Goal: Feedback & Contribution: Contribute content

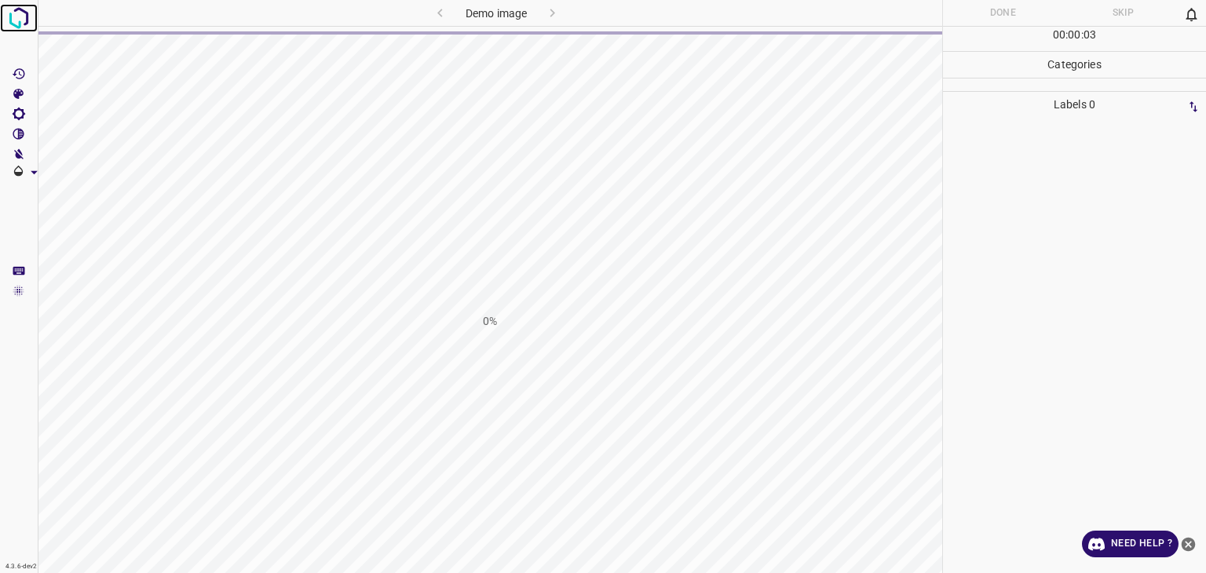
click at [9, 23] on img at bounding box center [19, 18] width 28 height 28
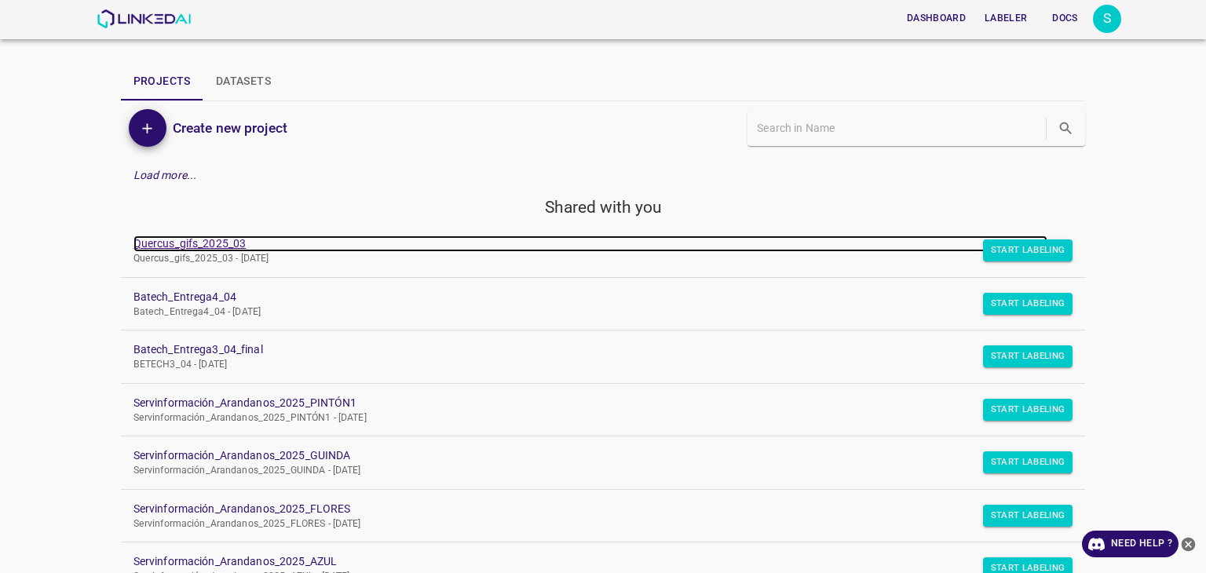
click at [225, 250] on link "Quercus_gifs_2025_03" at bounding box center [590, 244] width 915 height 16
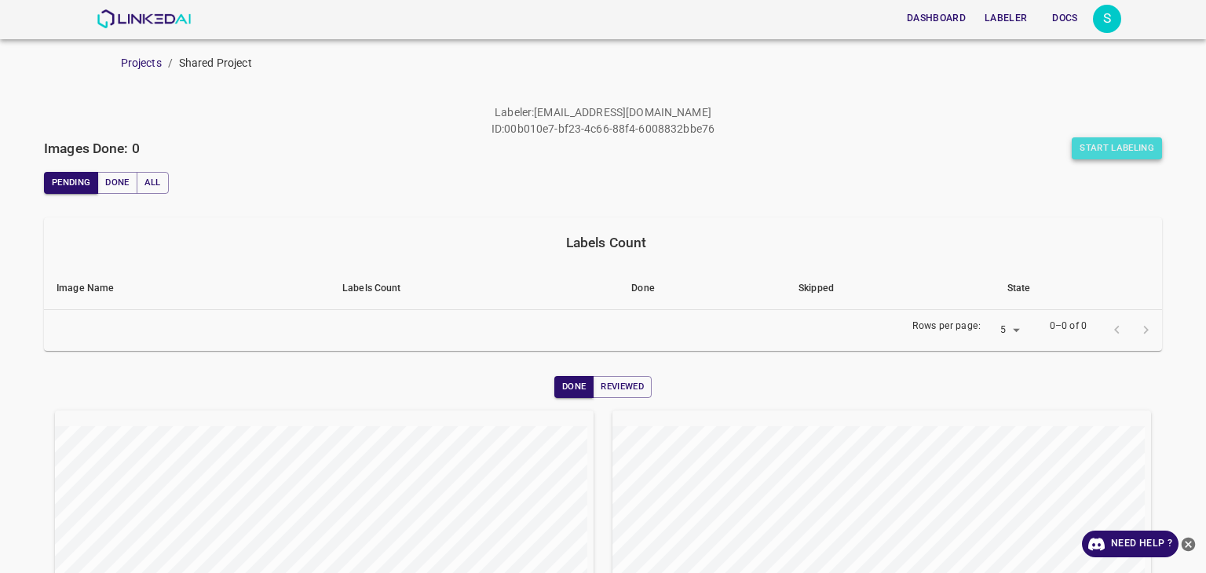
click at [1095, 152] on button "Start Labeling" at bounding box center [1117, 148] width 90 height 22
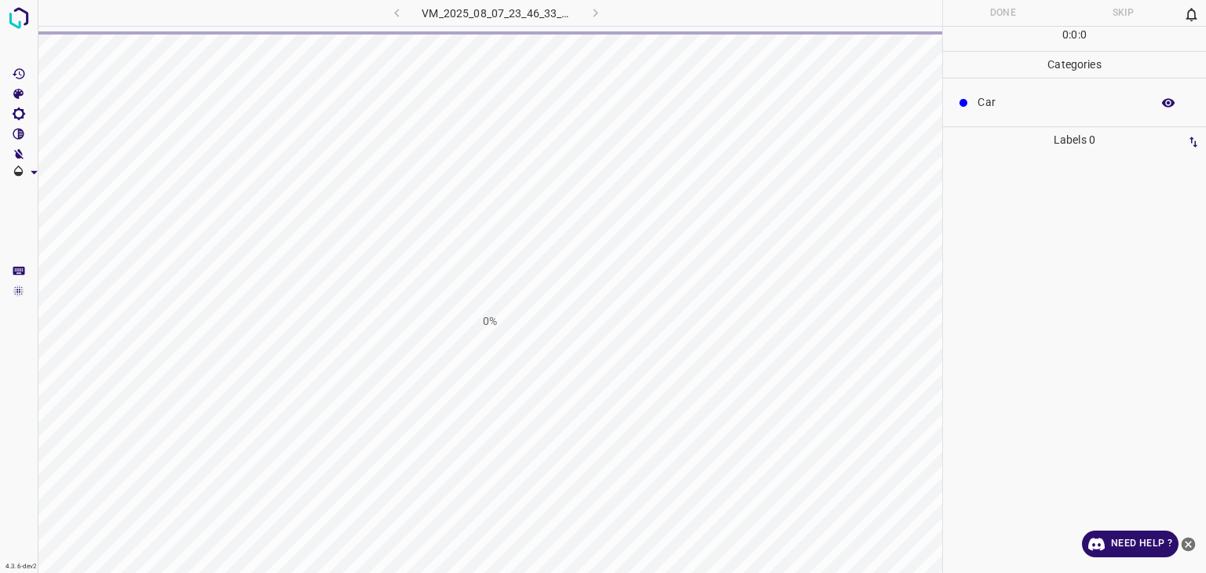
click at [415, 100] on div "0%" at bounding box center [490, 321] width 905 height 573
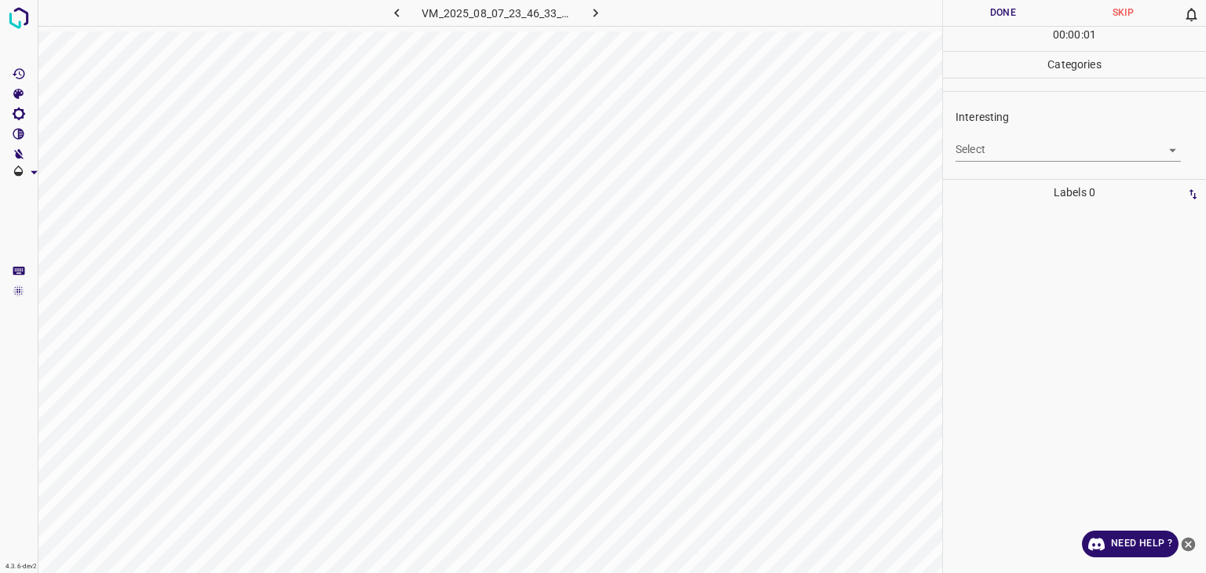
click at [1020, 152] on body "4.3.6-dev2 VM_2025_08_07_23_46_33_773_08.gif Done Skip 0 00 : 00 : 01 Categorie…" at bounding box center [603, 286] width 1206 height 573
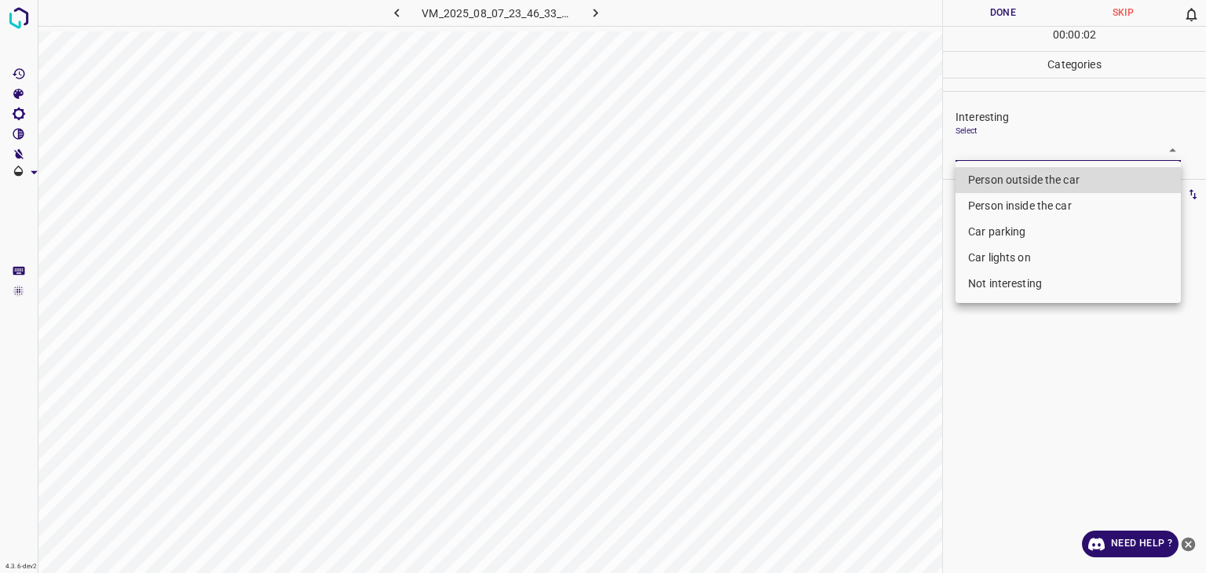
click at [1033, 184] on li "Person outside the car" at bounding box center [1068, 180] width 225 height 26
type input "Person outside the car"
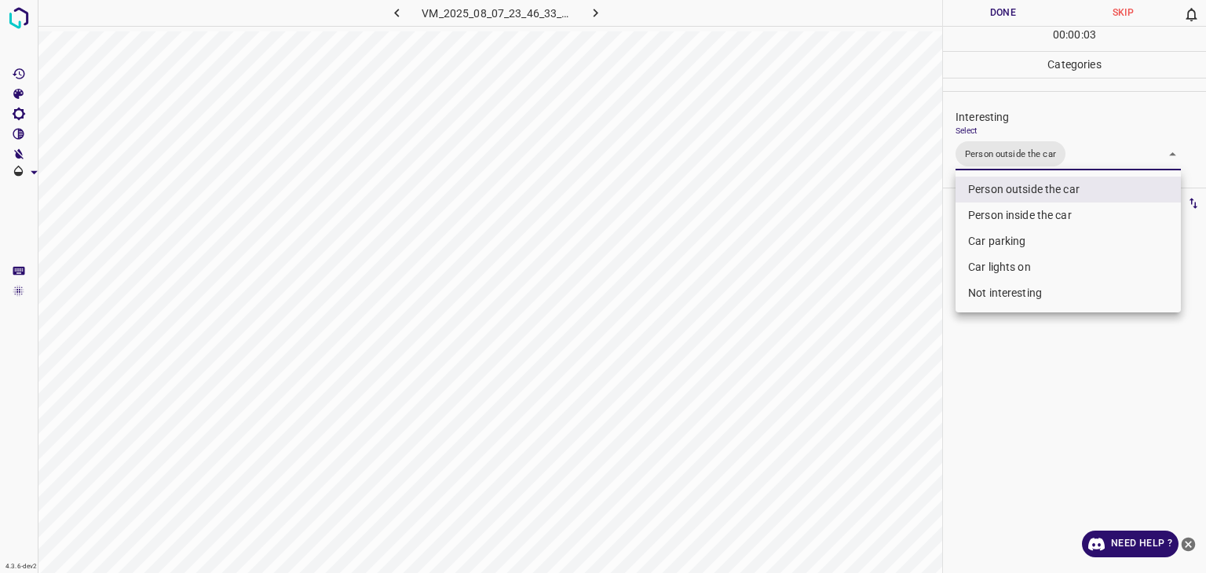
click at [1011, 10] on div at bounding box center [603, 286] width 1206 height 573
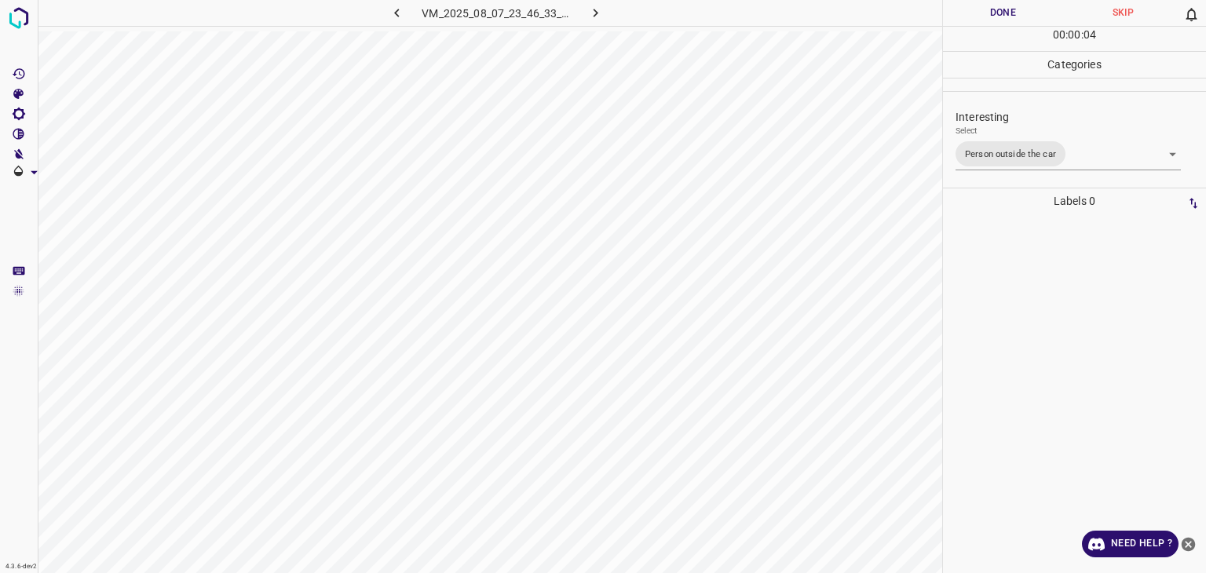
click at [1011, 10] on button "Done" at bounding box center [1003, 13] width 120 height 26
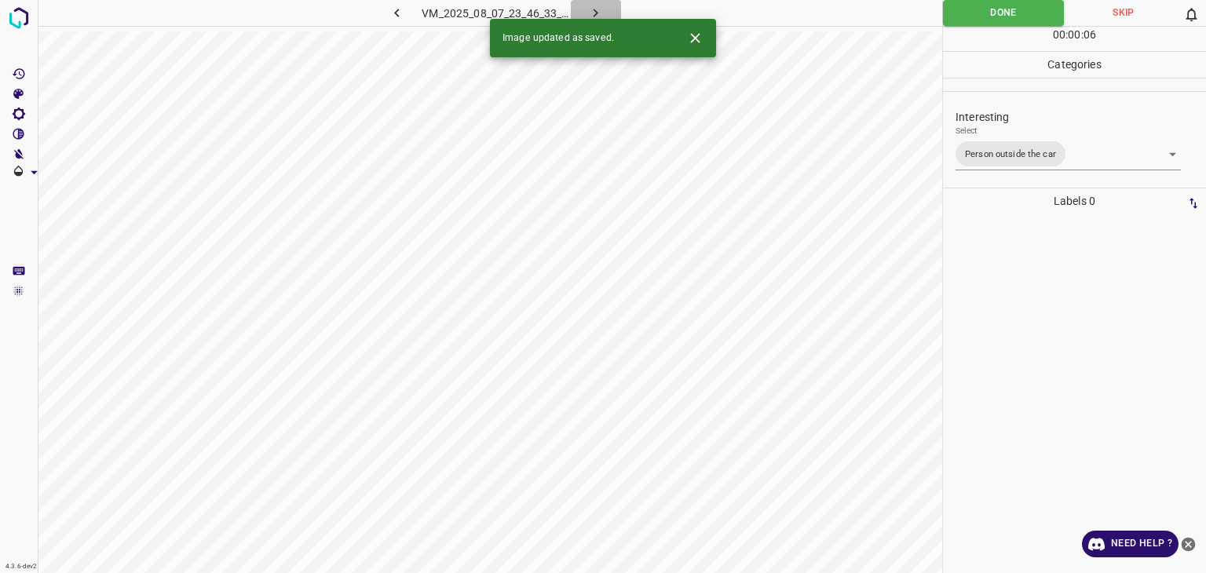
click at [598, 15] on icon "button" at bounding box center [595, 13] width 16 height 16
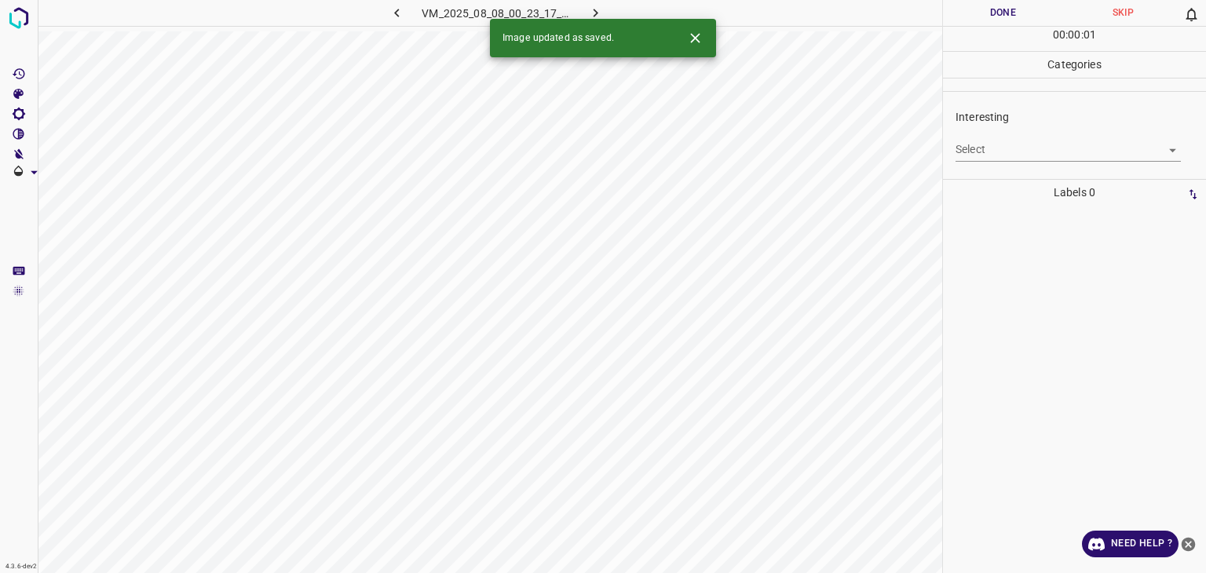
click at [691, 38] on icon "Close" at bounding box center [695, 38] width 16 height 16
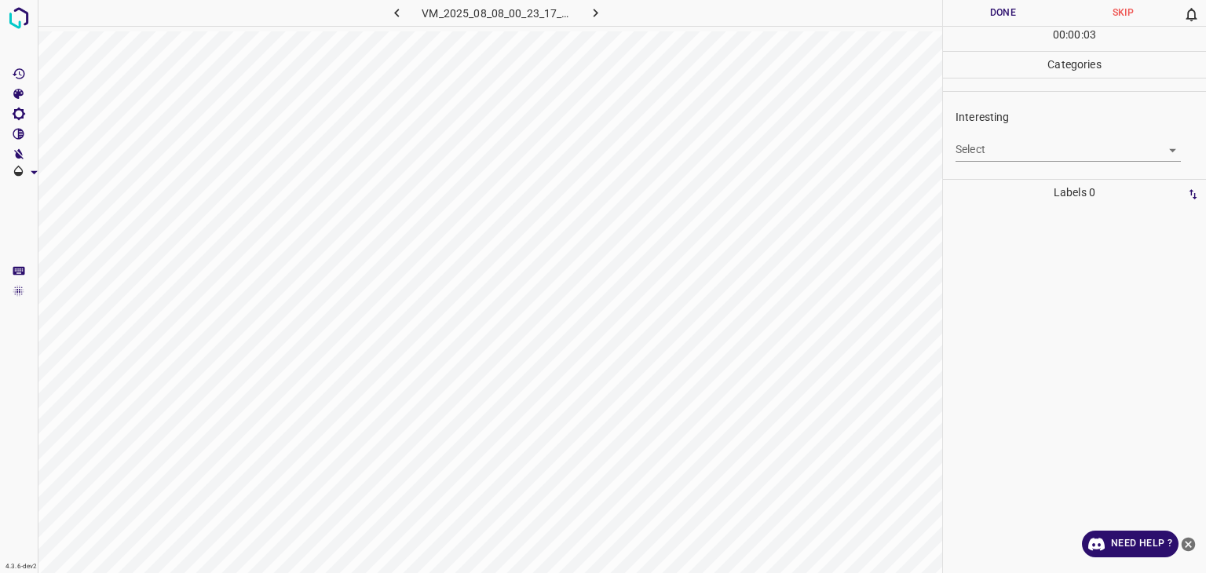
click at [1027, 151] on body "4.3.6-dev2 VM_2025_08_08_00_23_17_807_00.gif Done Skip 0 00 : 00 : 03 Categorie…" at bounding box center [603, 286] width 1206 height 573
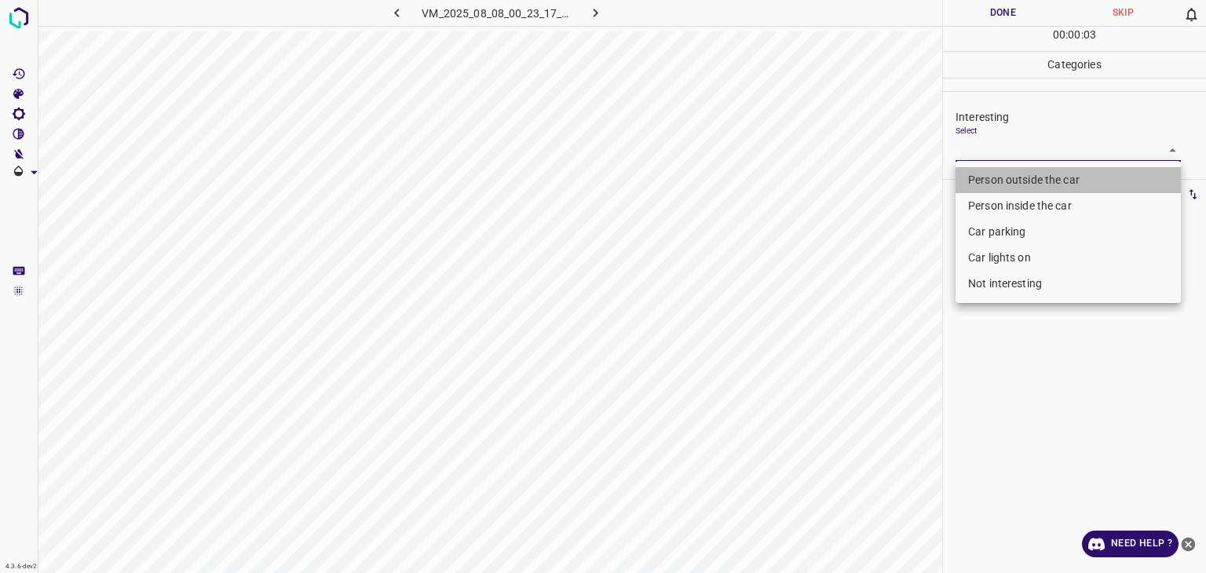
click at [1010, 182] on li "Person outside the car" at bounding box center [1068, 180] width 225 height 26
type input "Person outside the car"
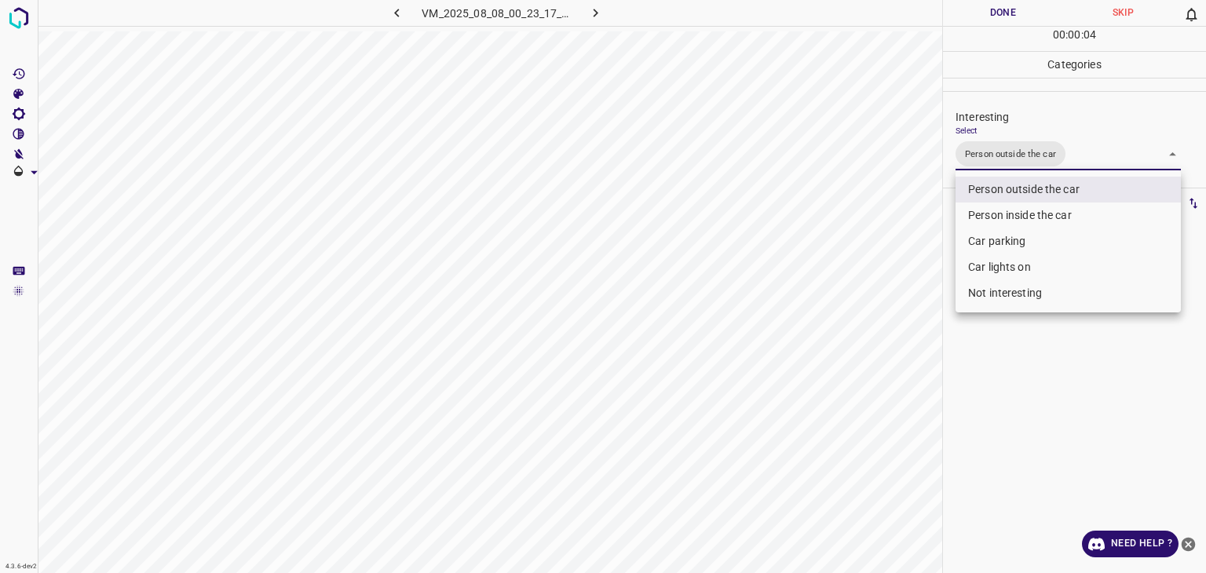
click at [939, 17] on div at bounding box center [603, 286] width 1206 height 573
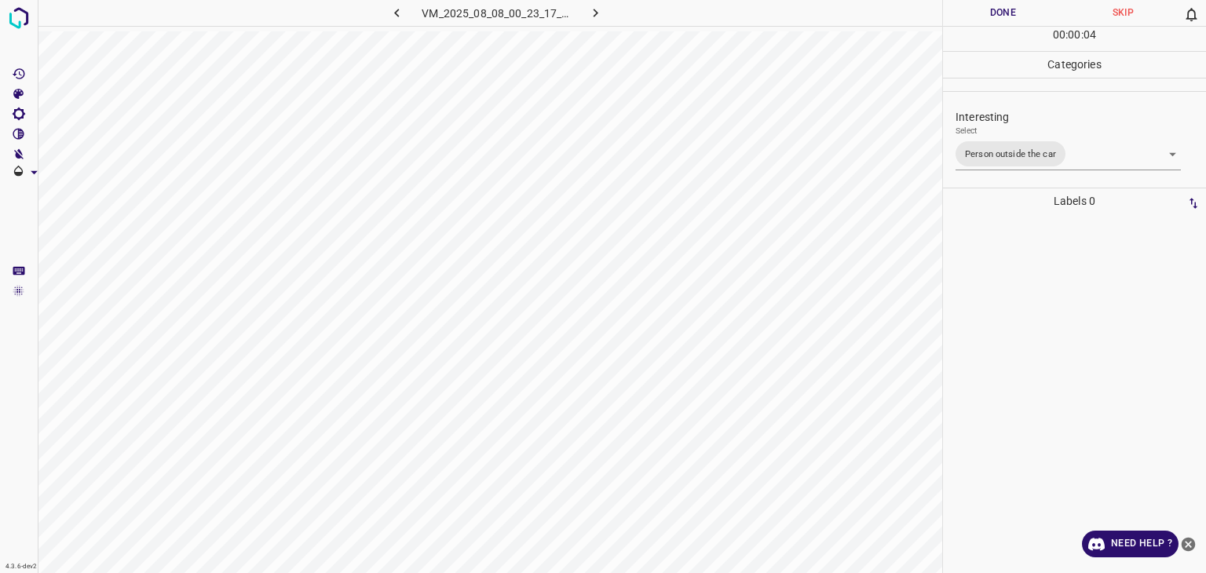
click at [978, 19] on div "Person outside the car Person inside the car Car parking Car lights on Not inte…" at bounding box center [603, 286] width 1206 height 573
click at [978, 19] on button "Done" at bounding box center [1003, 13] width 120 height 26
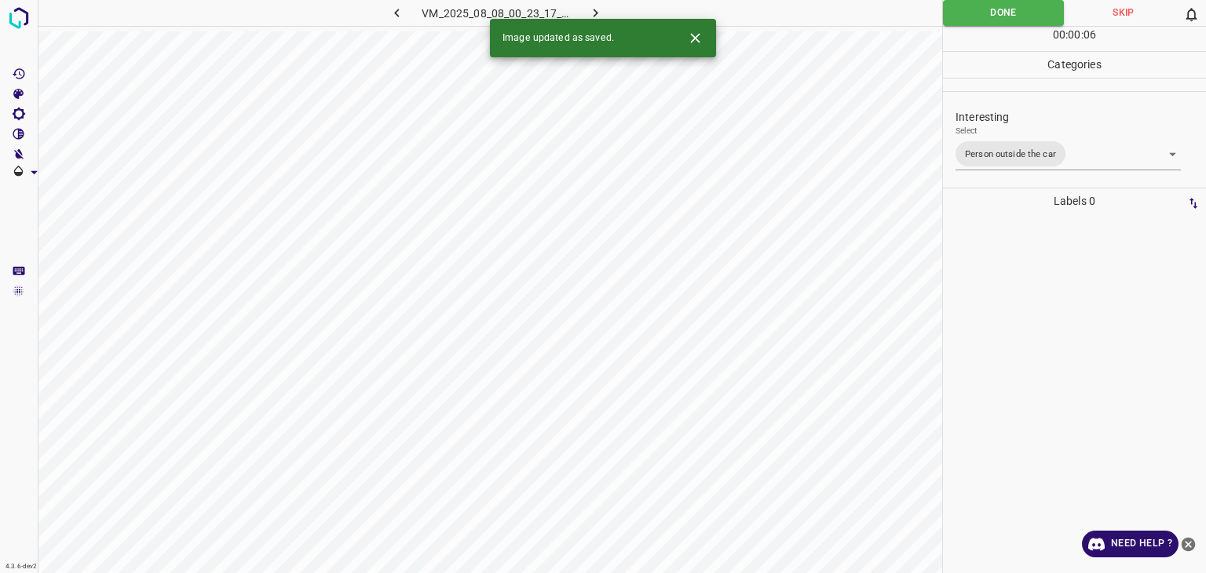
click at [594, 13] on icon "button" at bounding box center [595, 13] width 16 height 16
click at [1016, 152] on body "4.3.6-dev2 VM_2025_08_07_23_31_43_478_01.gif Done Skip 0 00 : 00 : 06 Categorie…" at bounding box center [603, 286] width 1206 height 573
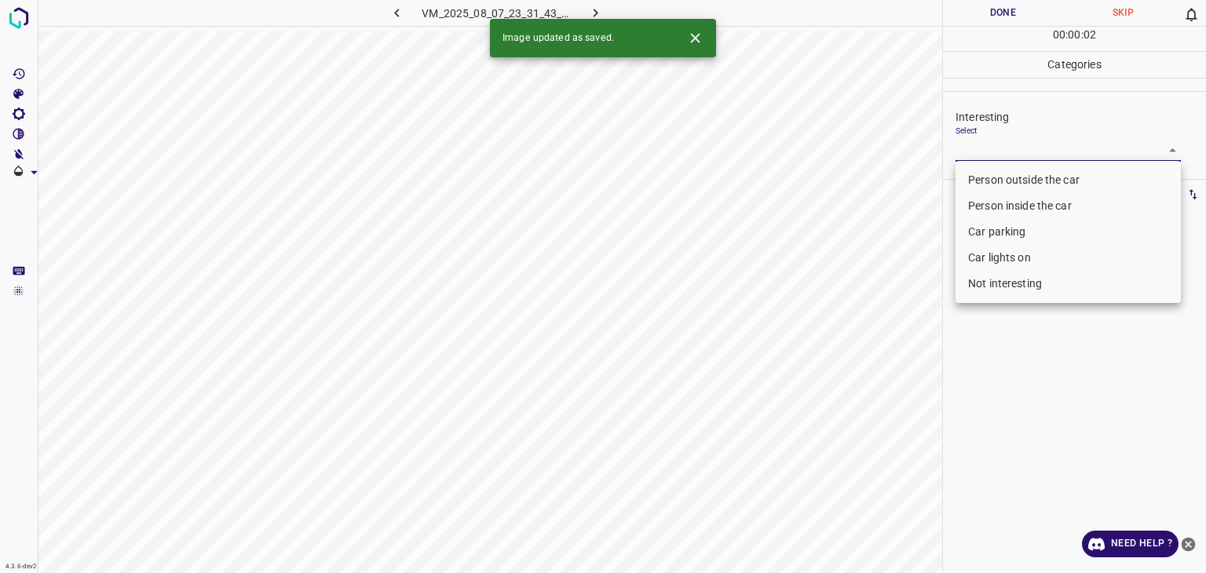
click at [997, 261] on li "Car lights on" at bounding box center [1068, 258] width 225 height 26
type input "Car lights on"
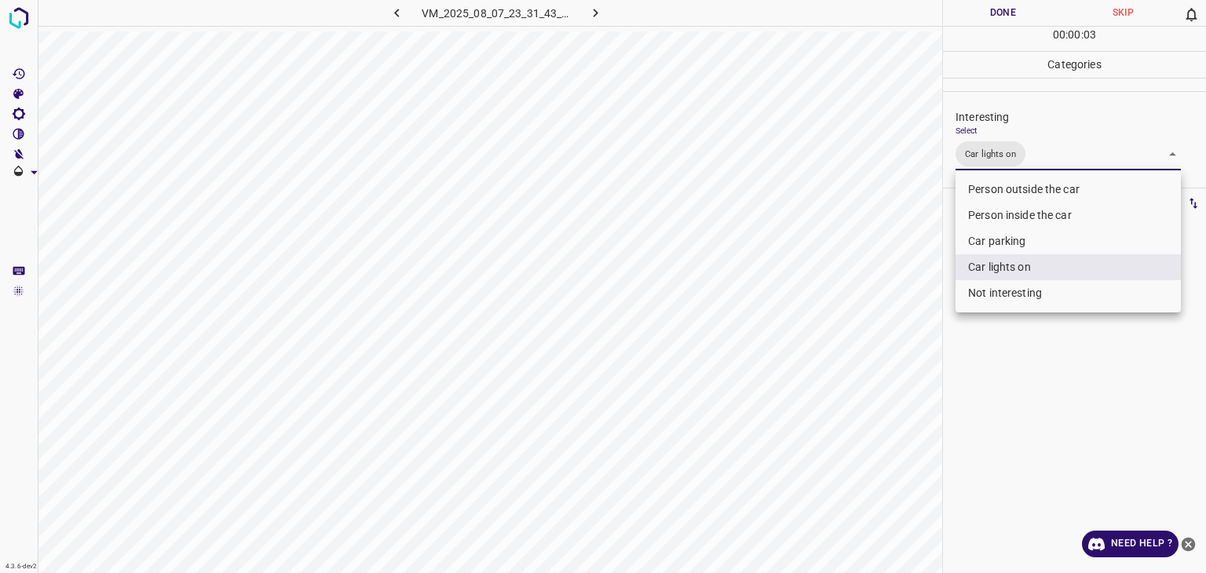
click at [961, 12] on div at bounding box center [603, 286] width 1206 height 573
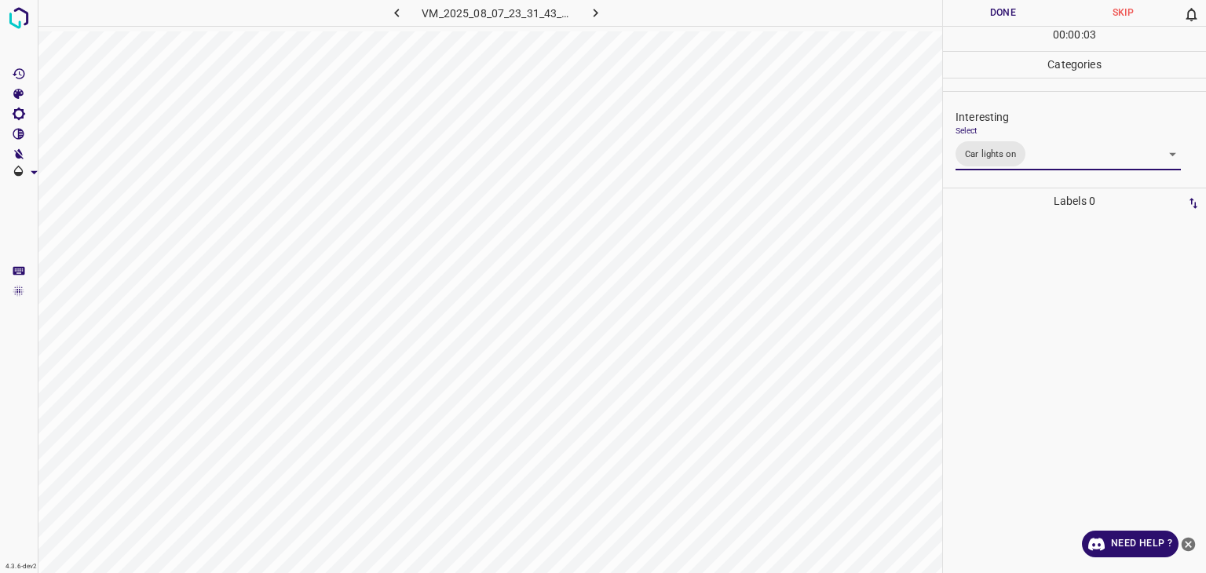
click at [961, 13] on div at bounding box center [603, 286] width 1206 height 573
click at [961, 13] on button "Done" at bounding box center [1003, 13] width 120 height 26
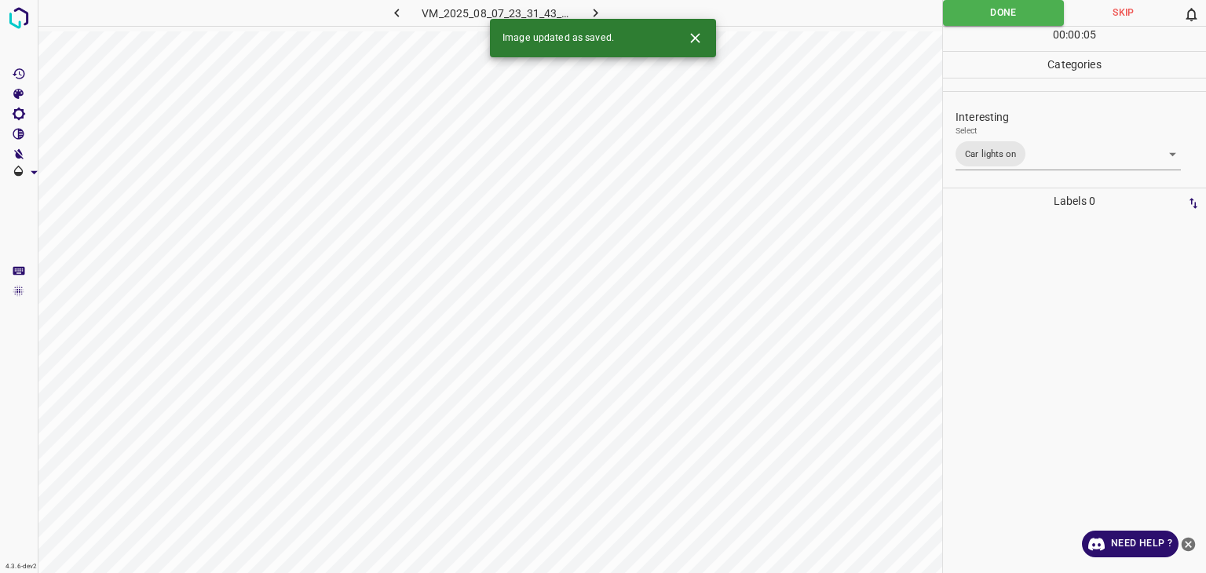
click at [598, 10] on icon "button" at bounding box center [595, 13] width 16 height 16
click at [1024, 147] on body "4.3.6-dev2 VM_2025_08_07_23_39_42_717_07.gif Done Skip 0 00 : 00 : 01 Categorie…" at bounding box center [603, 286] width 1206 height 573
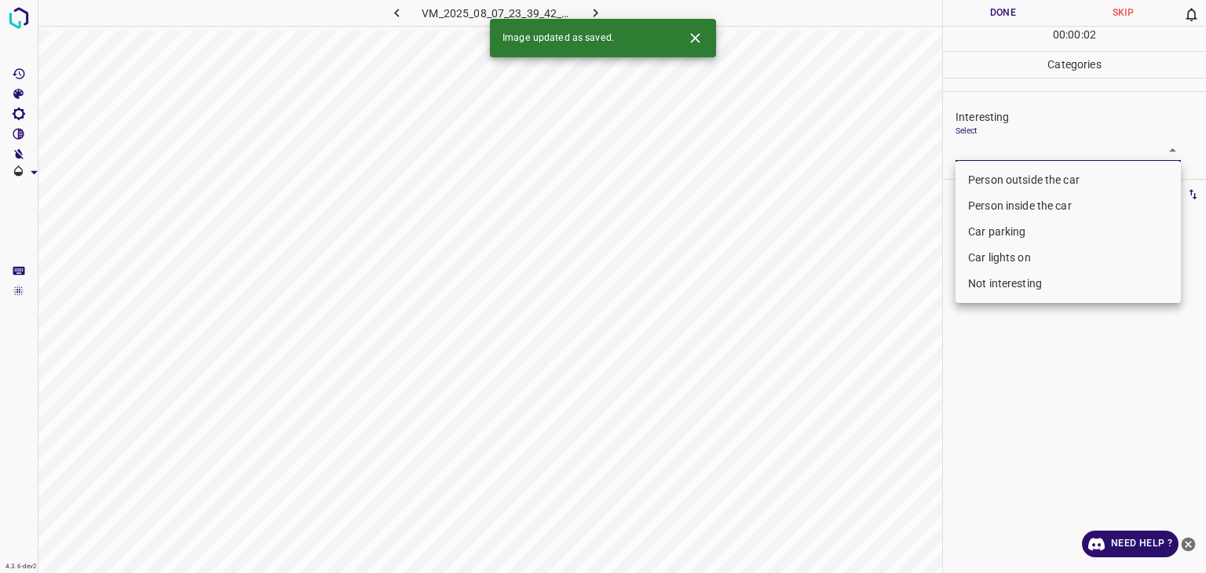
click at [1021, 236] on li "Car parking" at bounding box center [1068, 232] width 225 height 26
type input "Car parking"
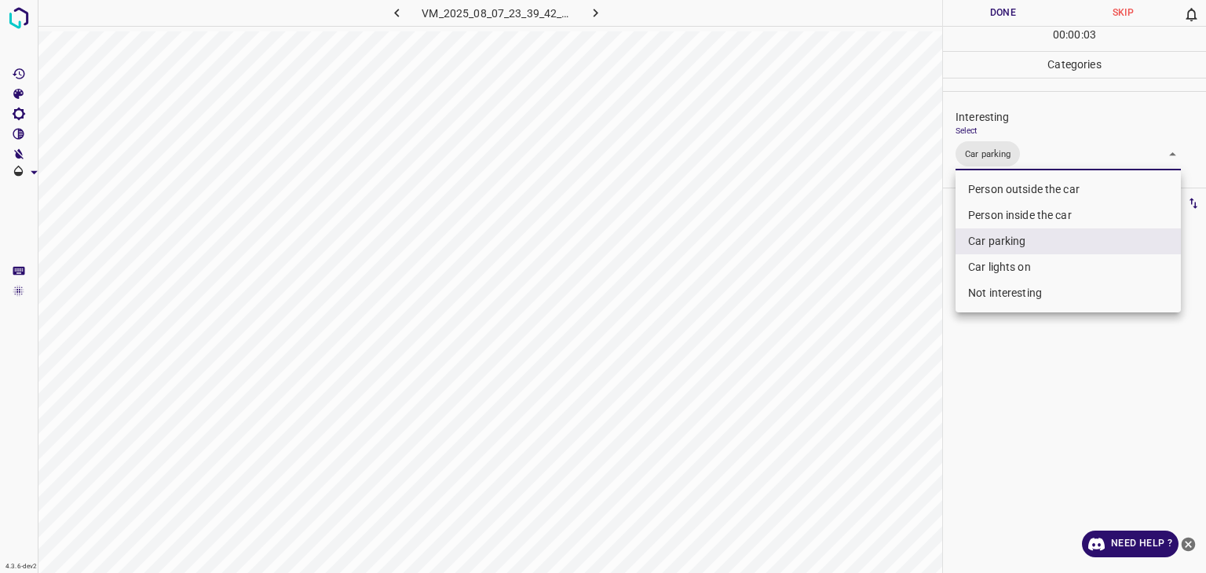
click at [1026, 10] on div at bounding box center [603, 286] width 1206 height 573
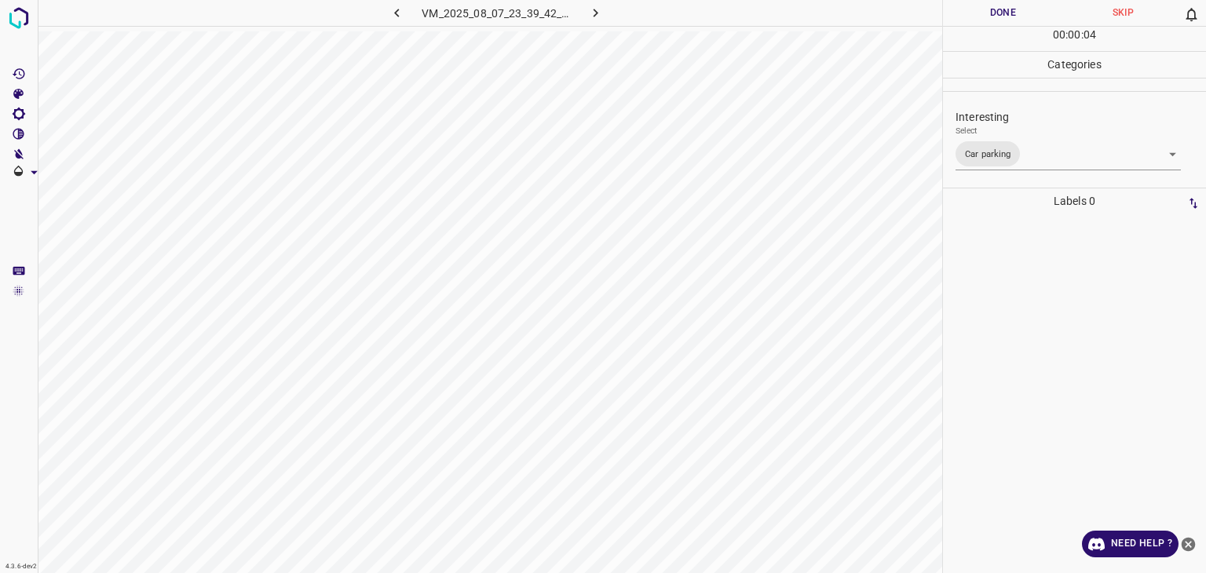
click at [1026, 10] on div at bounding box center [603, 286] width 1206 height 573
click at [1021, 7] on button "Done" at bounding box center [1003, 13] width 120 height 26
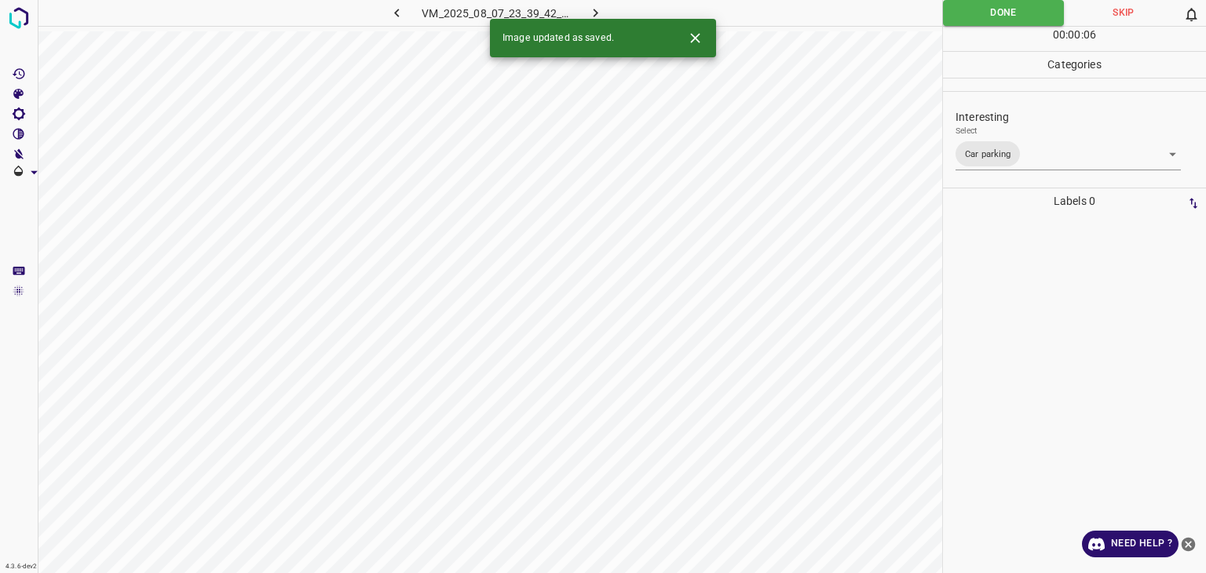
click at [594, 9] on icon "button" at bounding box center [596, 13] width 5 height 9
click at [694, 42] on icon "Close" at bounding box center [695, 38] width 16 height 16
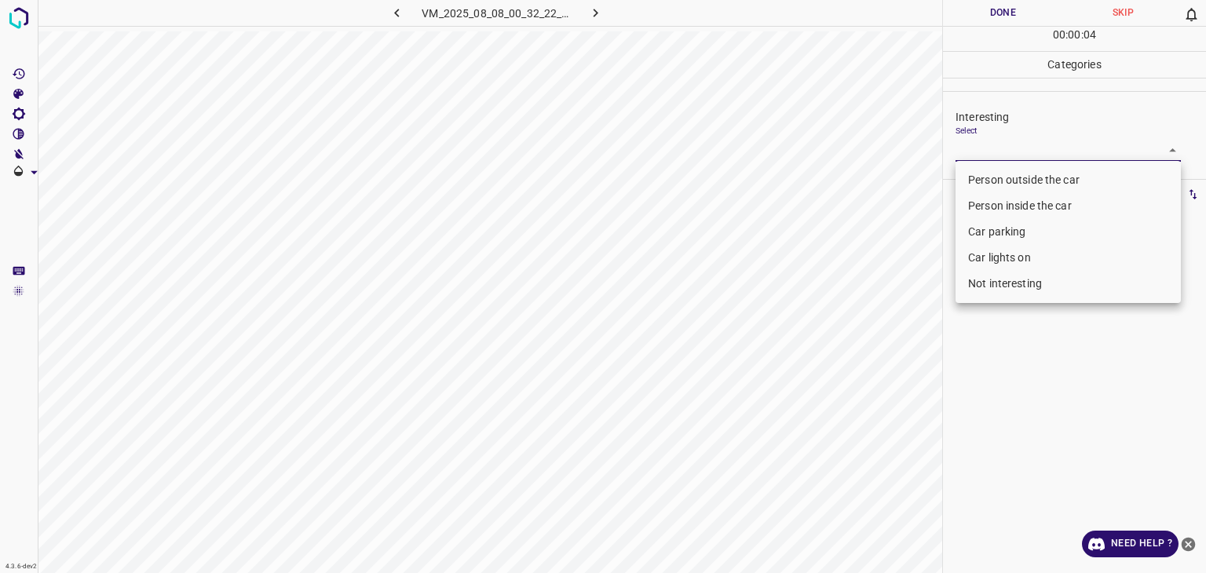
click at [1021, 159] on body "4.3.6-dev2 VM_2025_08_08_00_32_22_692_08.gif Done Skip 0 00 : 00 : 04 Categorie…" at bounding box center [603, 286] width 1206 height 573
click at [986, 277] on li "Not interesting" at bounding box center [1068, 284] width 225 height 26
type input "Not interesting"
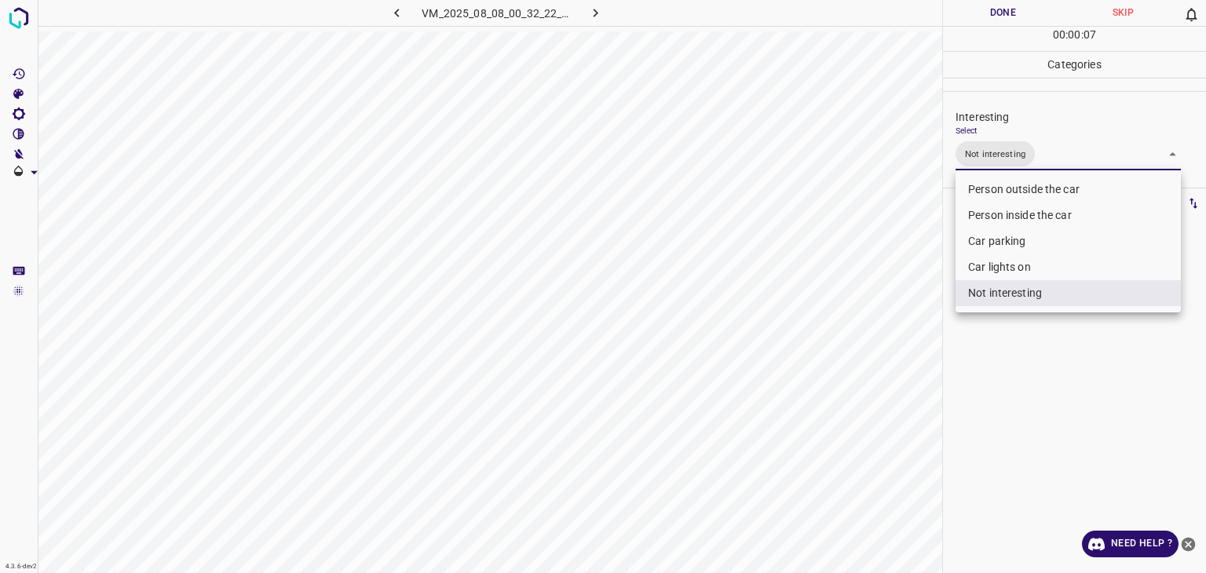
click at [986, 9] on div at bounding box center [603, 286] width 1206 height 573
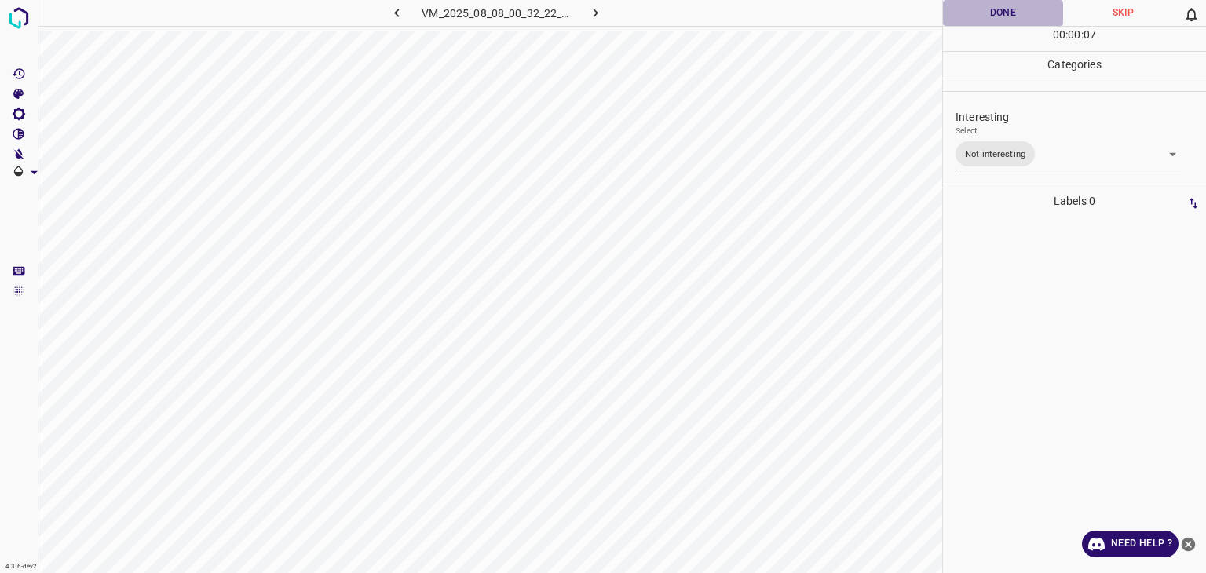
click at [986, 9] on button "Done" at bounding box center [1003, 13] width 120 height 26
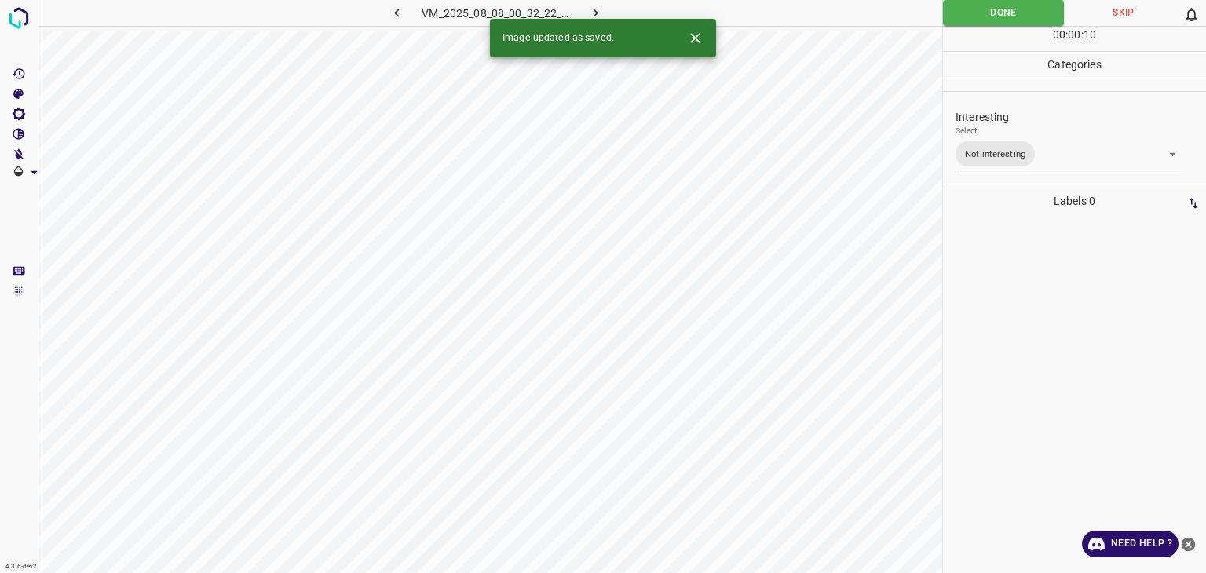
click at [1070, 166] on body "4.3.6-dev2 VM_2025_08_08_00_32_22_692_08.gif Done Skip 0 00 : 00 : 10 Categorie…" at bounding box center [603, 286] width 1206 height 573
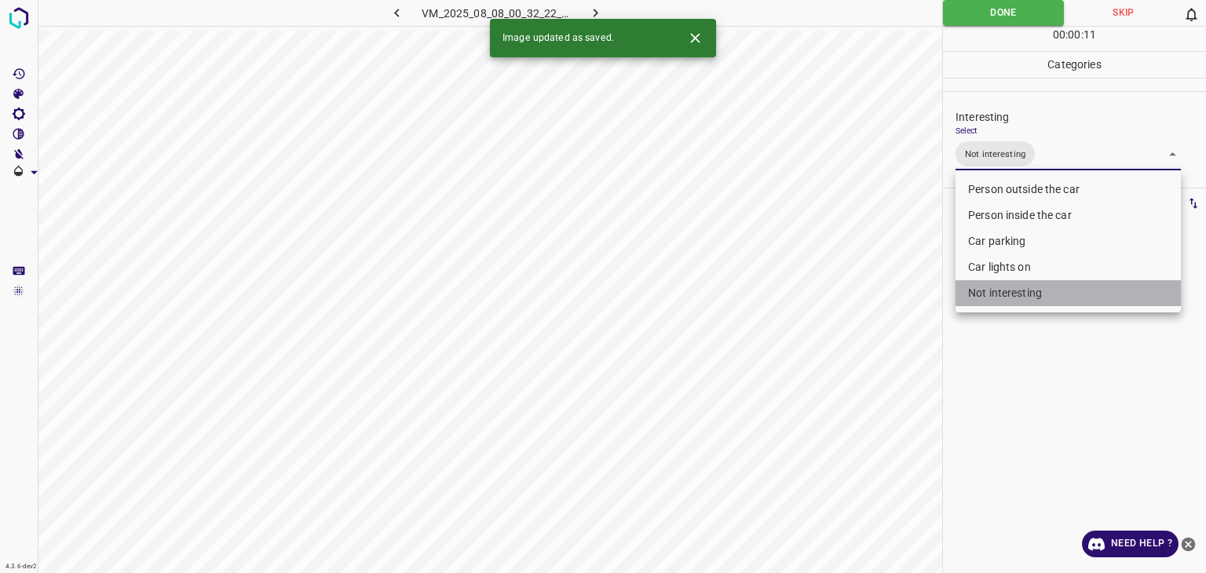
click at [984, 290] on li "Not interesting" at bounding box center [1068, 293] width 225 height 26
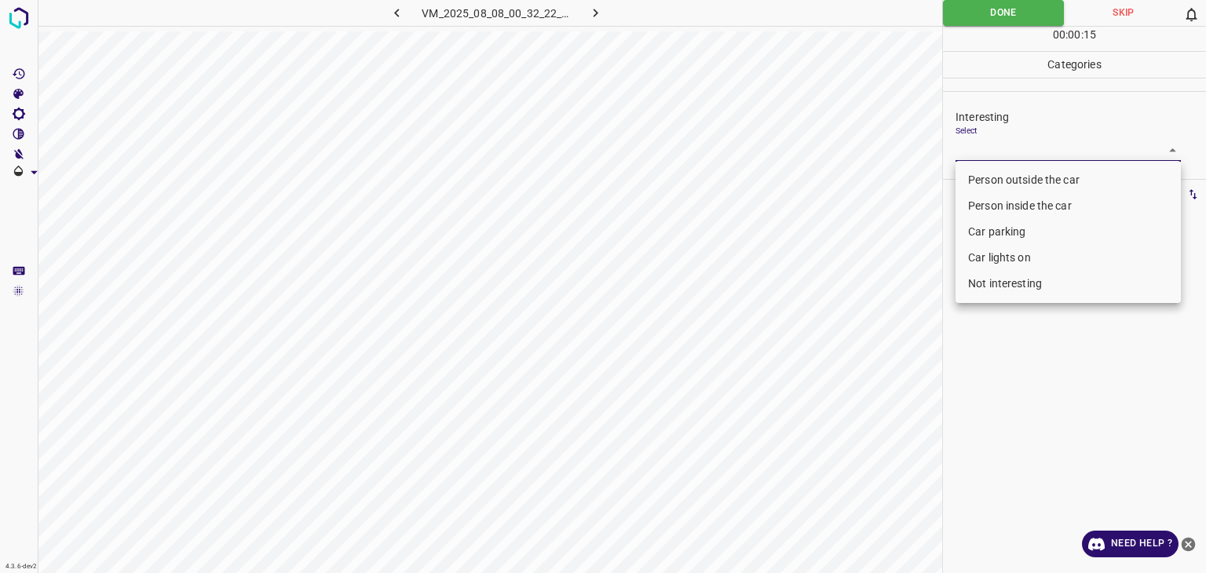
click at [1007, 181] on li "Person outside the car" at bounding box center [1068, 180] width 225 height 26
type input "Person outside the car"
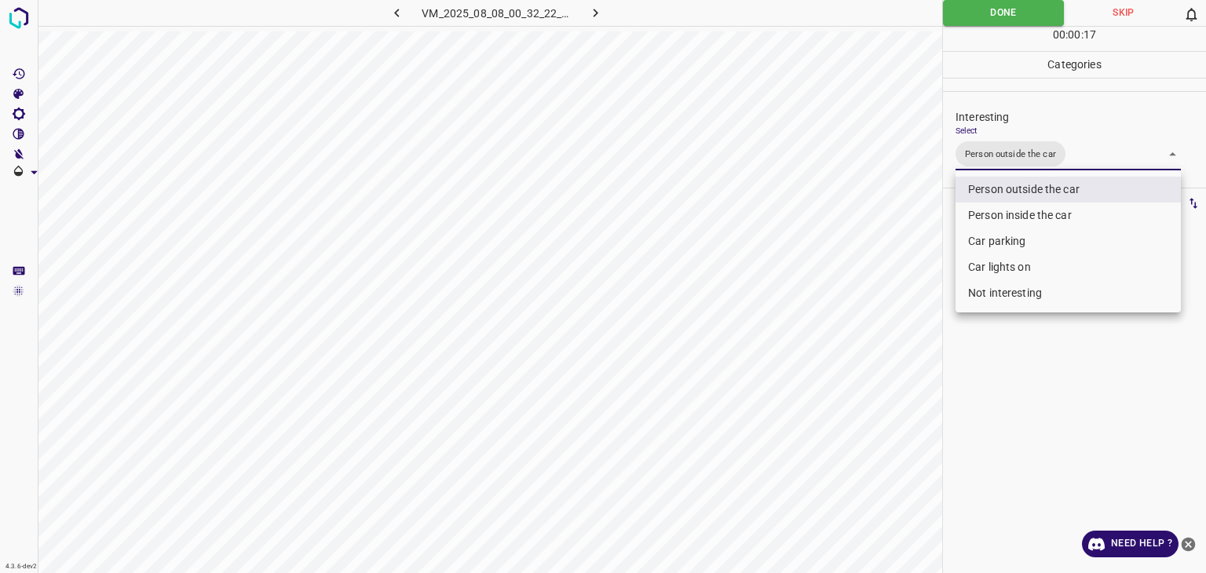
click at [959, 21] on div at bounding box center [603, 286] width 1206 height 573
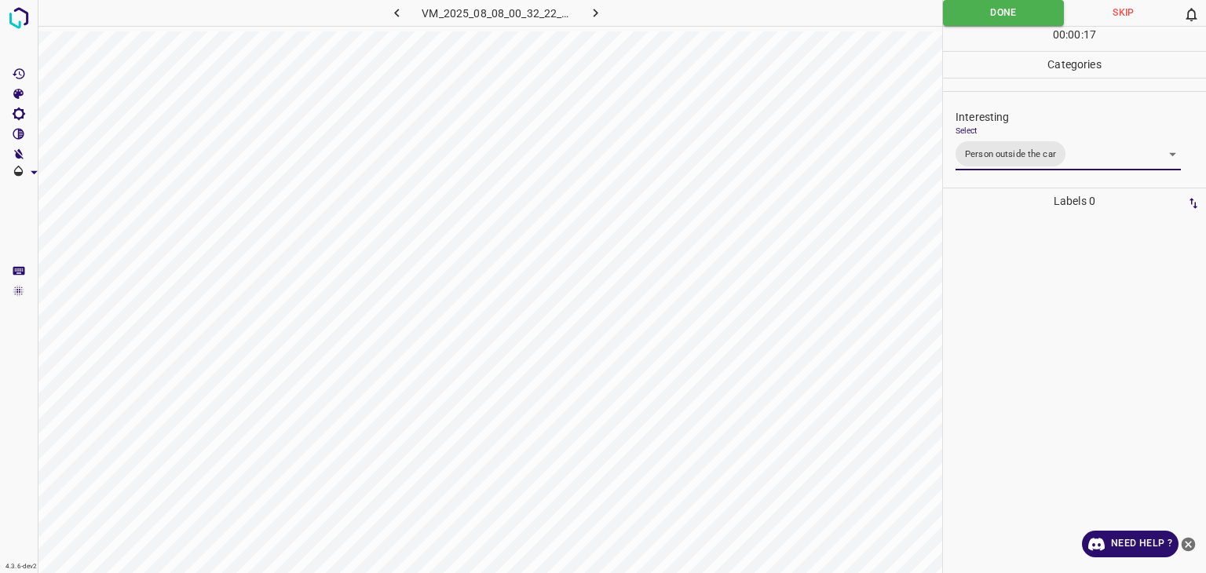
click at [959, 21] on div at bounding box center [603, 286] width 1206 height 573
click at [959, 21] on button "Done" at bounding box center [1003, 13] width 121 height 26
click at [959, 20] on button "Done" at bounding box center [1003, 13] width 121 height 26
click at [582, 14] on button "button" at bounding box center [596, 13] width 50 height 26
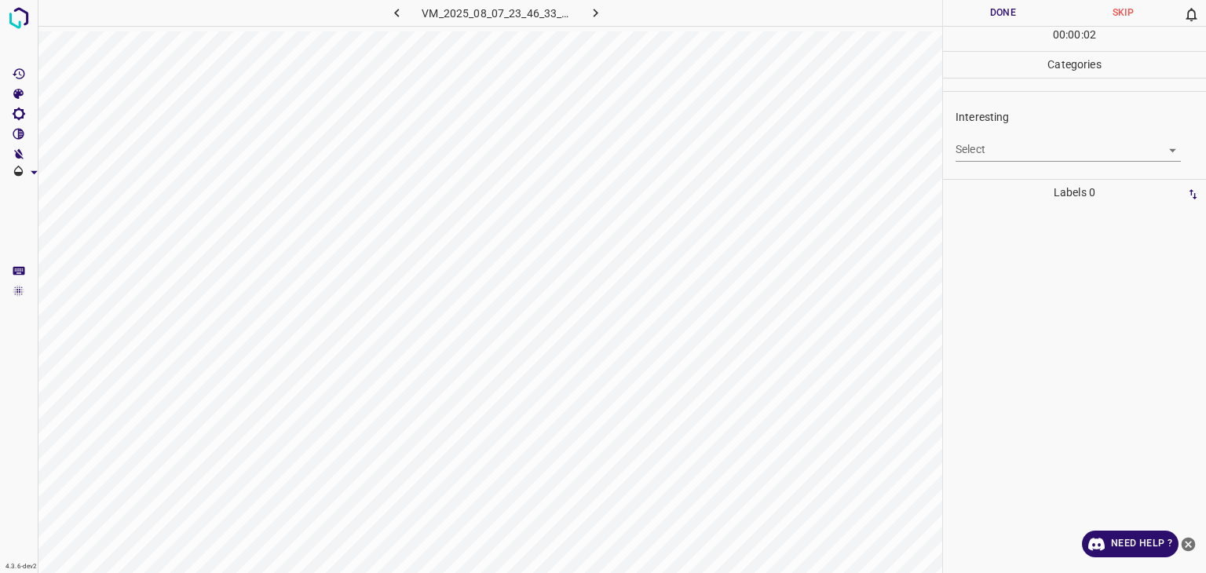
click at [997, 148] on body "4.3.6-dev2 VM_2025_08_07_23_46_33_773_10.gif Done Skip 0 00 : 00 : 02 Categorie…" at bounding box center [603, 286] width 1206 height 573
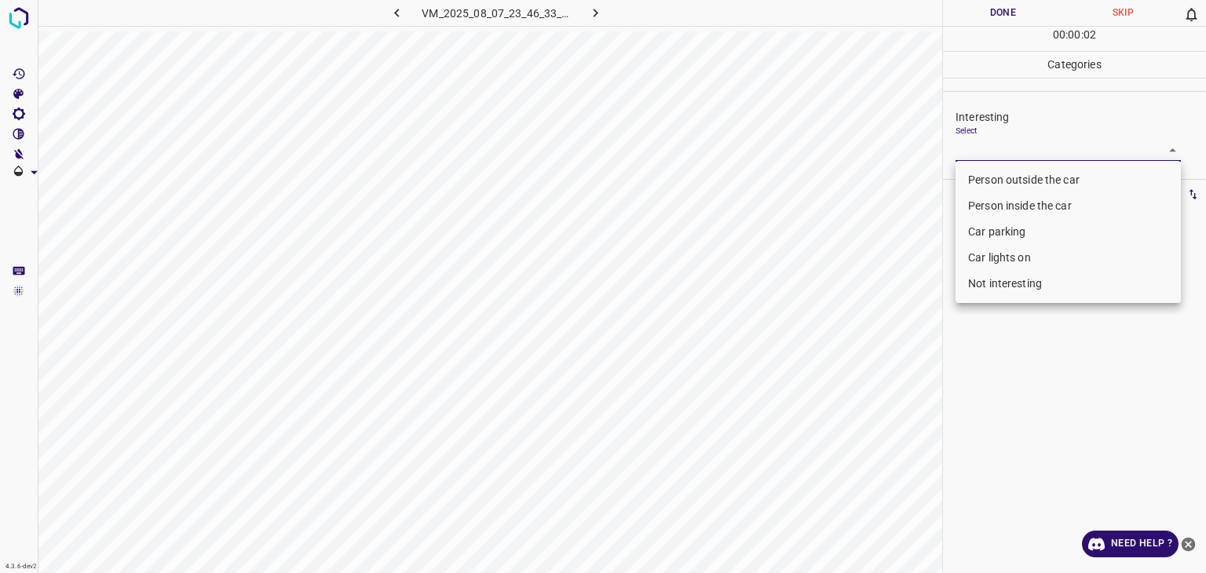
click at [1000, 174] on li "Person outside the car" at bounding box center [1068, 180] width 225 height 26
type input "Person outside the car"
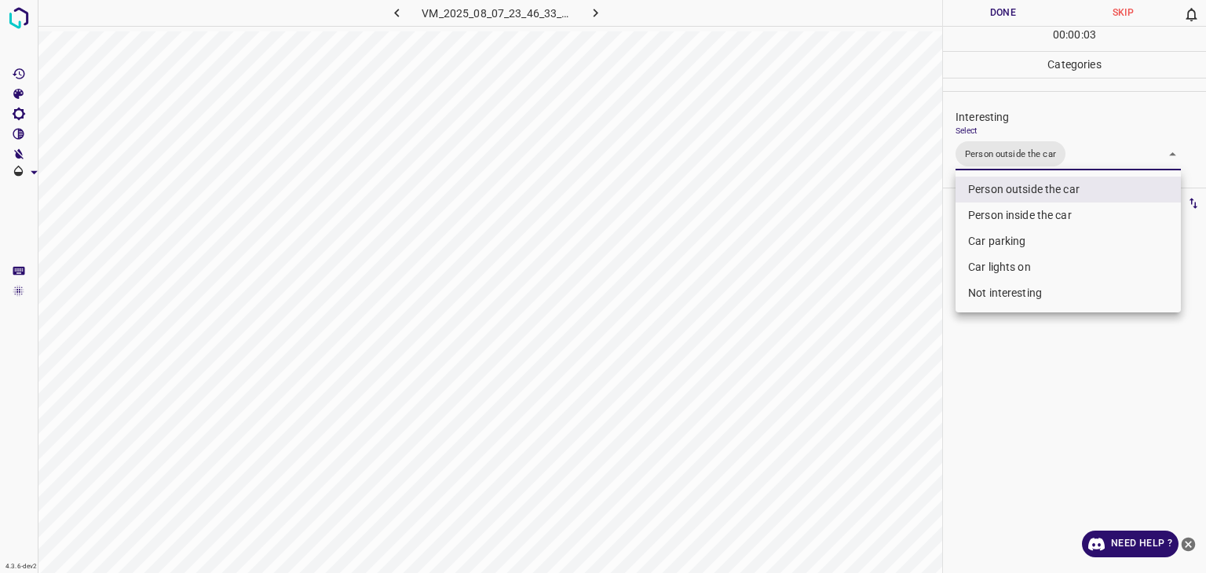
click at [983, 10] on div at bounding box center [603, 286] width 1206 height 573
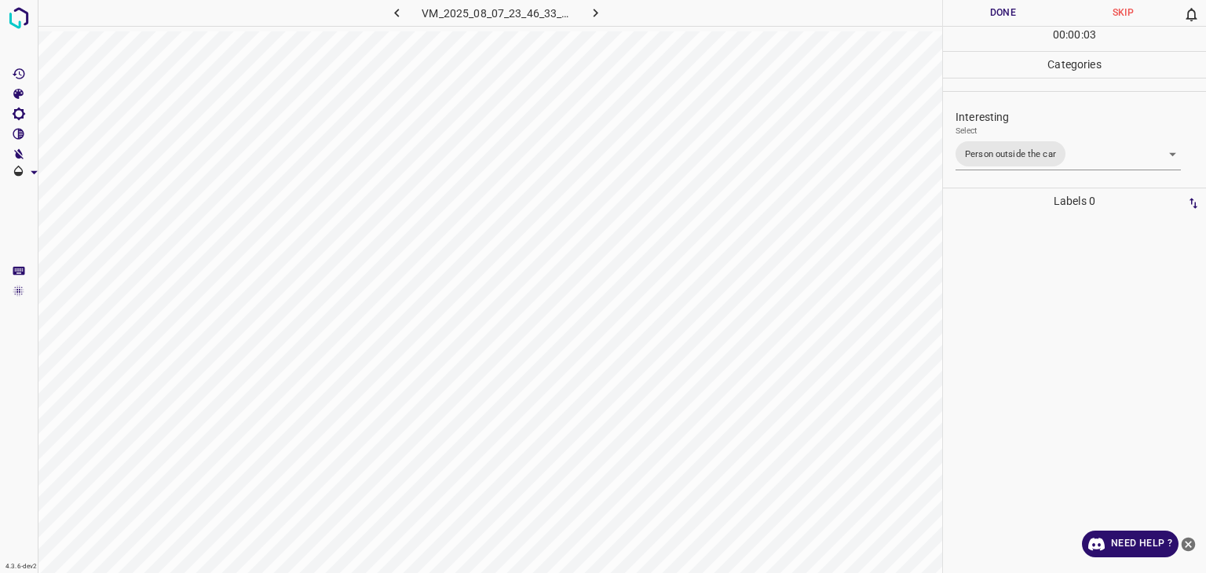
click at [983, 10] on button "Done" at bounding box center [1003, 13] width 120 height 26
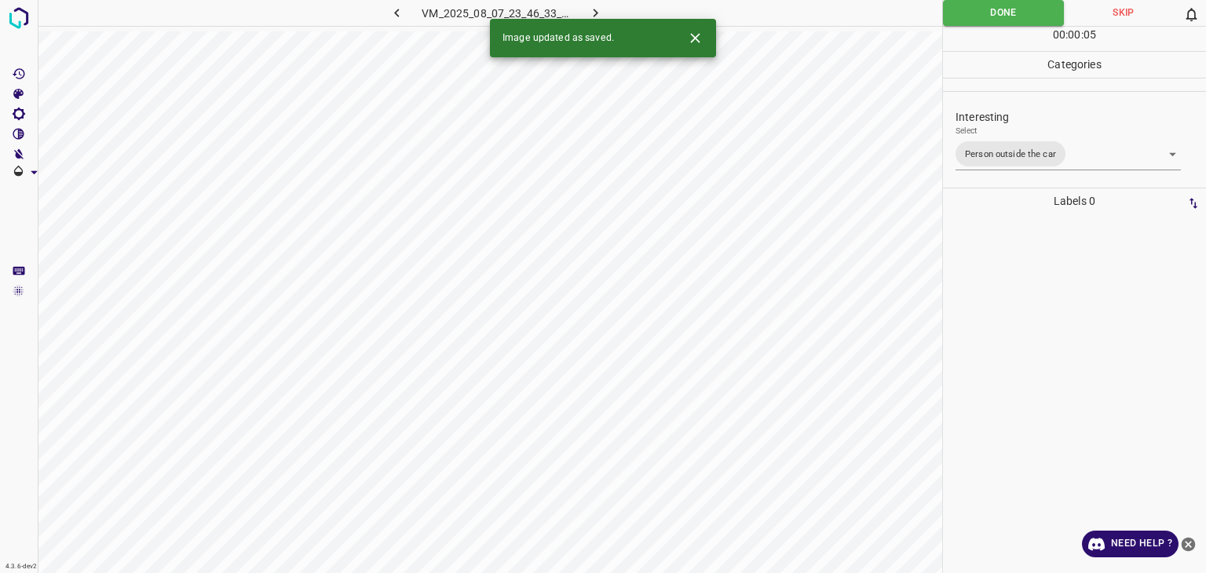
click at [585, 13] on button "button" at bounding box center [596, 13] width 50 height 26
click at [996, 157] on body "4.3.6-dev2 VM_2025_08_08_00_01_54_450_10.gif Done Skip 0 00 : 00 : 01 Categorie…" at bounding box center [603, 286] width 1206 height 573
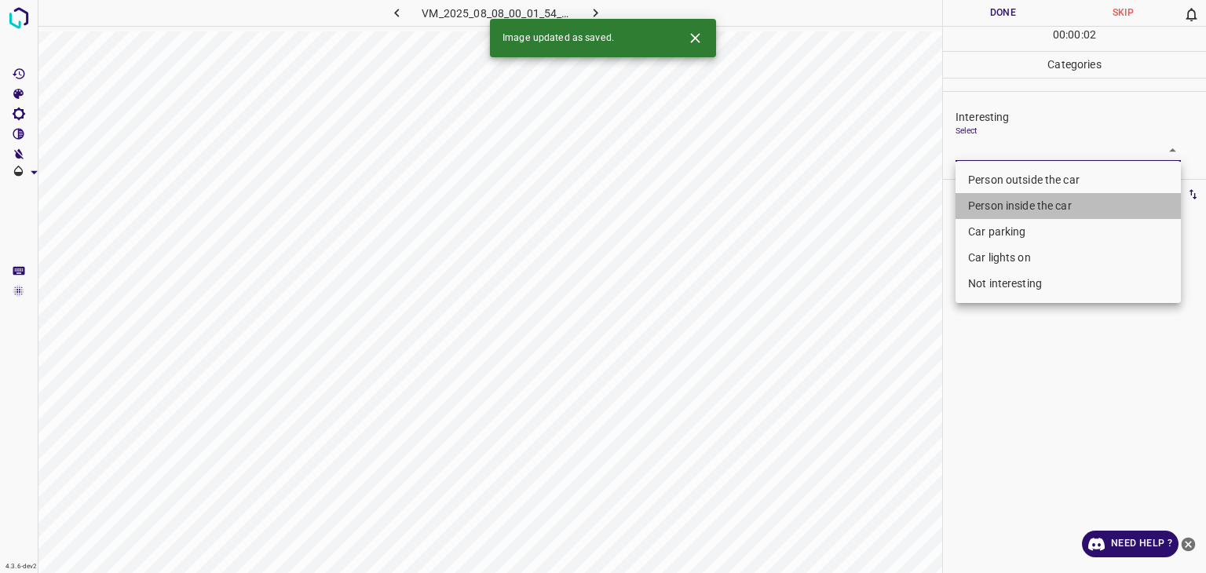
click at [1008, 203] on li "Person inside the car" at bounding box center [1068, 206] width 225 height 26
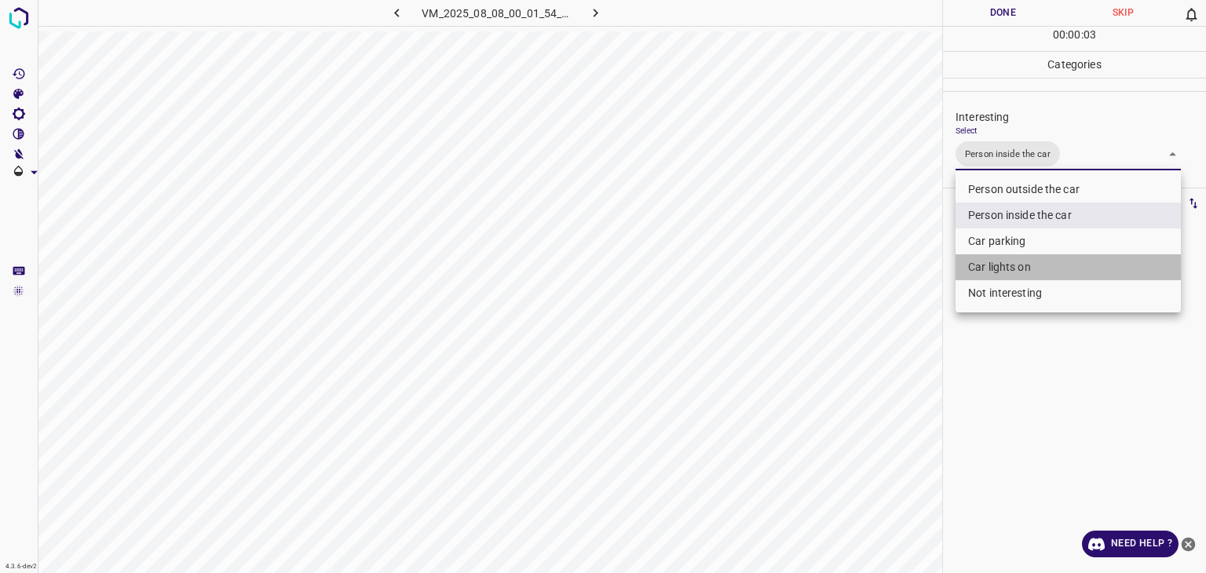
click at [988, 260] on li "Car lights on" at bounding box center [1068, 267] width 225 height 26
type input "Person inside the car,Car lights on"
click at [967, 3] on div at bounding box center [603, 286] width 1206 height 573
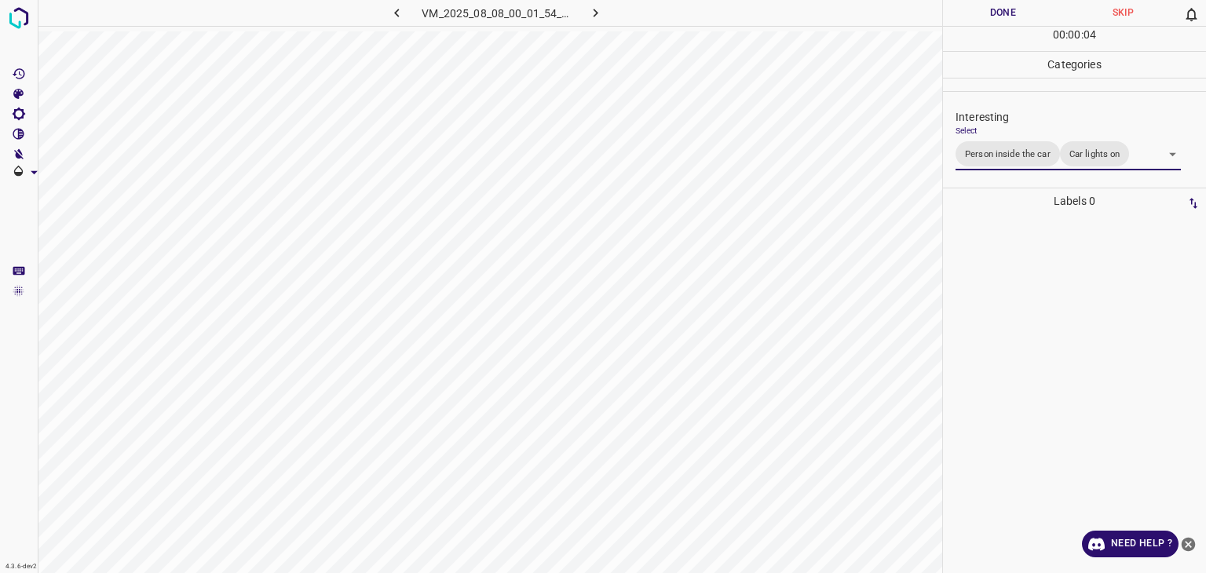
click at [971, 8] on div "Person outside the car Person inside the car Car parking Car lights on Not inte…" at bounding box center [603, 286] width 1206 height 573
click at [971, 8] on button "Done" at bounding box center [1003, 13] width 120 height 26
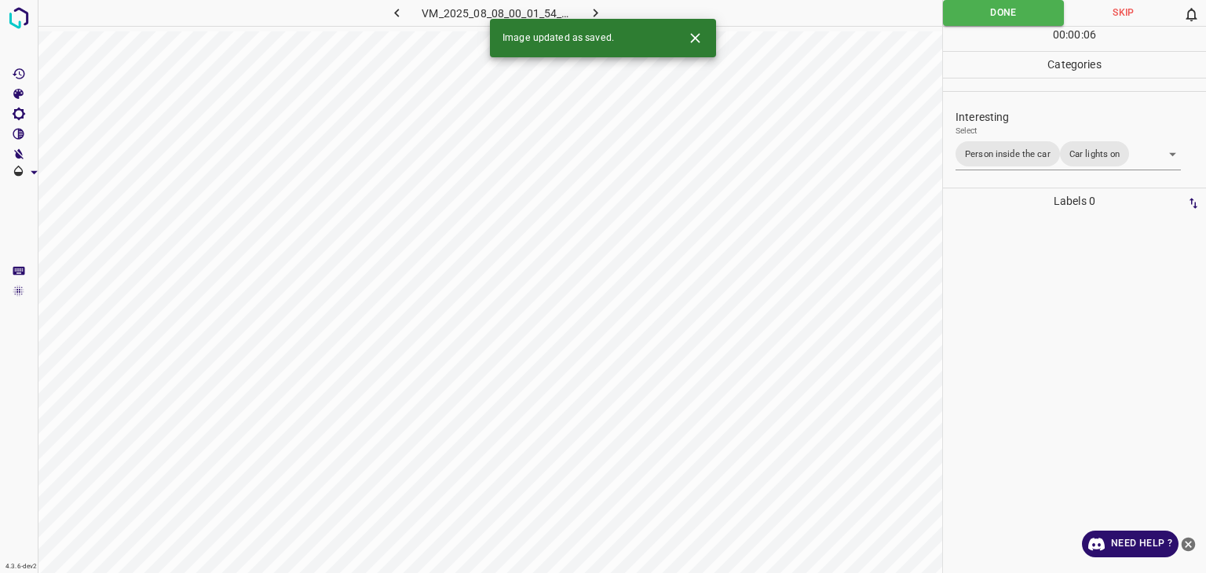
click at [598, 3] on button "button" at bounding box center [596, 13] width 50 height 26
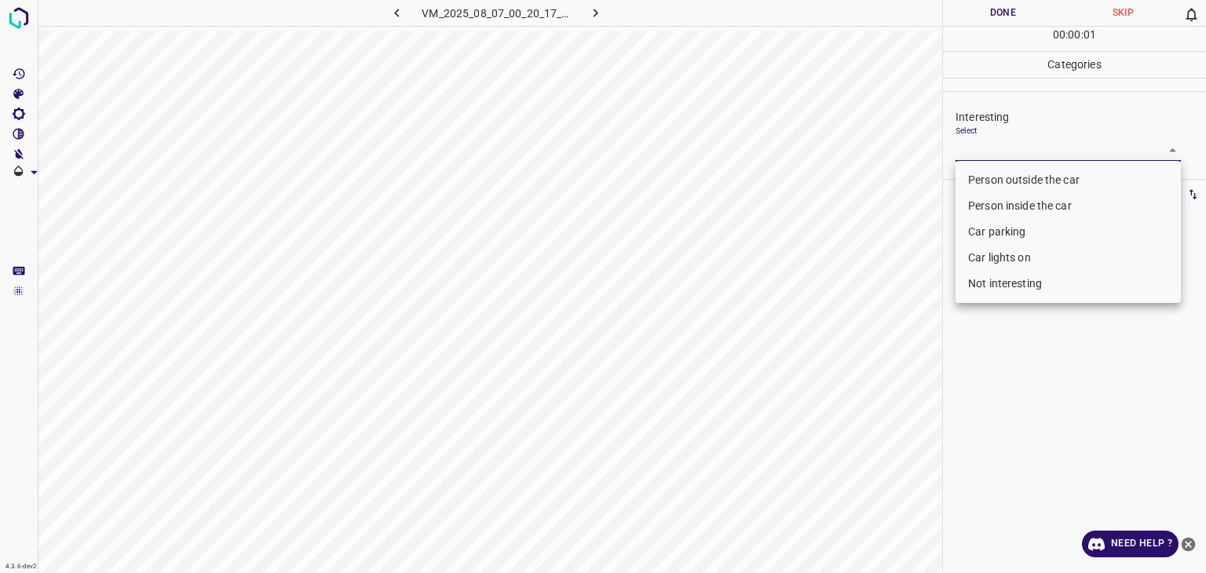
click at [997, 144] on body "4.3.6-dev2 VM_2025_08_07_00_20_17_785_03.gif Done Skip 0 00 : 00 : 01 Categorie…" at bounding box center [603, 286] width 1206 height 573
click at [996, 182] on li "Person outside the car" at bounding box center [1068, 180] width 225 height 26
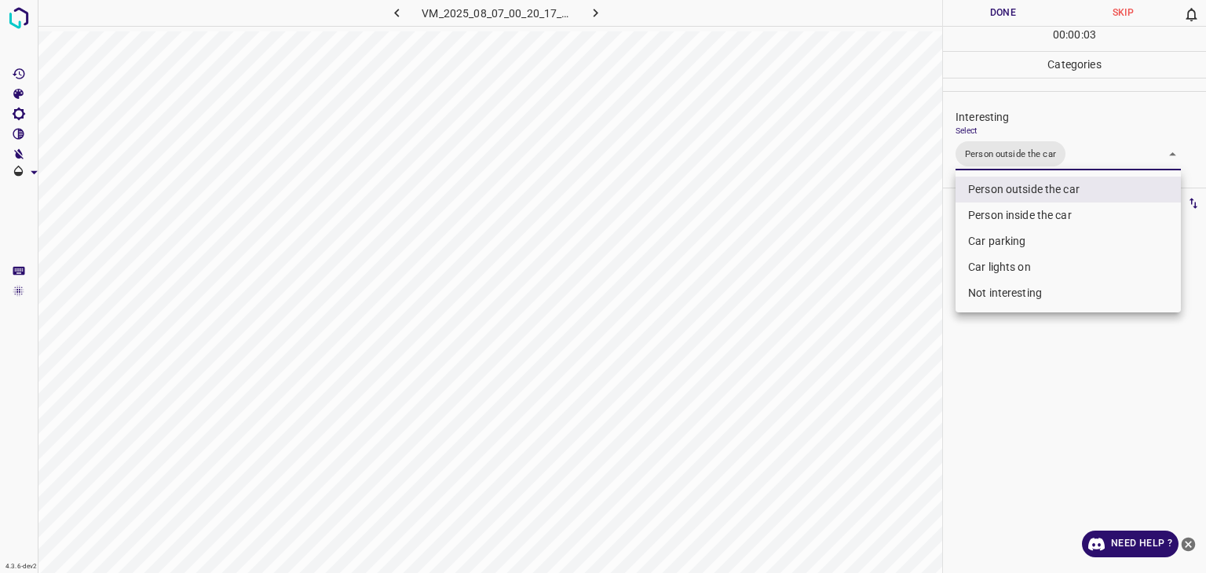
click at [985, 270] on li "Car lights on" at bounding box center [1068, 267] width 225 height 26
type input "Person outside the car,Car lights on"
click at [1005, 18] on div at bounding box center [603, 286] width 1206 height 573
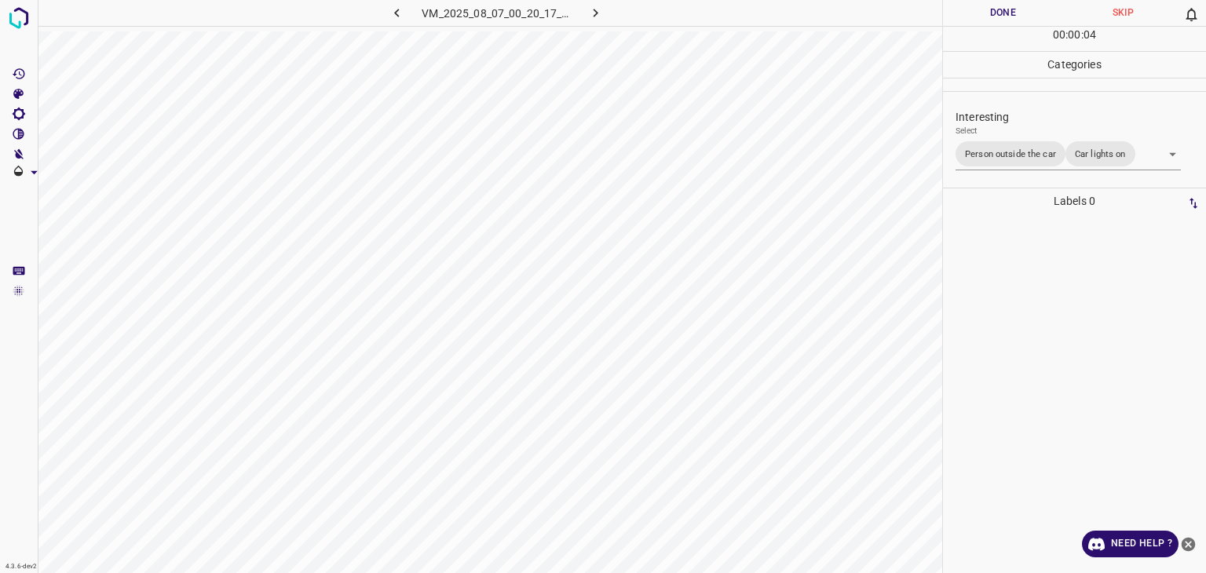
click at [1005, 18] on button "Done" at bounding box center [1003, 13] width 120 height 26
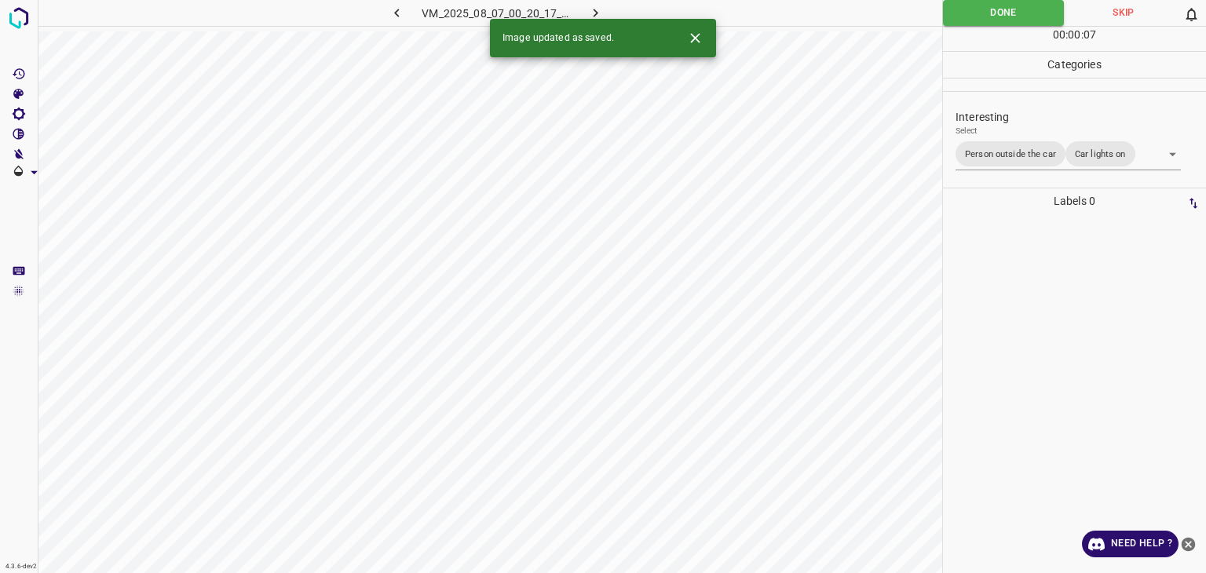
click at [597, 11] on icon "button" at bounding box center [595, 13] width 16 height 16
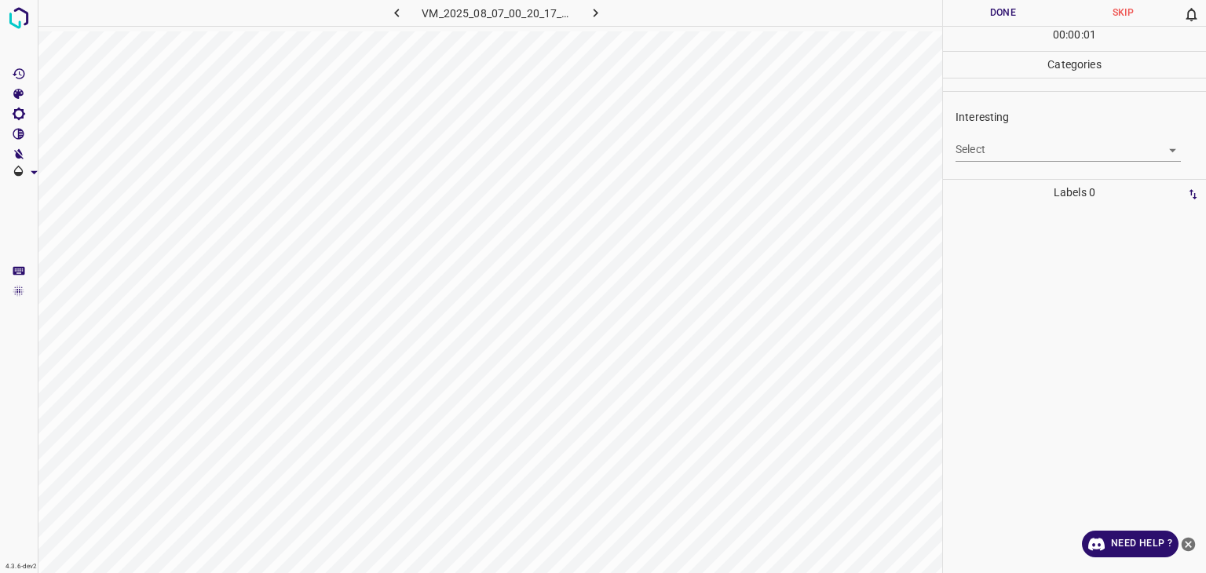
click at [1000, 140] on body "4.3.6-dev2 VM_2025_08_07_00_20_17_785_05.gif Done Skip 0 00 : 00 : 01 Categorie…" at bounding box center [603, 286] width 1206 height 573
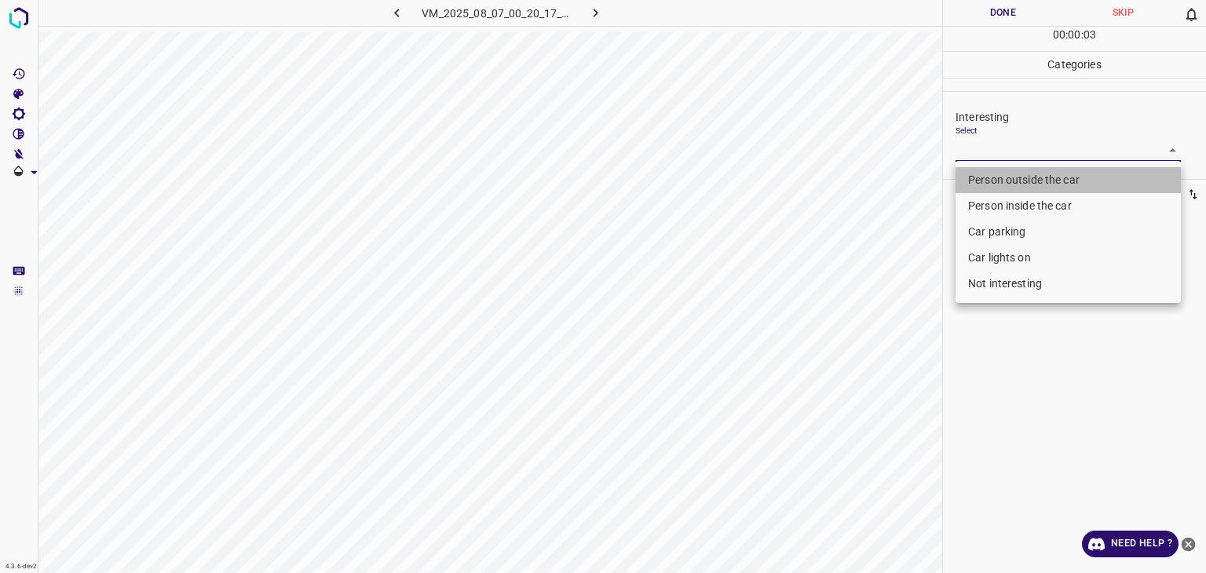
click at [1011, 175] on li "Person outside the car" at bounding box center [1068, 180] width 225 height 26
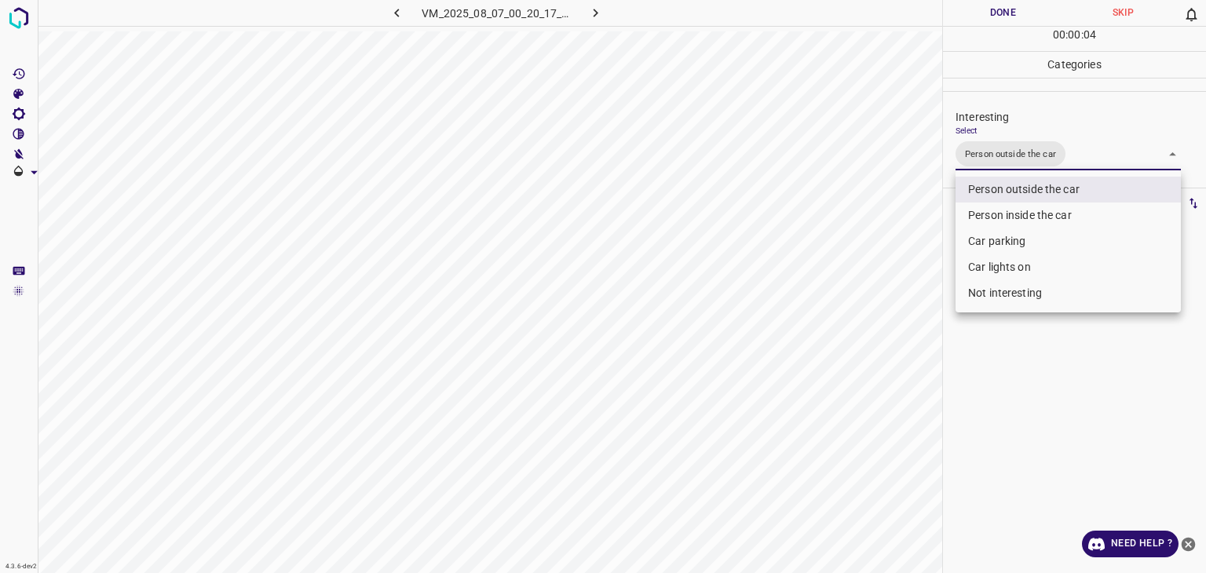
click at [1002, 266] on li "Car lights on" at bounding box center [1068, 267] width 225 height 26
click at [1003, 268] on li "Car lights on" at bounding box center [1068, 267] width 225 height 26
type input "Person outside the car,Car lights on"
click at [986, 21] on div at bounding box center [603, 286] width 1206 height 573
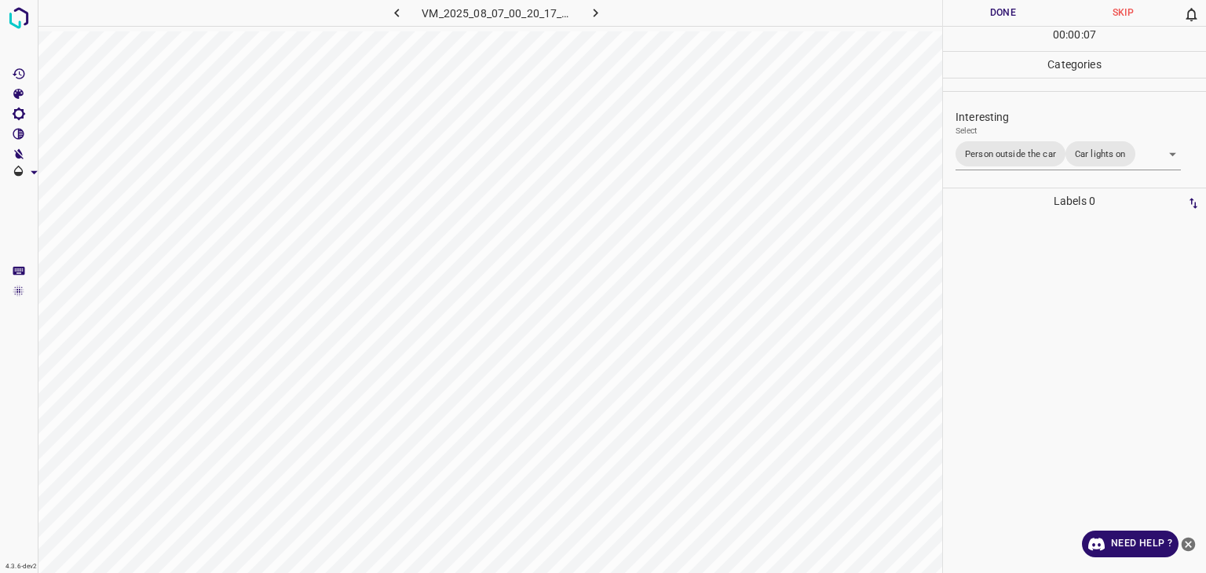
click at [986, 21] on div at bounding box center [603, 286] width 1206 height 573
click at [986, 21] on button "Done" at bounding box center [1003, 13] width 120 height 26
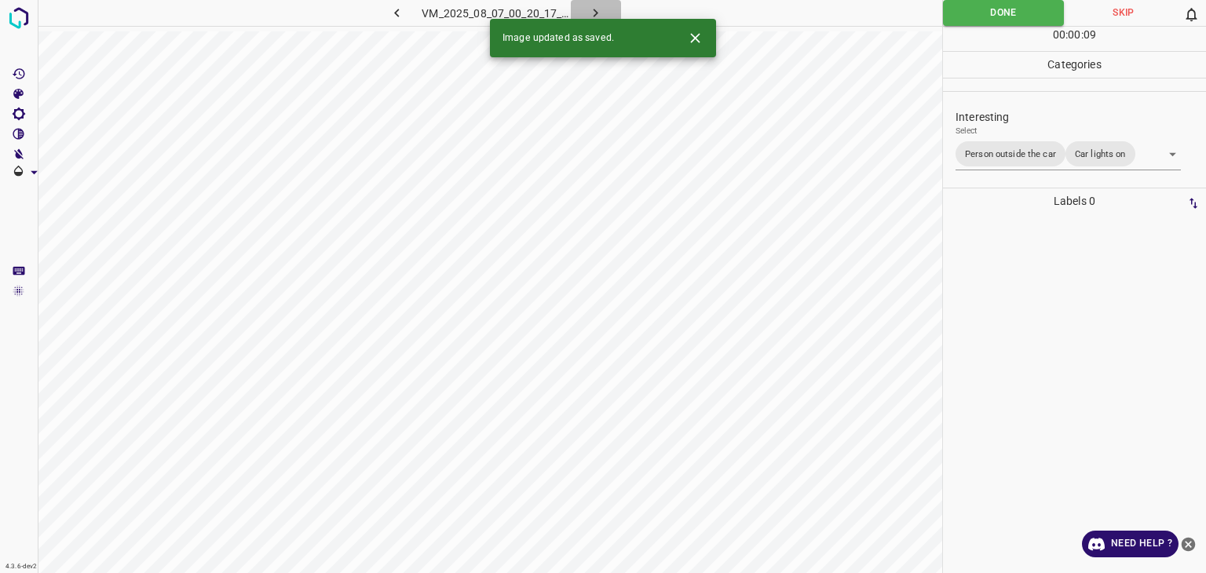
click at [592, 10] on icon "button" at bounding box center [595, 13] width 16 height 16
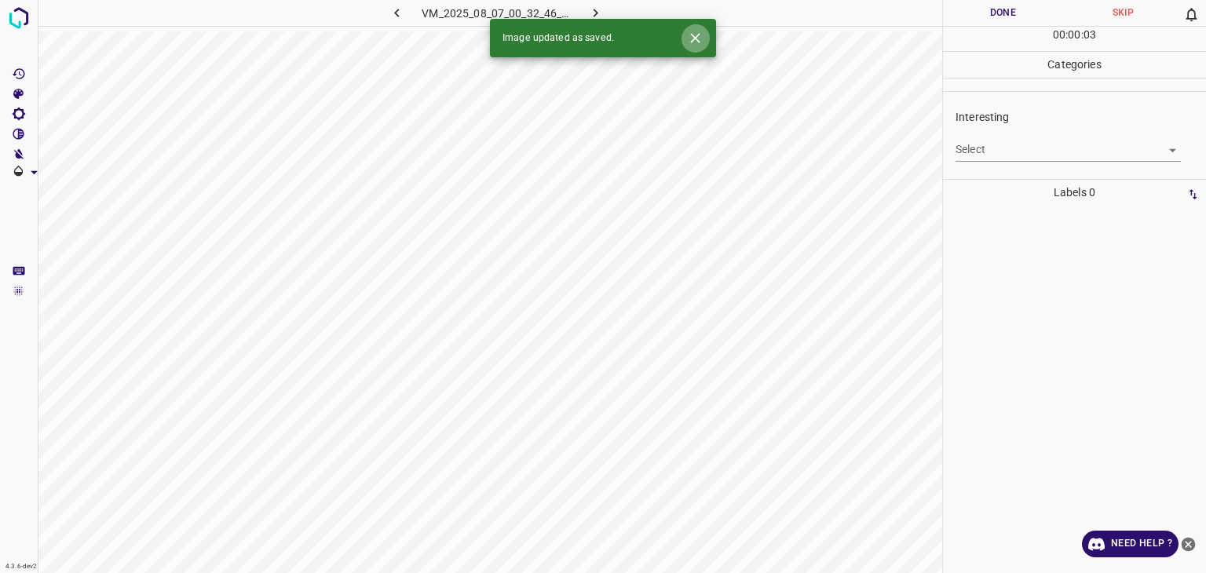
click at [694, 41] on icon "Close" at bounding box center [695, 38] width 16 height 16
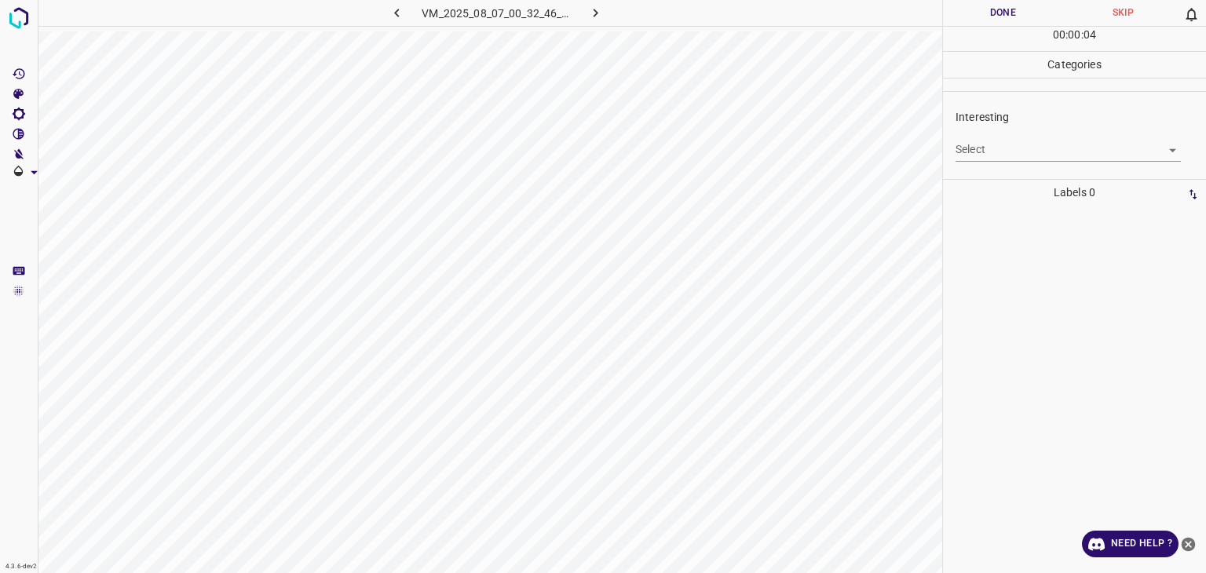
click at [1015, 148] on body "4.3.6-dev2 VM_2025_08_07_00_32_46_592_06.gif Done Skip 0 00 : 00 : 04 Categorie…" at bounding box center [603, 286] width 1206 height 573
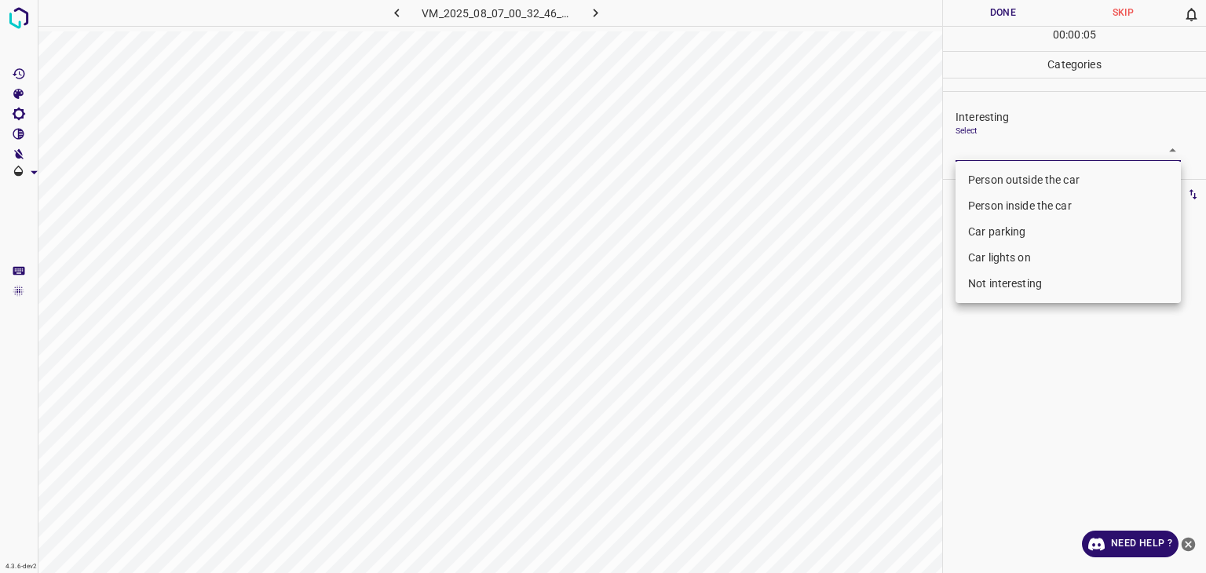
click at [1002, 185] on li "Person outside the car" at bounding box center [1068, 180] width 225 height 26
type input "Person outside the car"
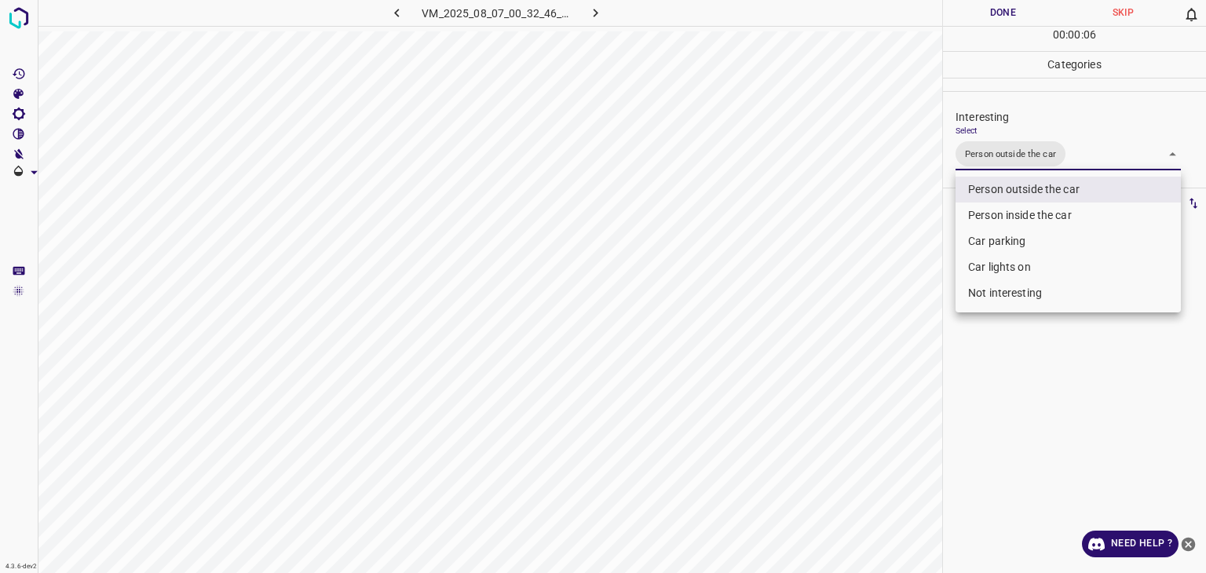
click at [980, 8] on div at bounding box center [603, 286] width 1206 height 573
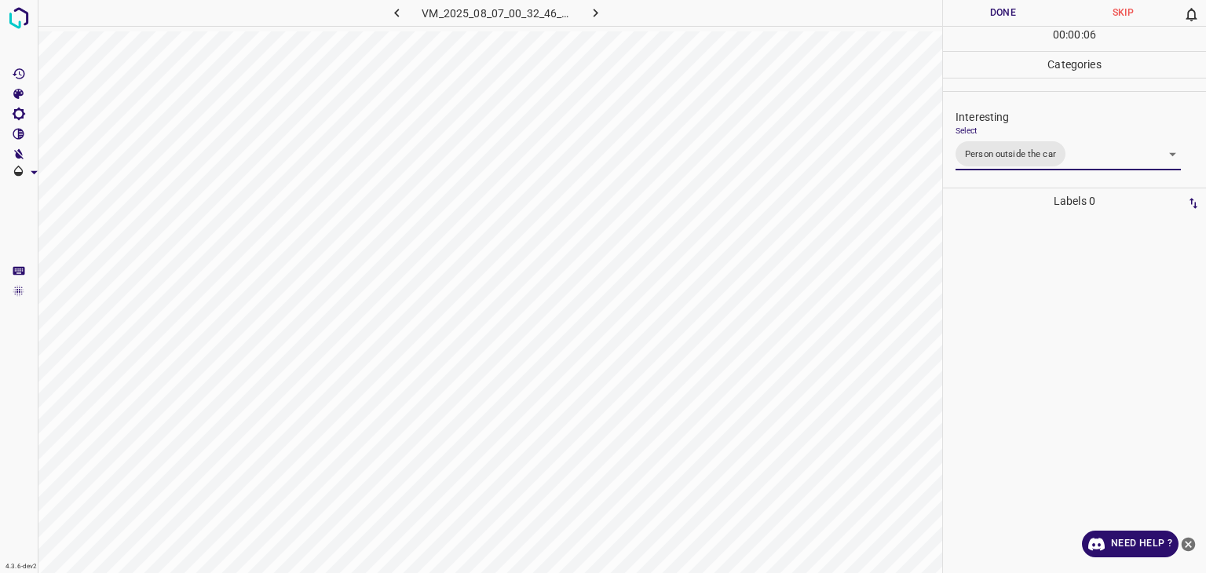
click at [980, 8] on div at bounding box center [603, 286] width 1206 height 573
click at [982, 13] on button "Done" at bounding box center [1003, 13] width 120 height 26
click at [983, 13] on button "Done" at bounding box center [1003, 13] width 120 height 26
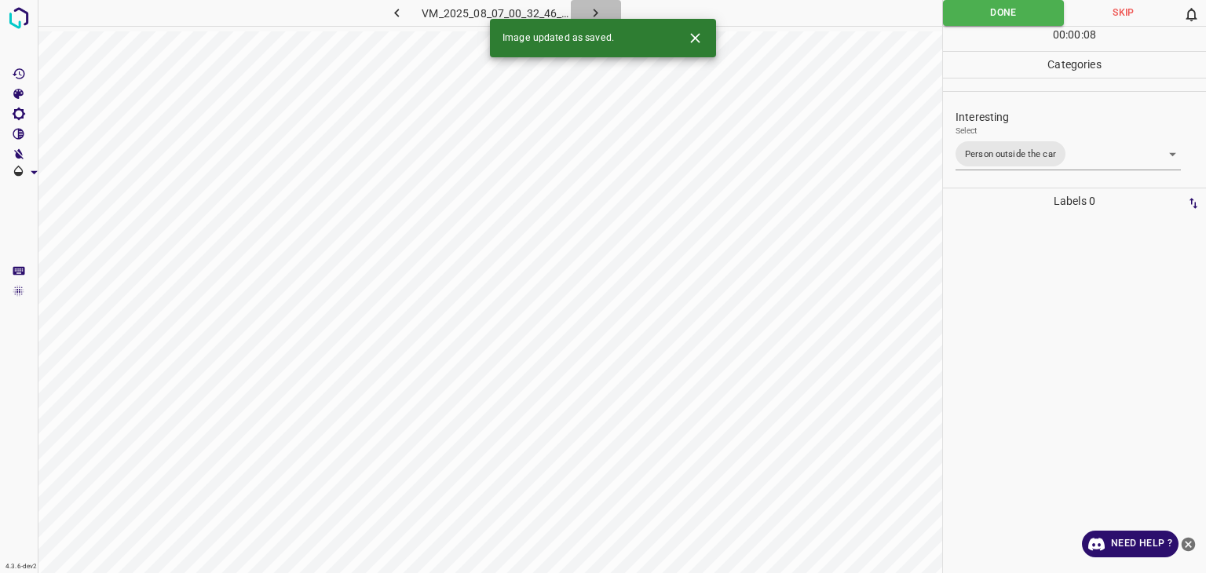
click at [609, 10] on button "button" at bounding box center [596, 13] width 50 height 26
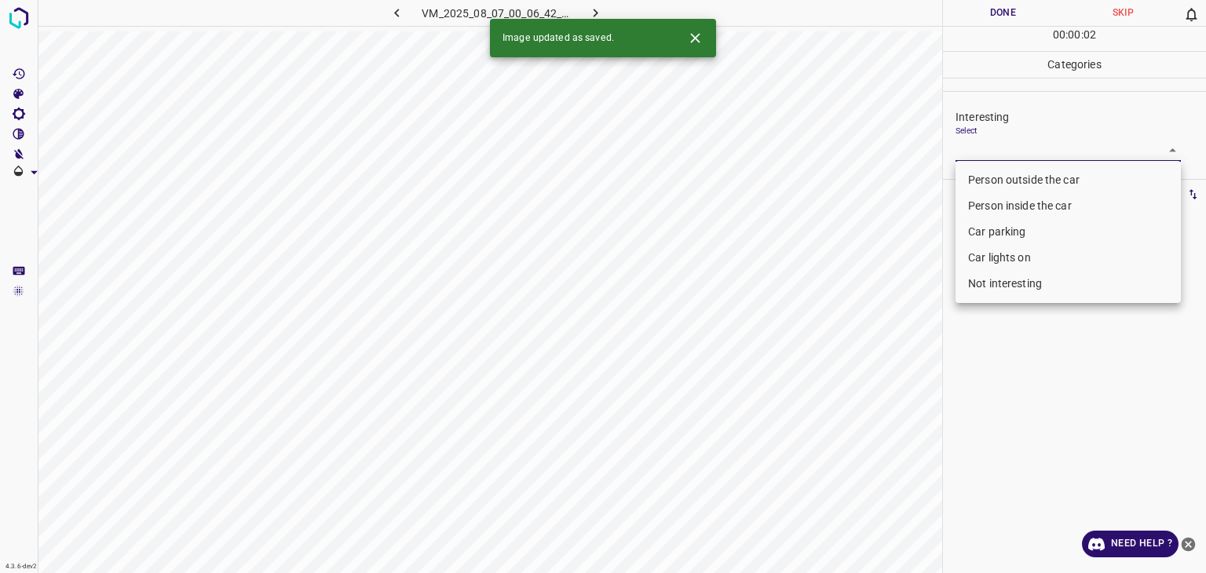
click at [966, 152] on body "4.3.6-dev2 VM_2025_08_07_00_06_42_384_11.gif Done Skip 0 00 : 00 : 02 Categorie…" at bounding box center [603, 286] width 1206 height 573
click at [1024, 280] on li "Not interesting" at bounding box center [1068, 284] width 225 height 26
type input "Not interesting"
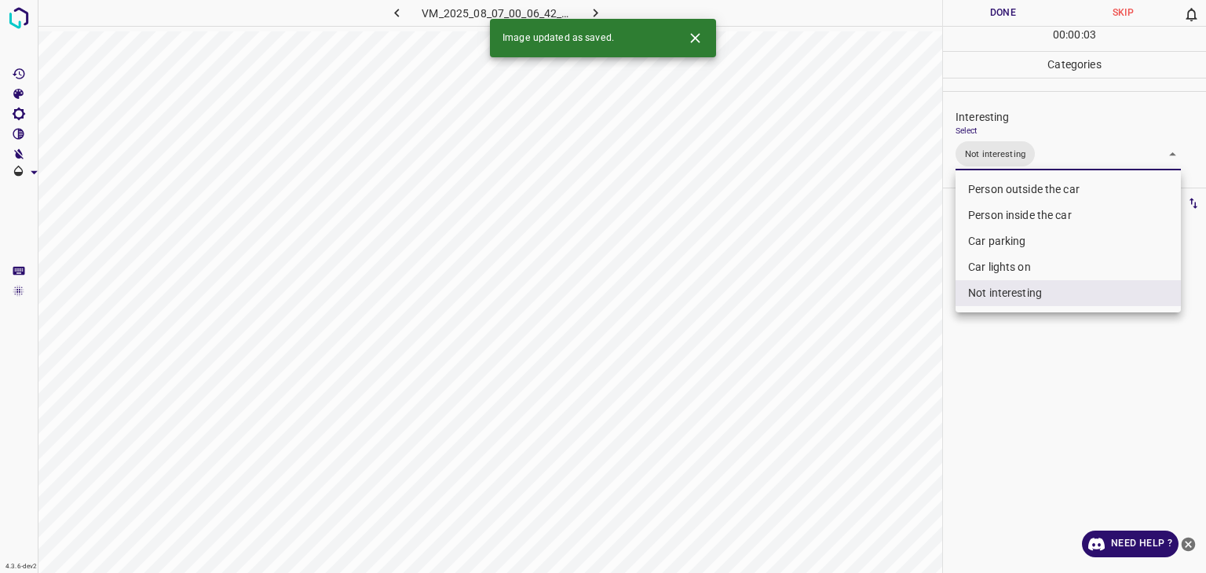
click at [967, 13] on div at bounding box center [603, 286] width 1206 height 573
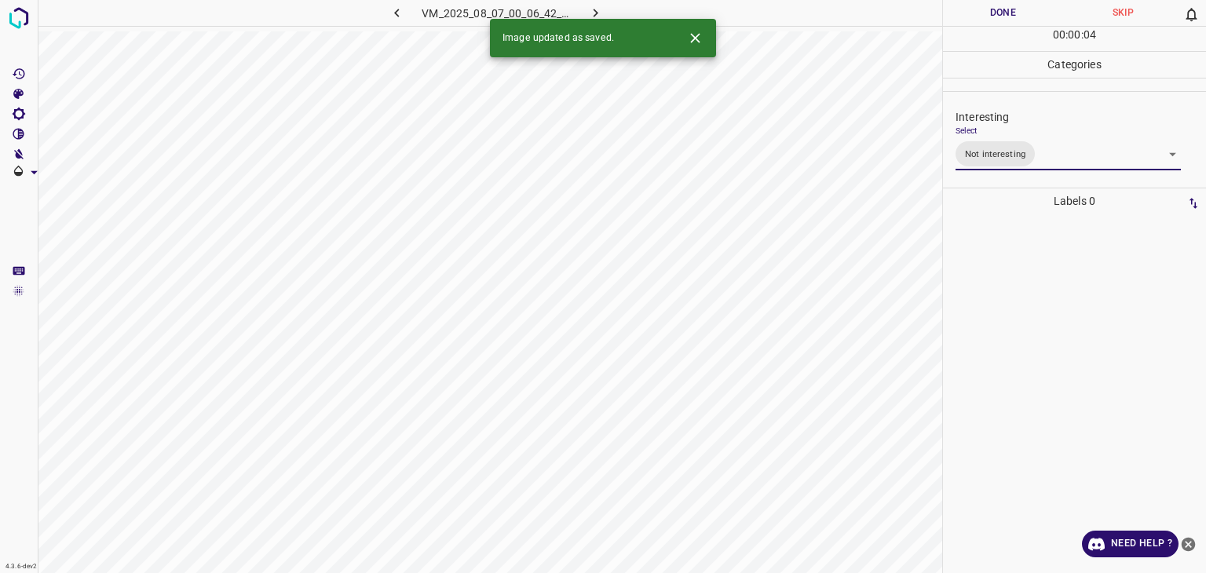
click at [967, 13] on div at bounding box center [603, 286] width 1206 height 573
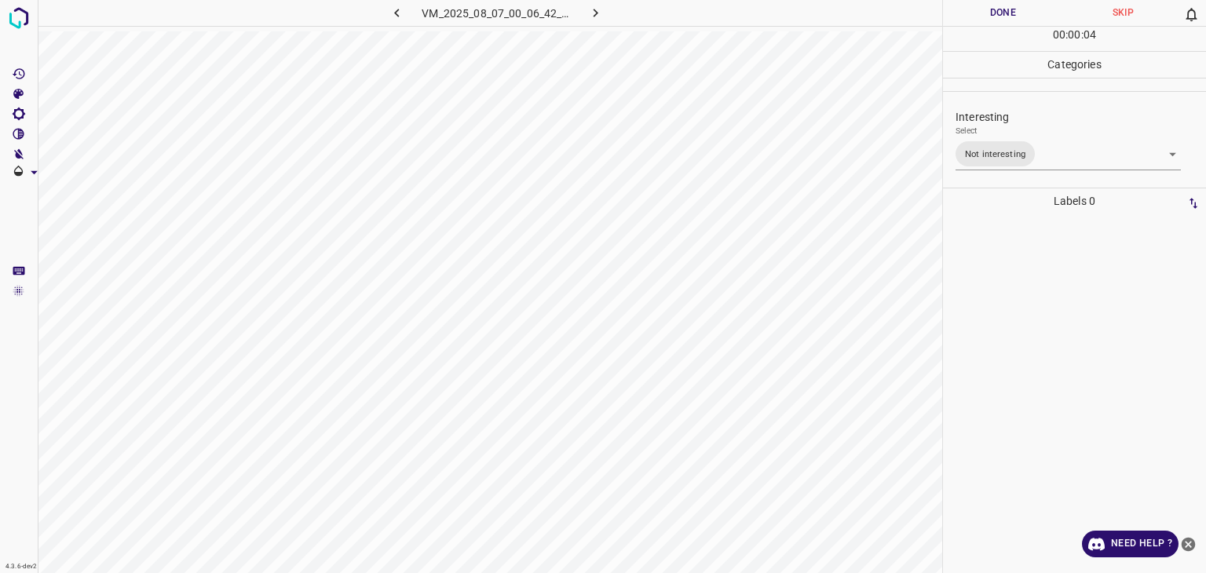
click at [967, 13] on button "Done" at bounding box center [1003, 13] width 120 height 26
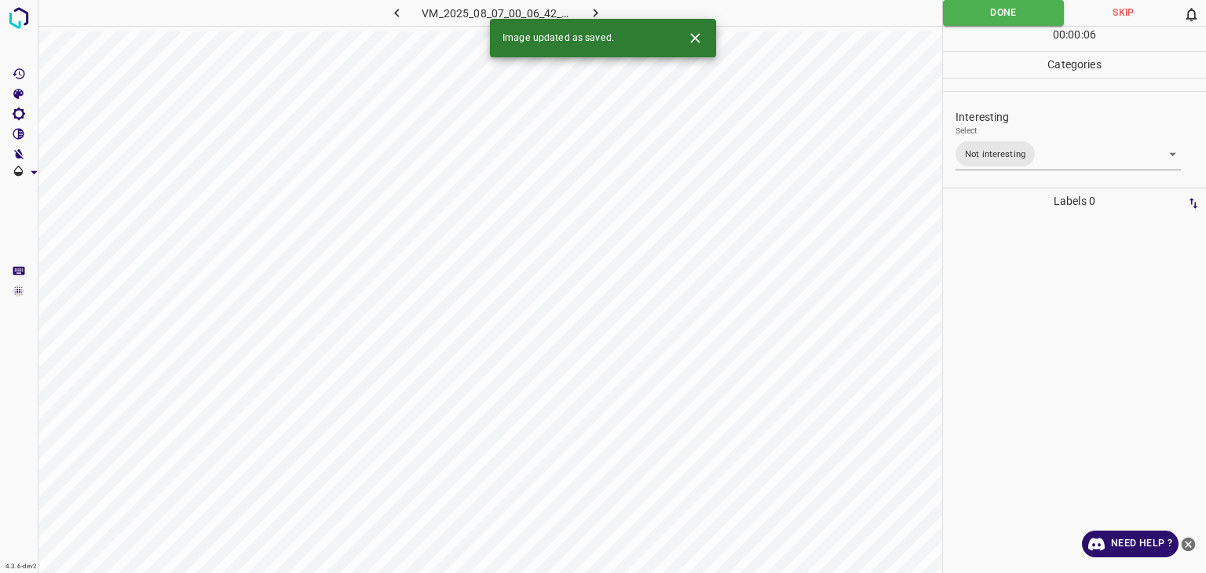
click at [597, 6] on icon "button" at bounding box center [595, 13] width 16 height 16
click at [684, 42] on button "Close" at bounding box center [695, 38] width 29 height 29
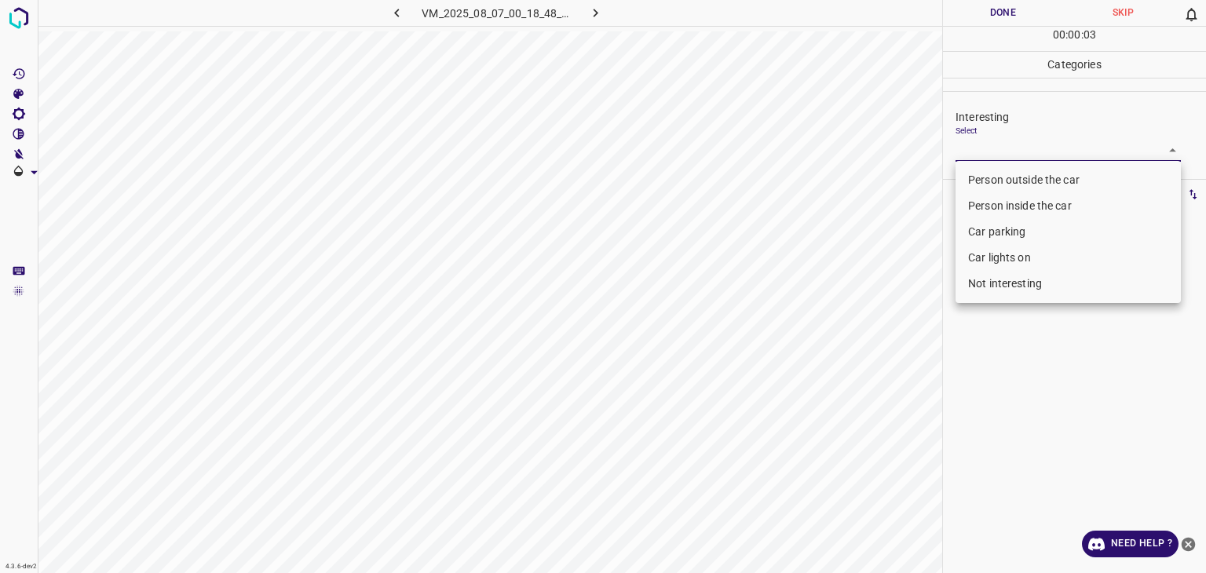
click at [1047, 151] on body "4.3.6-dev2 VM_2025_08_07_00_18_48_855_02.gif Done Skip 0 00 : 00 : 03 Categorie…" at bounding box center [603, 286] width 1206 height 573
click at [1051, 181] on li "Person outside the car" at bounding box center [1068, 180] width 225 height 26
type input "Person outside the car"
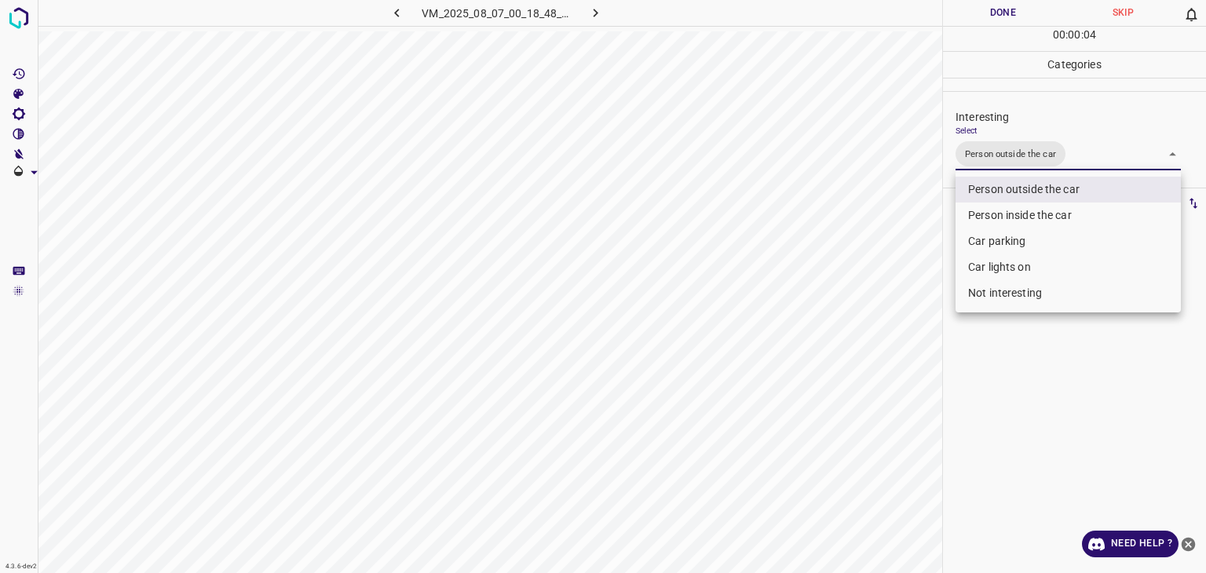
click at [983, 0] on div at bounding box center [603, 286] width 1206 height 573
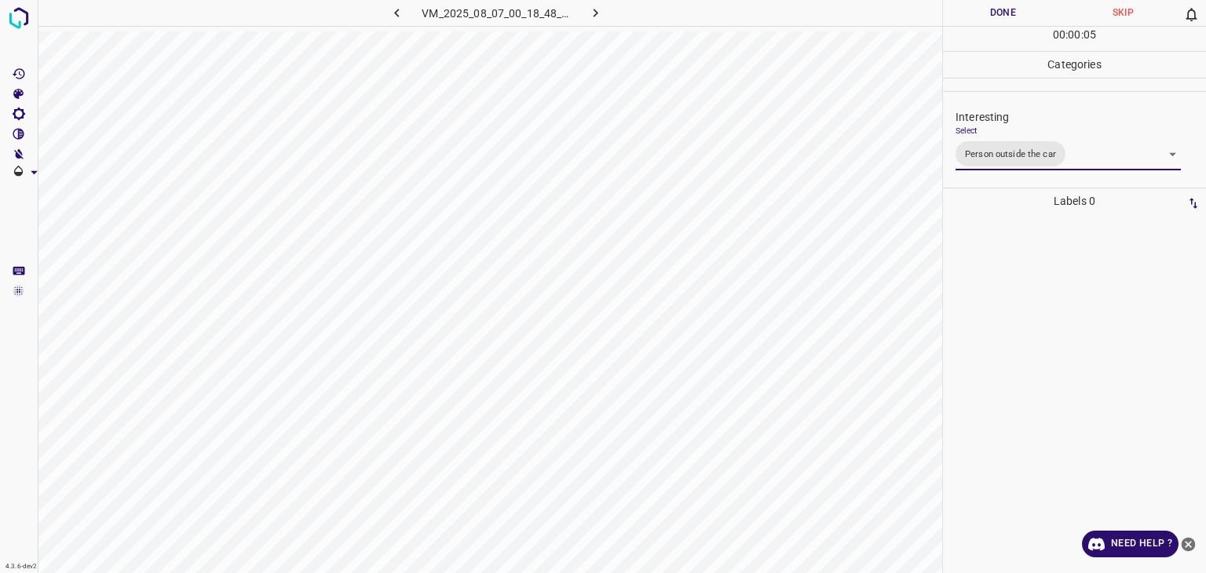
click at [982, 7] on div "Person outside the car Person inside the car Car parking Car lights on Not inte…" at bounding box center [603, 286] width 1206 height 573
click at [982, 7] on button "Done" at bounding box center [1003, 13] width 120 height 26
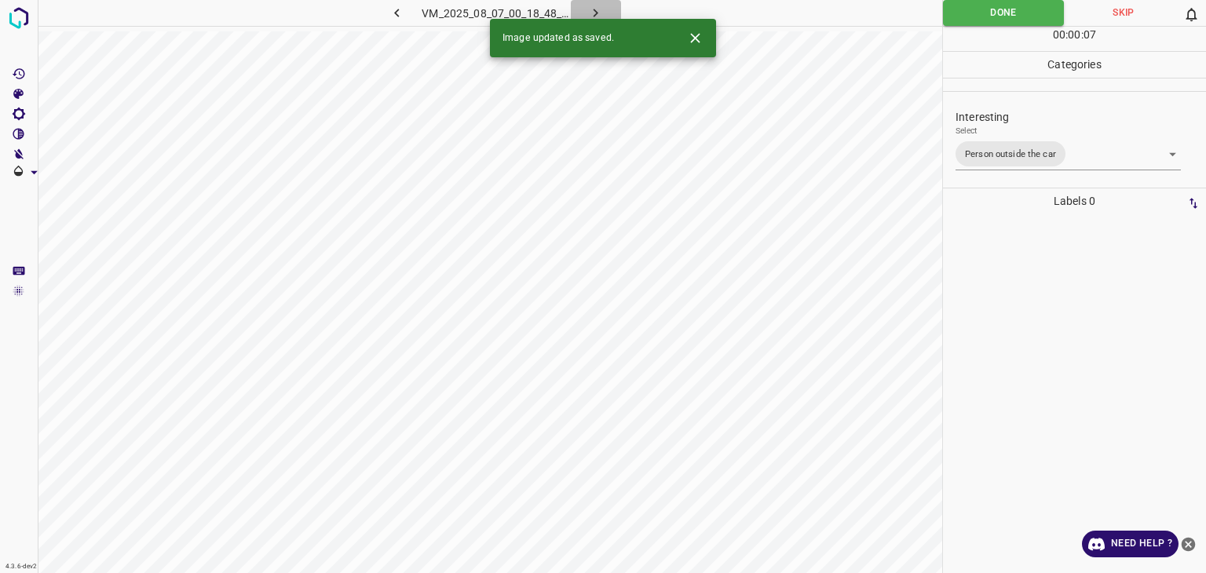
click at [596, 13] on icon "button" at bounding box center [595, 13] width 16 height 16
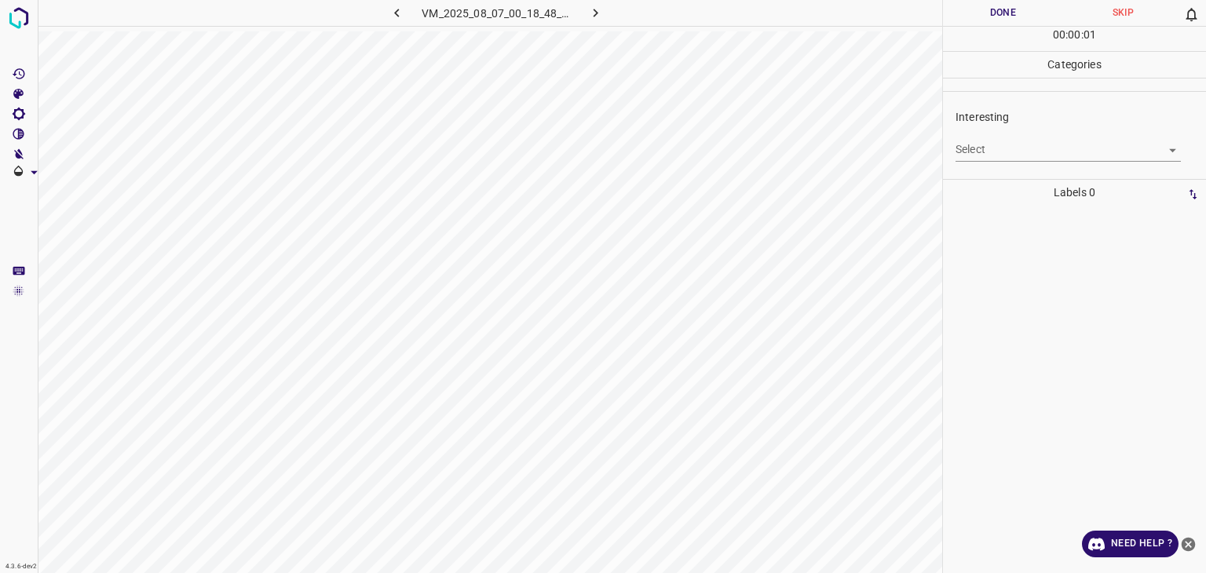
click at [1026, 146] on body "4.3.6-dev2 VM_2025_08_07_00_18_48_855_07.gif Done Skip 0 00 : 00 : 01 Categorie…" at bounding box center [603, 286] width 1206 height 573
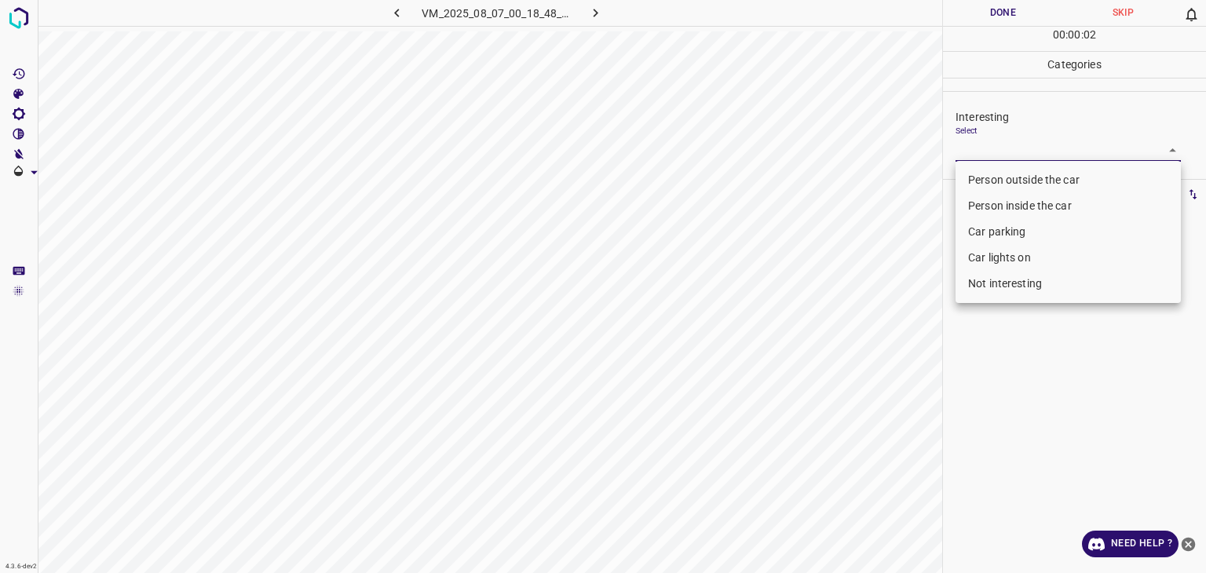
click at [1014, 180] on li "Person outside the car" at bounding box center [1068, 180] width 225 height 26
type input "Person outside the car"
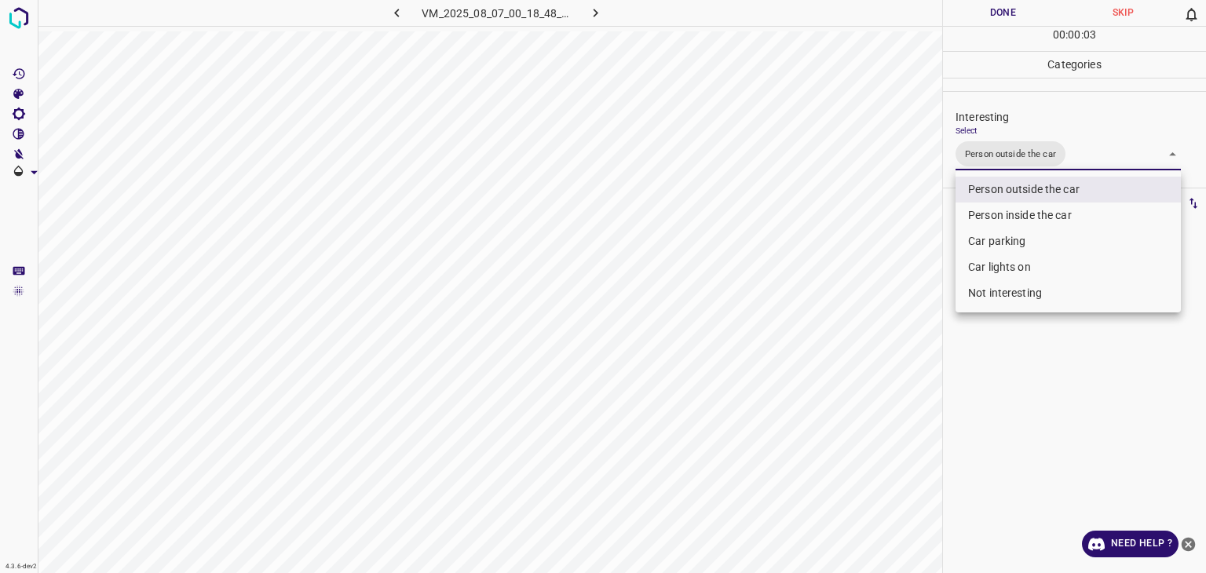
click at [1021, 10] on div at bounding box center [603, 286] width 1206 height 573
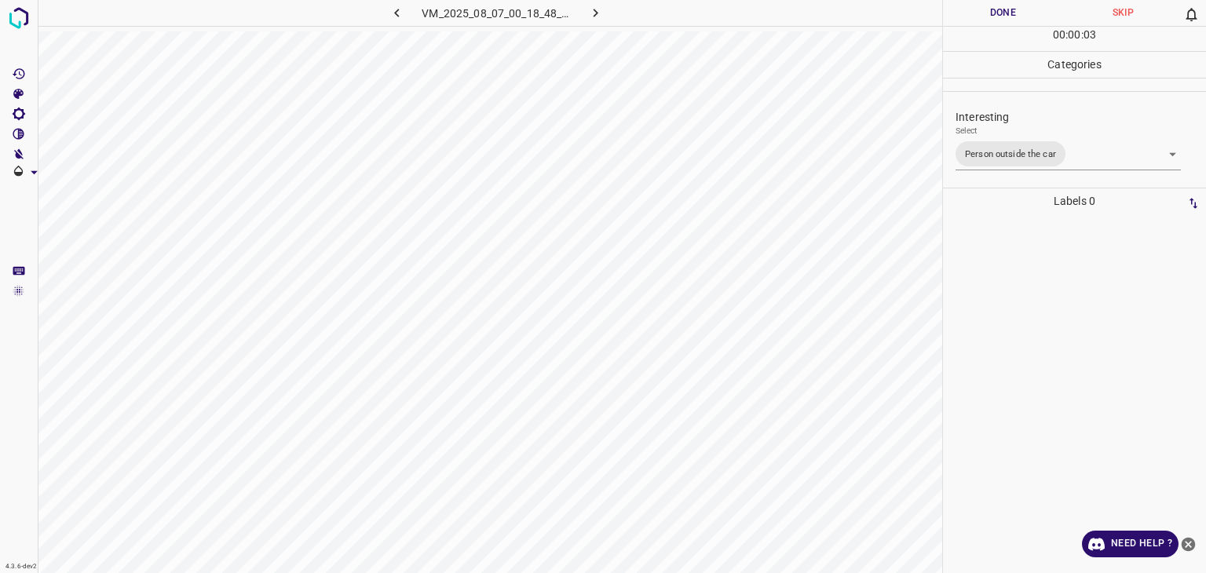
click at [1021, 10] on div "Person outside the car Person inside the car Car parking Car lights on Not inte…" at bounding box center [603, 286] width 1206 height 573
click at [1021, 10] on button "Done" at bounding box center [1003, 13] width 120 height 26
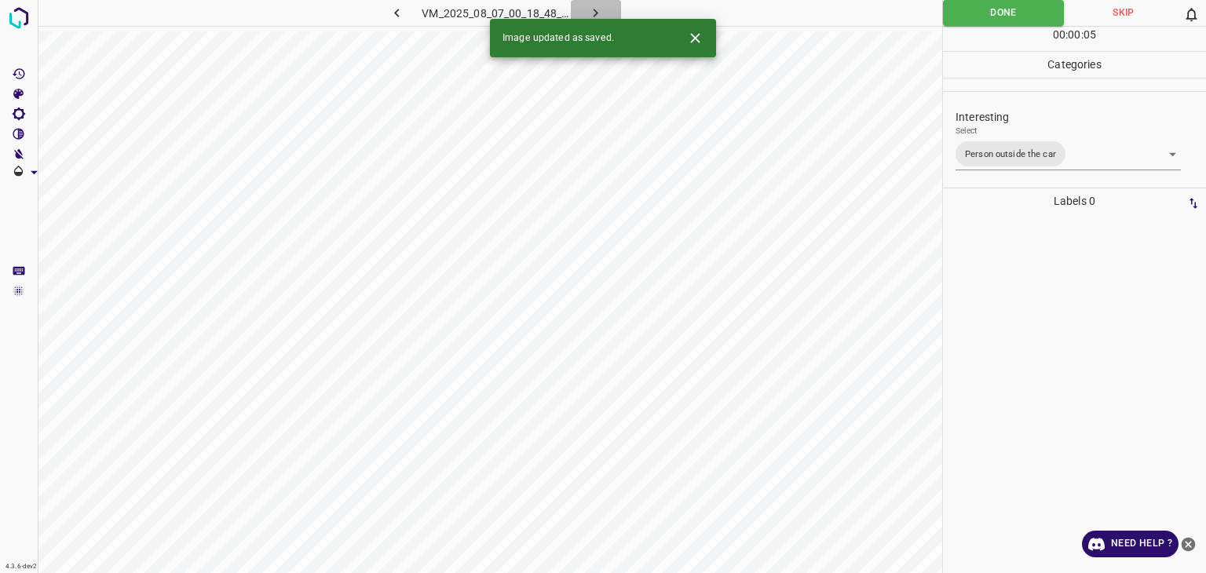
click at [599, 11] on icon "button" at bounding box center [595, 13] width 16 height 16
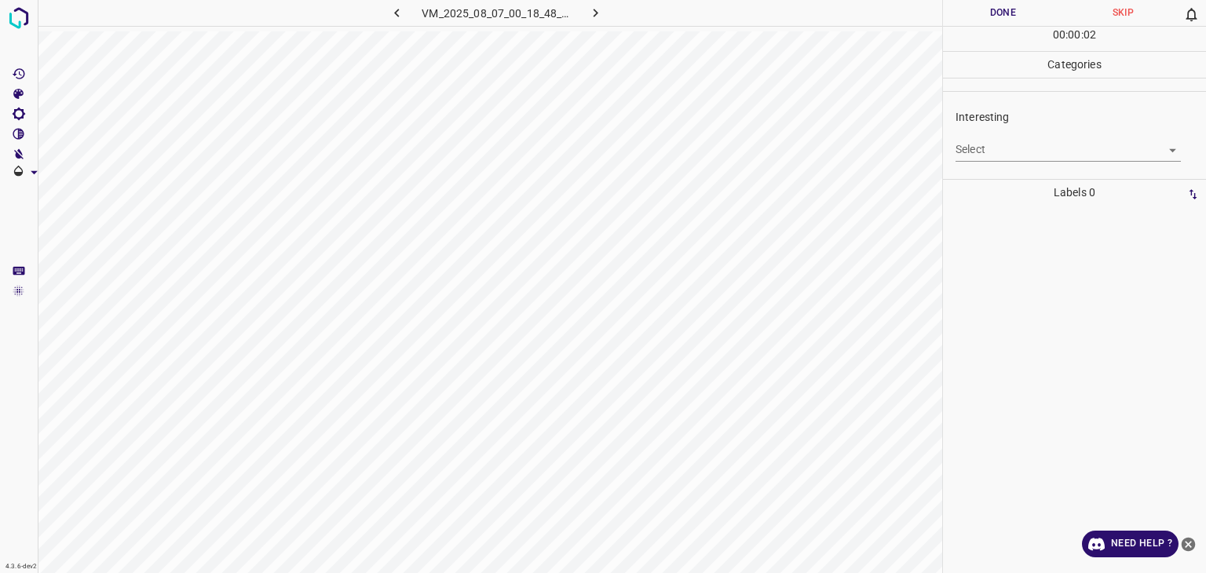
click at [1002, 142] on body "4.3.6-dev2 VM_2025_08_07_00_18_48_855_09.gif Done Skip 0 00 : 00 : 02 Categorie…" at bounding box center [603, 286] width 1206 height 573
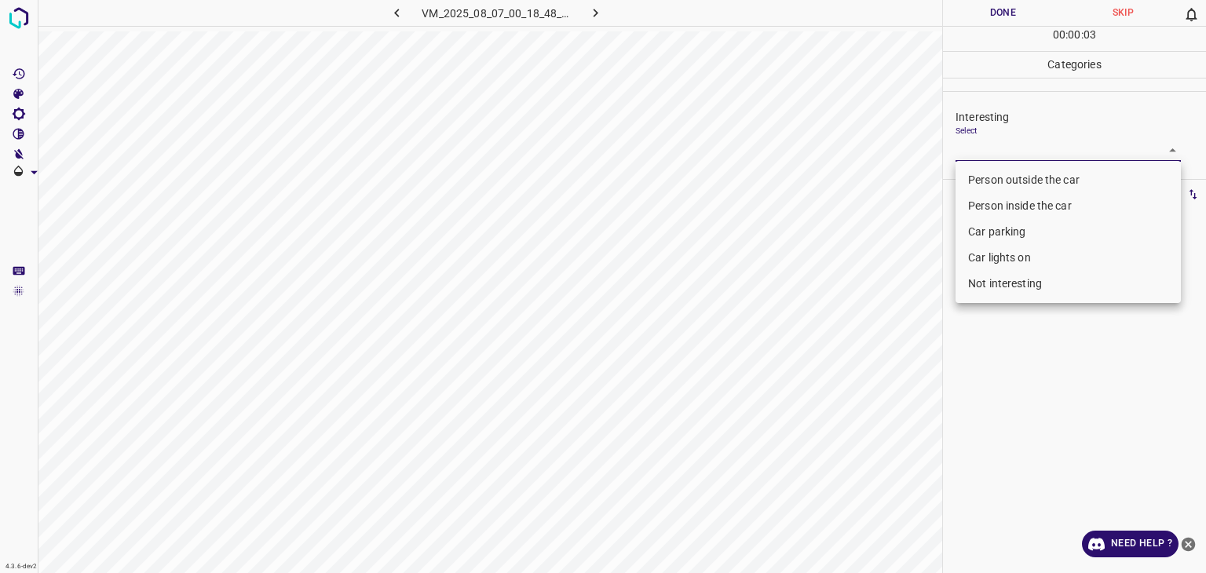
click at [1005, 170] on li "Person outside the car" at bounding box center [1068, 180] width 225 height 26
type input "Person outside the car"
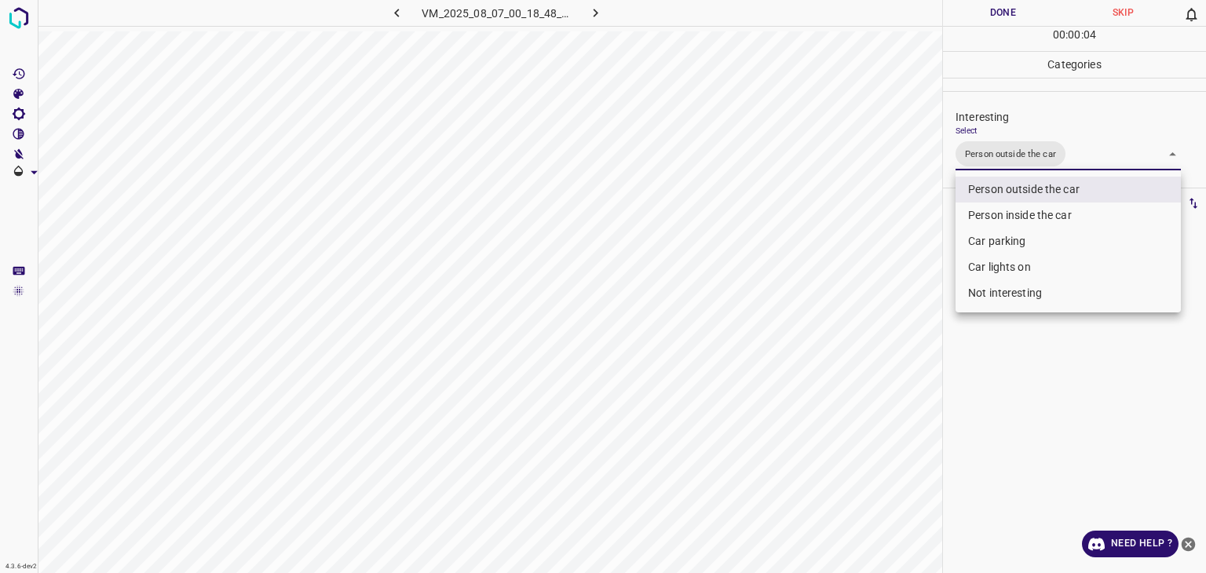
click at [993, 26] on div at bounding box center [603, 286] width 1206 height 573
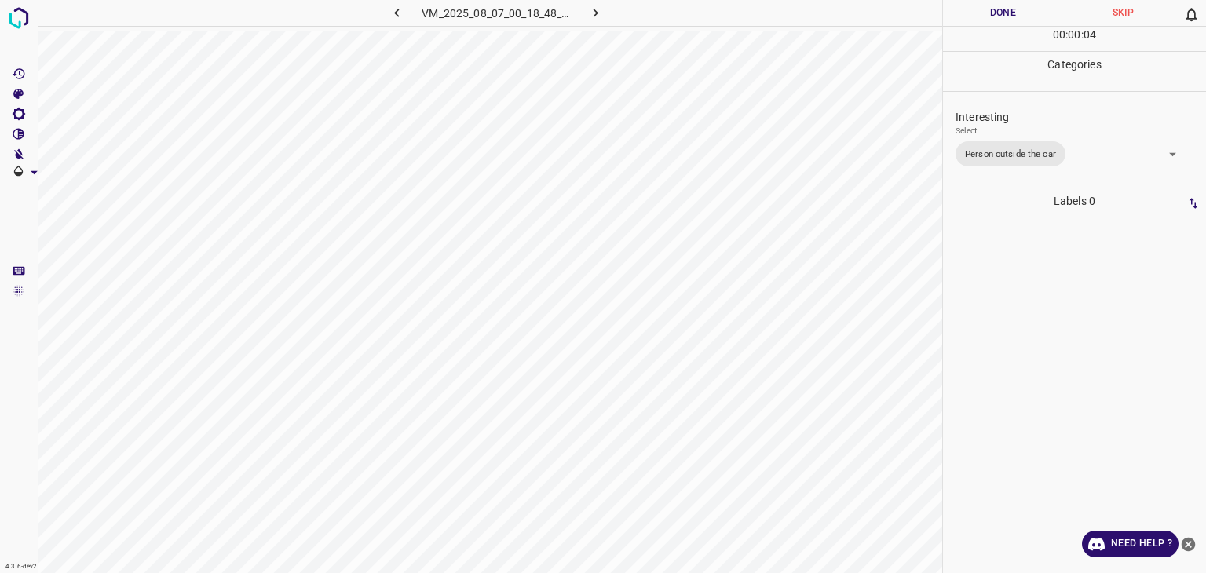
click at [996, 16] on div "Person outside the car Person inside the car Car parking Car lights on Not inte…" at bounding box center [603, 286] width 1206 height 573
click at [996, 15] on button "Done" at bounding box center [1003, 13] width 120 height 26
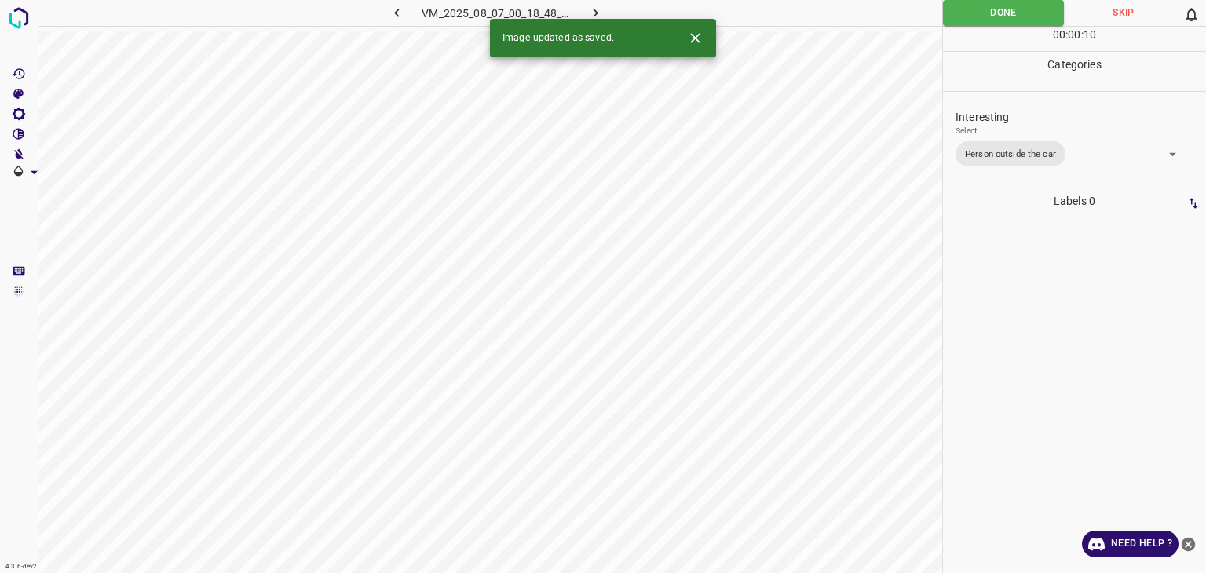
click at [598, 9] on icon "button" at bounding box center [595, 13] width 16 height 16
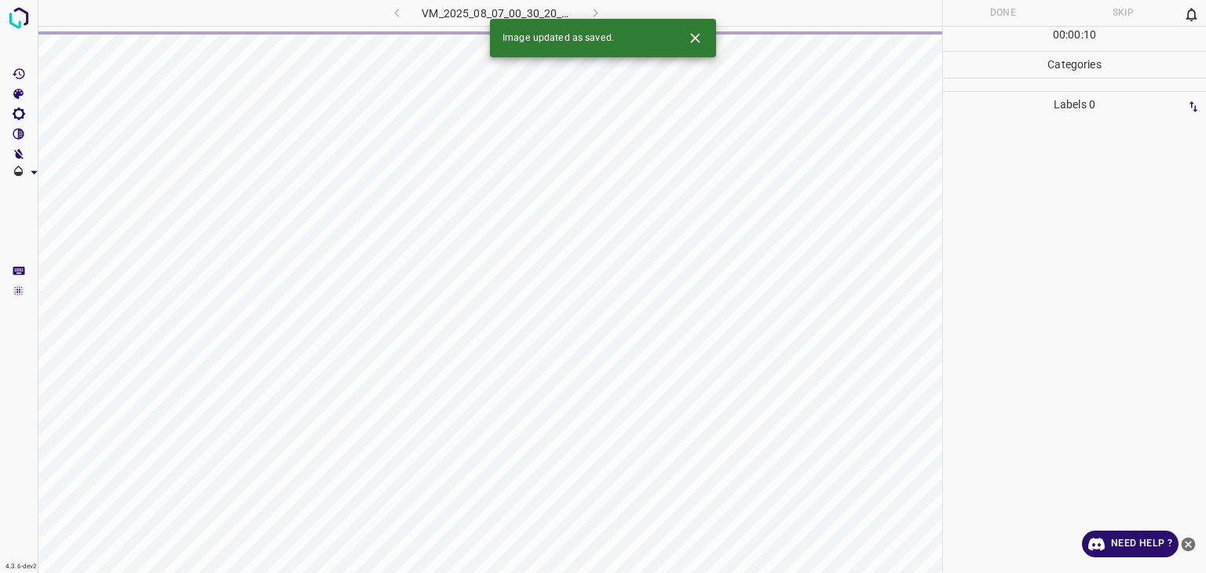
click at [697, 35] on icon "Close" at bounding box center [694, 37] width 9 height 9
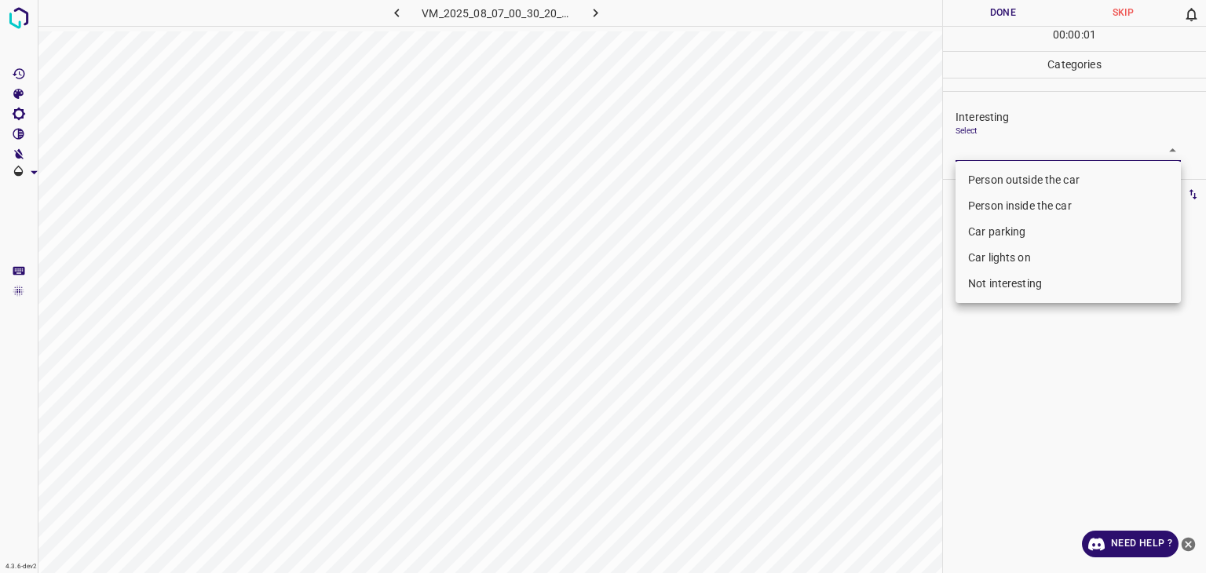
click at [1007, 148] on body "4.3.6-dev2 VM_2025_08_07_00_30_20_004_04.gif Done Skip 0 00 : 00 : 01 Categorie…" at bounding box center [603, 286] width 1206 height 573
click at [998, 188] on li "Person outside the car" at bounding box center [1068, 180] width 225 height 26
type input "Person outside the car"
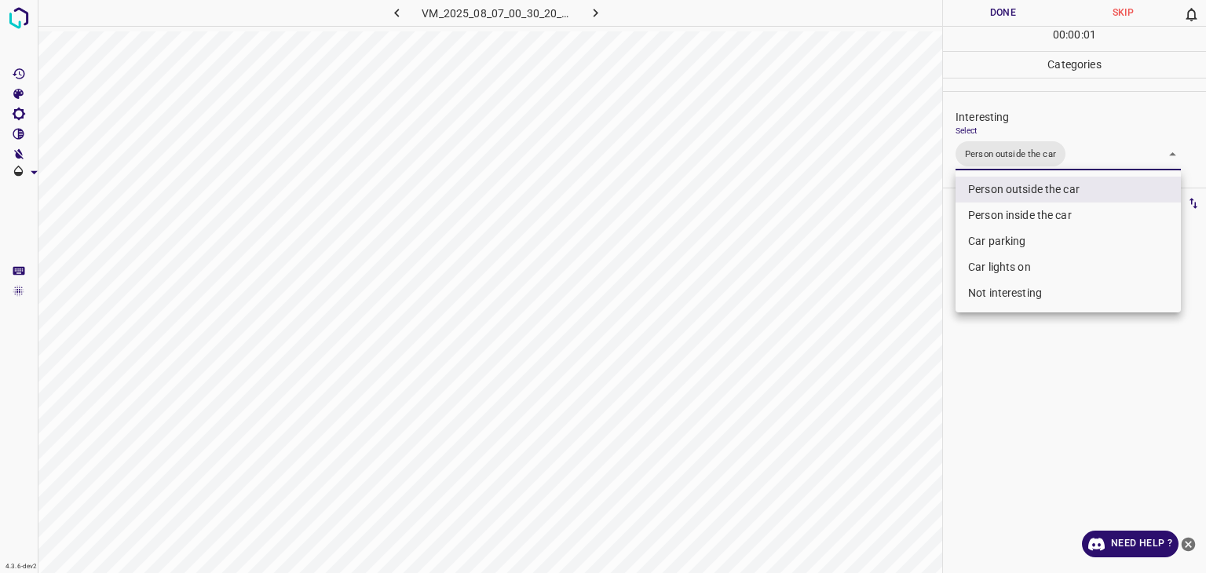
click at [998, 188] on li "Person outside the car" at bounding box center [1068, 190] width 225 height 26
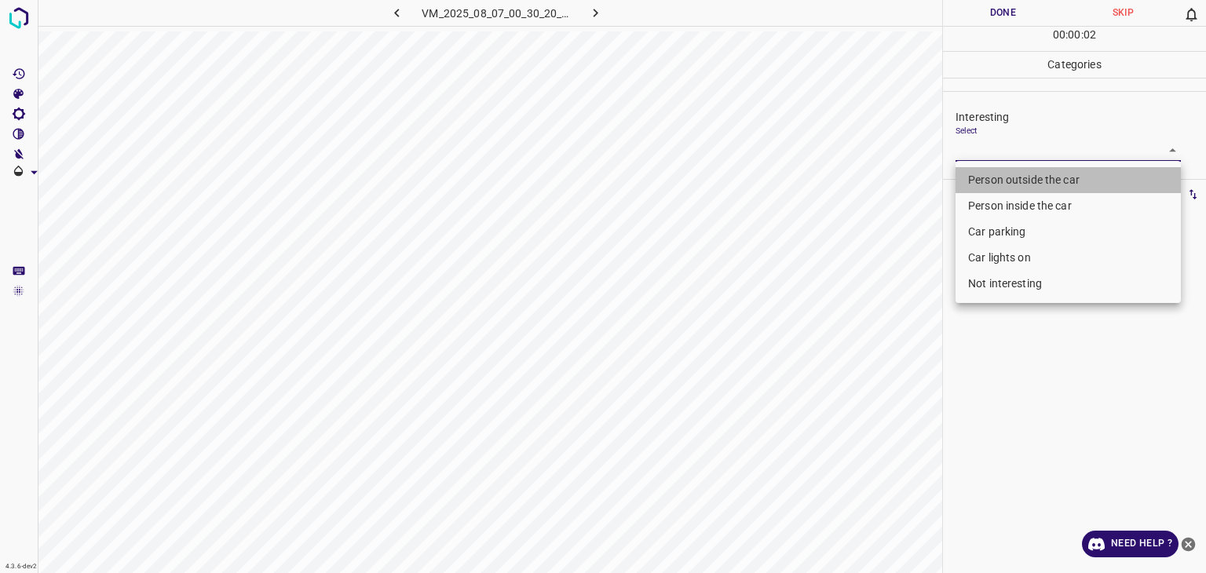
click at [998, 188] on li "Person outside the car" at bounding box center [1068, 180] width 225 height 26
type input "Person outside the car"
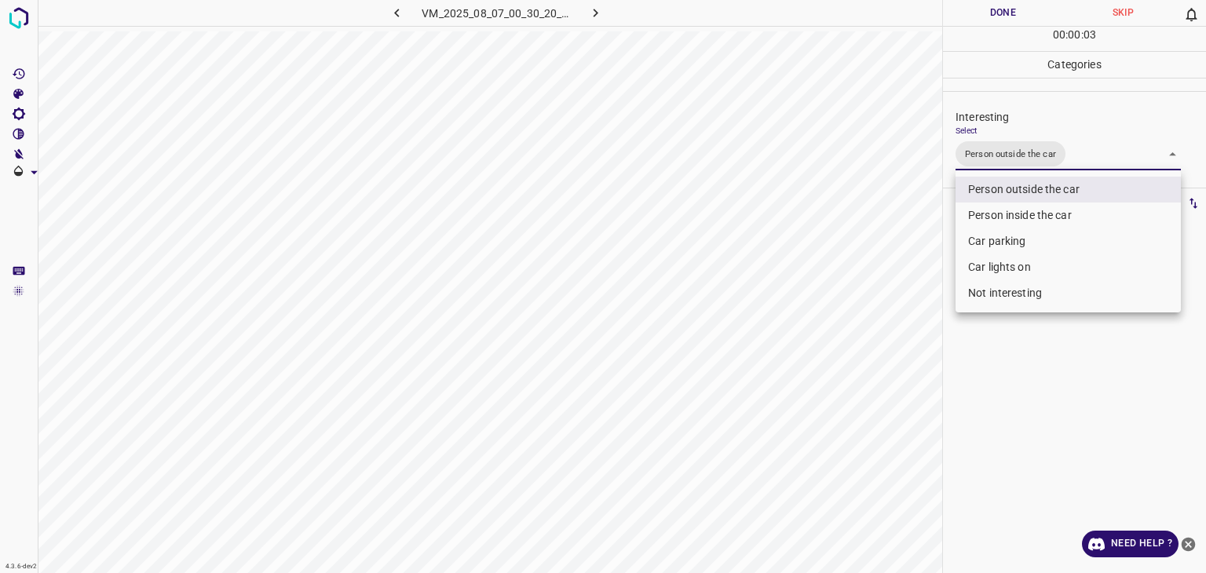
click at [991, 13] on div at bounding box center [603, 286] width 1206 height 573
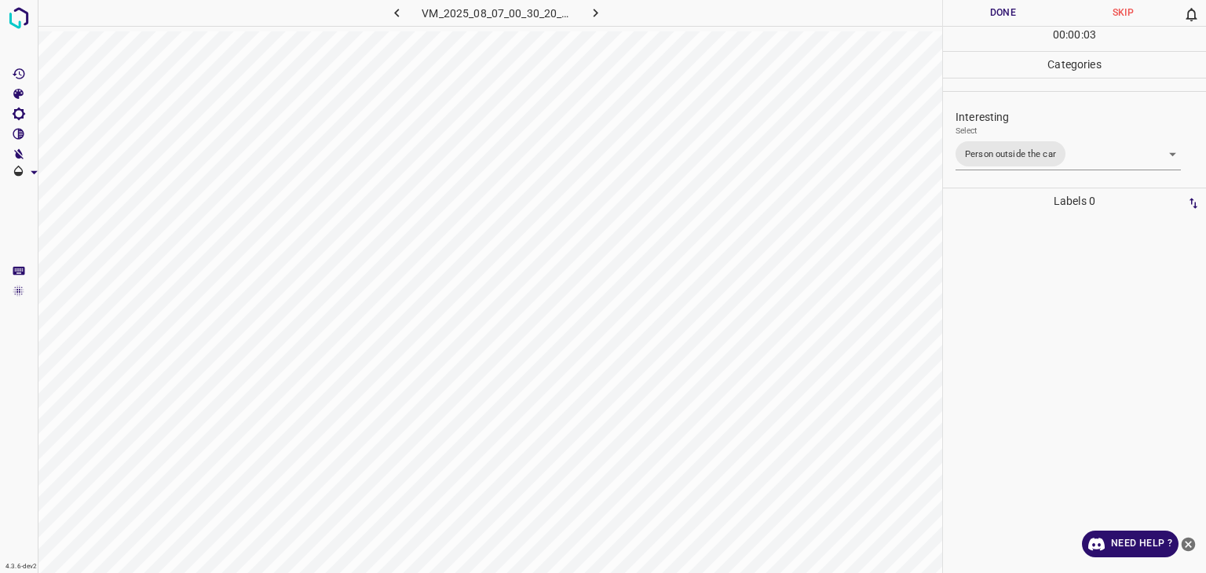
click at [991, 13] on div "Person outside the car Person inside the car Car parking Car lights on Not inte…" at bounding box center [603, 286] width 1206 height 573
click at [991, 13] on button "Done" at bounding box center [1003, 13] width 120 height 26
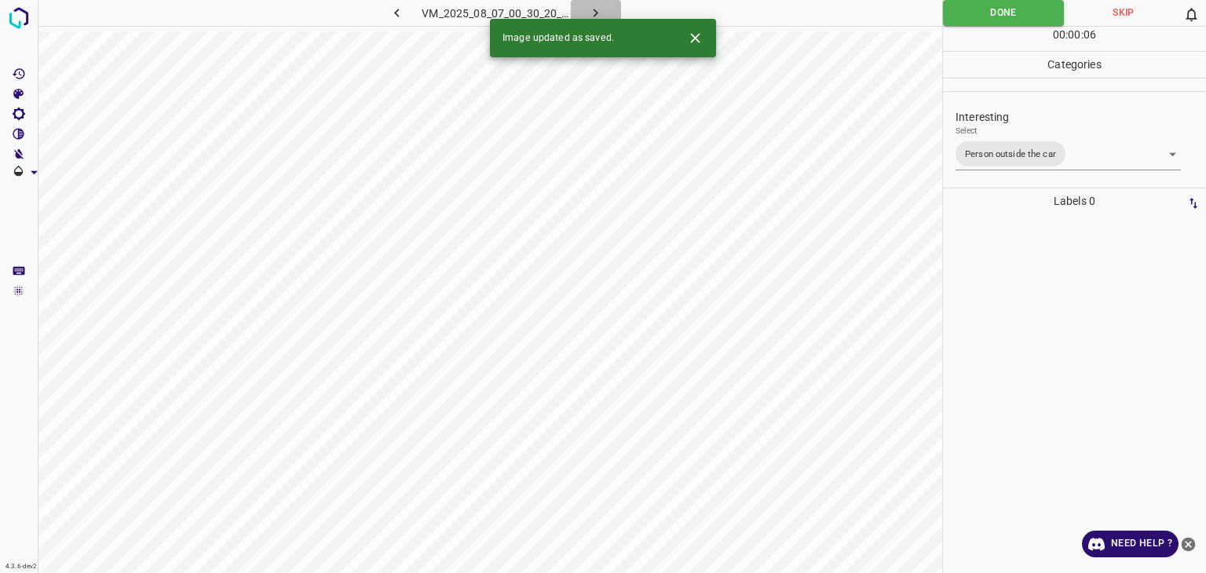
click at [597, 16] on icon "button" at bounding box center [595, 13] width 16 height 16
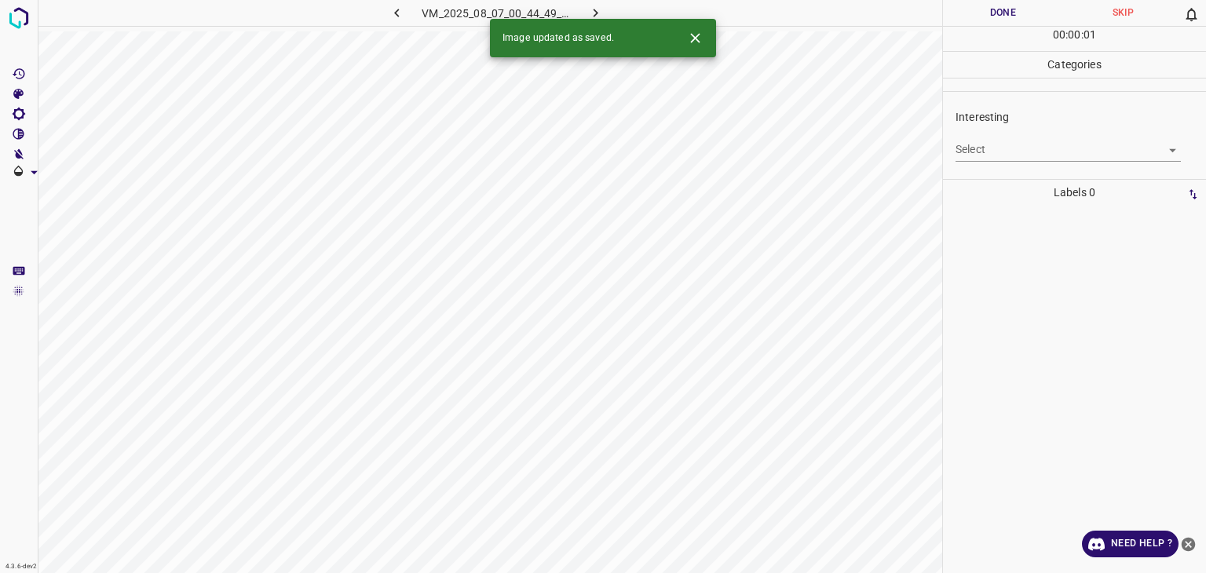
click at [703, 40] on icon "Close" at bounding box center [695, 38] width 16 height 16
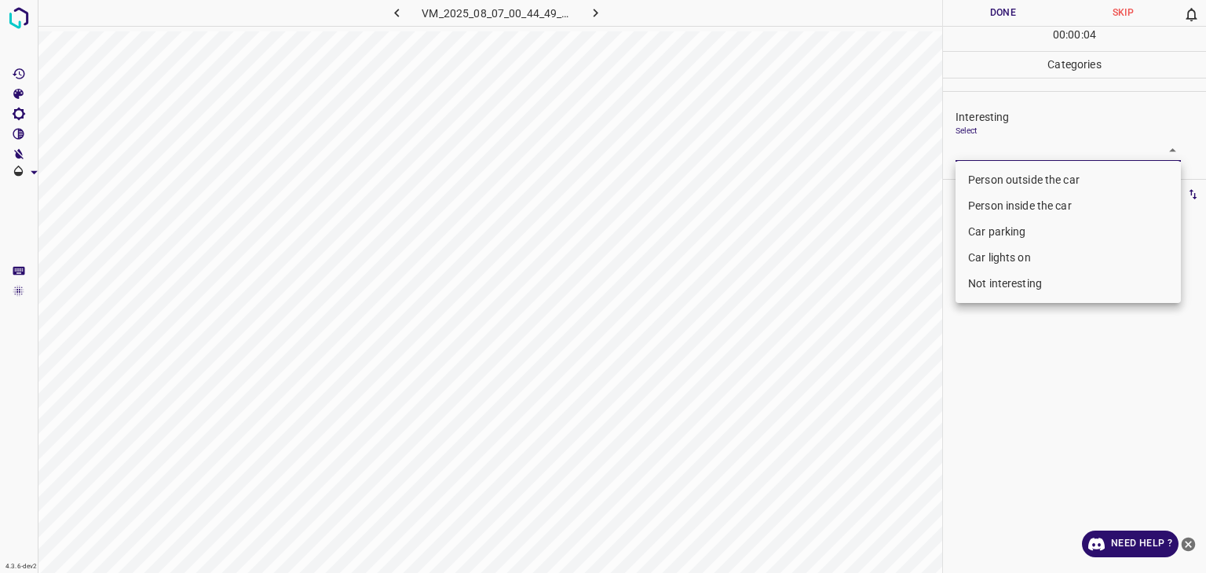
click at [1040, 152] on body "4.3.6-dev2 VM_2025_08_07_00_44_49_008_05.gif Done Skip 0 00 : 00 : 04 Categorie…" at bounding box center [603, 286] width 1206 height 573
click at [1004, 187] on li "Person outside the car" at bounding box center [1068, 180] width 225 height 26
type input "Person outside the car"
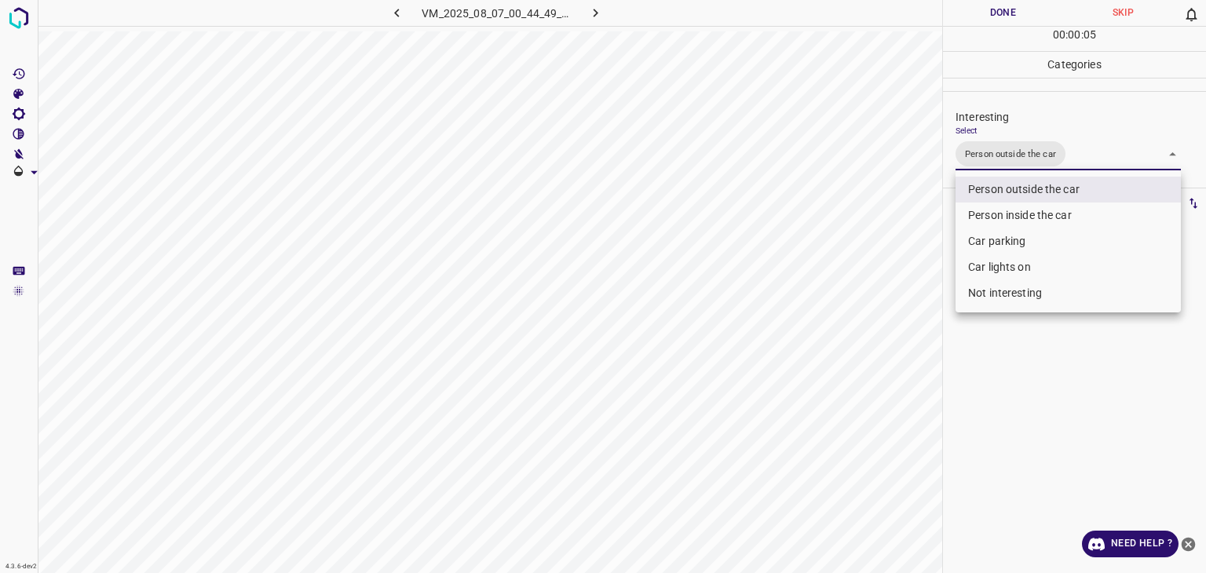
click at [1037, 27] on div at bounding box center [603, 286] width 1206 height 573
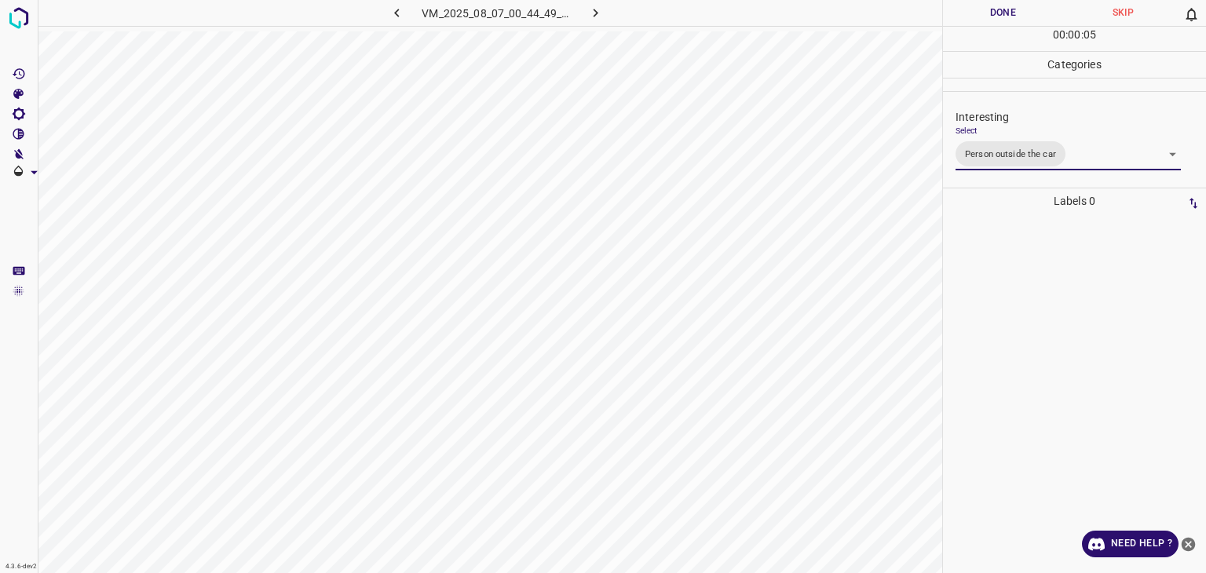
click at [1011, 9] on button "Done" at bounding box center [1003, 13] width 120 height 26
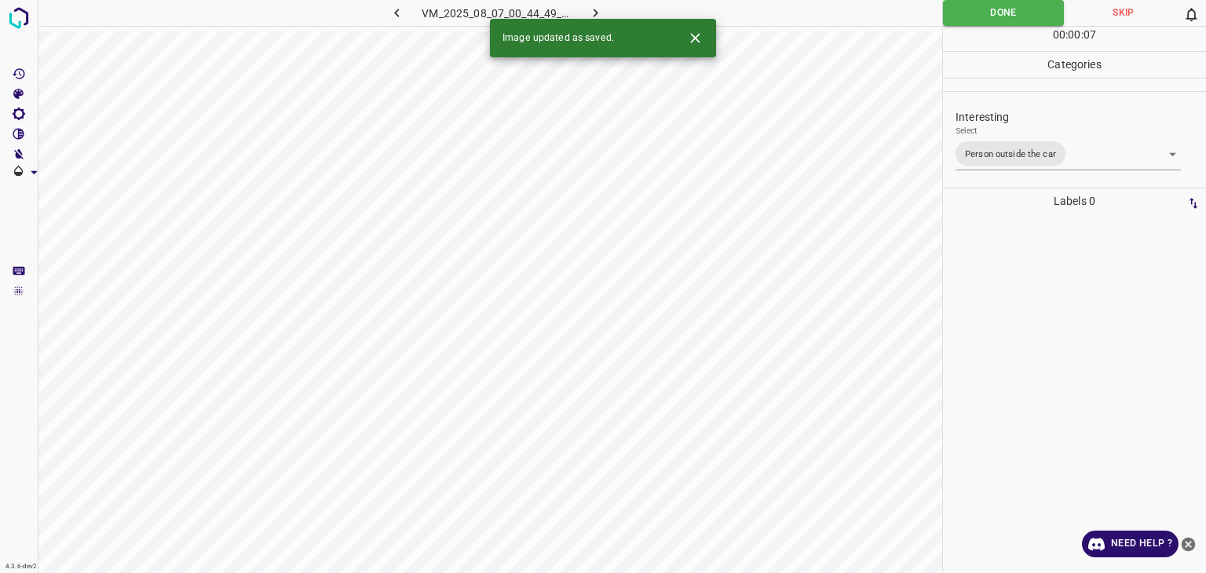
click at [600, 10] on icon "button" at bounding box center [595, 13] width 16 height 16
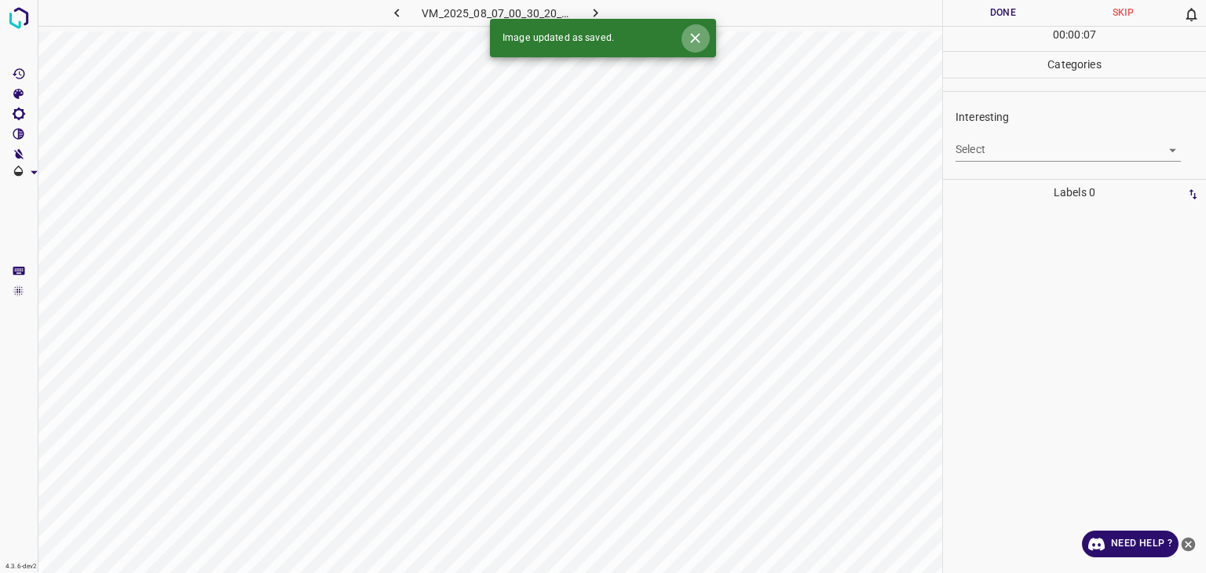
click at [698, 35] on icon "Close" at bounding box center [694, 37] width 9 height 9
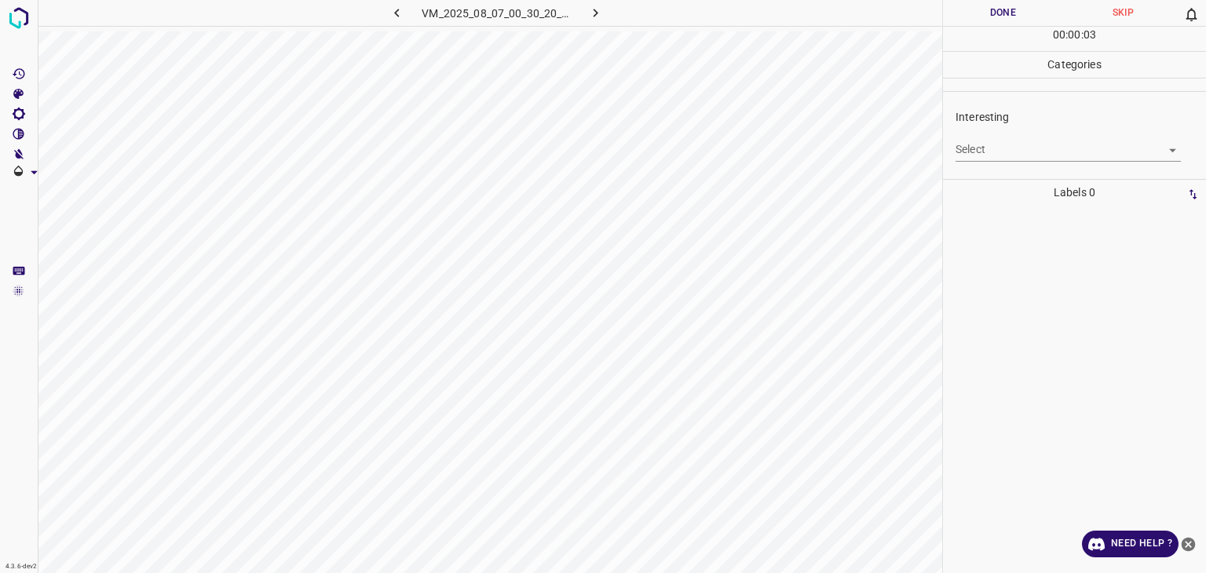
click at [981, 148] on body "4.3.6-dev2 VM_2025_08_07_00_30_20_004_08.gif Done Skip 0 00 : 00 : 03 Categorie…" at bounding box center [603, 286] width 1206 height 573
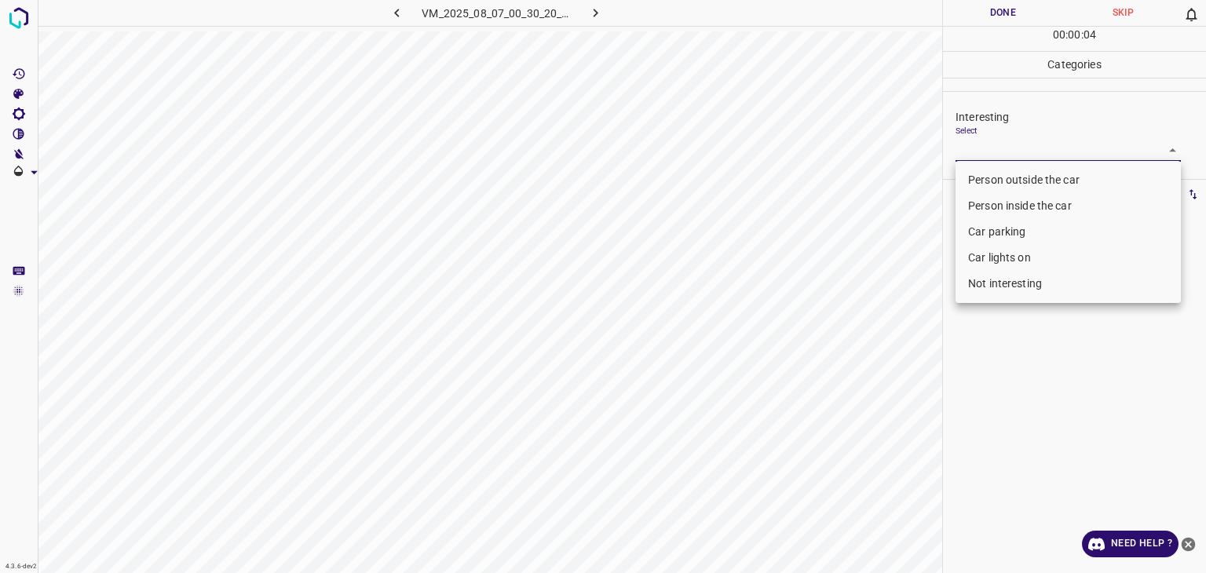
click at [974, 173] on li "Person outside the car" at bounding box center [1068, 180] width 225 height 26
type input "Person outside the car"
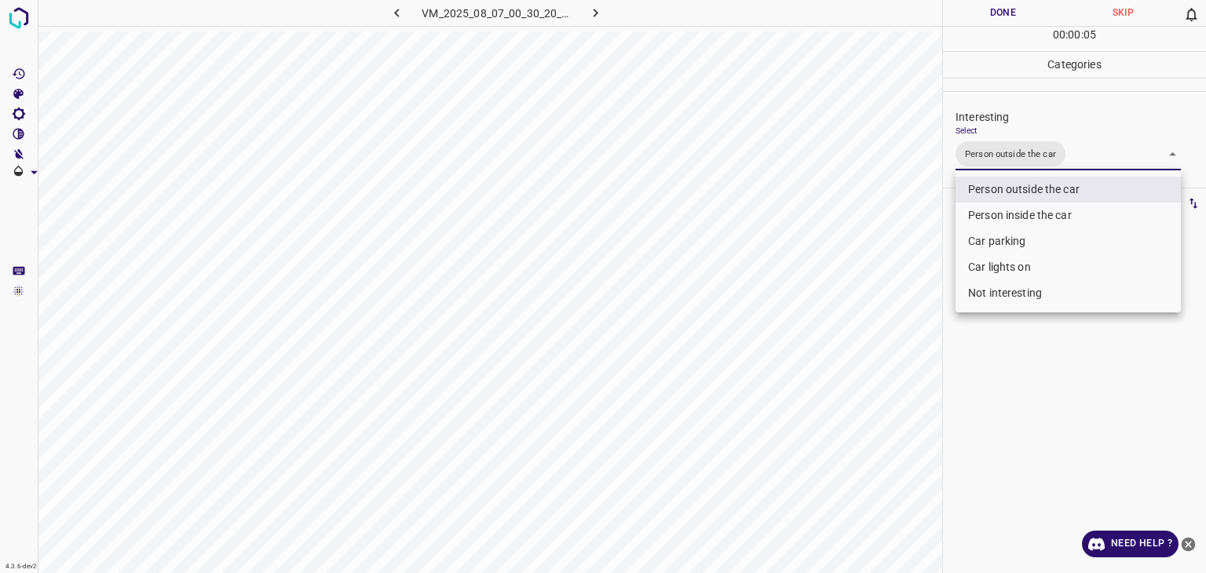
click at [987, 19] on div at bounding box center [603, 286] width 1206 height 573
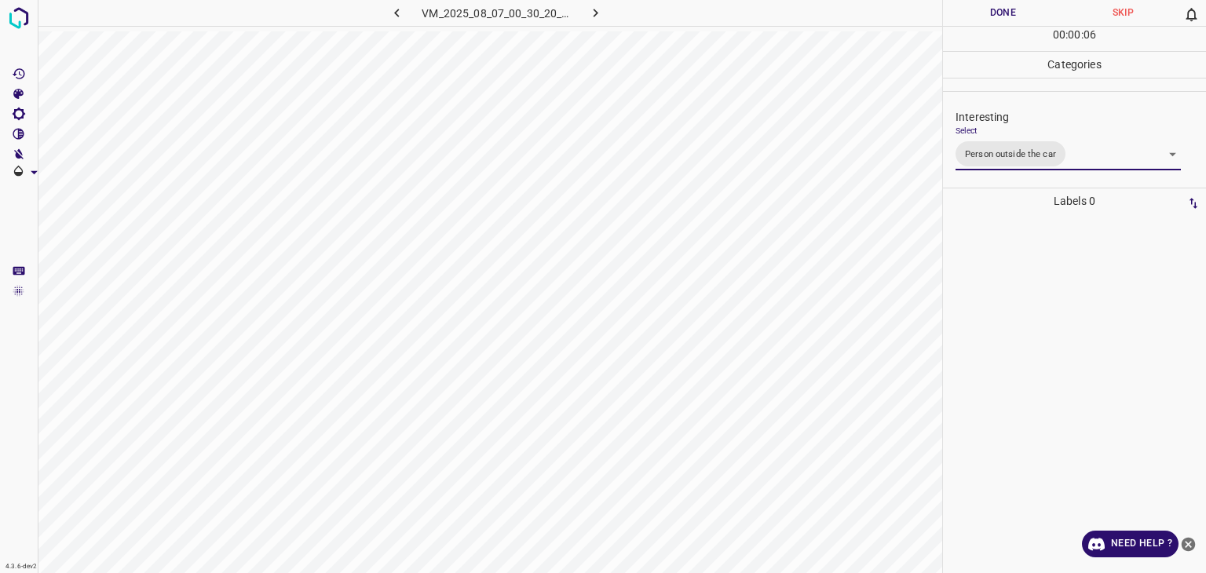
click at [987, 19] on div at bounding box center [603, 286] width 1206 height 573
click at [987, 19] on button "Done" at bounding box center [1003, 13] width 120 height 26
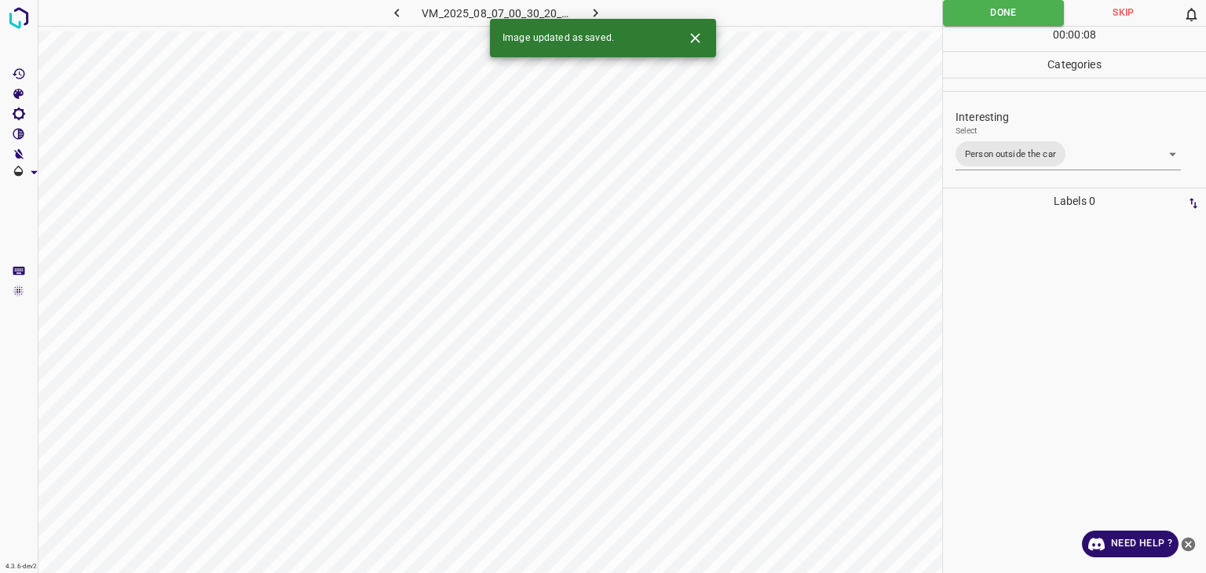
click at [594, 13] on icon "button" at bounding box center [595, 13] width 16 height 16
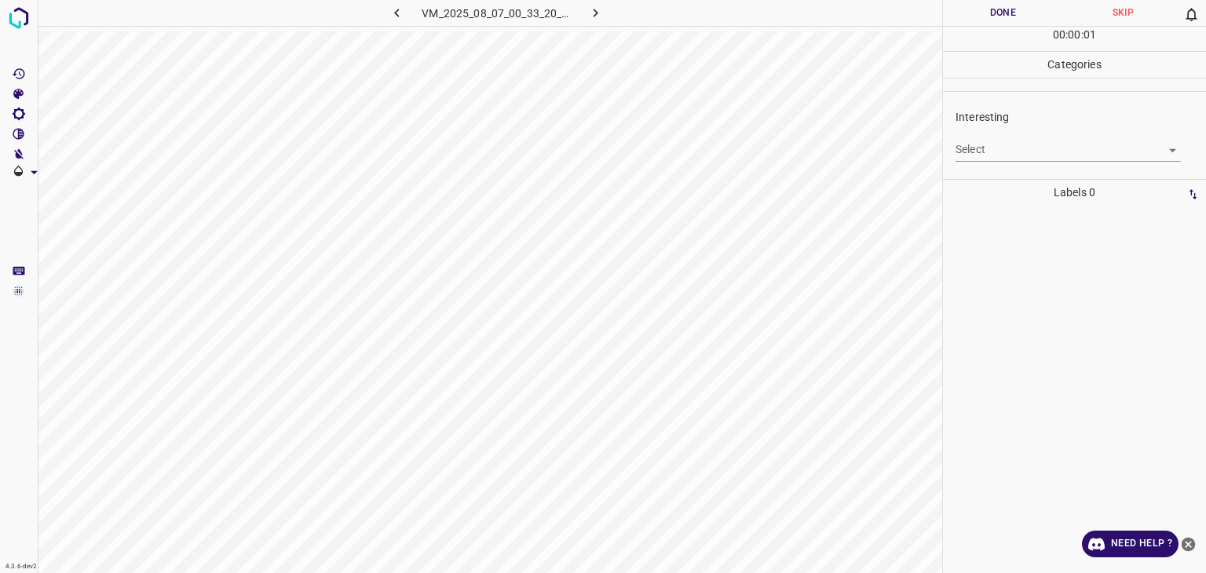
click at [1056, 150] on body "4.3.6-dev2 VM_2025_08_07_00_33_20_314_04.gif Done Skip 0 00 : 00 : 01 Categorie…" at bounding box center [603, 286] width 1206 height 573
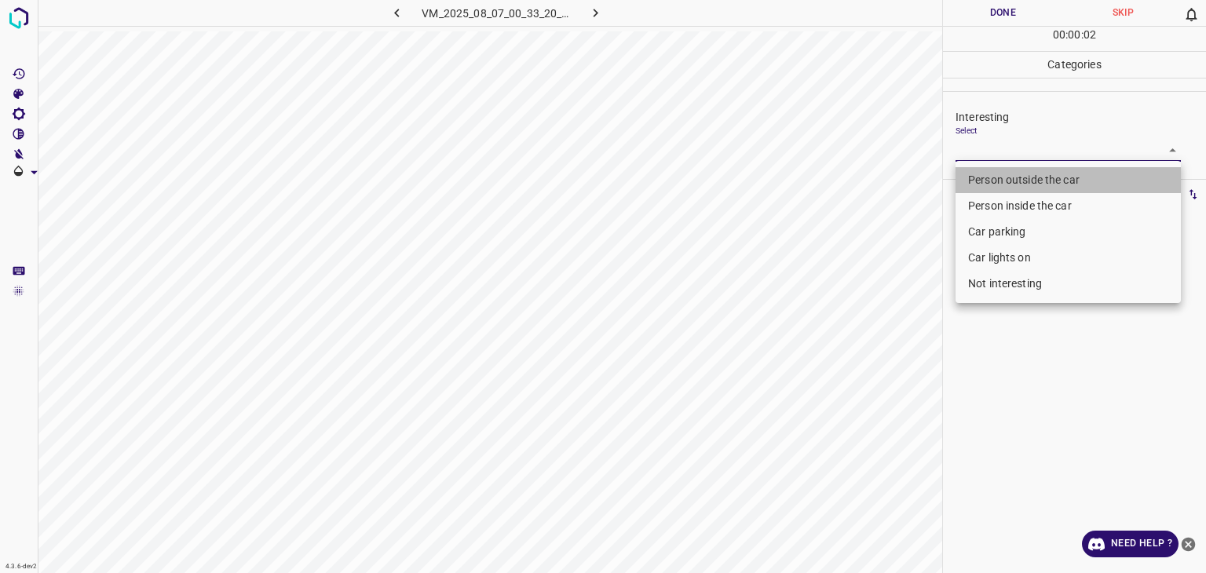
click at [1044, 174] on li "Person outside the car" at bounding box center [1068, 180] width 225 height 26
type input "Person outside the car"
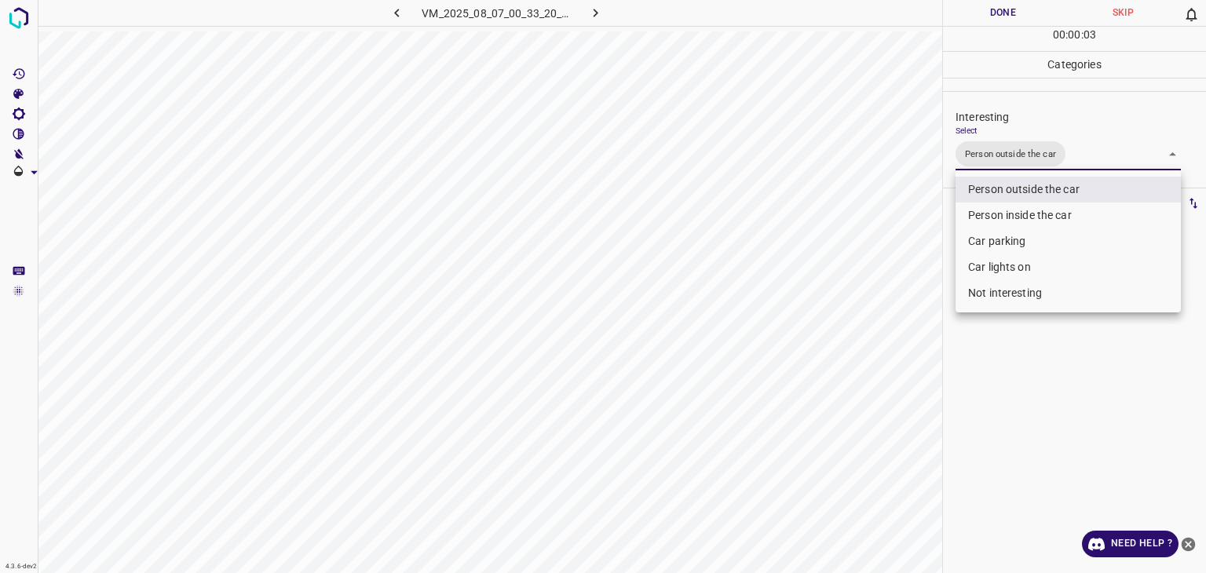
click at [1006, 16] on div at bounding box center [603, 286] width 1206 height 573
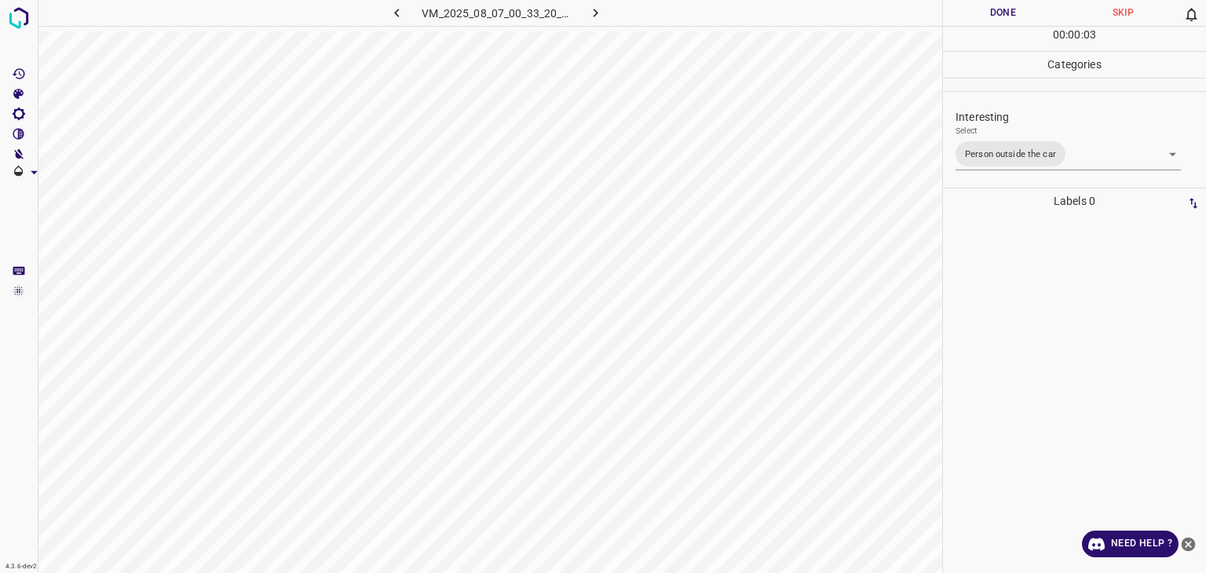
click at [1006, 16] on div at bounding box center [603, 286] width 1206 height 573
click at [1006, 16] on button "Done" at bounding box center [1003, 13] width 120 height 26
click at [591, 7] on icon "button" at bounding box center [595, 13] width 16 height 16
click at [591, 7] on div "VM_2025_08_07_00_33_20_314_04.gif" at bounding box center [497, 13] width 298 height 26
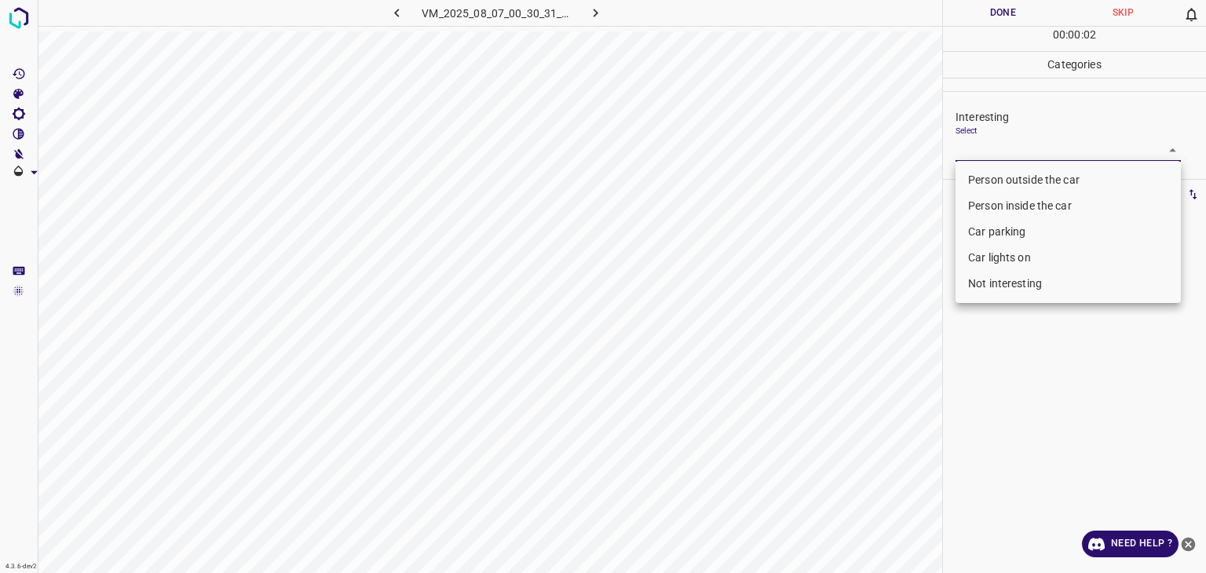
click at [985, 146] on body "4.3.6-dev2 VM_2025_08_07_00_30_31_837_10.gif Done Skip 0 00 : 00 : 02 Categorie…" at bounding box center [603, 286] width 1206 height 573
click at [992, 180] on li "Person outside the car" at bounding box center [1068, 180] width 225 height 26
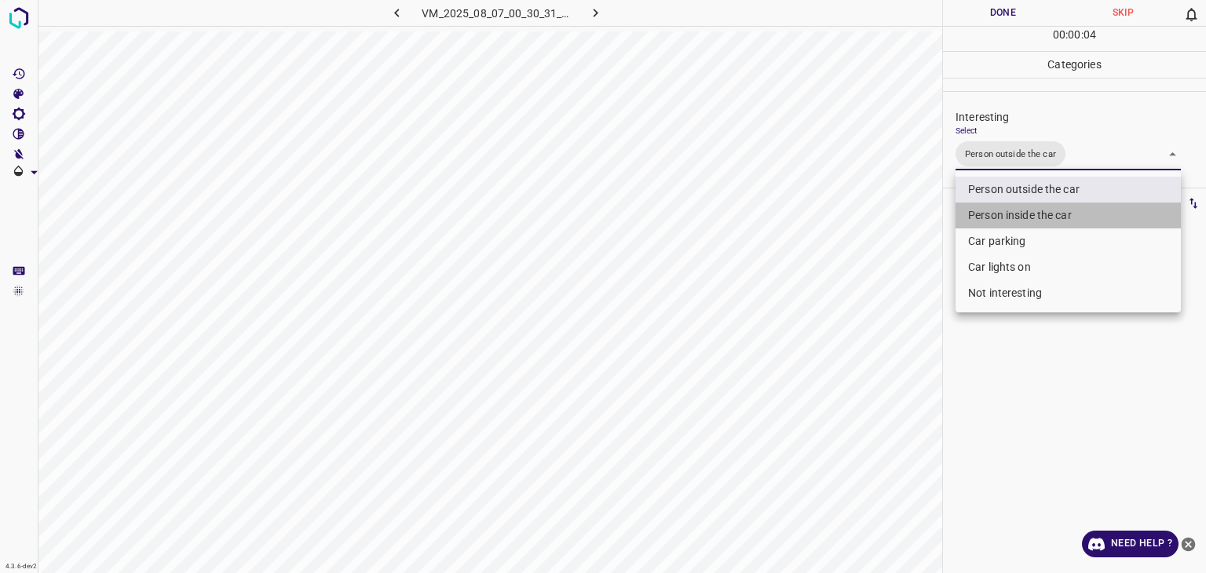
click at [1004, 203] on li "Person inside the car" at bounding box center [1068, 216] width 225 height 26
type input "Person outside the car,Person inside the car"
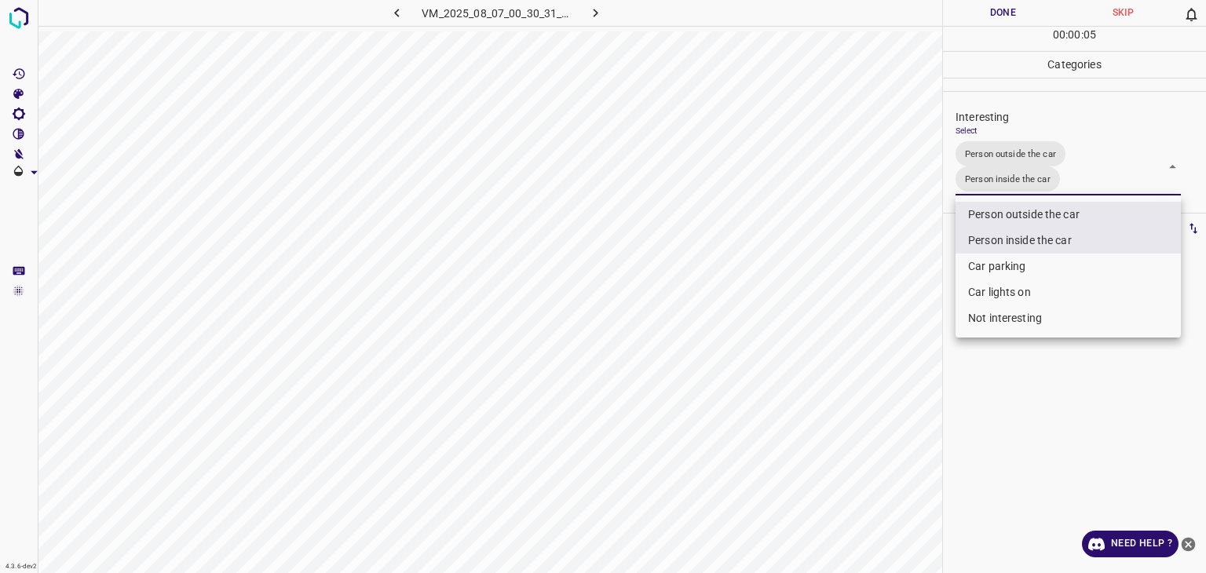
click at [998, 16] on div at bounding box center [603, 286] width 1206 height 573
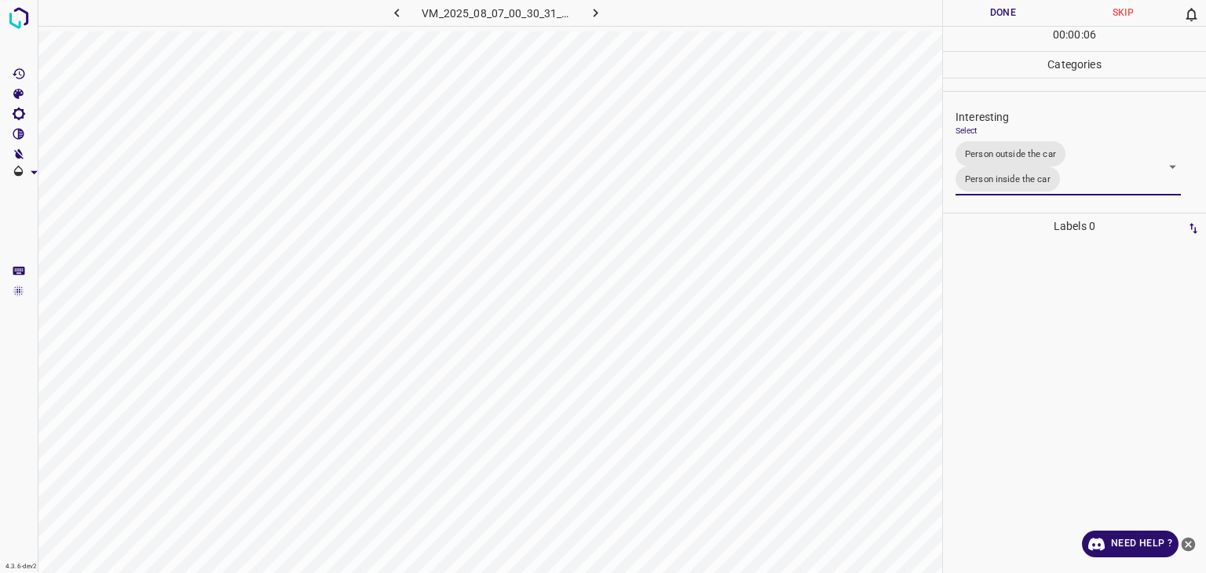
click at [998, 16] on div at bounding box center [603, 286] width 1206 height 573
click at [1010, 7] on button "Done" at bounding box center [1003, 13] width 120 height 26
click at [1007, 7] on button "Done" at bounding box center [1003, 13] width 120 height 26
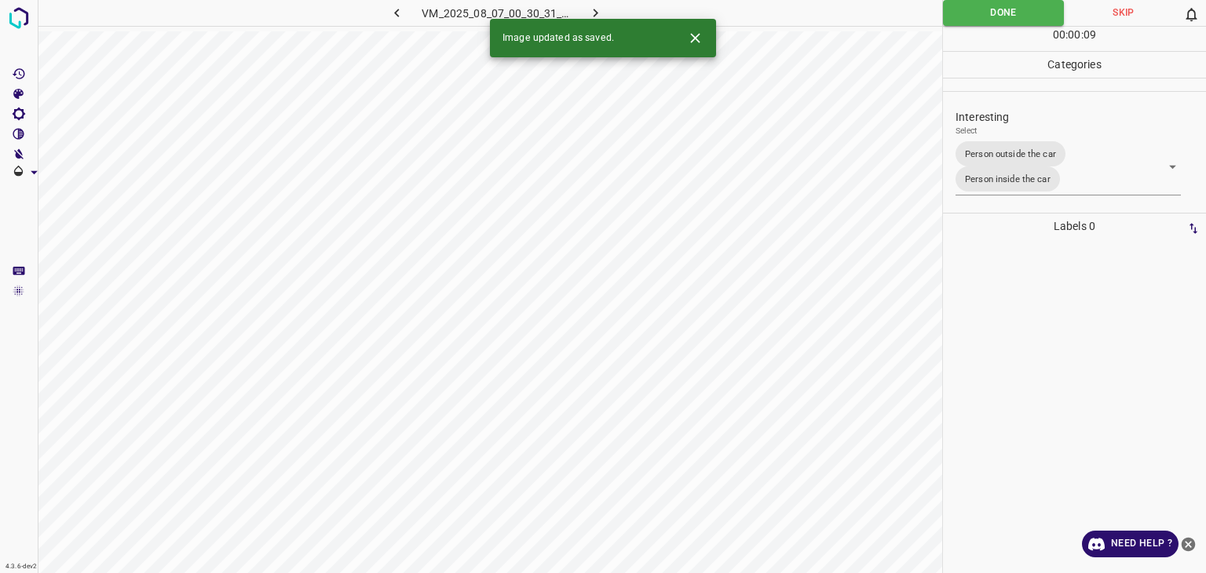
click at [597, 9] on icon "button" at bounding box center [595, 13] width 16 height 16
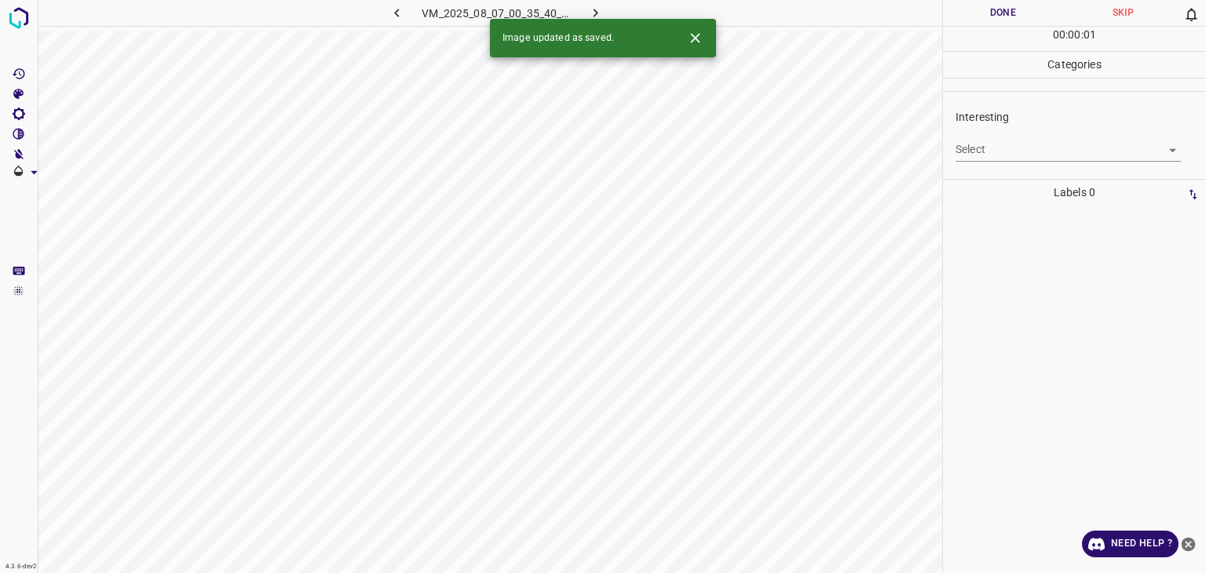
click at [1009, 152] on body "4.3.6-dev2 VM_2025_08_07_00_35_40_039_00.gif Done Skip 0 00 : 00 : 01 Categorie…" at bounding box center [603, 286] width 1206 height 573
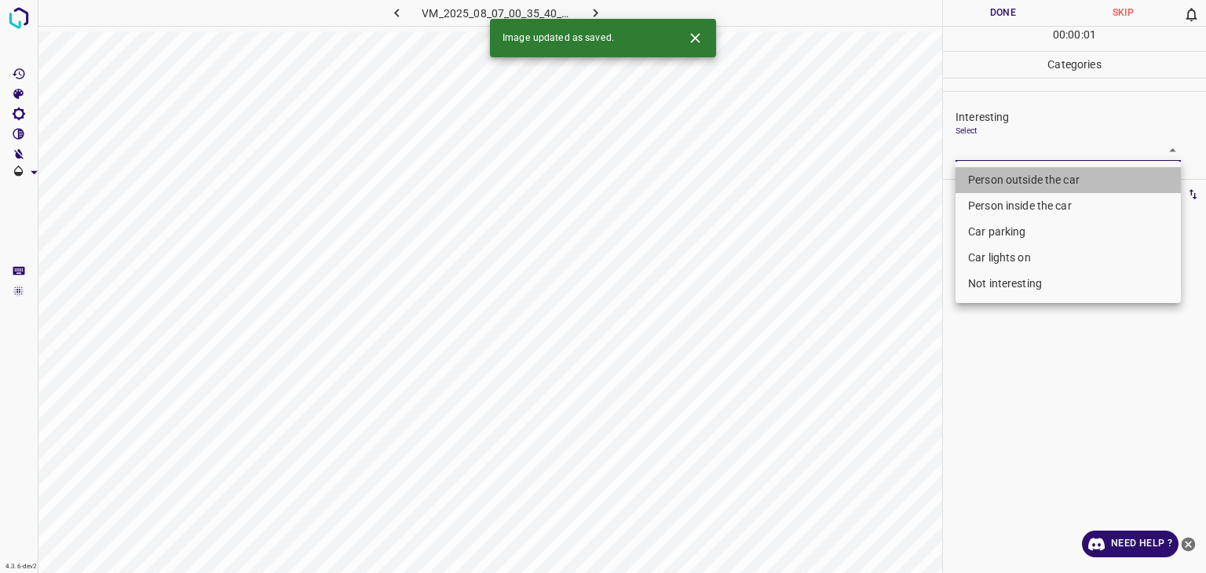
click at [1000, 174] on li "Person outside the car" at bounding box center [1068, 180] width 225 height 26
type input "Person outside the car"
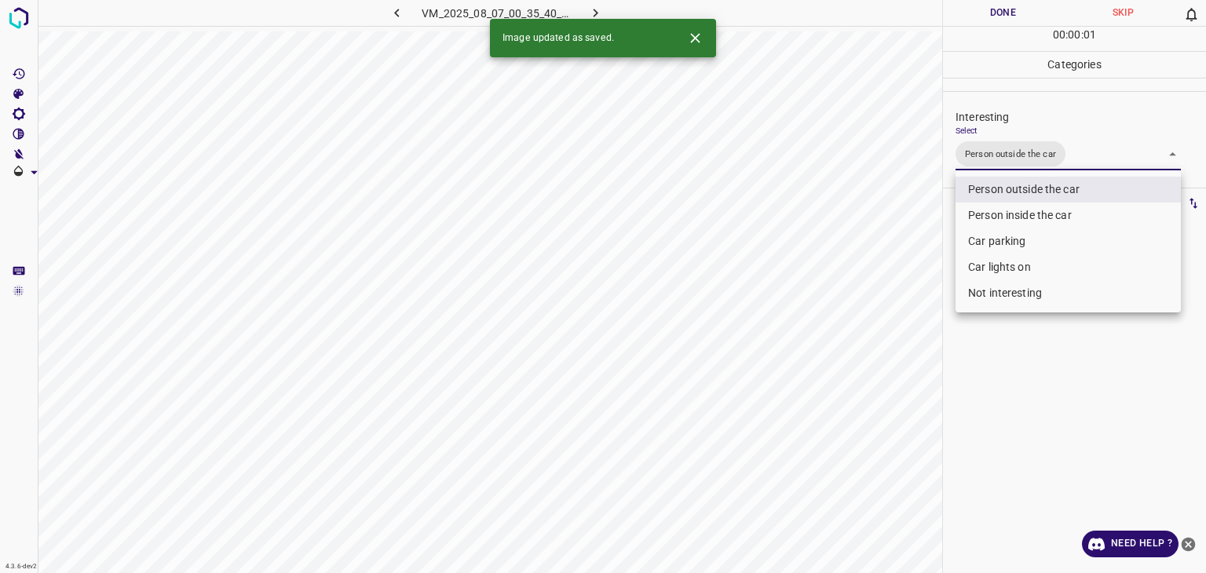
click at [1020, 4] on div at bounding box center [603, 286] width 1206 height 573
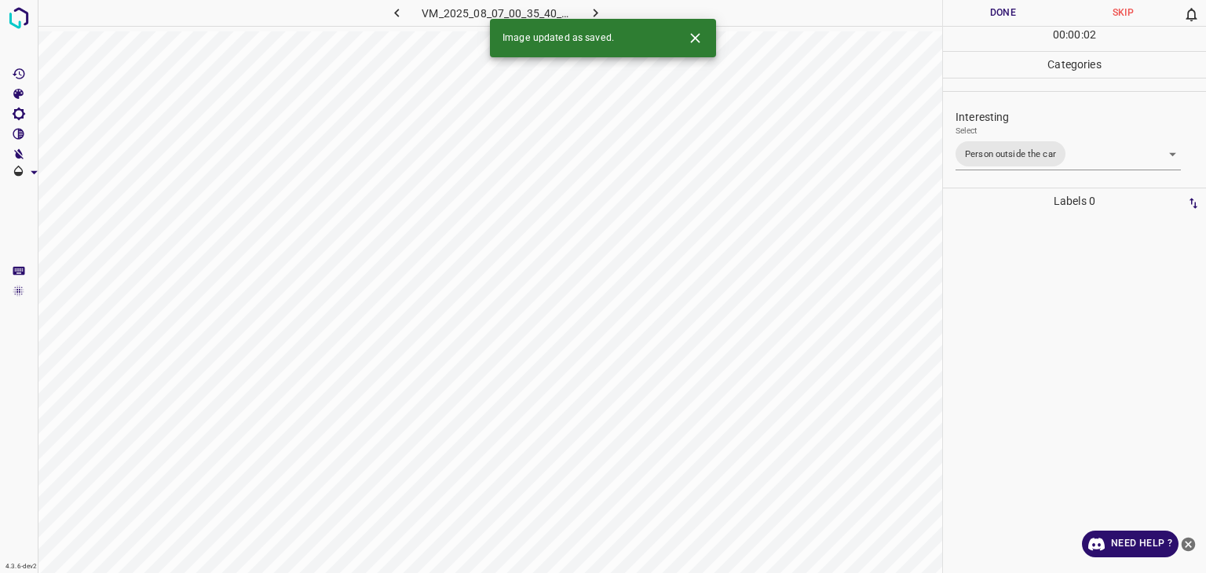
click at [1022, 17] on div "Person outside the car Person inside the car Car parking Car lights on Not inte…" at bounding box center [603, 286] width 1206 height 573
click at [1022, 17] on button "Done" at bounding box center [1003, 13] width 120 height 26
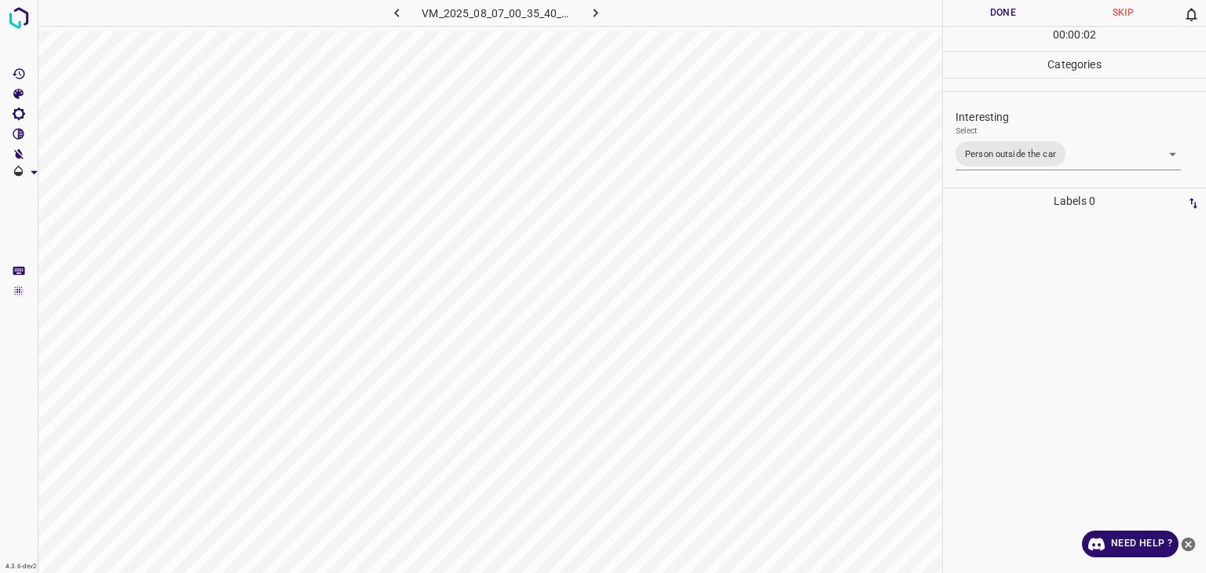
click at [1022, 17] on button "Done" at bounding box center [1003, 13] width 120 height 26
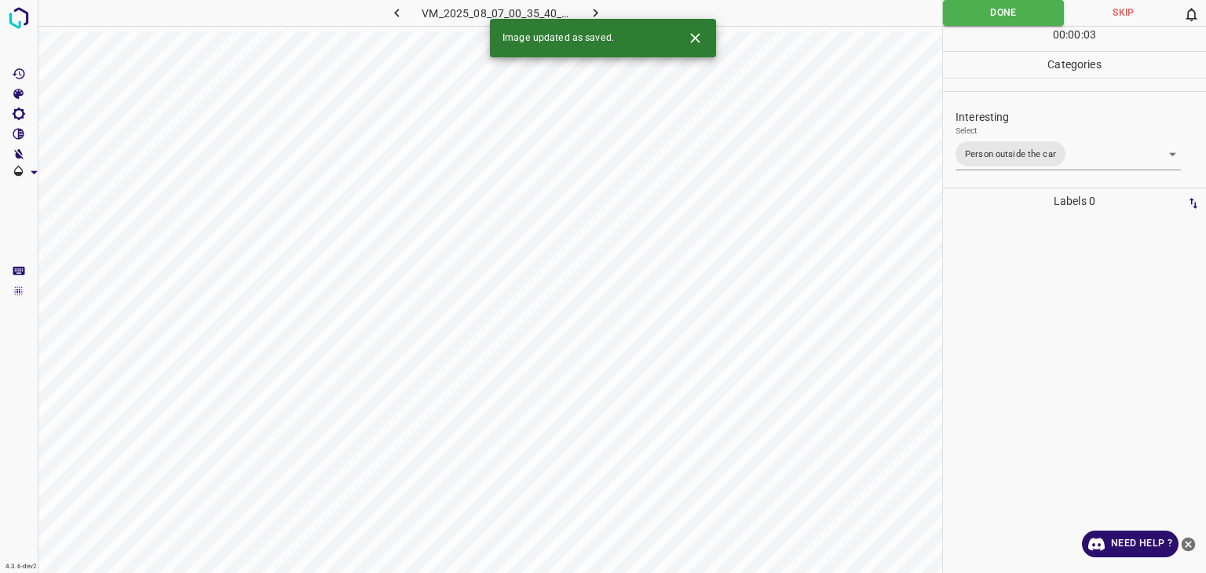
click at [593, 13] on icon "button" at bounding box center [595, 13] width 16 height 16
click at [692, 32] on icon "Close" at bounding box center [695, 38] width 16 height 16
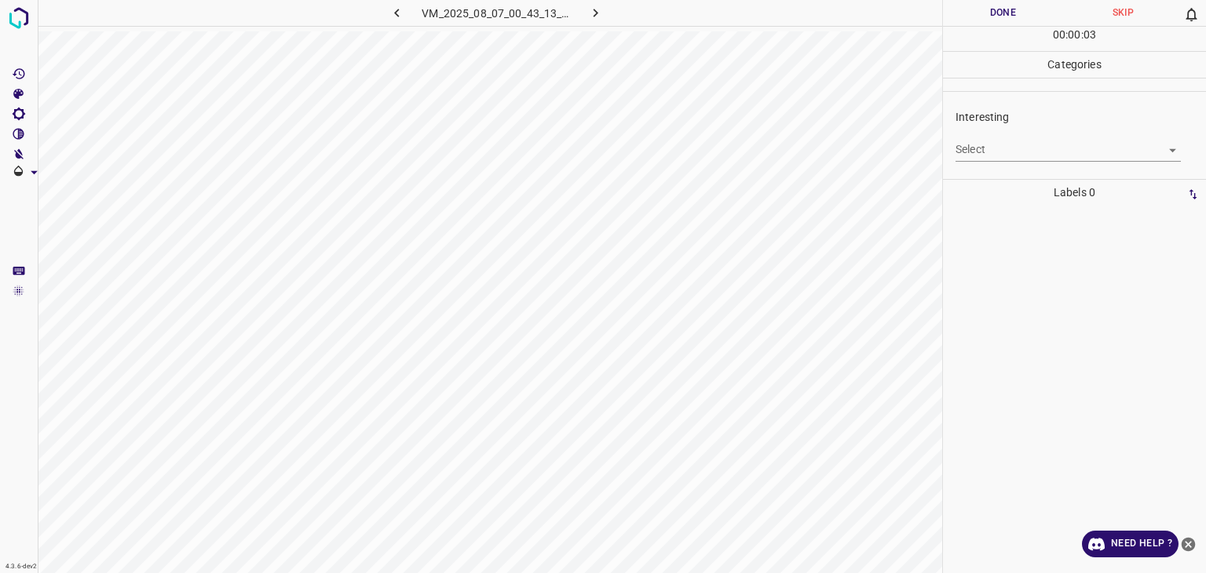
click at [1007, 139] on body "4.3.6-dev2 VM_2025_08_07_00_43_13_548_08.gif Done Skip 0 00 : 00 : 03 Categorie…" at bounding box center [603, 286] width 1206 height 573
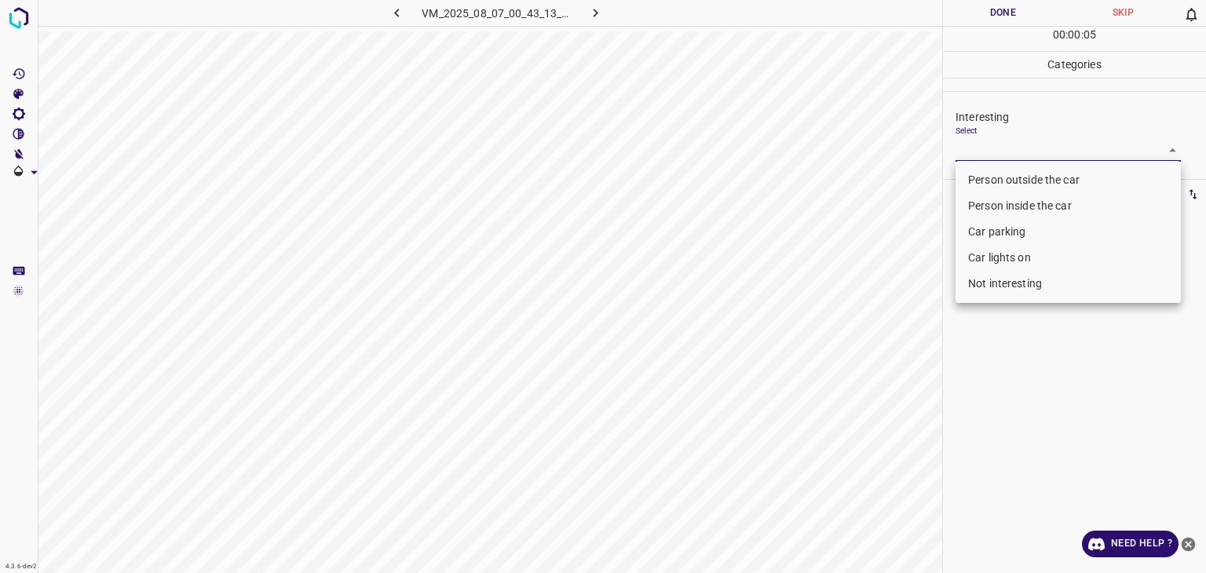
click at [1011, 283] on li "Not interesting" at bounding box center [1068, 284] width 225 height 26
type input "Not interesting"
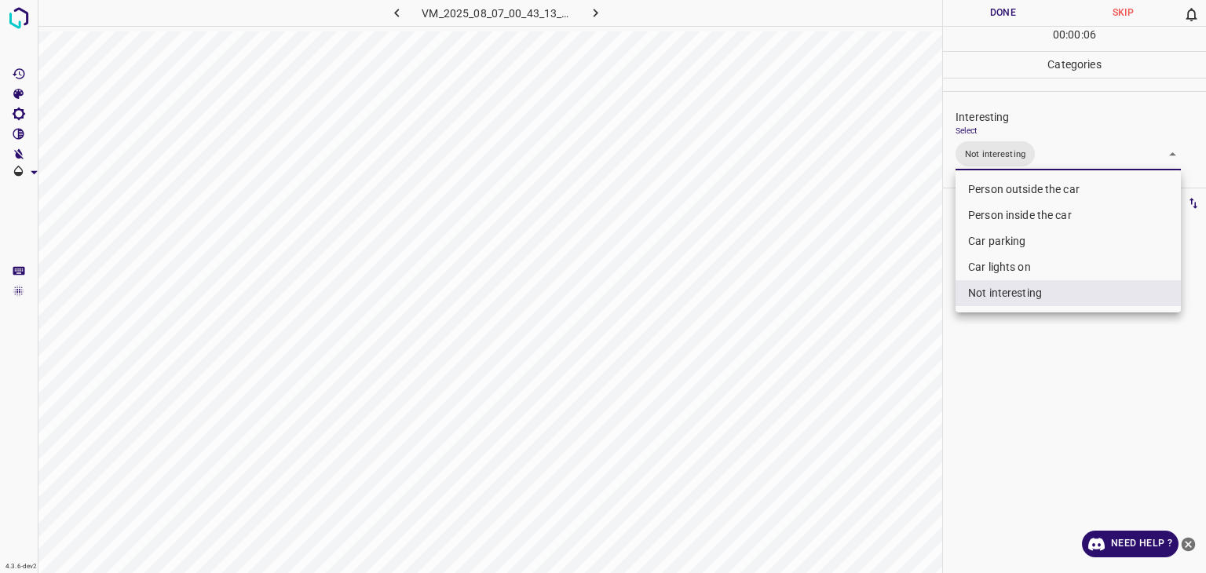
click at [993, 7] on div at bounding box center [603, 286] width 1206 height 573
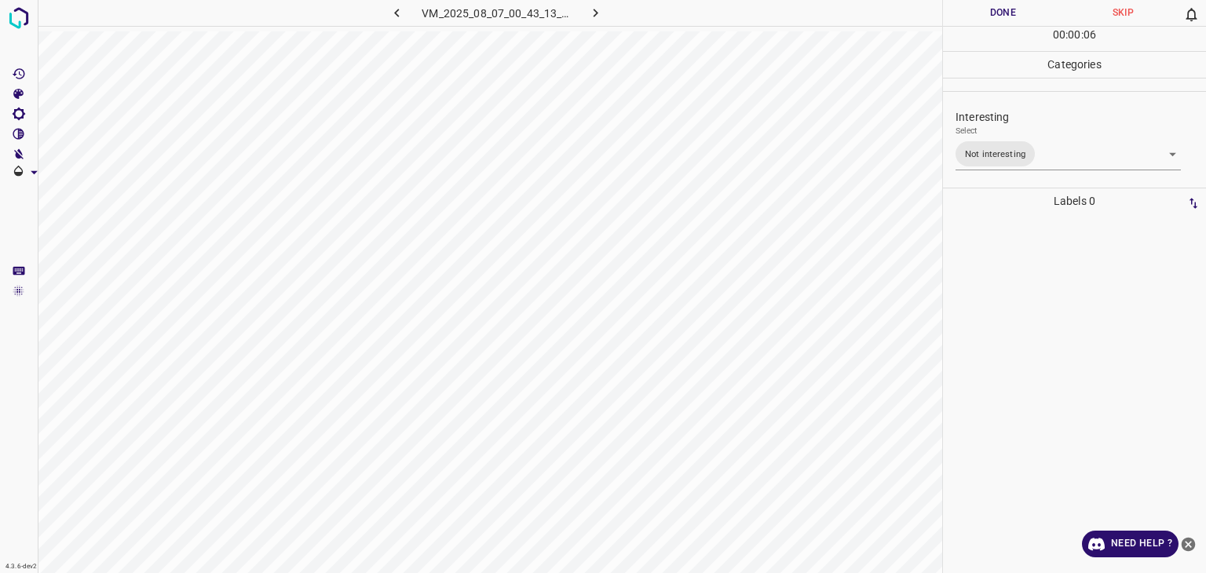
click at [993, 7] on div "Person outside the car Person inside the car Car parking Car lights on Not inte…" at bounding box center [603, 286] width 1206 height 573
click at [993, 7] on button "Done" at bounding box center [1003, 13] width 120 height 26
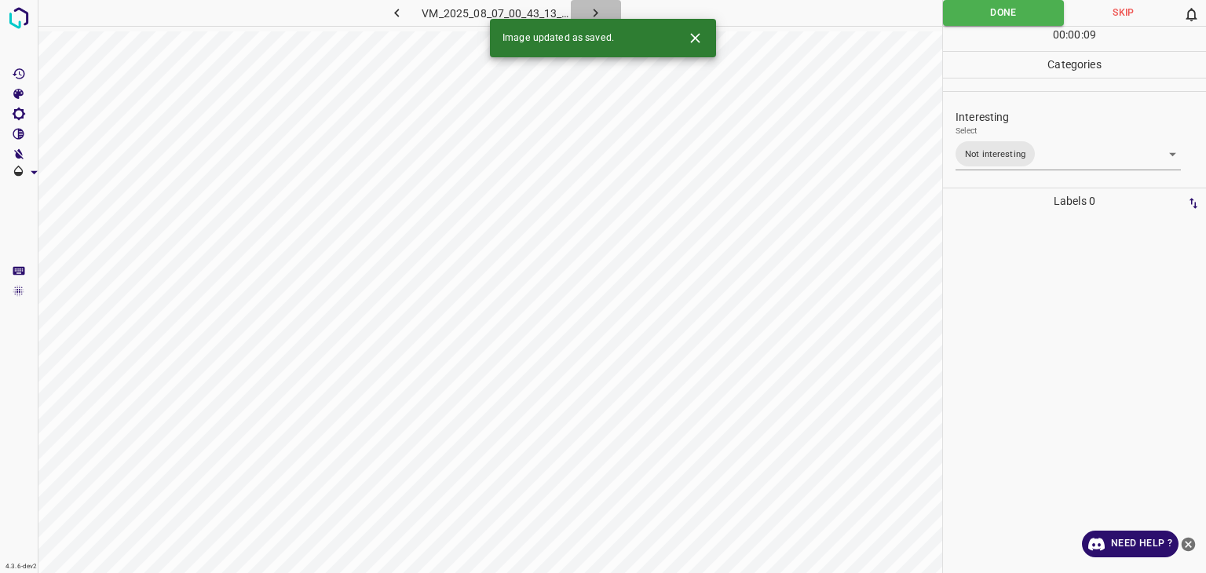
click at [600, 10] on icon "button" at bounding box center [595, 13] width 16 height 16
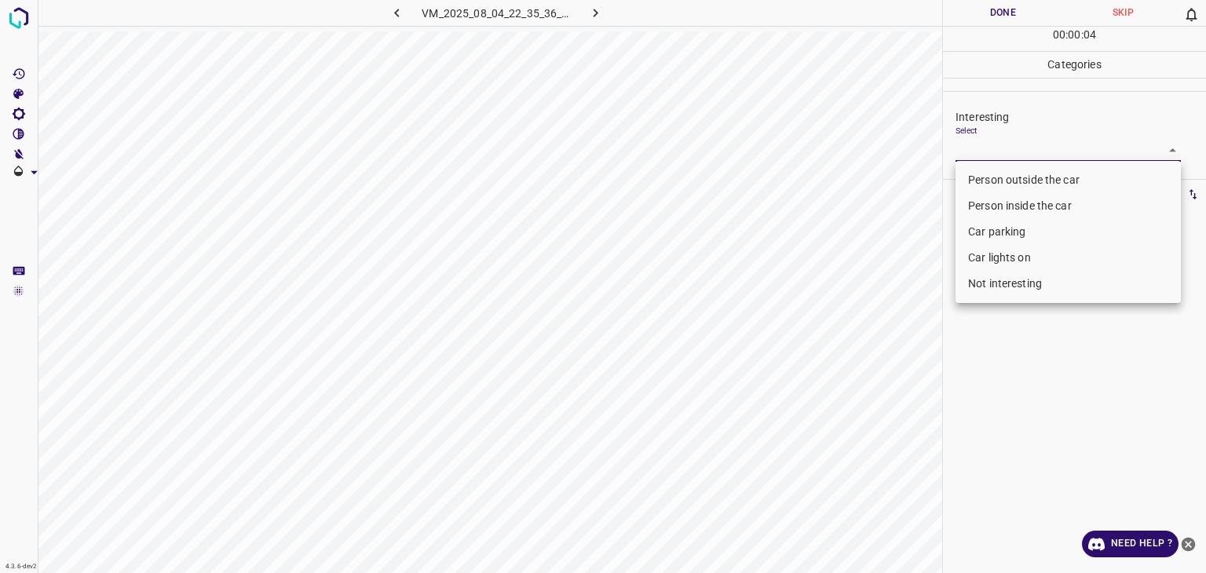
click at [1033, 150] on body "4.3.6-dev2 VM_2025_08_04_22_35_36_511_01.gif Done Skip 0 00 : 00 : 04 Categorie…" at bounding box center [603, 286] width 1206 height 573
click at [1021, 285] on li "Not interesting" at bounding box center [1068, 284] width 225 height 26
type input "Not interesting"
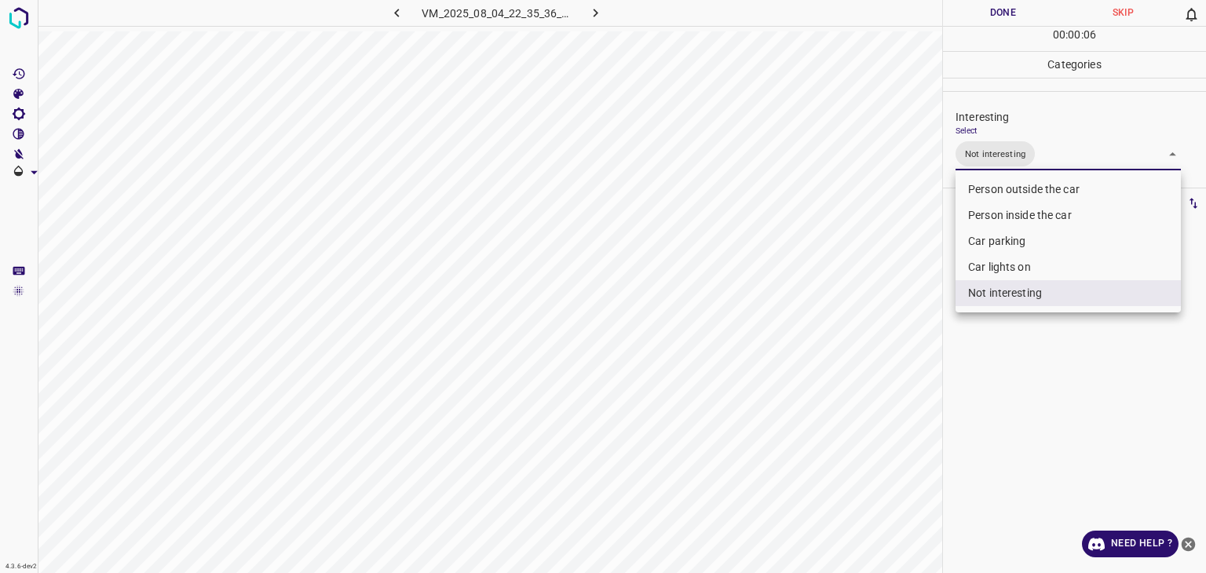
click at [994, 27] on div at bounding box center [603, 286] width 1206 height 573
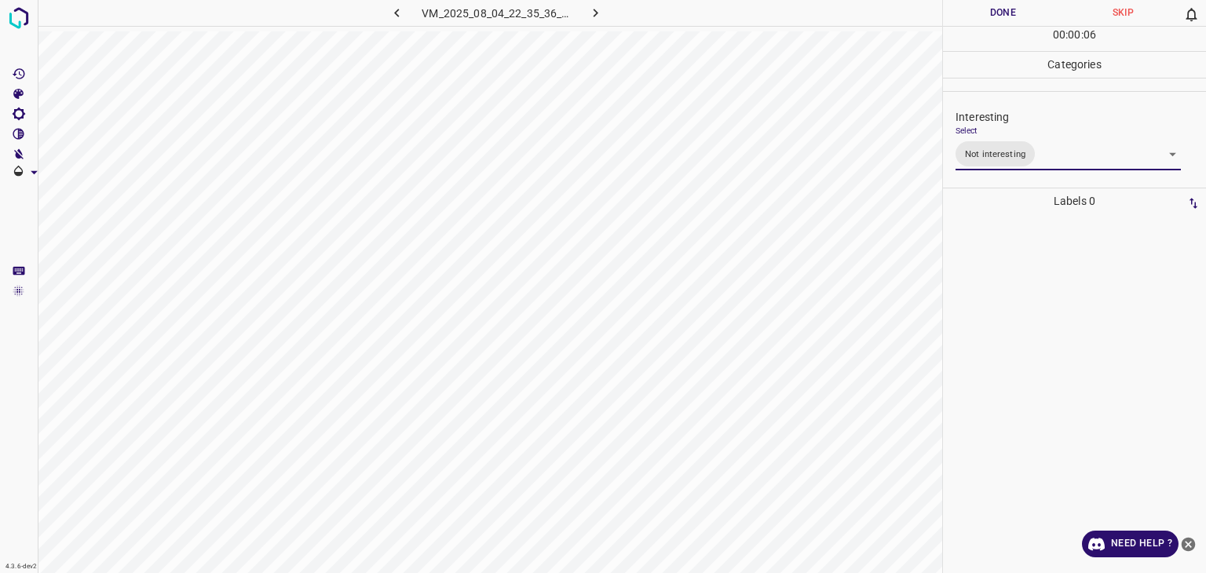
click at [991, 15] on div "Person outside the car Person inside the car Car parking Car lights on Not inte…" at bounding box center [603, 286] width 1206 height 573
click at [991, 15] on button "Done" at bounding box center [1003, 13] width 120 height 26
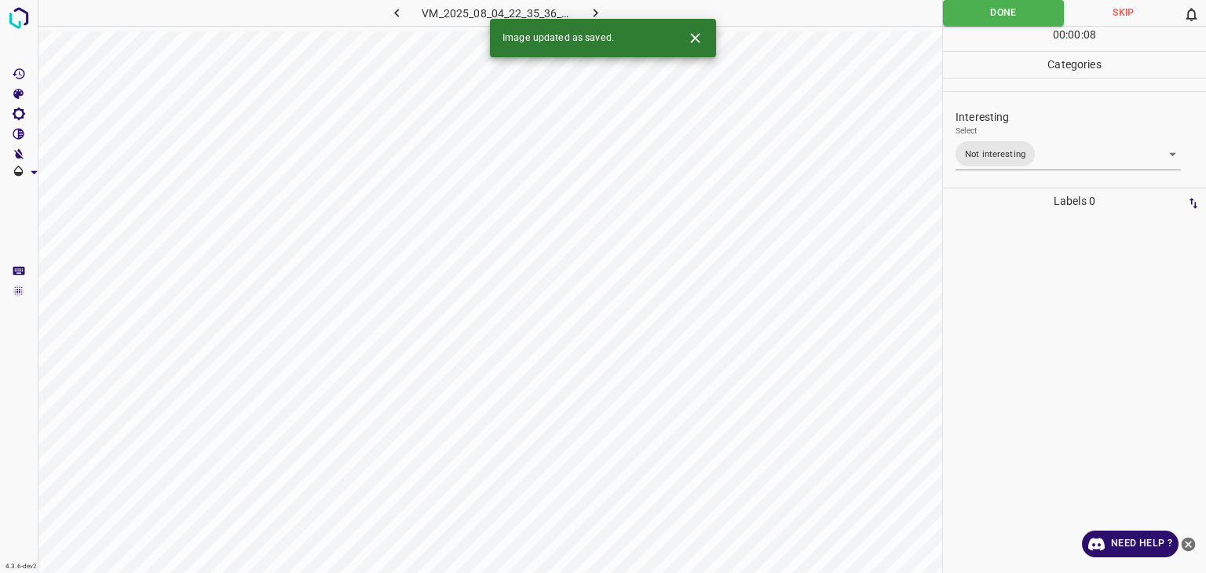
click at [594, 10] on icon "button" at bounding box center [596, 13] width 5 height 9
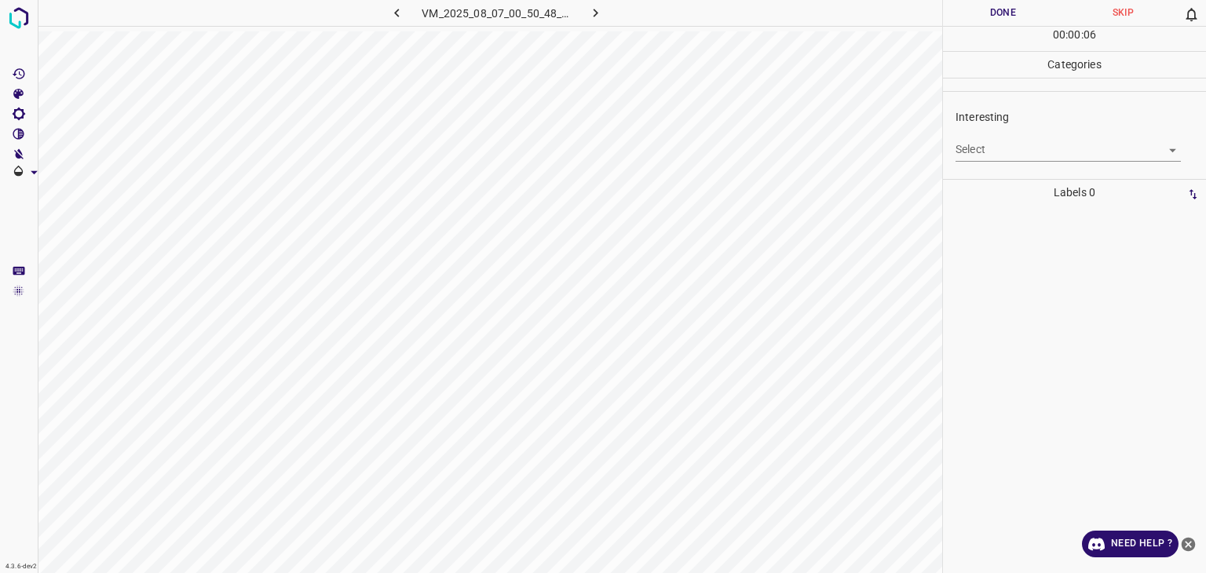
click at [1031, 146] on body "4.3.6-dev2 VM_2025_08_07_00_50_48_085_03.gif Done Skip 0 00 : 00 : 06 Categorie…" at bounding box center [603, 286] width 1206 height 573
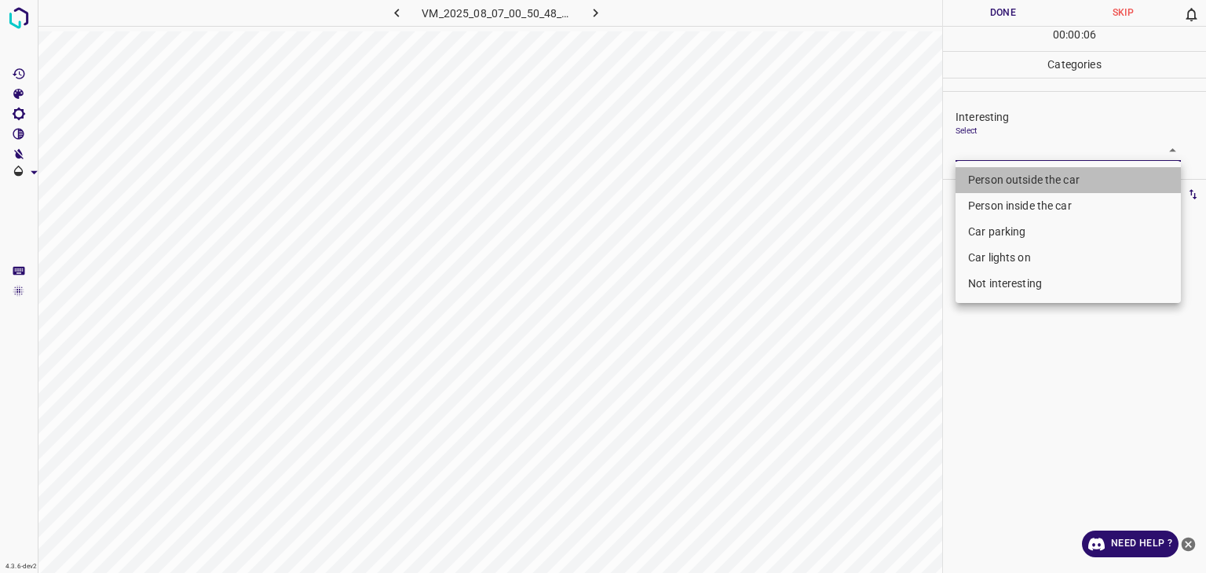
click at [1021, 181] on li "Person outside the car" at bounding box center [1068, 180] width 225 height 26
type input "Person outside the car"
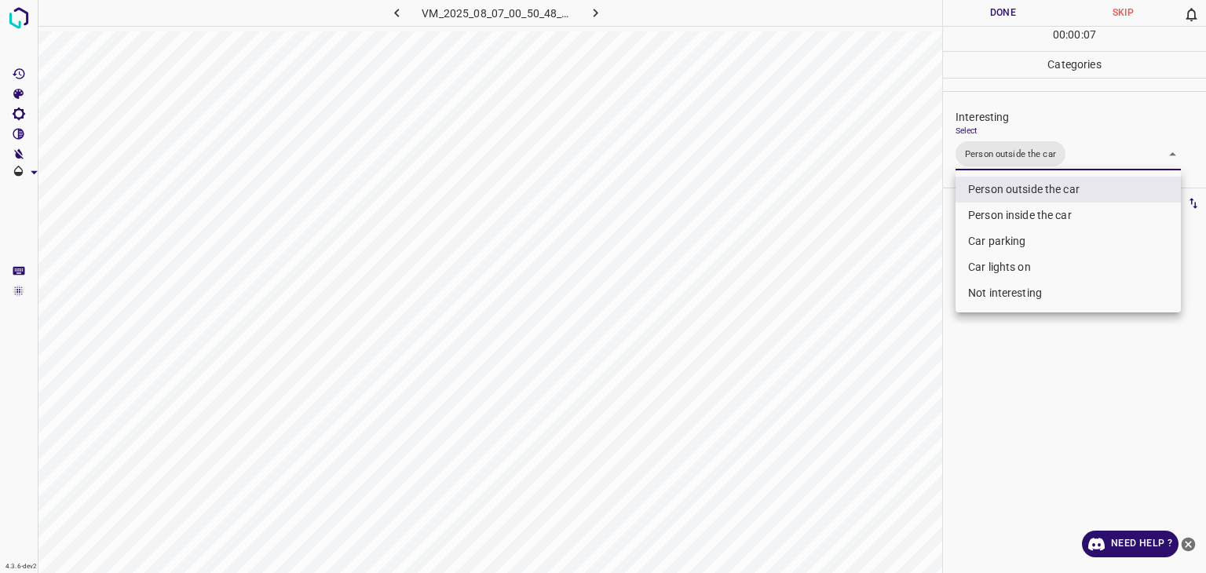
click at [1000, 13] on div at bounding box center [603, 286] width 1206 height 573
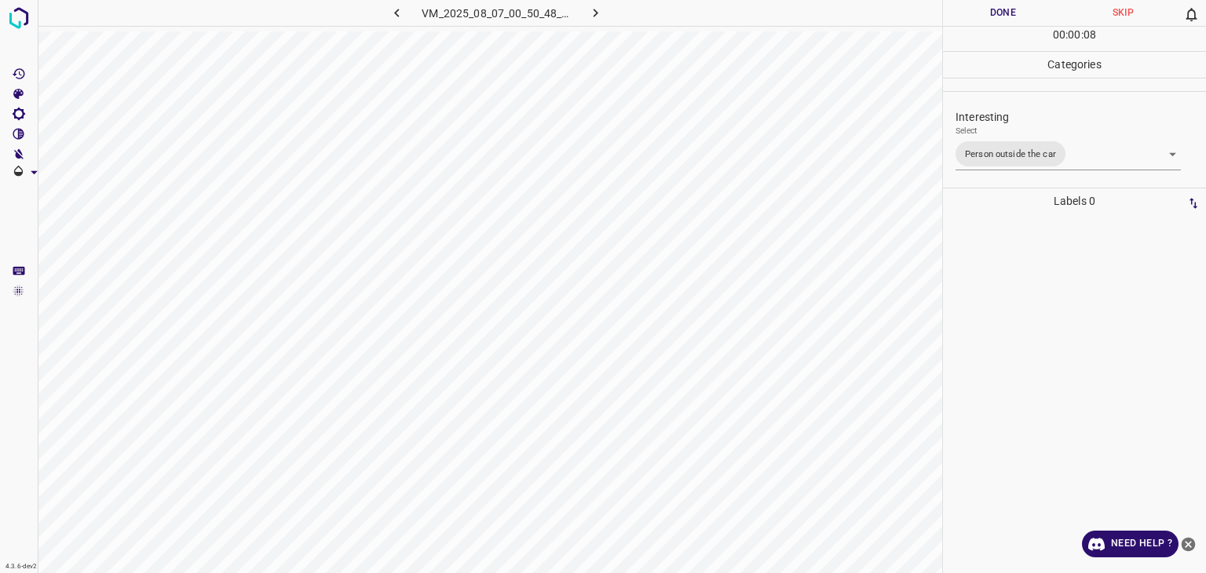
click at [1000, 13] on button "Done" at bounding box center [1003, 13] width 120 height 26
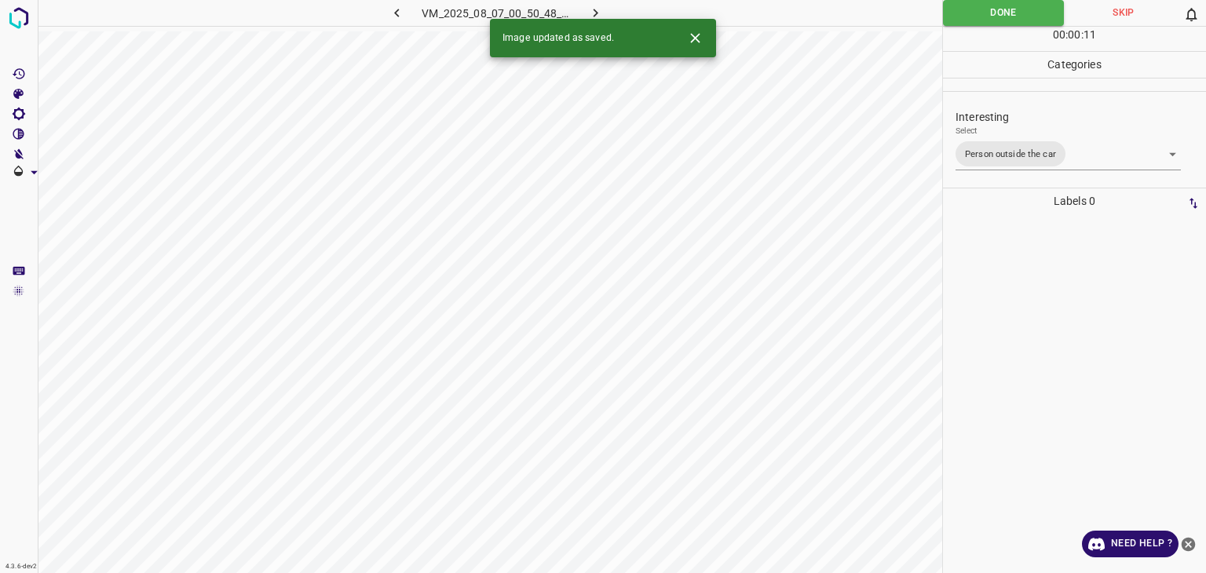
click at [604, 12] on button "button" at bounding box center [596, 13] width 50 height 26
click at [980, 146] on body "4.3.6-dev2 VM_2025_08_07_00_55_21_160_00.gif Done Skip 0 00 : 00 : 11 Categorie…" at bounding box center [603, 286] width 1206 height 573
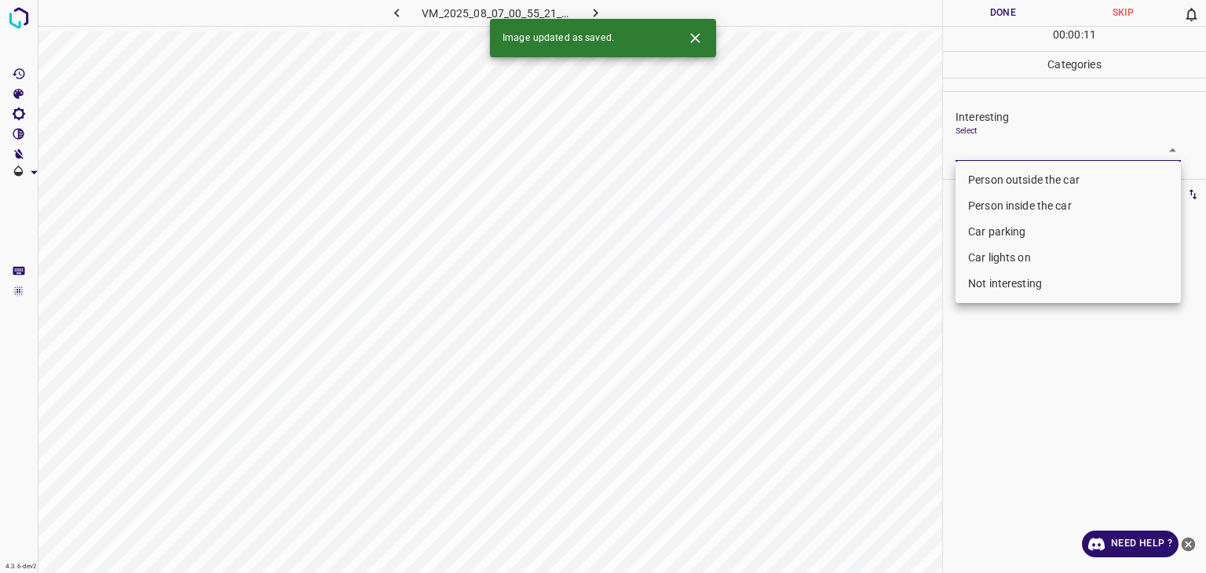
click at [992, 178] on li "Person outside the car" at bounding box center [1068, 180] width 225 height 26
type input "Person outside the car"
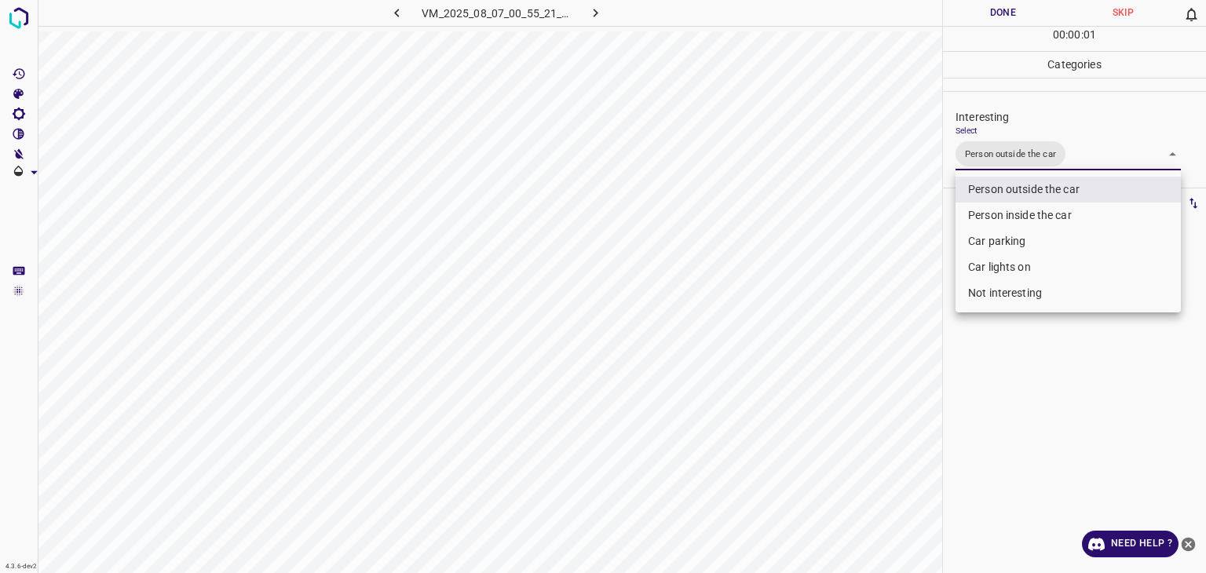
click at [1014, 5] on div at bounding box center [603, 286] width 1206 height 573
click at [1013, 5] on div at bounding box center [603, 286] width 1206 height 573
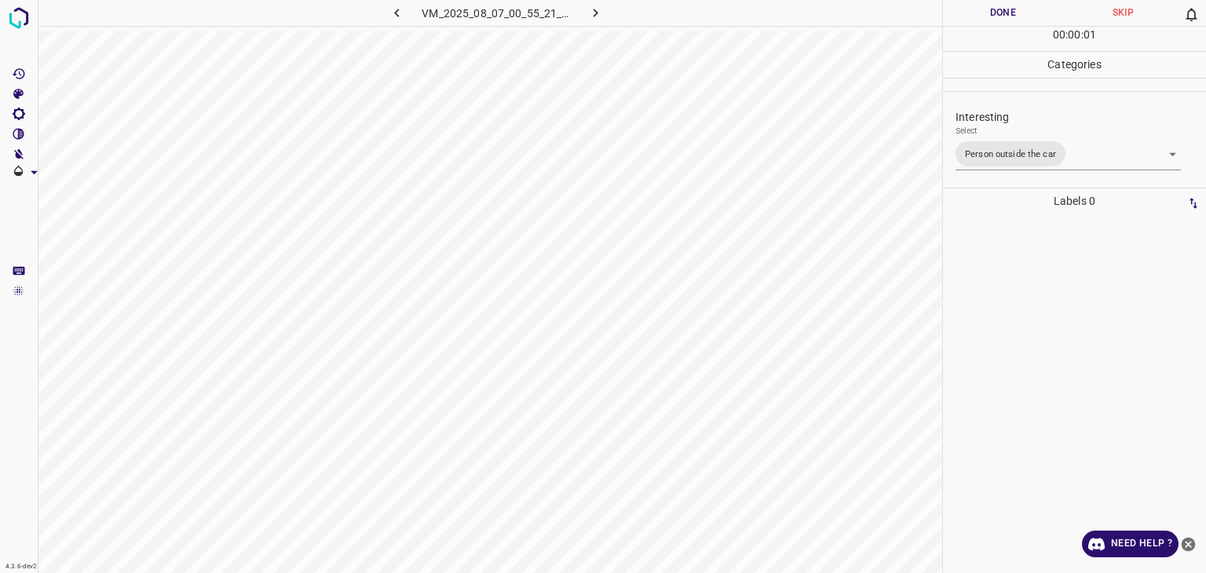
click at [1013, 5] on button "Done" at bounding box center [1003, 13] width 120 height 26
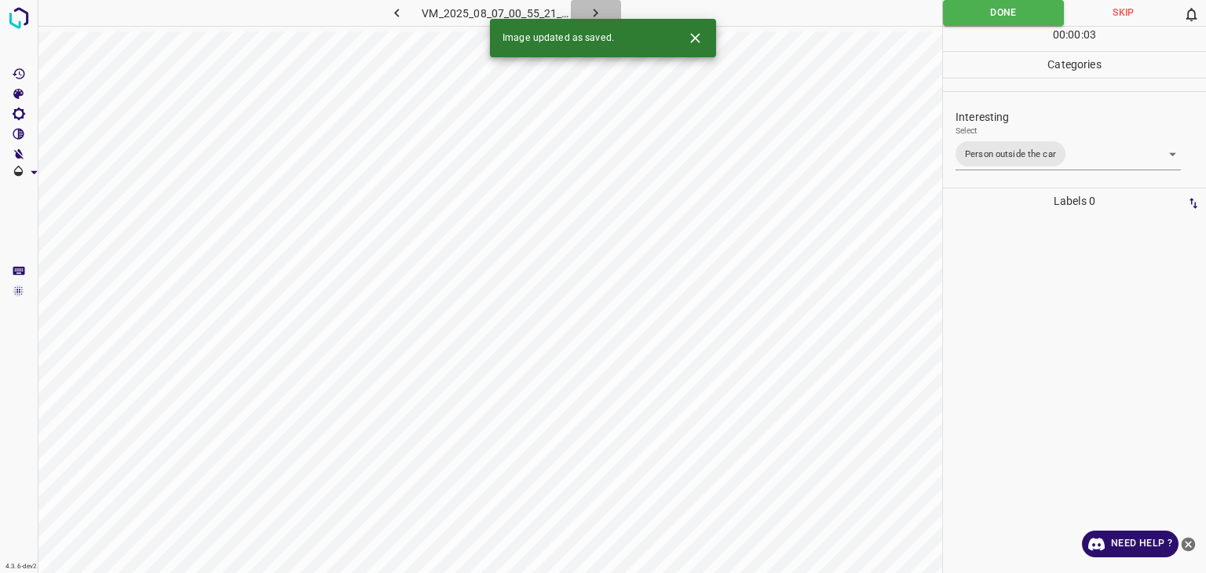
click at [596, 10] on icon "button" at bounding box center [595, 13] width 16 height 16
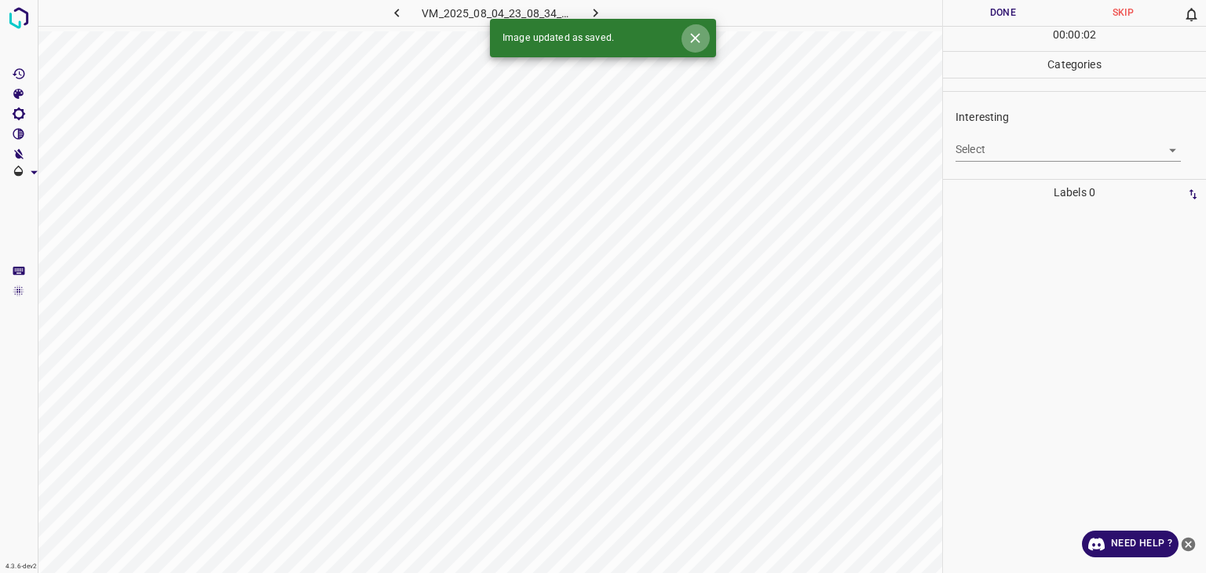
click at [693, 31] on icon "Close" at bounding box center [695, 38] width 16 height 16
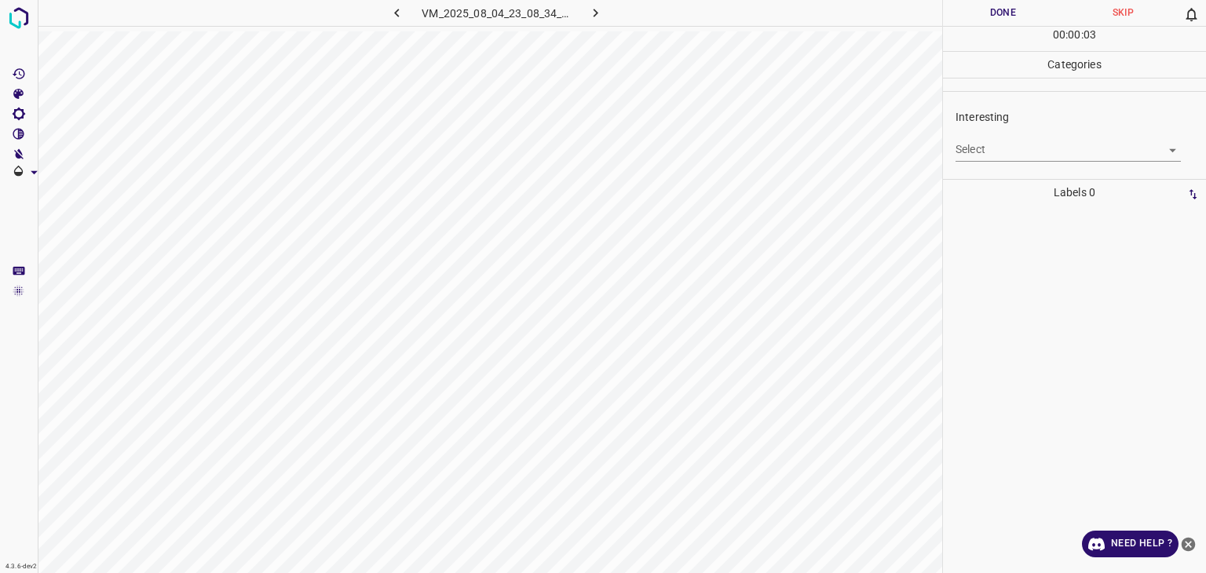
click at [1096, 157] on body "4.3.6-dev2 VM_2025_08_04_23_08_34_066_05.gif Done Skip 0 00 : 00 : 03 Categorie…" at bounding box center [603, 286] width 1206 height 573
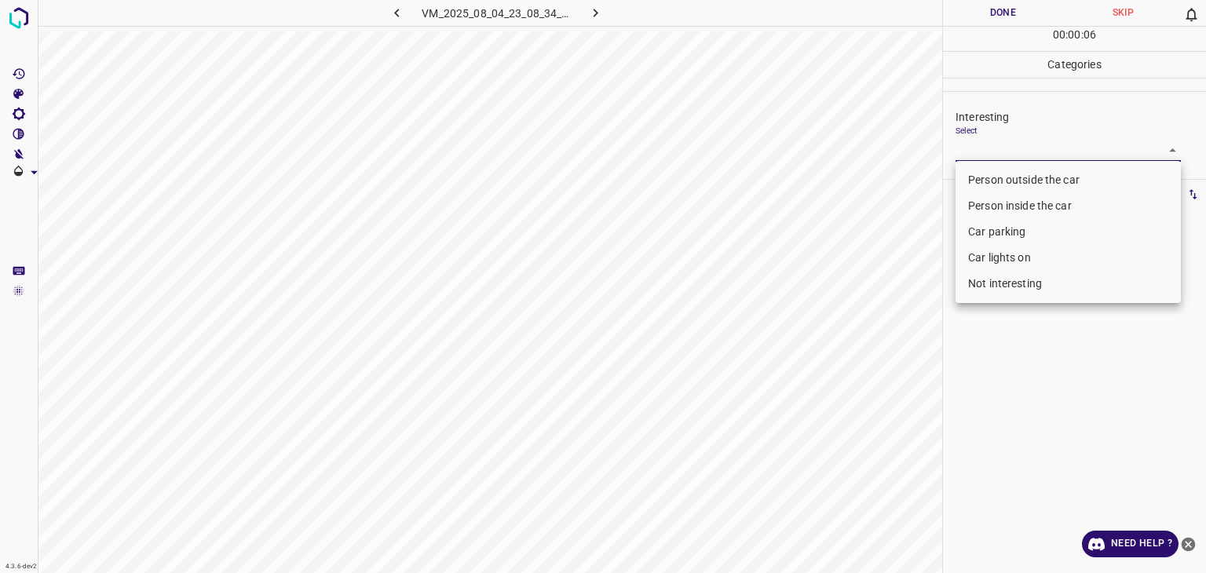
click at [1020, 291] on li "Not interesting" at bounding box center [1068, 284] width 225 height 26
type input "Not interesting"
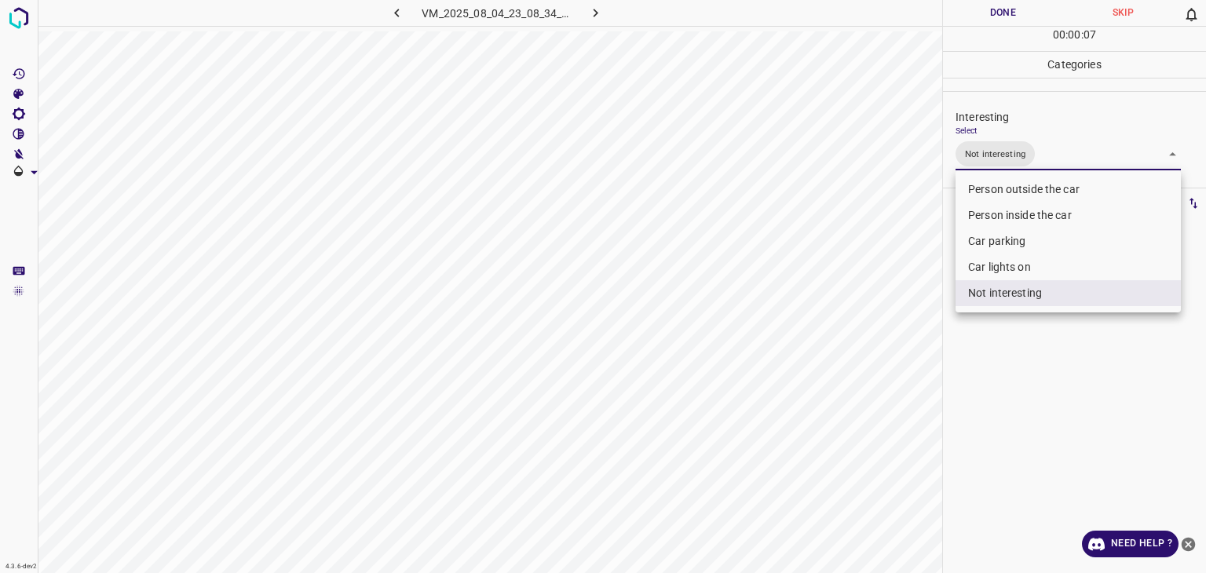
click at [996, 5] on div at bounding box center [603, 286] width 1206 height 573
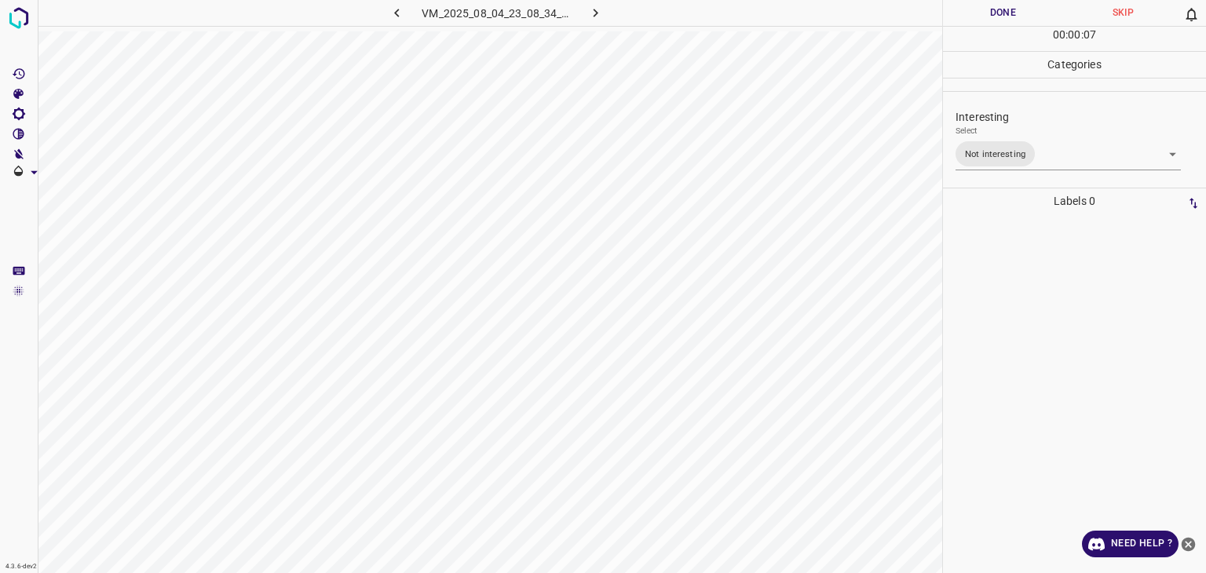
click at [999, 9] on div "Person outside the car Person inside the car Car parking Car lights on Not inte…" at bounding box center [603, 286] width 1206 height 573
click at [999, 9] on button "Done" at bounding box center [1003, 13] width 120 height 26
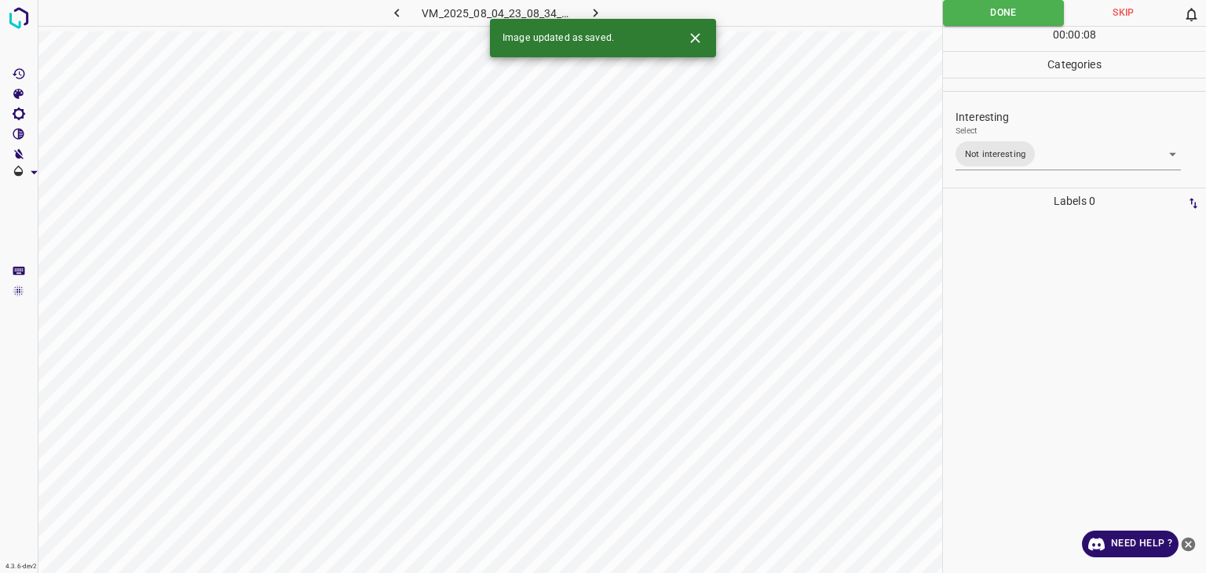
click at [586, 9] on button "button" at bounding box center [596, 13] width 50 height 26
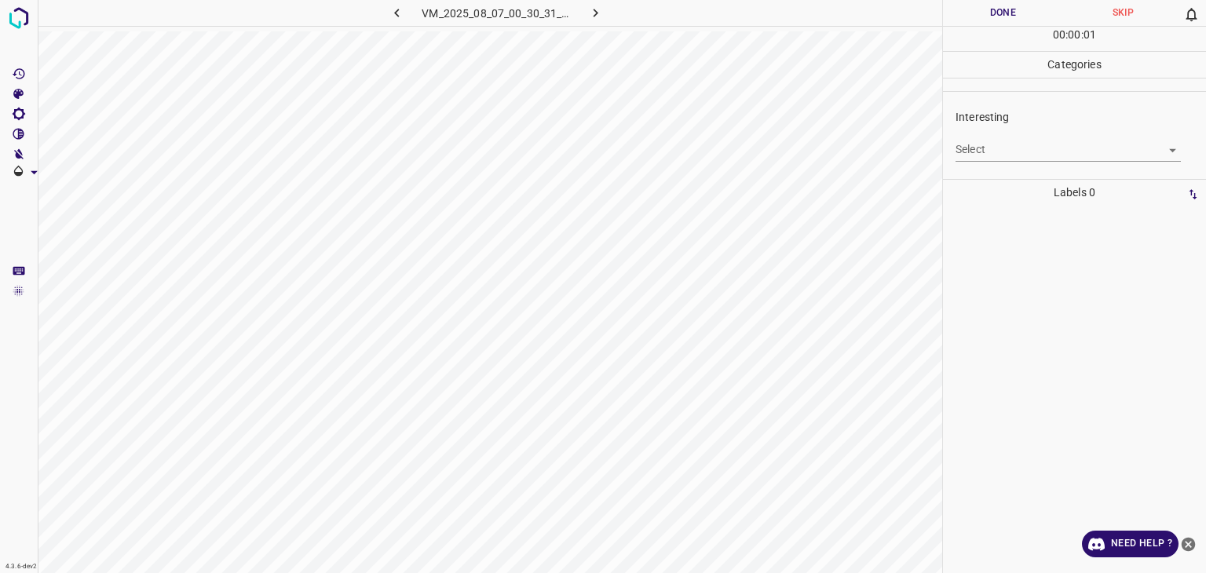
click at [1003, 147] on body "4.3.6-dev2 VM_2025_08_07_00_30_31_837_06.gif Done Skip 0 00 : 00 : 01 Categorie…" at bounding box center [603, 286] width 1206 height 573
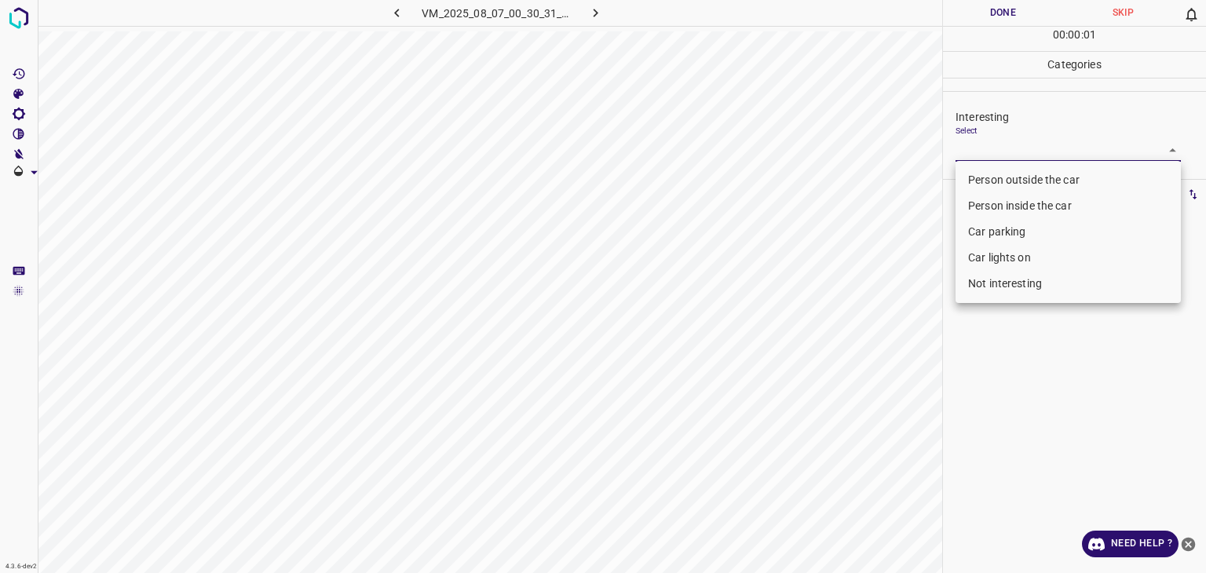
click at [1013, 166] on ul "Person outside the car Person inside the car Car parking Car lights on Not inte…" at bounding box center [1068, 232] width 225 height 142
click at [1007, 180] on li "Person outside the car" at bounding box center [1068, 180] width 225 height 26
type input "Person outside the car"
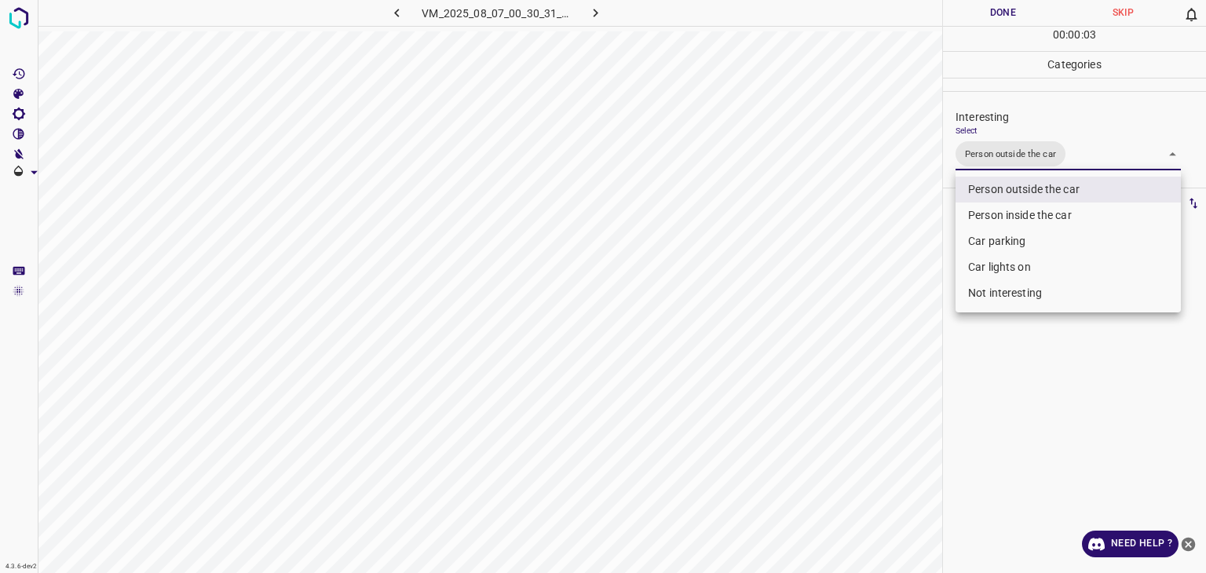
click at [984, 13] on div at bounding box center [603, 286] width 1206 height 573
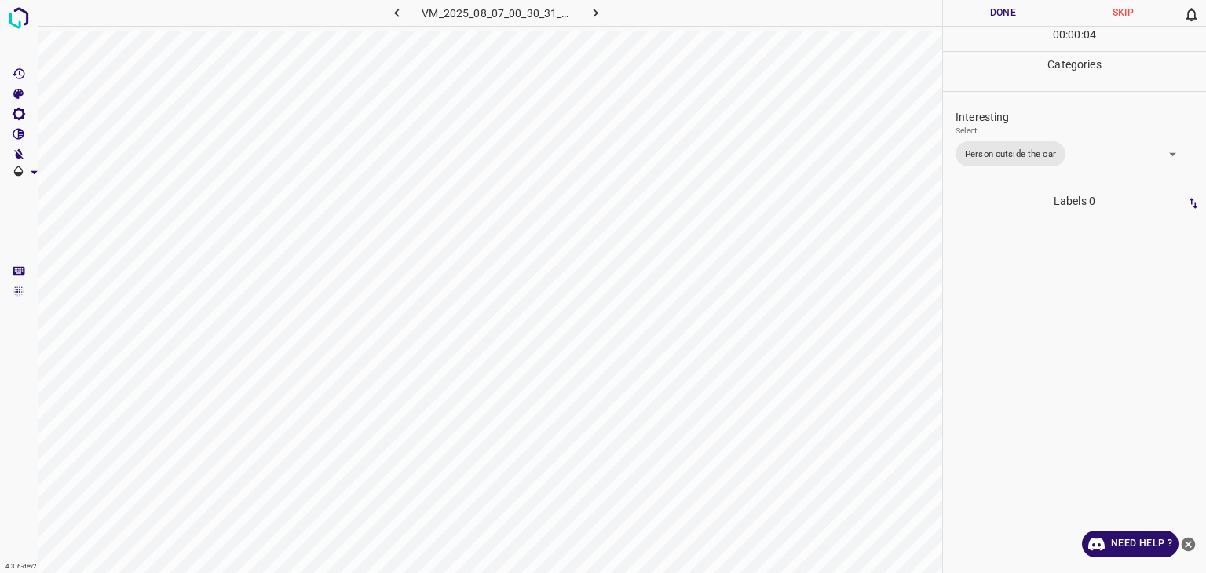
click at [984, 13] on div at bounding box center [603, 286] width 1206 height 573
click at [984, 13] on button "Done" at bounding box center [1003, 13] width 120 height 26
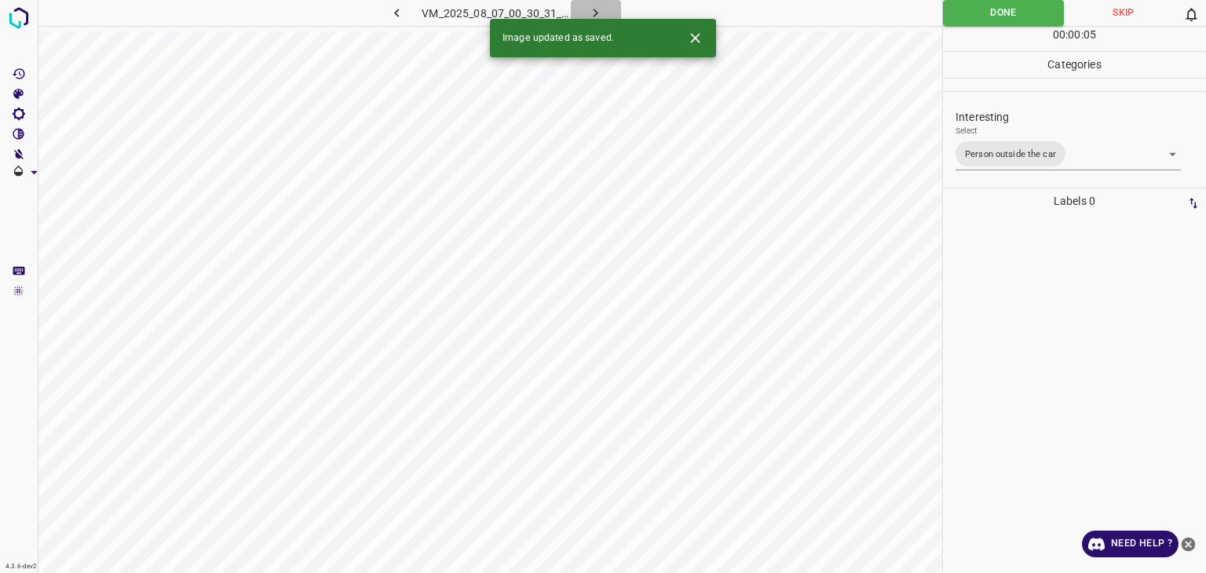
click at [588, 12] on icon "button" at bounding box center [595, 13] width 16 height 16
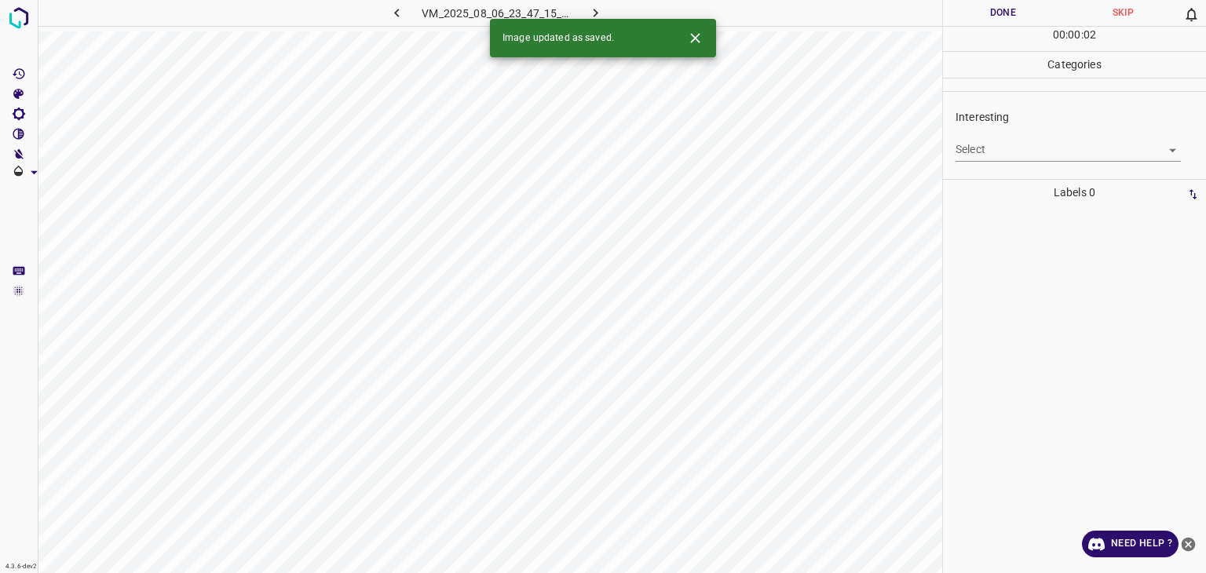
click at [703, 42] on icon "Close" at bounding box center [695, 38] width 16 height 16
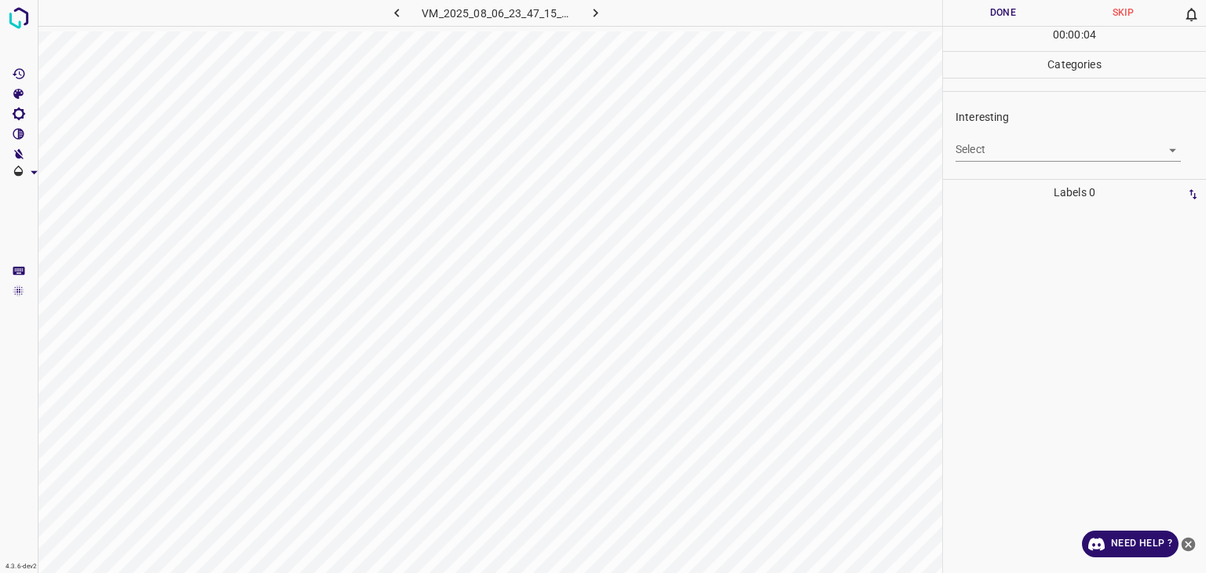
click at [1095, 145] on body "4.3.6-dev2 VM_2025_08_06_23_47_15_575_11.gif Done Skip 0 00 : 00 : 04 Categorie…" at bounding box center [603, 286] width 1206 height 573
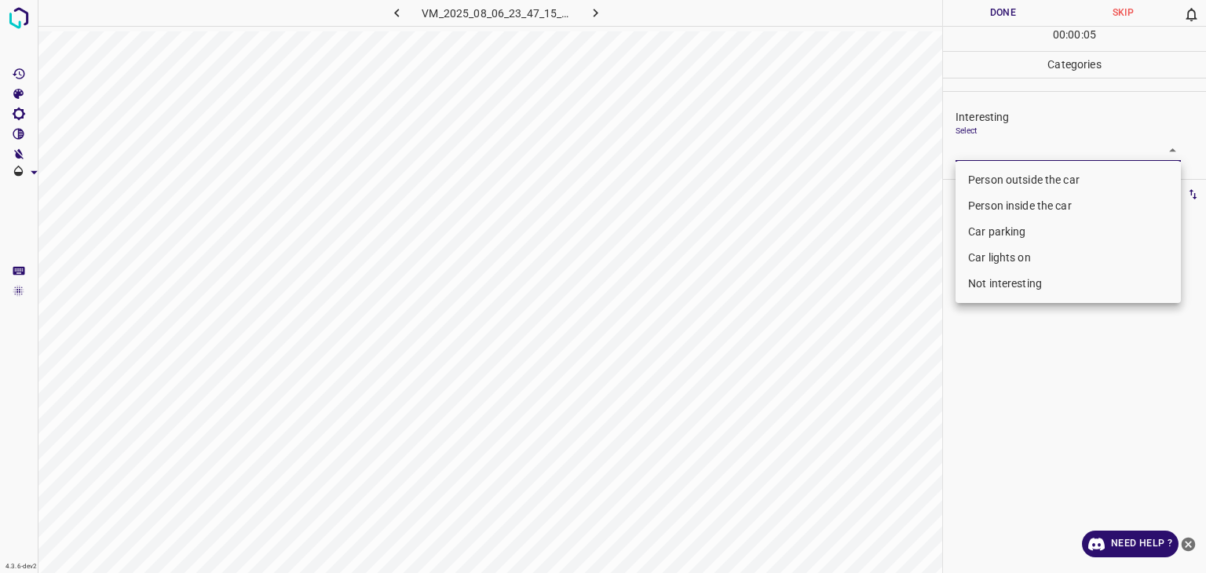
click at [1019, 261] on li "Car lights on" at bounding box center [1068, 258] width 225 height 26
type input "Car lights on"
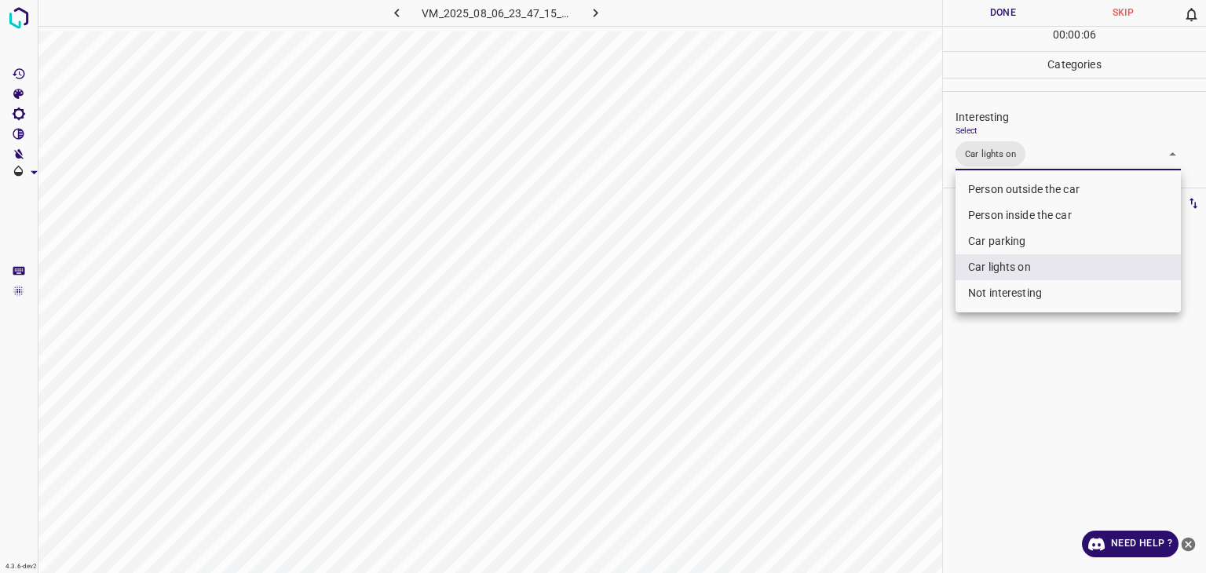
click at [1005, 10] on div at bounding box center [603, 286] width 1206 height 573
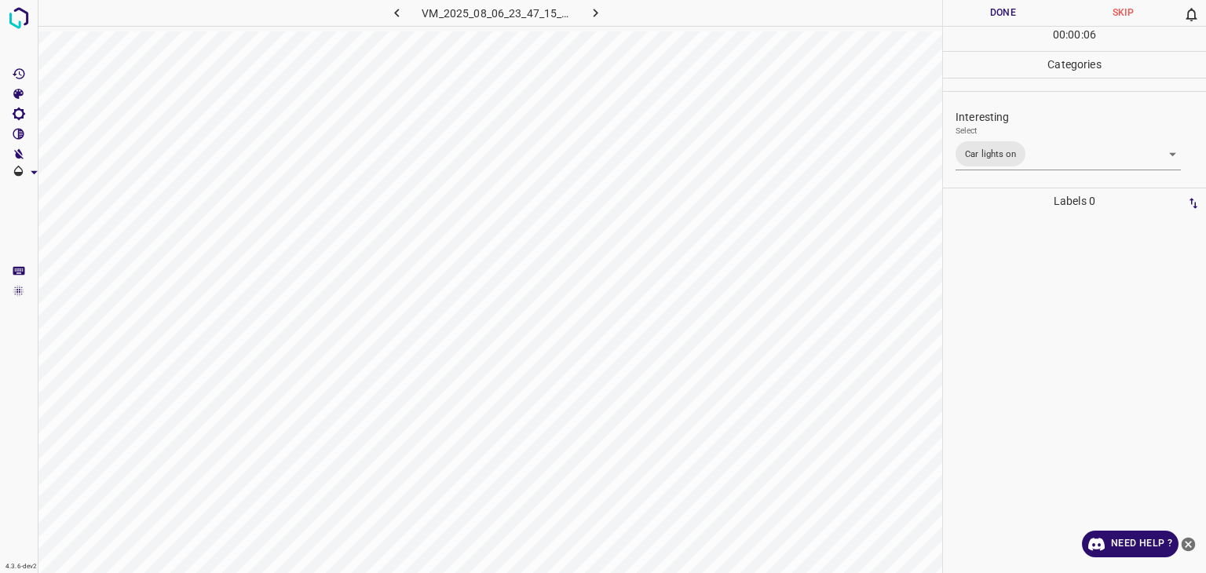
click at [1005, 10] on button "Done" at bounding box center [1003, 13] width 120 height 26
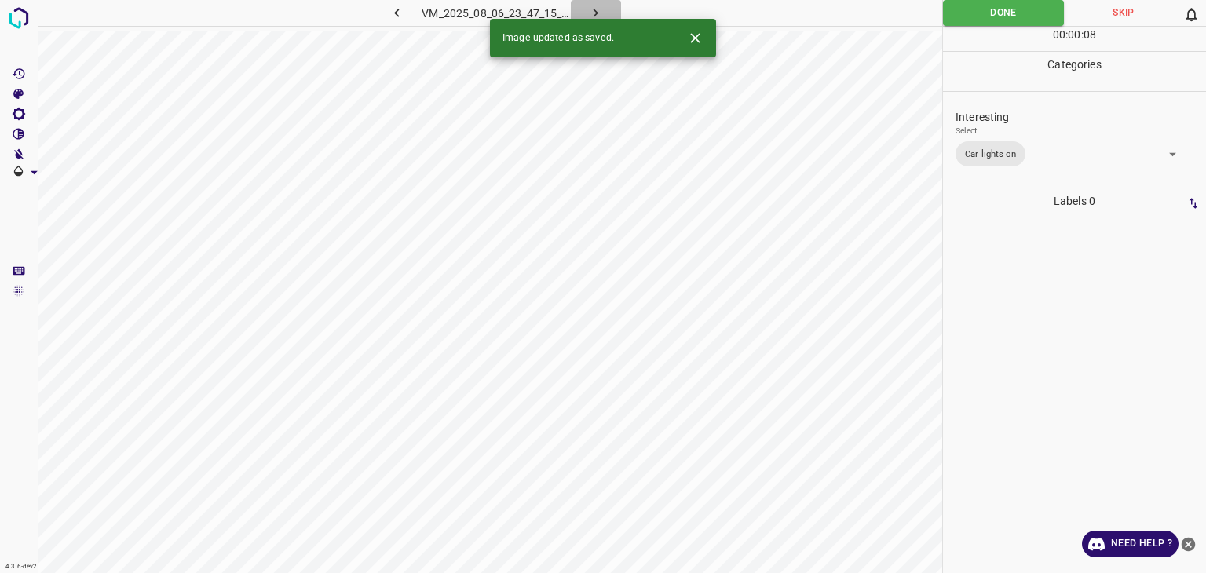
click at [589, 5] on icon "button" at bounding box center [595, 13] width 16 height 16
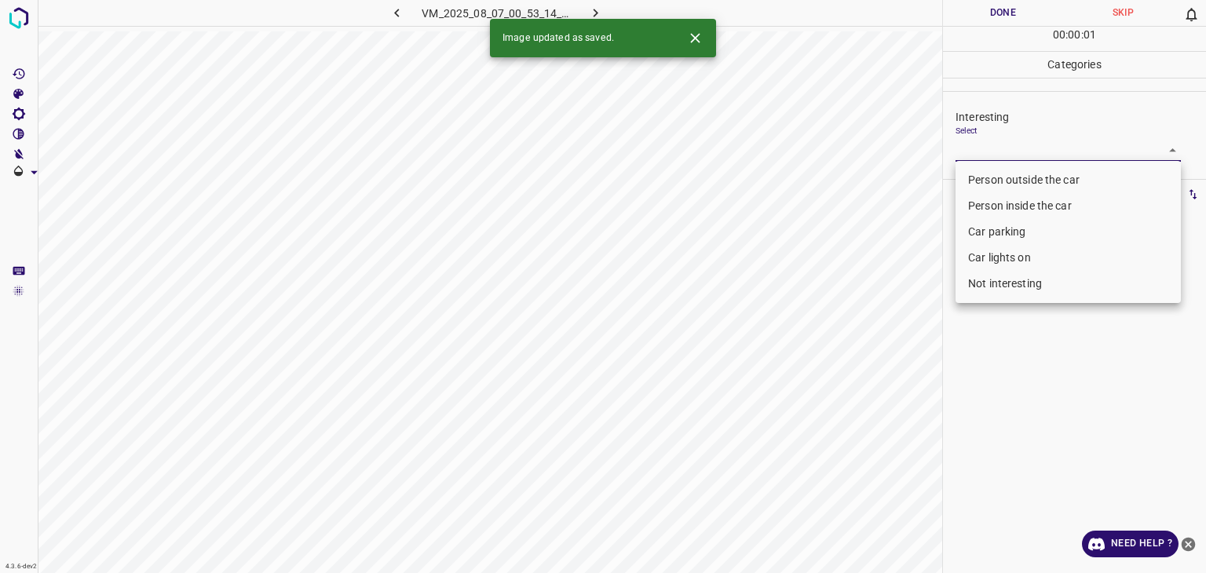
click at [1001, 139] on body "4.3.6-dev2 VM_2025_08_07_00_53_14_030_00.gif Done Skip 0 00 : 00 : 01 Categorie…" at bounding box center [603, 286] width 1206 height 573
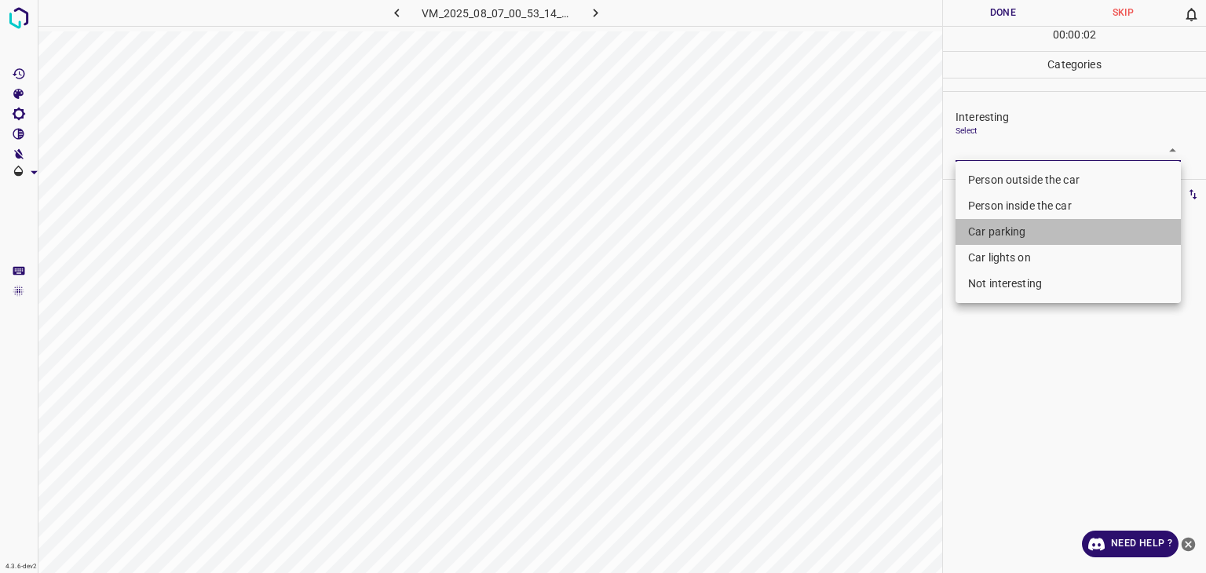
click at [1018, 236] on li "Car parking" at bounding box center [1068, 232] width 225 height 26
type input "Car parking"
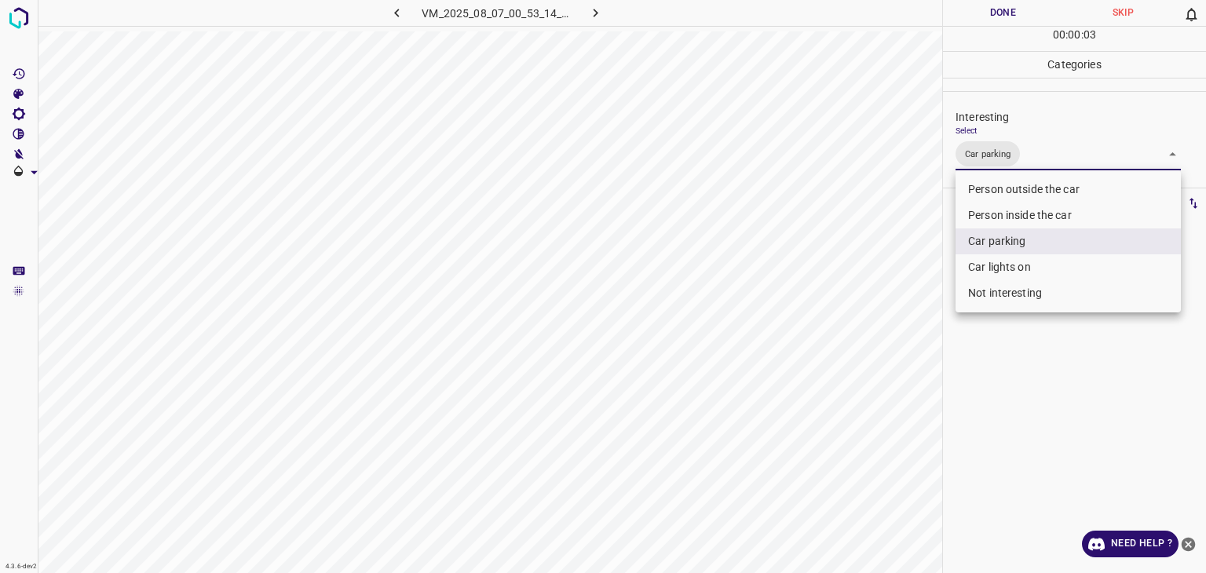
click at [1022, 20] on div at bounding box center [603, 286] width 1206 height 573
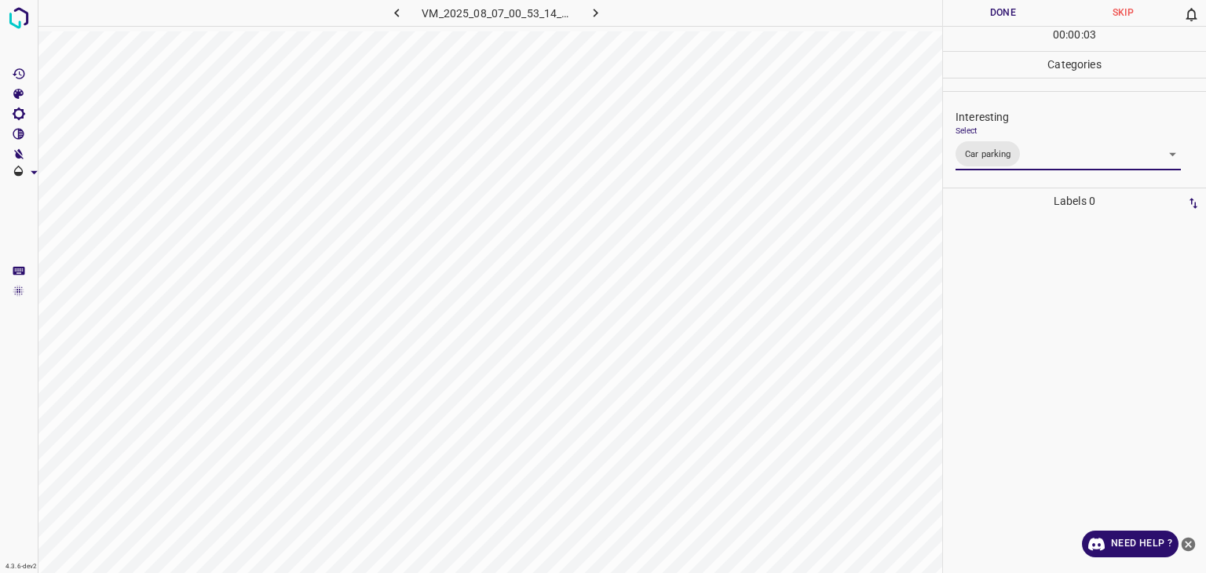
click at [1022, 20] on div "Person outside the car Person inside the car Car parking Car lights on Not inte…" at bounding box center [603, 286] width 1206 height 573
click at [1022, 20] on button "Done" at bounding box center [1003, 13] width 120 height 26
click at [1021, 20] on button "Done" at bounding box center [1003, 13] width 120 height 26
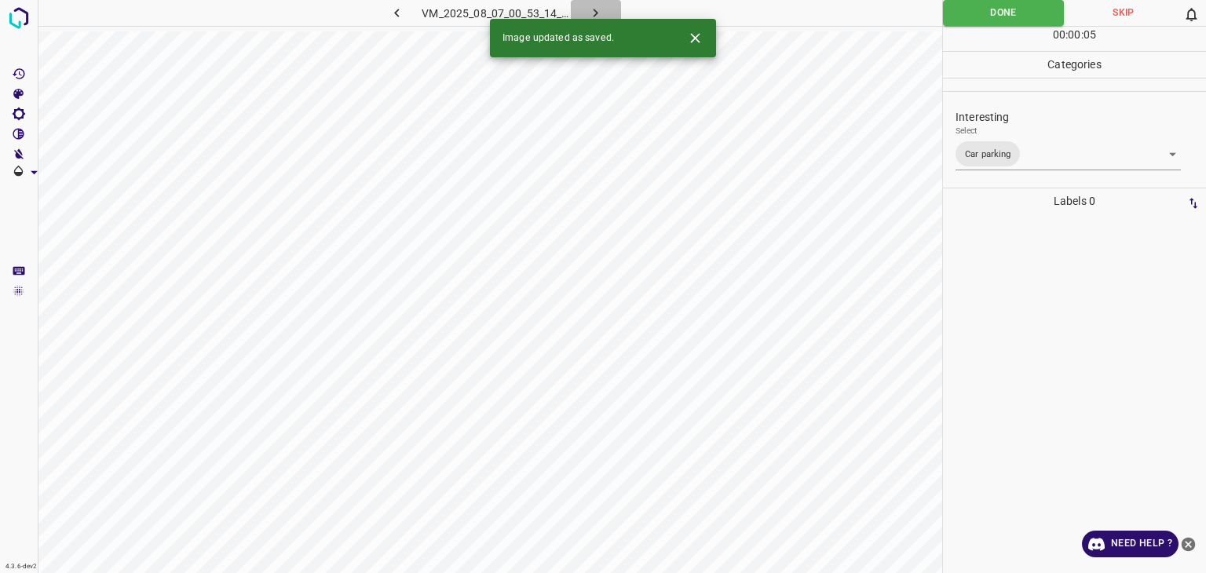
click at [612, 9] on button "button" at bounding box center [596, 13] width 50 height 26
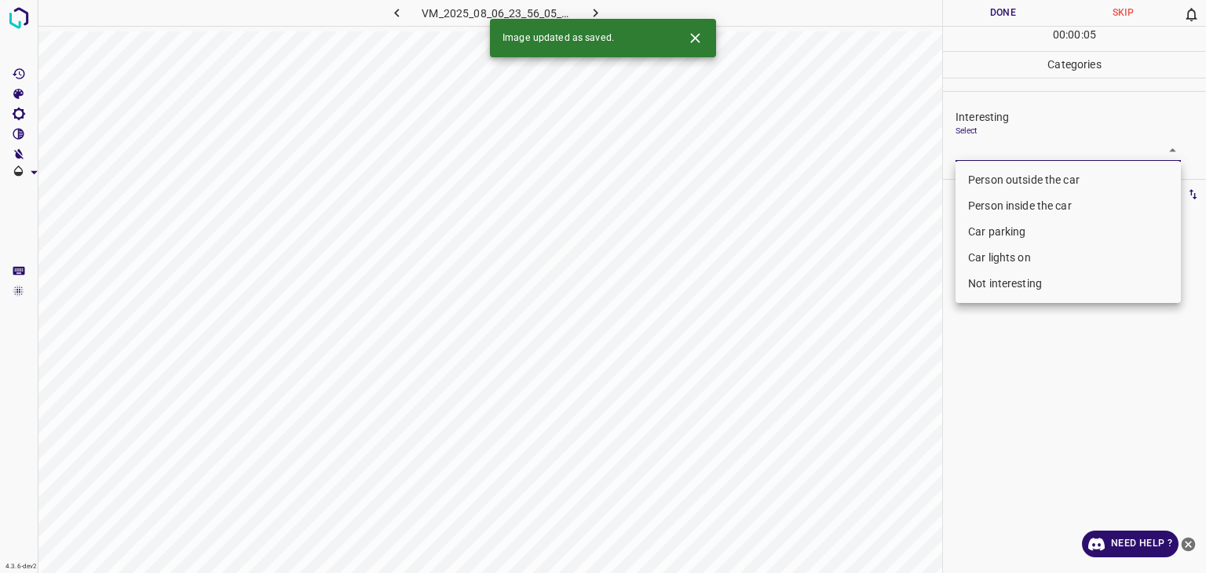
click at [1055, 150] on body "4.3.6-dev2 VM_2025_08_06_23_56_05_848_03.gif Done Skip 0 00 : 00 : 05 Categorie…" at bounding box center [603, 286] width 1206 height 573
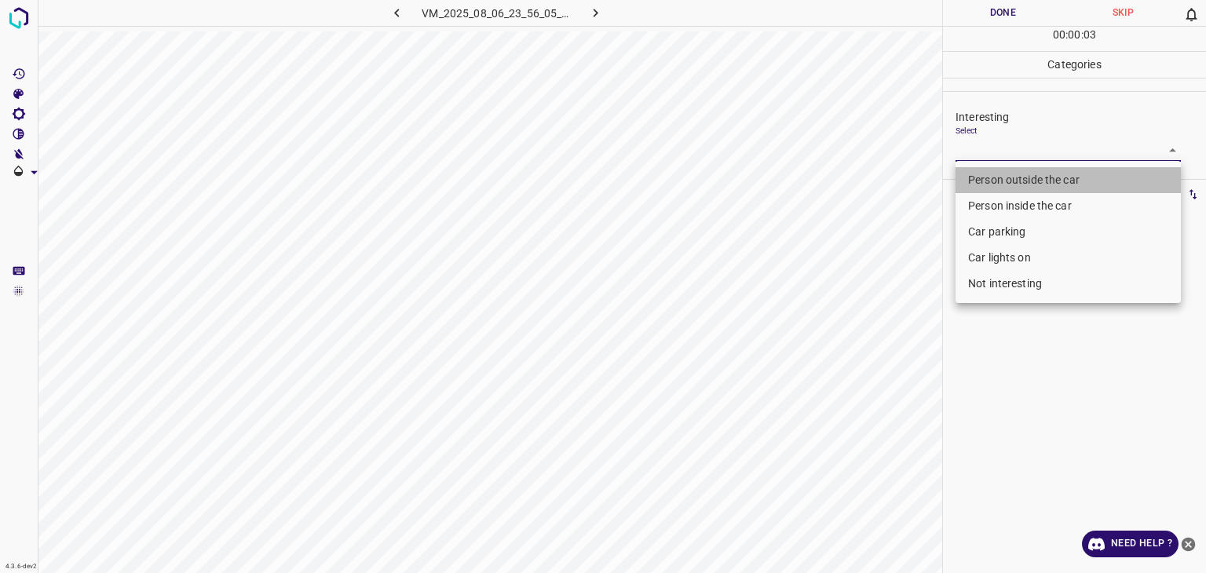
click at [1063, 183] on li "Person outside the car" at bounding box center [1068, 180] width 225 height 26
type input "Person outside the car"
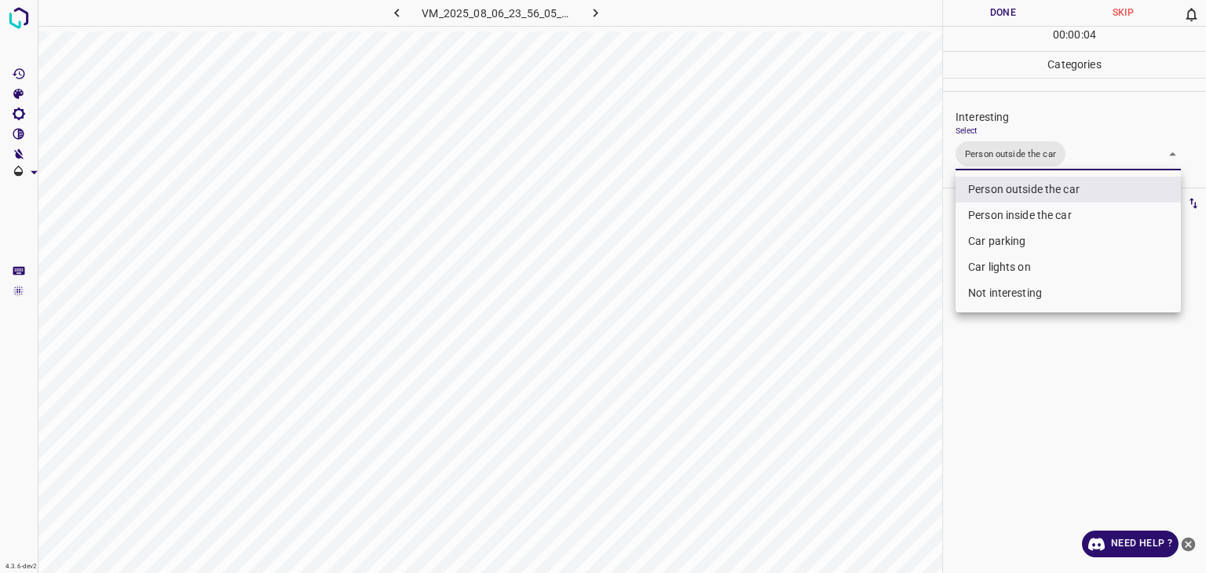
click at [1022, 12] on div at bounding box center [603, 286] width 1206 height 573
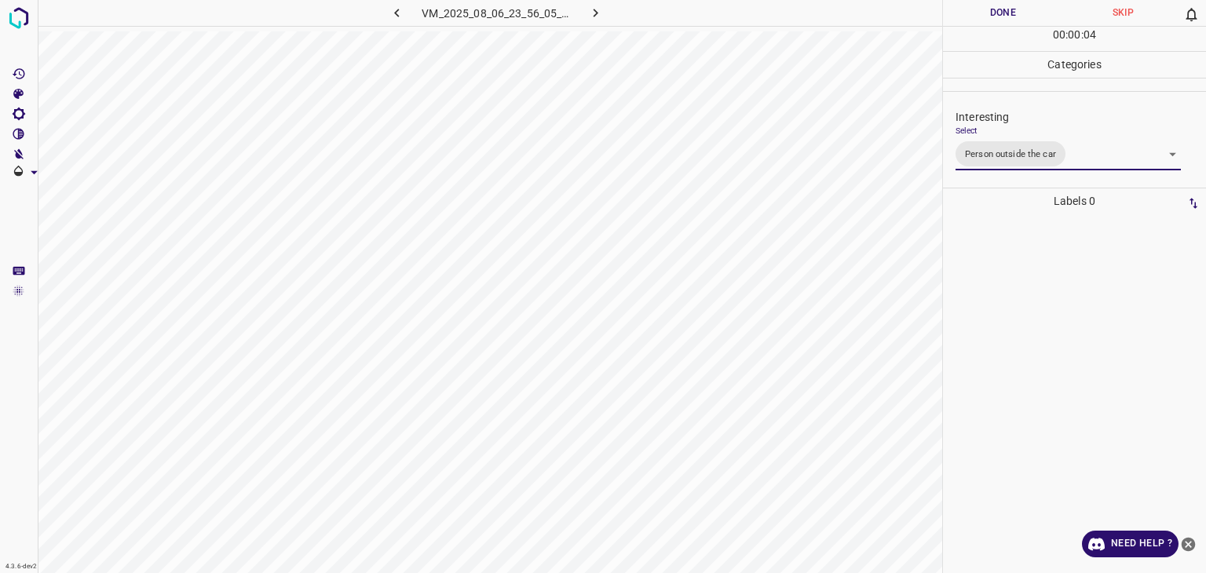
click at [1022, 12] on div at bounding box center [603, 286] width 1206 height 573
click at [1022, 12] on button "Done" at bounding box center [1003, 13] width 120 height 26
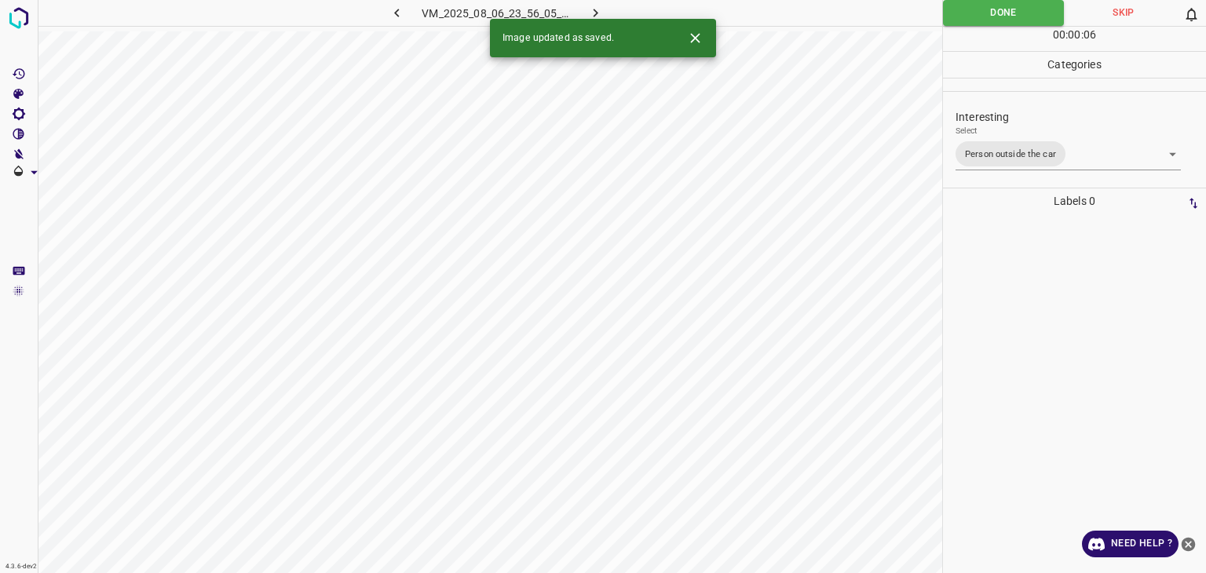
click at [603, 16] on icon "button" at bounding box center [595, 13] width 16 height 16
click at [696, 49] on button "Close" at bounding box center [695, 38] width 29 height 29
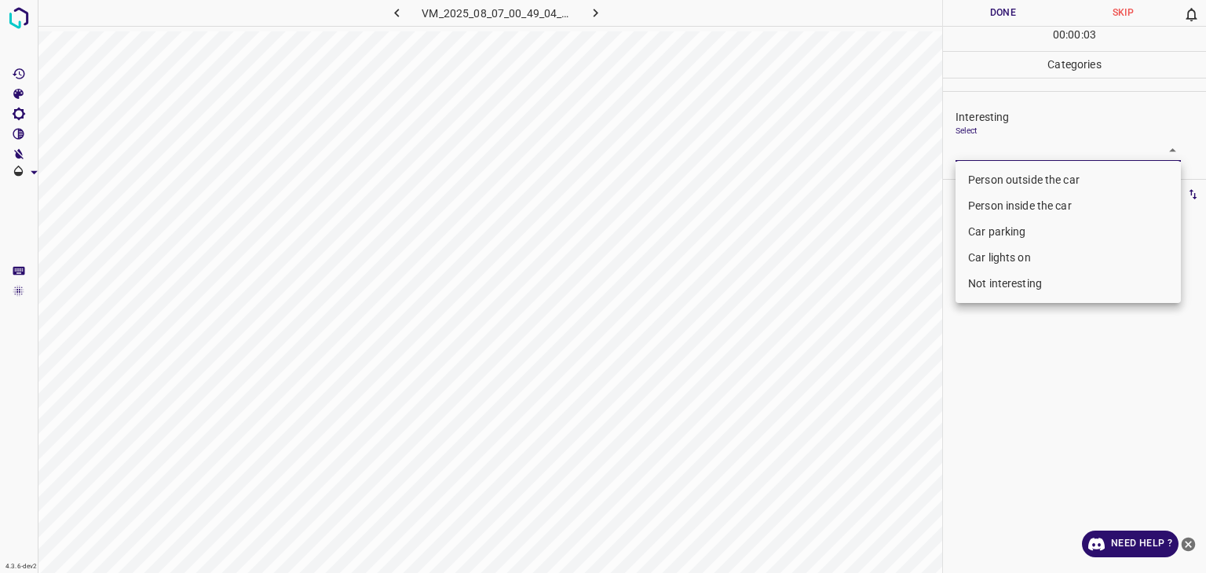
click at [1067, 138] on body "4.3.6-dev2 VM_2025_08_07_00_49_04_020_09.gif Done Skip 0 00 : 00 : 03 Categorie…" at bounding box center [603, 286] width 1206 height 573
click at [1040, 233] on li "Car parking" at bounding box center [1068, 232] width 225 height 26
type input "Car parking"
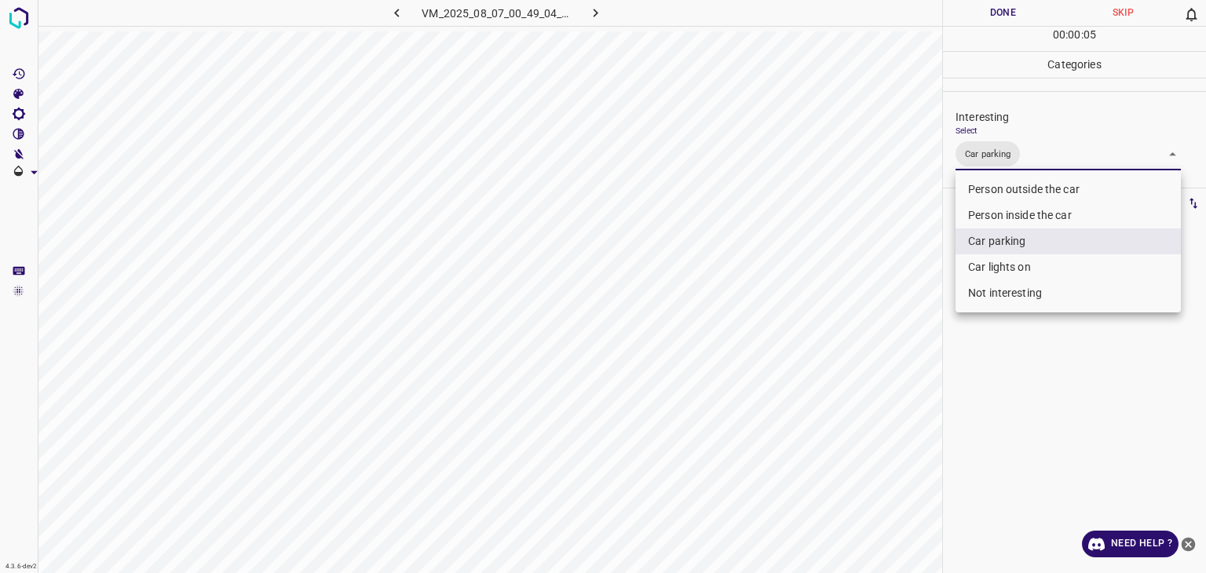
click at [1021, 16] on div at bounding box center [603, 286] width 1206 height 573
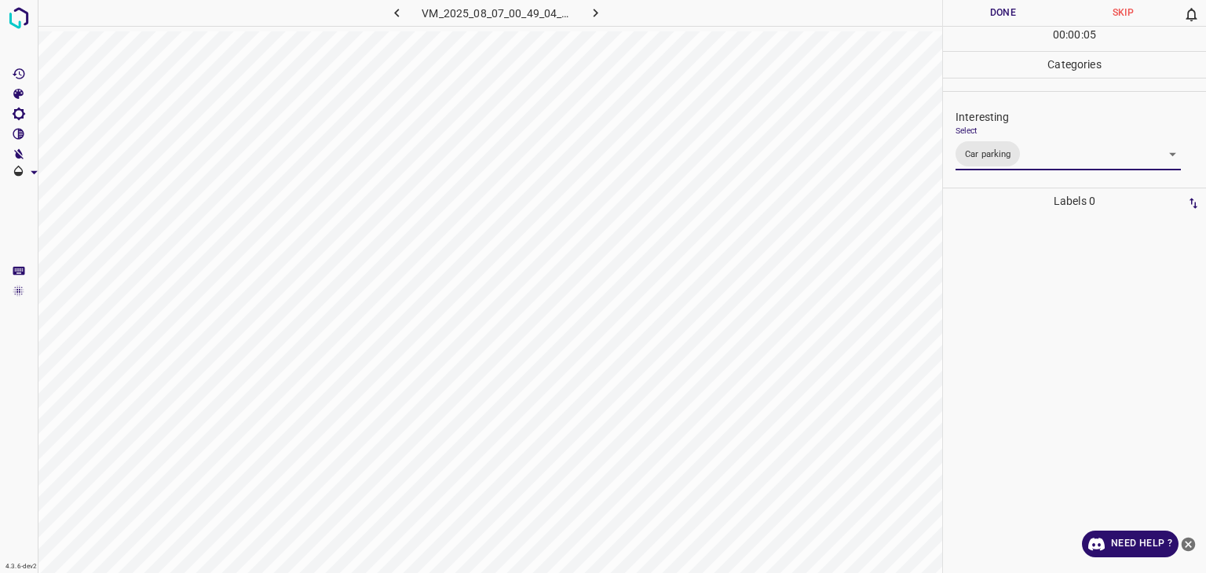
click at [1021, 16] on div "Person outside the car Person inside the car Car parking Car lights on Not inte…" at bounding box center [603, 286] width 1206 height 573
click at [1021, 16] on button "Done" at bounding box center [1003, 13] width 120 height 26
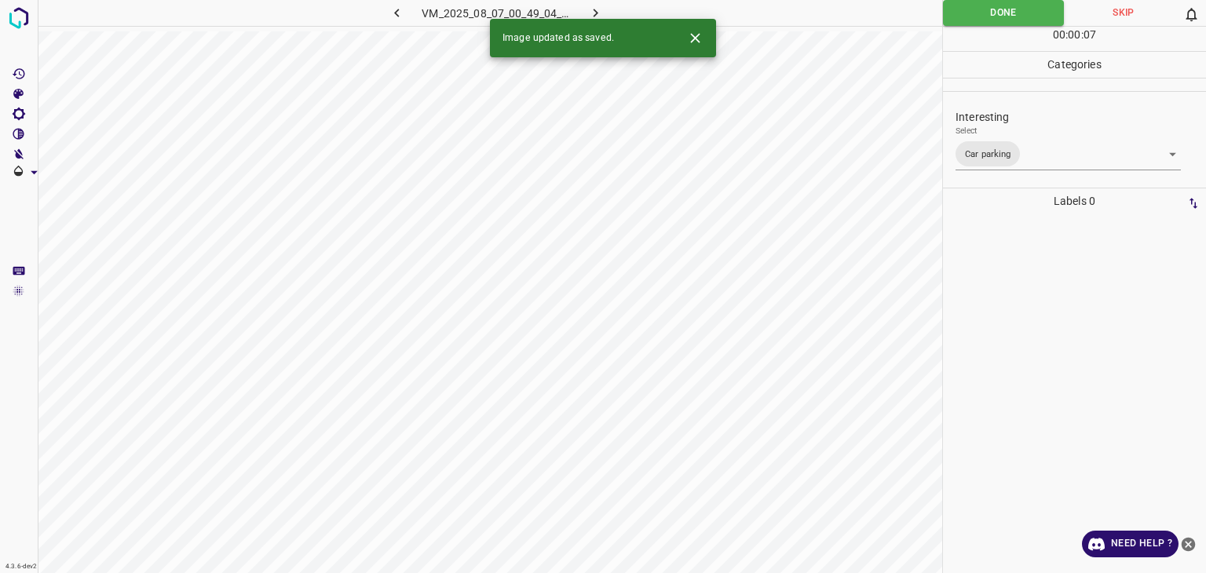
click at [597, 12] on icon "button" at bounding box center [596, 13] width 5 height 9
click at [1000, 144] on body "4.3.6-dev2 VM_2025_08_06_23_25_50_574_02.gif Done Skip 0 00 : 00 : 07 Categorie…" at bounding box center [603, 286] width 1206 height 573
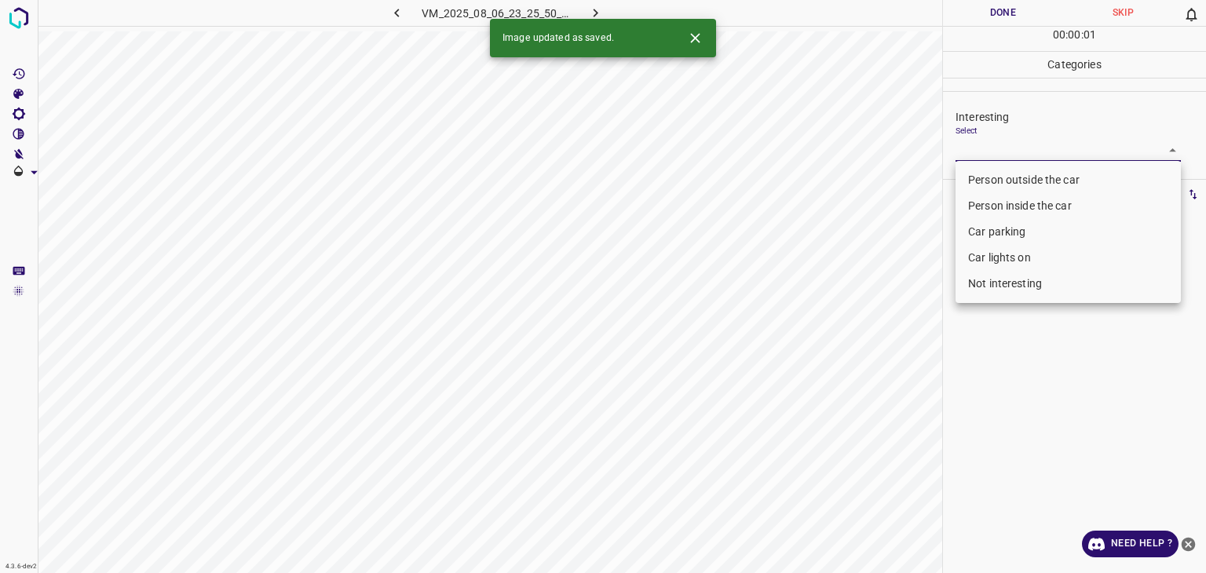
click at [1005, 184] on li "Person outside the car" at bounding box center [1068, 180] width 225 height 26
type input "Person outside the car"
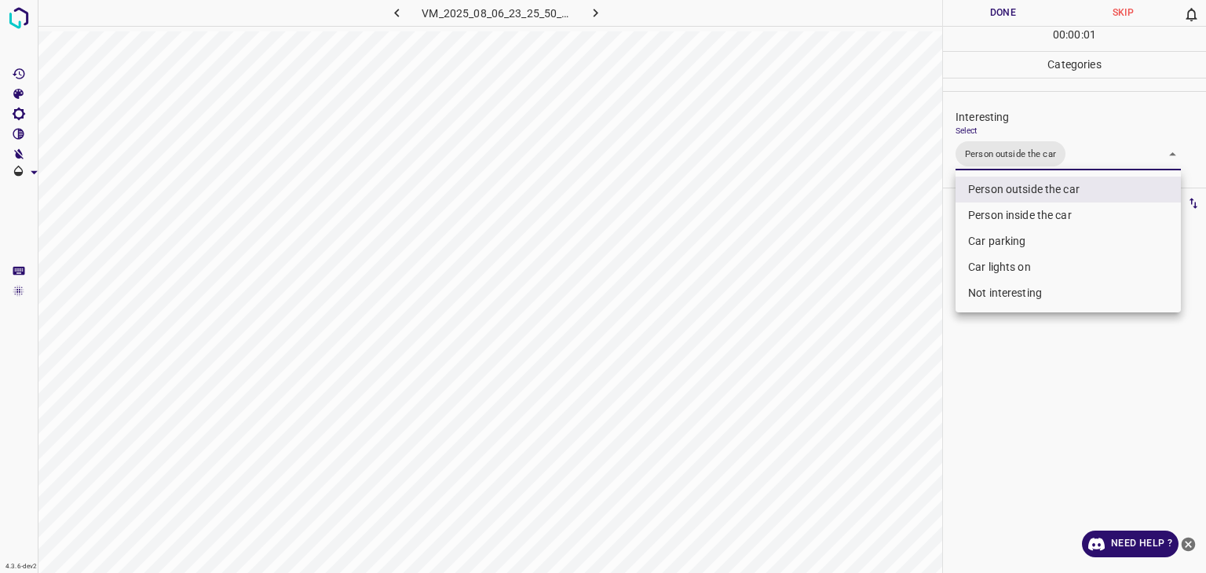
click at [989, 14] on div at bounding box center [603, 286] width 1206 height 573
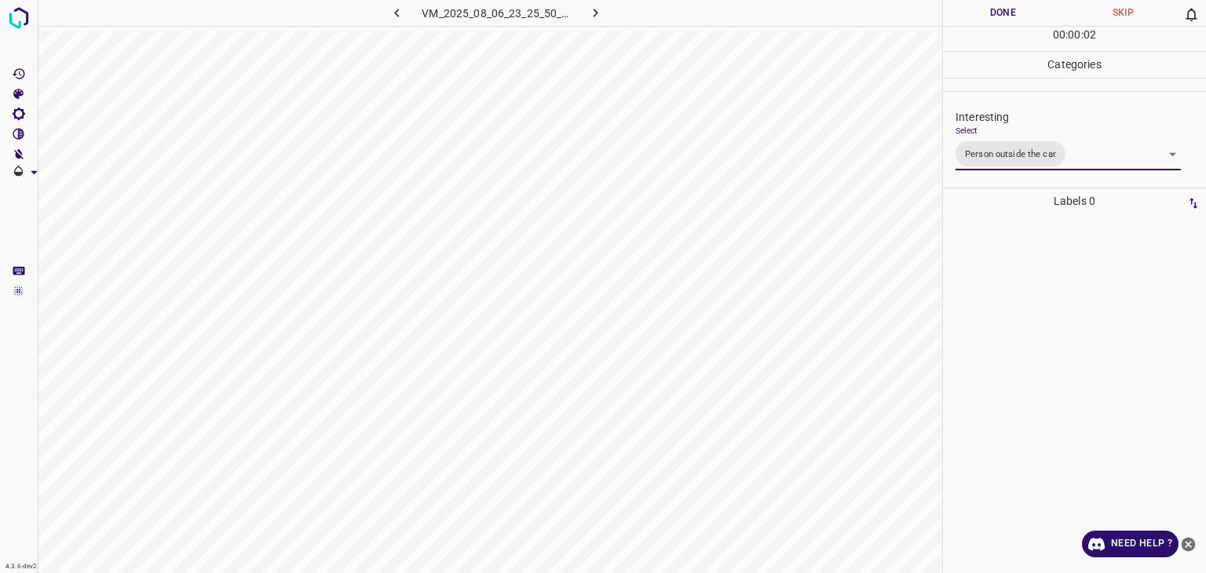
click at [989, 14] on div at bounding box center [603, 286] width 1206 height 573
click at [989, 14] on button "Done" at bounding box center [1003, 13] width 120 height 26
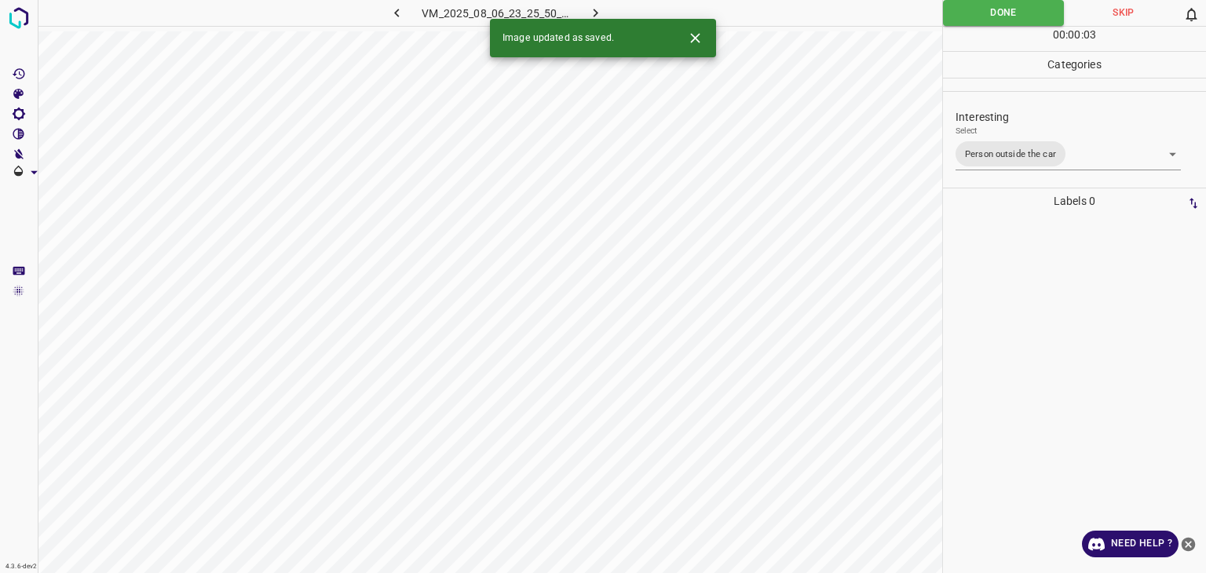
click at [590, 9] on icon "button" at bounding box center [595, 13] width 16 height 16
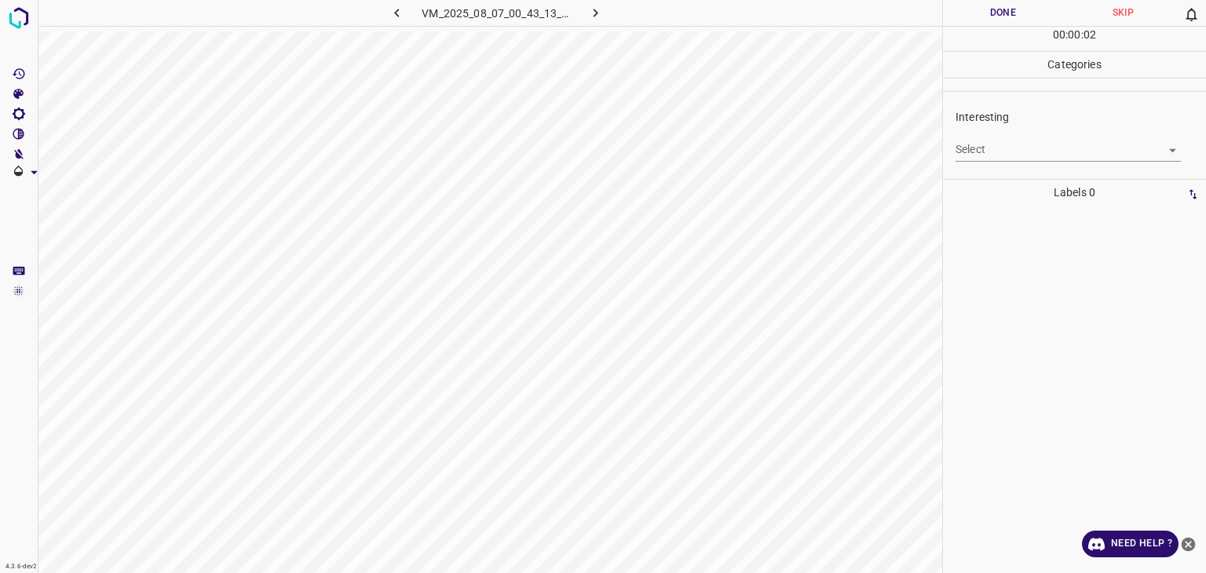
click at [986, 131] on div "Select ​" at bounding box center [1068, 143] width 225 height 35
click at [992, 143] on body "4.3.6-dev2 VM_2025_08_07_00_43_13_548_05.gif Done Skip 0 00 : 00 : 02 Categorie…" at bounding box center [603, 286] width 1206 height 573
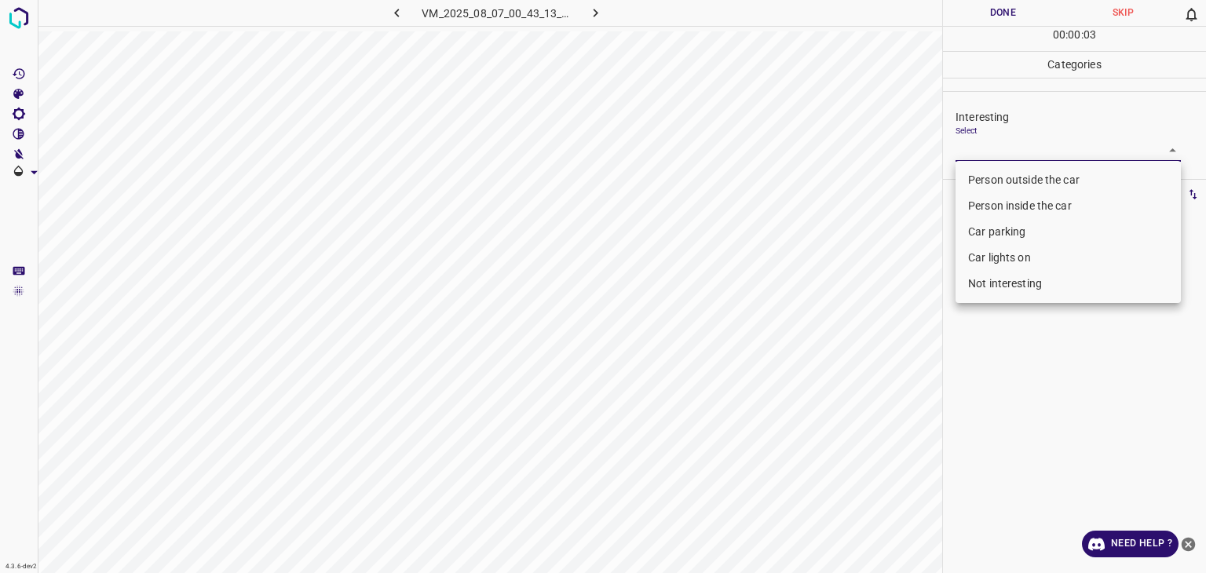
click at [1013, 278] on li "Not interesting" at bounding box center [1068, 284] width 225 height 26
type input "Not interesting"
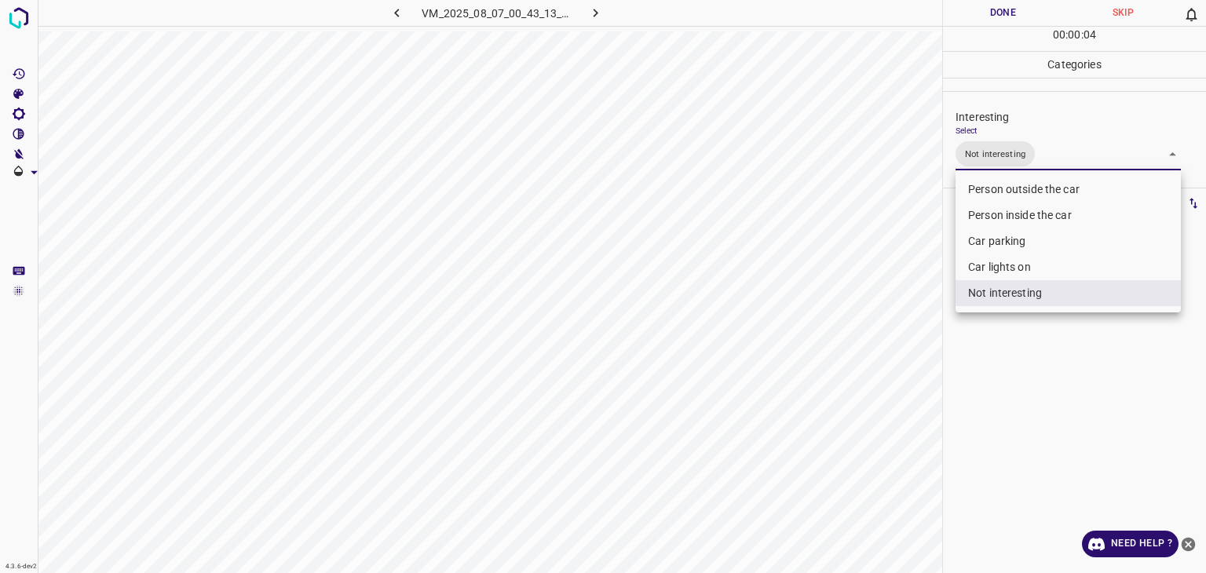
click at [990, 16] on div at bounding box center [603, 286] width 1206 height 573
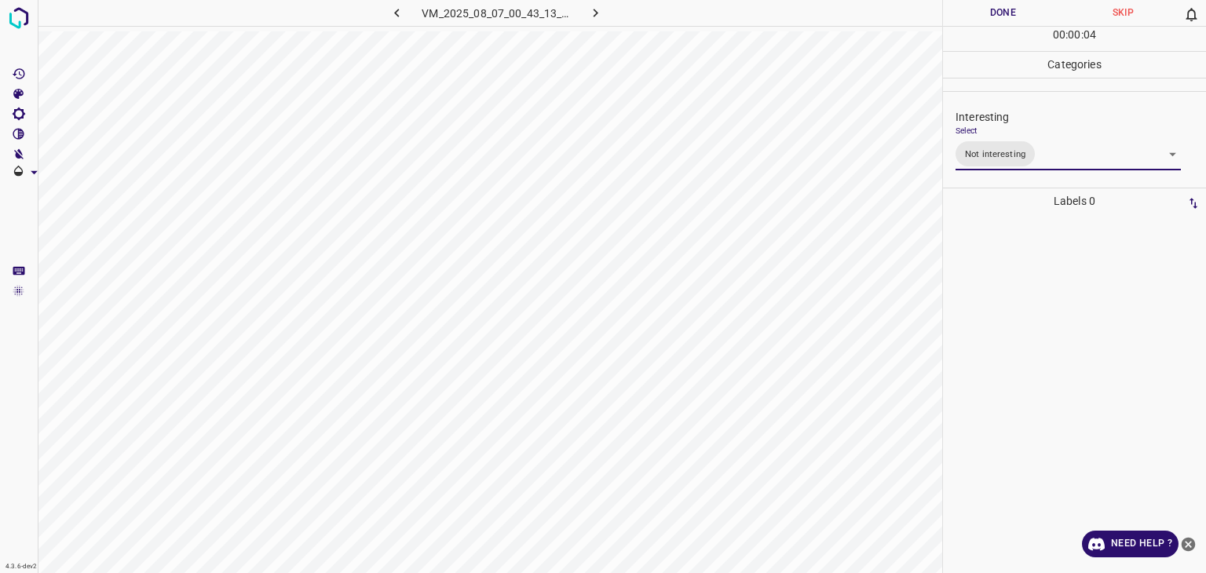
click at [990, 16] on div at bounding box center [603, 286] width 1206 height 573
click at [990, 16] on button "Done" at bounding box center [1003, 13] width 120 height 26
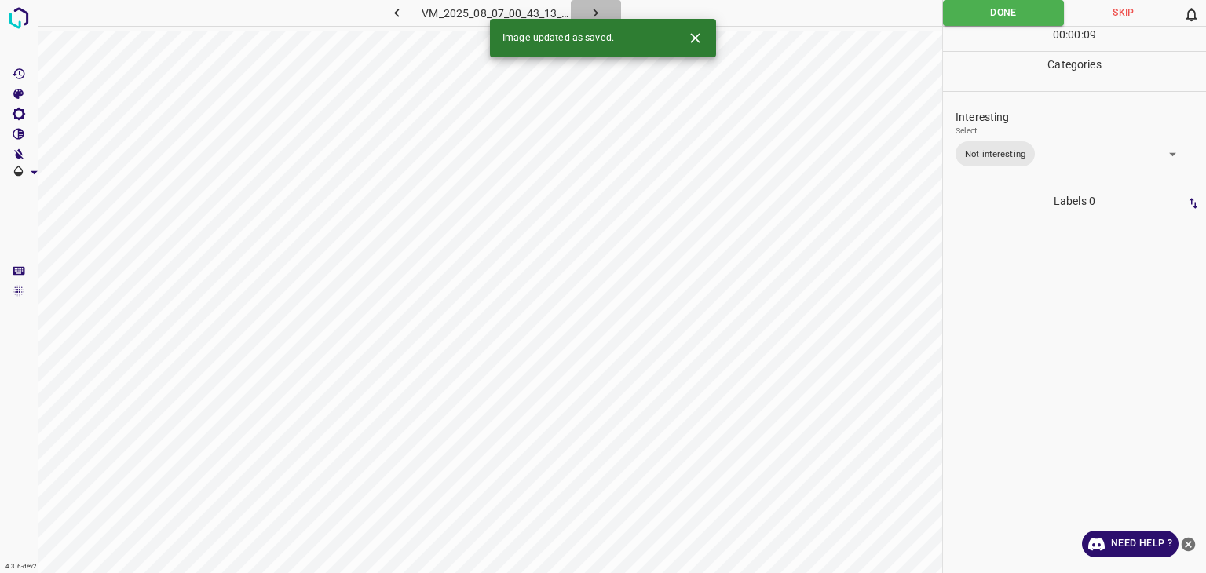
click at [593, 13] on icon "button" at bounding box center [595, 13] width 16 height 16
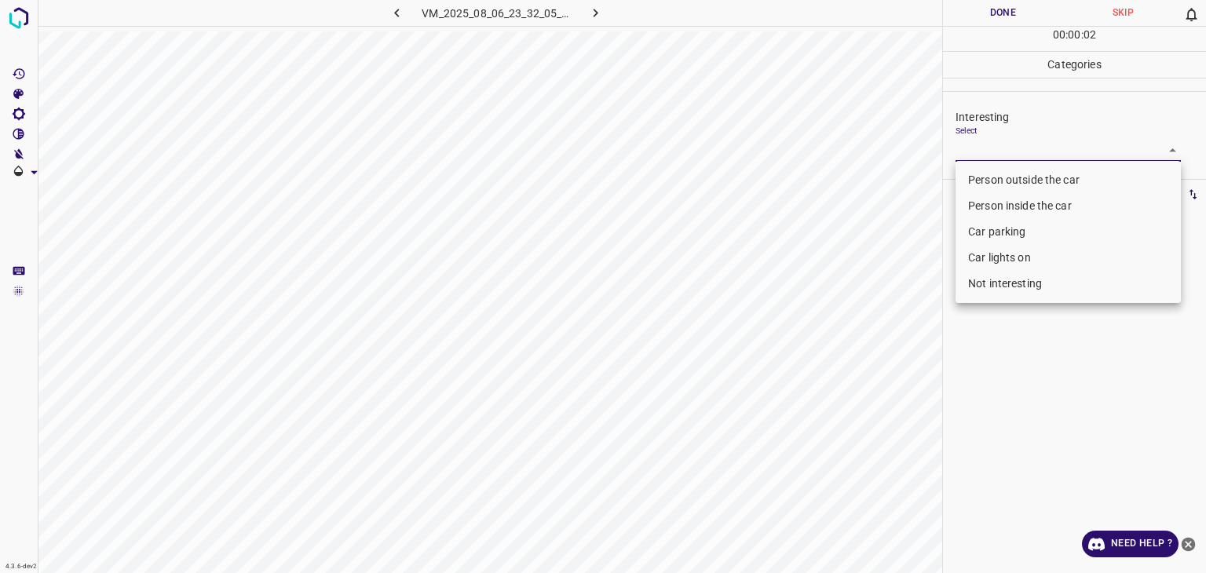
click at [1038, 142] on body "4.3.6-dev2 VM_2025_08_06_23_32_05_380_08.gif Done Skip 0 00 : 00 : 02 Categorie…" at bounding box center [603, 286] width 1206 height 573
click at [1025, 173] on li "Person outside the car" at bounding box center [1068, 180] width 225 height 26
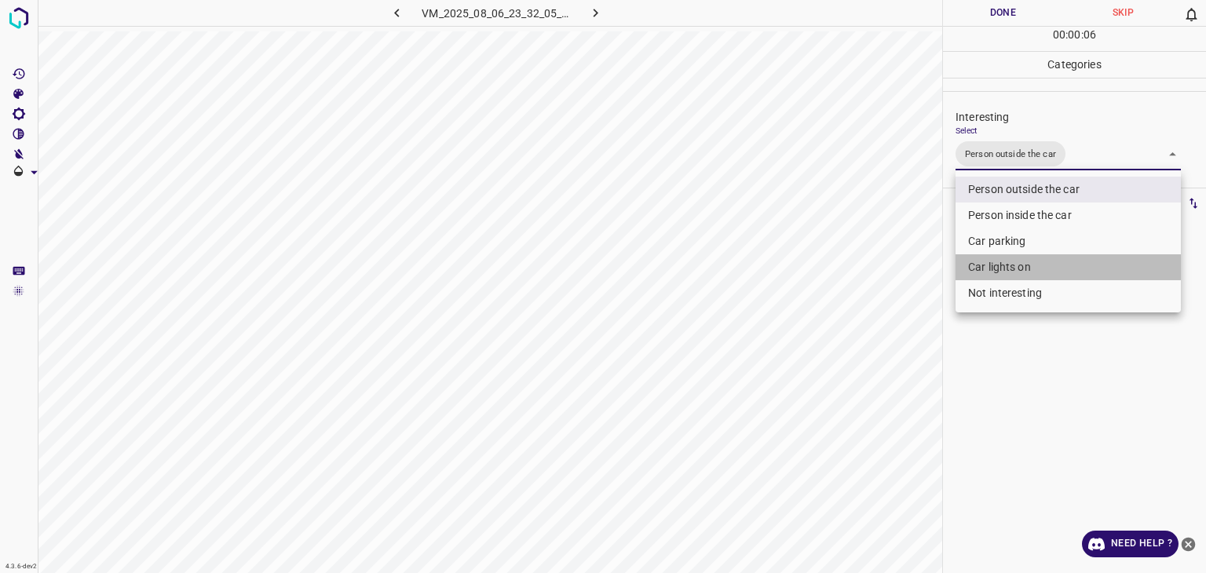
click at [1022, 268] on li "Car lights on" at bounding box center [1068, 267] width 225 height 26
type input "Person outside the car,Car lights on"
click at [978, 11] on div at bounding box center [603, 286] width 1206 height 573
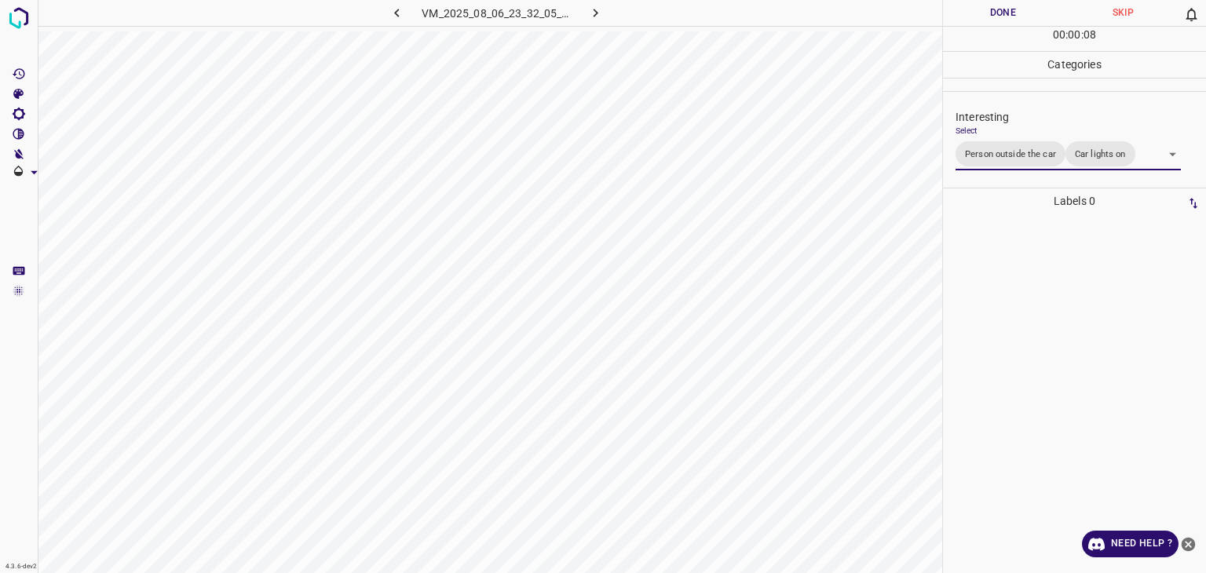
click at [978, 11] on div at bounding box center [603, 286] width 1206 height 573
click at [978, 11] on button "Done" at bounding box center [1003, 13] width 120 height 26
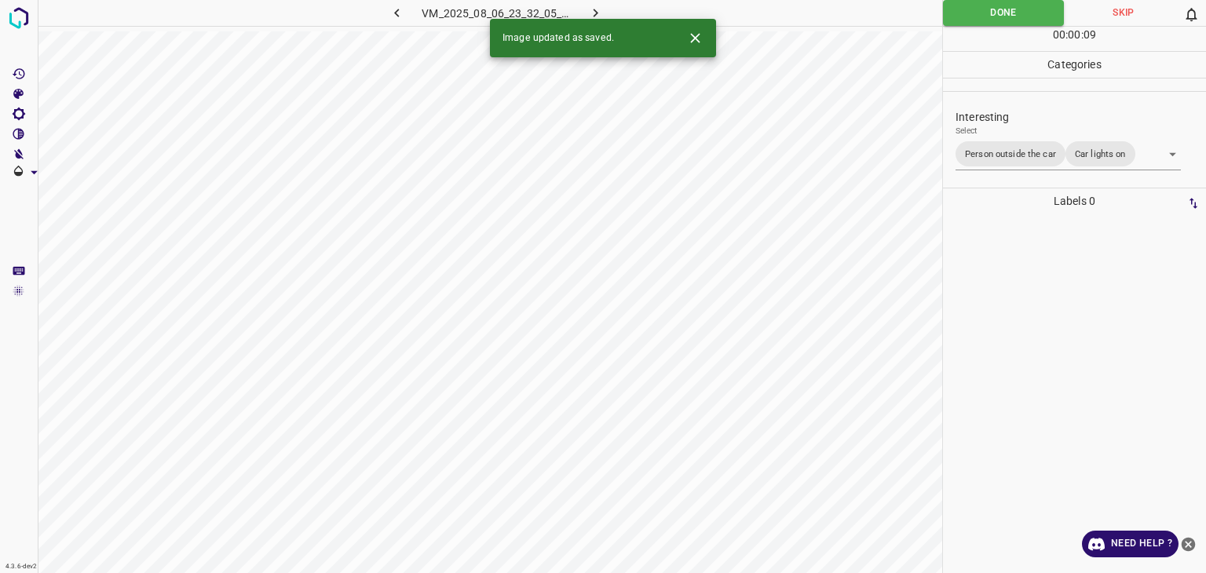
click at [593, 8] on icon "button" at bounding box center [595, 13] width 16 height 16
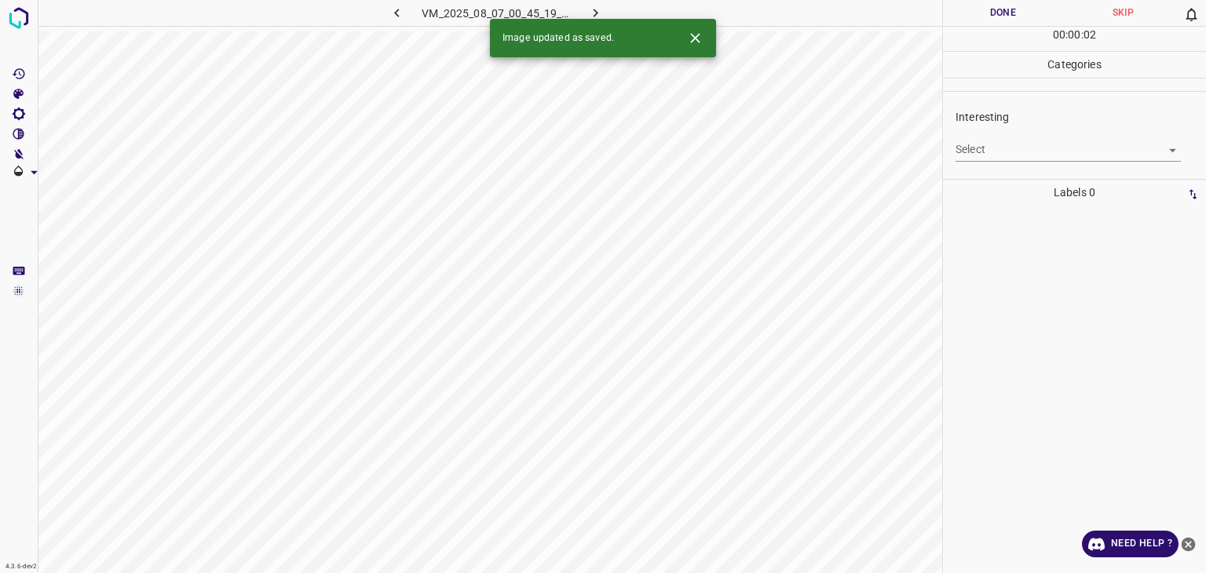
click at [1008, 160] on body "4.3.6-dev2 VM_2025_08_07_00_45_19_341_01.gif Done Skip 0 00 : 00 : 02 Categorie…" at bounding box center [603, 286] width 1206 height 573
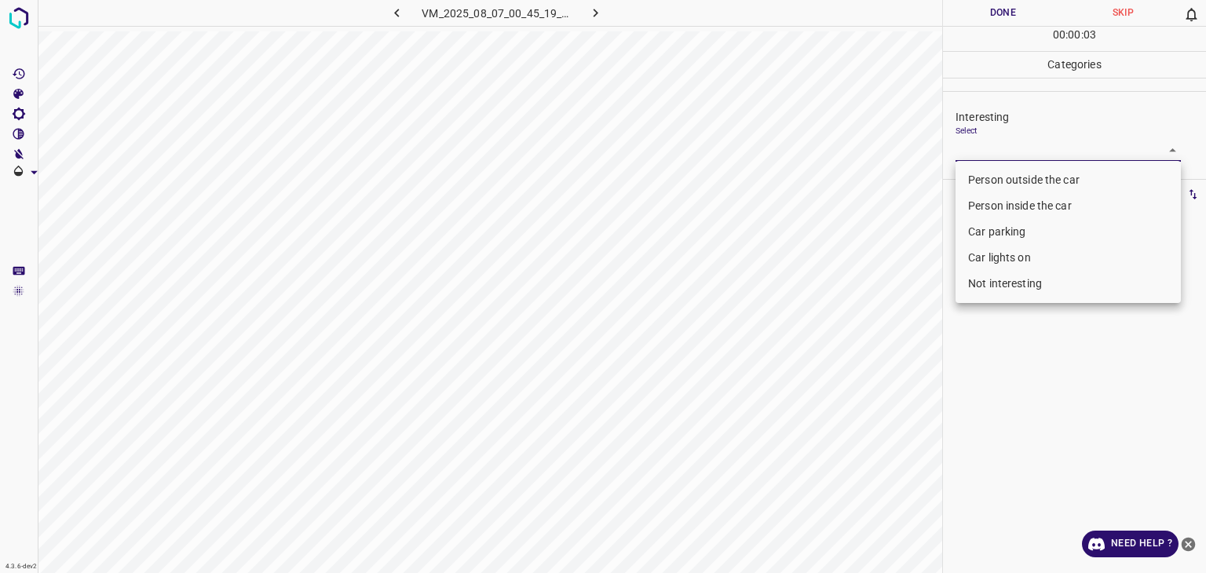
click at [1022, 186] on li "Person outside the car" at bounding box center [1068, 180] width 225 height 26
type input "Person outside the car"
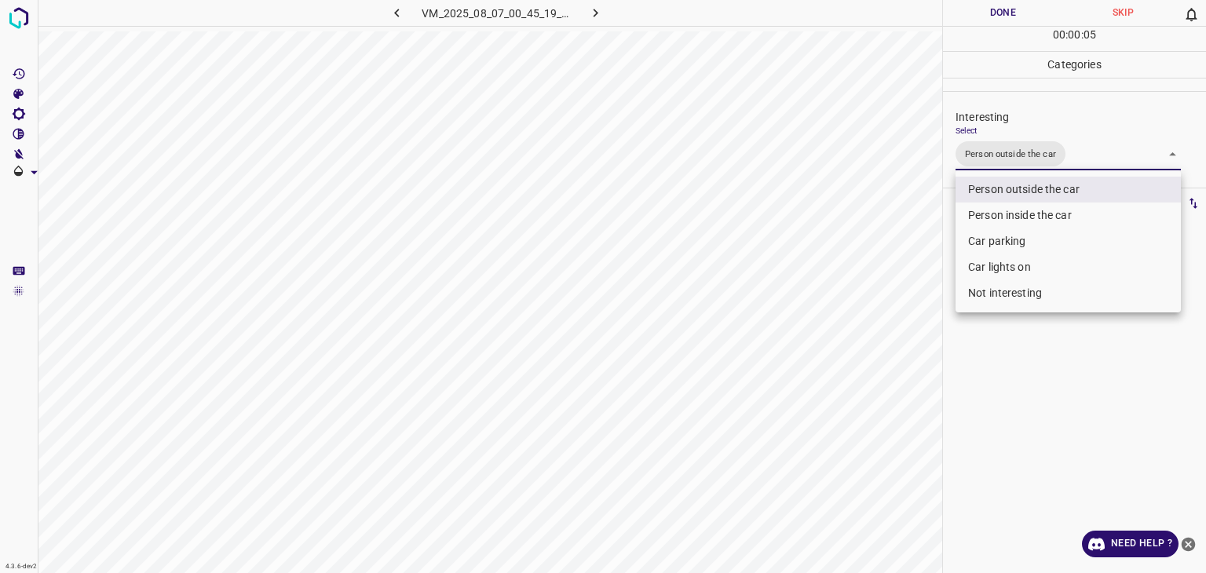
click at [985, 9] on div at bounding box center [603, 286] width 1206 height 573
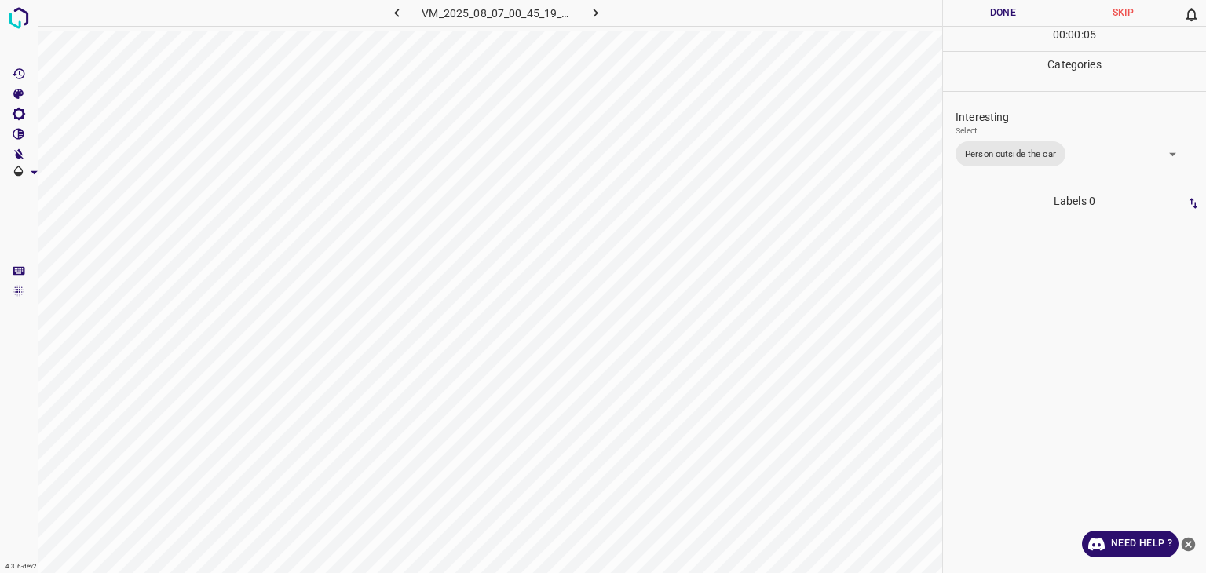
click at [985, 9] on div at bounding box center [603, 286] width 1206 height 573
click at [985, 9] on button "Done" at bounding box center [1003, 13] width 120 height 26
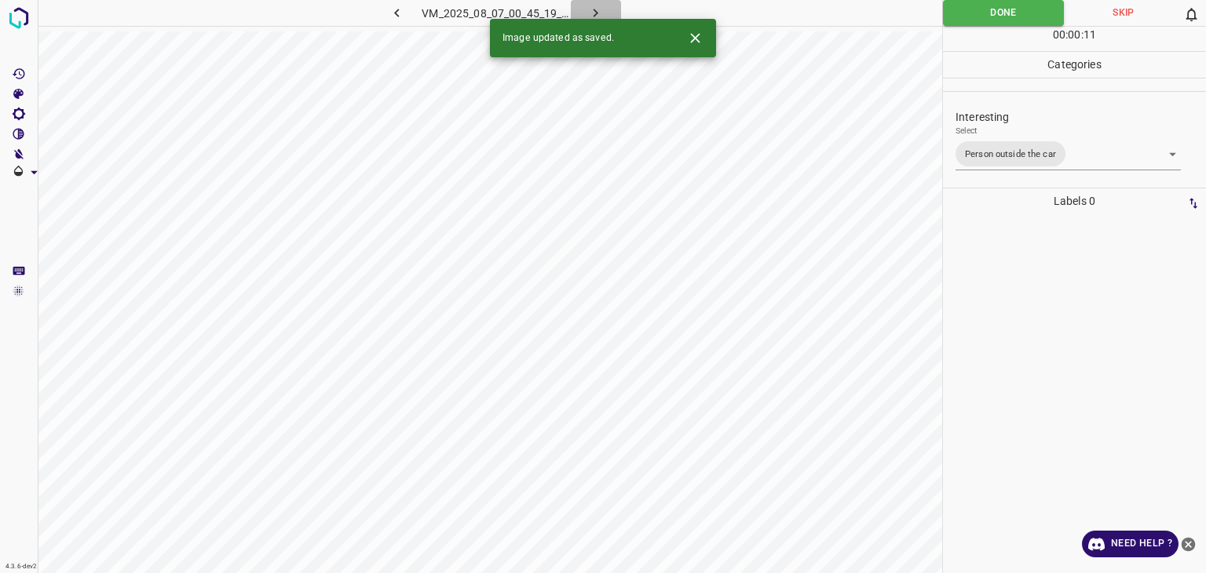
click at [594, 12] on icon "button" at bounding box center [595, 13] width 16 height 16
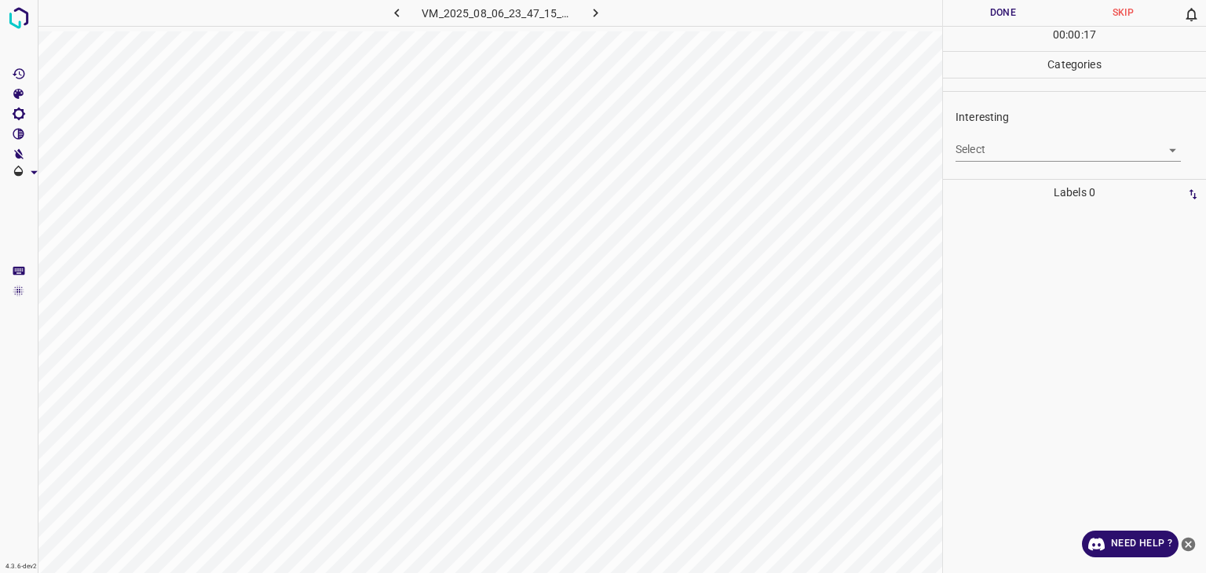
click at [1036, 147] on body "4.3.6-dev2 VM_2025_08_06_23_47_15_575_10.gif Done Skip 0 00 : 00 : 17 Categorie…" at bounding box center [603, 286] width 1206 height 573
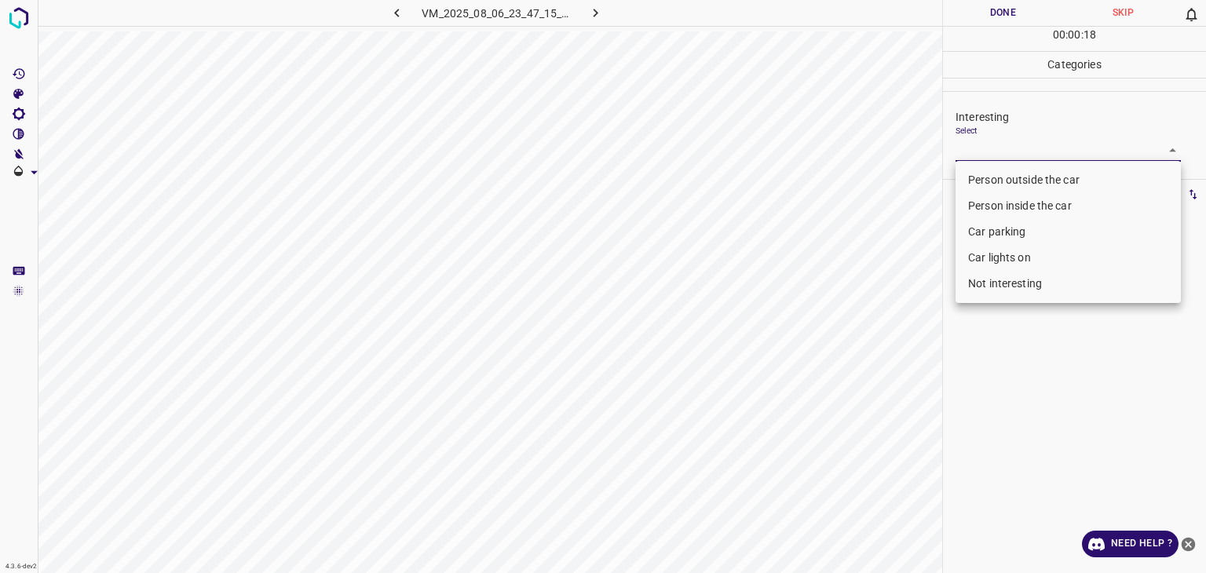
click at [1017, 236] on li "Car parking" at bounding box center [1068, 232] width 225 height 26
type input "Car parking"
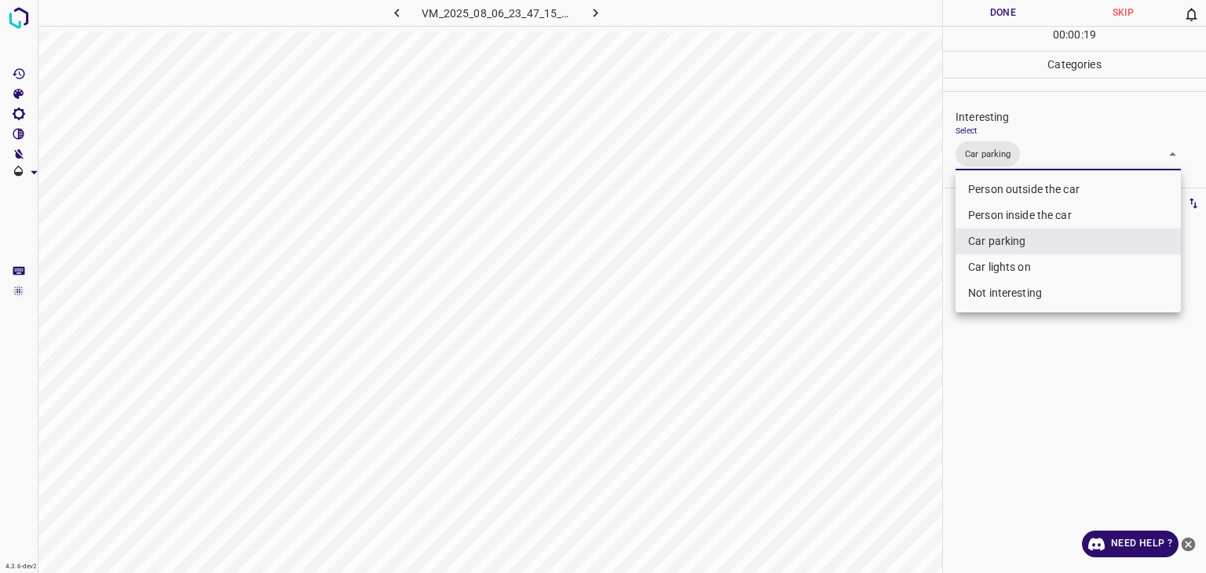
click at [1002, 5] on div at bounding box center [603, 286] width 1206 height 573
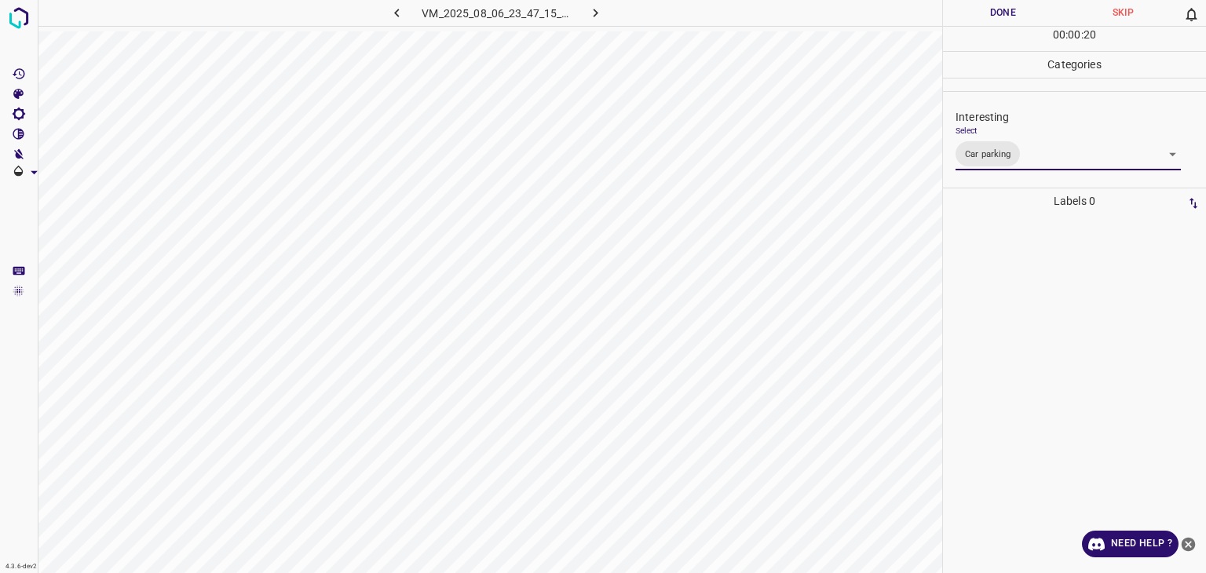
click at [1011, 16] on button "Done" at bounding box center [1003, 13] width 120 height 26
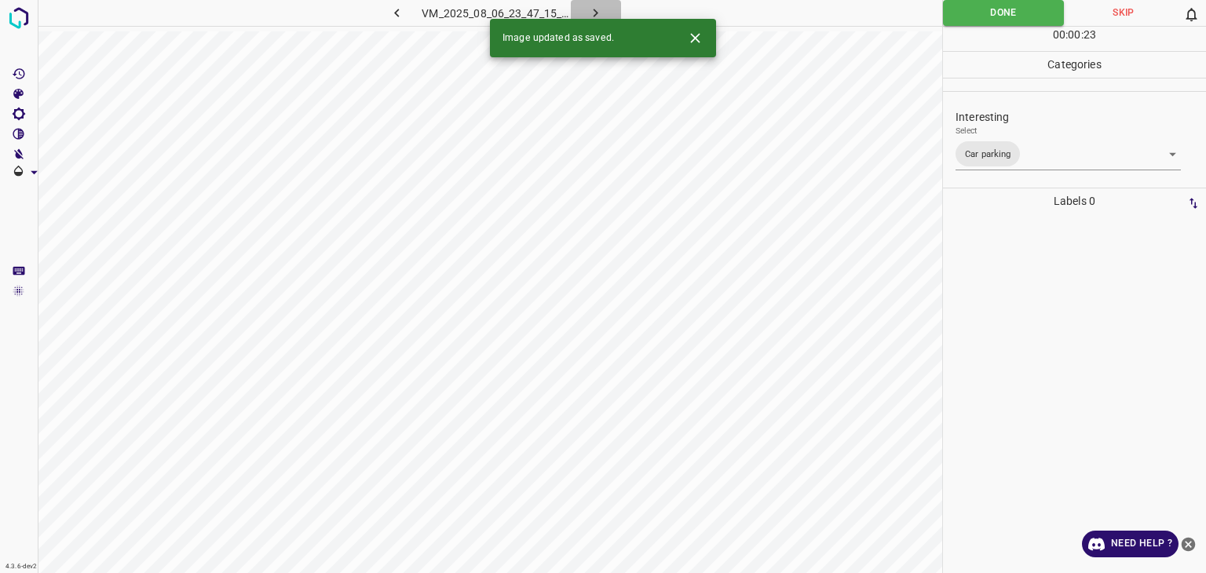
click at [602, 8] on icon "button" at bounding box center [595, 13] width 16 height 16
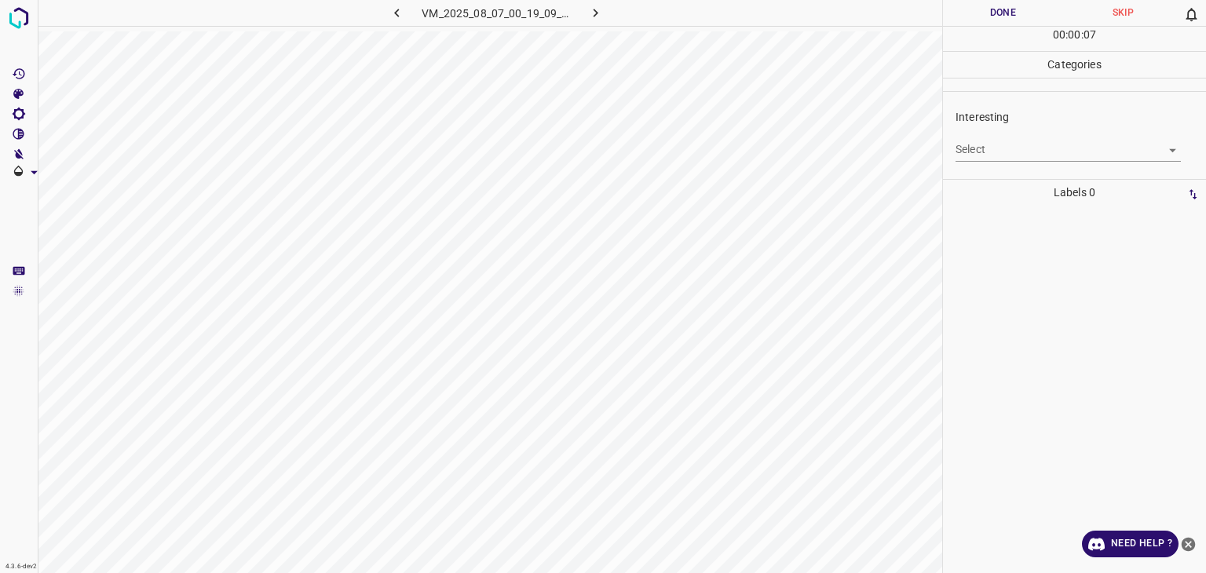
click at [989, 152] on body "4.3.6-dev2 VM_2025_08_07_00_19_09_264_12.gif Done Skip 0 00 : 00 : 07 Categorie…" at bounding box center [603, 286] width 1206 height 573
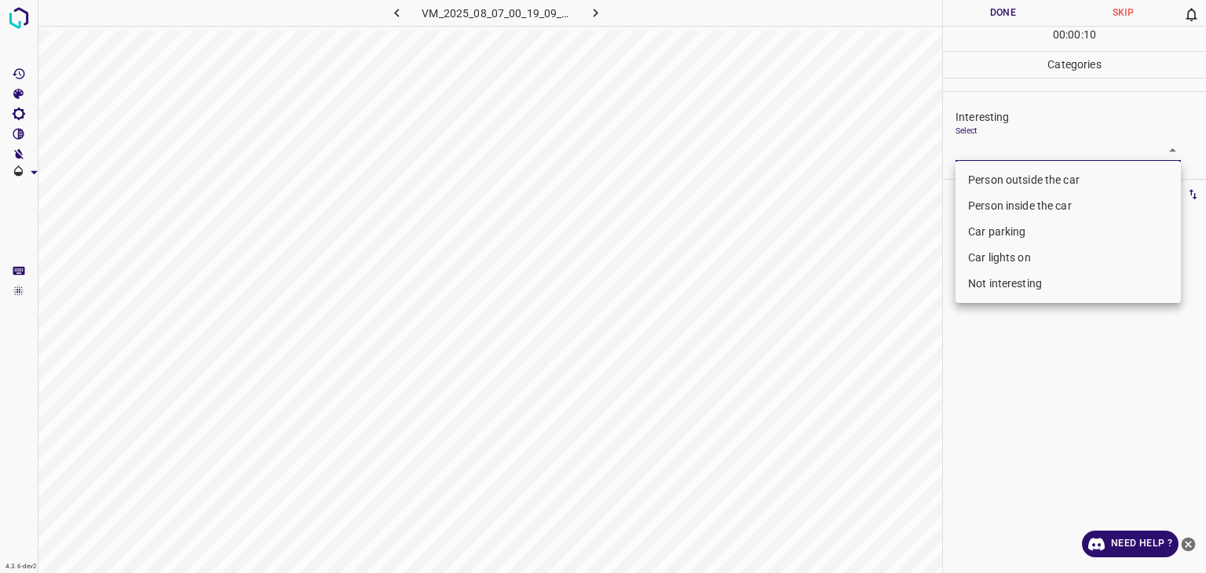
click at [1005, 289] on li "Not interesting" at bounding box center [1068, 284] width 225 height 26
type input "Not interesting"
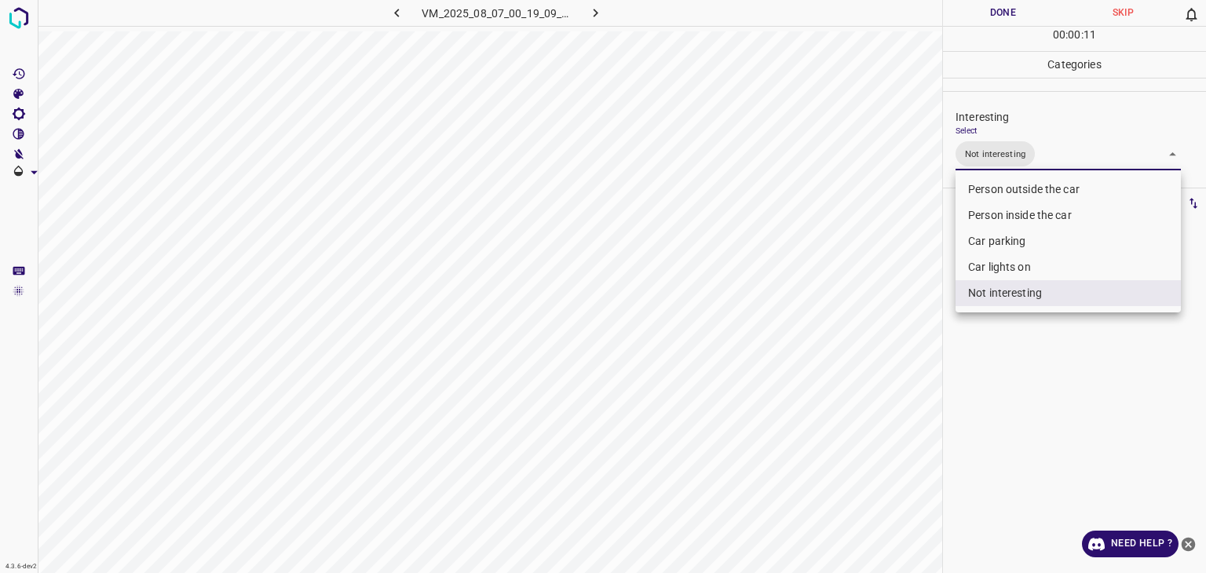
click at [1017, 9] on div at bounding box center [603, 286] width 1206 height 573
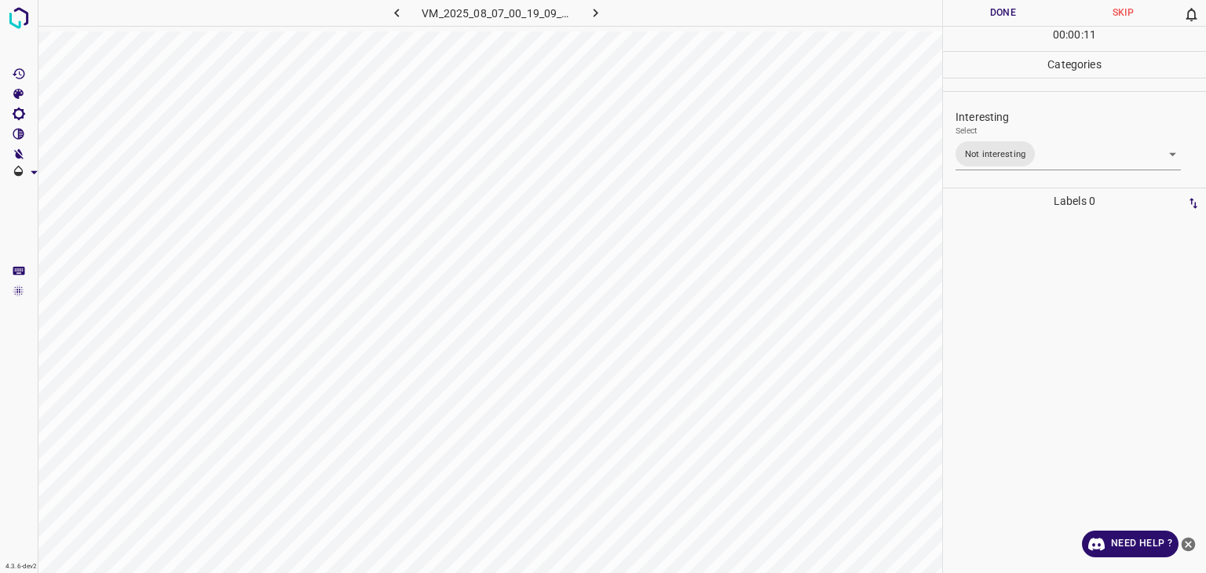
click at [1017, 9] on div "Person outside the car Person inside the car Car parking Car lights on Not inte…" at bounding box center [603, 286] width 1206 height 573
click at [1018, 9] on button "Done" at bounding box center [1003, 13] width 120 height 26
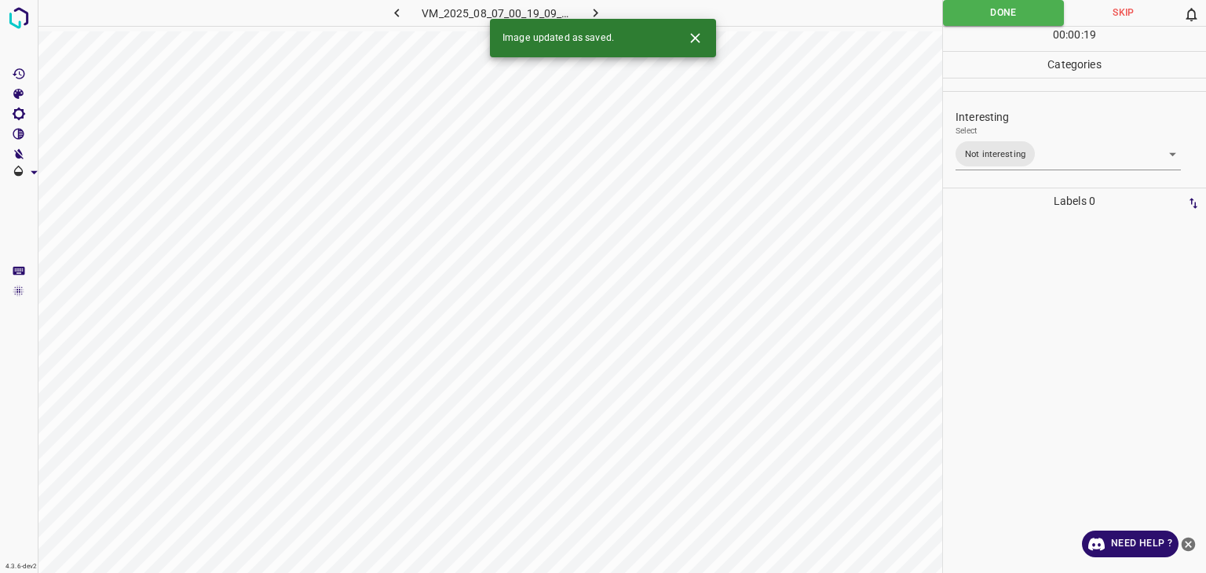
click at [593, 11] on icon "button" at bounding box center [595, 13] width 16 height 16
click at [1014, 144] on body "4.3.6-dev2 VM_2025_08_06_23_21_44_019_02.gif Done Skip 0 00 : 00 : 19 Categorie…" at bounding box center [603, 286] width 1206 height 573
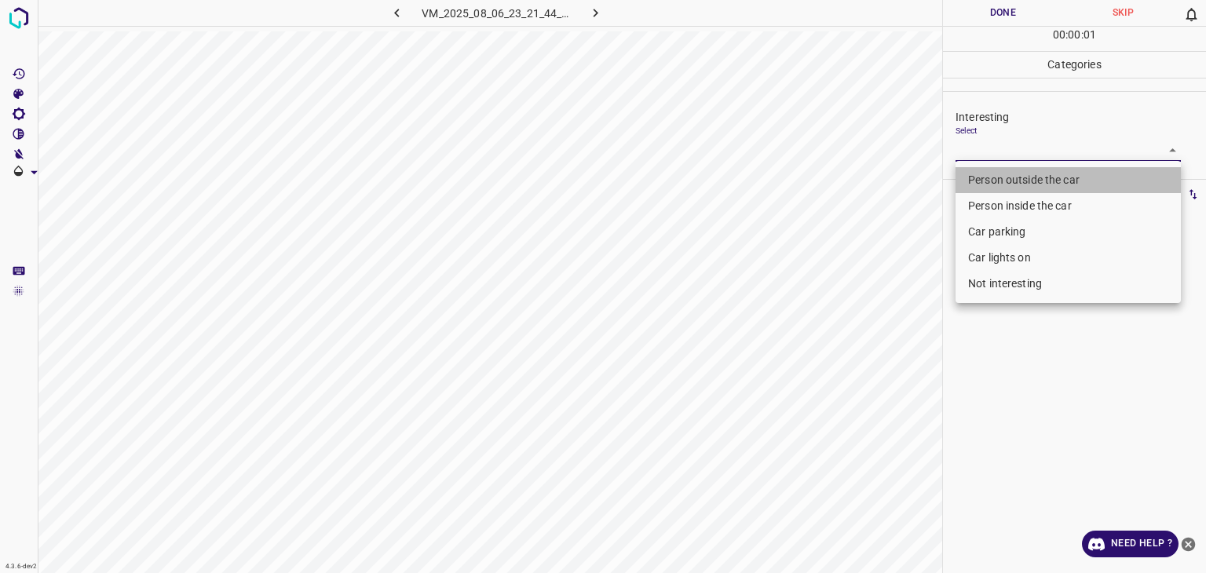
click at [1044, 177] on li "Person outside the car" at bounding box center [1068, 180] width 225 height 26
type input "Person outside the car"
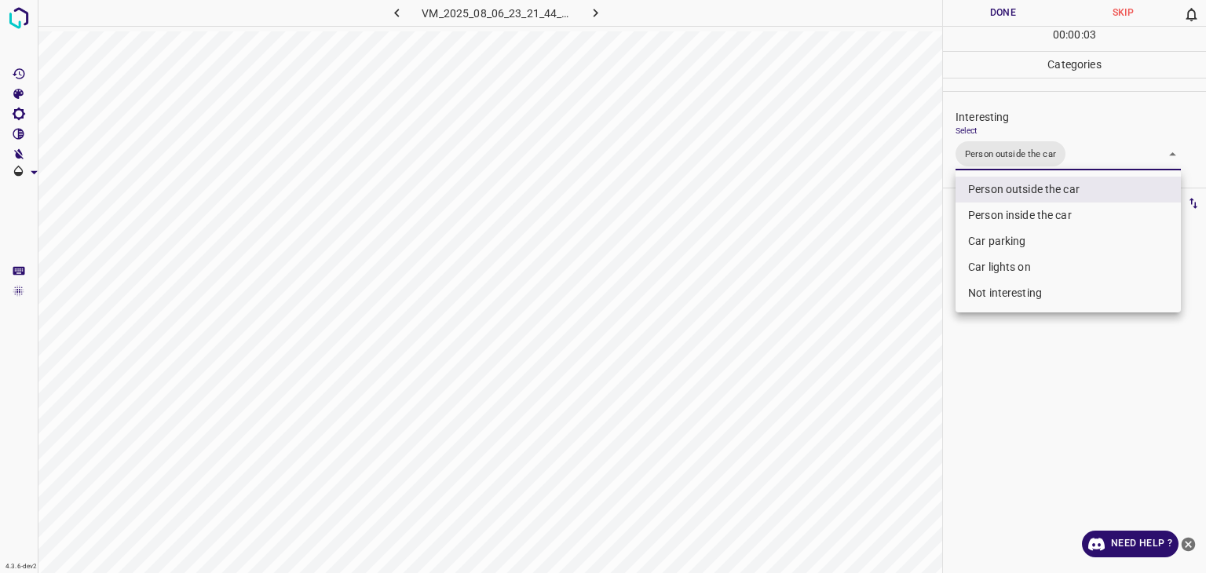
click at [1014, 9] on div at bounding box center [603, 286] width 1206 height 573
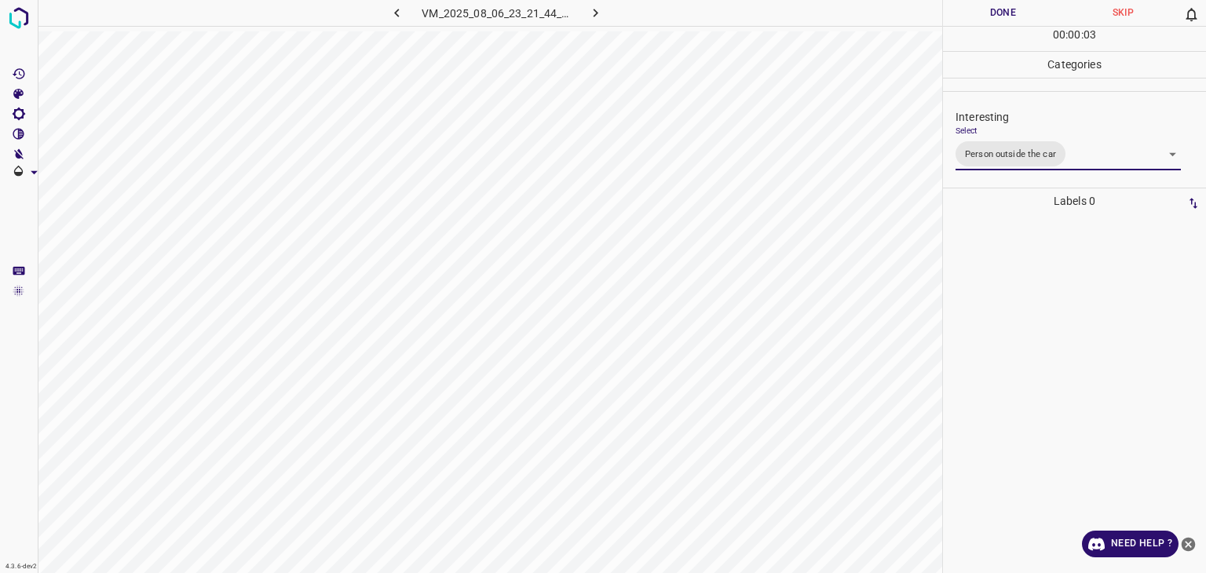
click at [1014, 9] on div at bounding box center [603, 286] width 1206 height 573
click at [1013, 13] on button "Done" at bounding box center [1003, 13] width 120 height 26
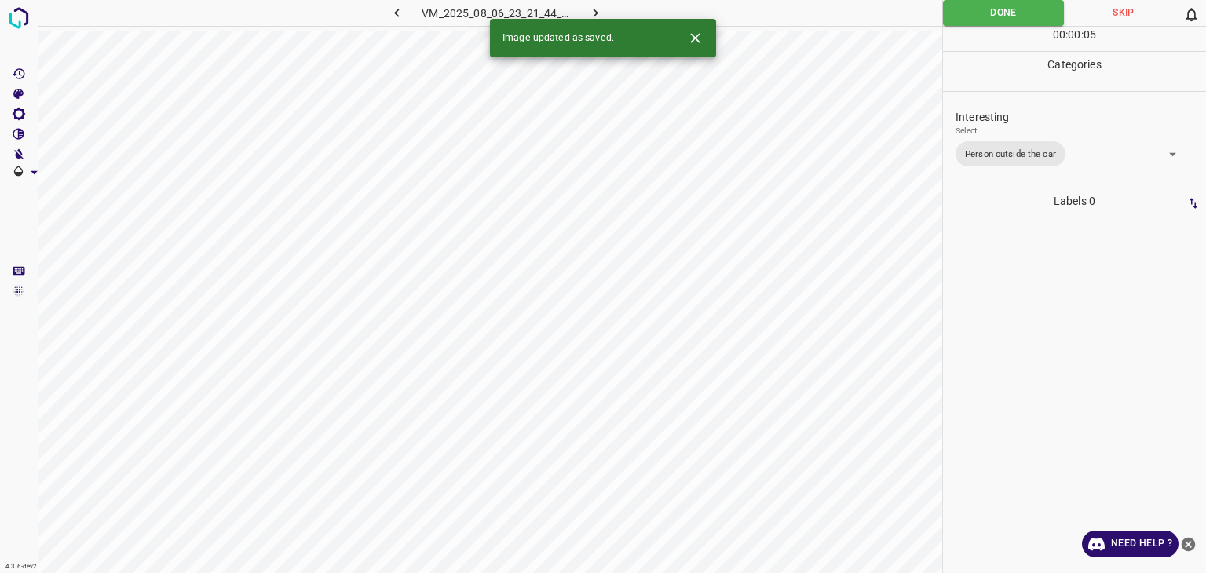
click at [594, 7] on icon "button" at bounding box center [595, 13] width 16 height 16
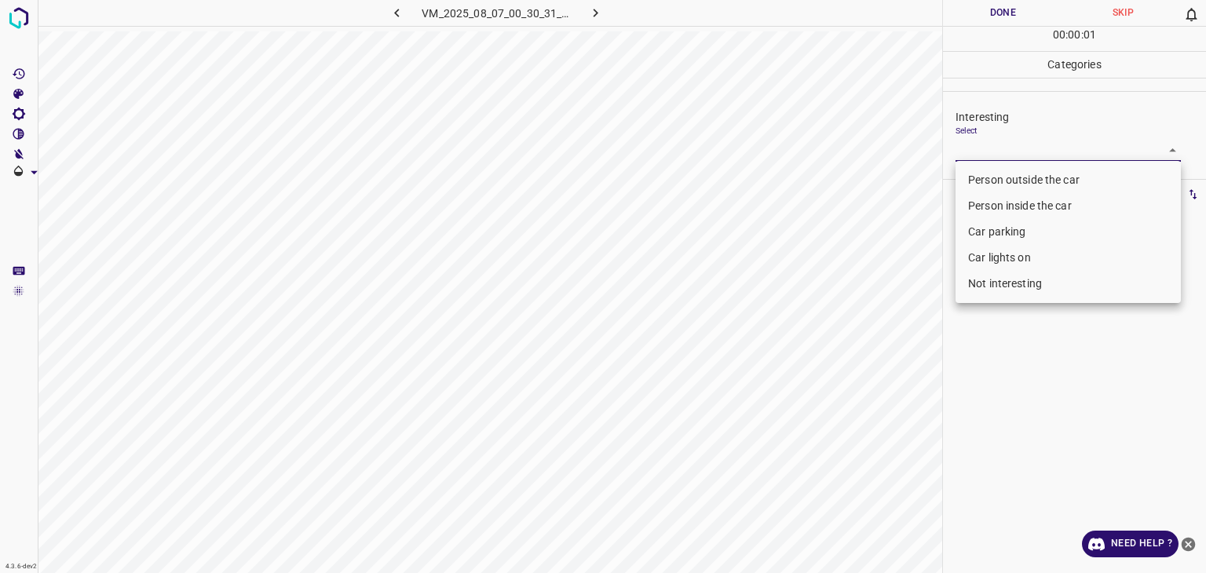
click at [964, 141] on body "4.3.6-dev2 VM_2025_08_07_00_30_31_837_14.gif Done Skip 0 00 : 00 : 01 Categorie…" at bounding box center [603, 286] width 1206 height 573
click at [989, 177] on li "Person outside the car" at bounding box center [1068, 180] width 225 height 26
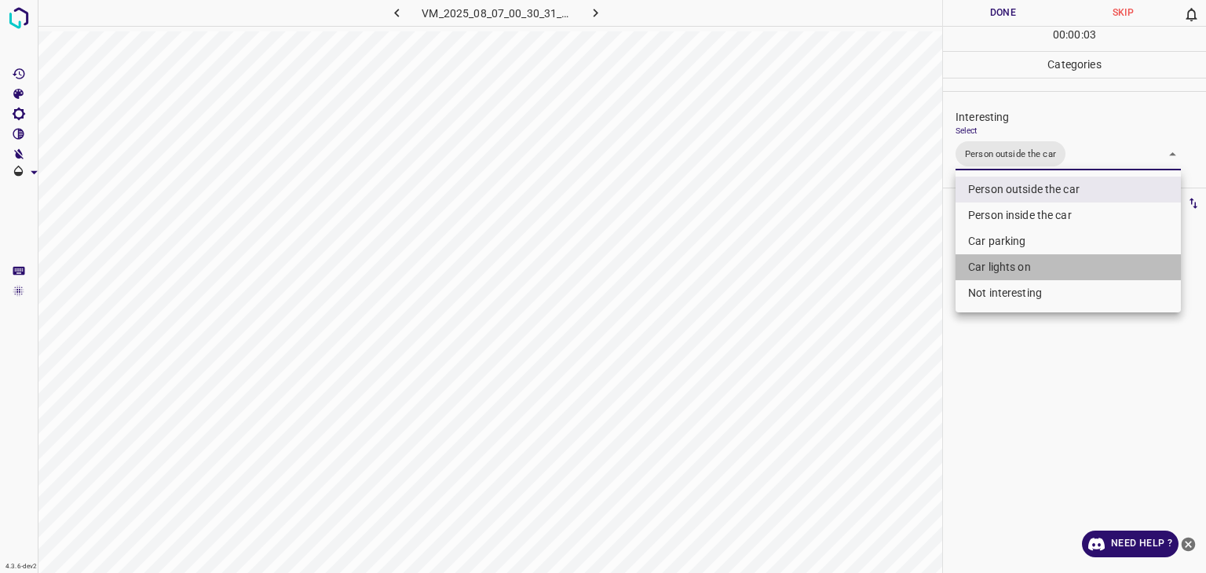
click at [1008, 261] on li "Car lights on" at bounding box center [1068, 267] width 225 height 26
type input "Person outside the car,Car lights on"
click at [1012, 2] on div at bounding box center [603, 286] width 1206 height 573
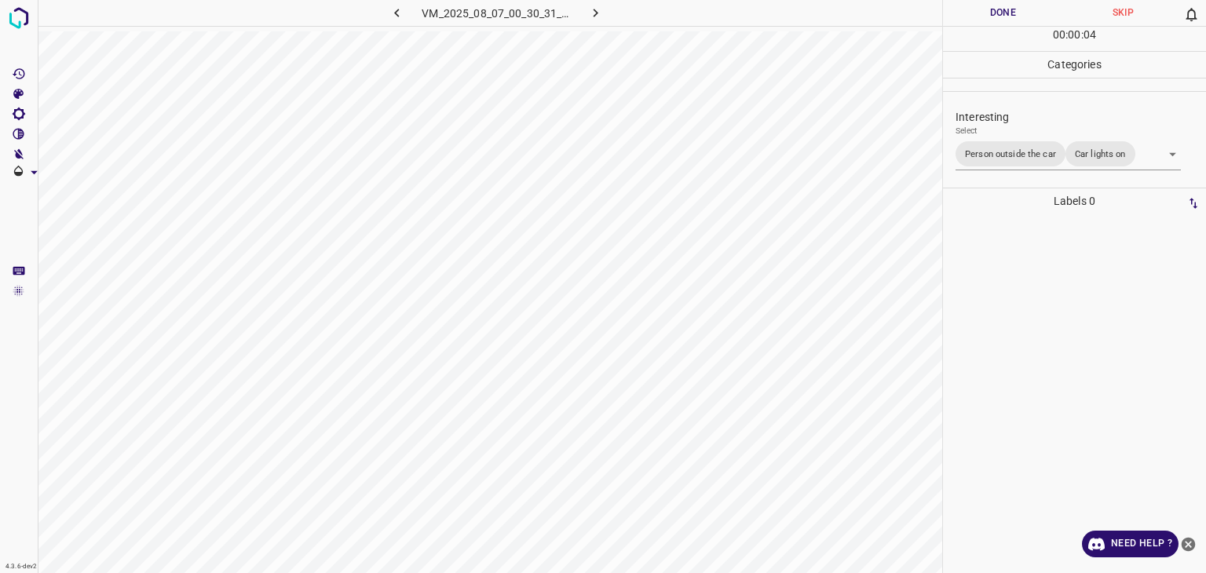
click at [1016, 5] on button "Done" at bounding box center [1003, 13] width 120 height 26
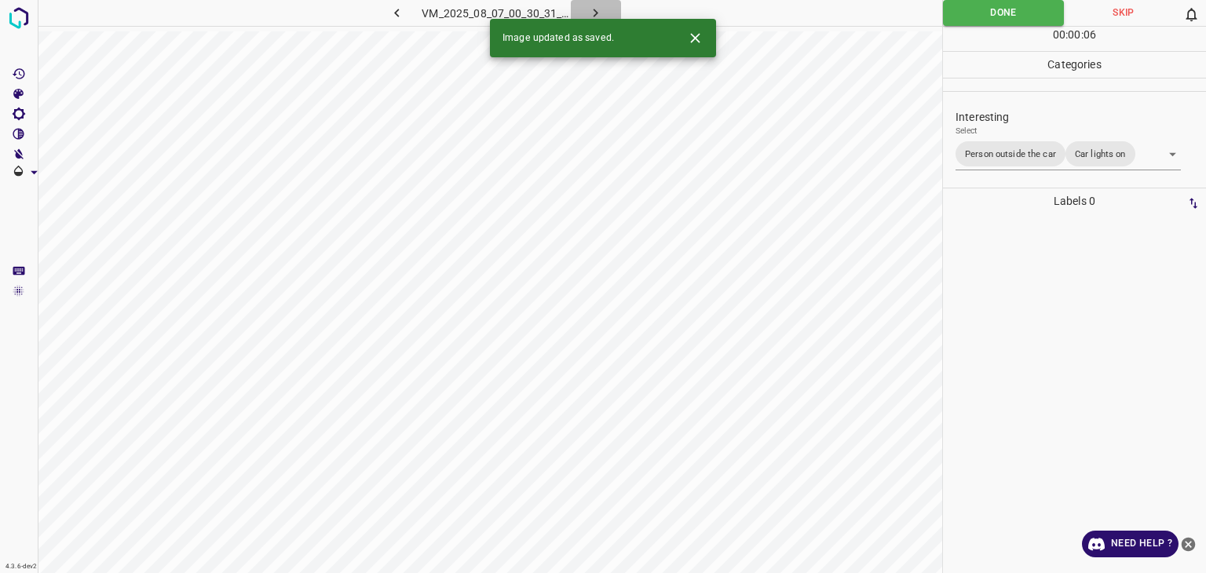
click at [593, 14] on icon "button" at bounding box center [595, 13] width 16 height 16
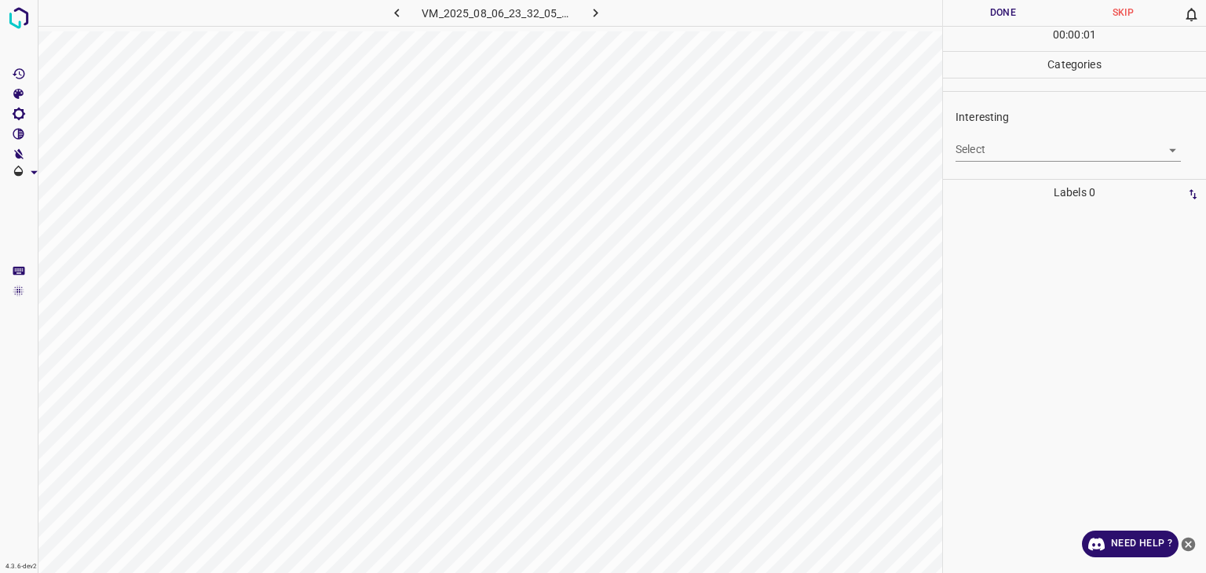
click at [984, 155] on body "4.3.6-dev2 VM_2025_08_06_23_32_05_380_04.gif Done Skip 0 00 : 00 : 01 Categorie…" at bounding box center [603, 286] width 1206 height 573
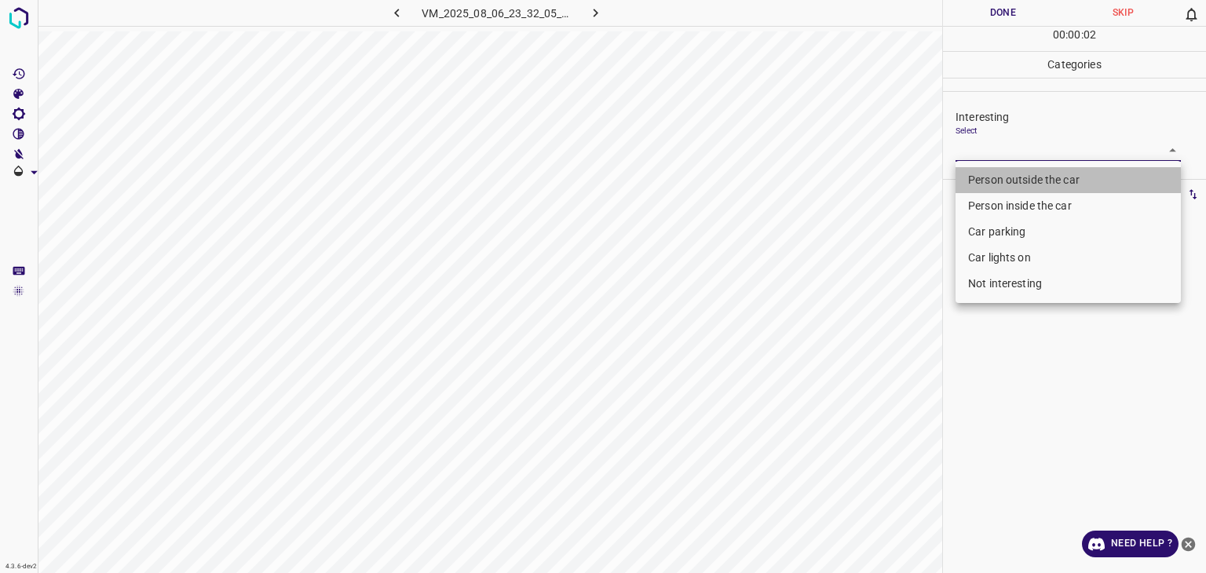
click at [992, 170] on li "Person outside the car" at bounding box center [1068, 180] width 225 height 26
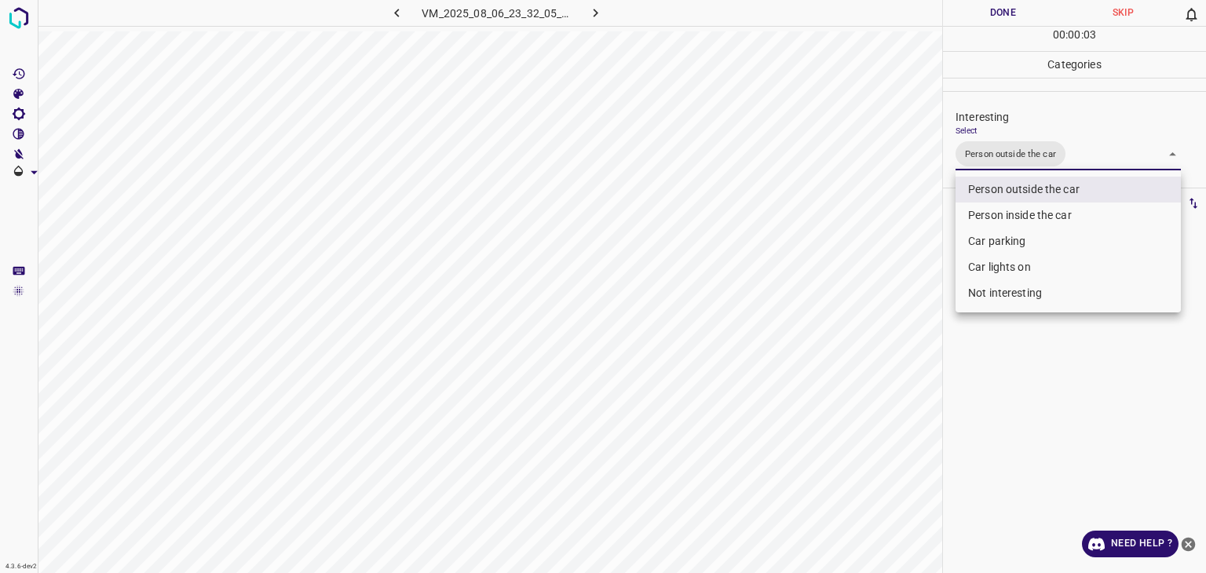
click at [1003, 265] on li "Car lights on" at bounding box center [1068, 267] width 225 height 26
type input "Person outside the car,Car lights on"
click at [1002, 10] on div at bounding box center [603, 286] width 1206 height 573
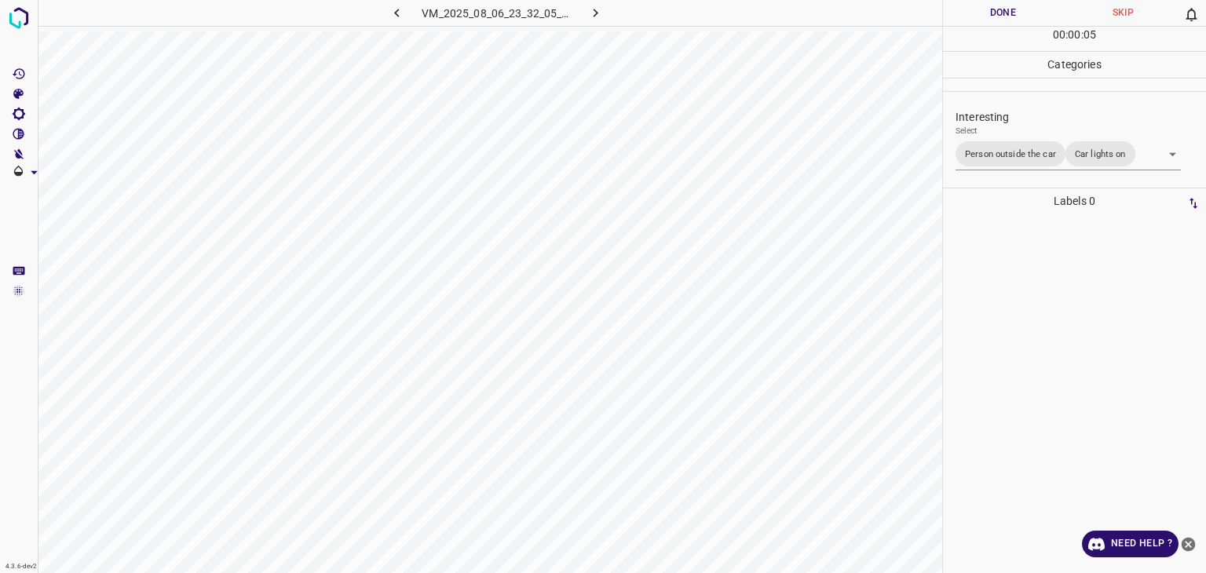
click at [1002, 10] on button "Done" at bounding box center [1003, 13] width 120 height 26
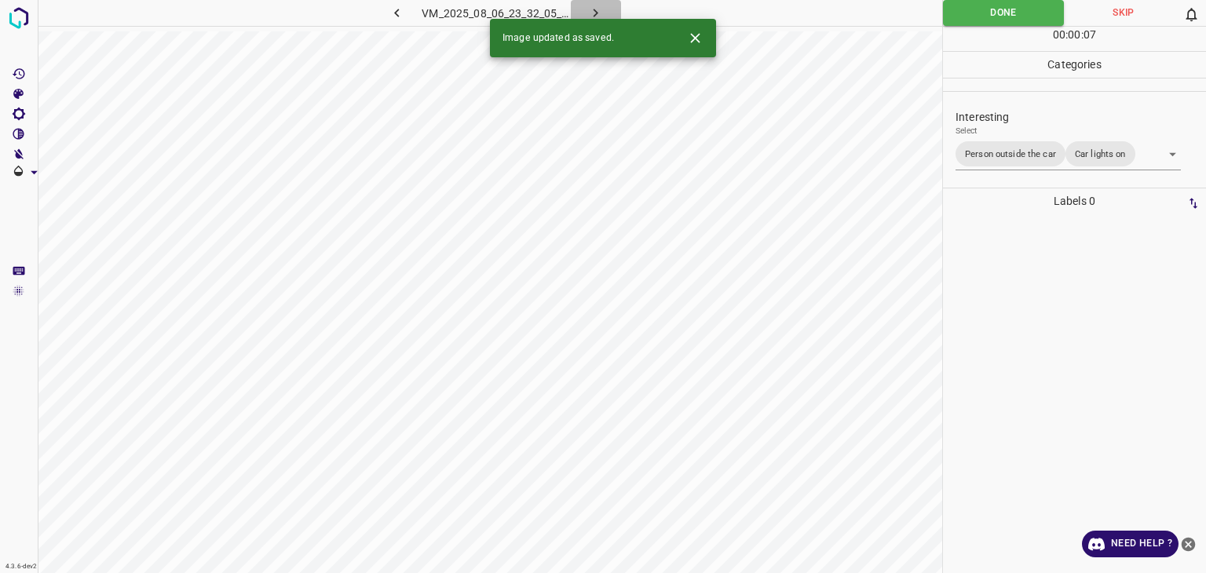
click at [604, 7] on button "button" at bounding box center [596, 13] width 50 height 26
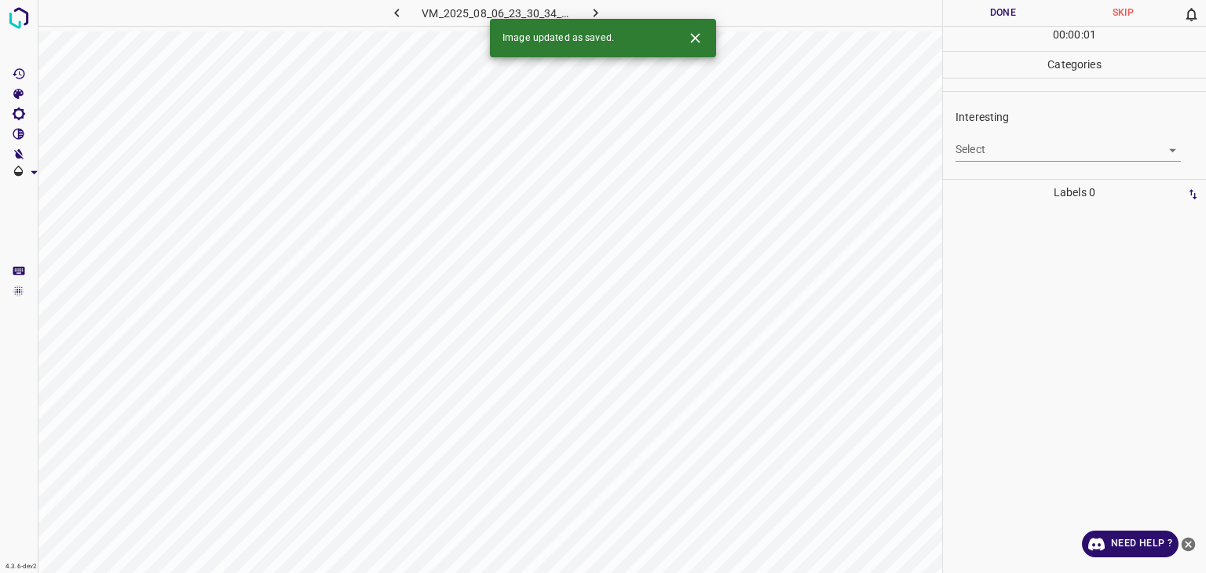
click at [1014, 138] on body "4.3.6-dev2 VM_2025_08_06_23_30_34_811_00.gif Done Skip 0 00 : 00 : 01 Categorie…" at bounding box center [603, 286] width 1206 height 573
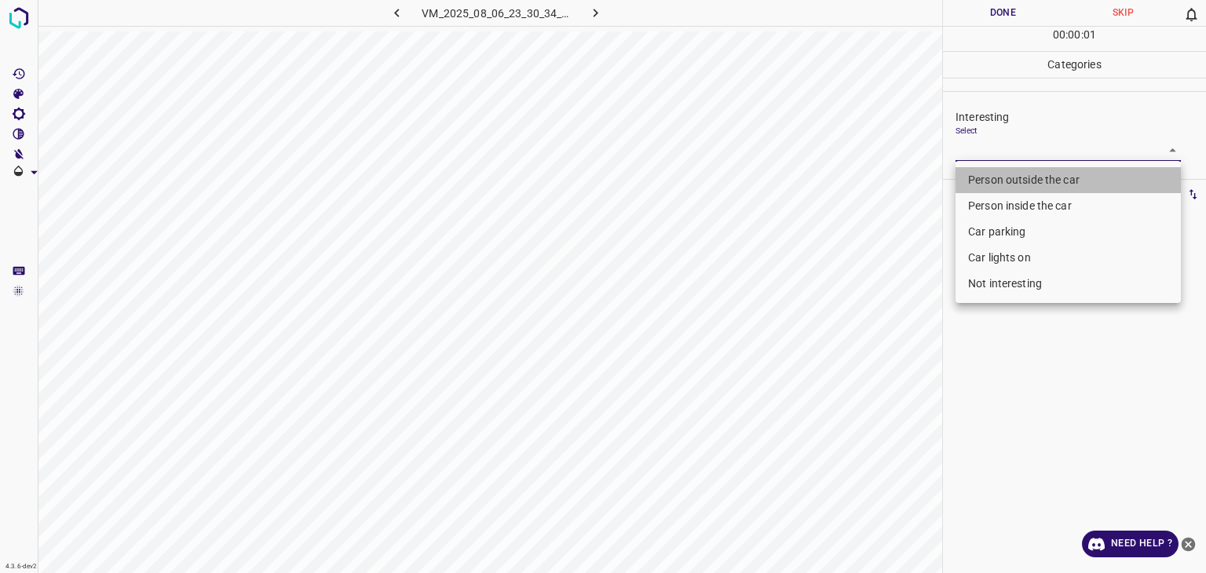
click at [1013, 175] on li "Person outside the car" at bounding box center [1068, 180] width 225 height 26
type input "Person outside the car"
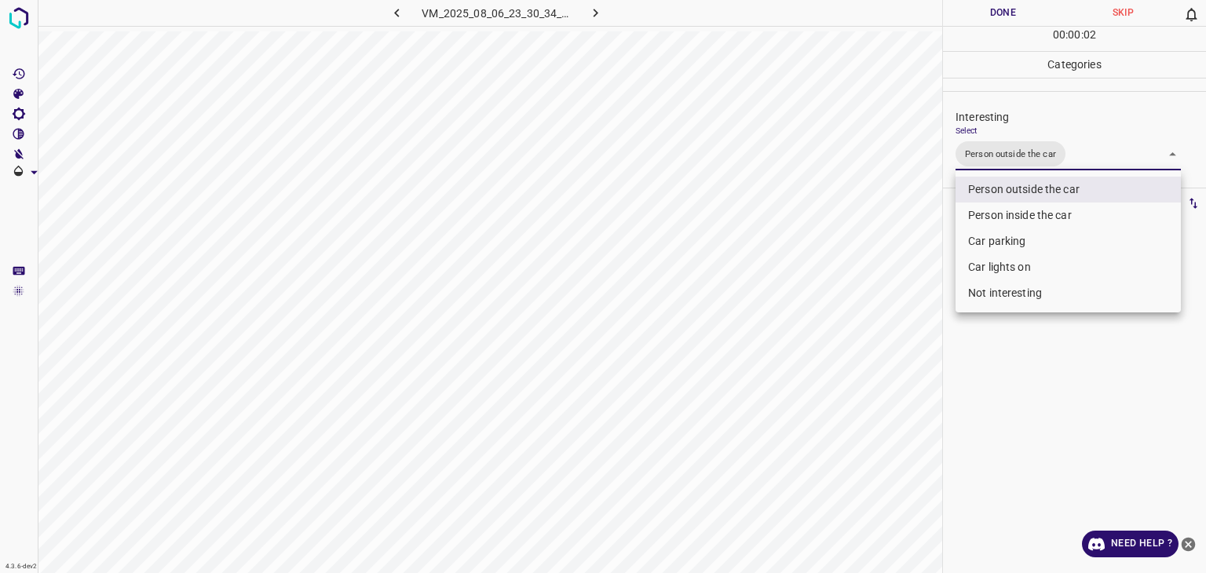
click at [1033, 10] on div at bounding box center [603, 286] width 1206 height 573
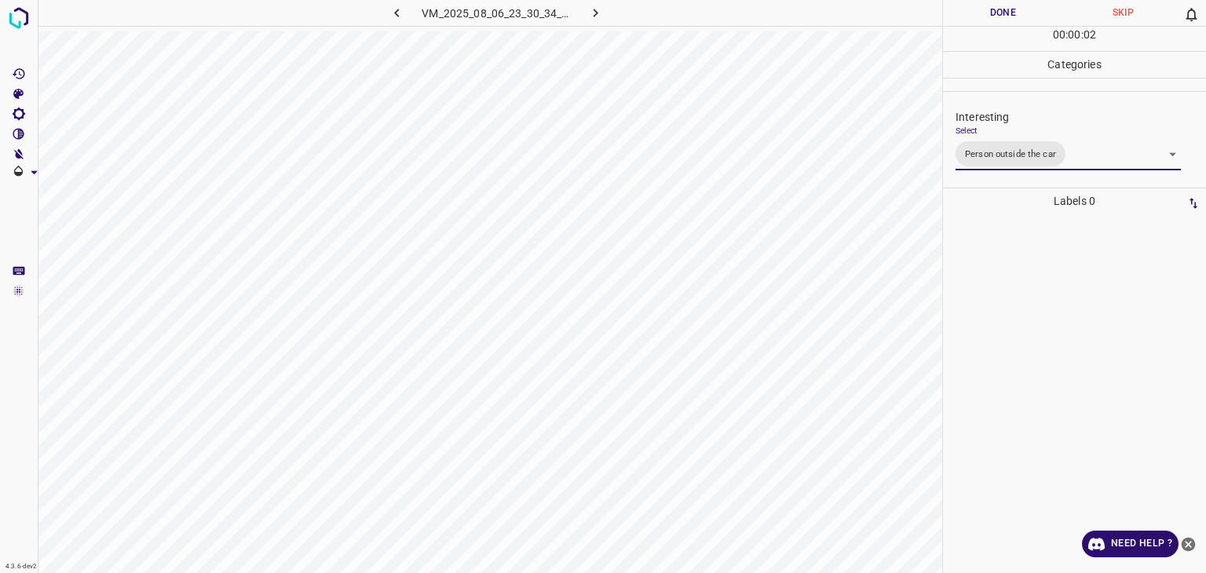
click at [1032, 10] on div "Person outside the car Person inside the car Car parking Car lights on Not inte…" at bounding box center [603, 286] width 1206 height 573
click at [1029, 9] on button "Done" at bounding box center [1003, 13] width 120 height 26
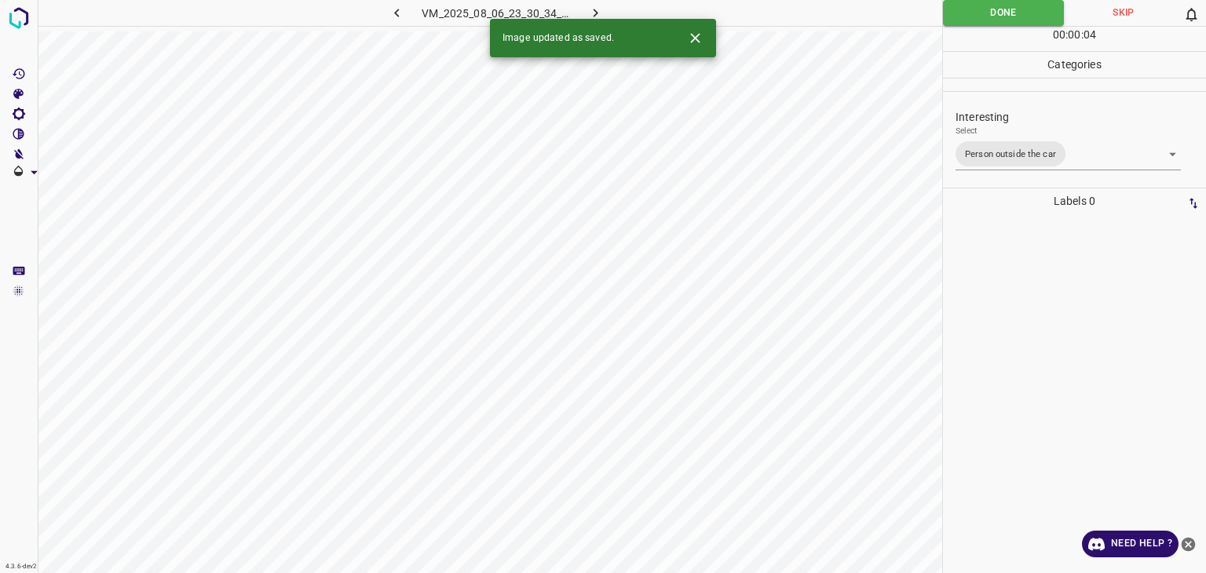
click at [593, 7] on icon "button" at bounding box center [595, 13] width 16 height 16
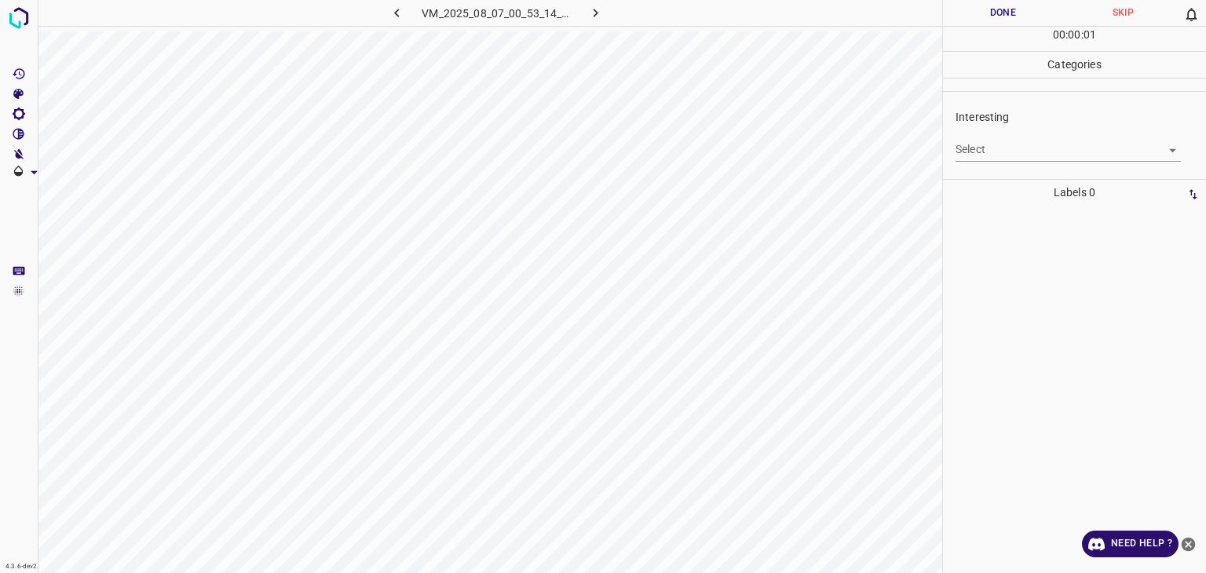
click at [1051, 152] on body "4.3.6-dev2 VM_2025_08_07_00_53_14_030_09.gif Done Skip 0 00 : 00 : 01 Categorie…" at bounding box center [603, 286] width 1206 height 573
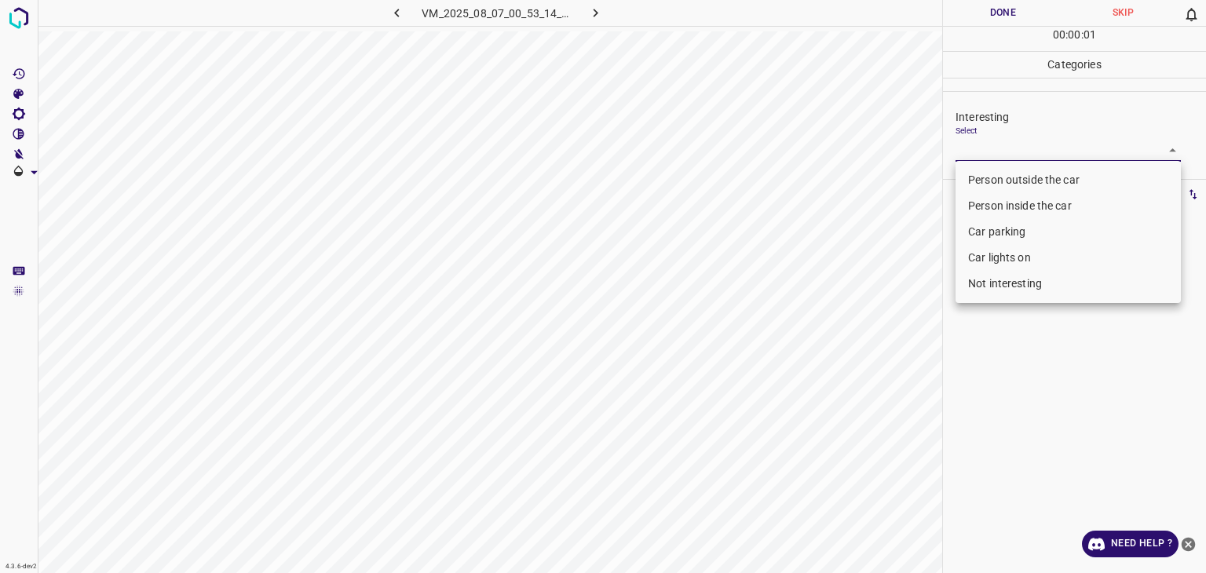
click at [1027, 257] on li "Car lights on" at bounding box center [1068, 258] width 225 height 26
type input "Car lights on"
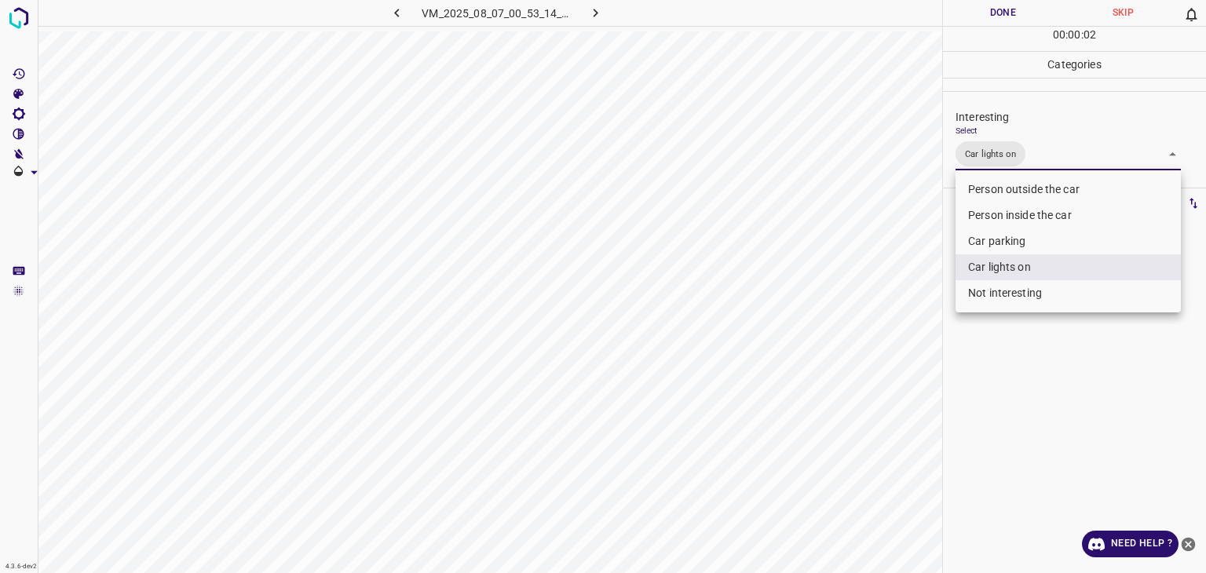
click at [1008, 19] on div at bounding box center [603, 286] width 1206 height 573
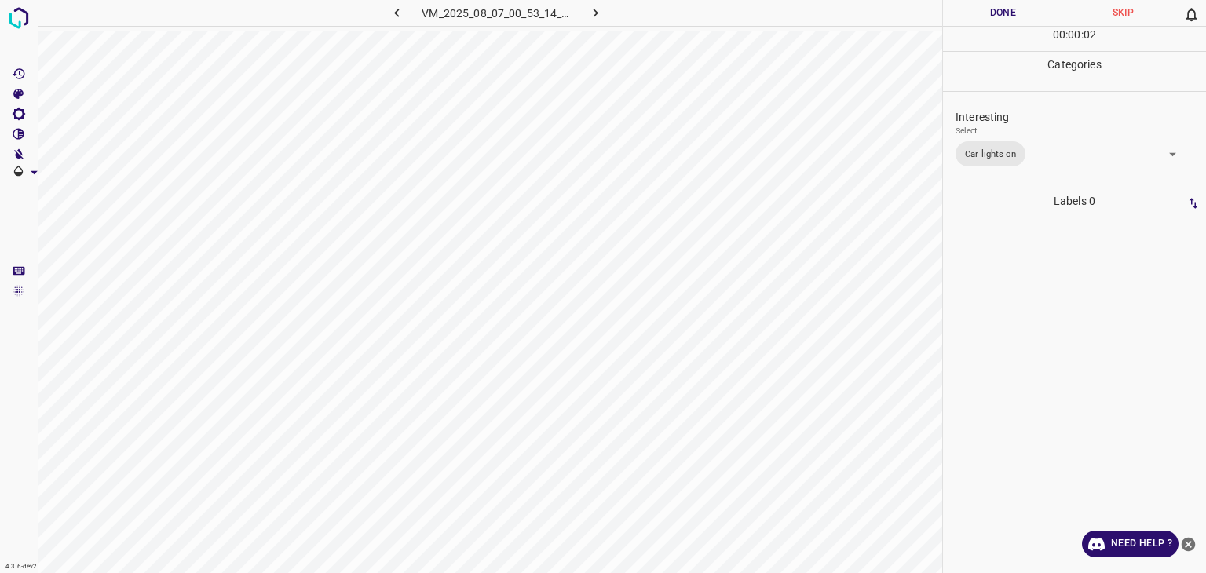
click at [1008, 18] on div at bounding box center [603, 286] width 1206 height 573
click at [1012, 15] on button "Done" at bounding box center [1003, 13] width 120 height 26
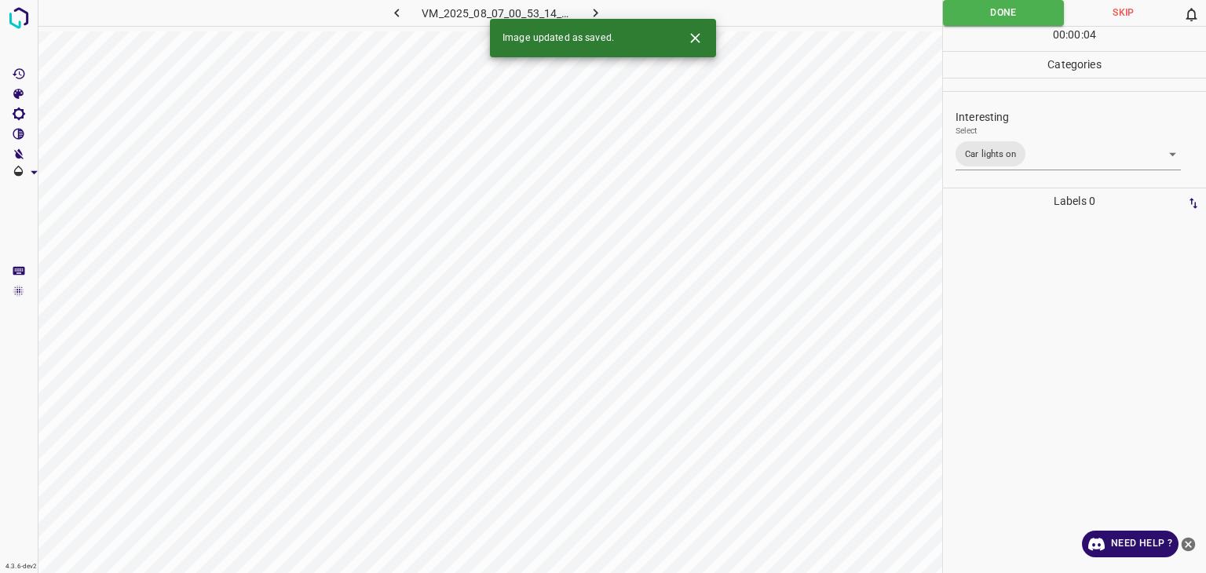
click at [596, 16] on icon "button" at bounding box center [595, 13] width 16 height 16
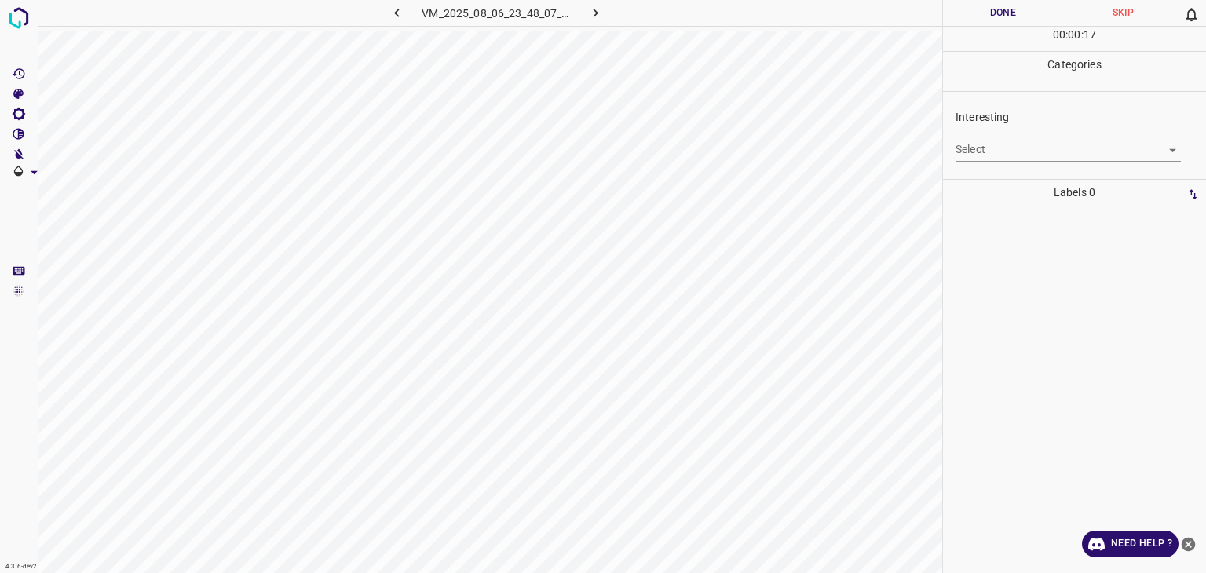
click at [1045, 148] on body "4.3.6-dev2 VM_2025_08_06_23_48_07_573_02.gif Done Skip 0 00 : 00 : 17 Categorie…" at bounding box center [603, 286] width 1206 height 573
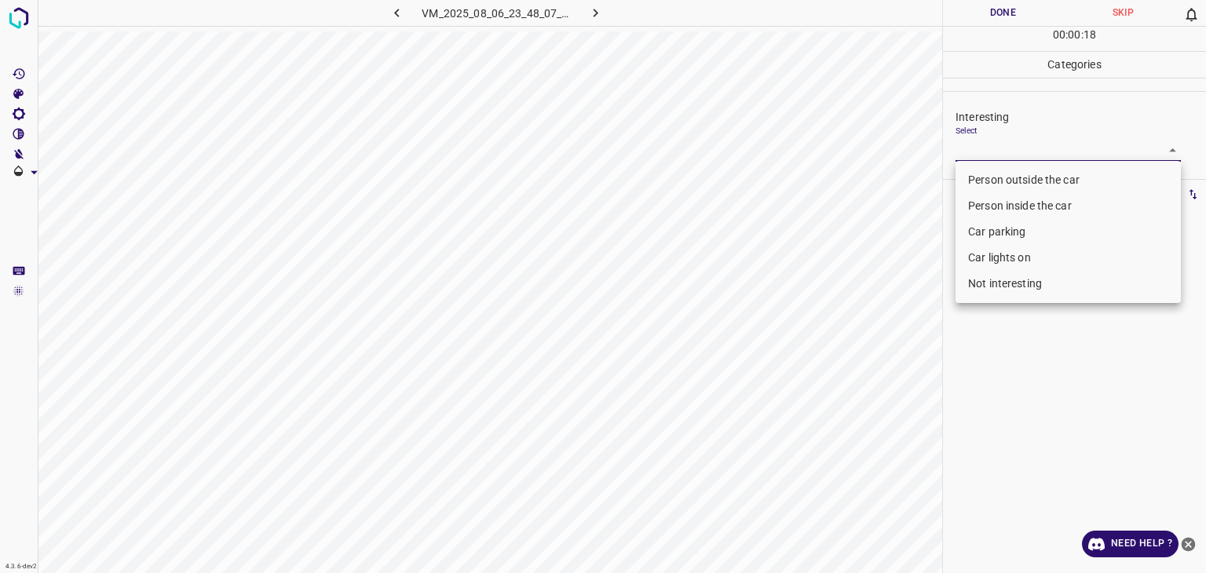
click at [1033, 209] on li "Person inside the car" at bounding box center [1068, 206] width 225 height 26
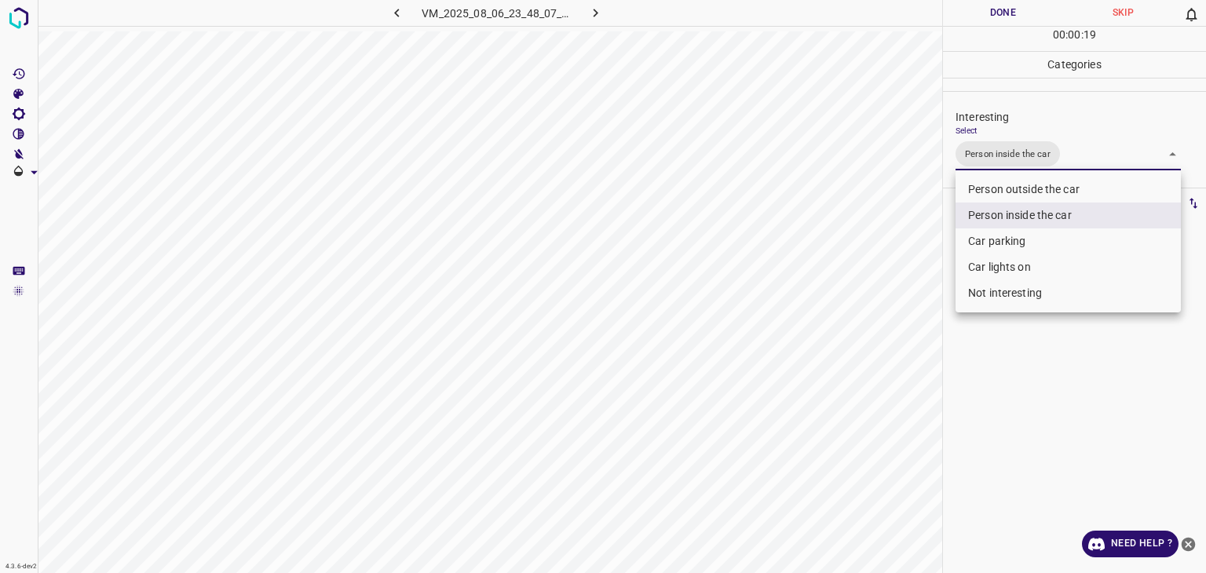
click at [1043, 185] on li "Person outside the car" at bounding box center [1068, 190] width 225 height 26
type input "Person inside the car,Person outside the car"
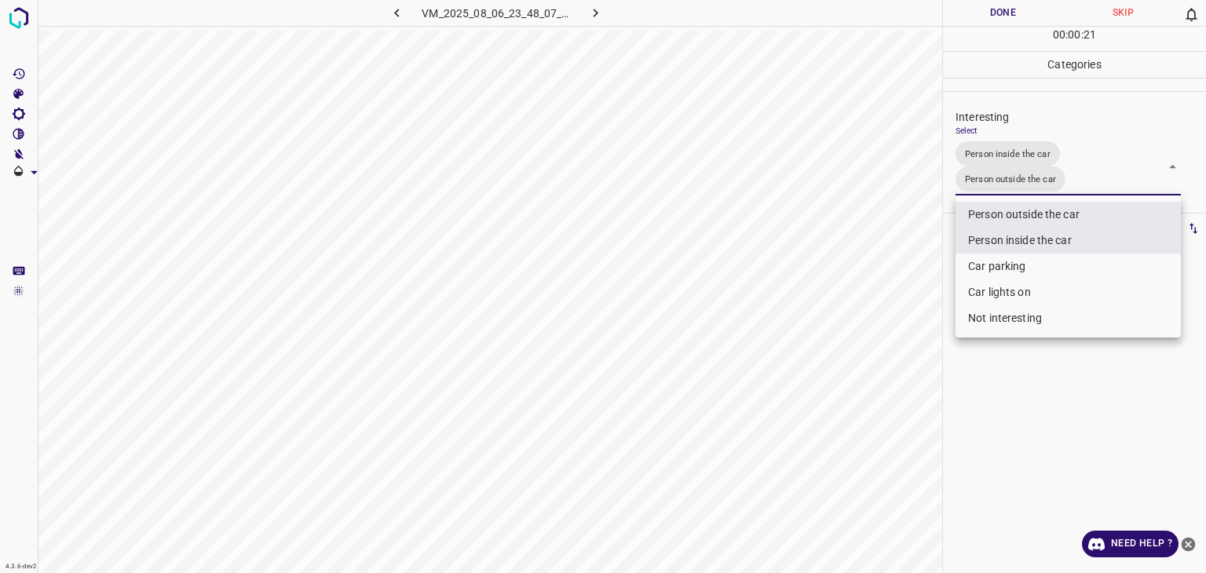
click at [999, 10] on div at bounding box center [603, 286] width 1206 height 573
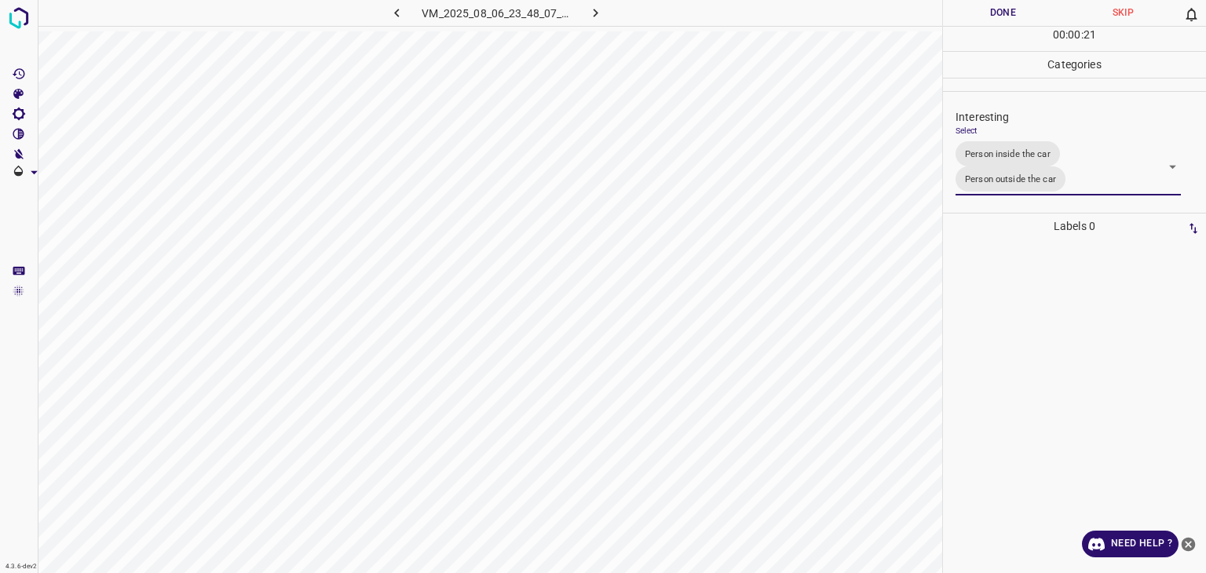
click at [999, 10] on div at bounding box center [603, 286] width 1206 height 573
click at [999, 10] on button "Done" at bounding box center [1003, 13] width 120 height 26
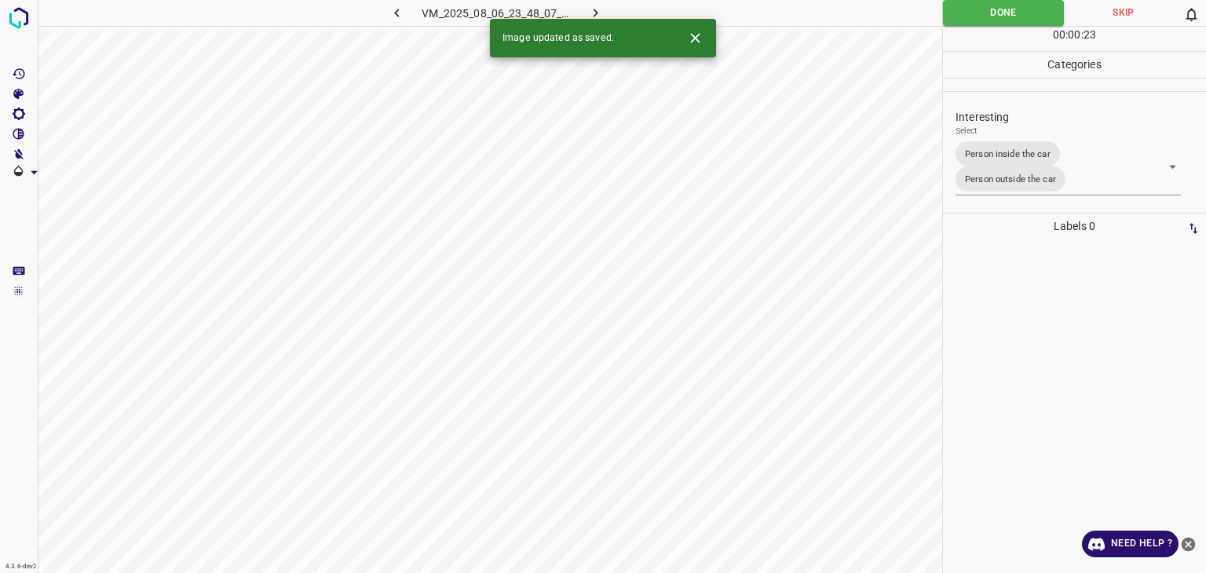
click at [592, 15] on icon "button" at bounding box center [595, 13] width 16 height 16
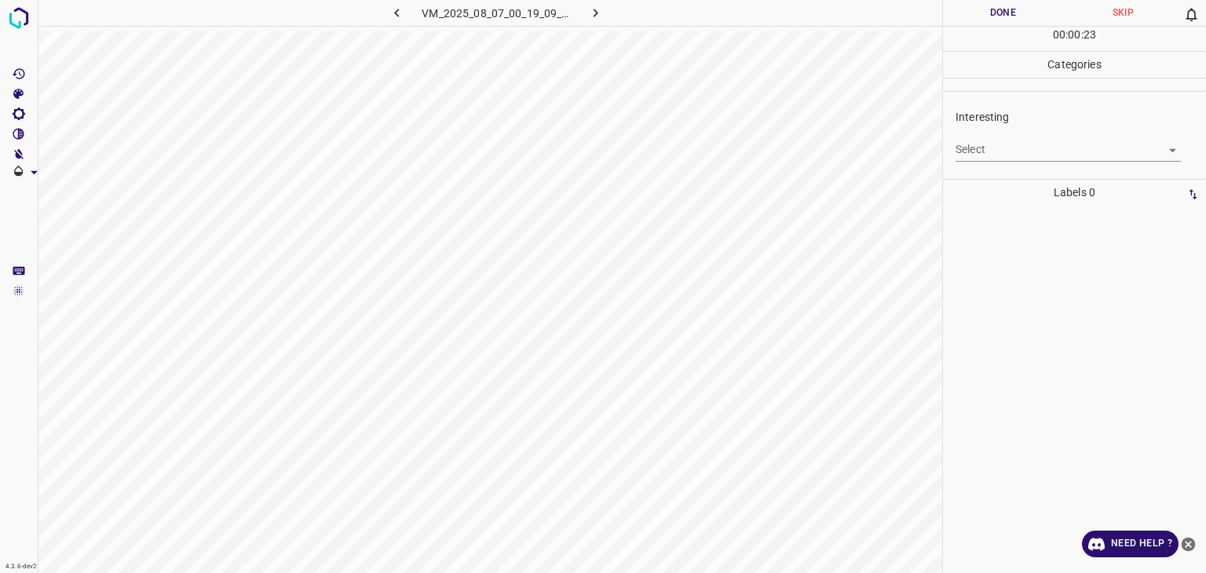
click at [984, 136] on div "Select ​" at bounding box center [1068, 143] width 225 height 35
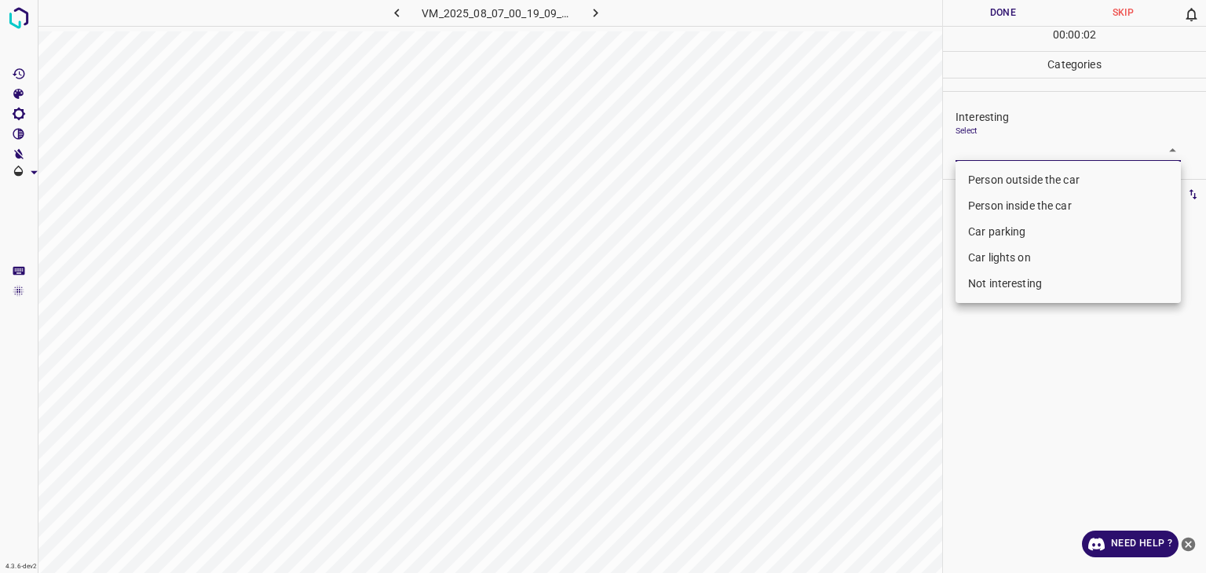
click at [1002, 144] on body "4.3.6-dev2 VM_2025_08_07_00_19_09_264_07.gif Done Skip 0 00 : 00 : 02 Categorie…" at bounding box center [603, 286] width 1206 height 573
click at [1036, 251] on li "Car lights on" at bounding box center [1068, 258] width 225 height 26
type input "Car lights on"
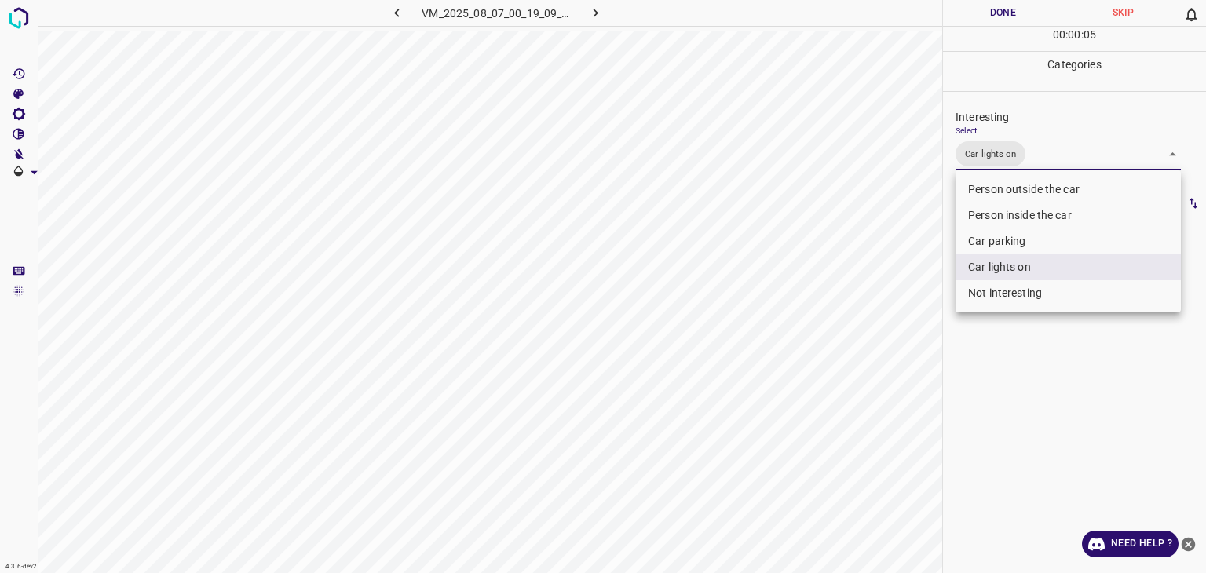
click at [983, 4] on div at bounding box center [603, 286] width 1206 height 573
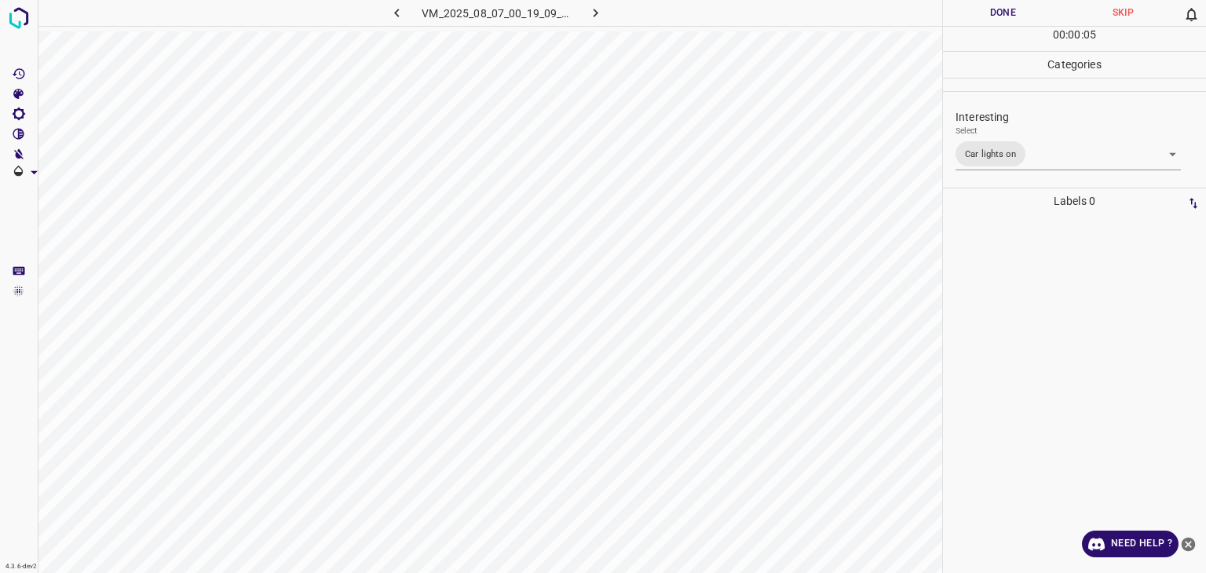
click at [989, 9] on div "Person outside the car Person inside the car Car parking Car lights on Not inte…" at bounding box center [603, 286] width 1206 height 573
click at [989, 10] on button "Done" at bounding box center [1003, 13] width 120 height 26
click at [988, 16] on button "Done" at bounding box center [1003, 13] width 120 height 26
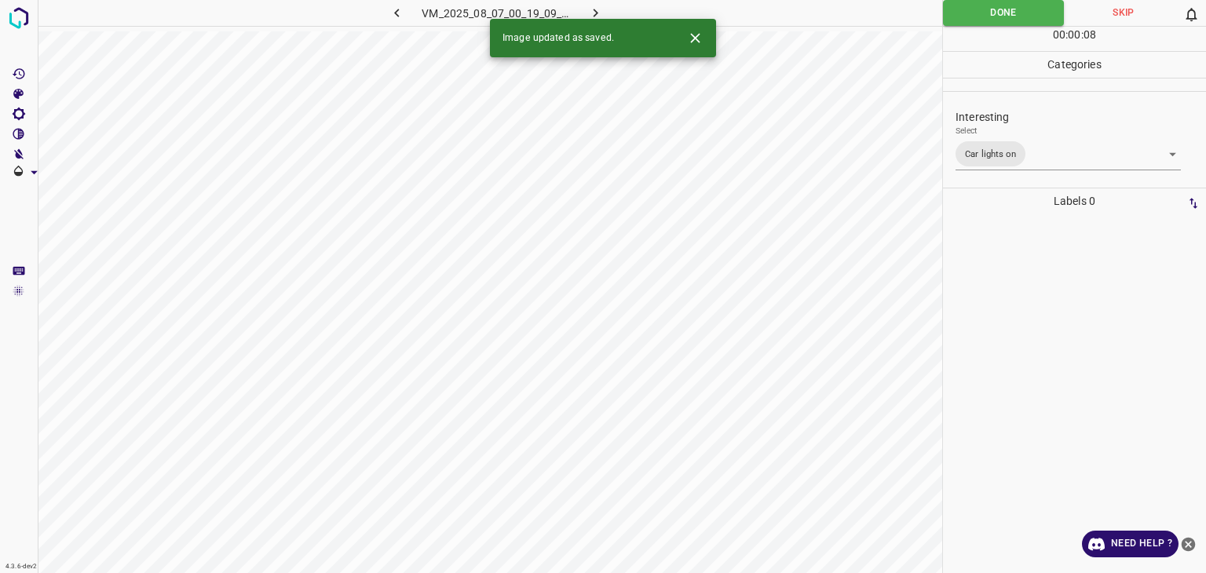
click at [590, 10] on icon "button" at bounding box center [595, 13] width 16 height 16
click at [1021, 148] on body "4.3.6-dev2 VM_2025_08_06_23_23_55_115_08.gif Done Skip 0 00 : 00 : 01 Categorie…" at bounding box center [603, 286] width 1206 height 573
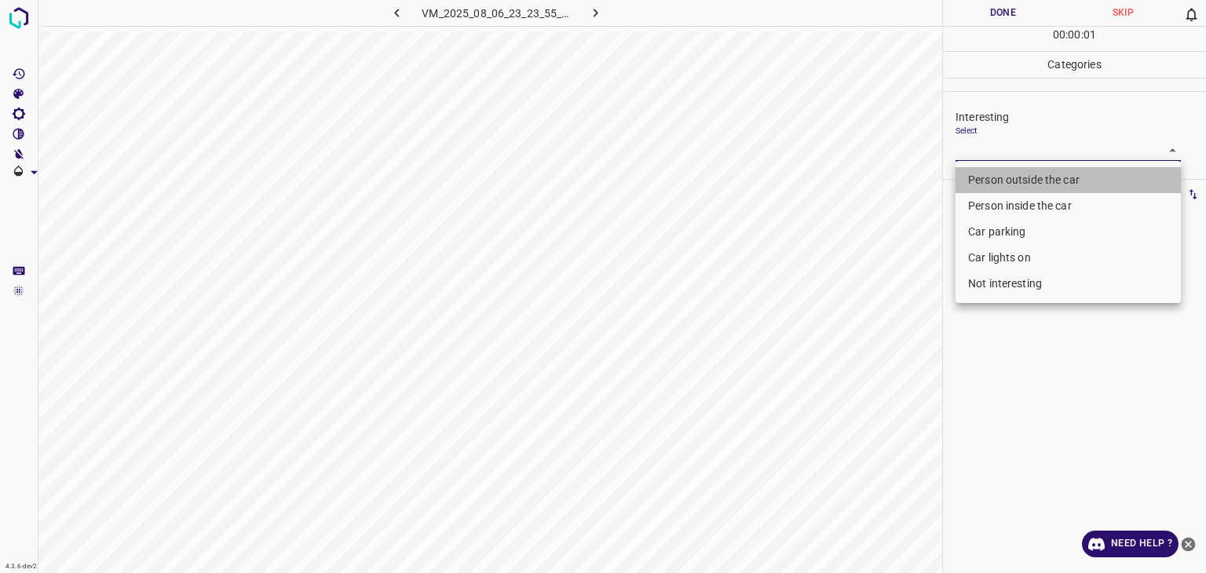
click at [1019, 177] on li "Person outside the car" at bounding box center [1068, 180] width 225 height 26
type input "Person outside the car"
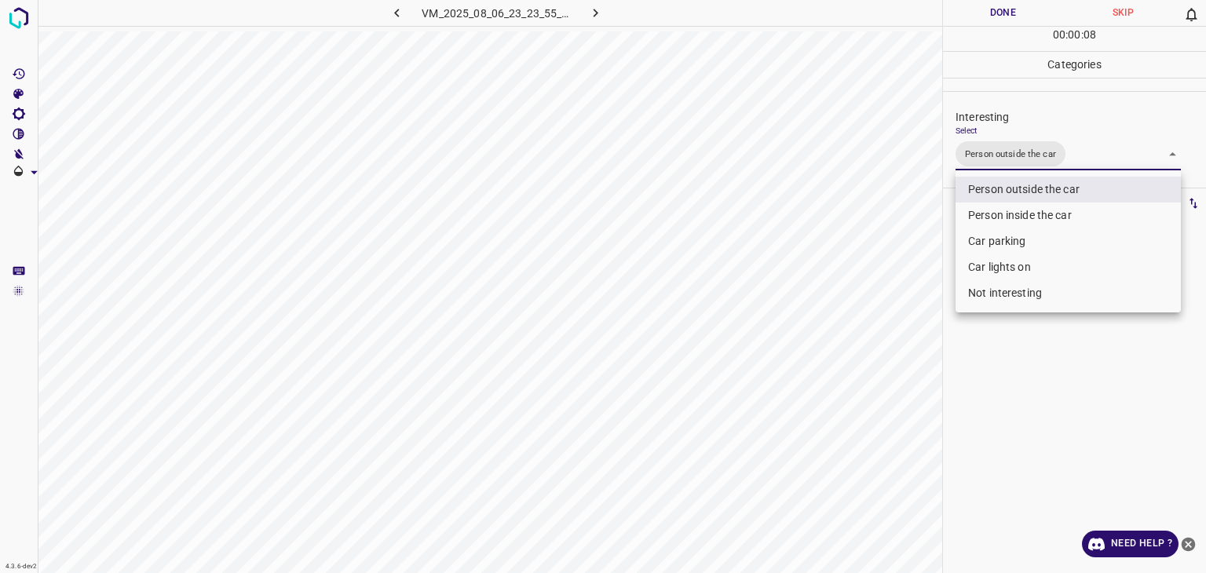
click at [1006, 13] on div at bounding box center [603, 286] width 1206 height 573
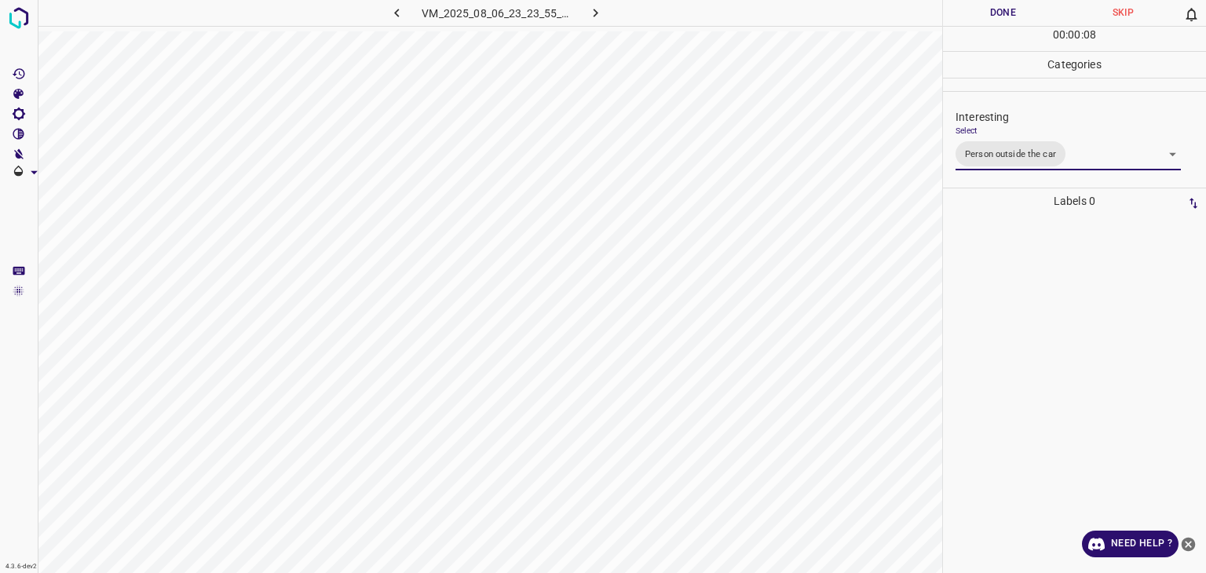
click at [1006, 13] on div at bounding box center [603, 286] width 1206 height 573
click at [1006, 13] on button "Done" at bounding box center [1003, 13] width 120 height 26
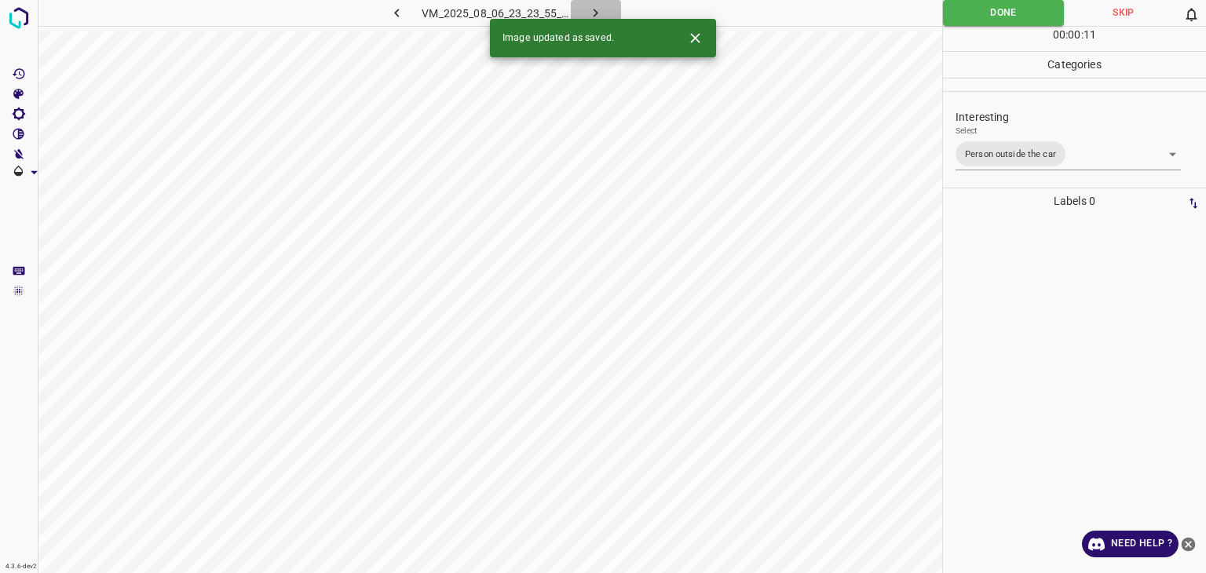
click at [593, 13] on icon "button" at bounding box center [595, 13] width 16 height 16
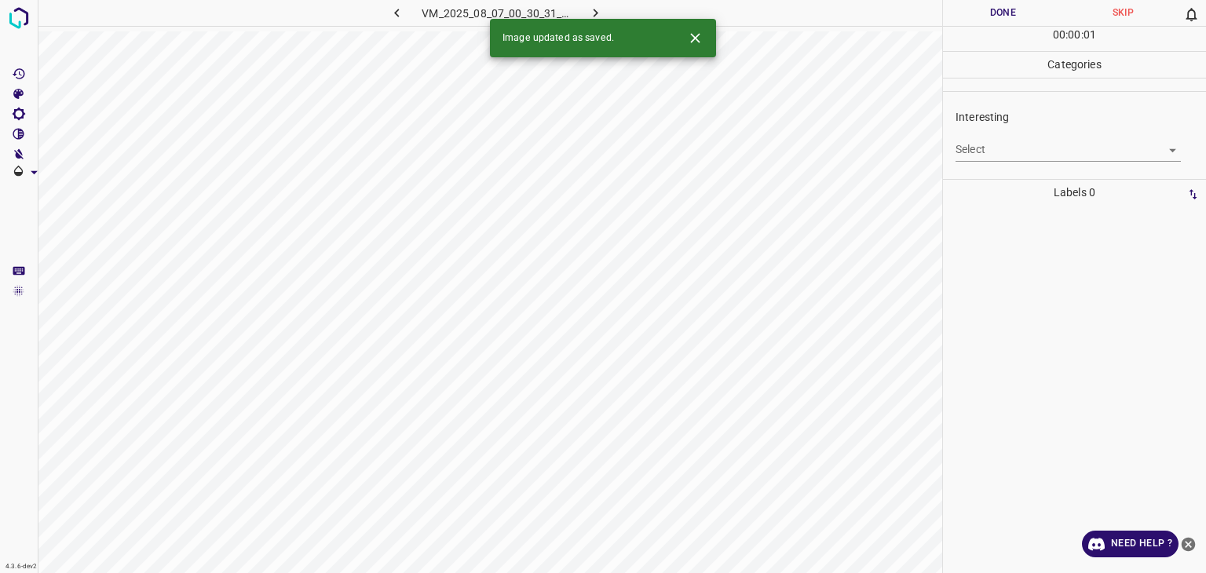
click at [1000, 144] on body "4.3.6-dev2 VM_2025_08_07_00_30_31_837_02.gif Done Skip 0 00 : 00 : 01 Categorie…" at bounding box center [603, 286] width 1206 height 573
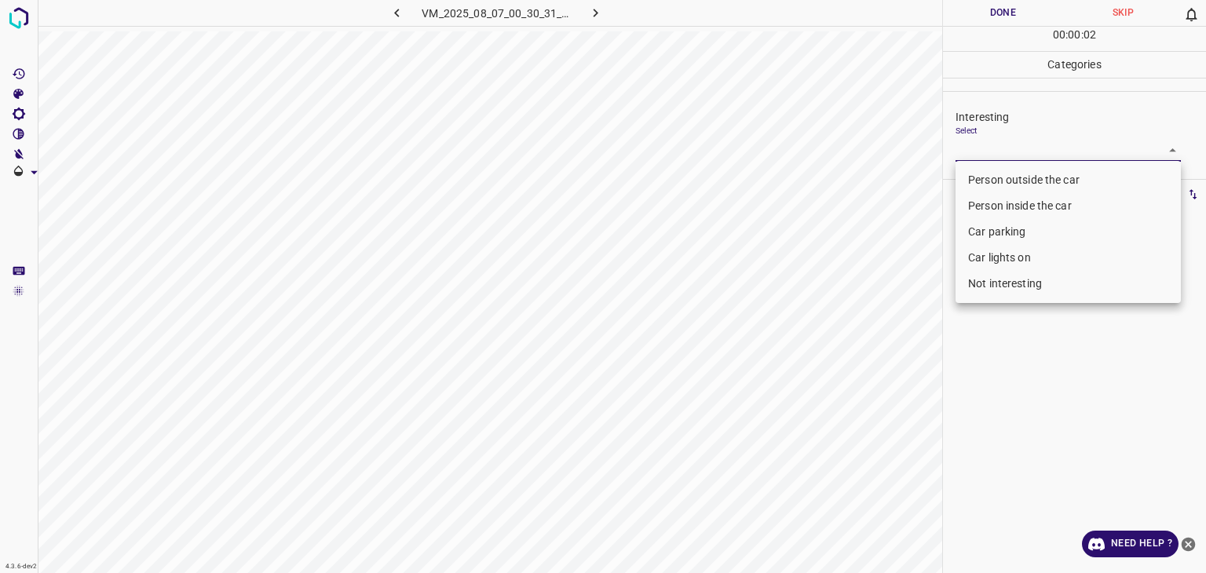
click at [998, 205] on li "Person inside the car" at bounding box center [1068, 206] width 225 height 26
type input "Person inside the car"
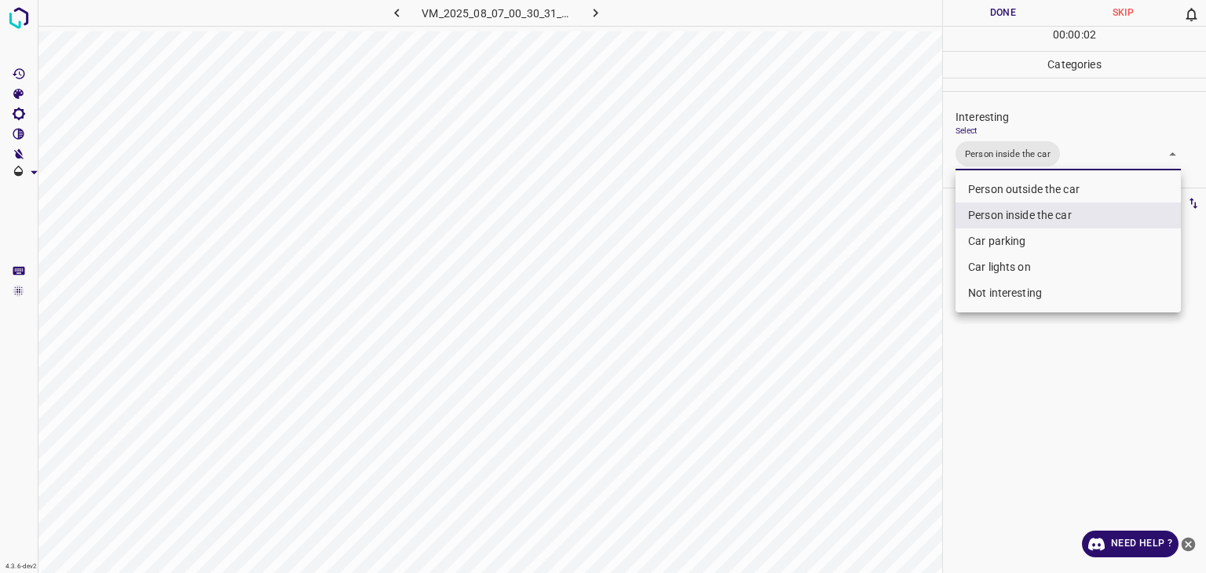
click at [994, 11] on div at bounding box center [603, 286] width 1206 height 573
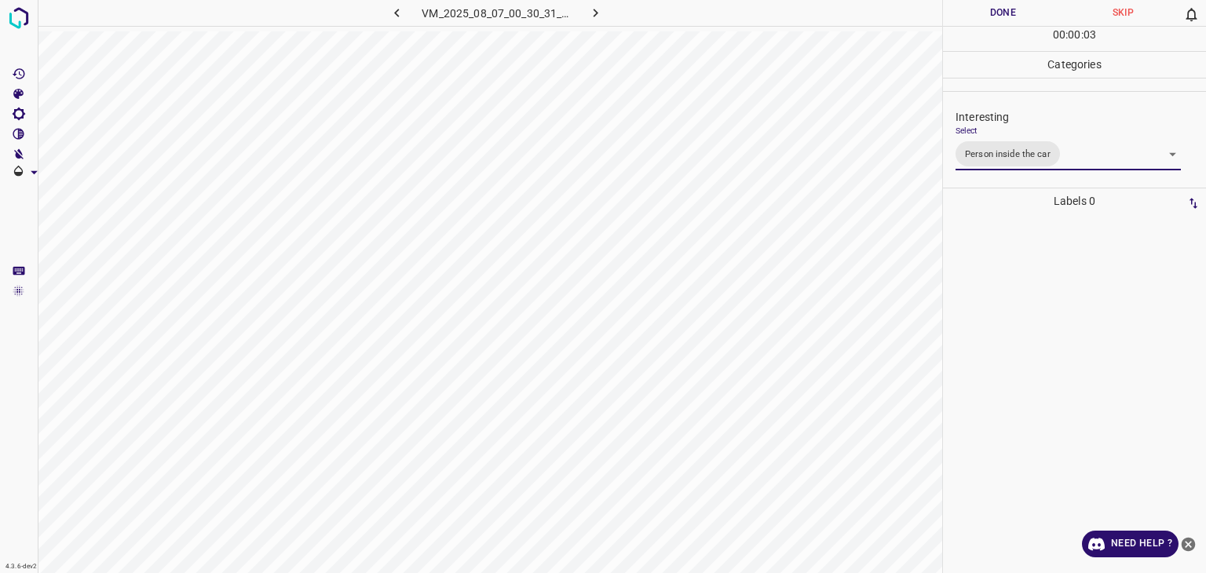
click at [994, 11] on div at bounding box center [603, 286] width 1206 height 573
click at [994, 11] on button "Done" at bounding box center [1003, 13] width 120 height 26
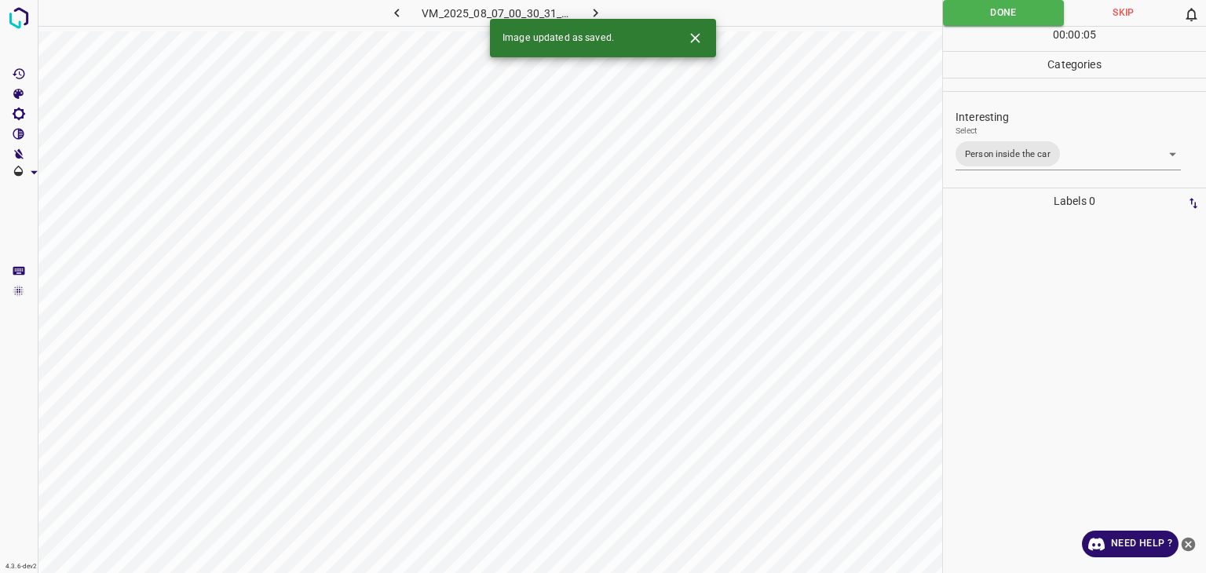
click at [600, 13] on icon "button" at bounding box center [595, 13] width 16 height 16
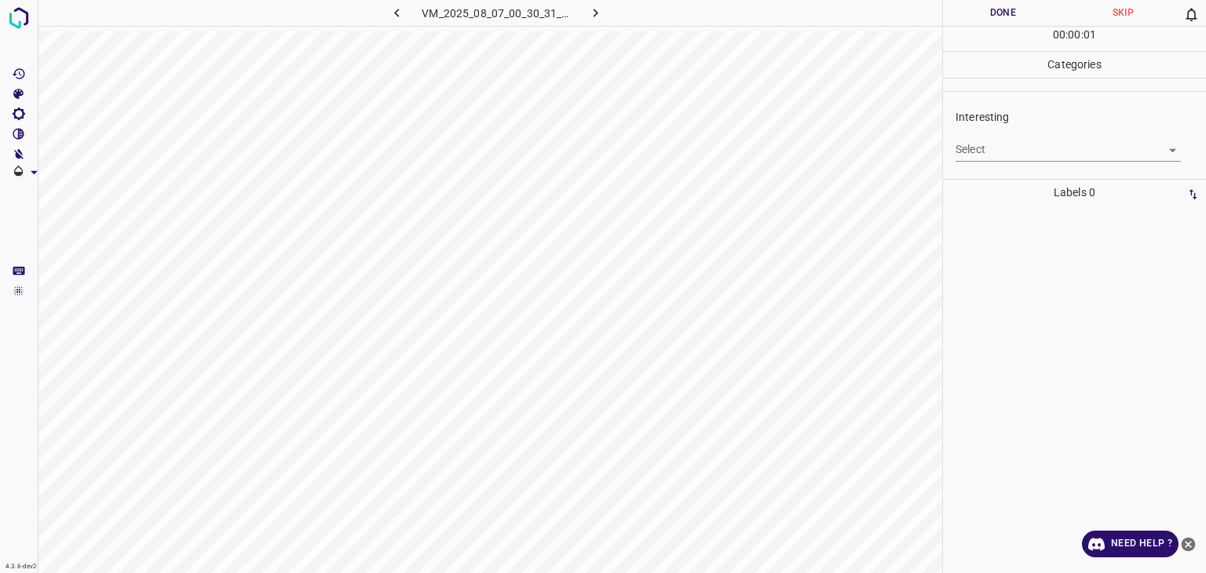
click at [963, 137] on body "4.3.6-dev2 VM_2025_08_07_00_30_31_837_03.gif Done Skip 0 00 : 00 : 01 Categorie…" at bounding box center [603, 286] width 1206 height 573
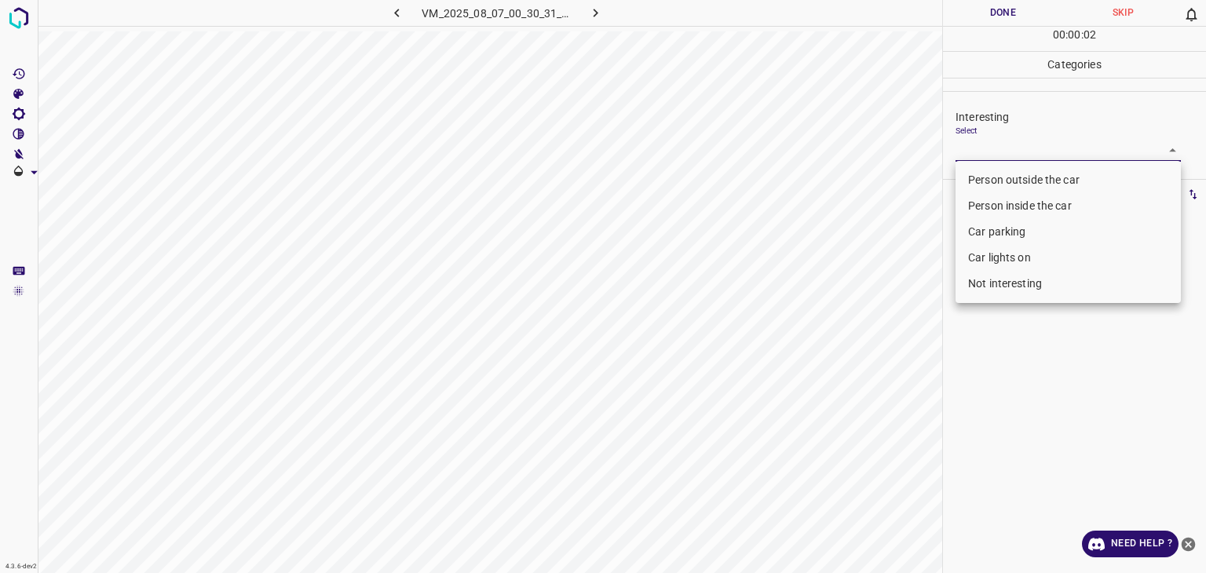
click at [972, 174] on li "Person outside the car" at bounding box center [1068, 180] width 225 height 26
type input "Person outside the car"
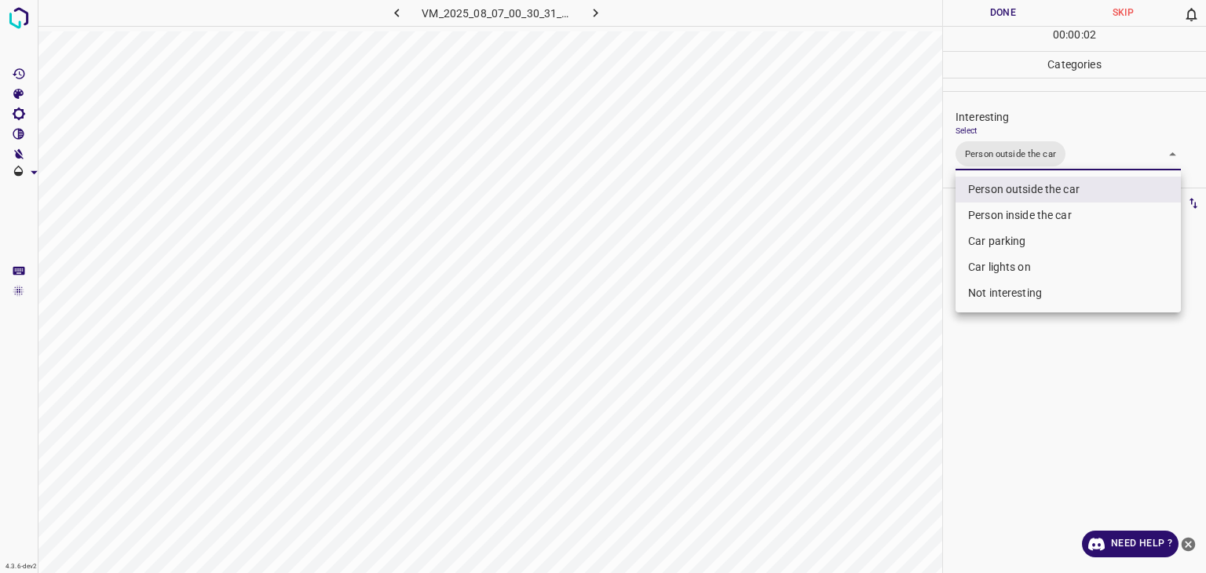
click at [982, 14] on div at bounding box center [603, 286] width 1206 height 573
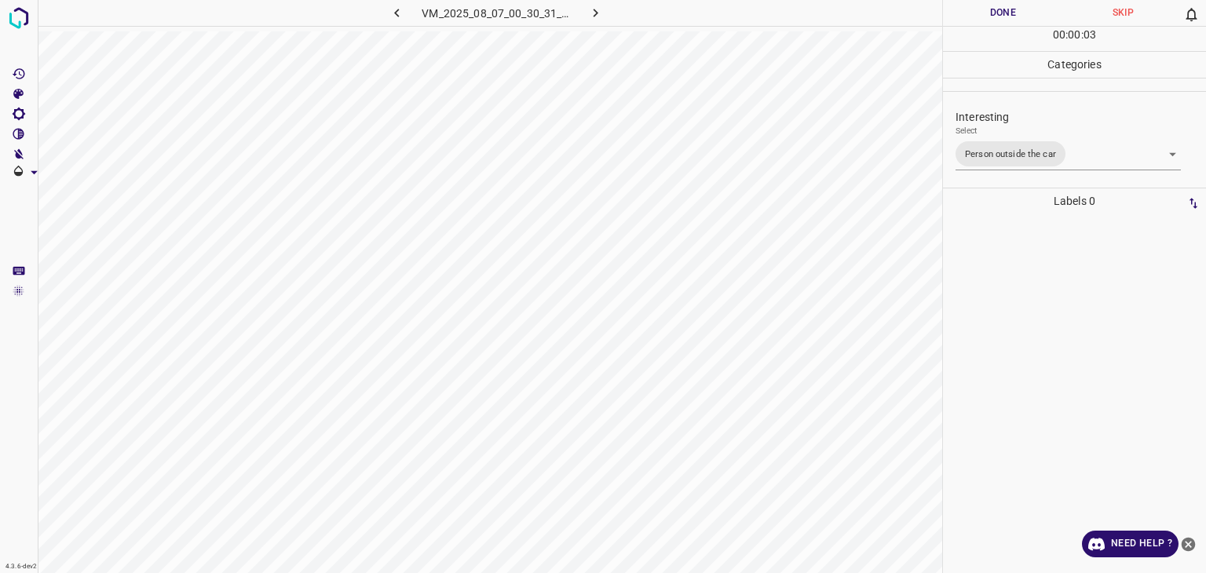
click at [982, 14] on div at bounding box center [603, 286] width 1206 height 573
click at [982, 14] on button "Done" at bounding box center [1003, 13] width 120 height 26
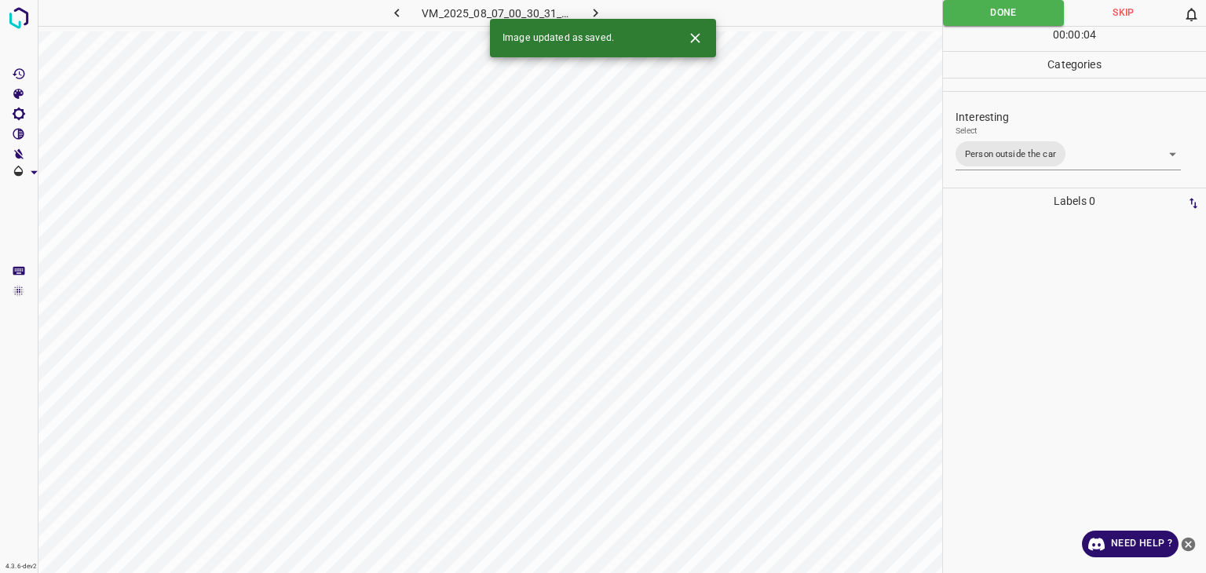
click at [598, 7] on icon "button" at bounding box center [595, 13] width 16 height 16
click at [969, 142] on body "4.3.6-dev2 VM_2025_08_06_23_25_50_574_07.gif Done Skip 0 00 : 00 : 04 Categorie…" at bounding box center [603, 286] width 1206 height 573
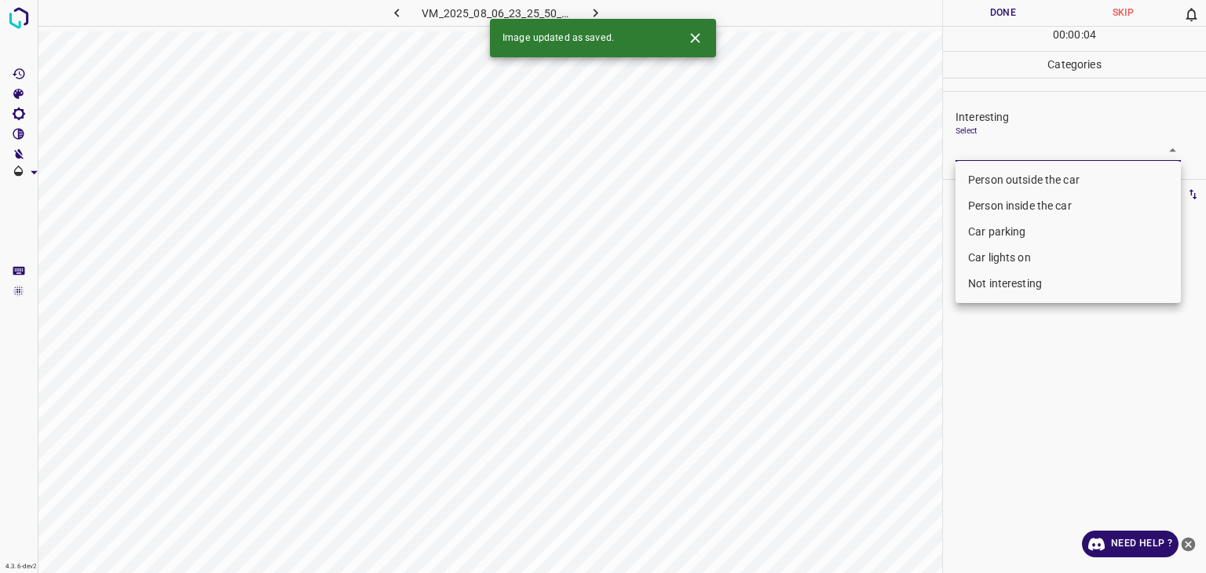
click at [976, 167] on li "Person outside the car" at bounding box center [1068, 180] width 225 height 26
type input "Person outside the car"
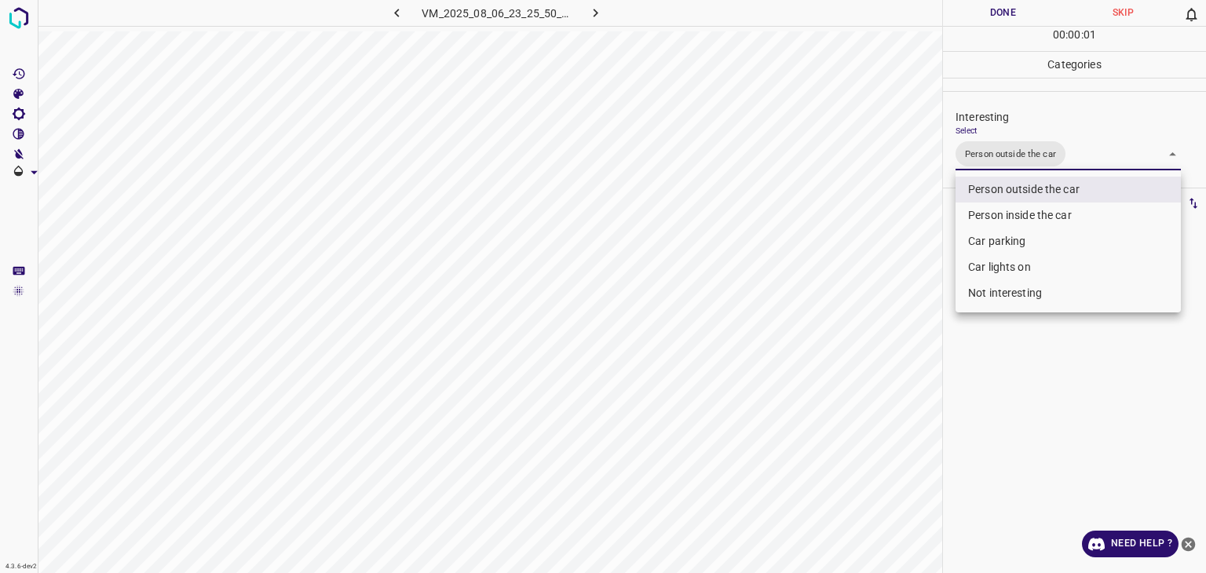
click at [982, 16] on div at bounding box center [603, 286] width 1206 height 573
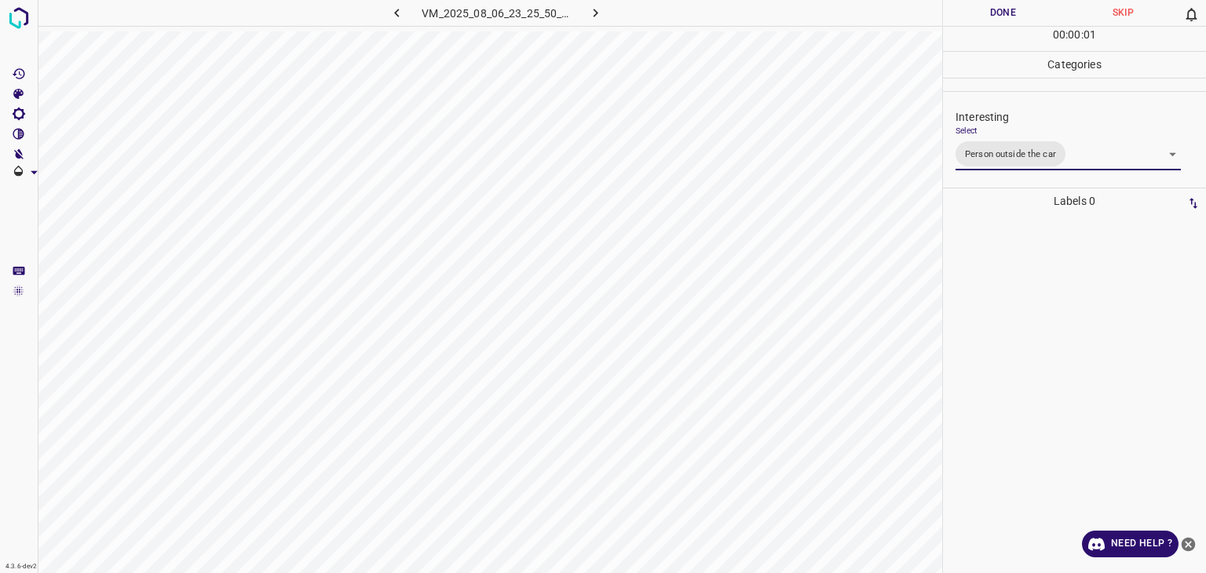
click at [982, 14] on div at bounding box center [603, 286] width 1206 height 573
click at [982, 14] on button "Done" at bounding box center [1003, 13] width 120 height 26
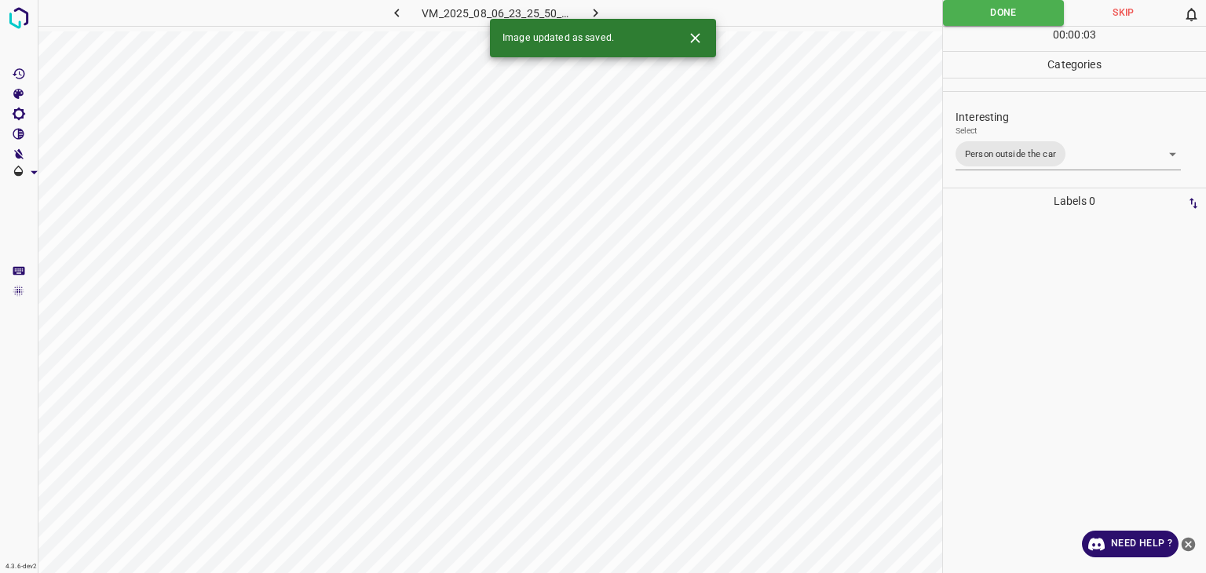
click at [594, 10] on icon "button" at bounding box center [595, 13] width 16 height 16
click at [708, 38] on button "Close" at bounding box center [695, 38] width 29 height 29
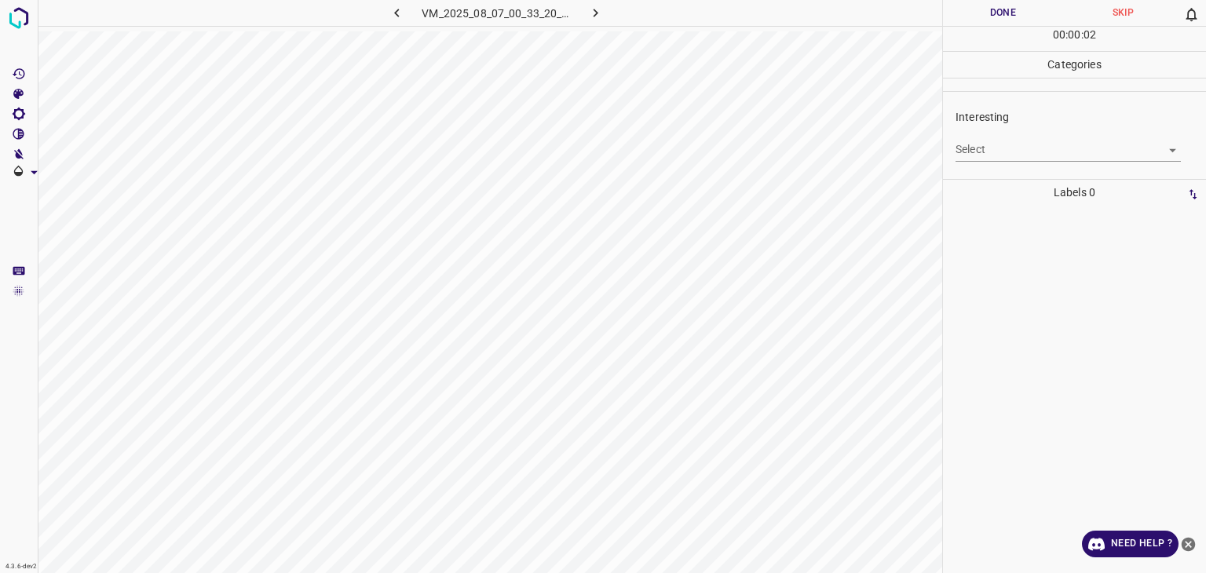
click at [1034, 153] on body "4.3.6-dev2 VM_2025_08_07_00_33_20_314_00.gif Done Skip 0 00 : 00 : 02 Categorie…" at bounding box center [603, 286] width 1206 height 573
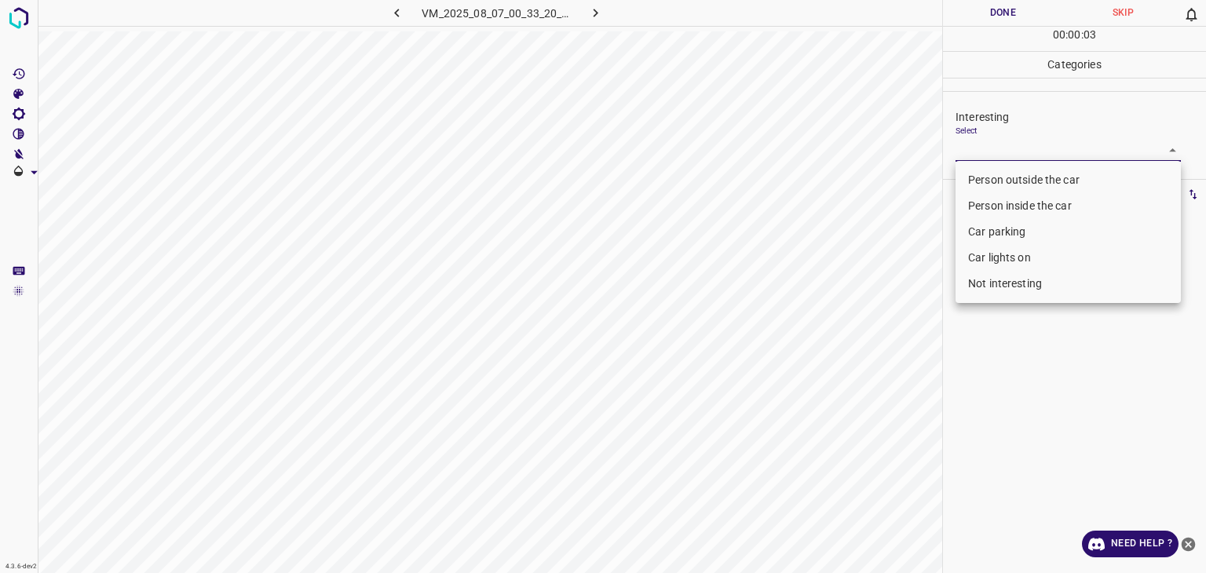
click at [1028, 181] on li "Person outside the car" at bounding box center [1068, 180] width 225 height 26
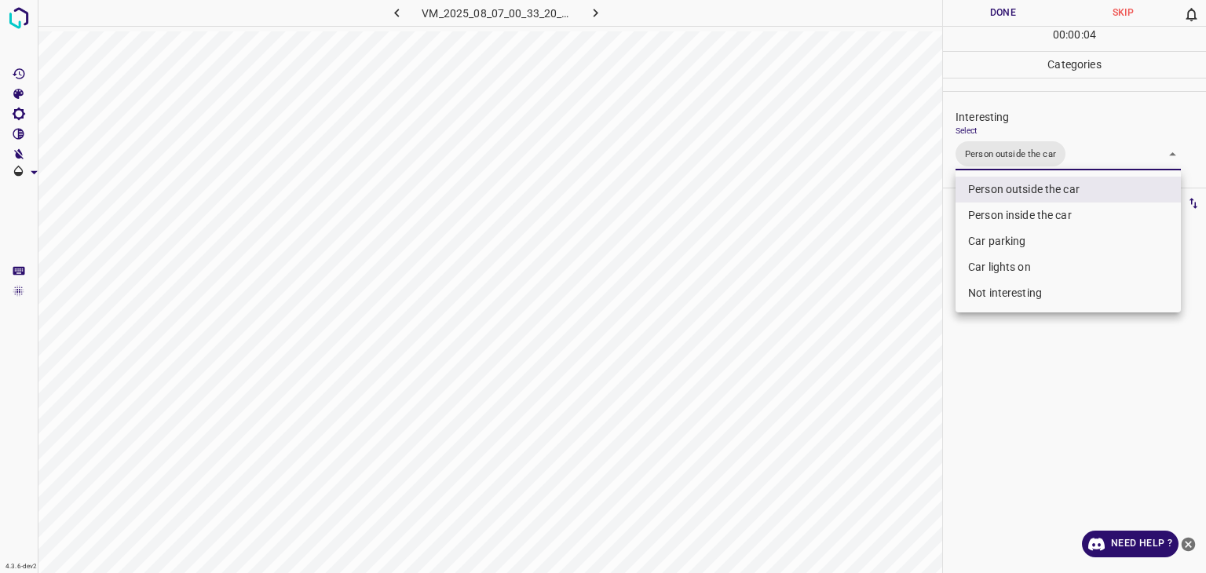
click at [1024, 267] on li "Car lights on" at bounding box center [1068, 267] width 225 height 26
type input "Person outside the car,Car lights on"
click at [1005, 13] on div at bounding box center [603, 286] width 1206 height 573
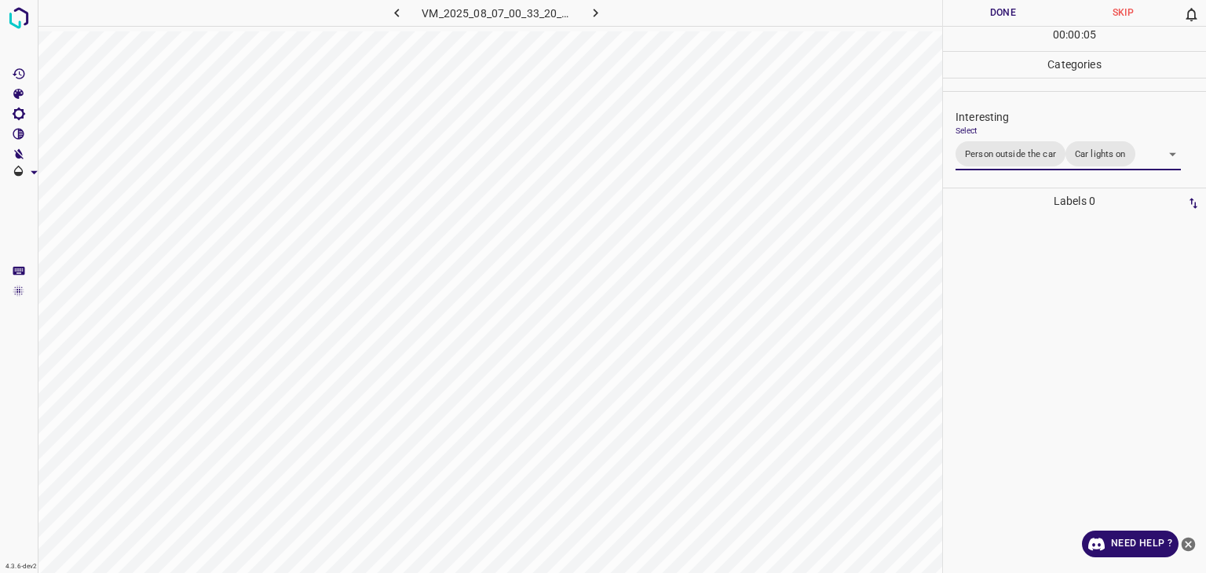
click at [1005, 13] on div at bounding box center [603, 286] width 1206 height 573
click at [1005, 13] on button "Done" at bounding box center [1003, 13] width 120 height 26
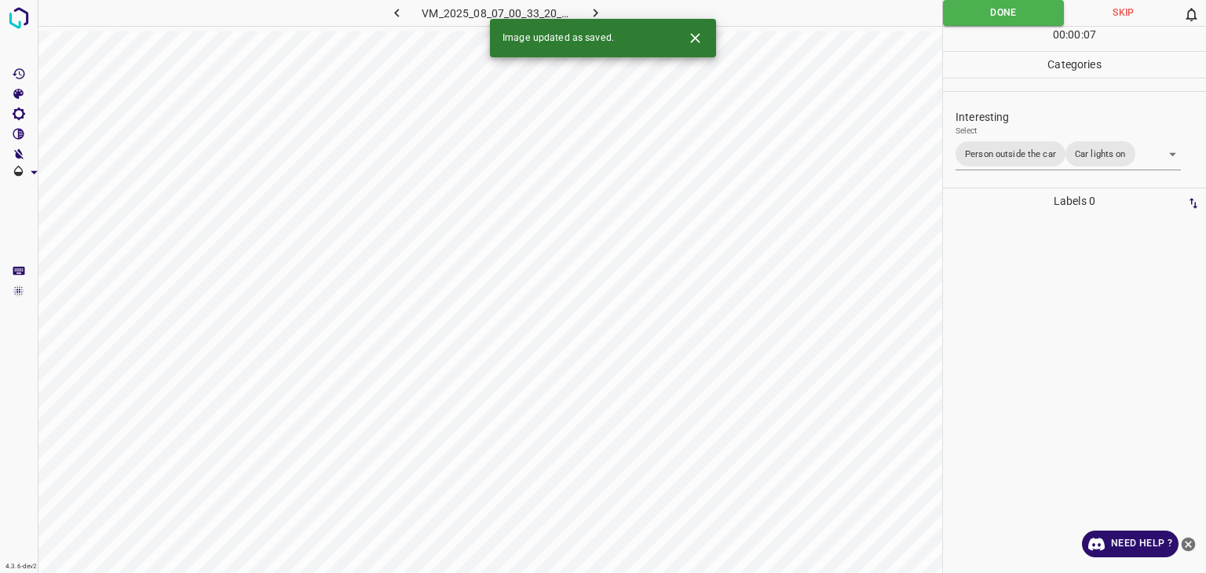
click at [603, 7] on icon "button" at bounding box center [595, 13] width 16 height 16
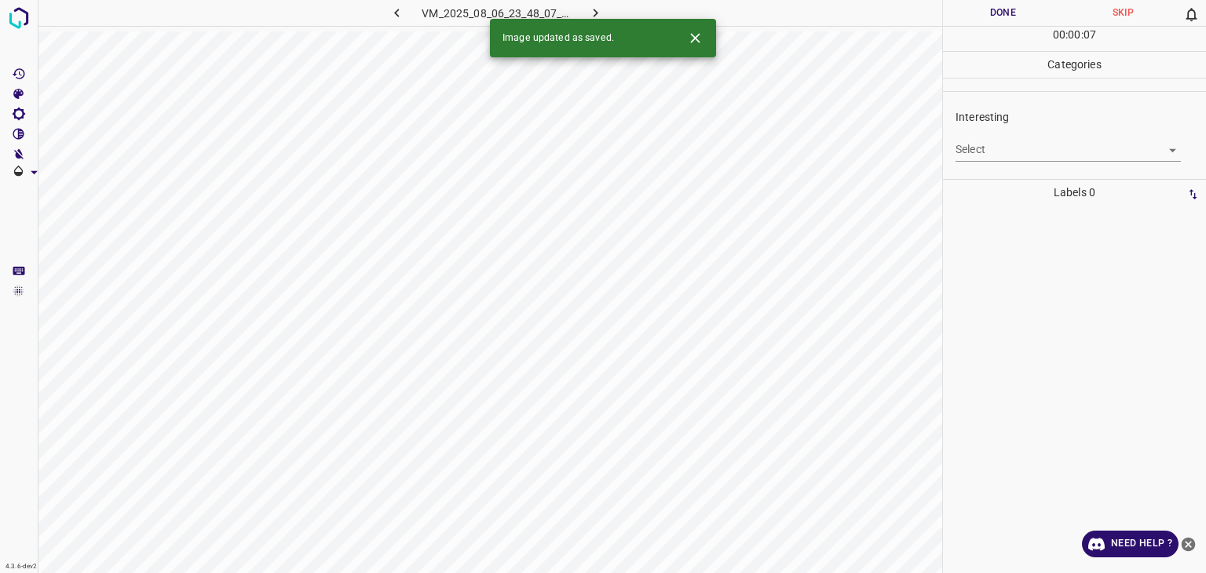
click at [1001, 160] on body "4.3.6-dev2 VM_2025_08_06_23_48_07_573_05.gif Done Skip 0 00 : 00 : 07 Categorie…" at bounding box center [603, 286] width 1206 height 573
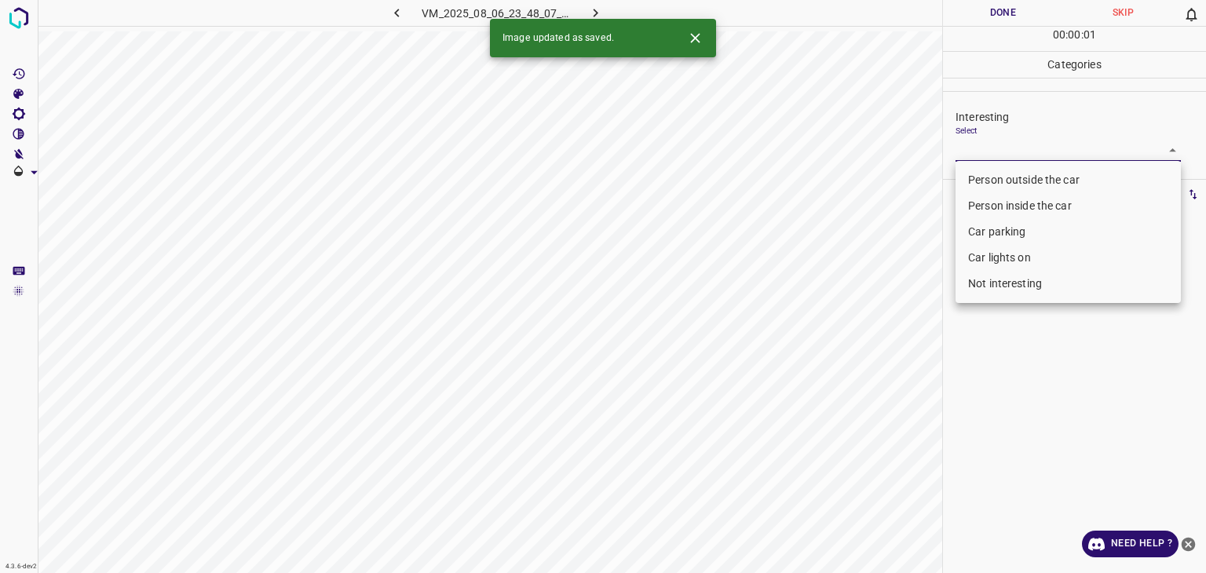
click at [999, 187] on li "Person outside the car" at bounding box center [1068, 180] width 225 height 26
type input "Person outside the car"
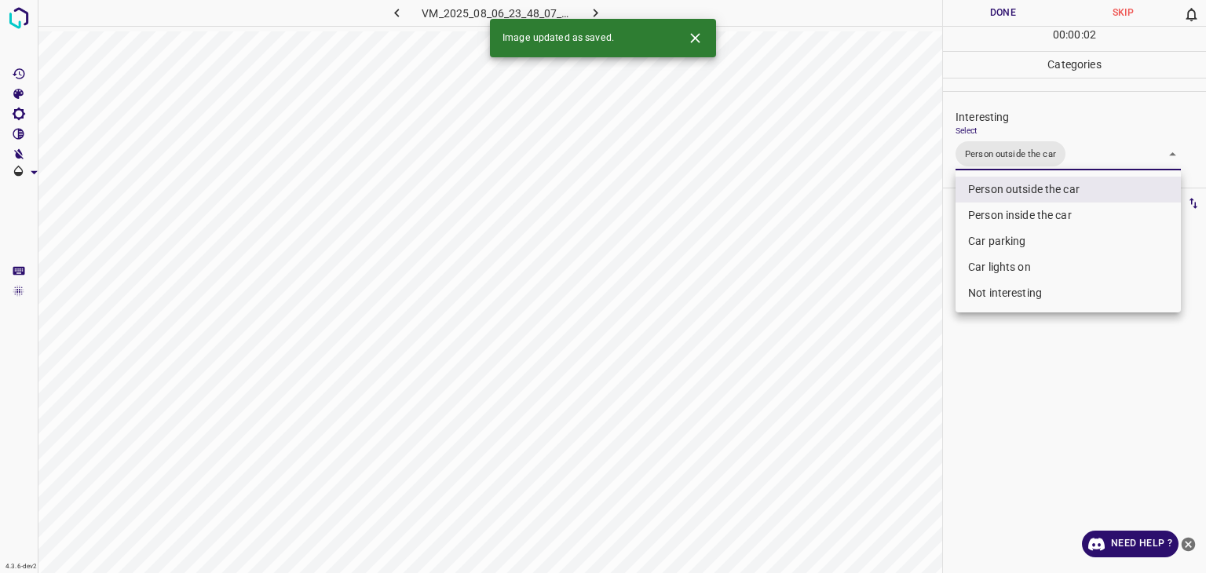
click at [986, 4] on div at bounding box center [603, 286] width 1206 height 573
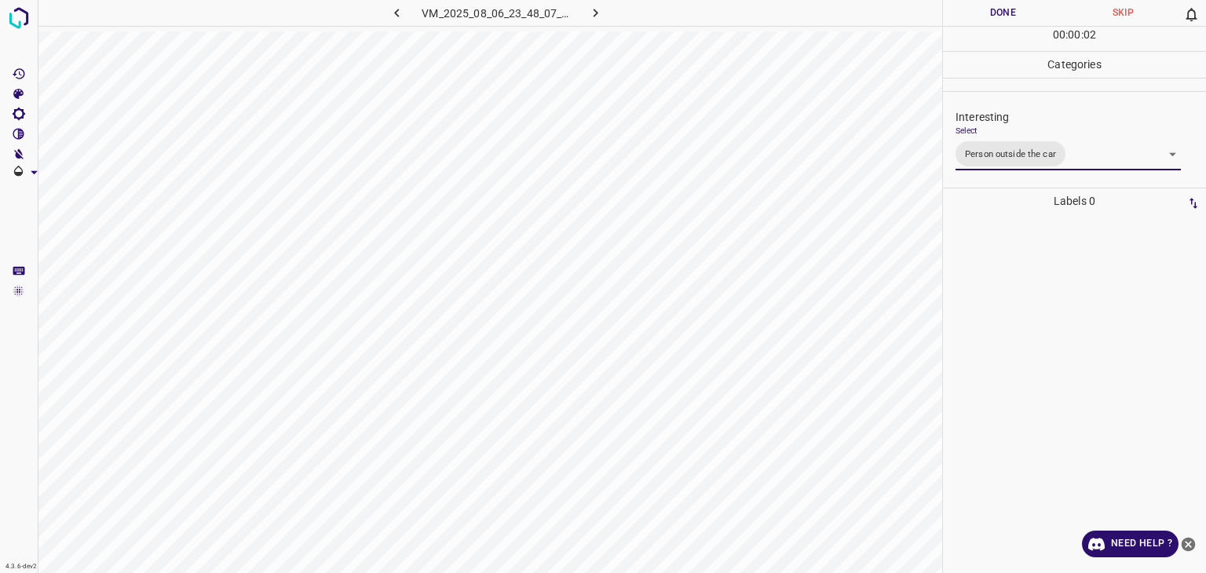
click at [986, 4] on div at bounding box center [603, 286] width 1206 height 573
click at [986, 4] on button "Done" at bounding box center [1003, 13] width 120 height 26
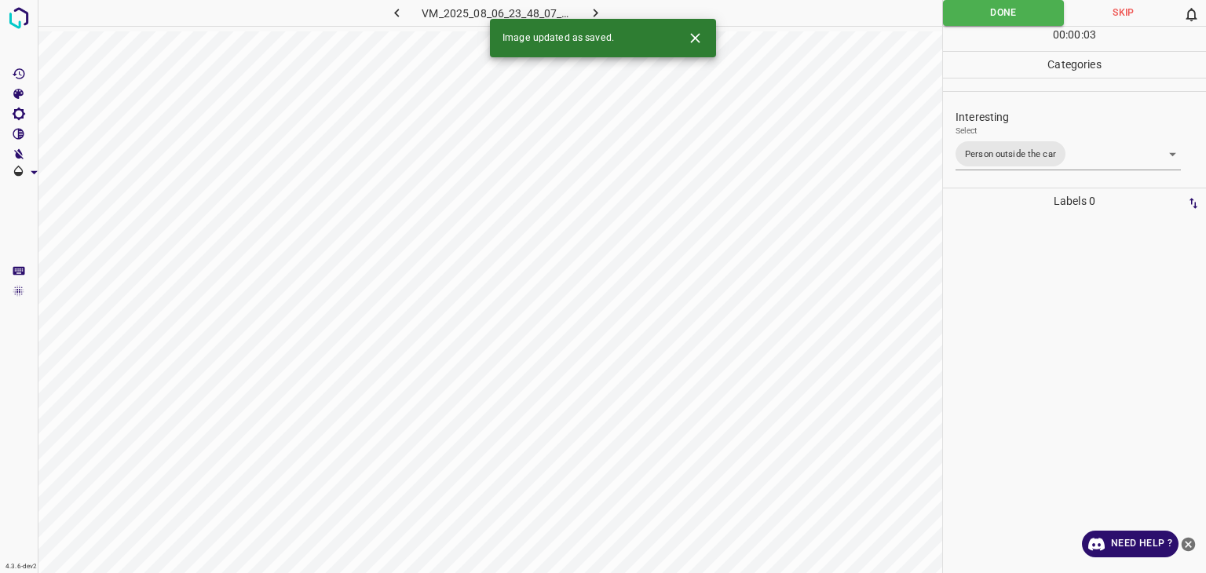
click at [595, 13] on icon "button" at bounding box center [595, 13] width 16 height 16
click at [993, 142] on body "4.3.6-dev2 VM_2025_08_07_00_36_05_642_02.gif Done Skip 0 00 : 00 : 01 Categorie…" at bounding box center [603, 286] width 1206 height 573
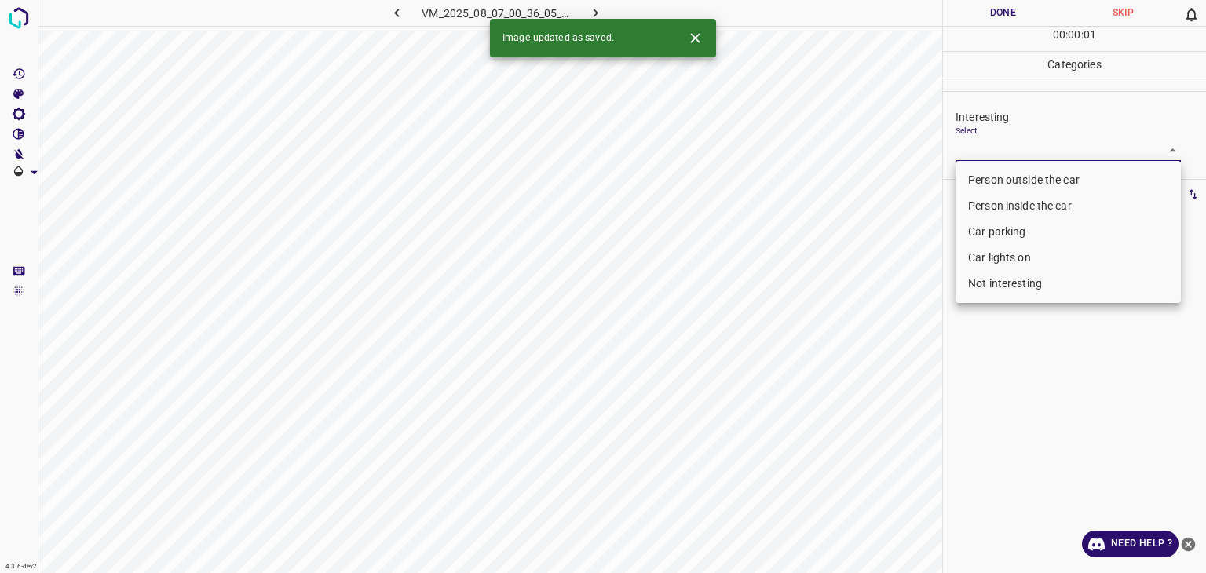
click at [1011, 170] on li "Person outside the car" at bounding box center [1068, 180] width 225 height 26
type input "Person outside the car"
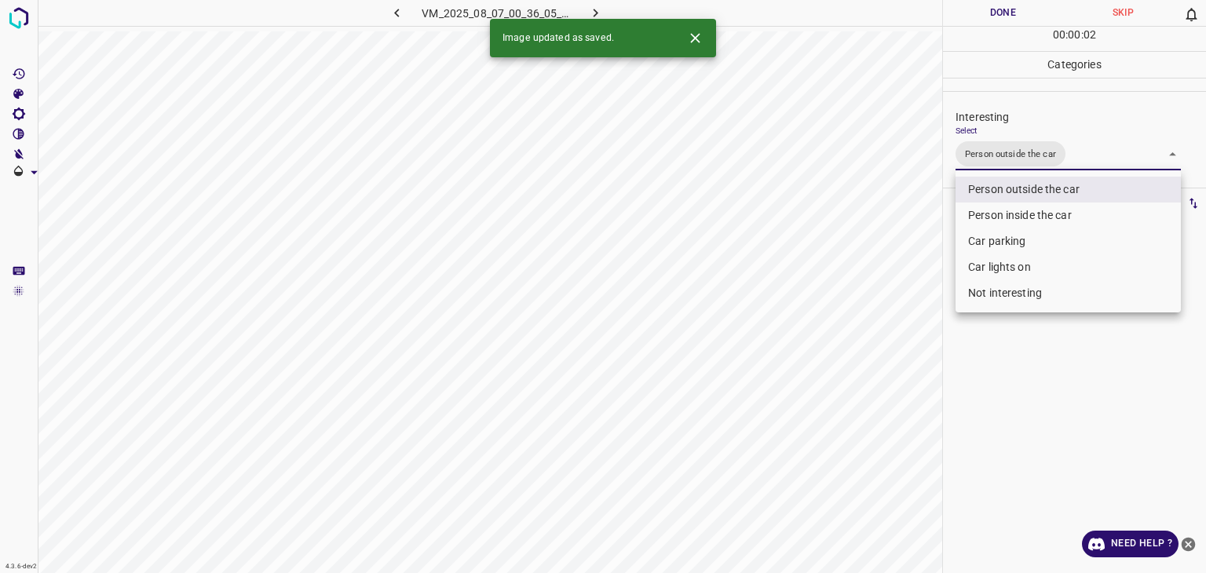
click at [1003, 9] on div at bounding box center [603, 286] width 1206 height 573
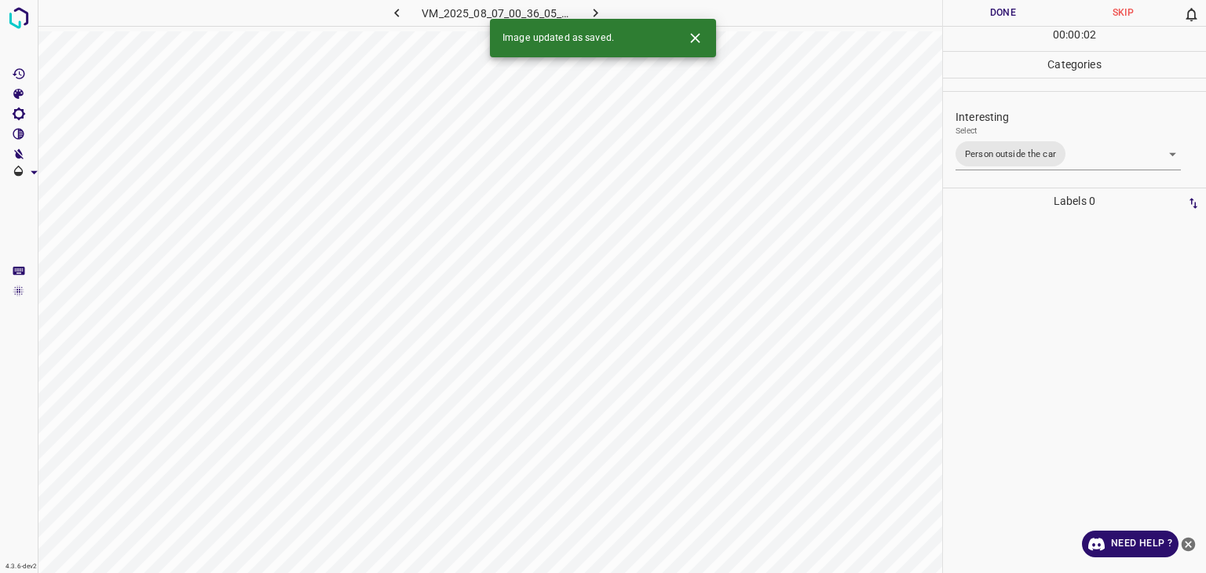
click at [1003, 9] on button "Done" at bounding box center [1003, 13] width 120 height 26
click at [590, 11] on icon "button" at bounding box center [595, 13] width 16 height 16
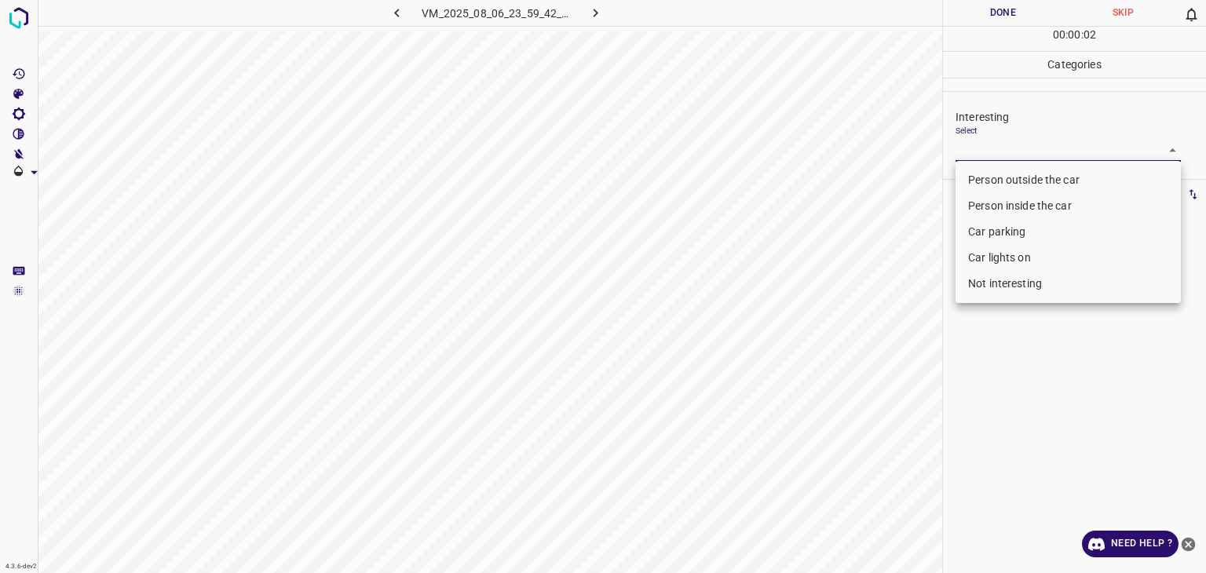
click at [1001, 155] on body "4.3.6-dev2 VM_2025_08_06_23_59_42_142_02.gif Done Skip 0 00 : 00 : 02 Categorie…" at bounding box center [603, 286] width 1206 height 573
click at [998, 282] on li "Not interesting" at bounding box center [1068, 284] width 225 height 26
type input "Not interesting"
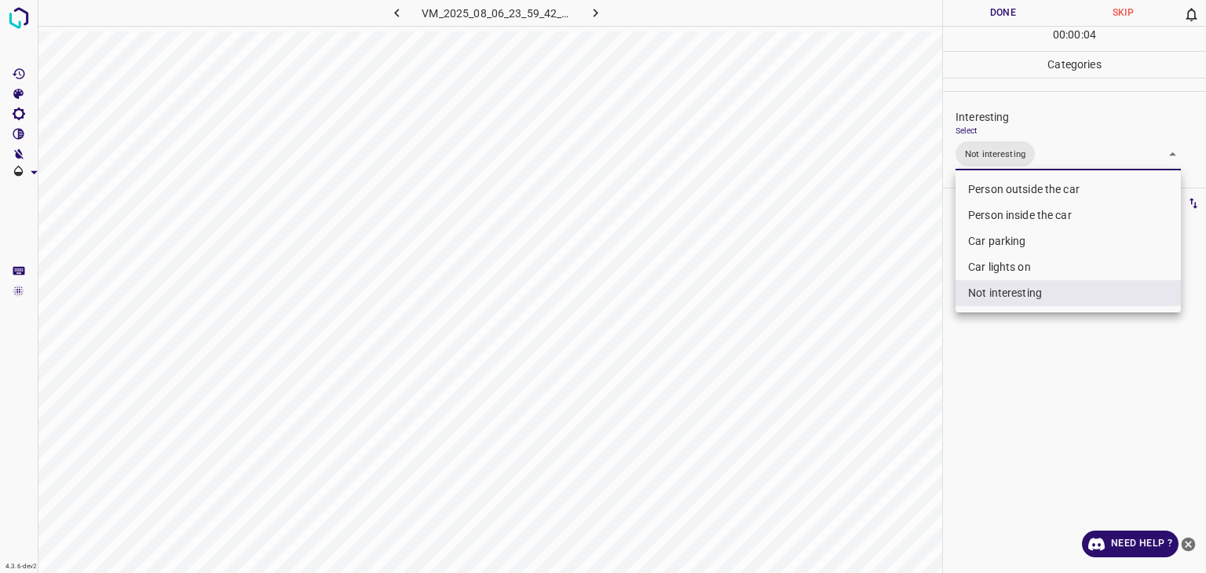
click at [968, 22] on div at bounding box center [603, 286] width 1206 height 573
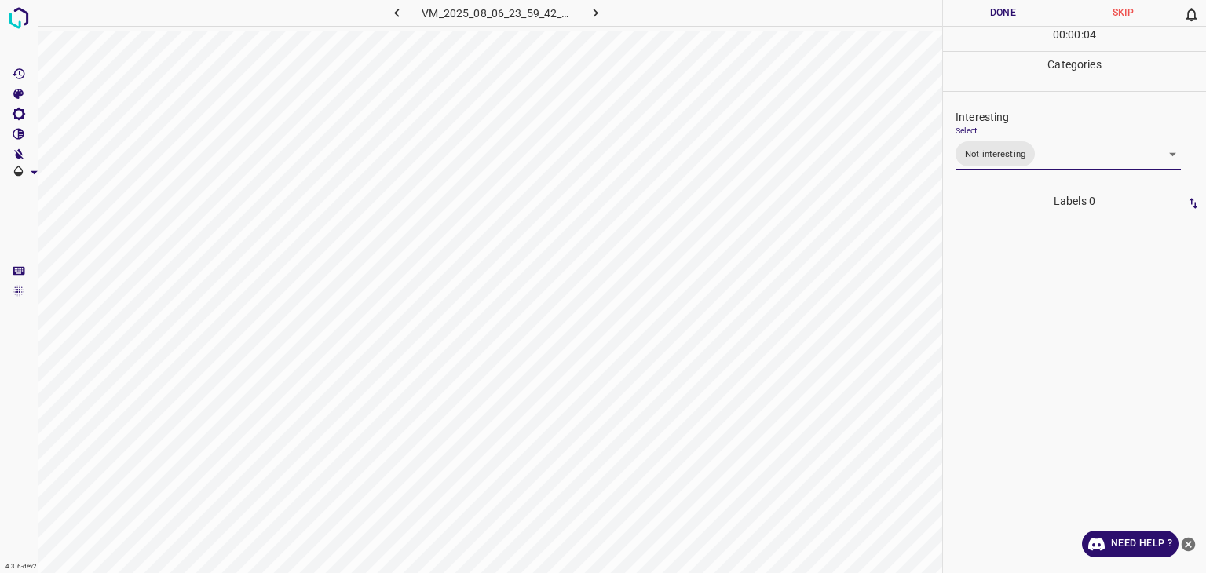
click at [967, 10] on div "Person outside the car Person inside the car Car parking Car lights on Not inte…" at bounding box center [603, 286] width 1206 height 573
click at [967, 10] on button "Done" at bounding box center [1003, 13] width 120 height 26
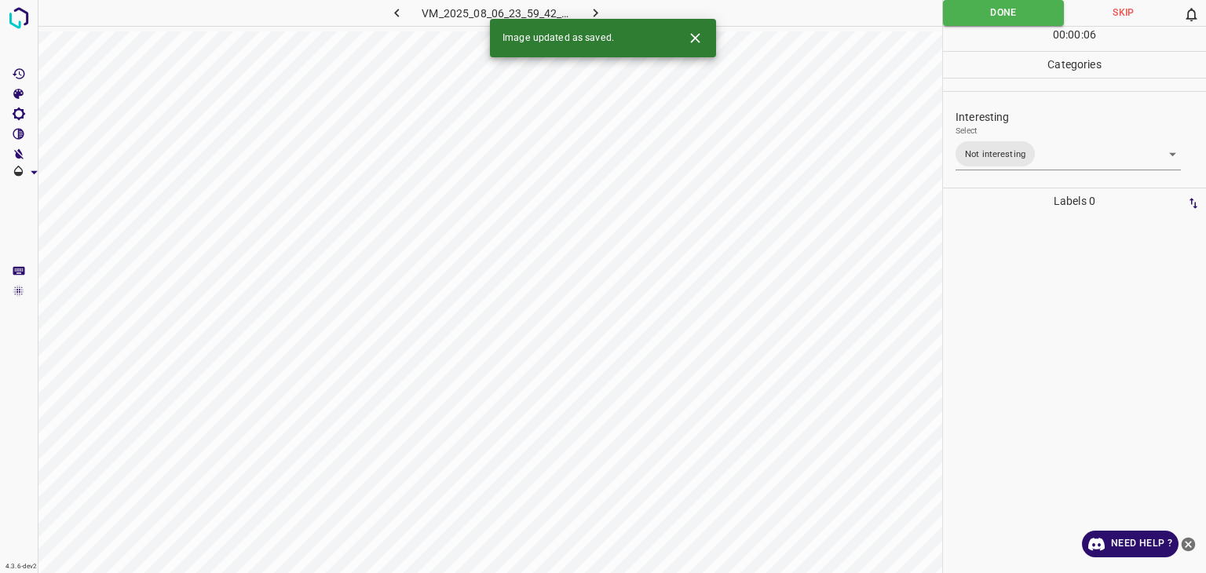
click at [603, 10] on icon "button" at bounding box center [595, 13] width 16 height 16
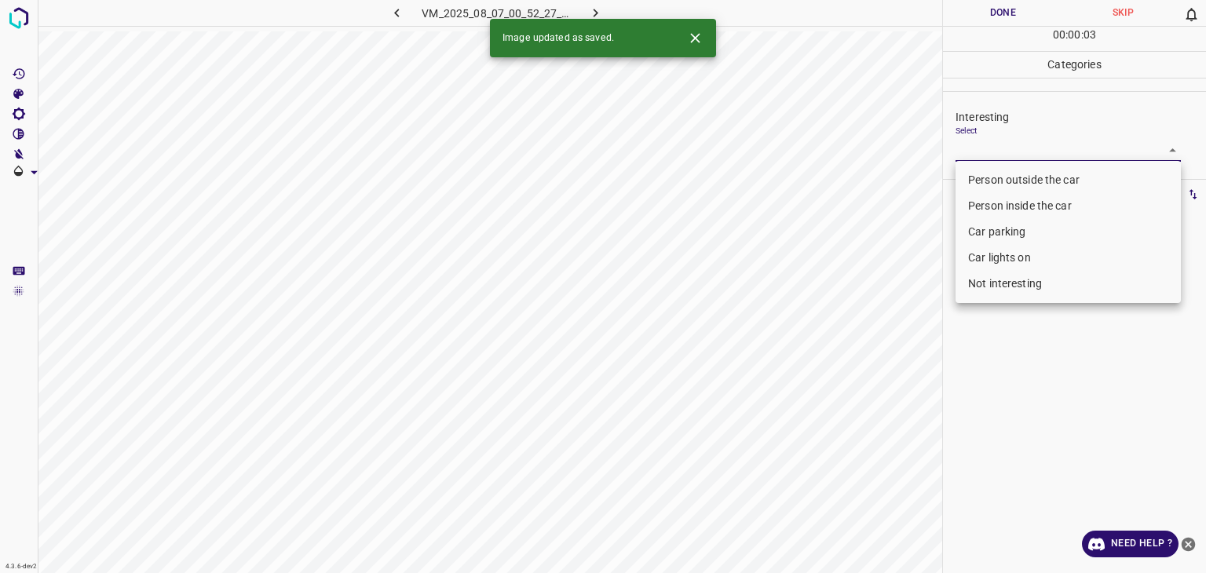
click at [996, 143] on body "4.3.6-dev2 VM_2025_08_07_00_52_27_666_00.gif Done Skip 0 00 : 00 : 03 Categorie…" at bounding box center [603, 286] width 1206 height 573
click at [1001, 167] on li "Person outside the car" at bounding box center [1068, 180] width 225 height 26
type input "Person outside the car"
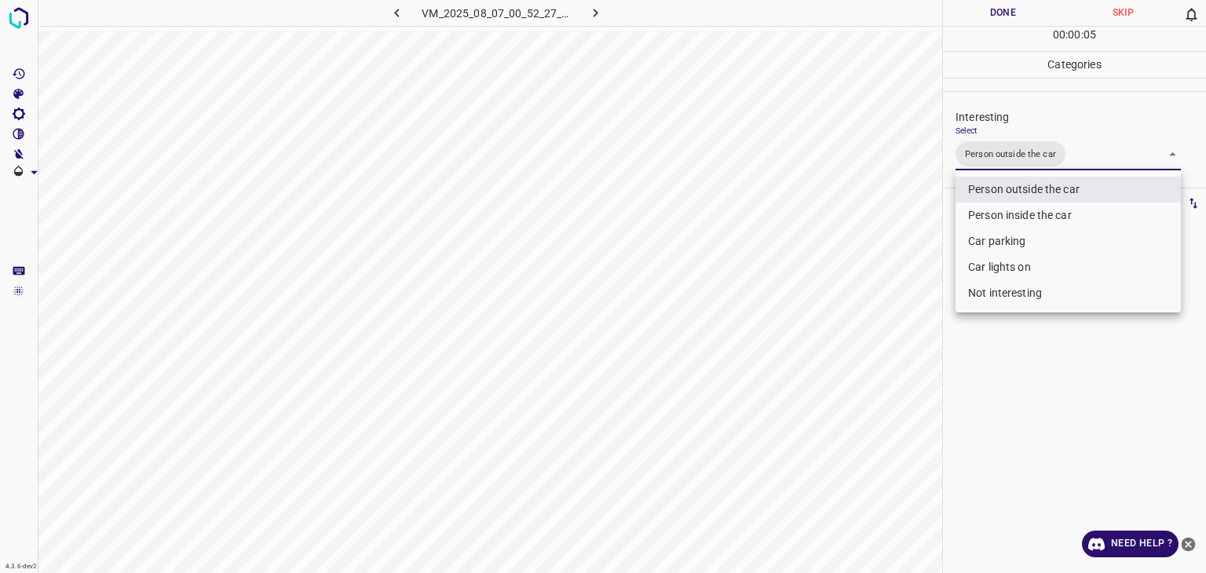
click at [974, 16] on div at bounding box center [603, 286] width 1206 height 573
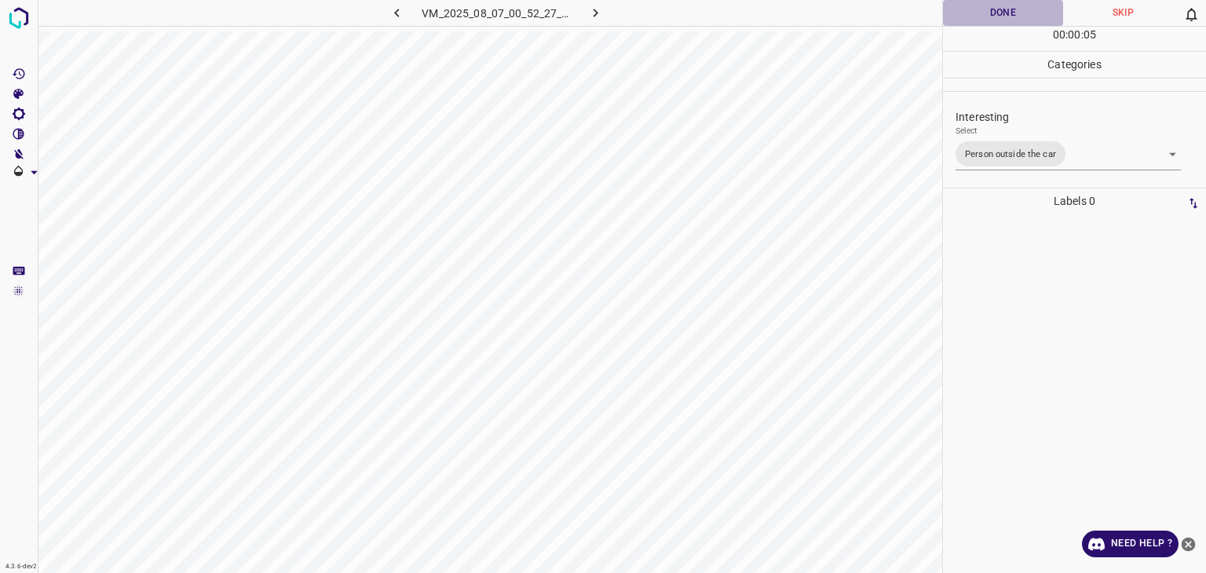
click at [974, 16] on button "Done" at bounding box center [1003, 13] width 120 height 26
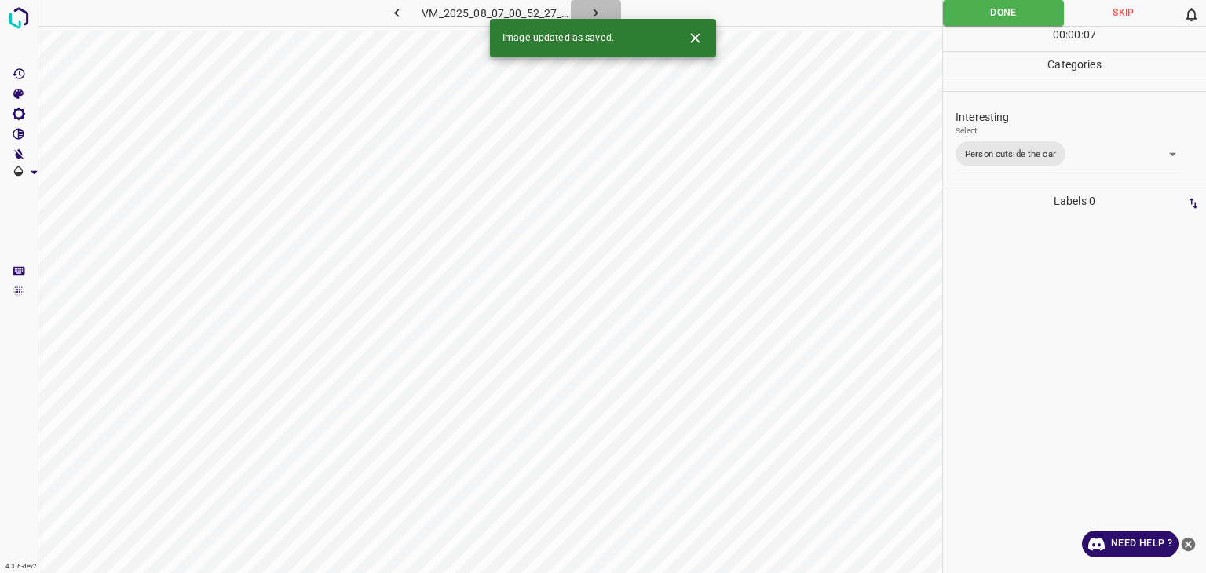
click at [600, 5] on icon "button" at bounding box center [595, 13] width 16 height 16
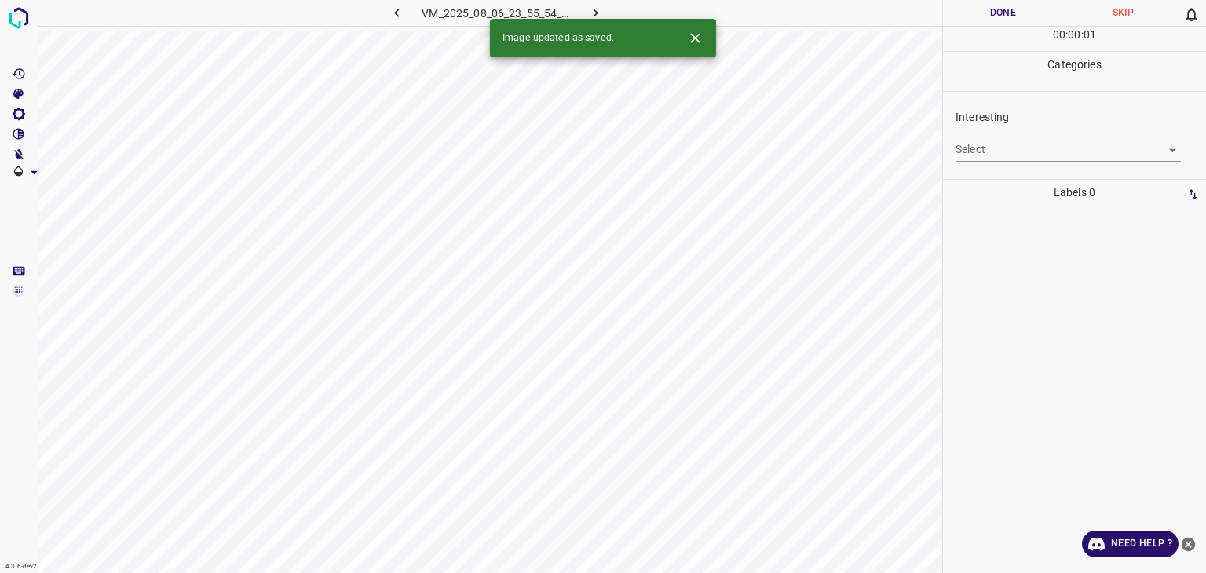
click at [700, 41] on icon "Close" at bounding box center [695, 38] width 16 height 16
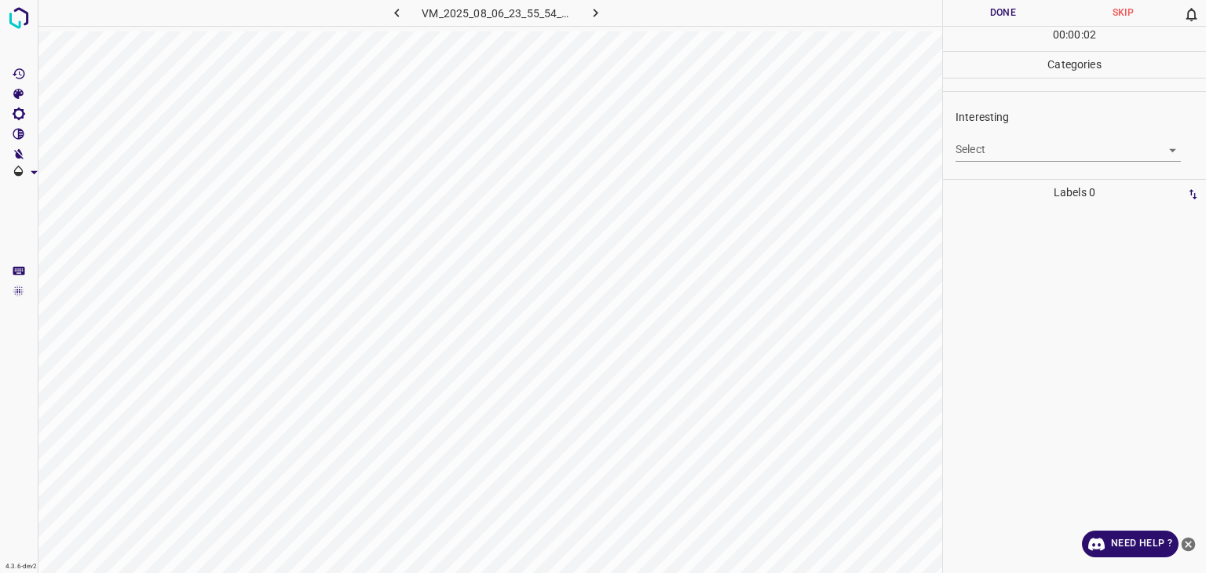
click at [1027, 129] on div "Select ​" at bounding box center [1068, 143] width 225 height 35
click at [1030, 136] on div "Select ​" at bounding box center [1068, 143] width 225 height 35
click at [1030, 149] on body "4.3.6-dev2 VM_2025_08_06_23_55_54_271_07.gif Done Skip 0 00 : 00 : 03 Categorie…" at bounding box center [603, 286] width 1206 height 573
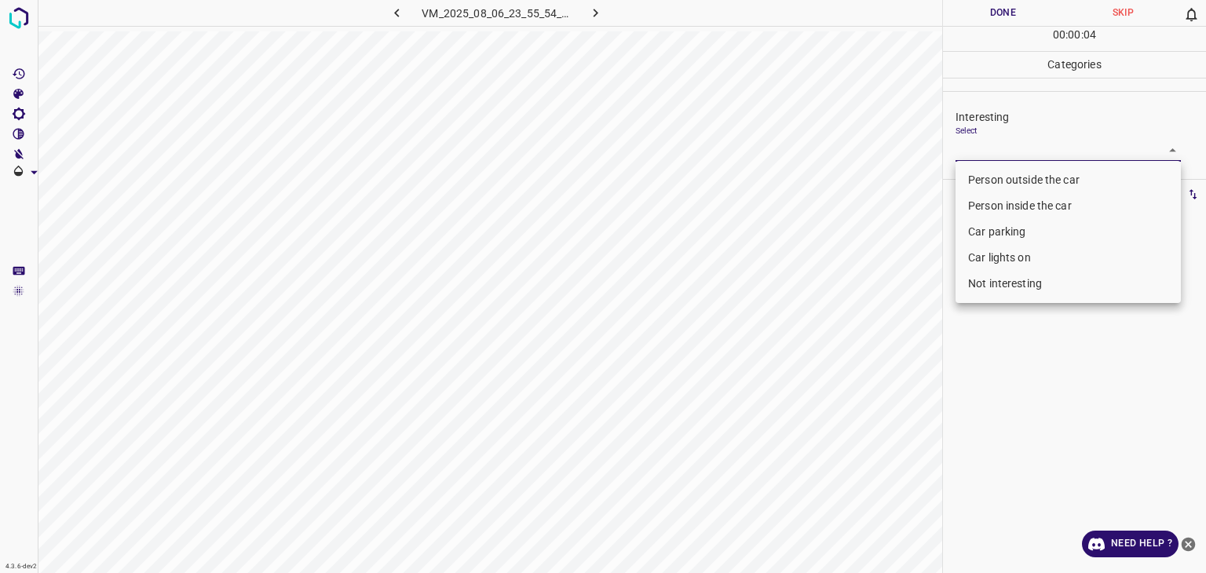
click at [978, 286] on li "Not interesting" at bounding box center [1068, 284] width 225 height 26
type input "Not interesting"
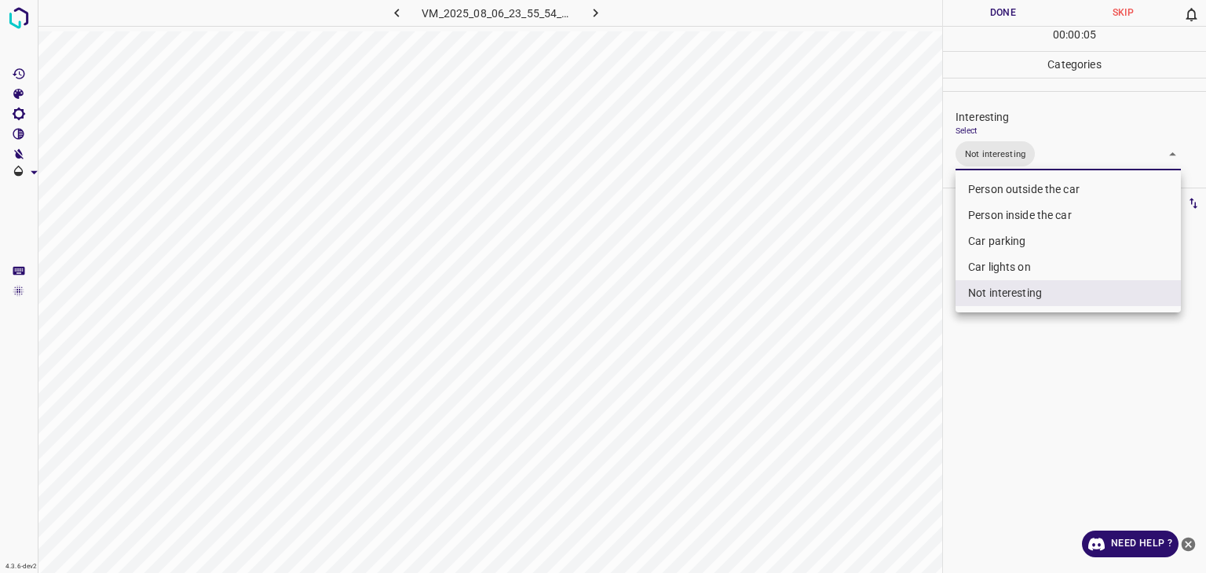
click at [974, 24] on div at bounding box center [603, 286] width 1206 height 573
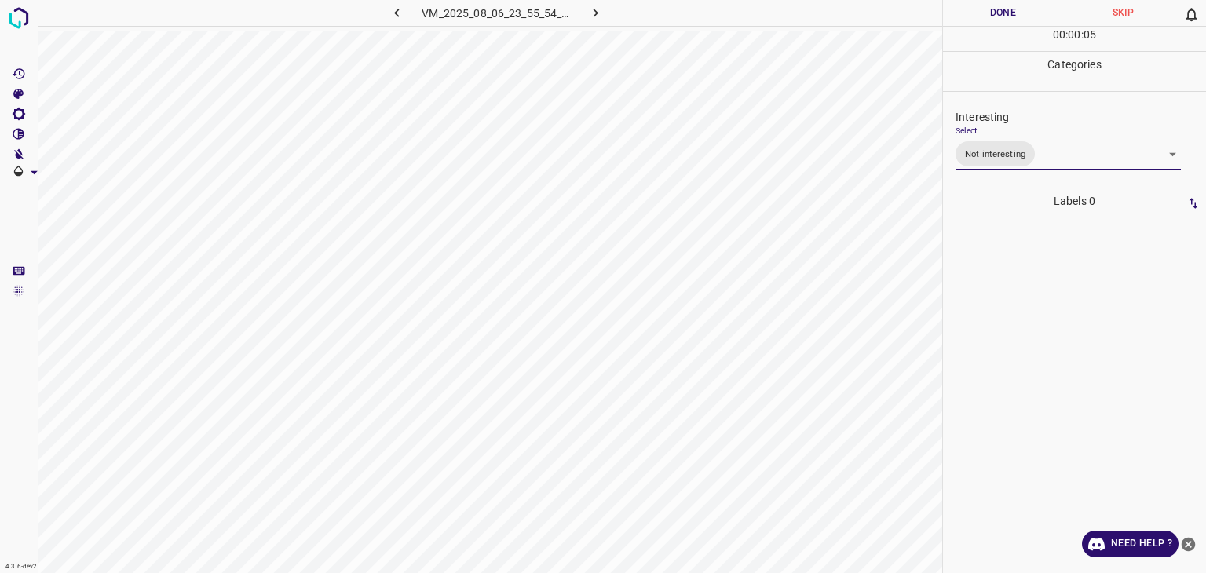
click at [974, 22] on div at bounding box center [603, 286] width 1206 height 573
click at [973, 20] on button "Done" at bounding box center [1003, 13] width 120 height 26
click at [973, 19] on button "Done" at bounding box center [1003, 13] width 120 height 26
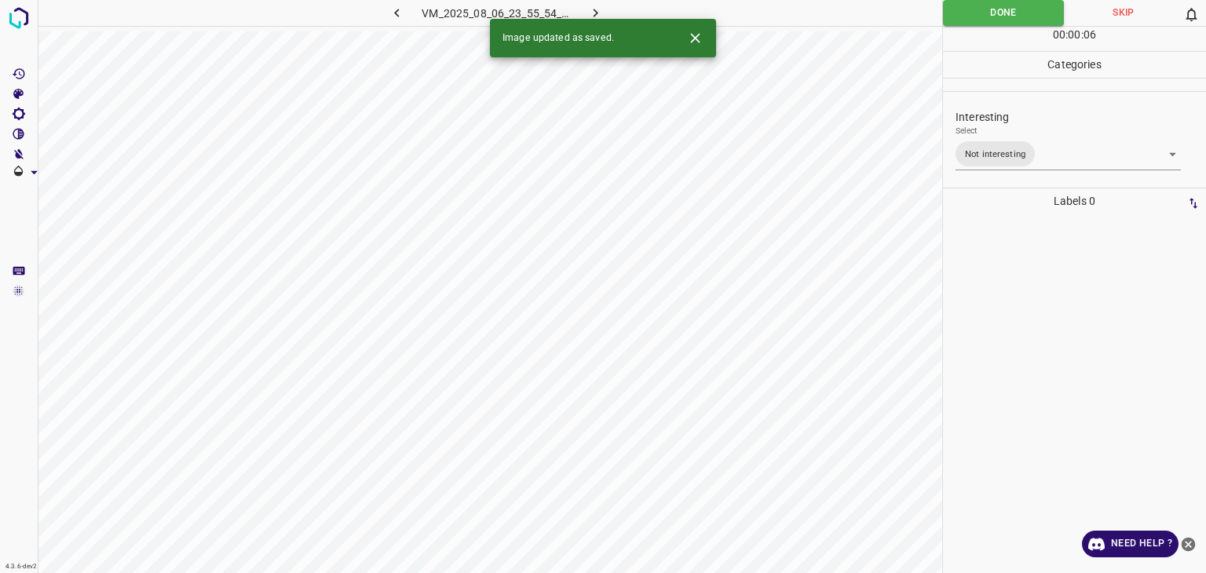
click at [594, 11] on icon "button" at bounding box center [595, 13] width 16 height 16
click at [974, 140] on body "4.3.6-dev2 VM_2025_08_07_00_52_27_666_02.gif Done Skip 0 00 : 00 : 01 Categorie…" at bounding box center [603, 286] width 1206 height 573
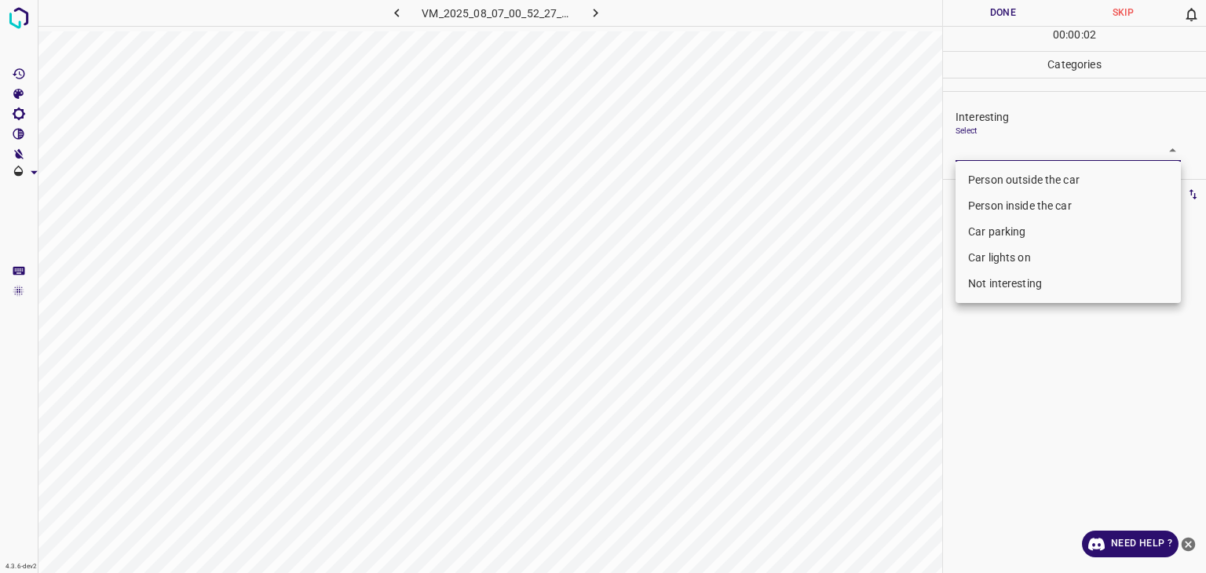
click at [985, 181] on li "Person outside the car" at bounding box center [1068, 180] width 225 height 26
type input "Person outside the car"
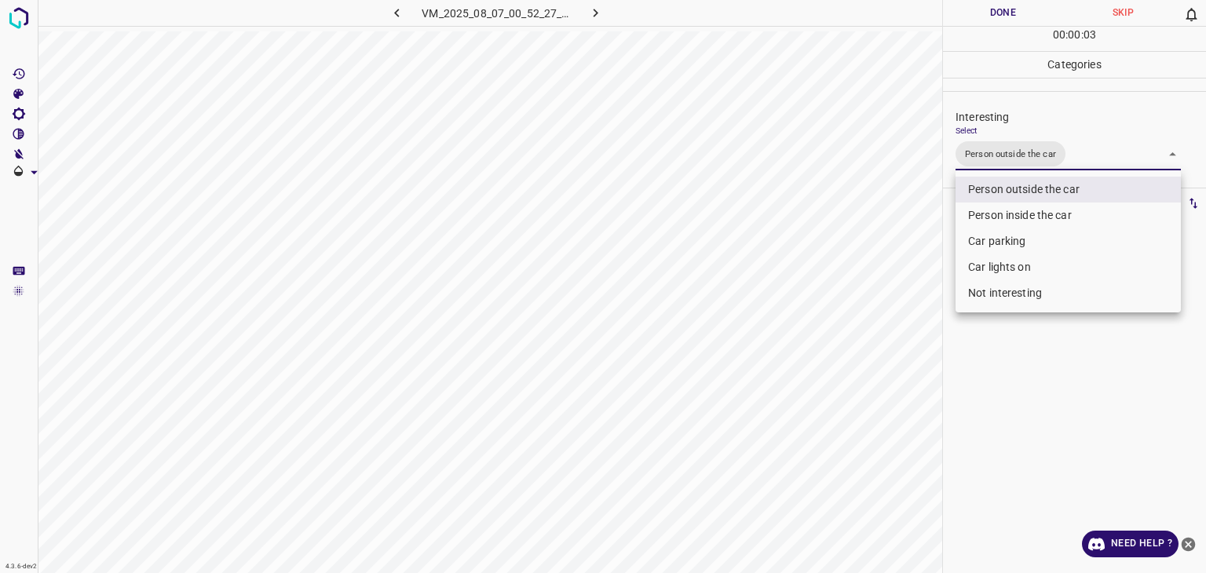
click at [979, 16] on div at bounding box center [603, 286] width 1206 height 573
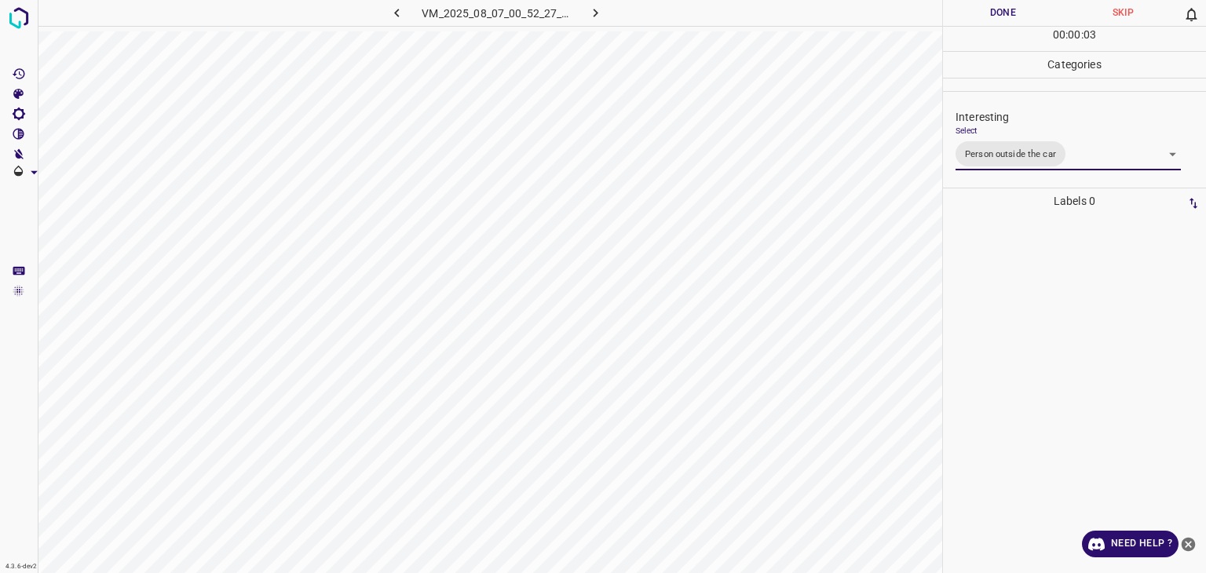
click at [979, 16] on div at bounding box center [603, 286] width 1206 height 573
click at [979, 16] on button "Done" at bounding box center [1003, 13] width 120 height 26
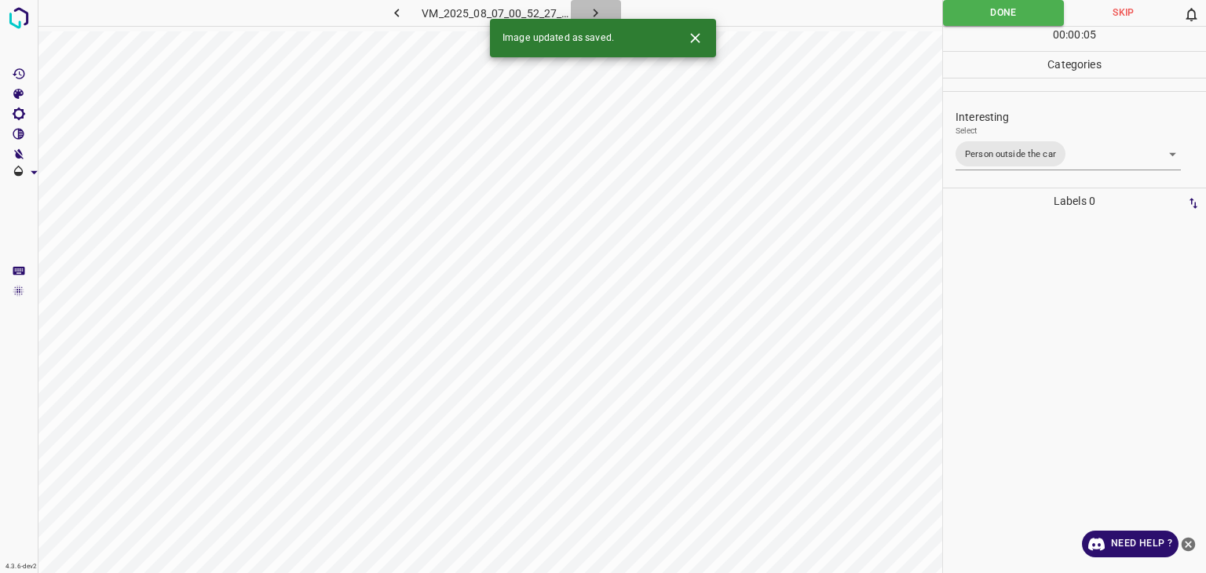
click at [597, 14] on icon "button" at bounding box center [595, 13] width 16 height 16
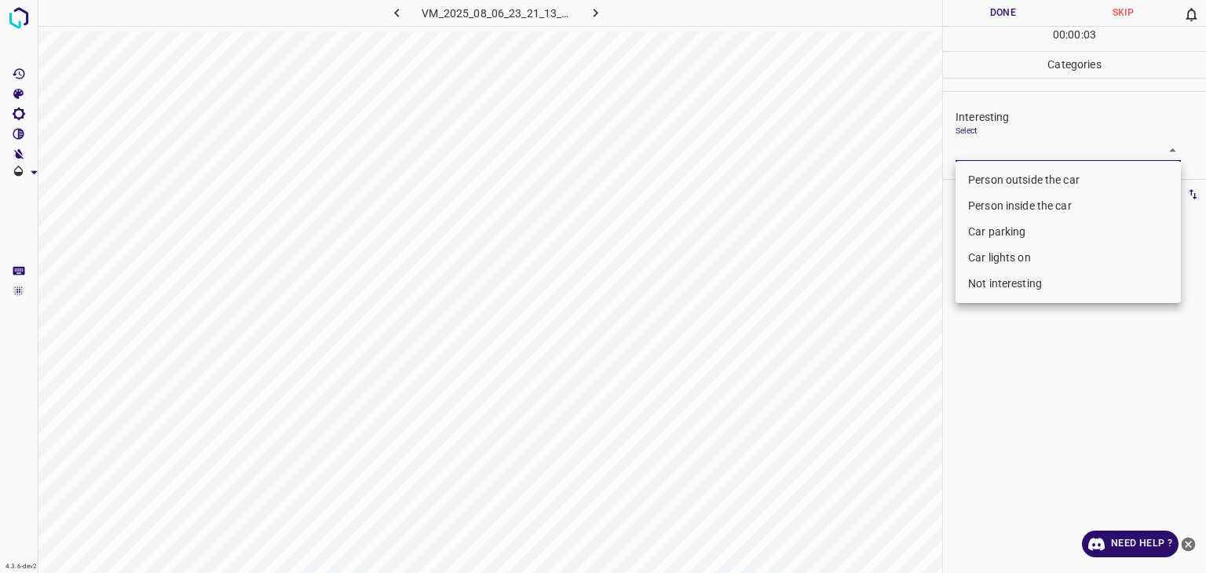
click at [1018, 156] on body "4.3.6-dev2 VM_2025_08_06_23_21_13_373_05.gif Done Skip 0 00 : 00 : 03 Categorie…" at bounding box center [603, 286] width 1206 height 573
click at [1031, 177] on li "Person outside the car" at bounding box center [1068, 180] width 225 height 26
type input "Person outside the car"
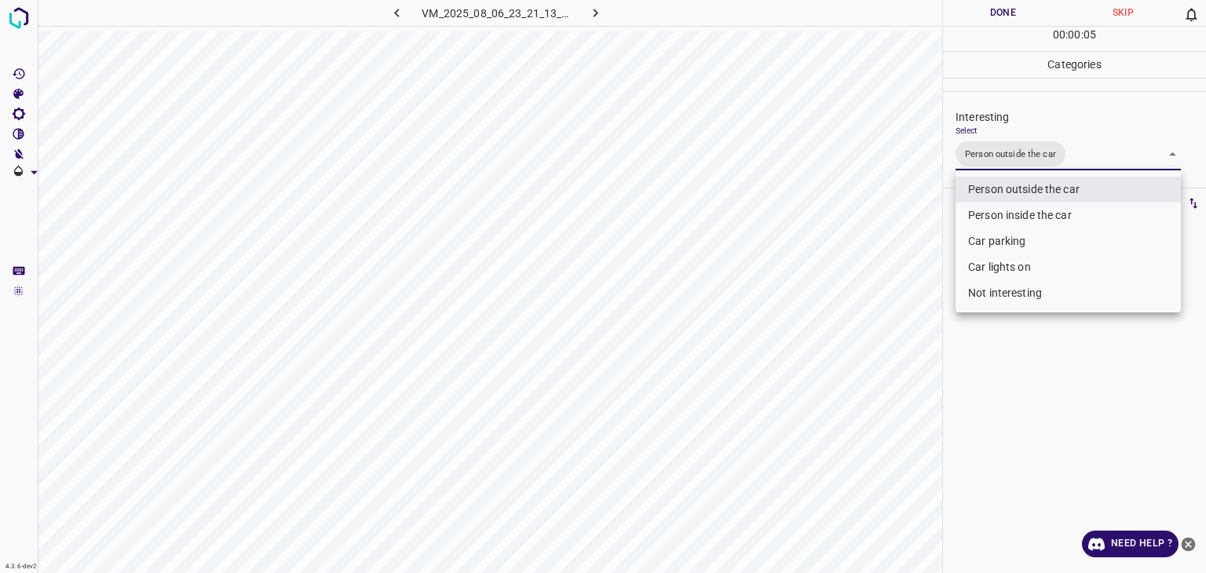
click at [989, 18] on div at bounding box center [603, 286] width 1206 height 573
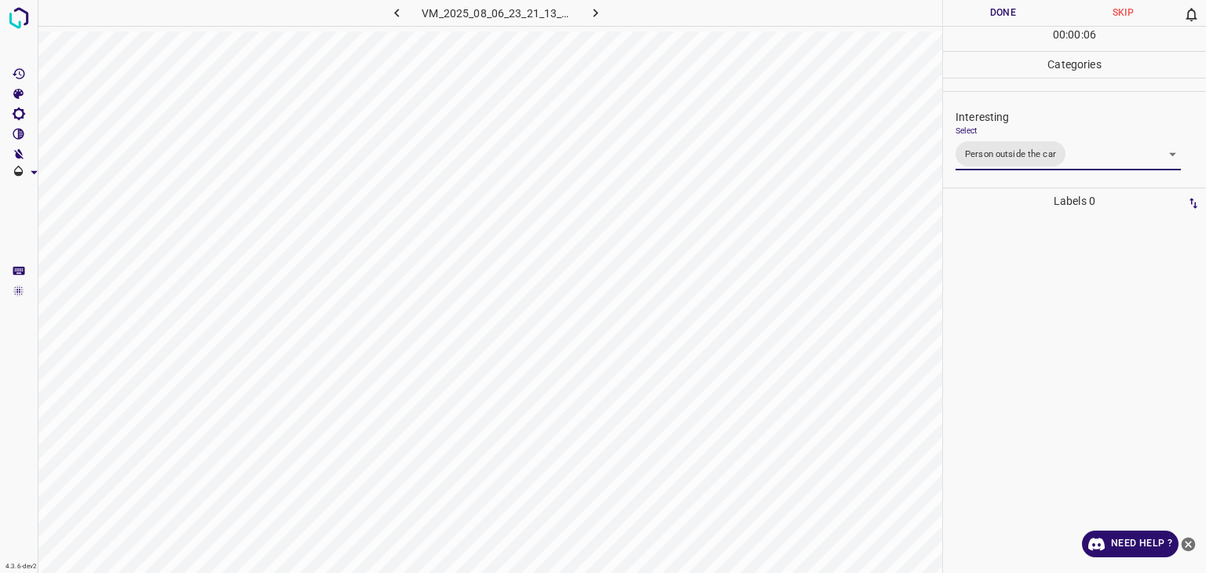
click at [989, 18] on div at bounding box center [603, 286] width 1206 height 573
click at [989, 18] on button "Done" at bounding box center [1003, 13] width 120 height 26
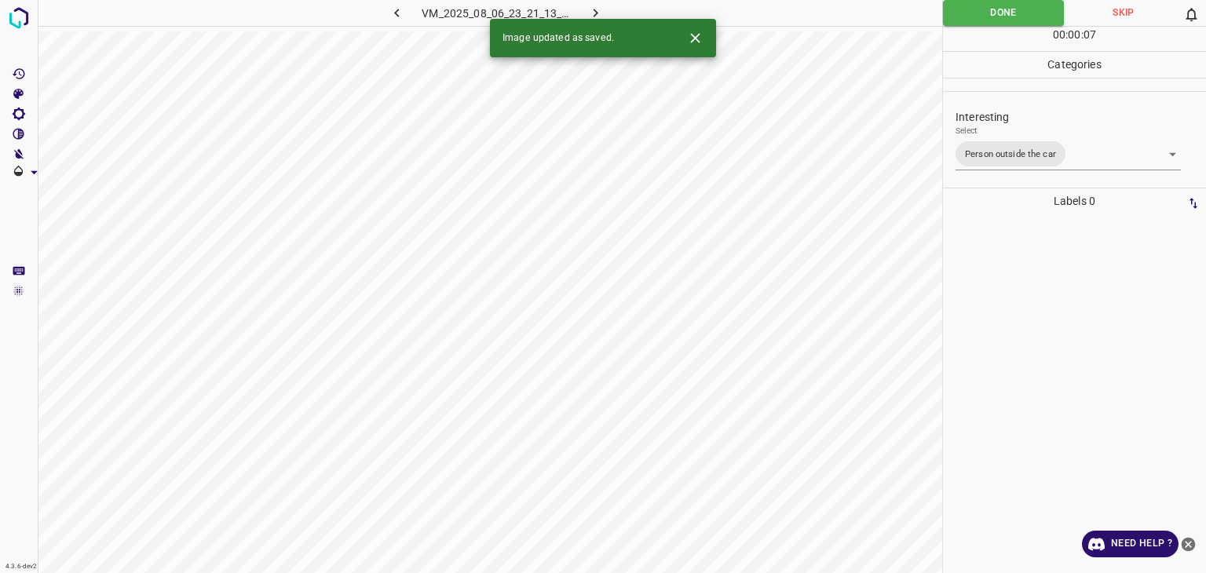
click at [592, 13] on icon "button" at bounding box center [595, 13] width 16 height 16
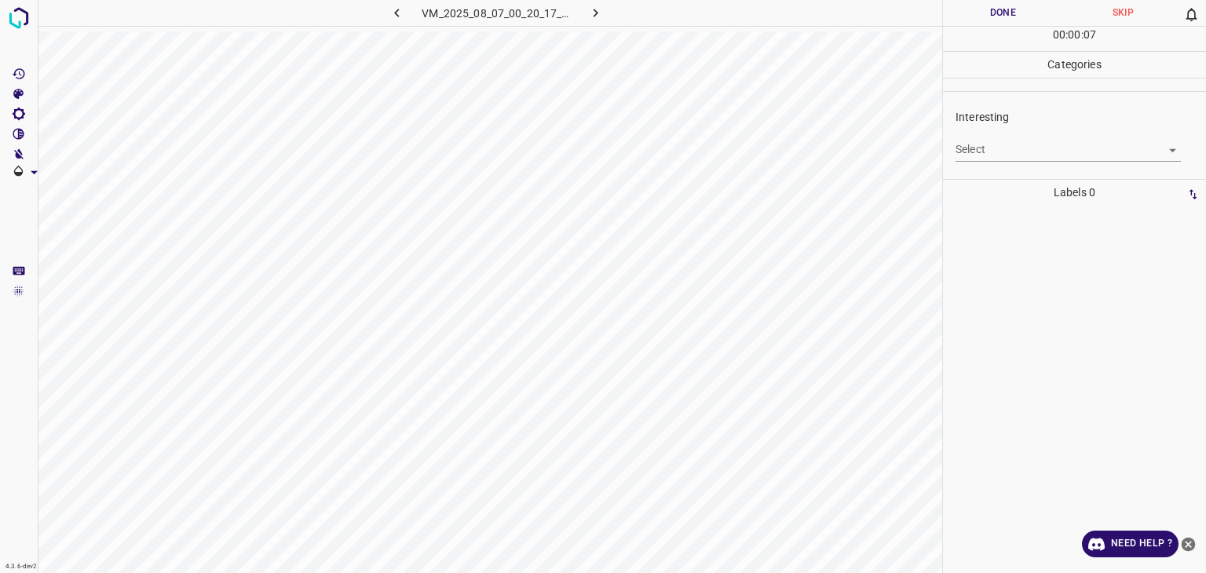
click at [995, 164] on div "Interesting Select ​" at bounding box center [1074, 135] width 263 height 74
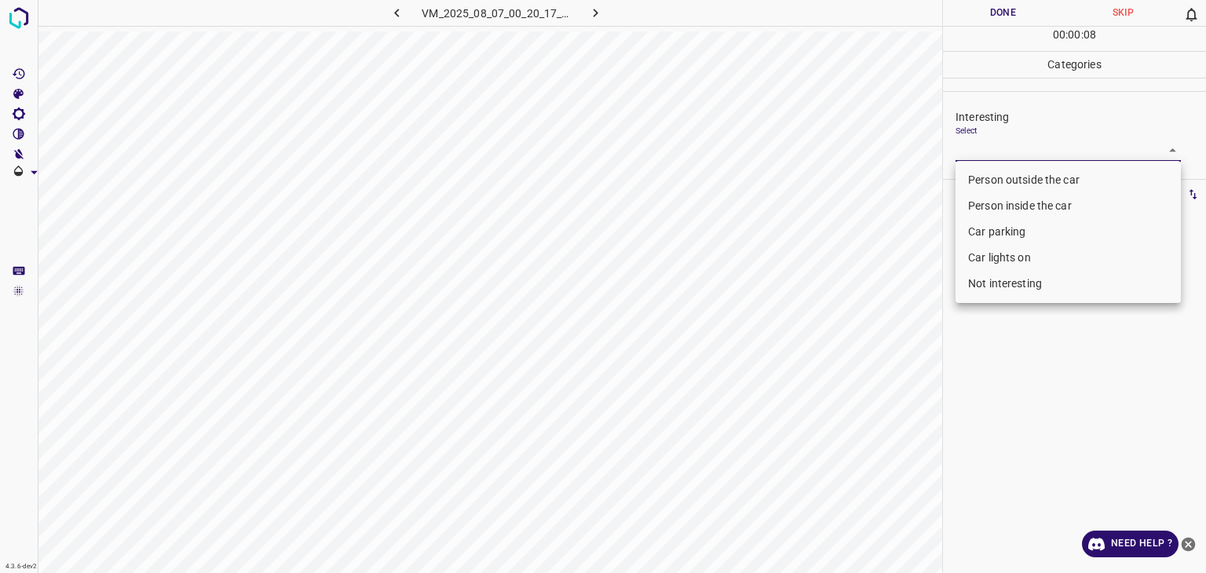
click at [974, 150] on body "4.3.6-dev2 VM_2025_08_07_00_20_17_785_09.gif Done Skip 0 00 : 00 : 08 Categorie…" at bounding box center [603, 286] width 1206 height 573
click at [983, 165] on ul "Person outside the car Person inside the car Car parking Car lights on Not inte…" at bounding box center [1068, 232] width 225 height 142
click at [982, 177] on li "Person outside the car" at bounding box center [1068, 180] width 225 height 26
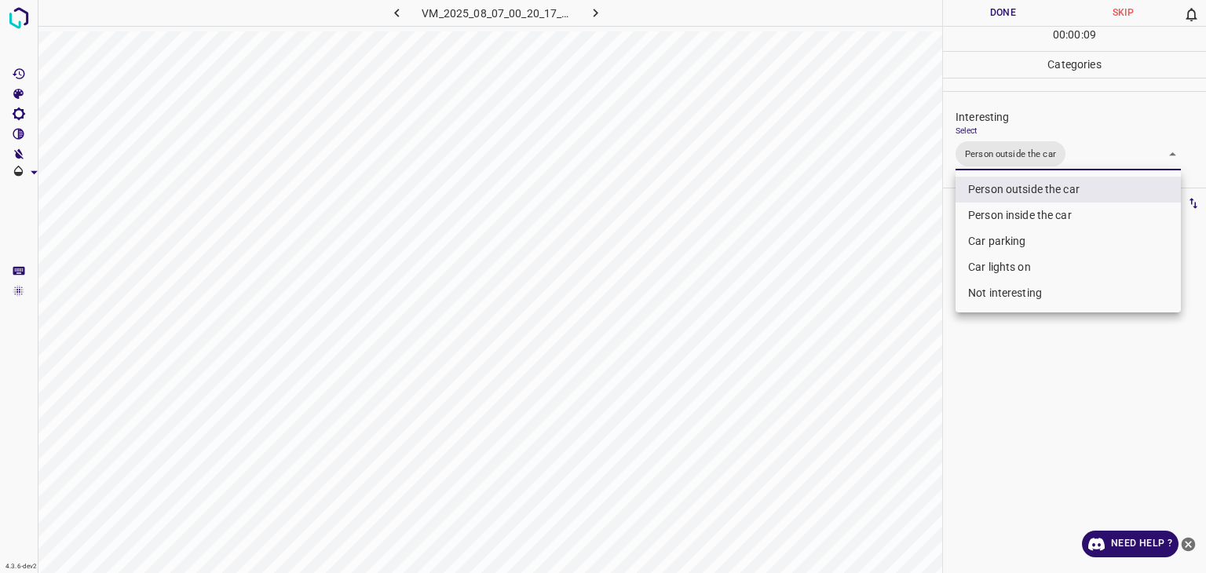
click at [992, 261] on li "Car lights on" at bounding box center [1068, 267] width 225 height 26
type input "Person outside the car,Car lights on"
click at [967, 14] on div at bounding box center [603, 286] width 1206 height 573
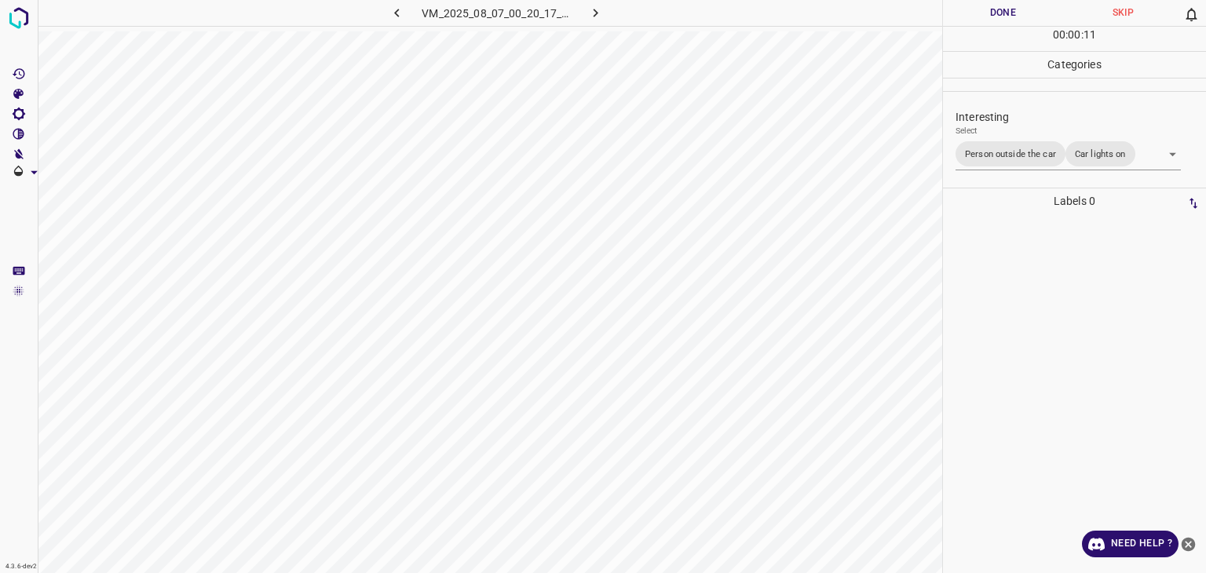
click at [967, 14] on div at bounding box center [603, 286] width 1206 height 573
click at [967, 14] on button "Done" at bounding box center [1003, 13] width 120 height 26
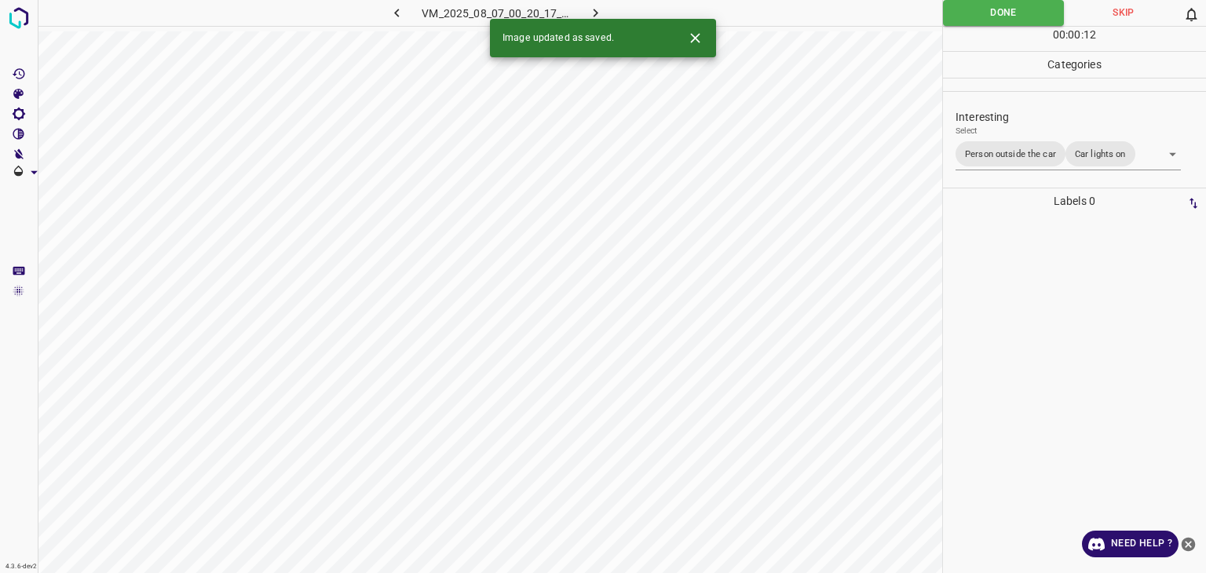
click at [967, 14] on button "Done" at bounding box center [1003, 13] width 121 height 26
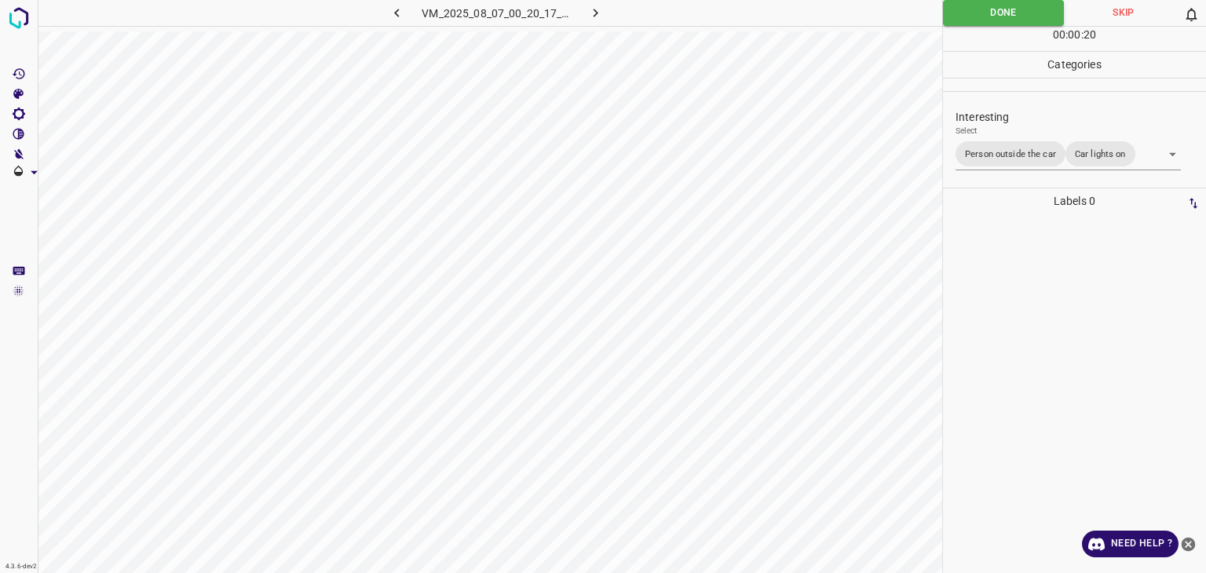
click at [604, 5] on button "button" at bounding box center [596, 13] width 50 height 26
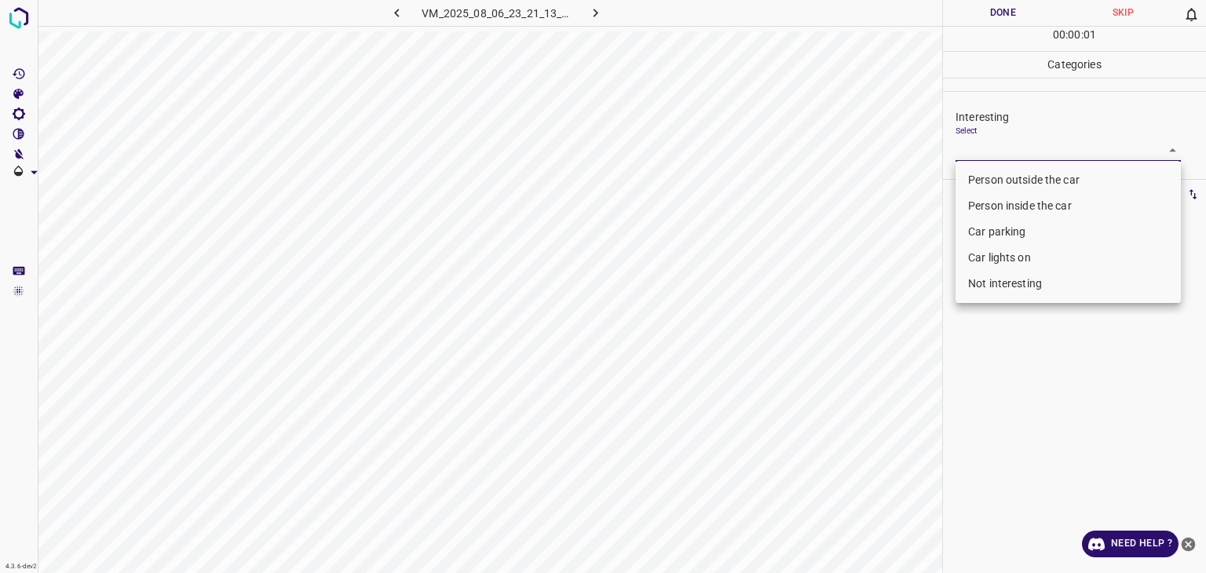
click at [982, 148] on body "4.3.6-dev2 VM_2025_08_06_23_21_13_373_08.gif Done Skip 0 00 : 00 : 01 Categorie…" at bounding box center [603, 286] width 1206 height 573
click at [989, 190] on li "Person outside the car" at bounding box center [1068, 180] width 225 height 26
type input "Person outside the car"
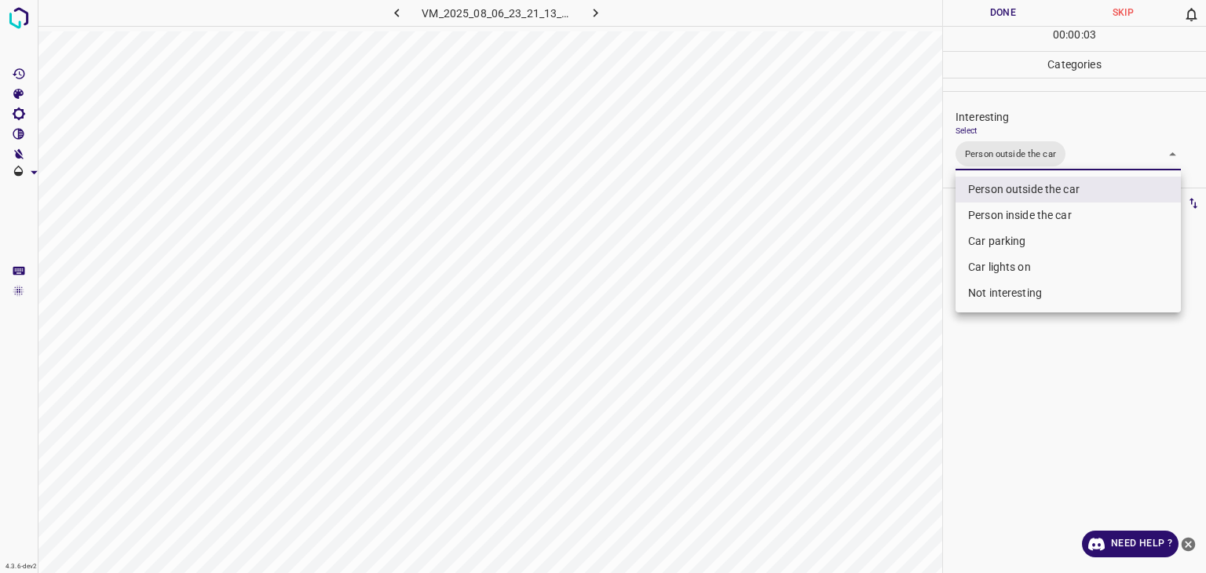
click at [999, 10] on div at bounding box center [603, 286] width 1206 height 573
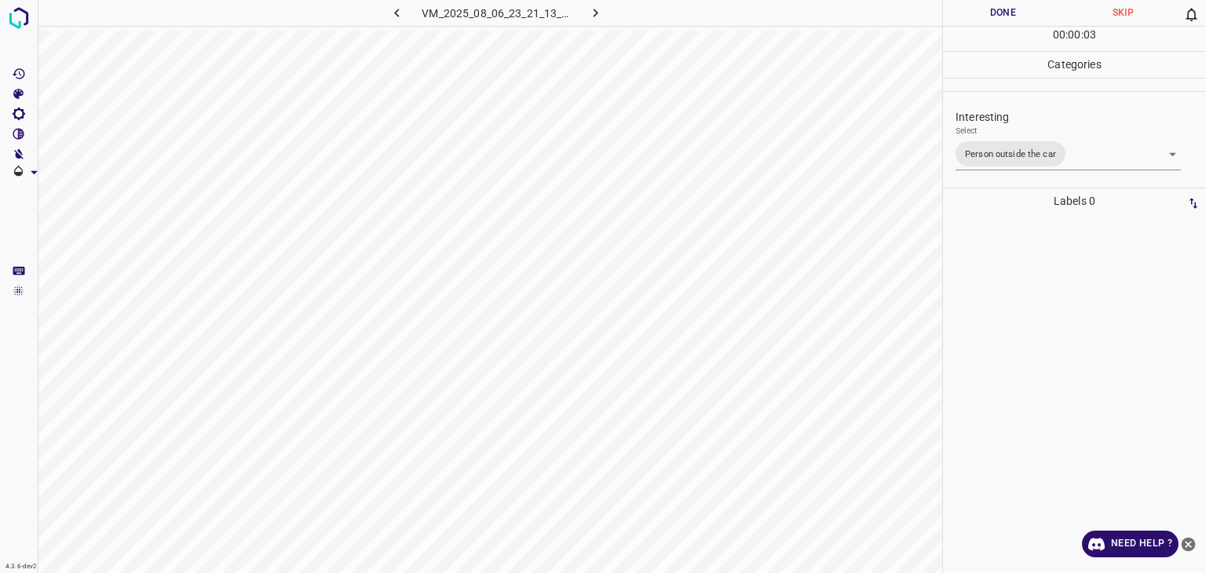
click at [999, 10] on div at bounding box center [603, 286] width 1206 height 573
click at [999, 10] on button "Done" at bounding box center [1003, 13] width 120 height 26
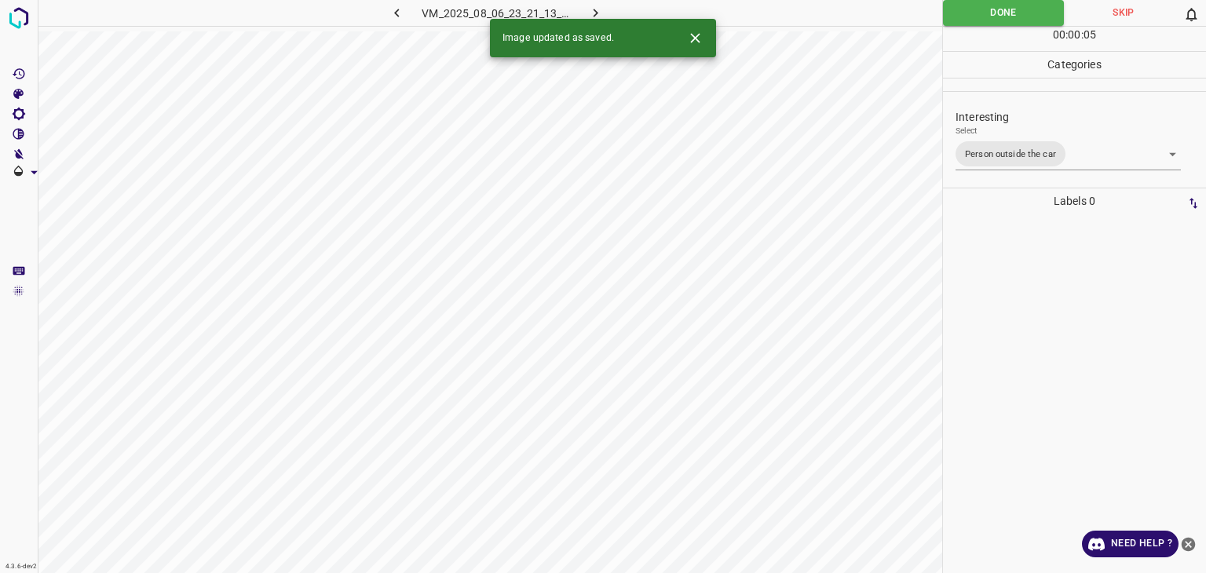
click at [601, 13] on icon "button" at bounding box center [595, 13] width 16 height 16
click at [982, 155] on body "4.3.6-dev2 VM_2025_08_06_23_23_55_115_09.gif Done Skip 0 00 : 00 : 05 Categorie…" at bounding box center [603, 286] width 1206 height 573
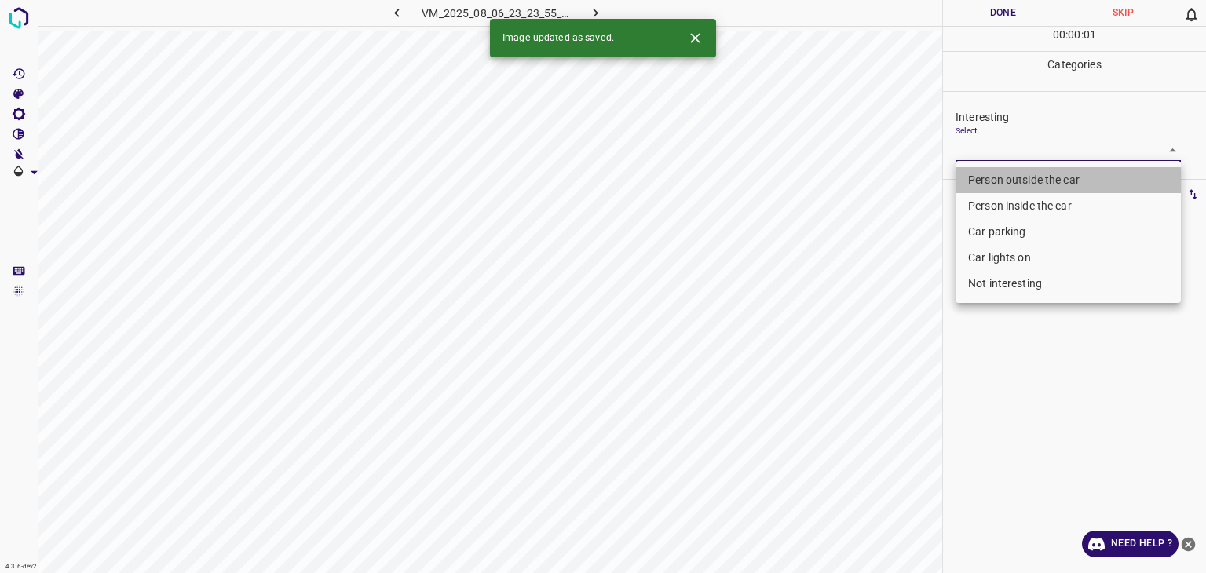
click at [990, 174] on li "Person outside the car" at bounding box center [1068, 180] width 225 height 26
type input "Person outside the car"
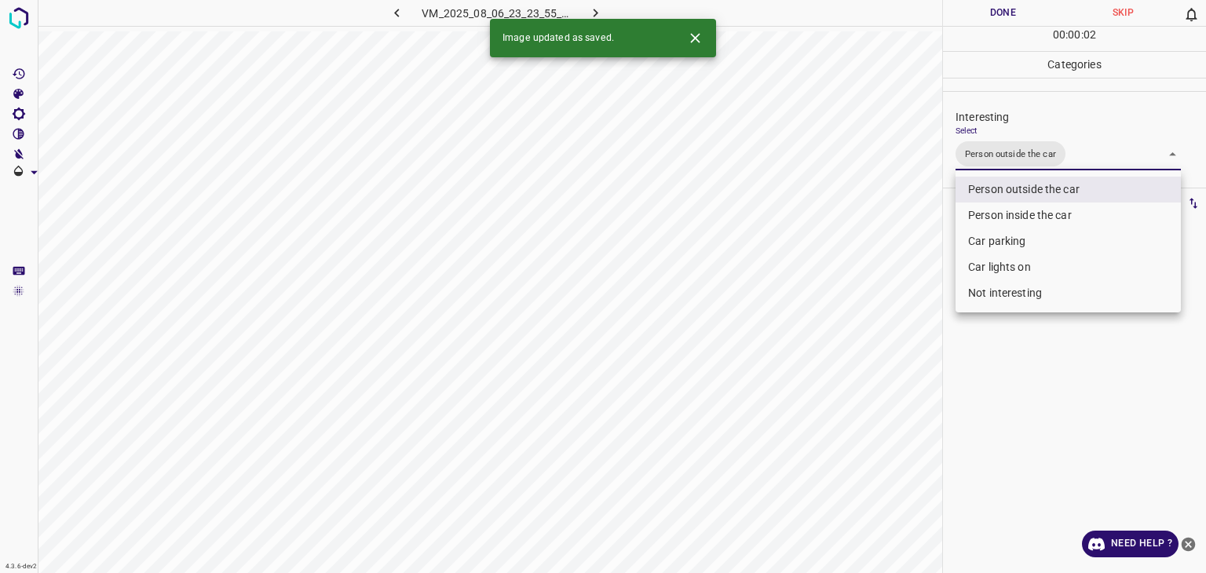
click at [981, 20] on div at bounding box center [603, 286] width 1206 height 573
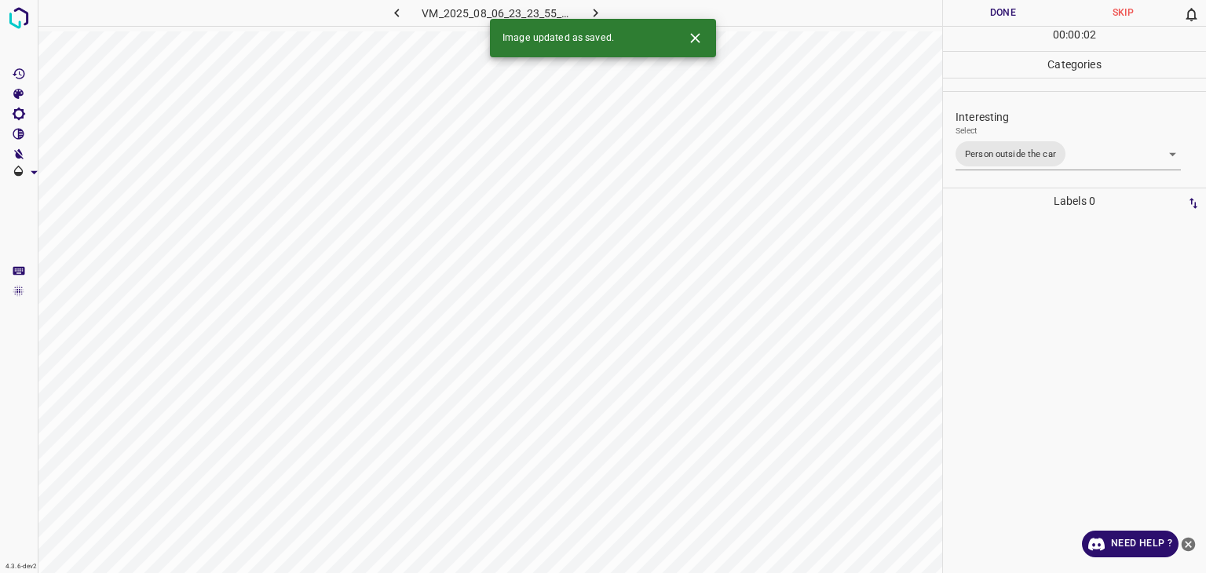
click at [981, 20] on button "Done" at bounding box center [1003, 13] width 120 height 26
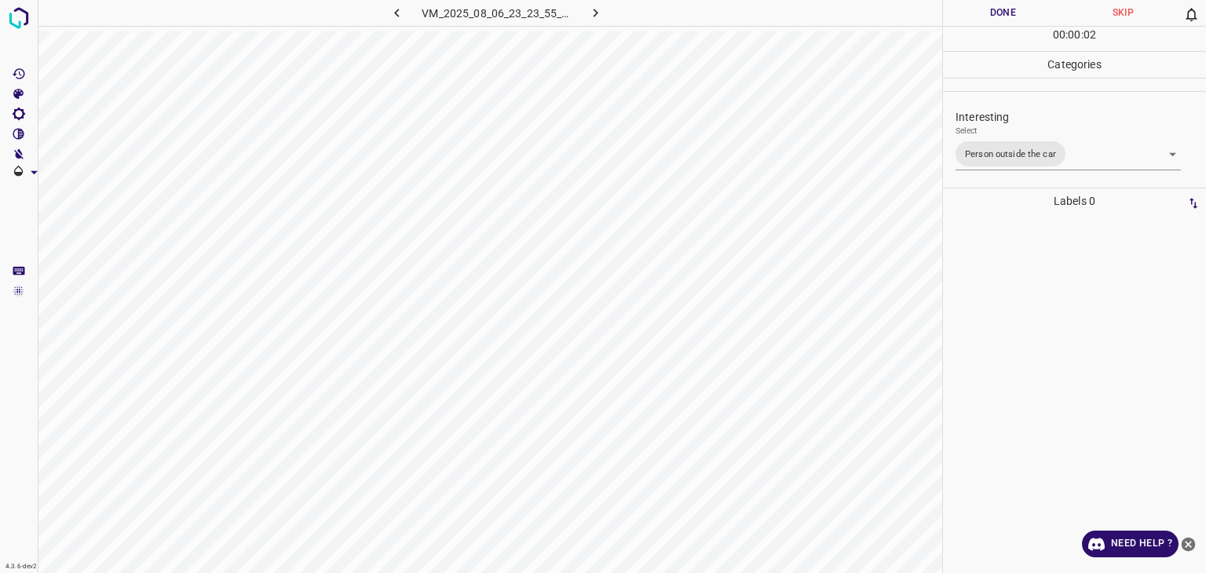
click at [981, 20] on button "Done" at bounding box center [1003, 13] width 120 height 26
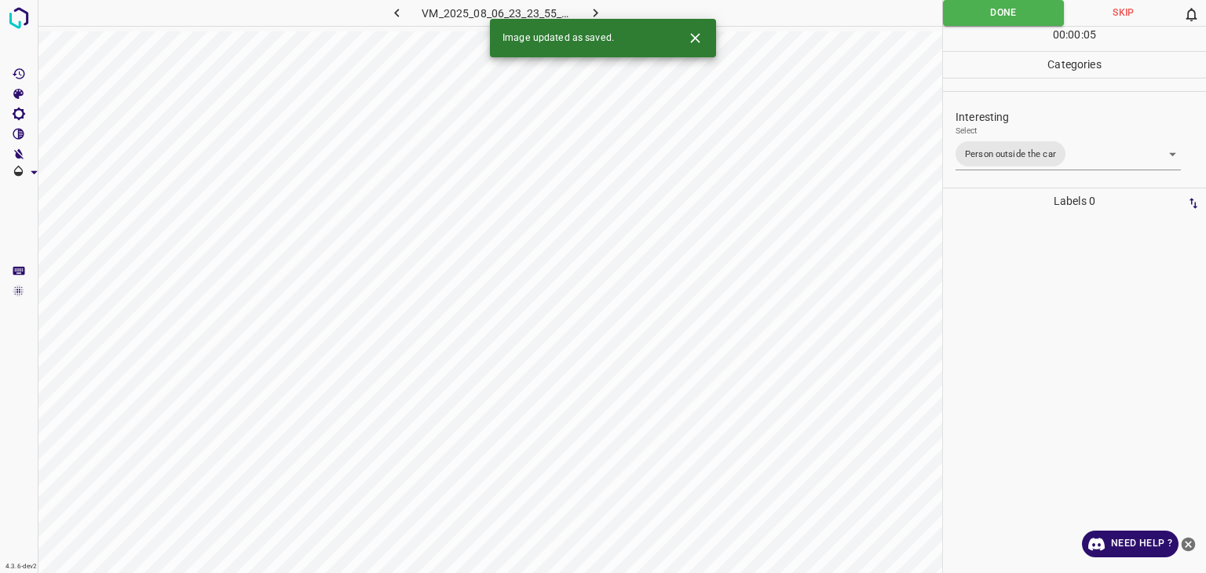
click at [590, 13] on icon "button" at bounding box center [595, 13] width 16 height 16
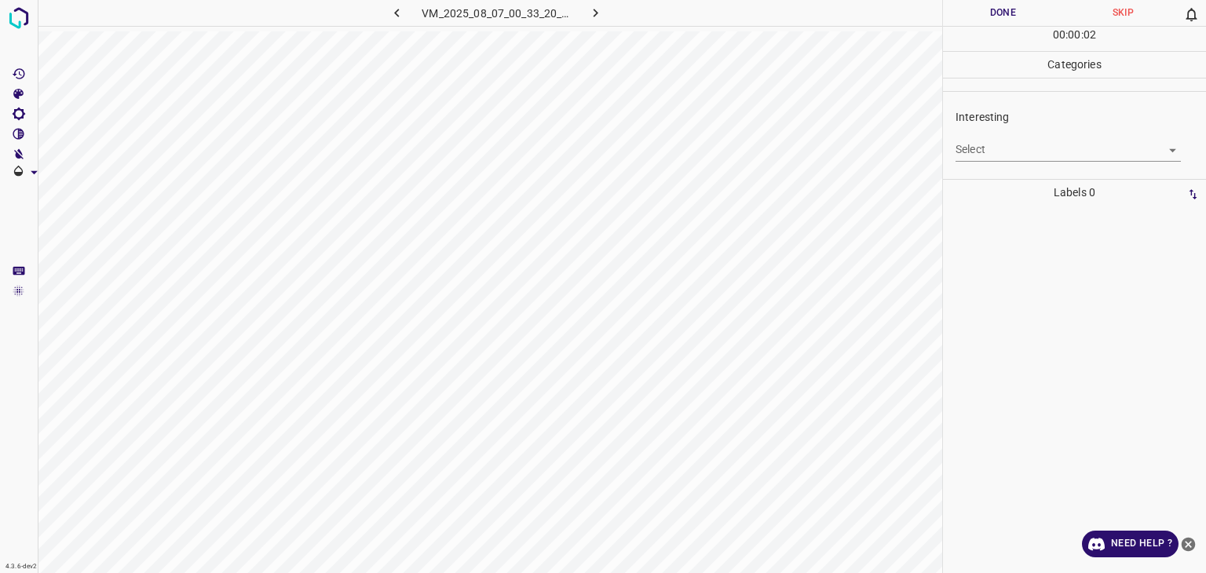
click at [971, 143] on body "4.3.6-dev2 VM_2025_08_07_00_33_20_314_03.gif Done Skip 0 00 : 00 : 02 Categorie…" at bounding box center [603, 286] width 1206 height 573
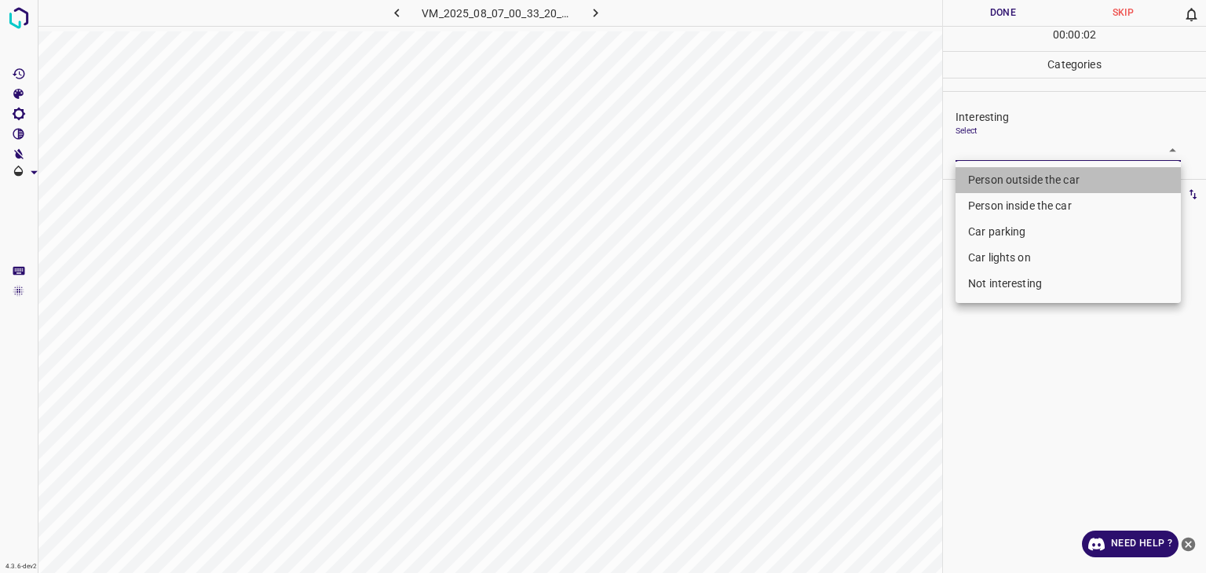
click at [977, 170] on li "Person outside the car" at bounding box center [1068, 180] width 225 height 26
type input "Person outside the car"
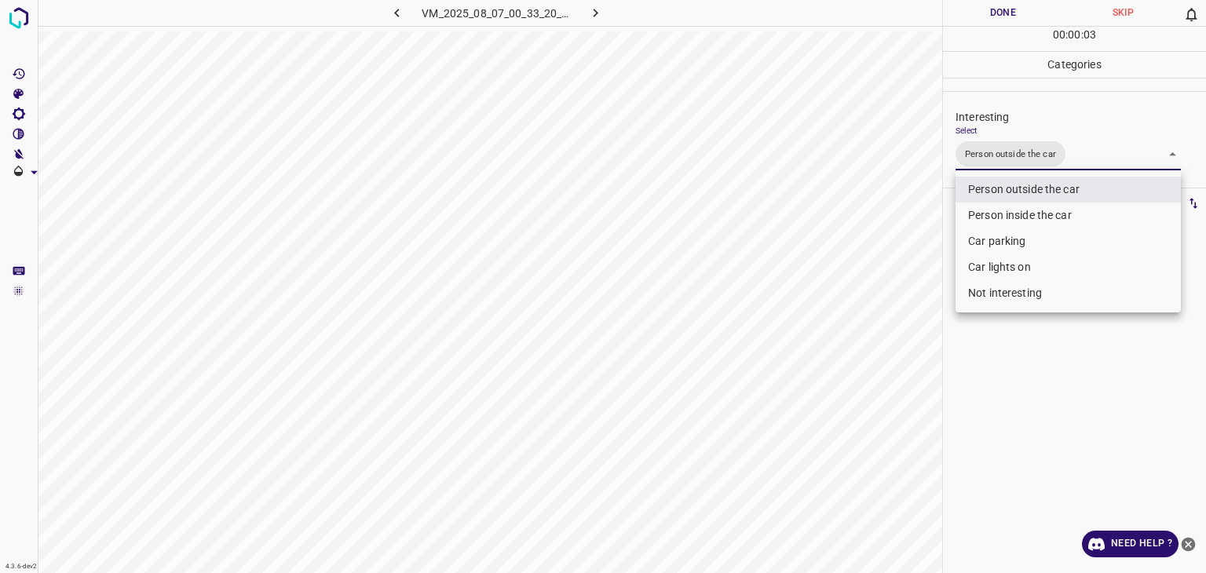
click at [995, 5] on div at bounding box center [603, 286] width 1206 height 573
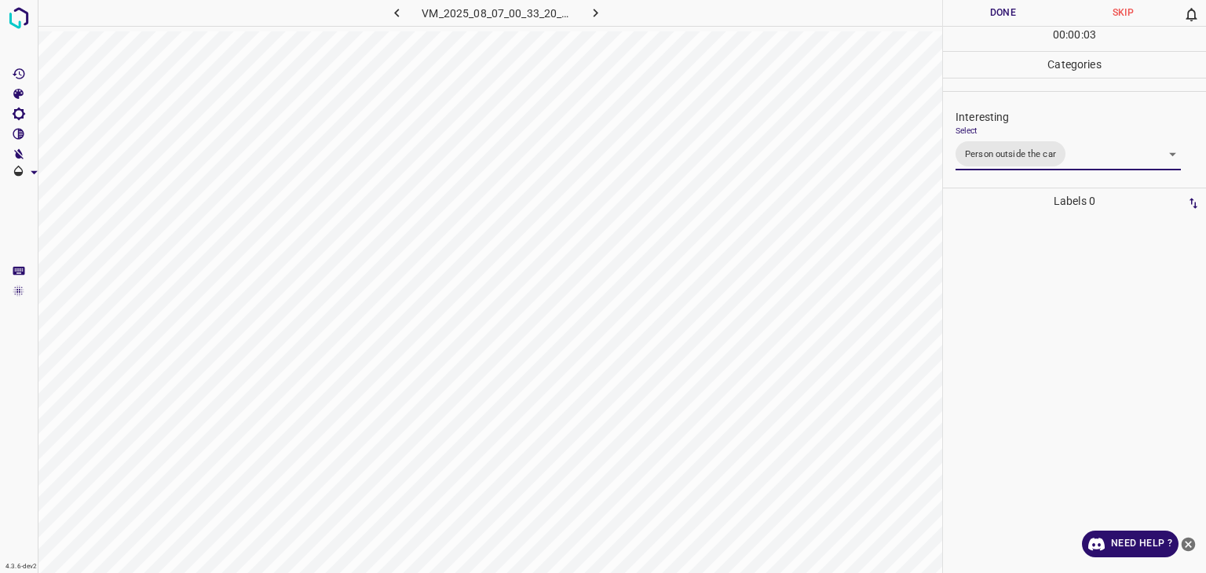
click at [999, 28] on div "Person outside the car Person inside the car Car parking Car lights on Not inte…" at bounding box center [603, 286] width 1206 height 573
click at [996, 27] on div "00 : 00 : 03" at bounding box center [1074, 39] width 263 height 24
click at [996, 27] on div "00 : 00 : 04" at bounding box center [1074, 39] width 263 height 24
click at [979, 7] on button "Done" at bounding box center [1003, 13] width 120 height 26
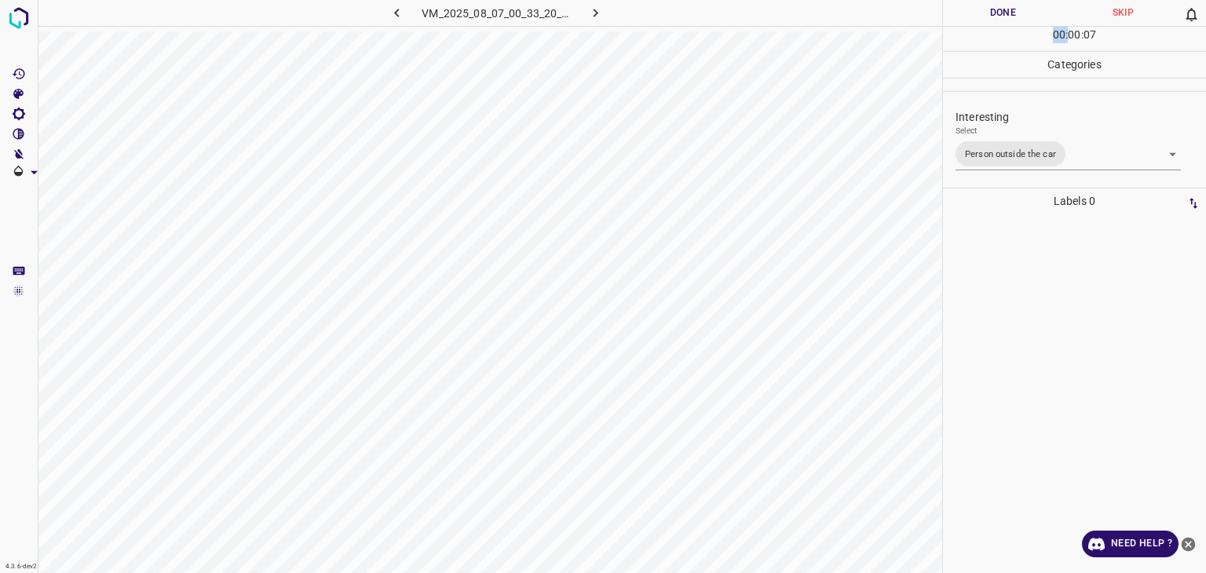
click at [979, 7] on button "Done" at bounding box center [1003, 13] width 120 height 26
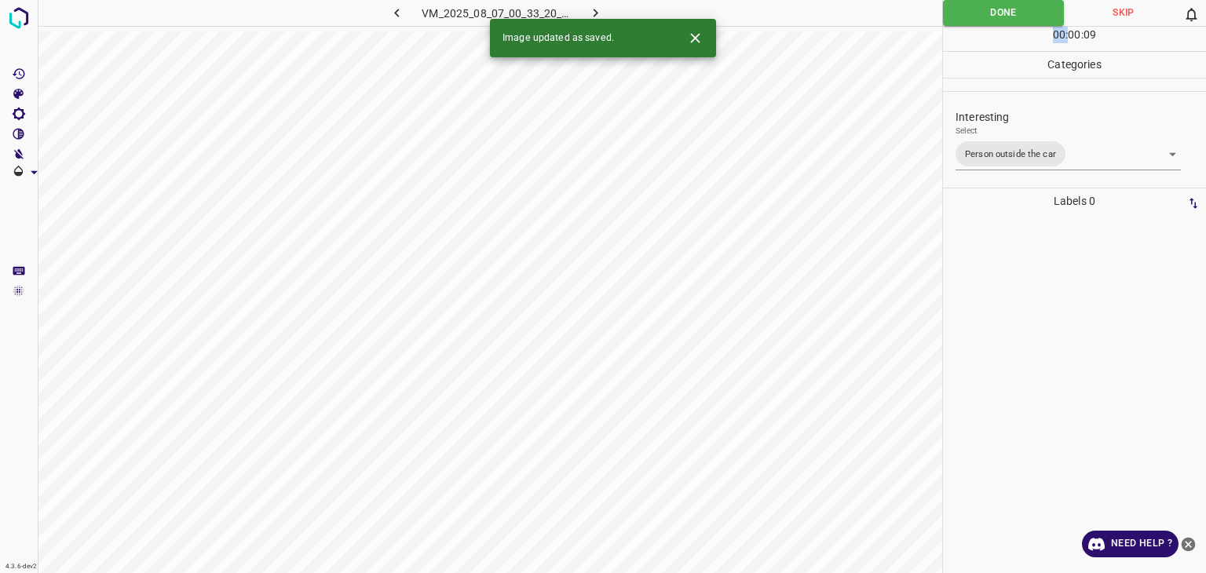
click at [597, 7] on icon "button" at bounding box center [595, 13] width 16 height 16
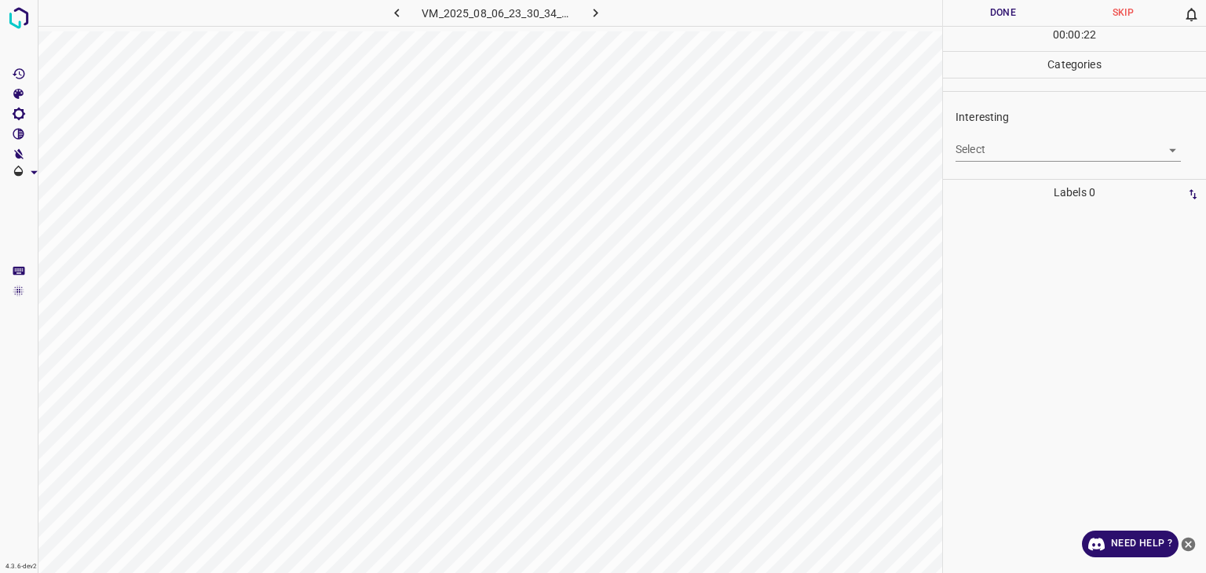
click at [1013, 163] on div "Interesting Select ​" at bounding box center [1074, 135] width 263 height 74
click at [1024, 155] on body "4.3.6-dev2 VM_2025_08_06_23_30_34_811_04.gif Done Skip 0 00 : 00 : 23 Categorie…" at bounding box center [603, 286] width 1206 height 573
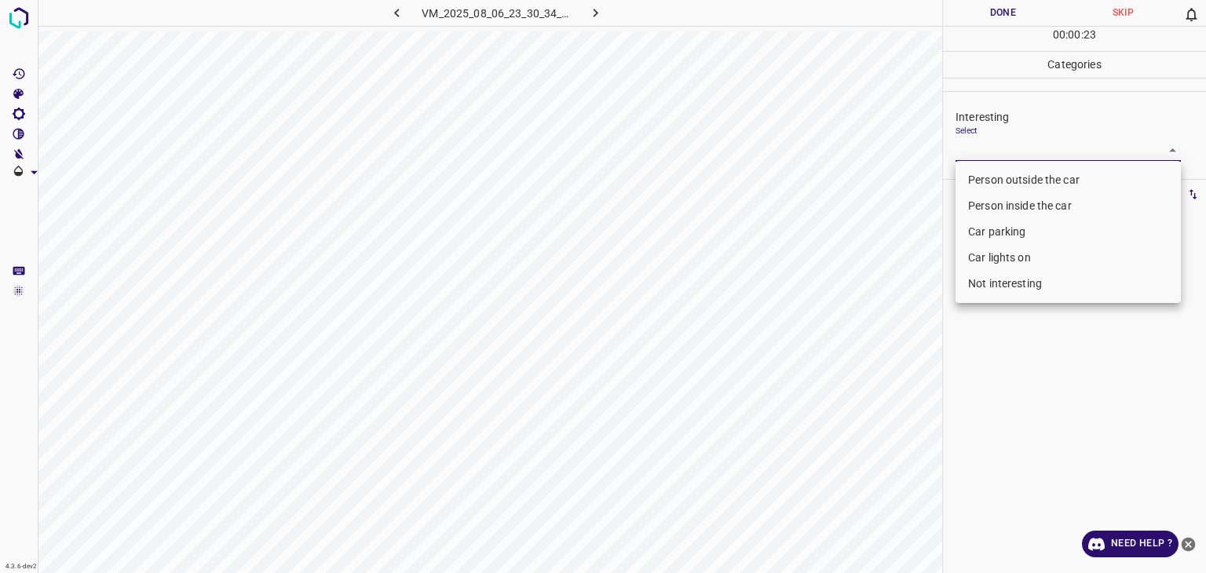
click at [1033, 177] on li "Person outside the car" at bounding box center [1068, 180] width 225 height 26
type input "Person outside the car"
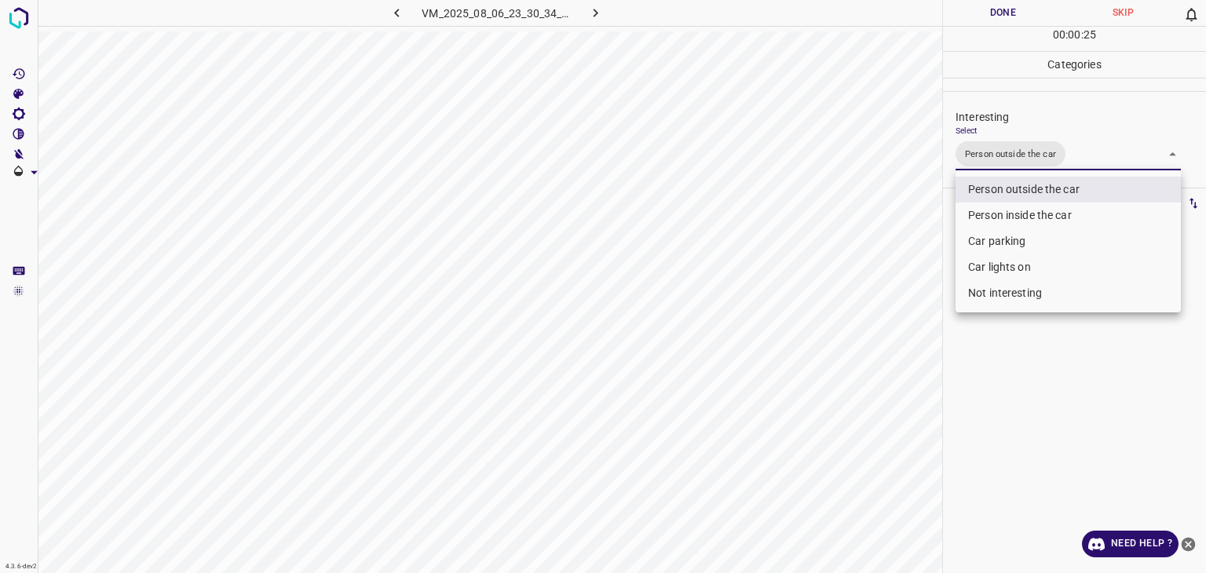
click at [1013, 18] on div at bounding box center [603, 286] width 1206 height 573
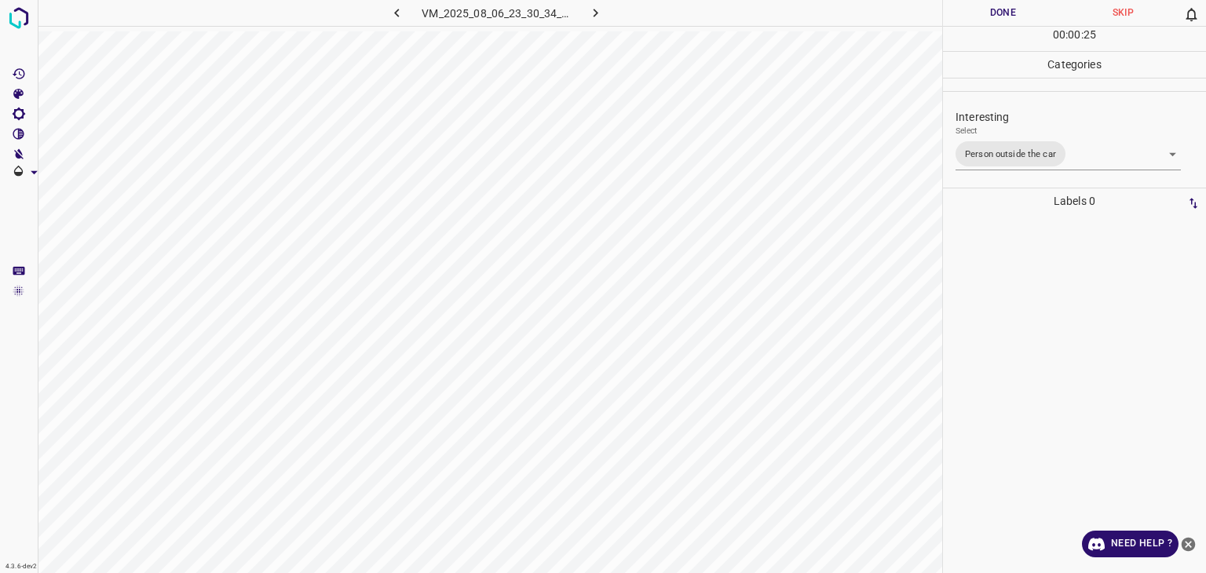
click at [1013, 18] on div at bounding box center [603, 286] width 1206 height 573
click at [1014, 19] on button "Done" at bounding box center [1003, 13] width 120 height 26
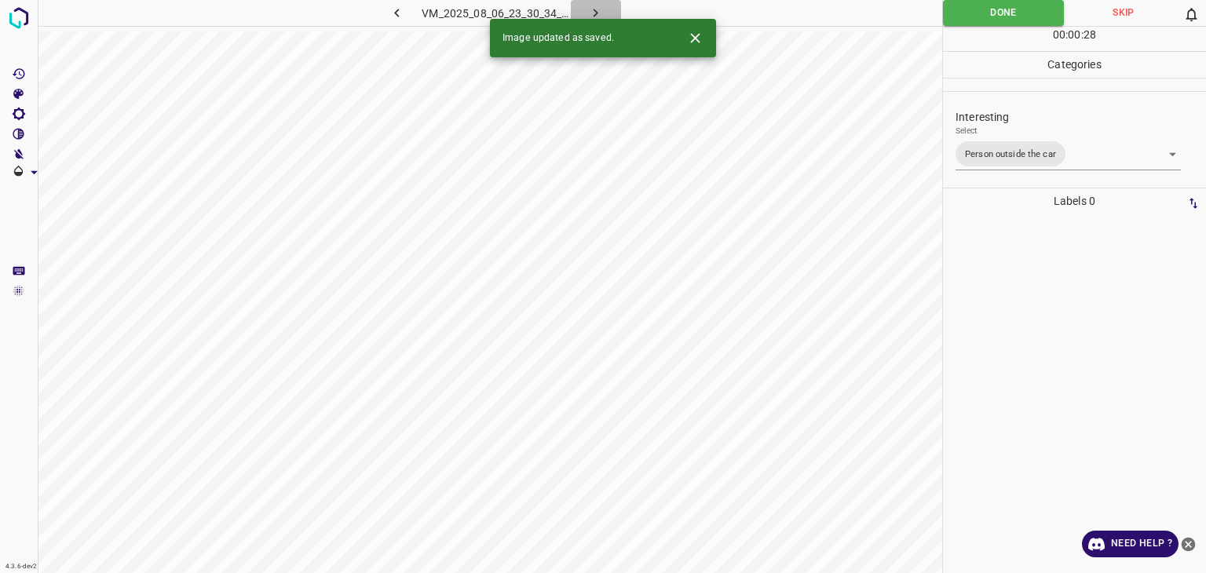
click at [597, 6] on icon "button" at bounding box center [595, 13] width 16 height 16
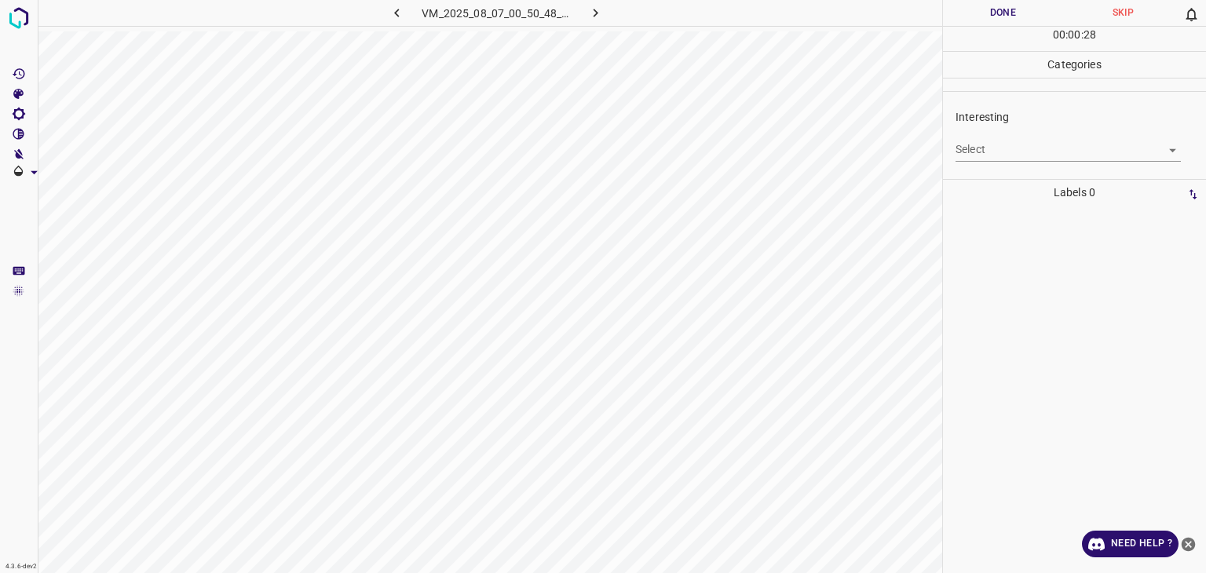
click at [992, 140] on body "4.3.6-dev2 VM_2025_08_07_00_50_48_085_01.gif Done Skip 0 00 : 00 : 28 Categorie…" at bounding box center [603, 286] width 1206 height 573
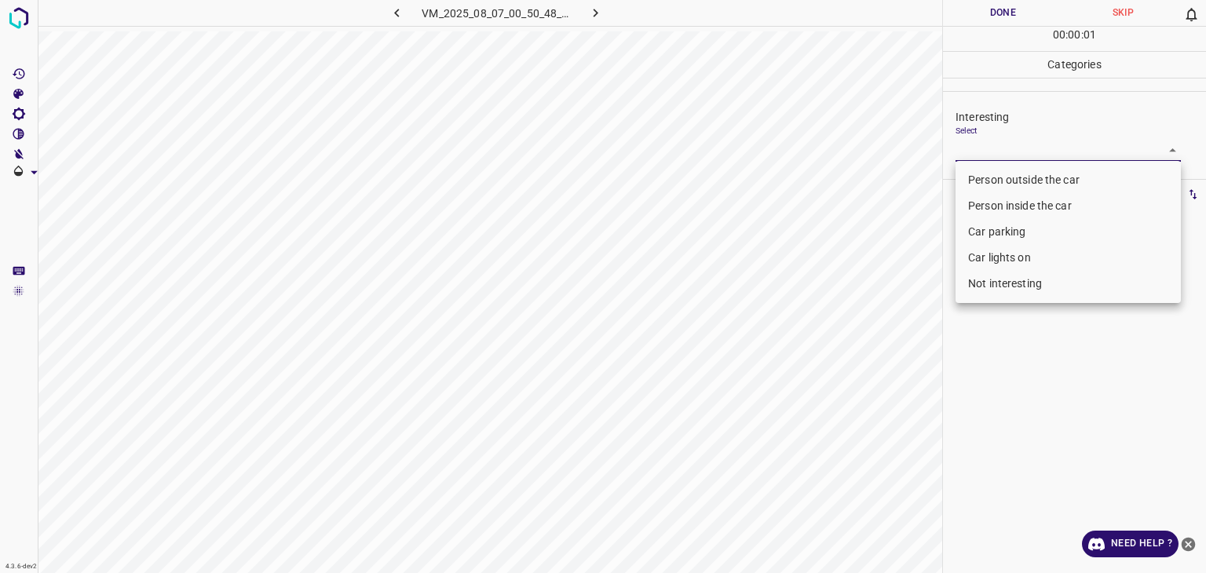
click at [999, 177] on li "Person outside the car" at bounding box center [1068, 180] width 225 height 26
type input "Person outside the car"
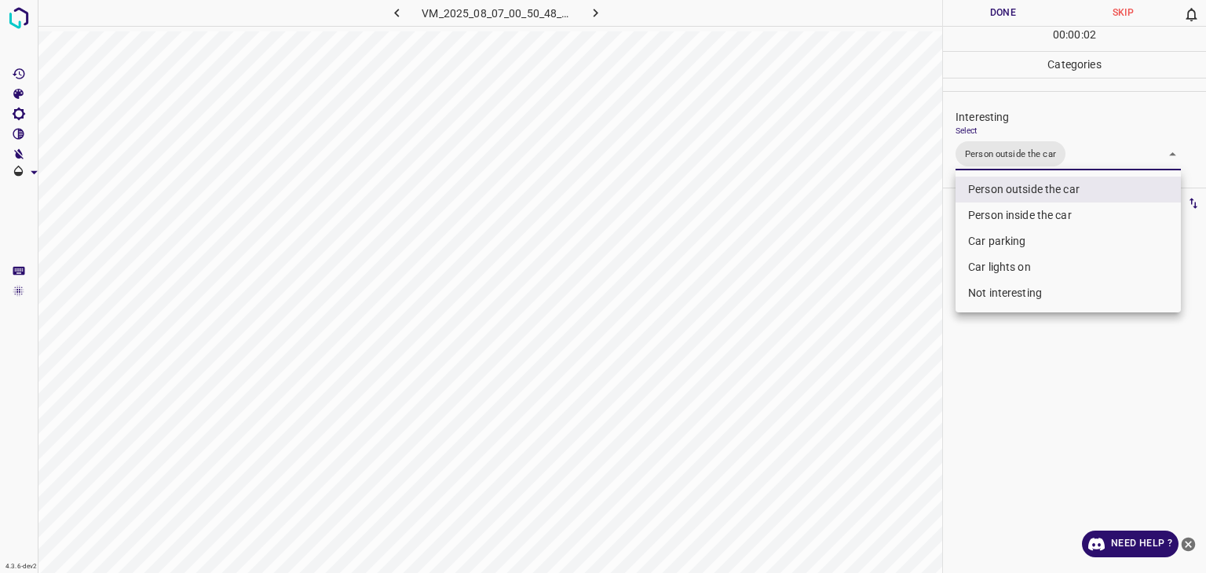
click at [995, 10] on div at bounding box center [603, 286] width 1206 height 573
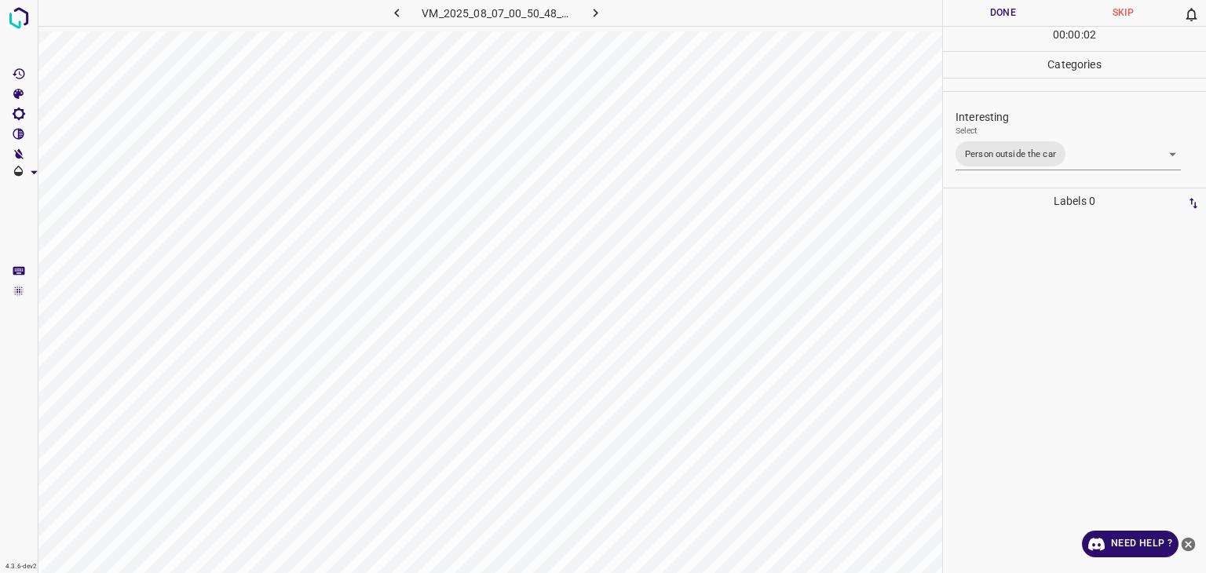
click at [995, 10] on button "Done" at bounding box center [1003, 13] width 120 height 26
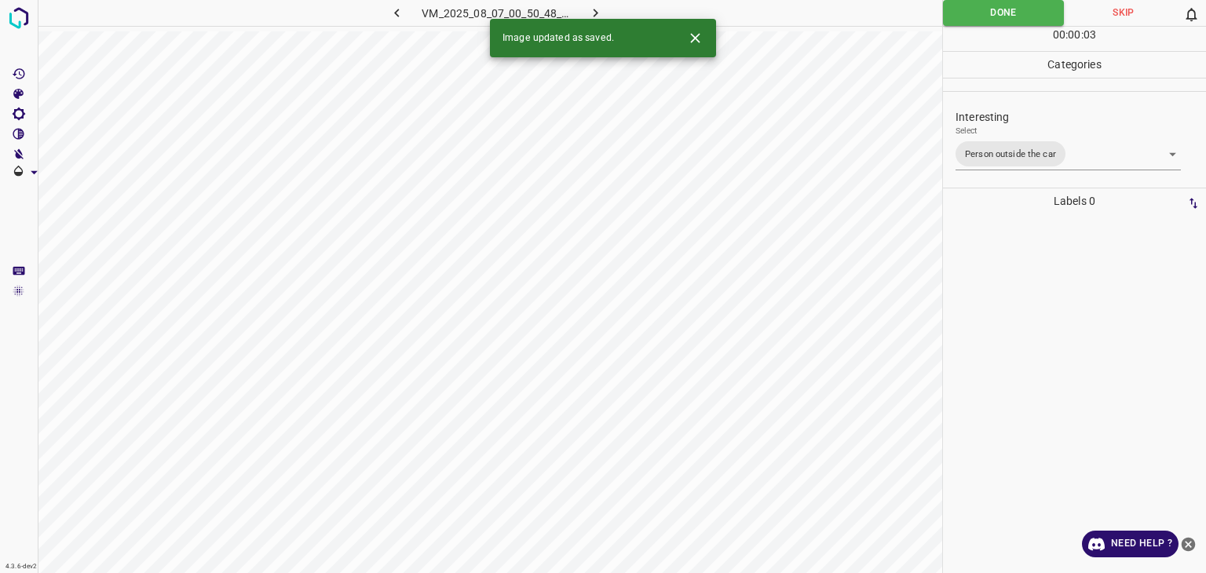
click at [594, 11] on icon "button" at bounding box center [595, 13] width 16 height 16
click at [700, 48] on button "Close" at bounding box center [695, 38] width 29 height 29
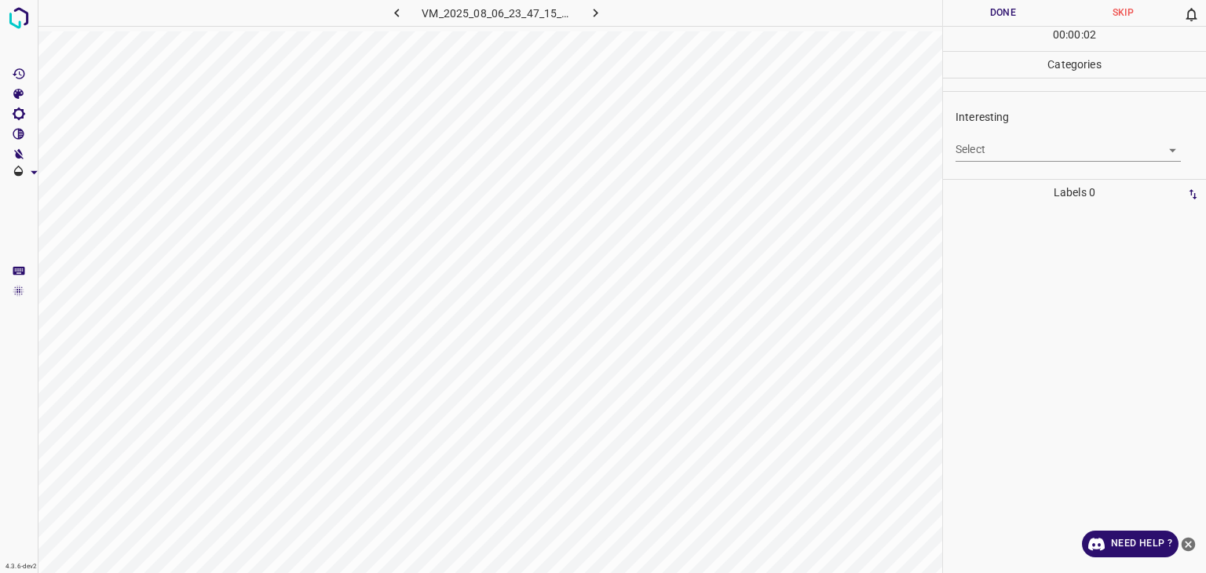
click at [1026, 152] on body "4.3.6-dev2 VM_2025_08_06_23_47_15_575_00.gif Done Skip 0 00 : 00 : 02 Categorie…" at bounding box center [603, 286] width 1206 height 573
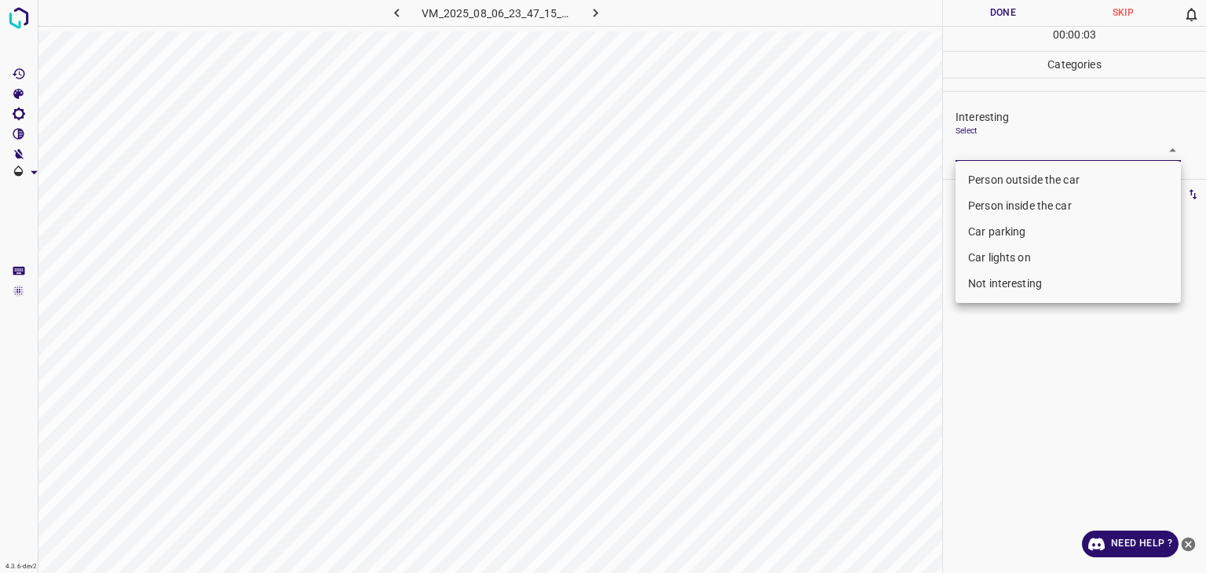
click at [995, 289] on li "Not interesting" at bounding box center [1068, 284] width 225 height 26
type input "Not interesting"
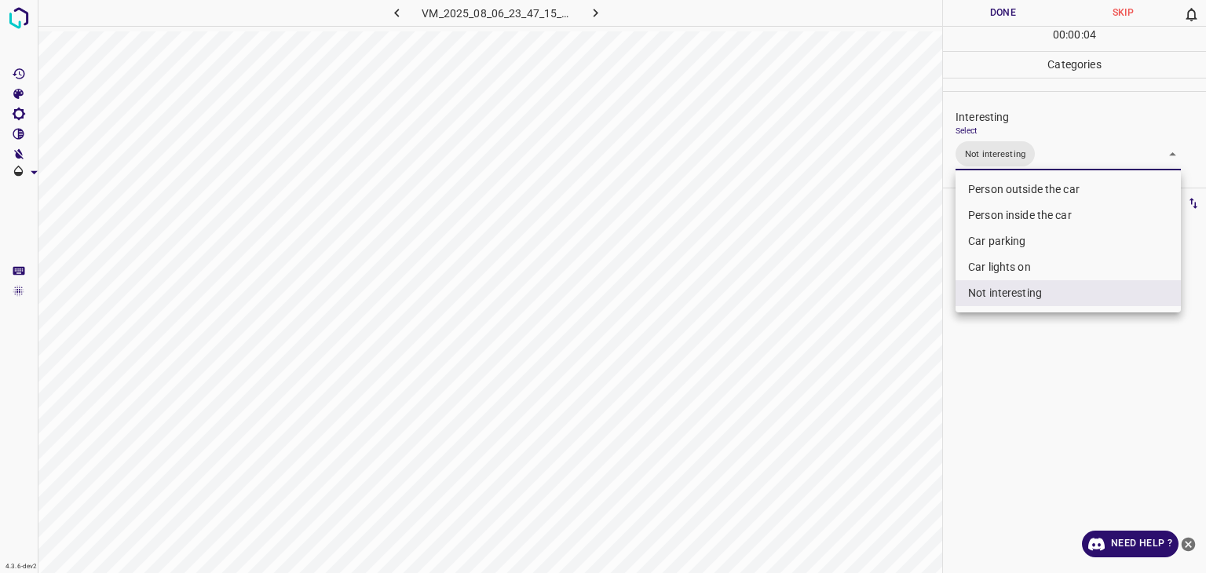
click at [1028, 13] on div at bounding box center [603, 286] width 1206 height 573
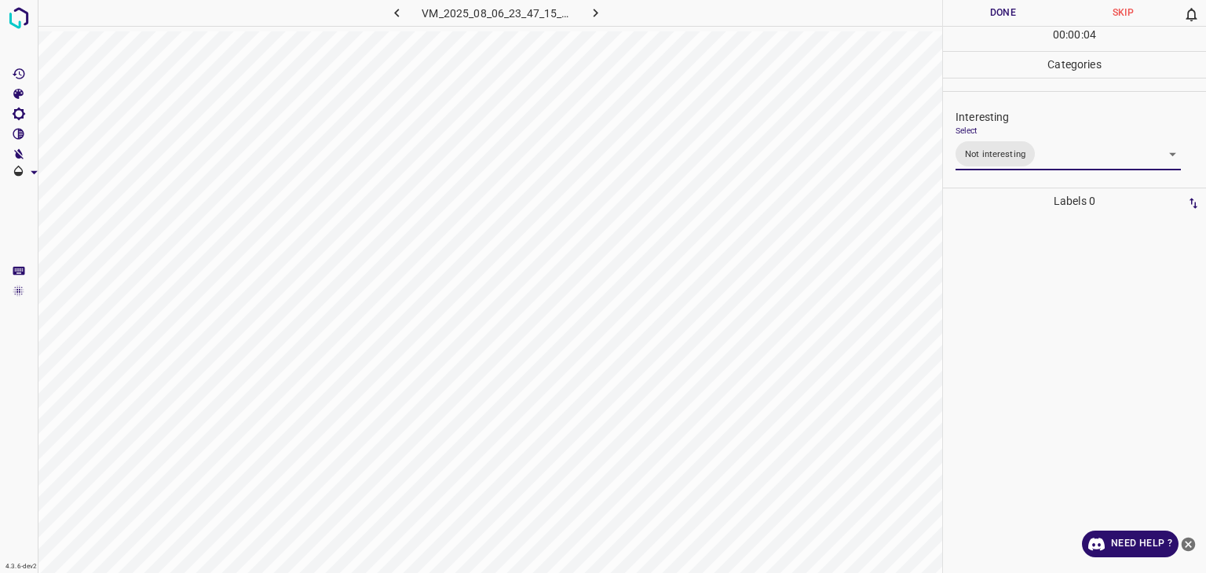
click at [1028, 13] on div at bounding box center [603, 286] width 1206 height 573
click at [1028, 13] on button "Done" at bounding box center [1003, 13] width 120 height 26
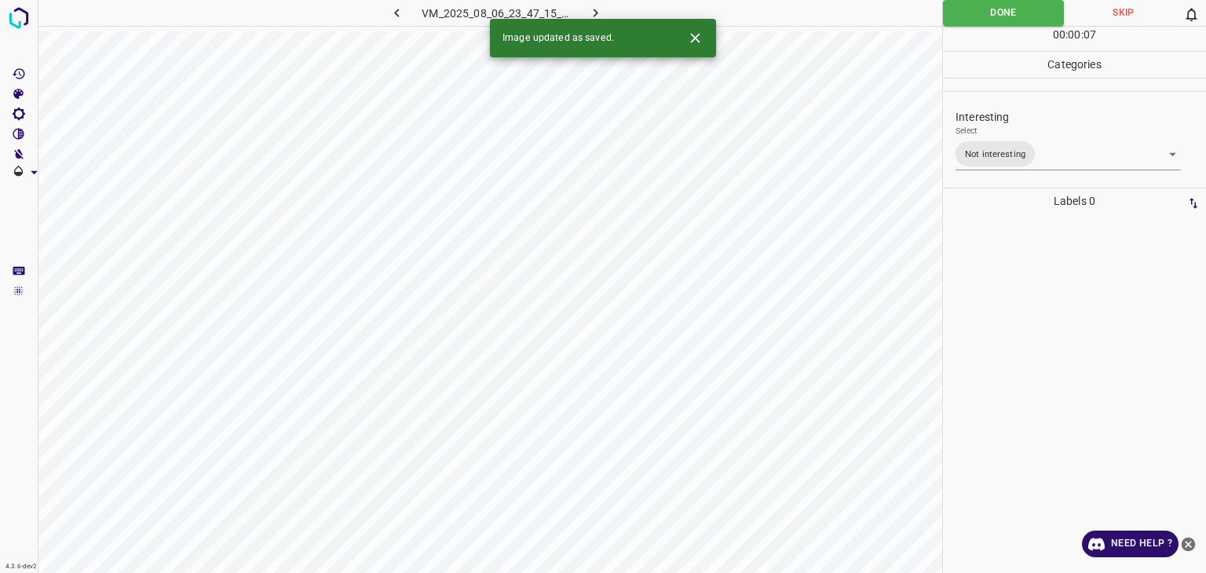
click at [587, 7] on icon "button" at bounding box center [595, 13] width 16 height 16
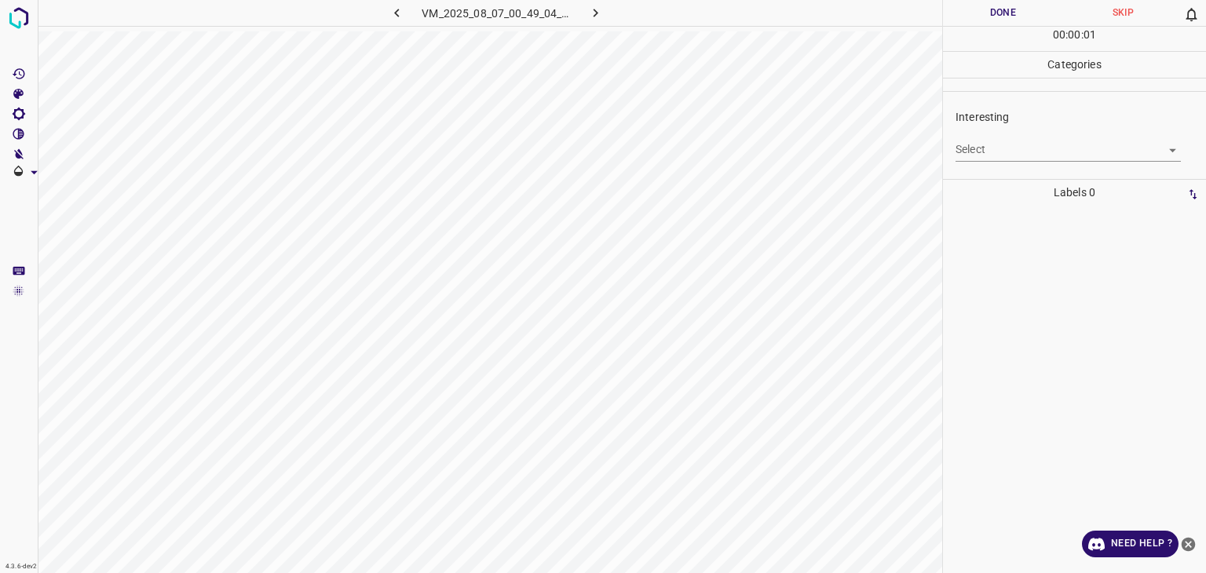
click at [969, 161] on div "Interesting Select ​" at bounding box center [1074, 135] width 263 height 74
click at [974, 147] on body "4.3.6-dev2 VM_2025_08_07_00_49_04_020_08.gif Done Skip 0 00 : 00 : 01 Categorie…" at bounding box center [603, 286] width 1206 height 573
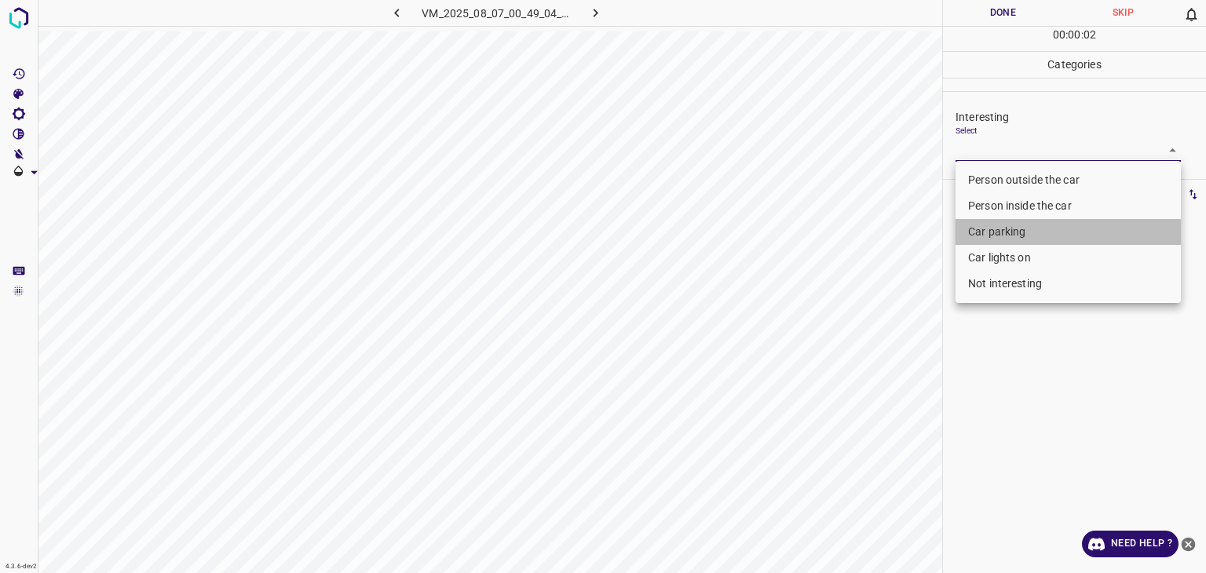
click at [980, 232] on li "Car parking" at bounding box center [1068, 232] width 225 height 26
type input "Car parking"
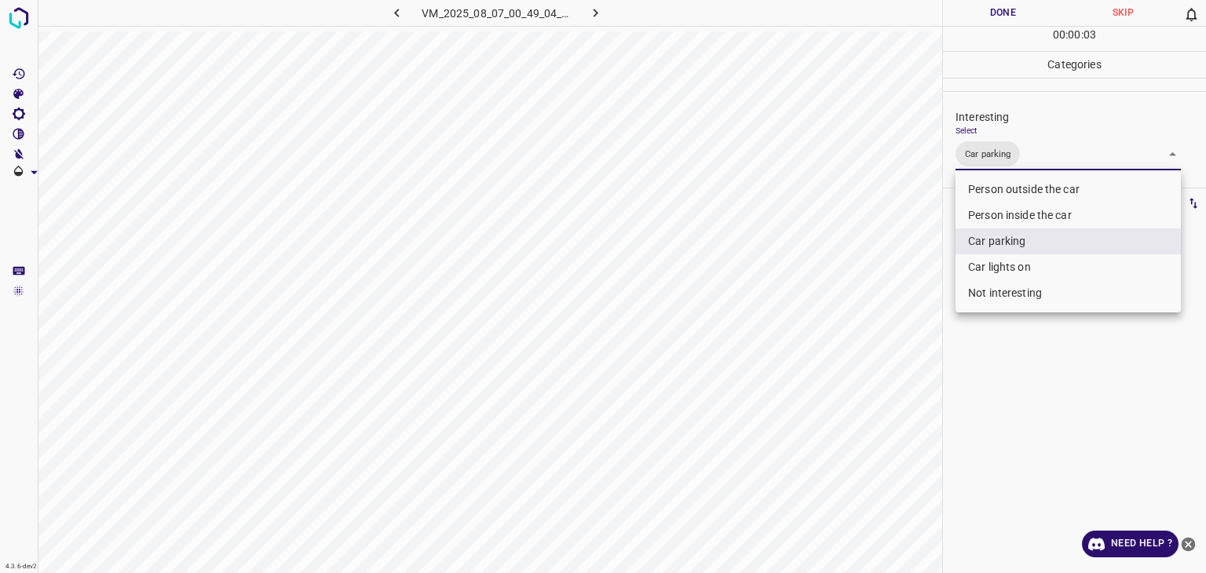
click at [971, 24] on div at bounding box center [603, 286] width 1206 height 573
click at [980, 7] on div "Person outside the car Person inside the car Car parking Car lights on Not inte…" at bounding box center [603, 286] width 1206 height 573
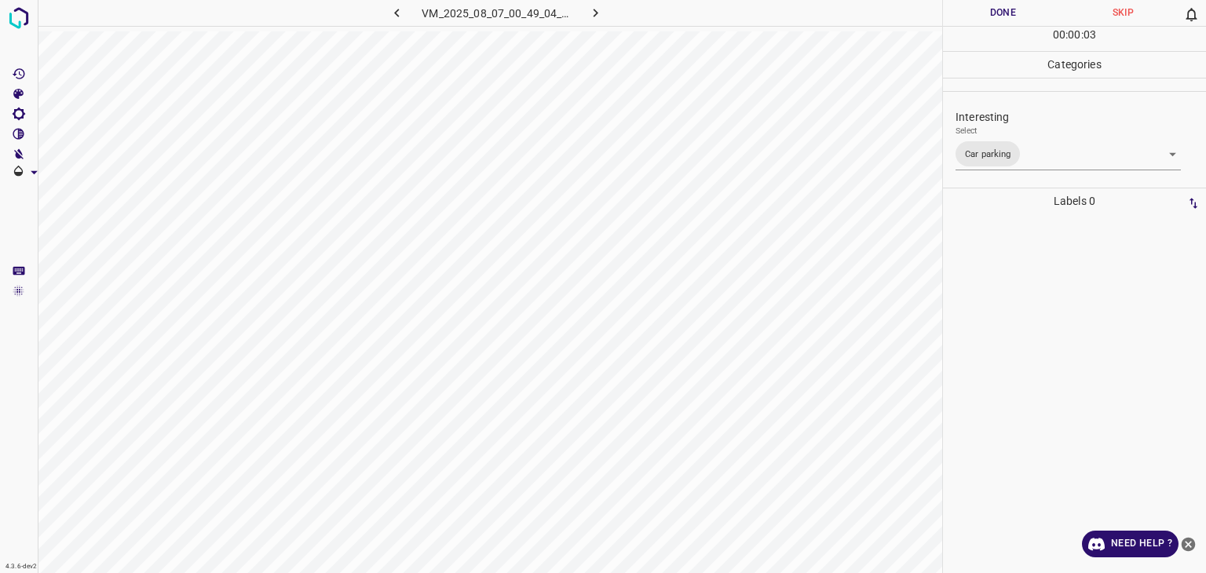
click at [982, 6] on button "Done" at bounding box center [1003, 13] width 120 height 26
click at [984, 8] on button "Done" at bounding box center [1003, 13] width 120 height 26
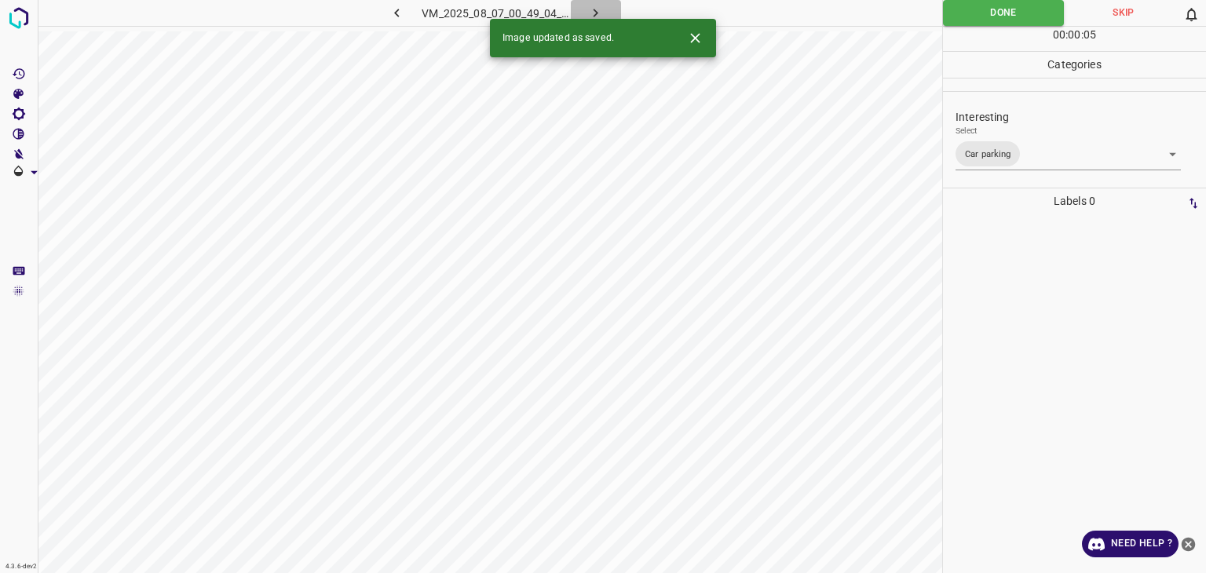
click at [594, 10] on icon "button" at bounding box center [595, 13] width 16 height 16
click at [704, 50] on div at bounding box center [689, 38] width 42 height 29
click at [691, 42] on icon "Close" at bounding box center [694, 37] width 9 height 9
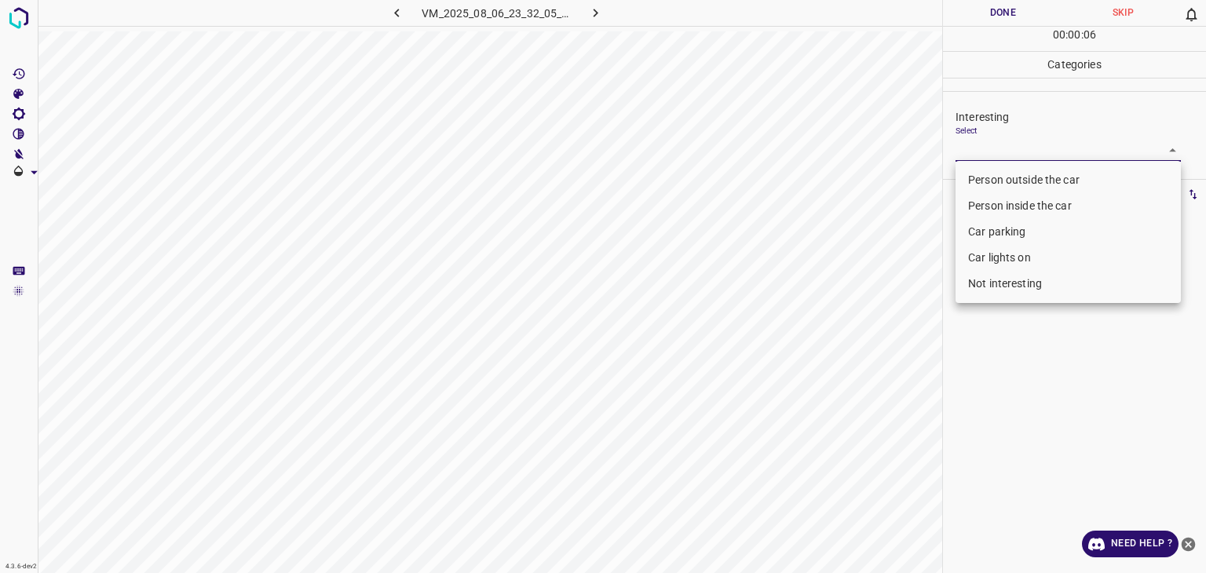
click at [996, 148] on body "4.3.6-dev2 VM_2025_08_06_23_32_05_380_01.gif Done Skip 0 00 : 00 : 06 Categorie…" at bounding box center [603, 286] width 1206 height 573
click at [1014, 176] on li "Person outside the car" at bounding box center [1068, 180] width 225 height 26
type input "Person outside the car"
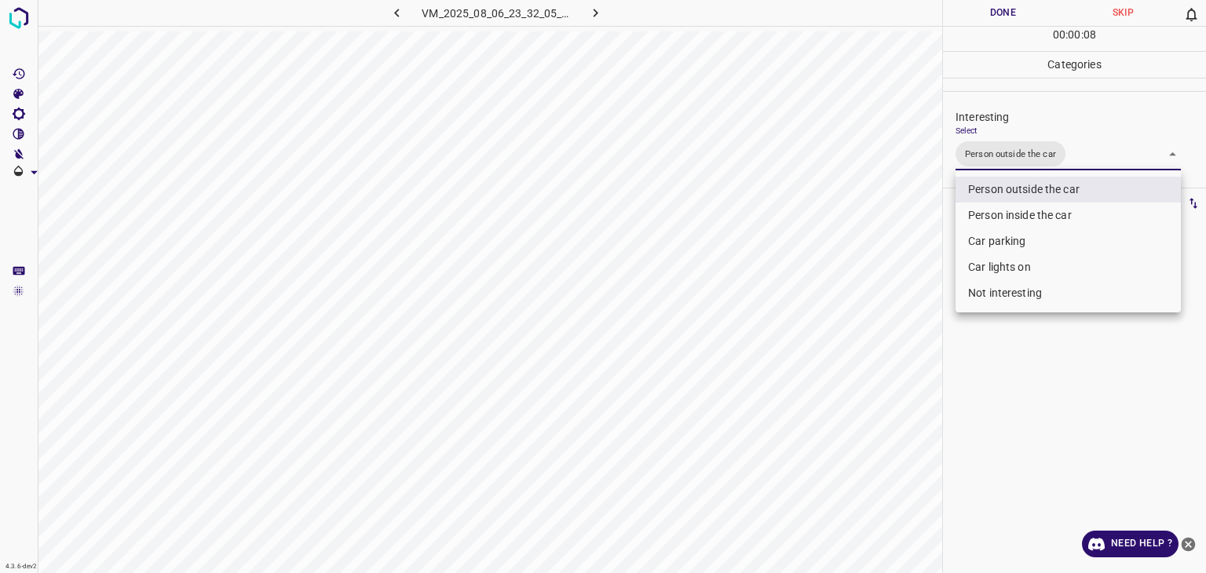
click at [1030, 4] on div at bounding box center [603, 286] width 1206 height 573
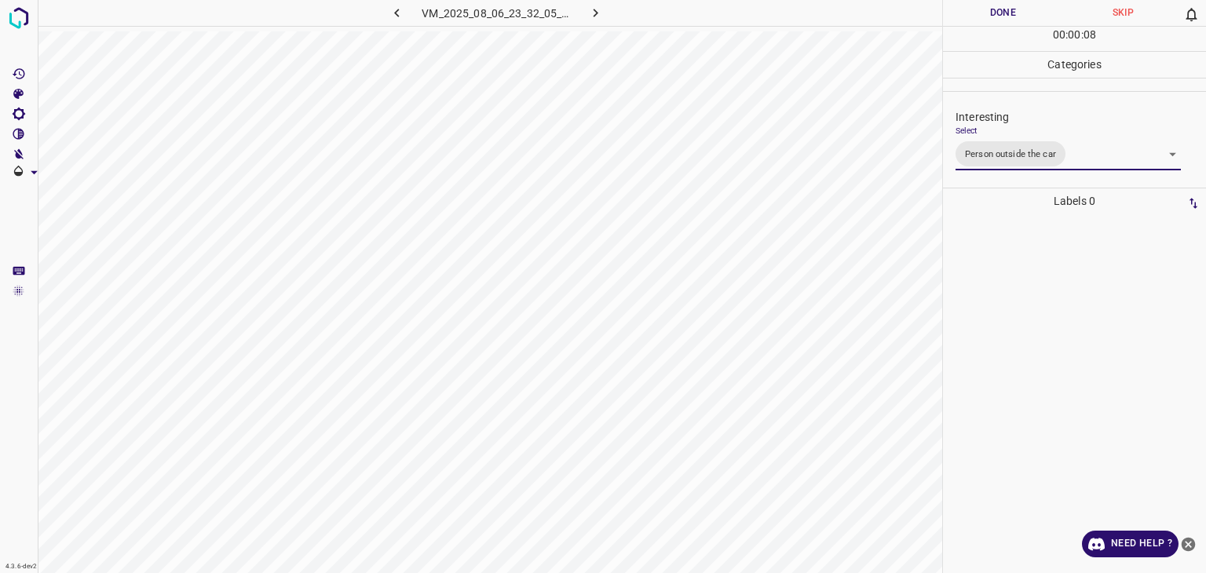
click at [1030, 5] on div "Person outside the car Person inside the car Car parking Car lights on Not inte…" at bounding box center [603, 286] width 1206 height 573
click at [1029, 7] on button "Done" at bounding box center [1003, 13] width 120 height 26
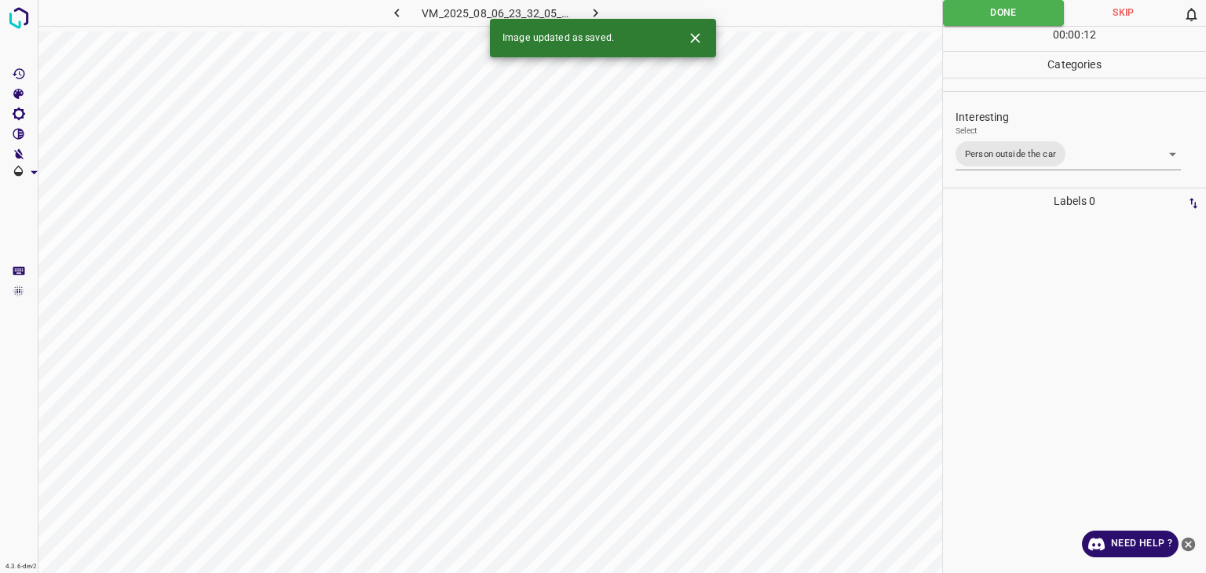
click at [587, 17] on button "button" at bounding box center [596, 13] width 50 height 26
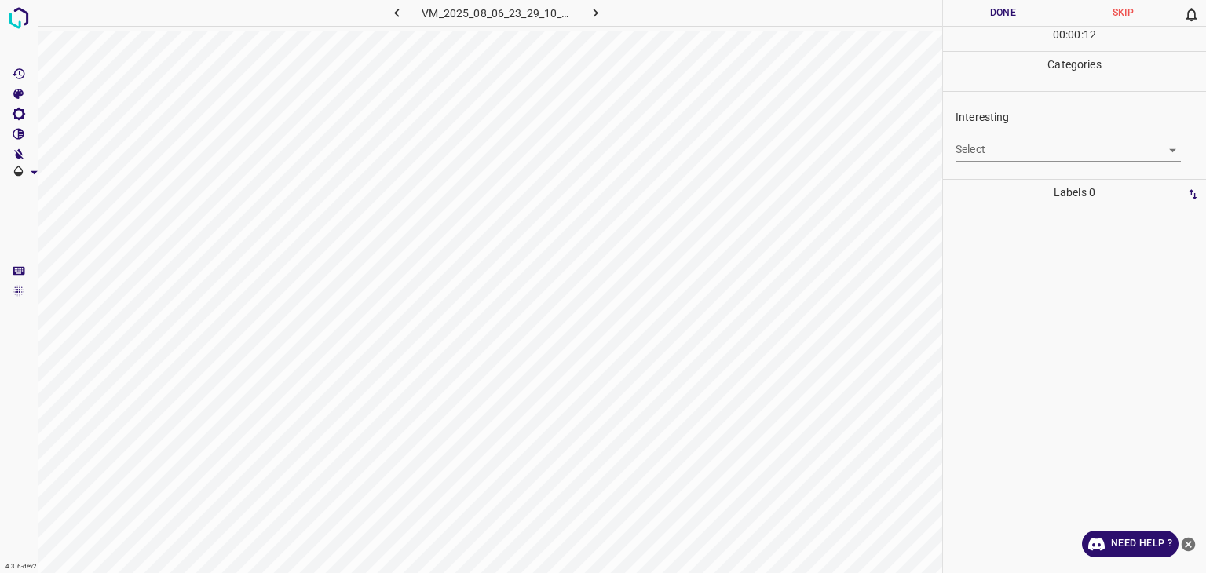
click at [985, 134] on div "Select ​" at bounding box center [1068, 143] width 225 height 35
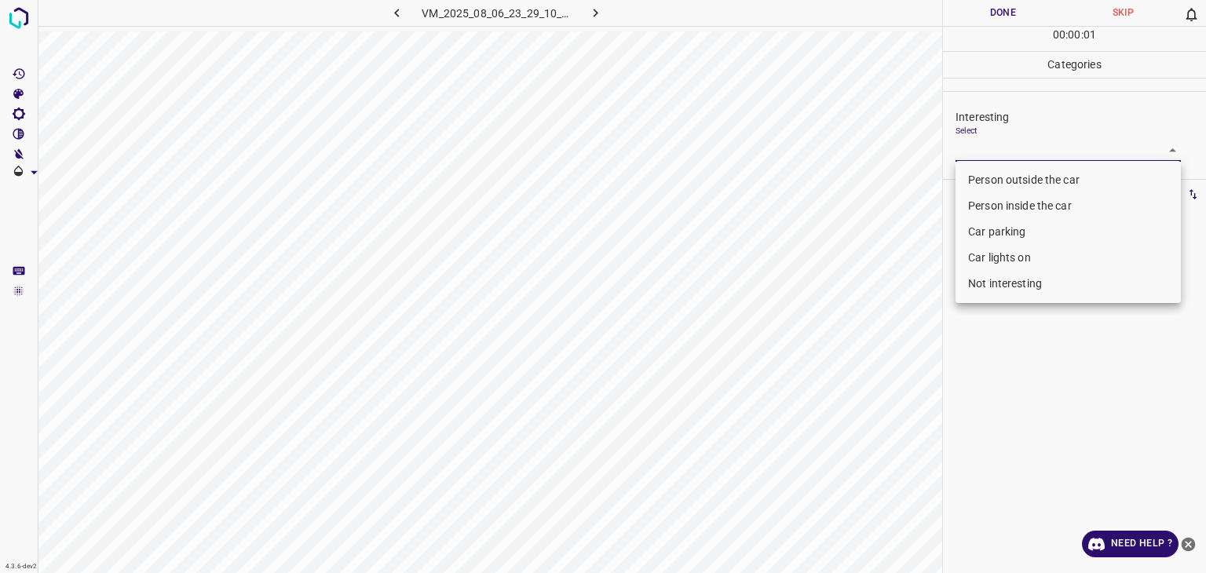
click at [989, 143] on body "4.3.6-dev2 VM_2025_08_06_23_29_10_496_05.gif Done Skip 0 00 : 00 : 01 Categorie…" at bounding box center [603, 286] width 1206 height 573
click at [997, 284] on li "Not interesting" at bounding box center [1068, 284] width 225 height 26
type input "Not interesting"
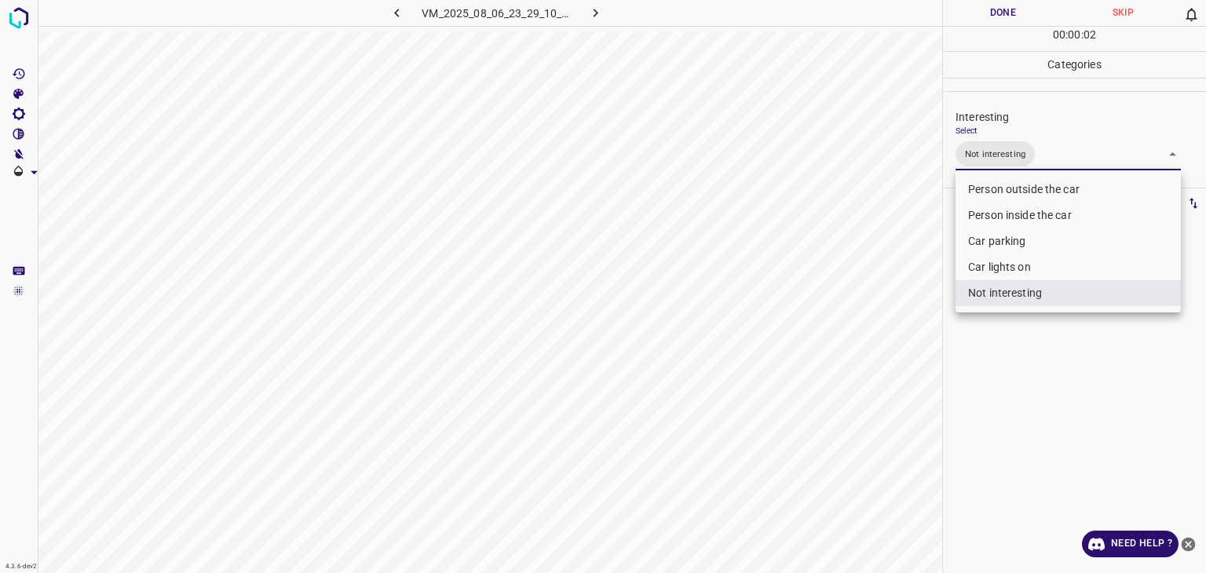
click at [1010, 23] on div at bounding box center [603, 286] width 1206 height 573
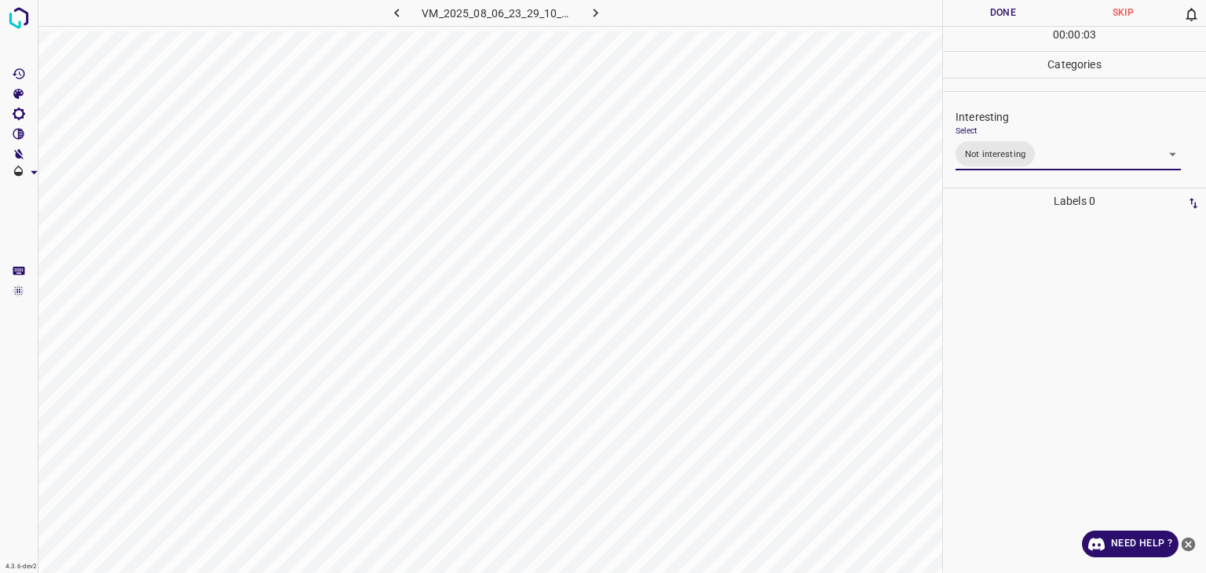
click at [1006, 15] on div "Person outside the car Person inside the car Car parking Car lights on Not inte…" at bounding box center [603, 286] width 1206 height 573
click at [1005, 14] on button "Done" at bounding box center [1003, 13] width 120 height 26
click at [598, 10] on icon "button" at bounding box center [595, 13] width 16 height 16
click at [967, 144] on body "4.3.6-dev2 VM_2025_08_06_23_30_34_811_05.gif Done Skip 0 00 : 00 : 01 Categorie…" at bounding box center [603, 286] width 1206 height 573
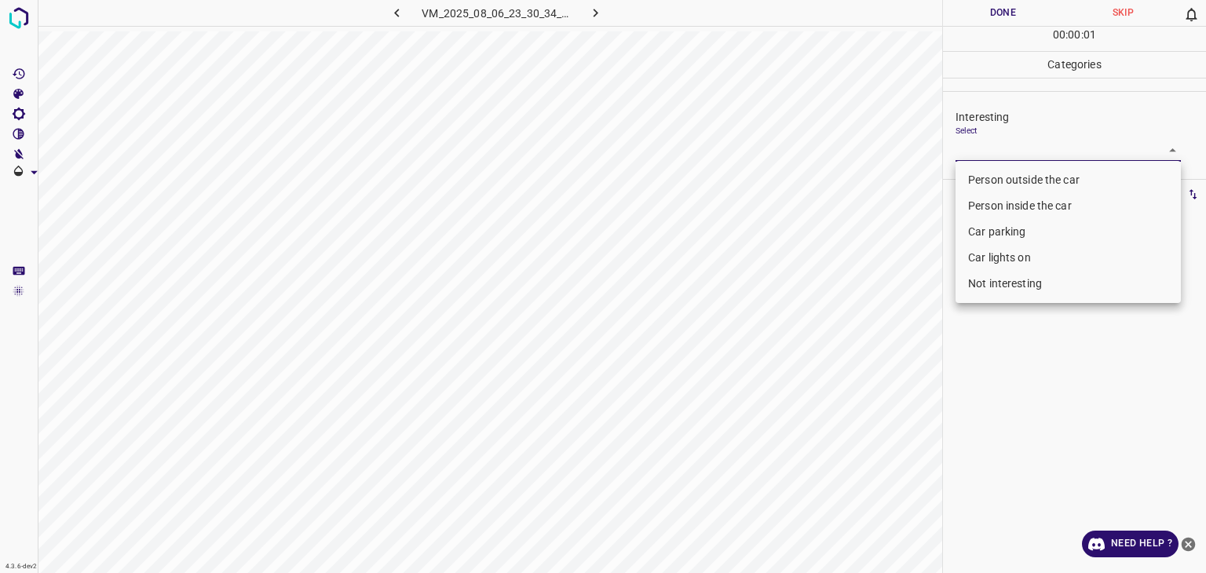
click at [974, 163] on div "Person outside the car Person inside the car Car parking Car lights on Not inte…" at bounding box center [603, 286] width 1206 height 573
click at [974, 170] on li "Person outside the car" at bounding box center [1068, 180] width 225 height 26
type input "Person outside the car"
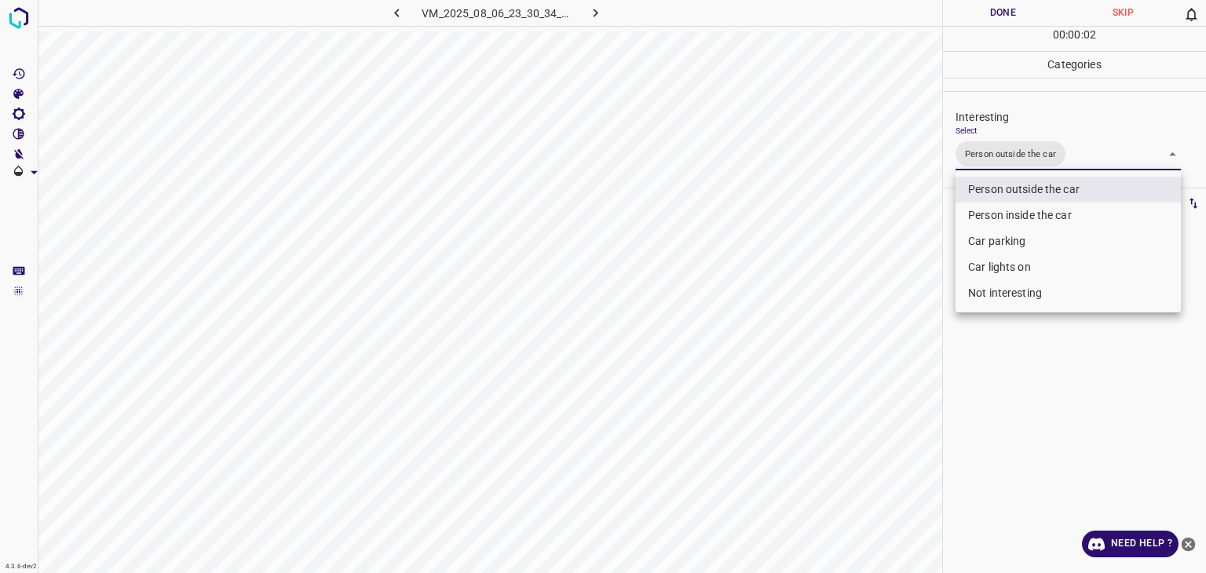
click at [989, 27] on div at bounding box center [603, 286] width 1206 height 573
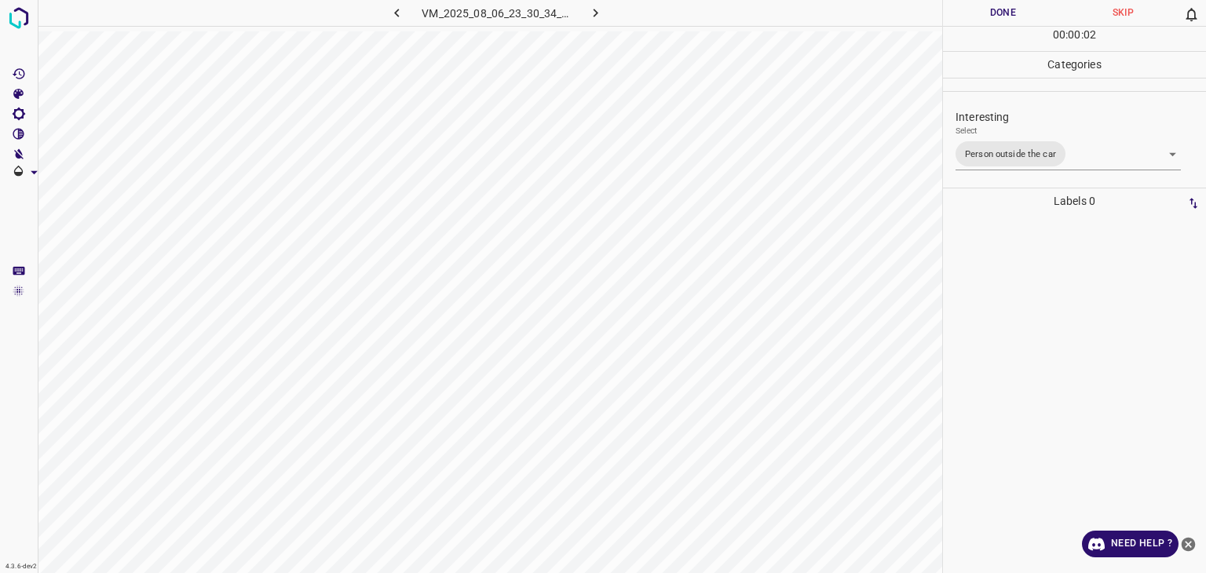
click at [983, 12] on div "Person outside the car Person inside the car Car parking Car lights on Not inte…" at bounding box center [603, 286] width 1206 height 573
click at [977, 6] on button "Done" at bounding box center [1003, 13] width 120 height 26
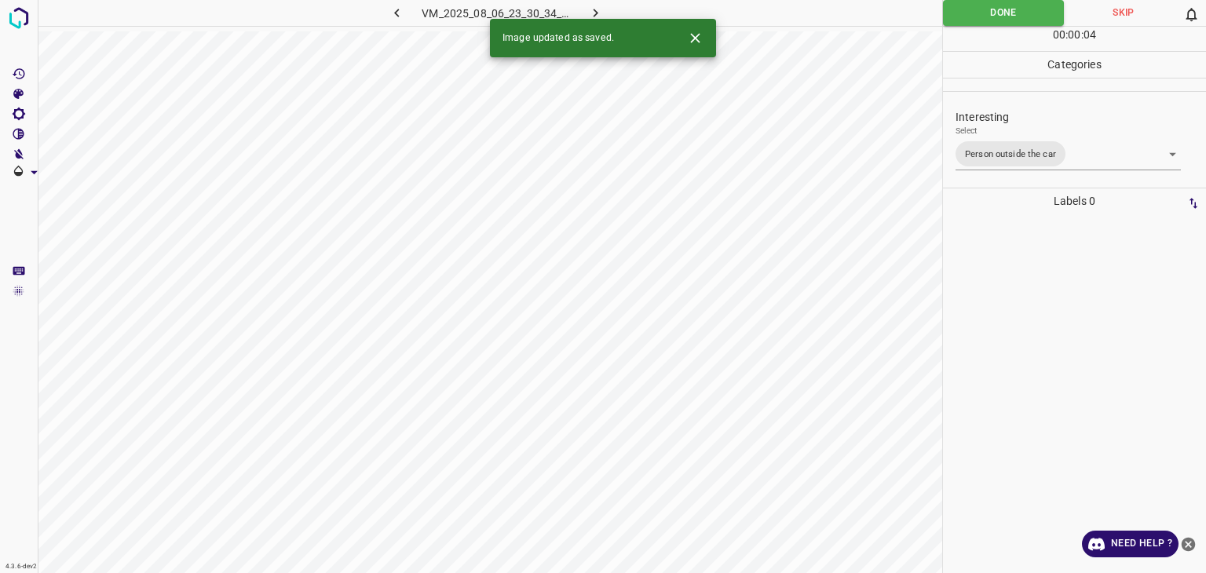
click at [596, 13] on icon "button" at bounding box center [595, 13] width 16 height 16
click at [978, 154] on body "4.3.6-dev2 VM_2025_08_06_23_48_07_573_07.gif Done Skip 0 00 : 00 : 01 Categorie…" at bounding box center [603, 286] width 1206 height 573
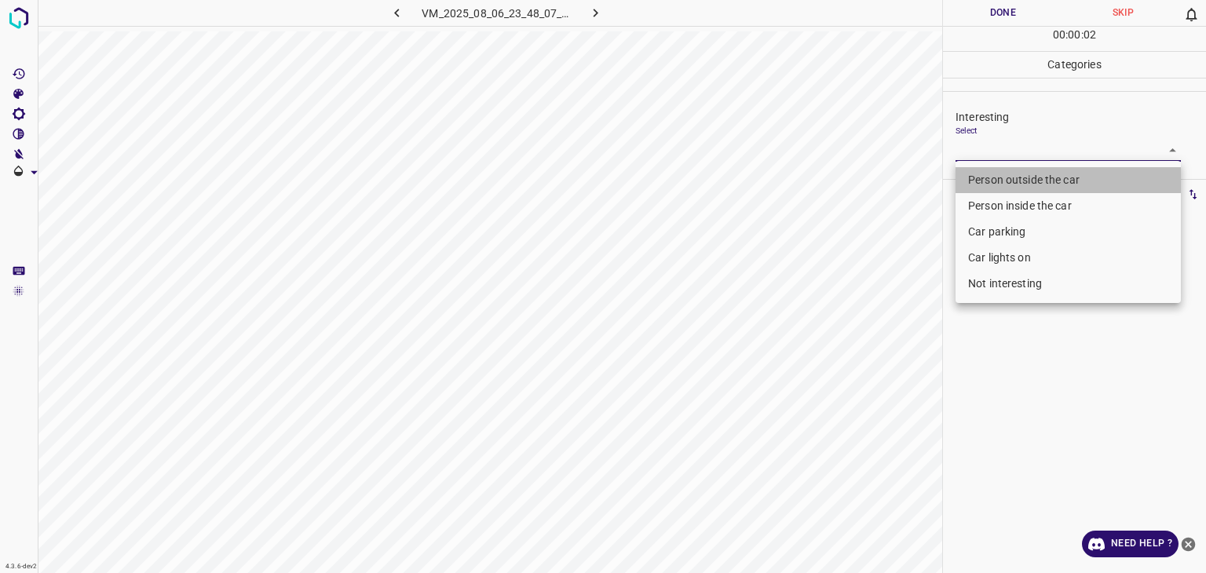
click at [982, 173] on li "Person outside the car" at bounding box center [1068, 180] width 225 height 26
type input "Person outside the car"
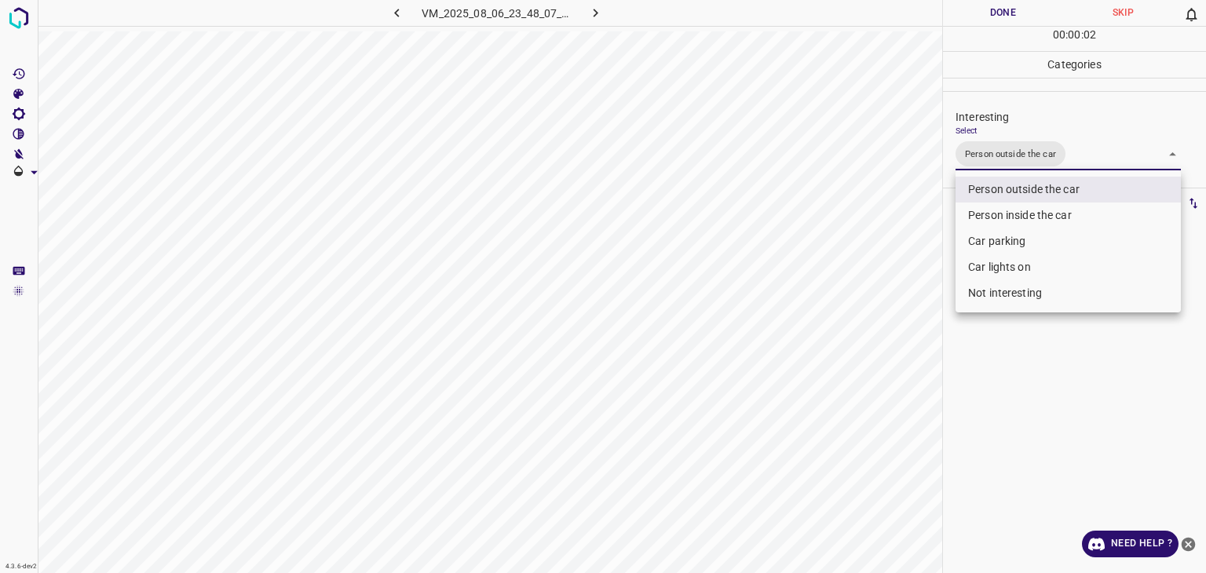
click at [991, 14] on div at bounding box center [603, 286] width 1206 height 573
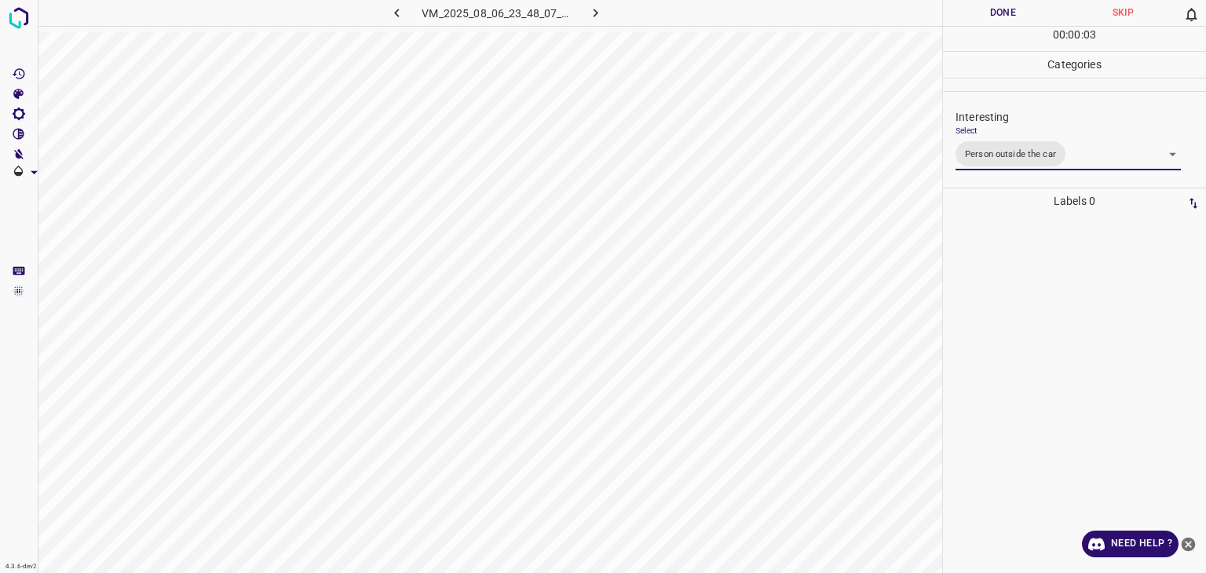
click at [991, 14] on div at bounding box center [603, 286] width 1206 height 573
click at [991, 14] on button "Done" at bounding box center [1003, 13] width 120 height 26
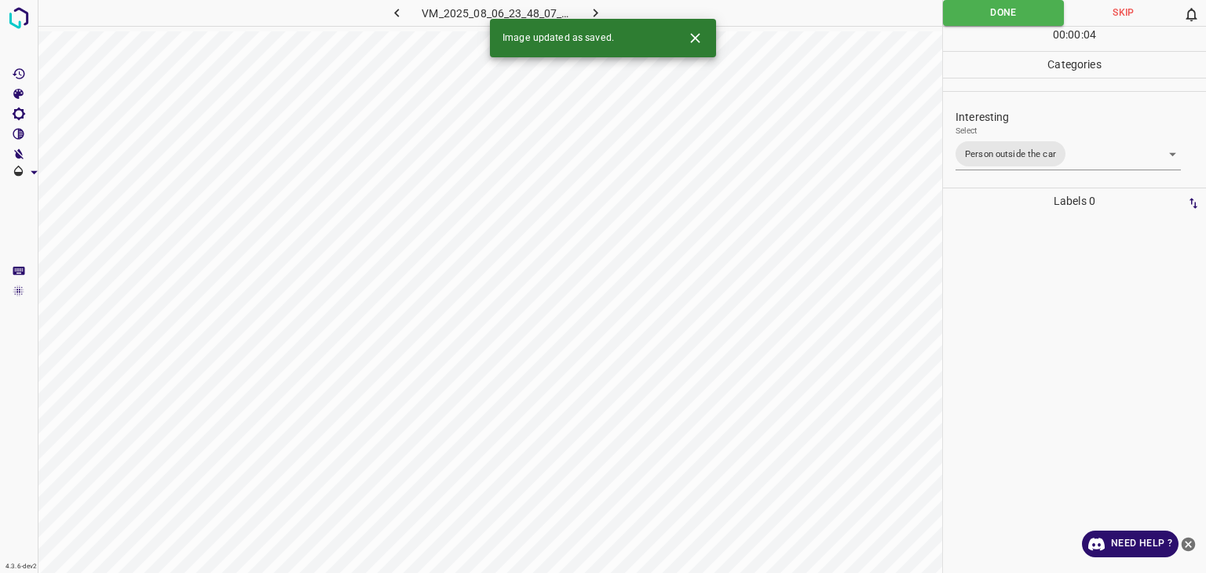
click at [607, 13] on button "button" at bounding box center [596, 13] width 50 height 26
click at [1002, 155] on body "4.3.6-dev2 VM_2025_08_06_23_56_52_599_07.gif Done Skip 0 00 : 00 : 01 Categorie…" at bounding box center [603, 286] width 1206 height 573
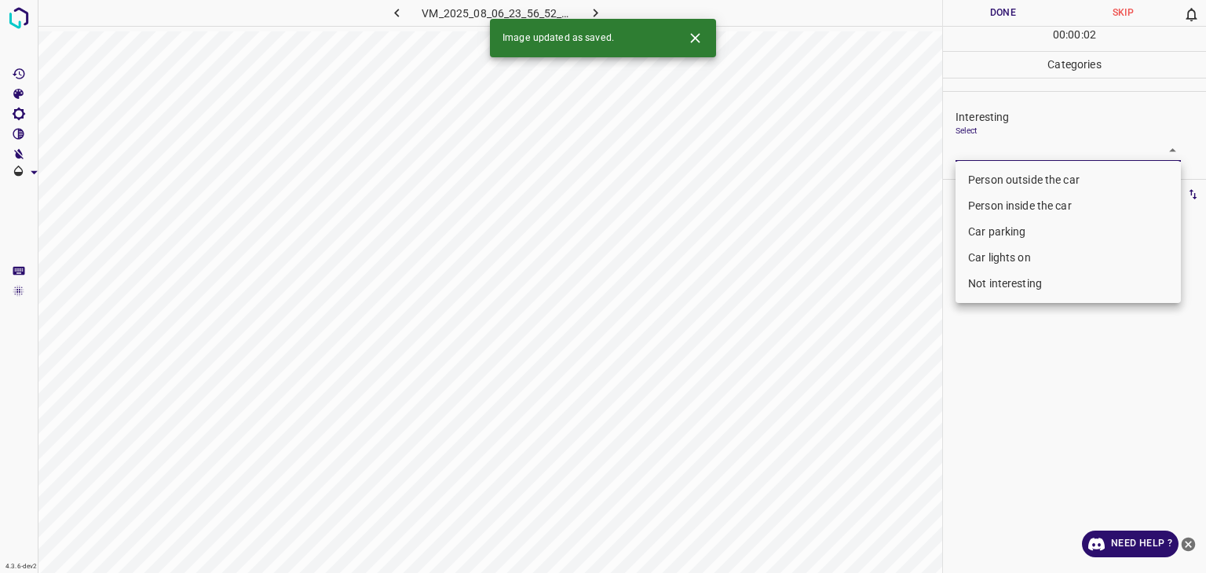
click at [1014, 283] on li "Not interesting" at bounding box center [1068, 284] width 225 height 26
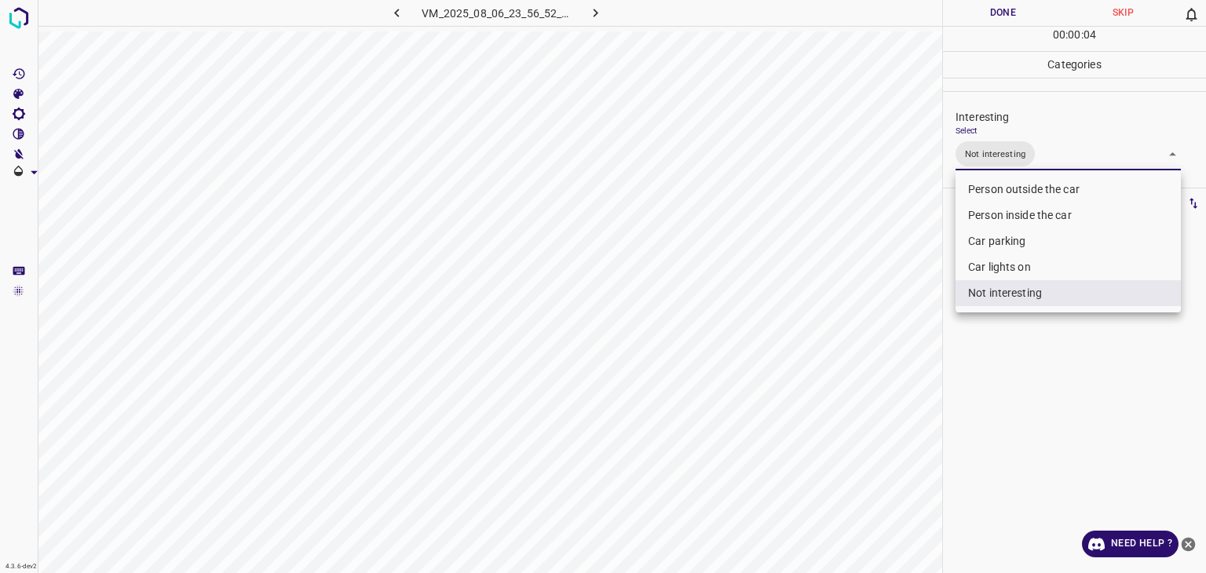
click at [1021, 267] on li "Car lights on" at bounding box center [1068, 267] width 225 height 26
click at [1019, 284] on li "Not interesting" at bounding box center [1068, 293] width 225 height 26
type input "Car lights on"
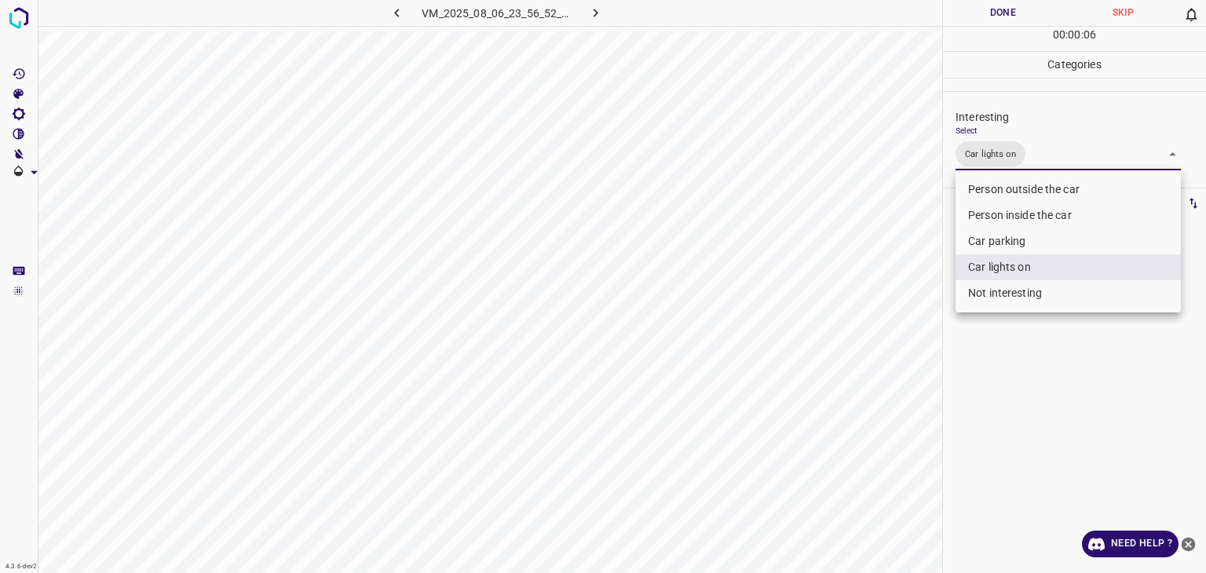
click at [996, 4] on div at bounding box center [603, 286] width 1206 height 573
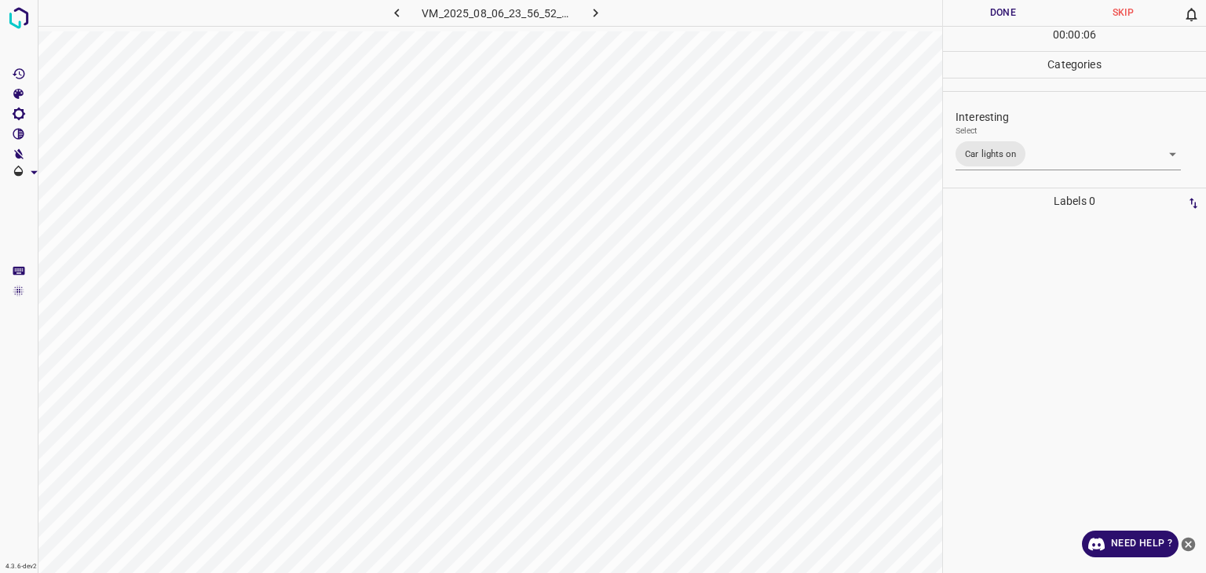
click at [996, 4] on div at bounding box center [603, 286] width 1206 height 573
click at [996, 4] on button "Done" at bounding box center [1003, 13] width 120 height 26
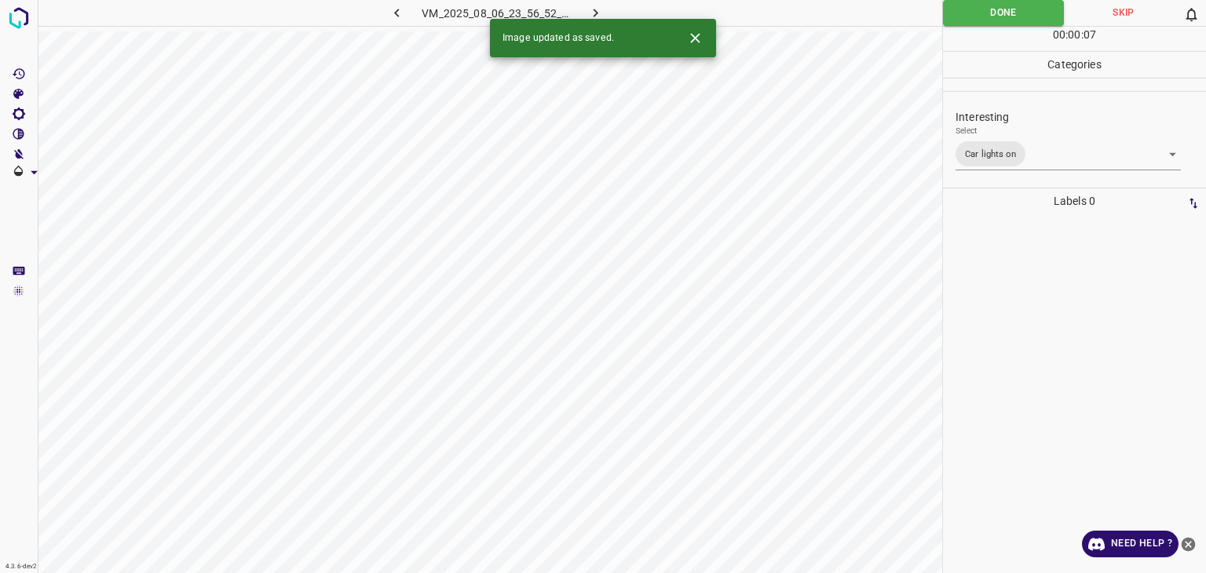
click at [590, 7] on icon "button" at bounding box center [595, 13] width 16 height 16
click at [1008, 152] on body "4.3.6-dev2 VM_2025_08_06_23_55_54_271_03.gif Done Skip 0 00 : 00 : 07 Categorie…" at bounding box center [603, 286] width 1206 height 573
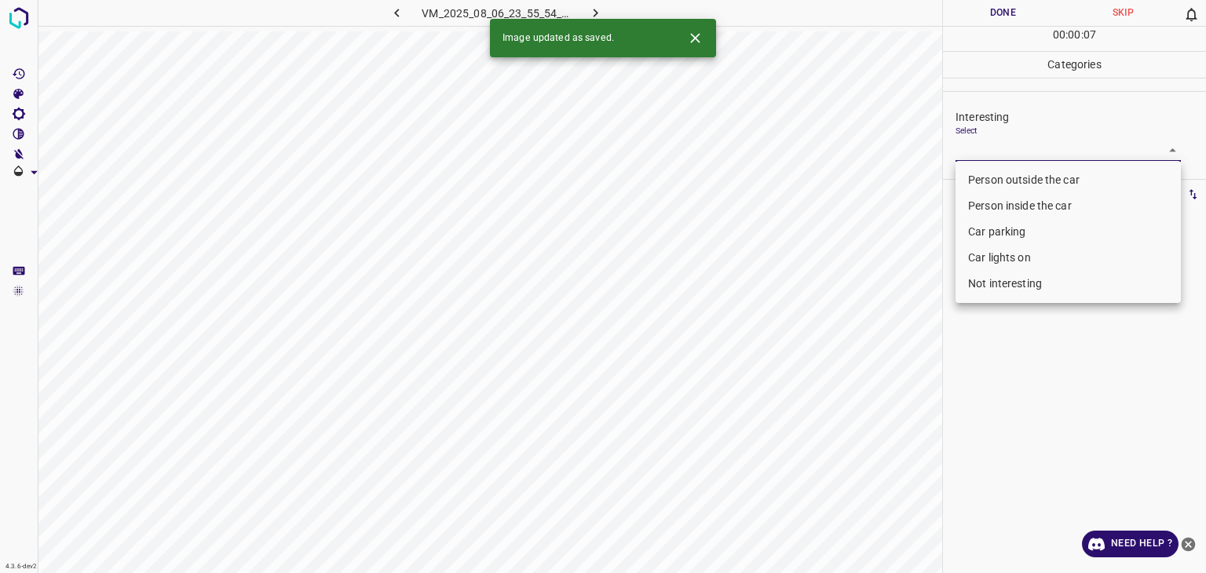
click at [1018, 181] on li "Person outside the car" at bounding box center [1068, 180] width 225 height 26
type input "Person outside the car"
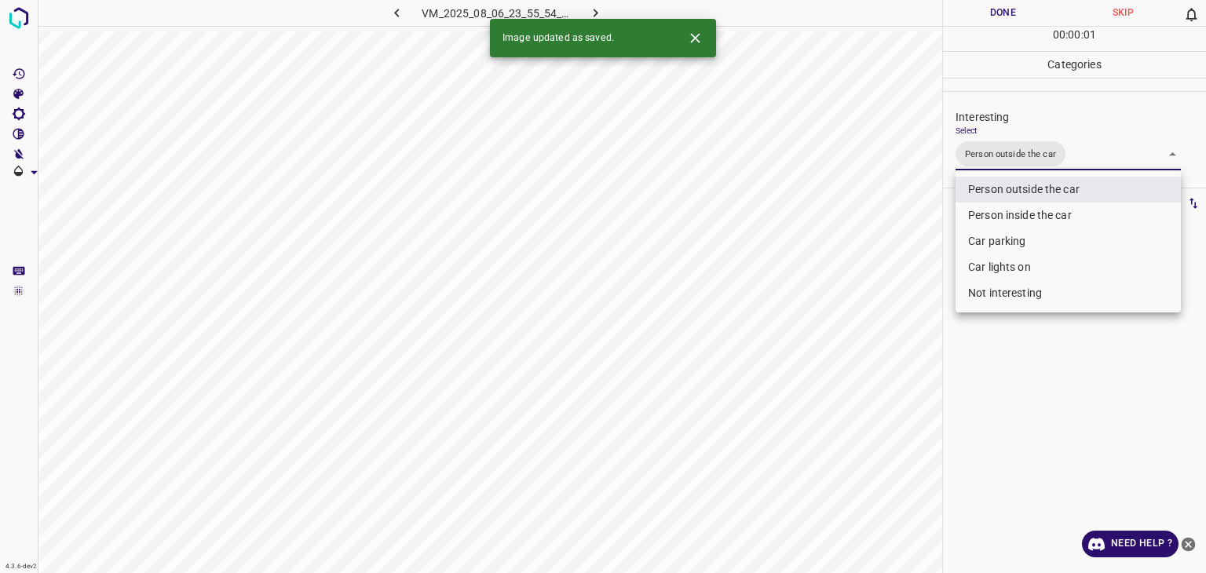
click at [694, 41] on icon "Close" at bounding box center [695, 38] width 16 height 16
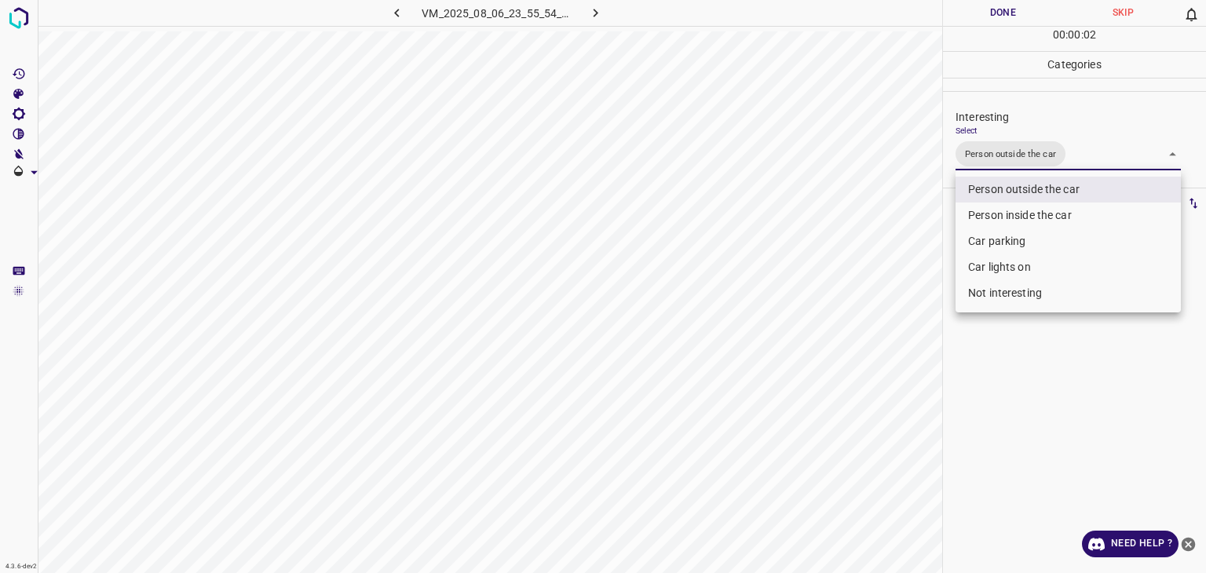
click at [994, 13] on div at bounding box center [603, 286] width 1206 height 573
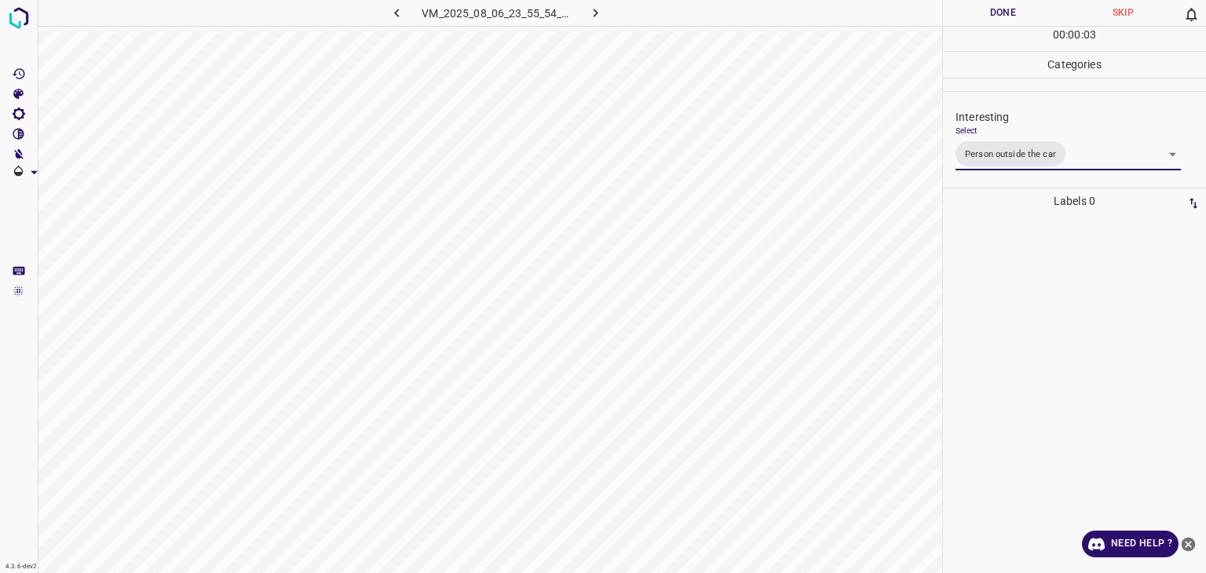
click at [994, 13] on div at bounding box center [603, 286] width 1206 height 573
click at [994, 13] on button "Done" at bounding box center [1003, 13] width 120 height 26
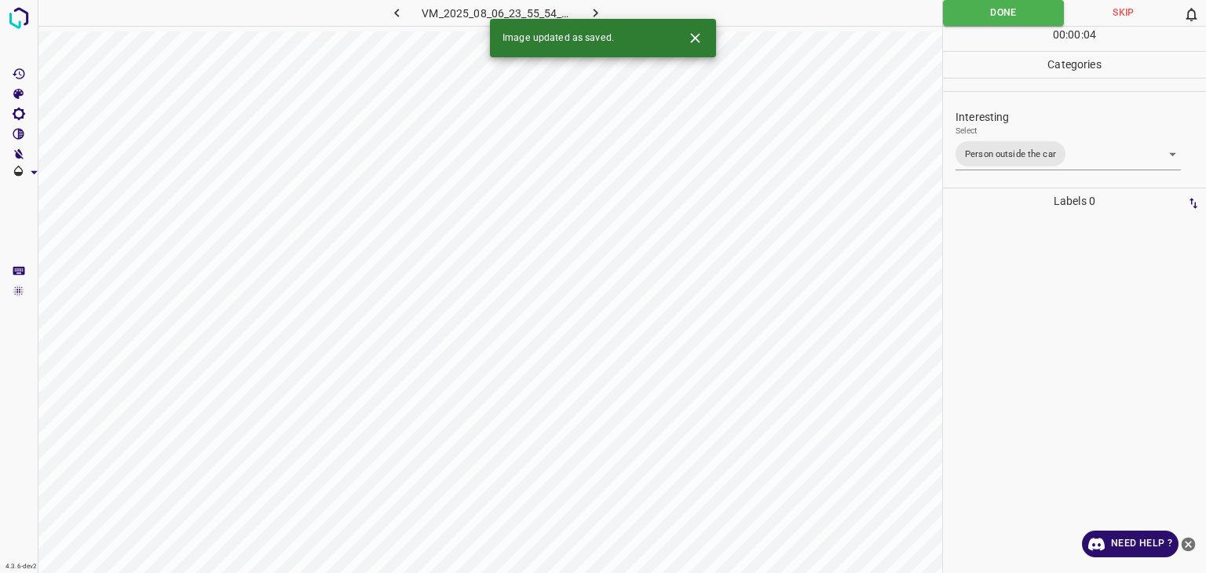
click at [594, 9] on icon "button" at bounding box center [596, 13] width 5 height 9
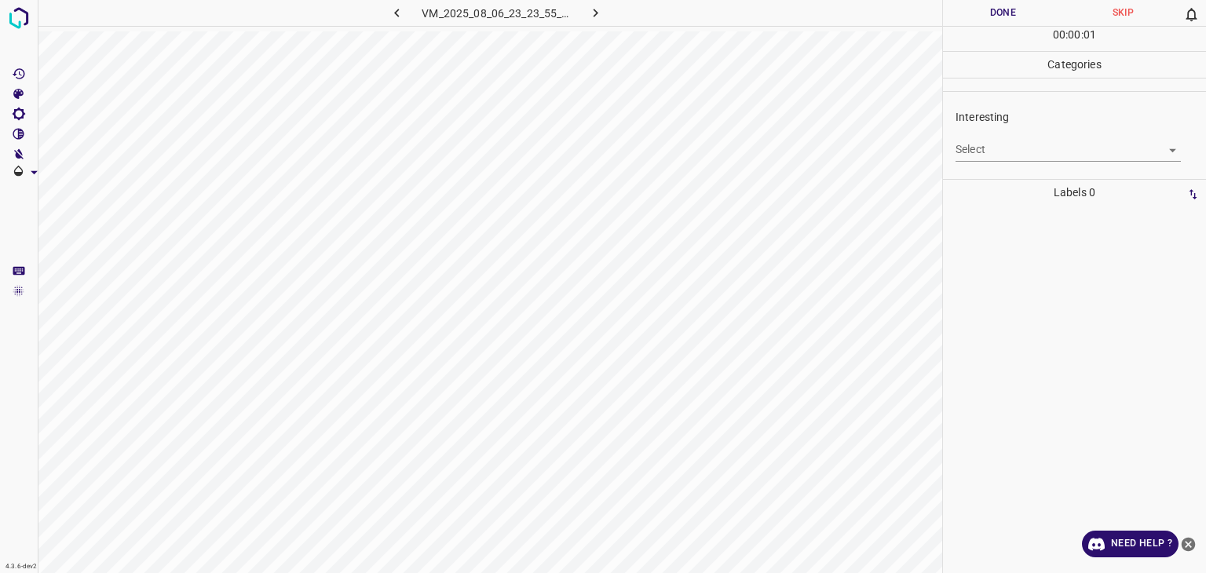
click at [1024, 152] on body "4.3.6-dev2 VM_2025_08_06_23_23_55_115_05.gif Done Skip 0 00 : 00 : 01 Categorie…" at bounding box center [603, 286] width 1206 height 573
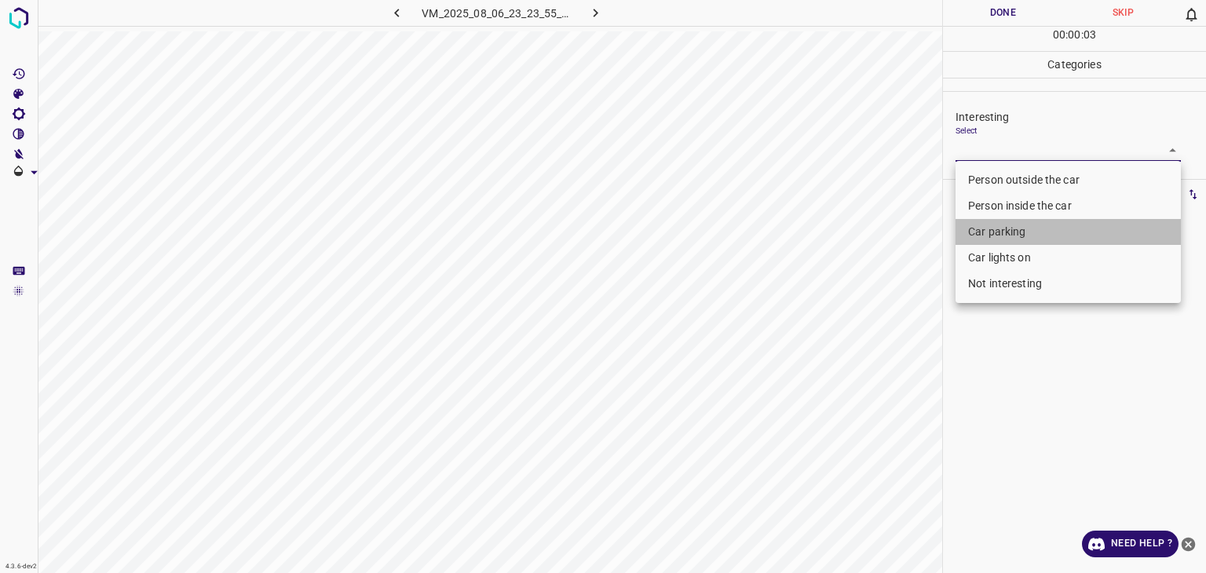
click at [1021, 232] on li "Car parking" at bounding box center [1068, 232] width 225 height 26
type input "Car parking"
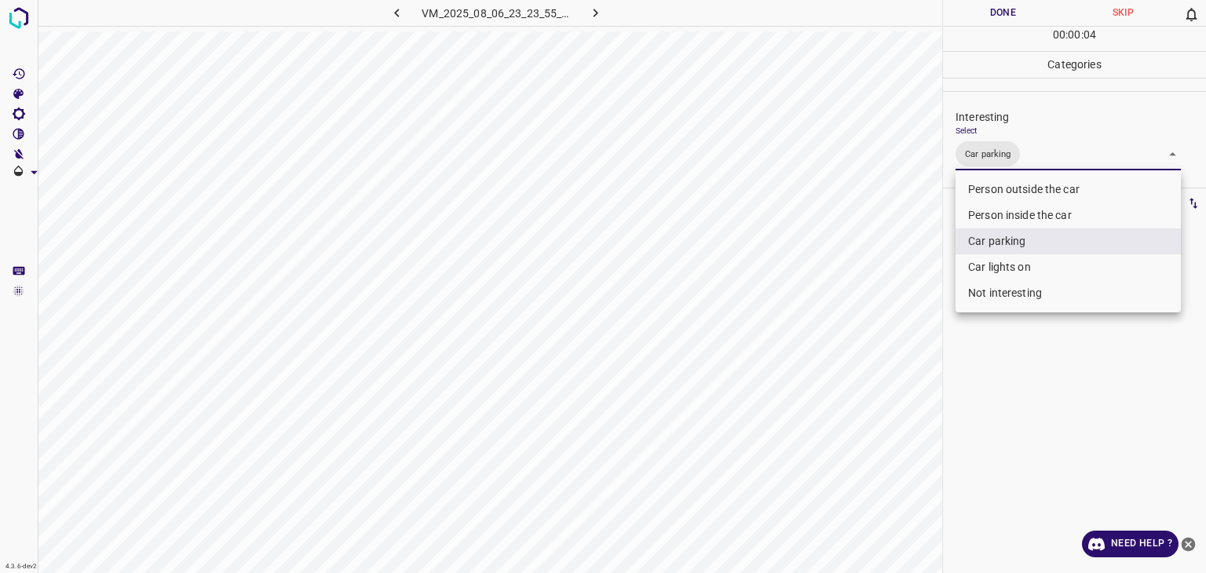
click at [1014, 12] on div at bounding box center [603, 286] width 1206 height 573
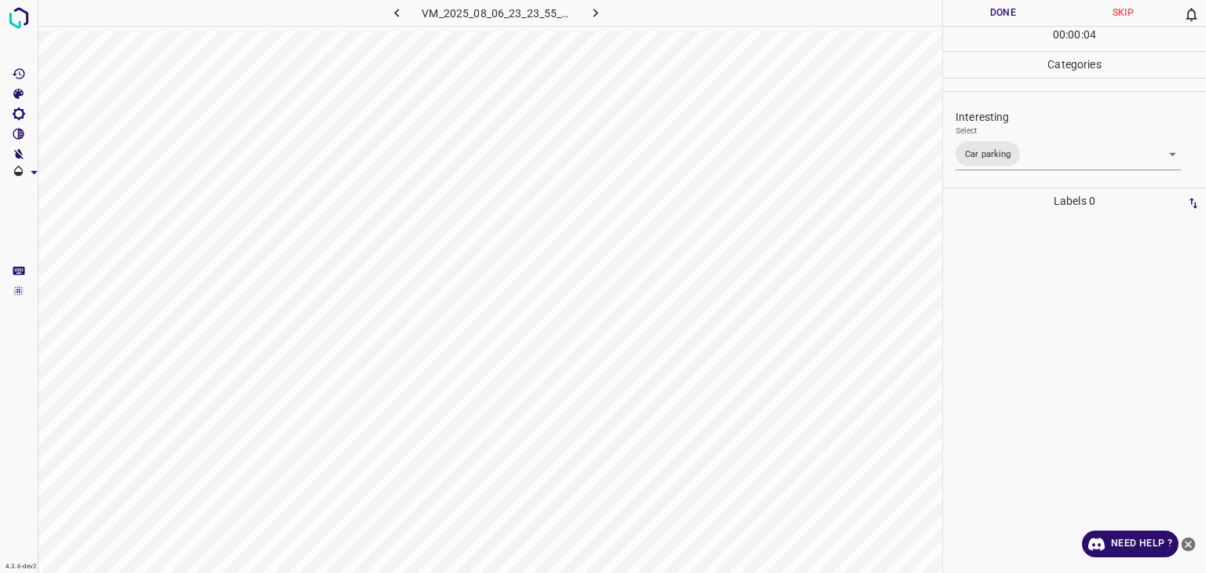
click at [1014, 12] on div "Person outside the car Person inside the car Car parking Car lights on Not inte…" at bounding box center [603, 286] width 1206 height 573
click at [1014, 12] on button "Done" at bounding box center [1003, 13] width 120 height 26
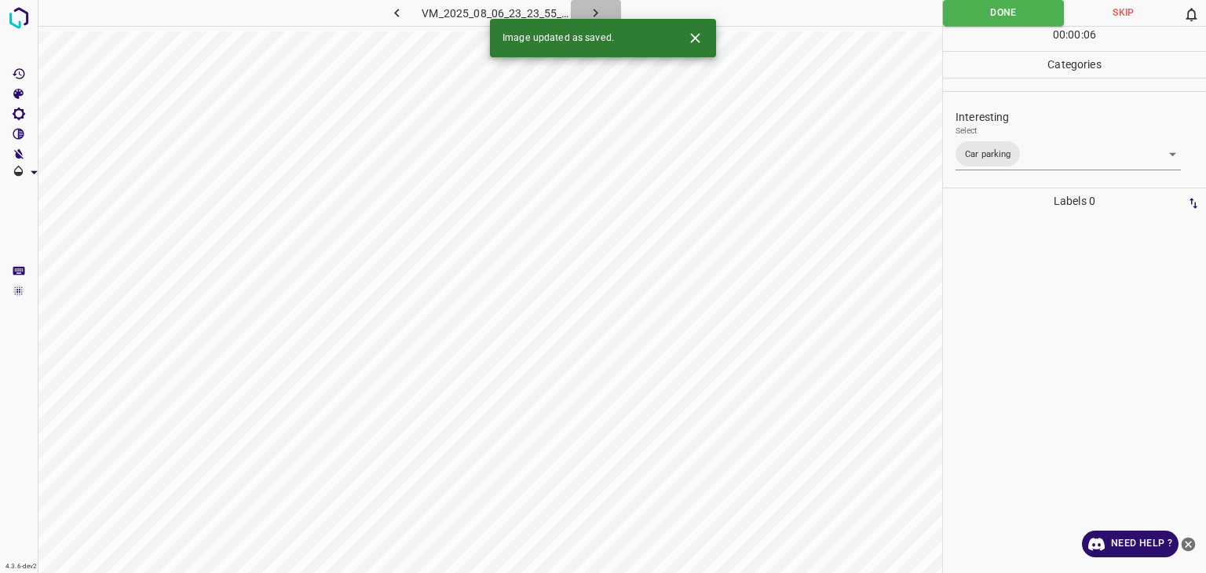
click at [592, 6] on icon "button" at bounding box center [595, 13] width 16 height 16
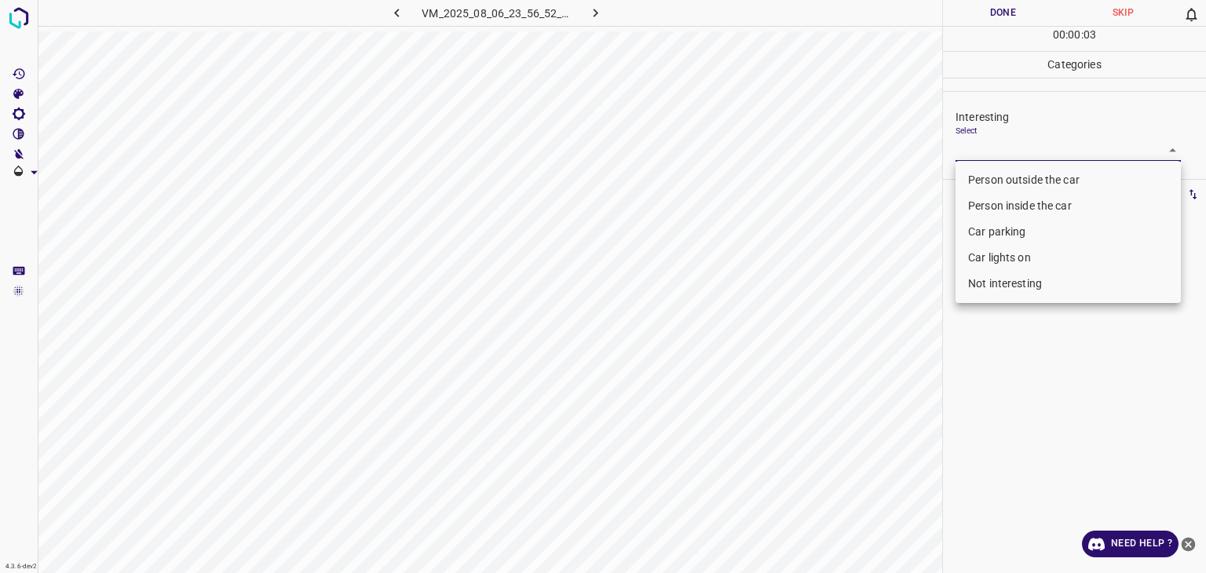
click at [985, 155] on body "4.3.6-dev2 VM_2025_08_06_23_56_52_599_06.gif Done Skip 0 00 : 00 : 03 Categorie…" at bounding box center [603, 286] width 1206 height 573
click at [1000, 250] on li "Car lights on" at bounding box center [1068, 258] width 225 height 26
type input "Car lights on"
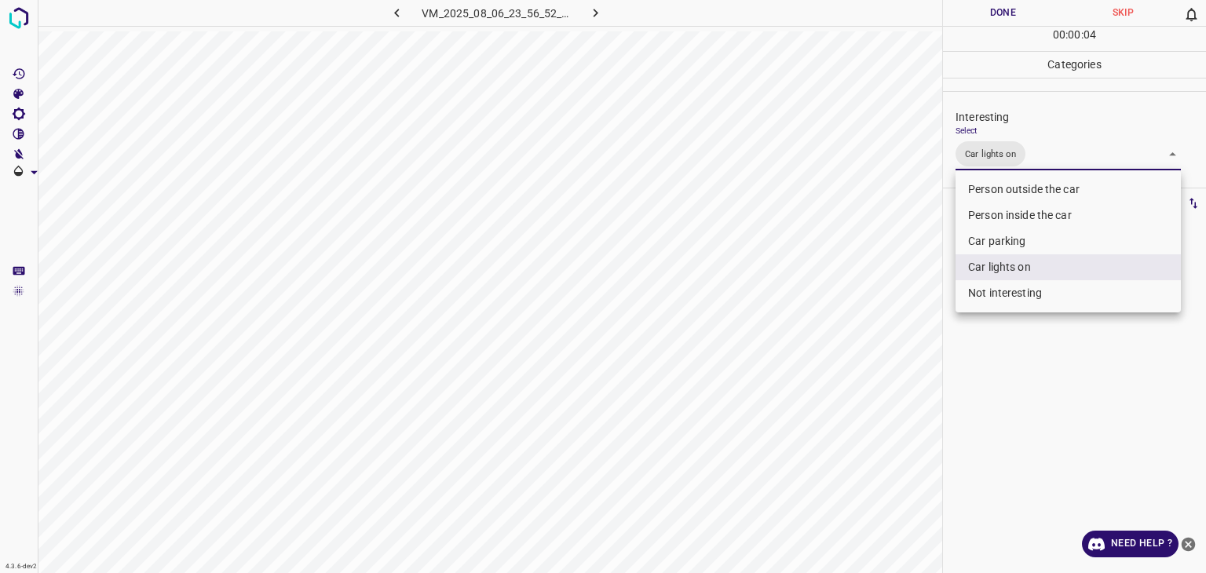
click at [996, 5] on div at bounding box center [603, 286] width 1206 height 573
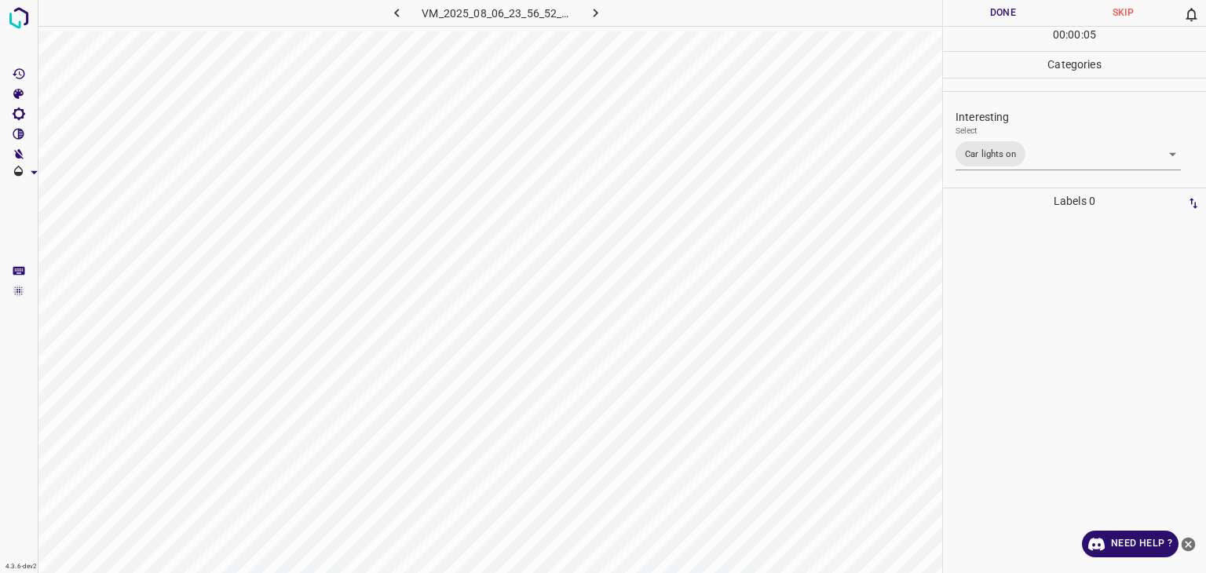
click at [1000, 10] on div "Person outside the car Person inside the car Car parking Car lights on Not inte…" at bounding box center [603, 286] width 1206 height 573
click at [1000, 10] on button "Done" at bounding box center [1003, 13] width 120 height 26
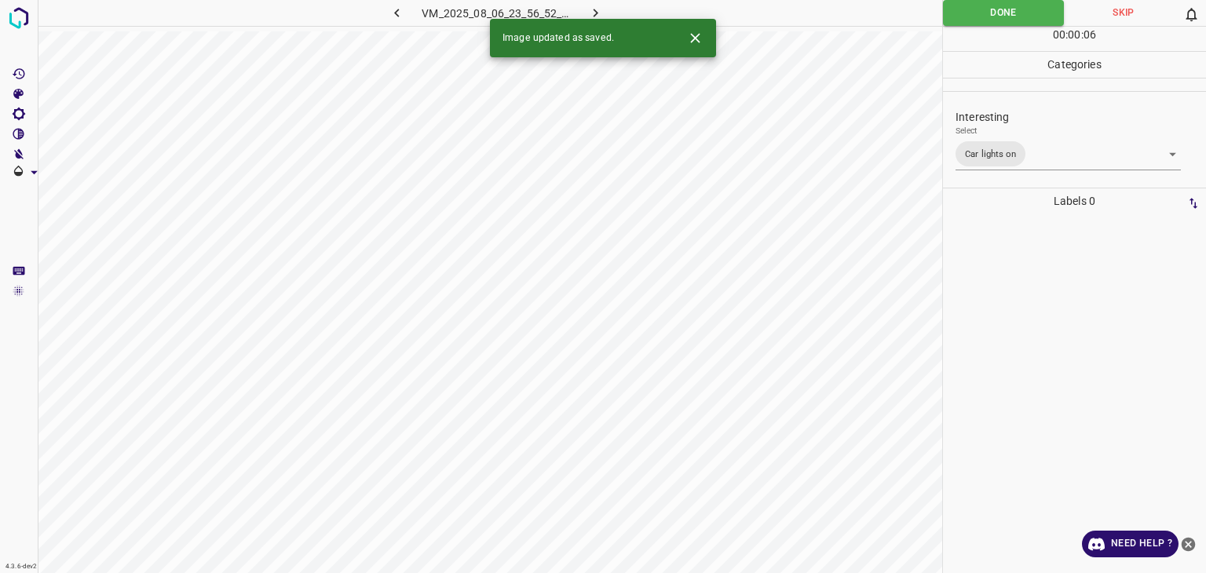
click at [584, 9] on button "button" at bounding box center [596, 13] width 50 height 26
click at [698, 42] on icon "Close" at bounding box center [694, 37] width 9 height 9
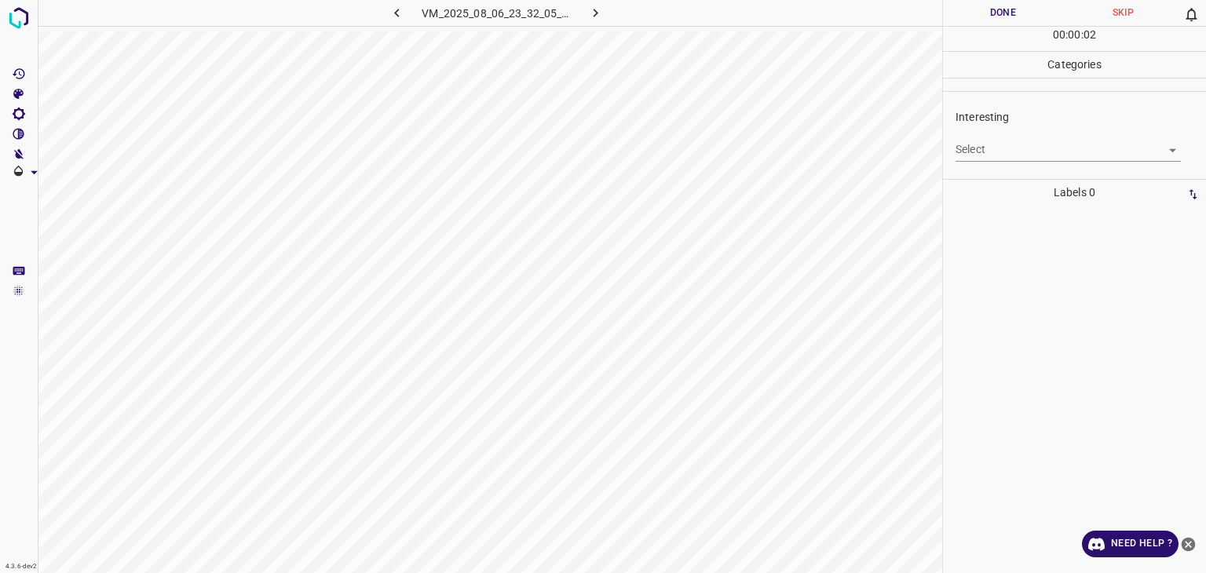
click at [982, 136] on div "Select ​" at bounding box center [1068, 143] width 225 height 35
click at [984, 136] on div "Select ​" at bounding box center [1068, 143] width 225 height 35
click at [985, 146] on body "4.3.6-dev2 VM_2025_08_06_23_32_05_380_03.gif Done Skip 0 00 : 00 : 04 Categorie…" at bounding box center [603, 286] width 1206 height 573
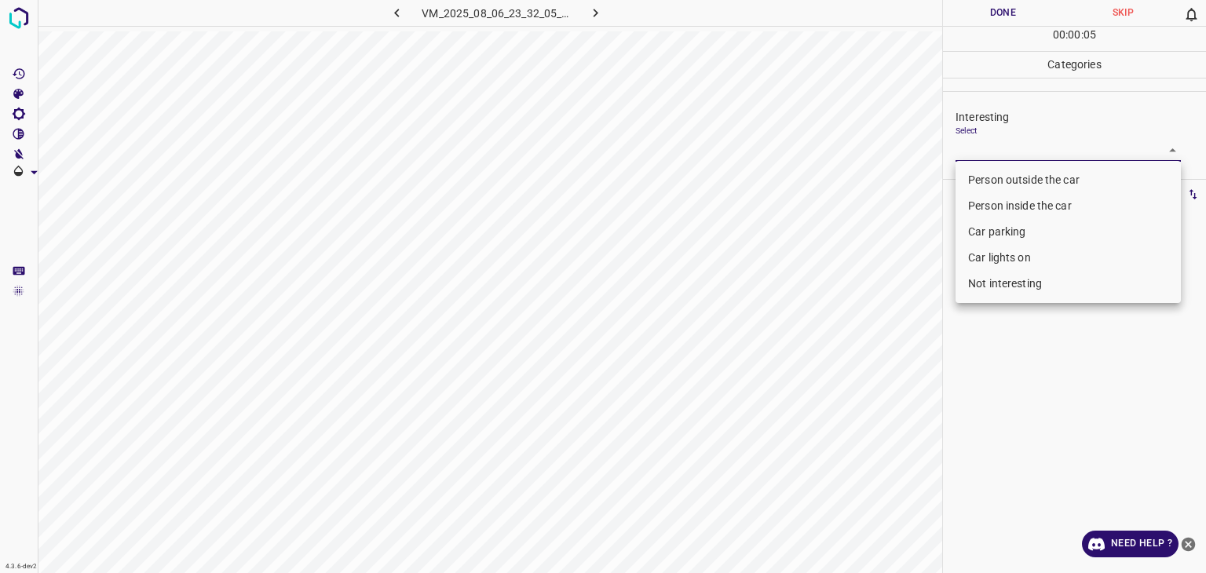
click at [987, 174] on li "Person outside the car" at bounding box center [1068, 180] width 225 height 26
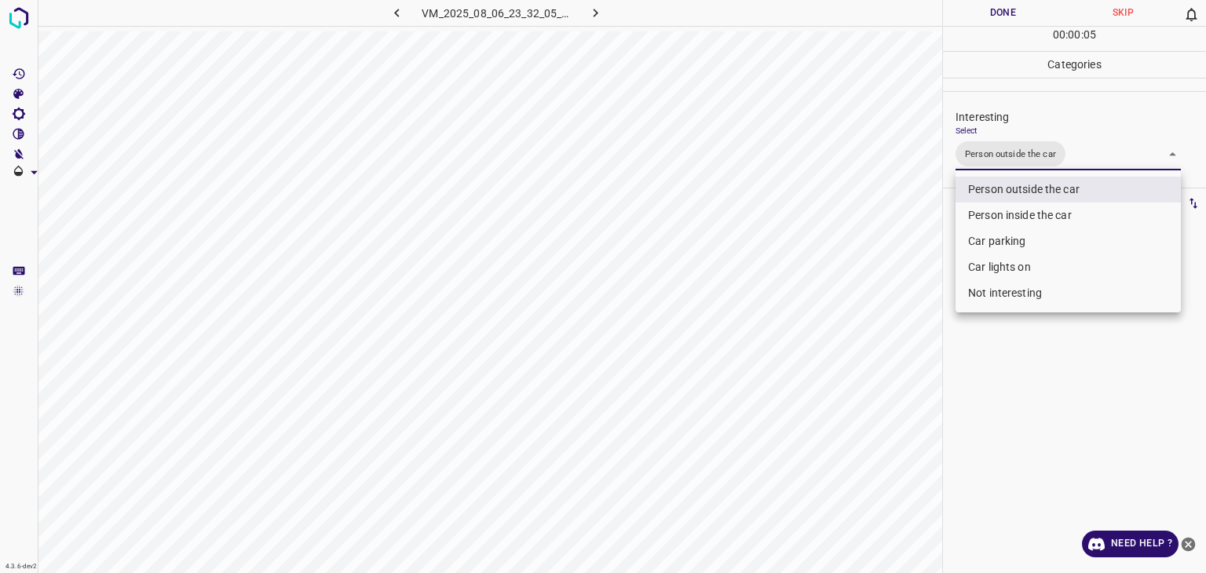
click at [997, 208] on li "Person inside the car" at bounding box center [1068, 216] width 225 height 26
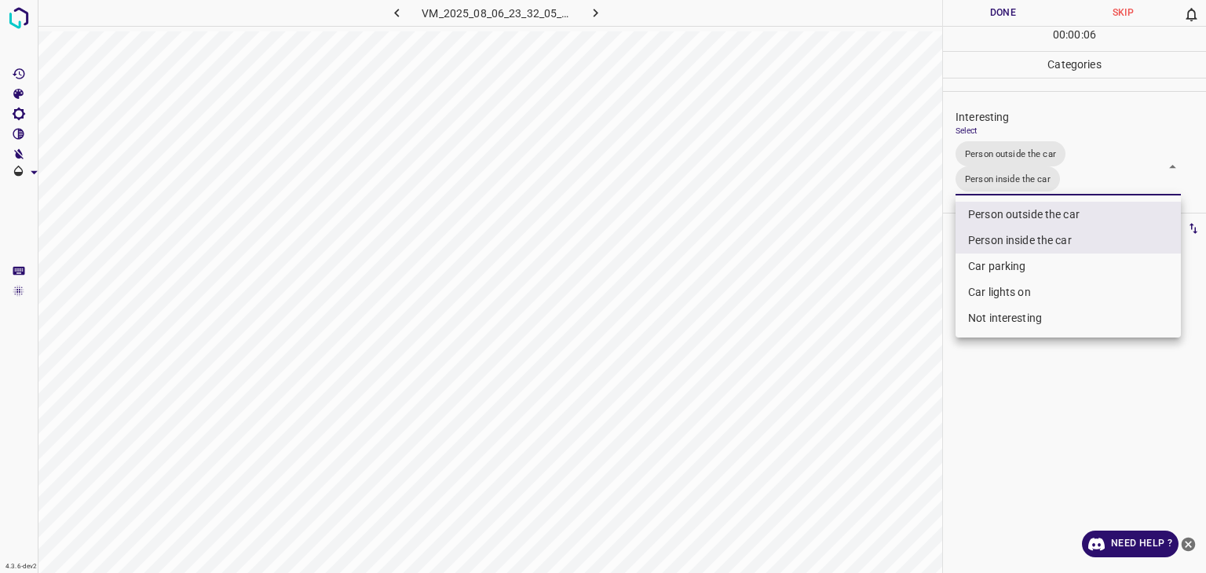
click at [999, 287] on li "Car lights on" at bounding box center [1068, 293] width 225 height 26
type input "Person outside the car,Person inside the car,Car lights on"
click at [989, 13] on div at bounding box center [603, 286] width 1206 height 573
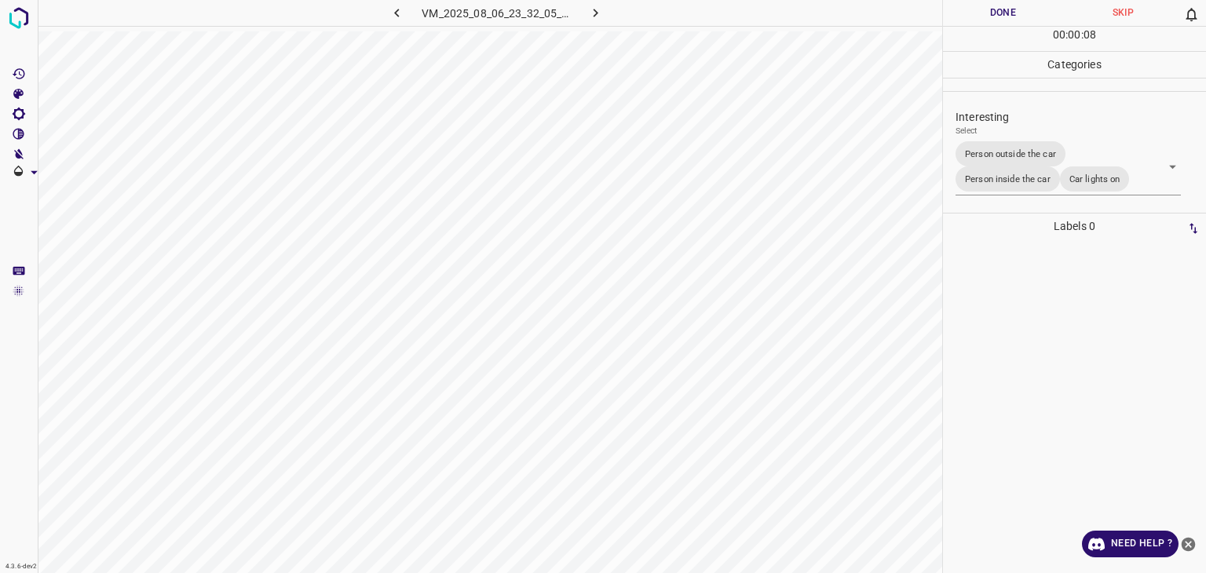
click at [989, 13] on div at bounding box center [603, 286] width 1206 height 573
click at [989, 13] on button "Done" at bounding box center [1003, 13] width 120 height 26
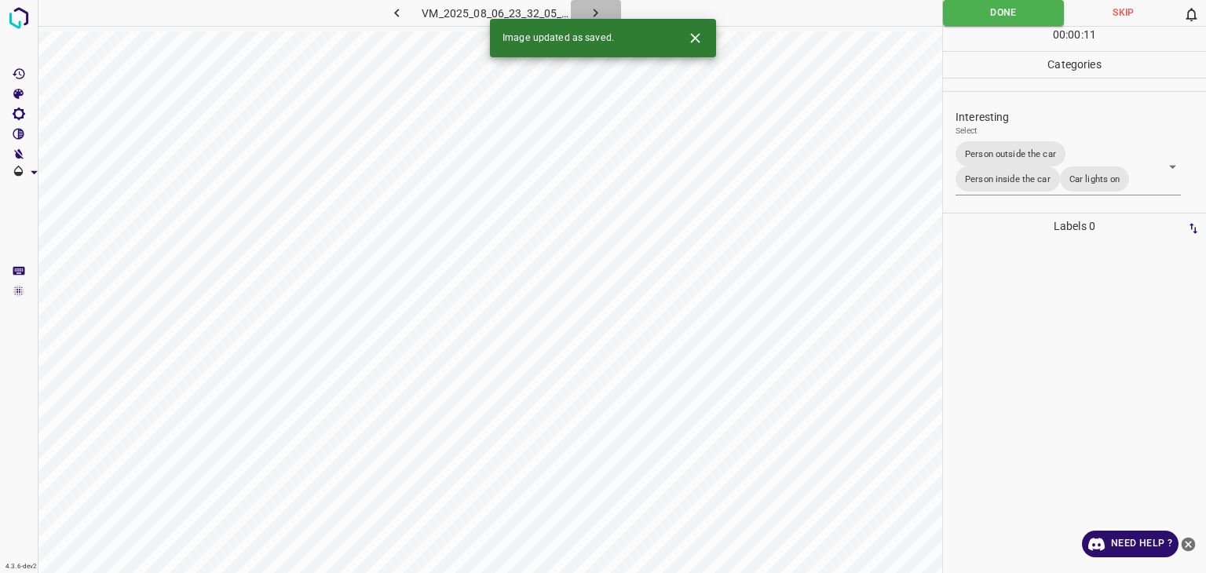
click at [597, 10] on icon "button" at bounding box center [595, 13] width 16 height 16
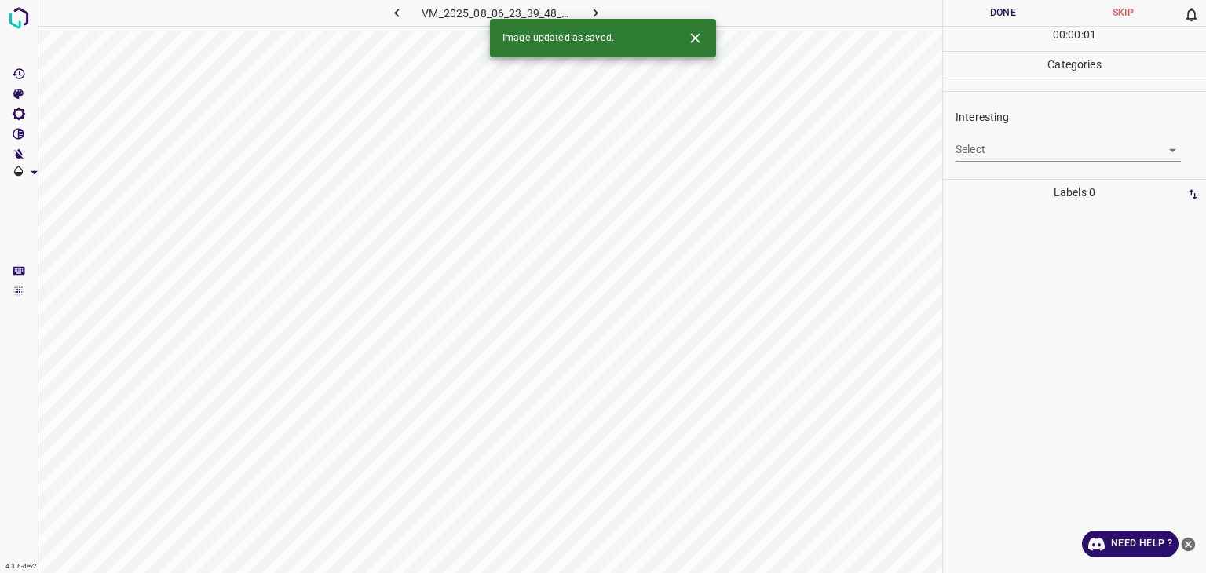
click at [996, 146] on body "4.3.6-dev2 VM_2025_08_06_23_39_48_629_03.gif Done Skip 0 00 : 00 : 01 Categorie…" at bounding box center [603, 286] width 1206 height 573
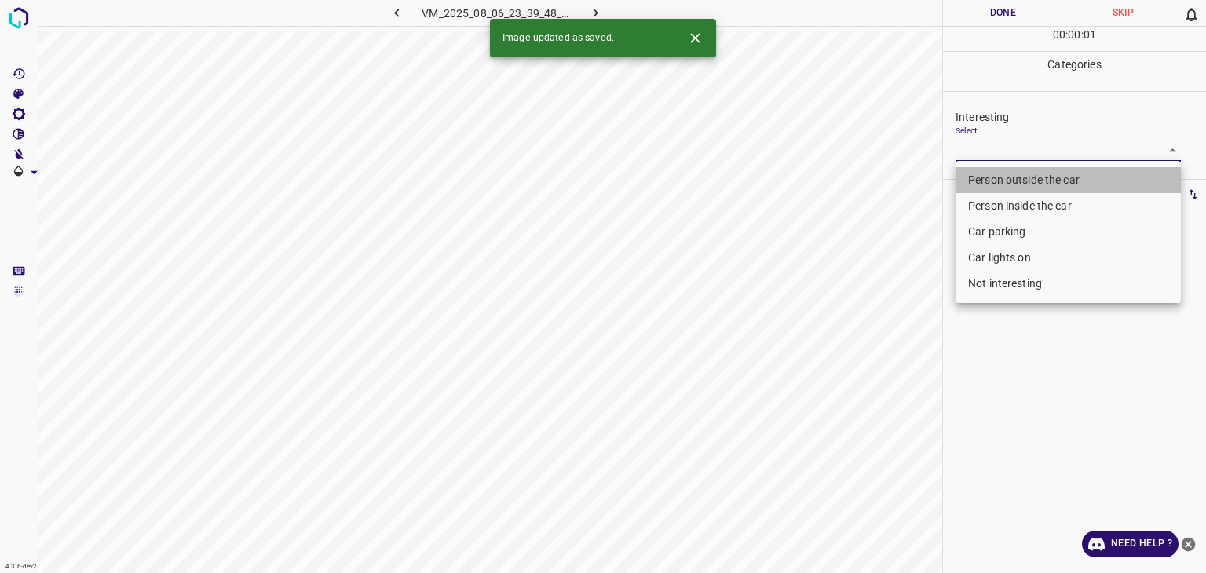
click at [1011, 179] on li "Person outside the car" at bounding box center [1068, 180] width 225 height 26
type input "Person outside the car"
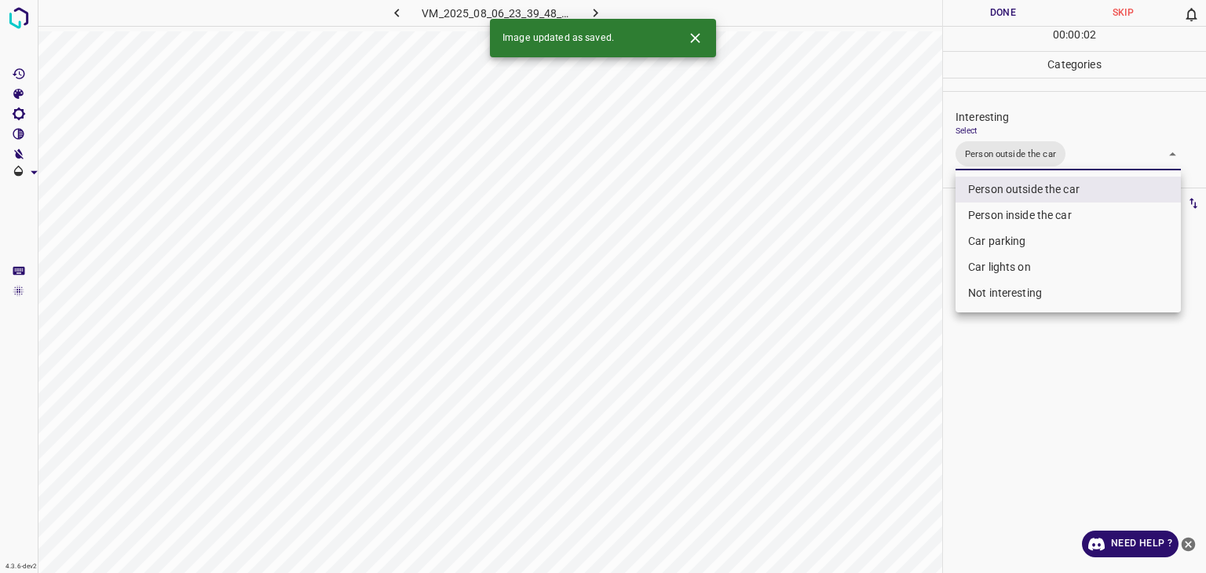
click at [696, 39] on icon "Close" at bounding box center [694, 37] width 9 height 9
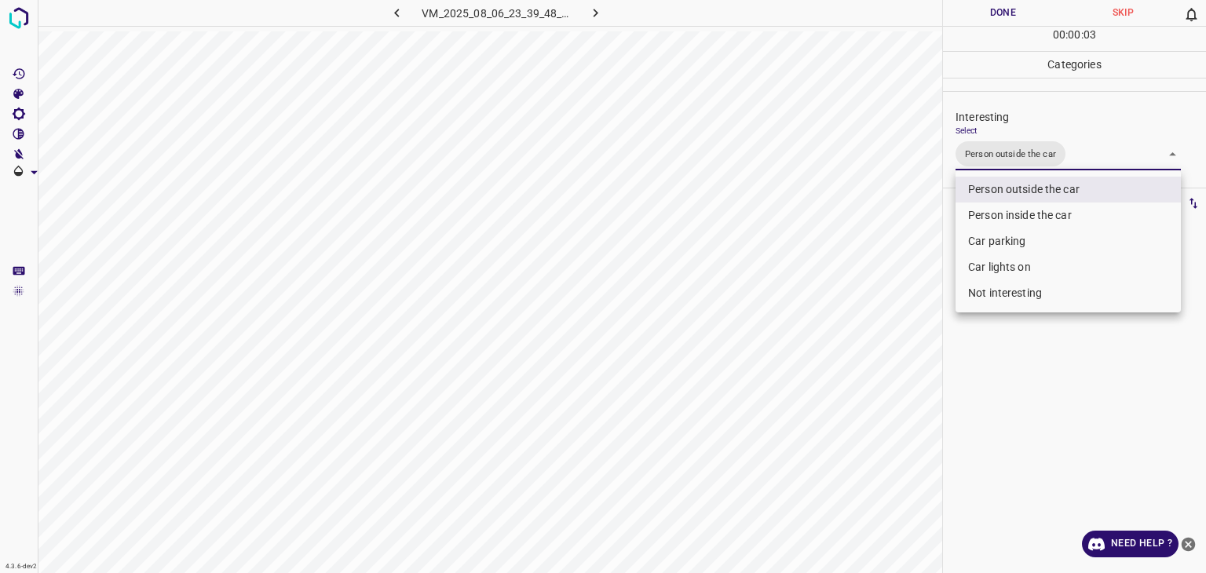
click at [1018, 5] on div at bounding box center [603, 286] width 1206 height 573
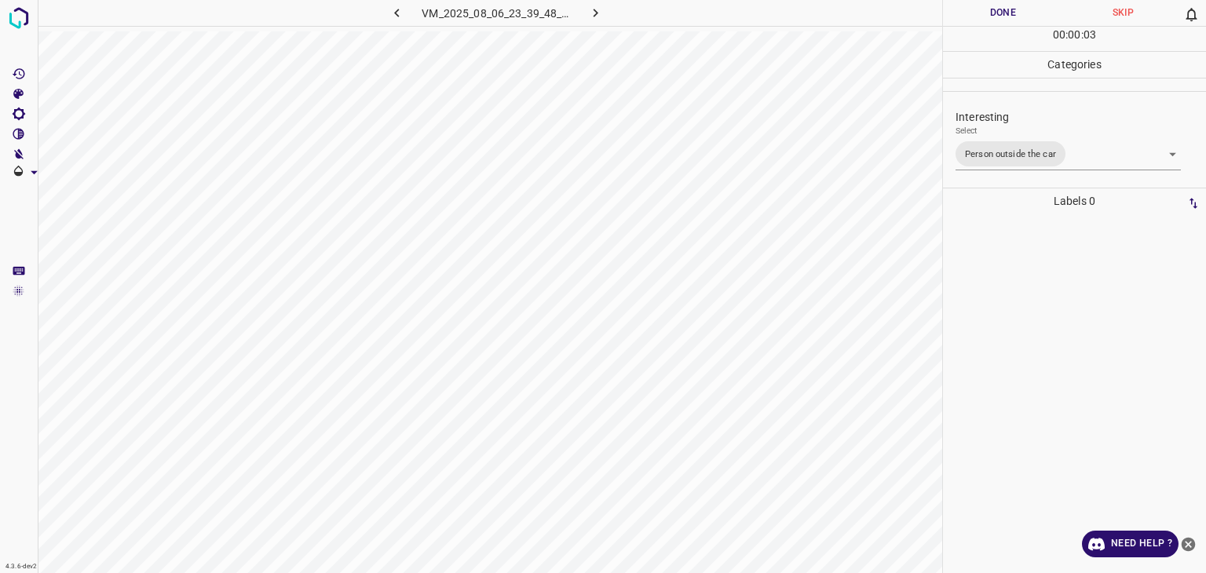
click at [1018, 5] on div at bounding box center [603, 286] width 1206 height 573
click at [1018, 5] on button "Done" at bounding box center [1003, 13] width 120 height 26
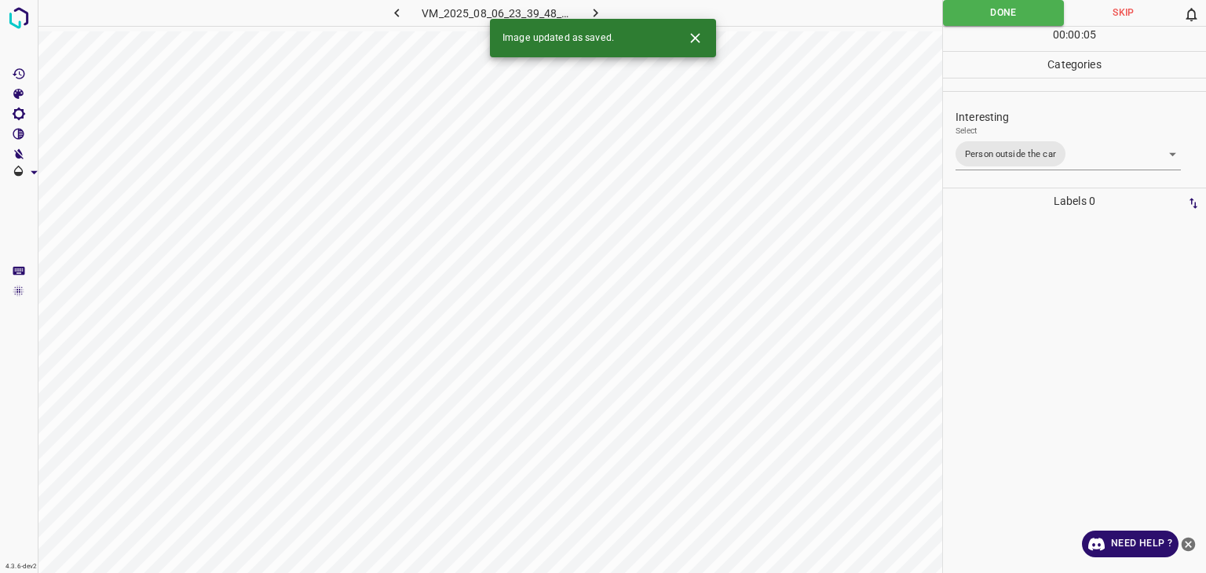
click at [595, 9] on icon "button" at bounding box center [595, 13] width 16 height 16
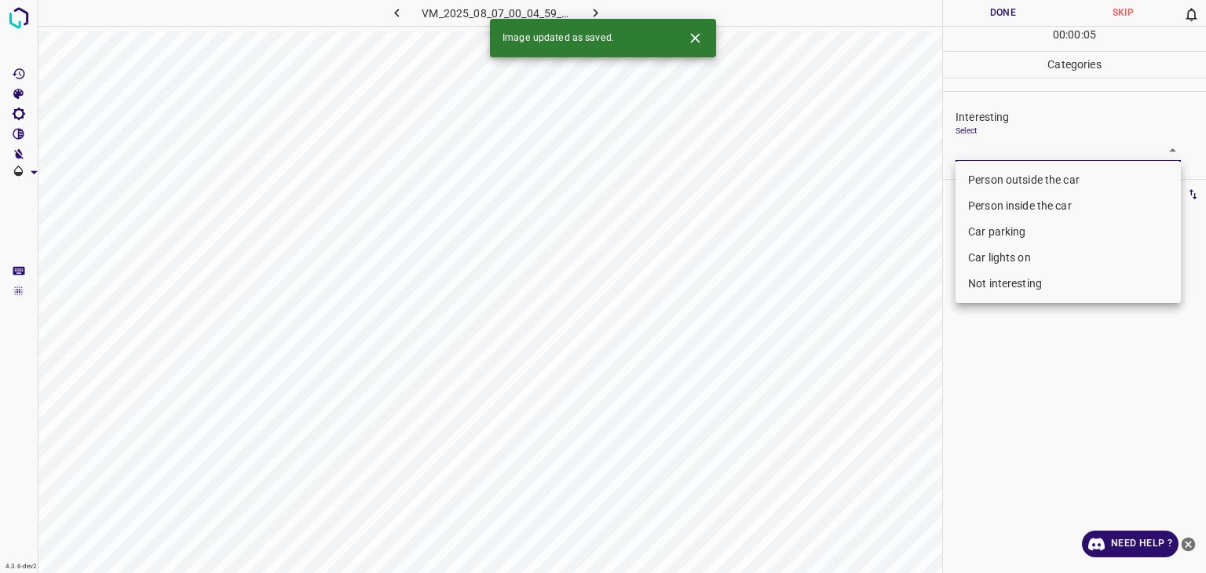
drag, startPoint x: 991, startPoint y: 145, endPoint x: 992, endPoint y: 154, distance: 8.8
click at [992, 145] on body "4.3.6-dev2 VM_2025_08_07_00_04_59_386_02.gif Done Skip 0 00 : 00 : 05 Categorie…" at bounding box center [603, 286] width 1206 height 573
click at [995, 183] on li "Person outside the car" at bounding box center [1068, 180] width 225 height 26
type input "Person outside the car"
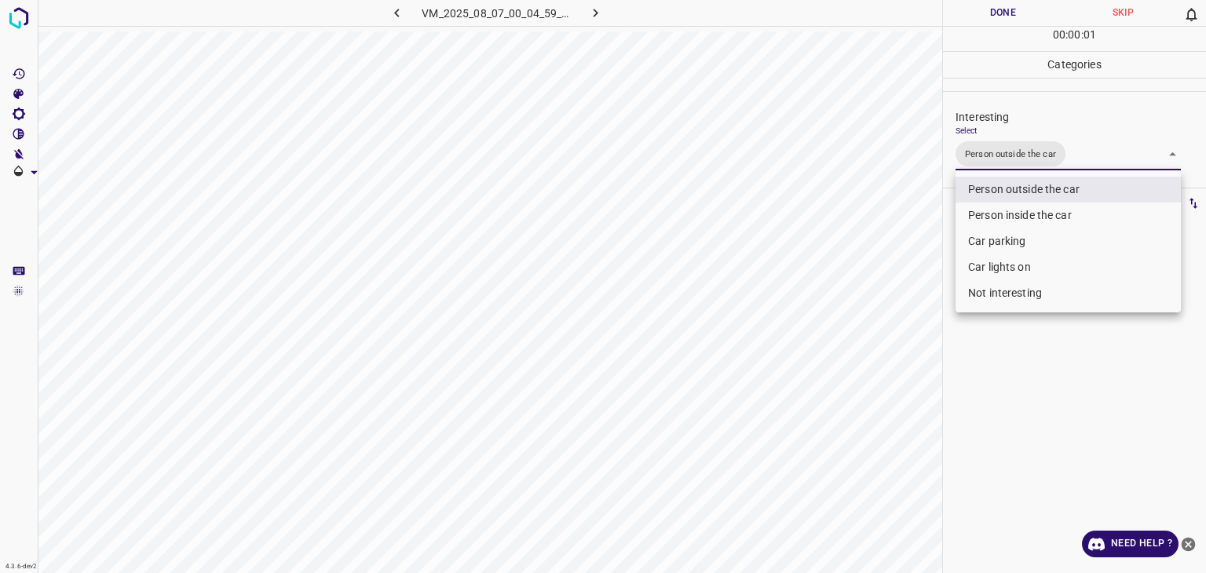
click at [1002, 23] on div at bounding box center [603, 286] width 1206 height 573
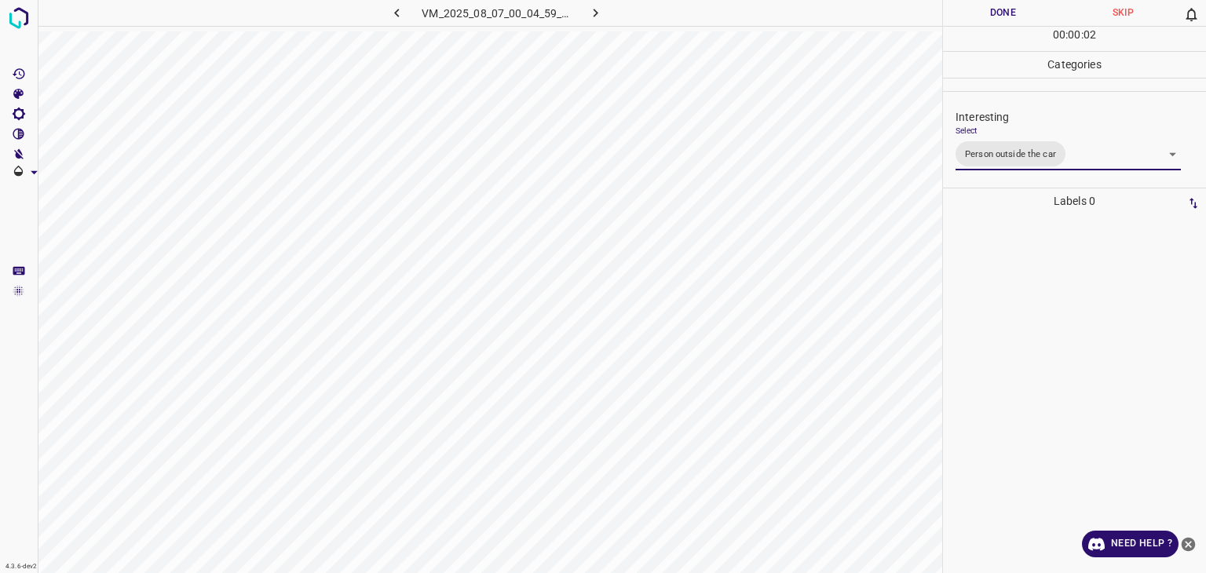
click at [1002, 23] on div at bounding box center [603, 286] width 1206 height 573
click at [1003, 18] on button "Done" at bounding box center [1003, 13] width 120 height 26
drag, startPoint x: 1003, startPoint y: 18, endPoint x: 977, endPoint y: 31, distance: 28.8
click at [1003, 18] on button "Done" at bounding box center [1003, 13] width 120 height 26
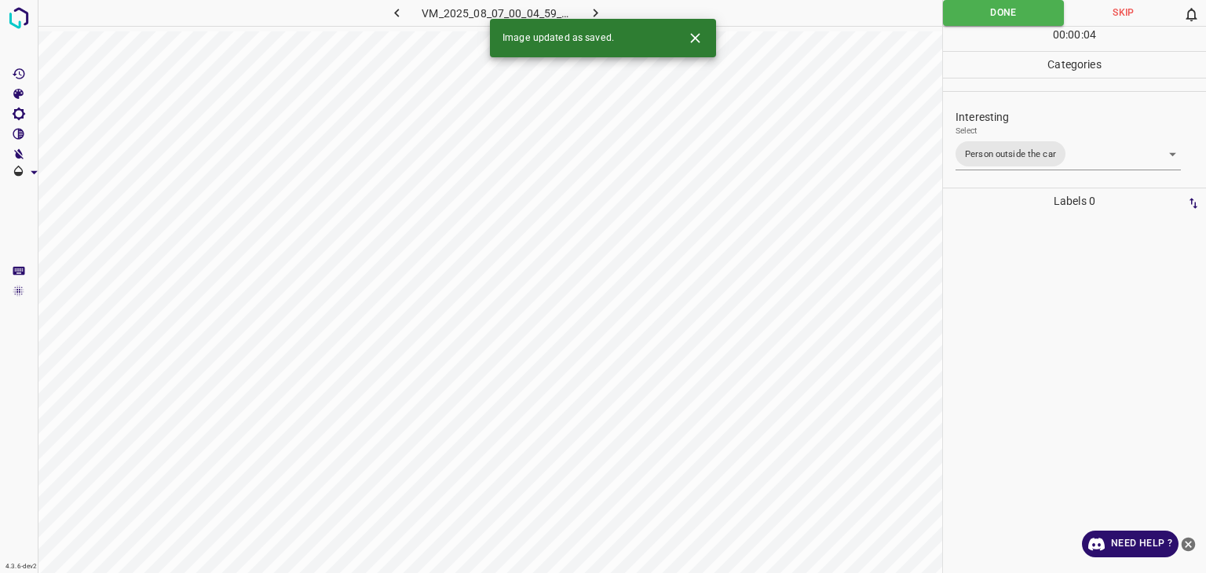
click at [606, 11] on button "button" at bounding box center [596, 13] width 50 height 26
click at [956, 149] on body "4.3.6-dev2 VM_2025_08_06_23_32_05_380_05.gif Done Skip 0 00 : 00 : 04 Categorie…" at bounding box center [603, 286] width 1206 height 573
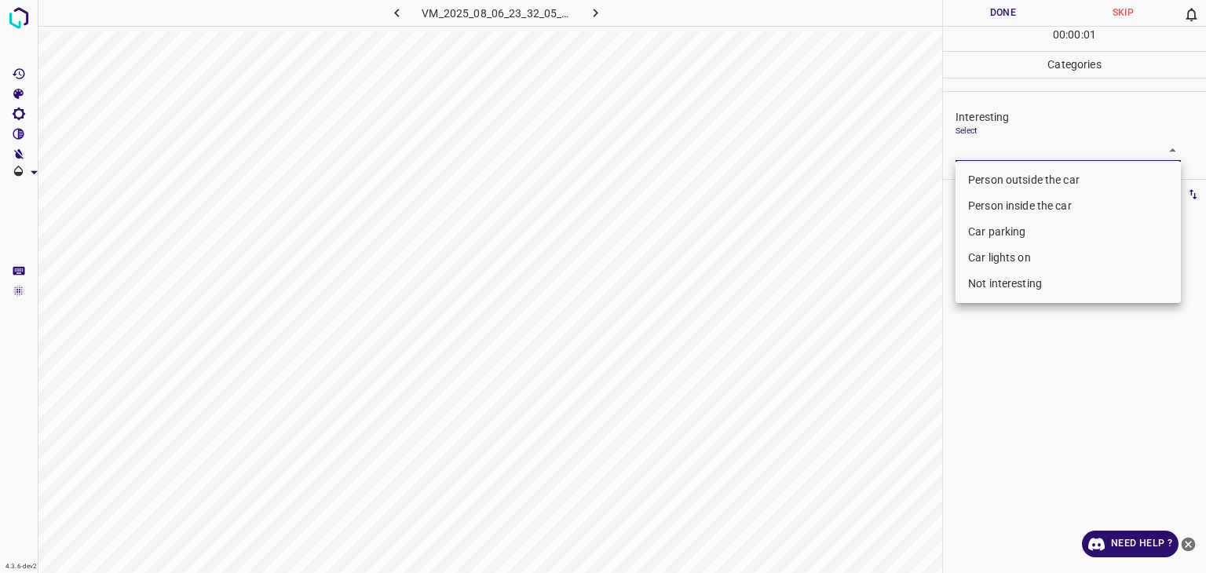
click at [980, 170] on li "Person outside the car" at bounding box center [1068, 180] width 225 height 26
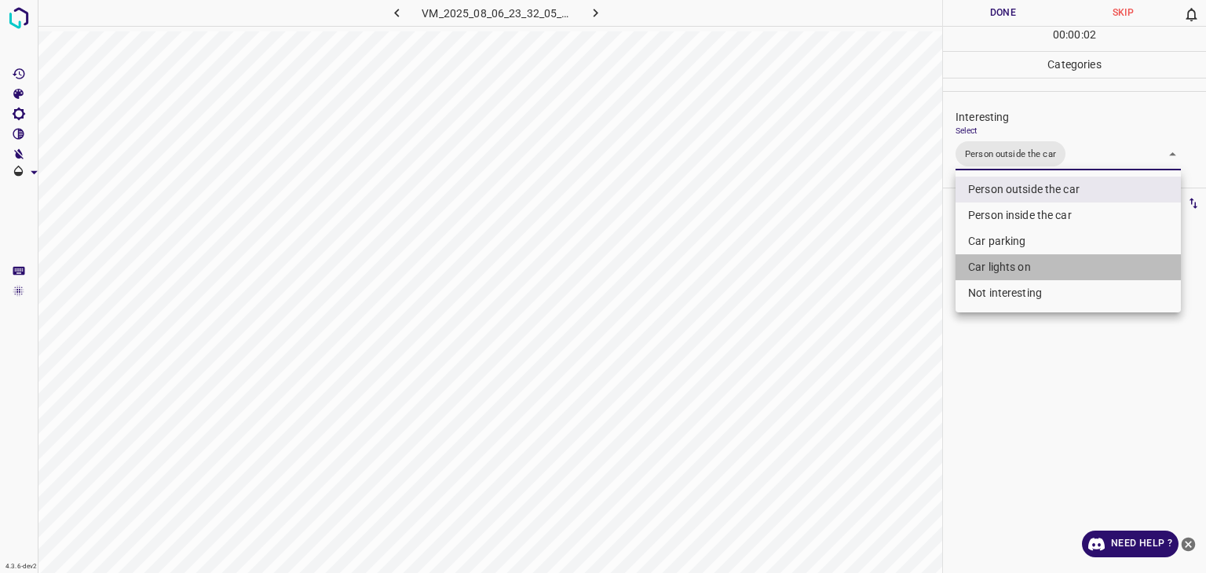
click at [992, 261] on li "Car lights on" at bounding box center [1068, 267] width 225 height 26
type input "Person outside the car,Car lights on"
click at [991, 9] on div at bounding box center [603, 286] width 1206 height 573
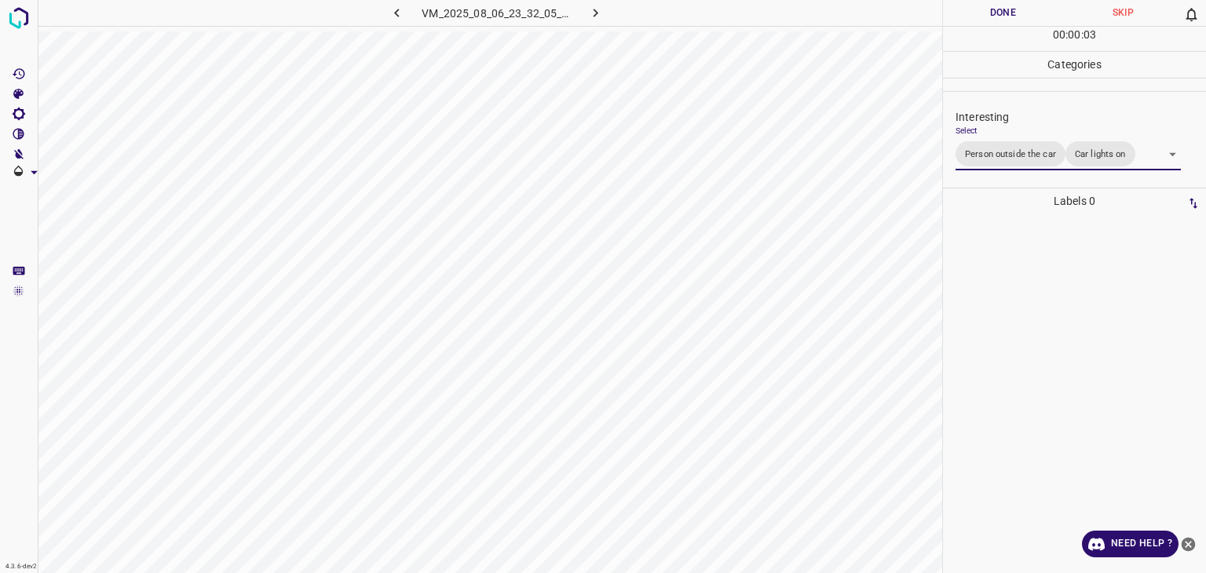
click at [991, 9] on div at bounding box center [603, 286] width 1206 height 573
click at [991, 9] on button "Done" at bounding box center [1003, 13] width 120 height 26
click at [987, 13] on button "Done" at bounding box center [1003, 13] width 120 height 26
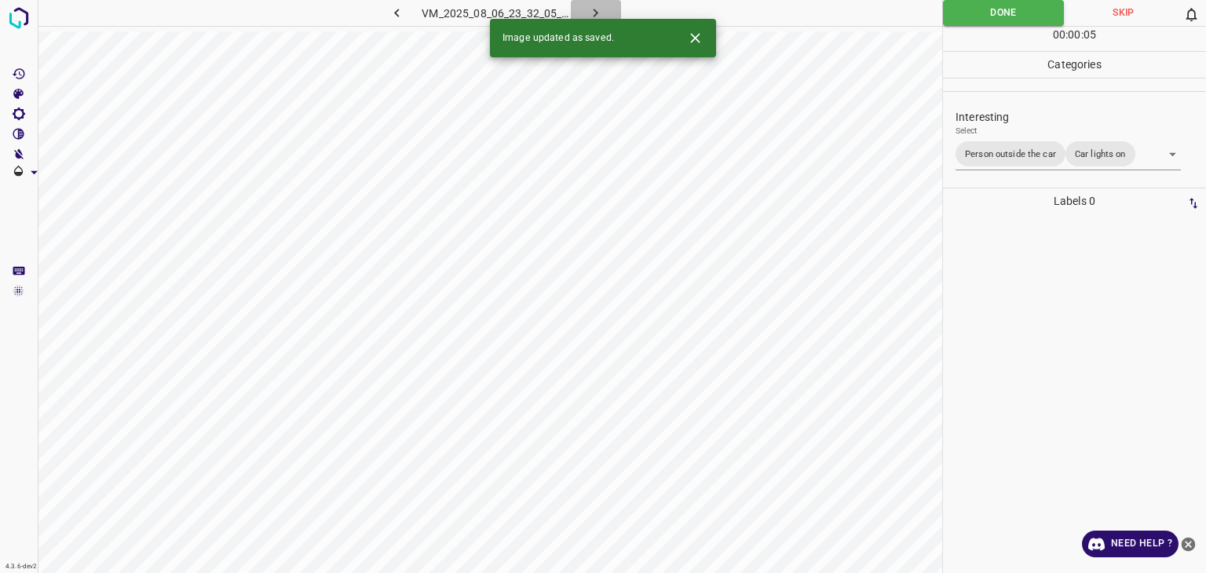
click at [593, 11] on icon "button" at bounding box center [595, 13] width 16 height 16
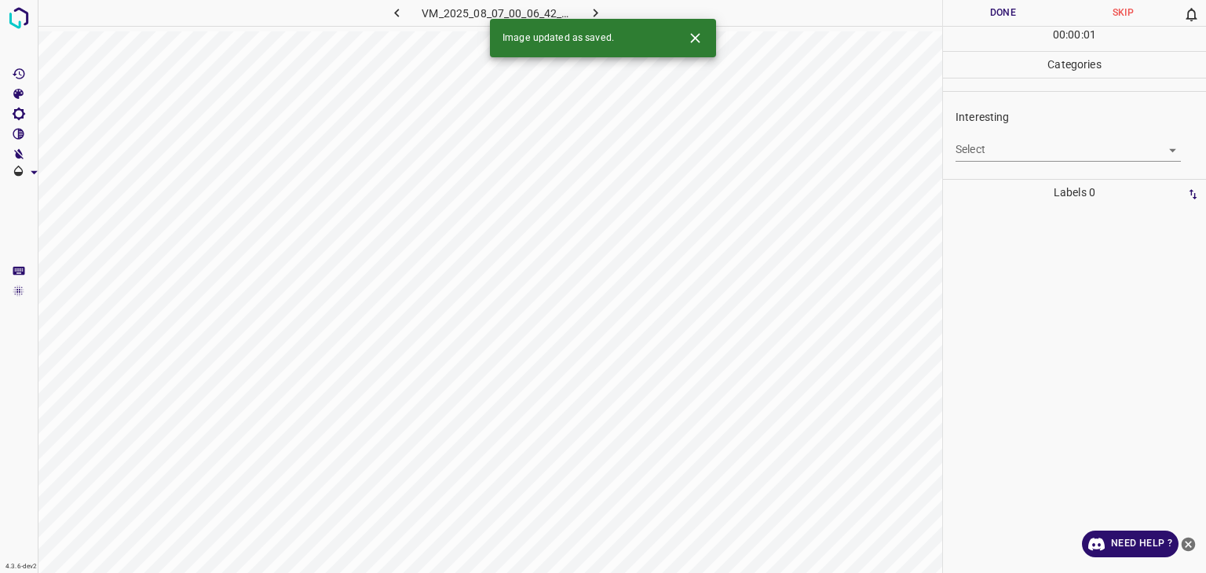
click at [1007, 144] on body "4.3.6-dev2 VM_2025_08_07_00_06_42_384_08.gif Done Skip 0 00 : 00 : 01 Categorie…" at bounding box center [603, 286] width 1206 height 573
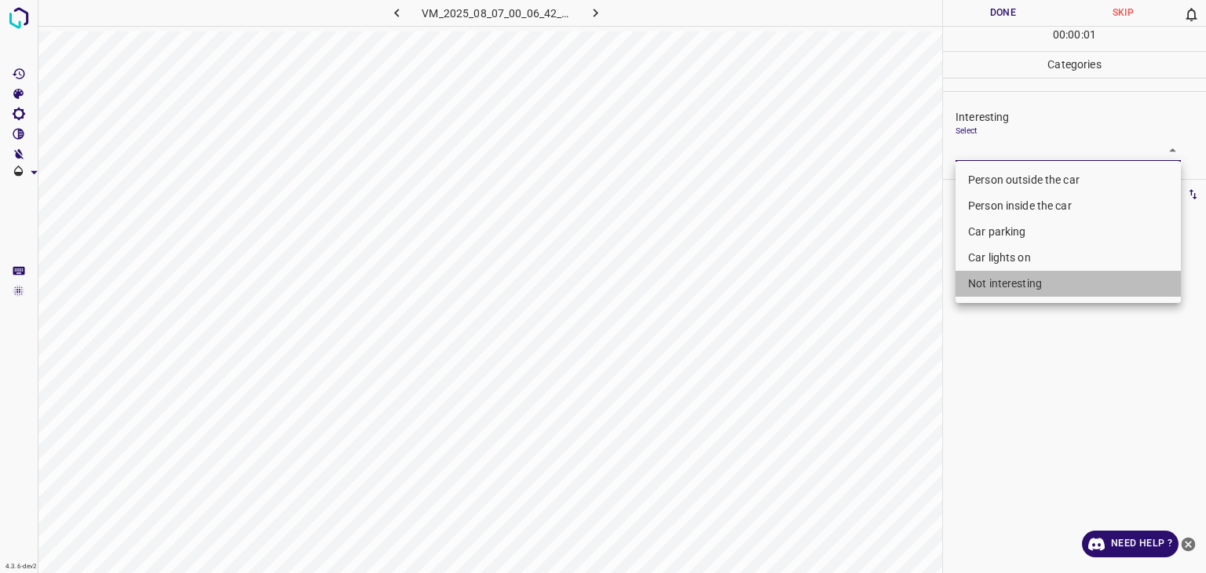
click at [1021, 288] on li "Not interesting" at bounding box center [1068, 284] width 225 height 26
type input "Not interesting"
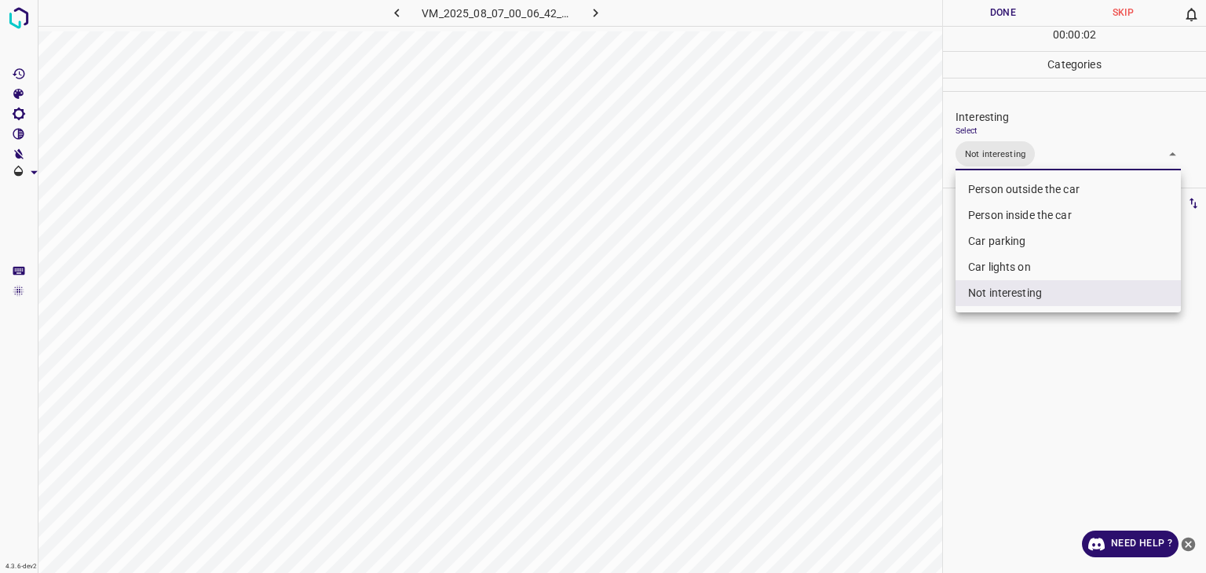
click at [989, 16] on div at bounding box center [603, 286] width 1206 height 573
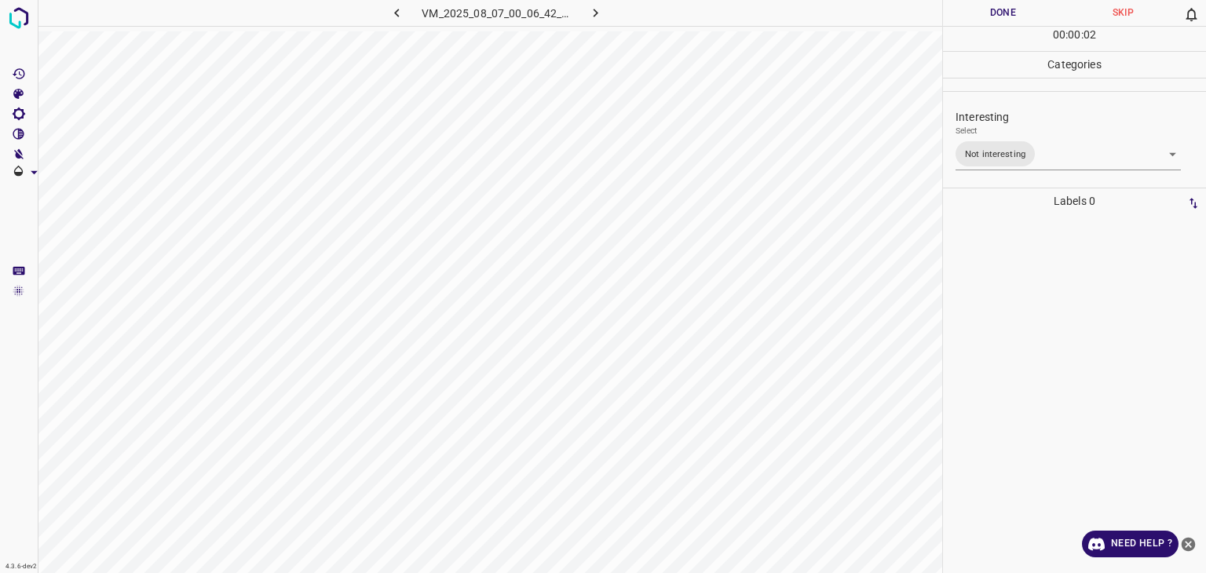
click at [989, 16] on div "Person outside the car Person inside the car Car parking Car lights on Not inte…" at bounding box center [603, 286] width 1206 height 573
click at [989, 16] on button "Done" at bounding box center [1003, 13] width 120 height 26
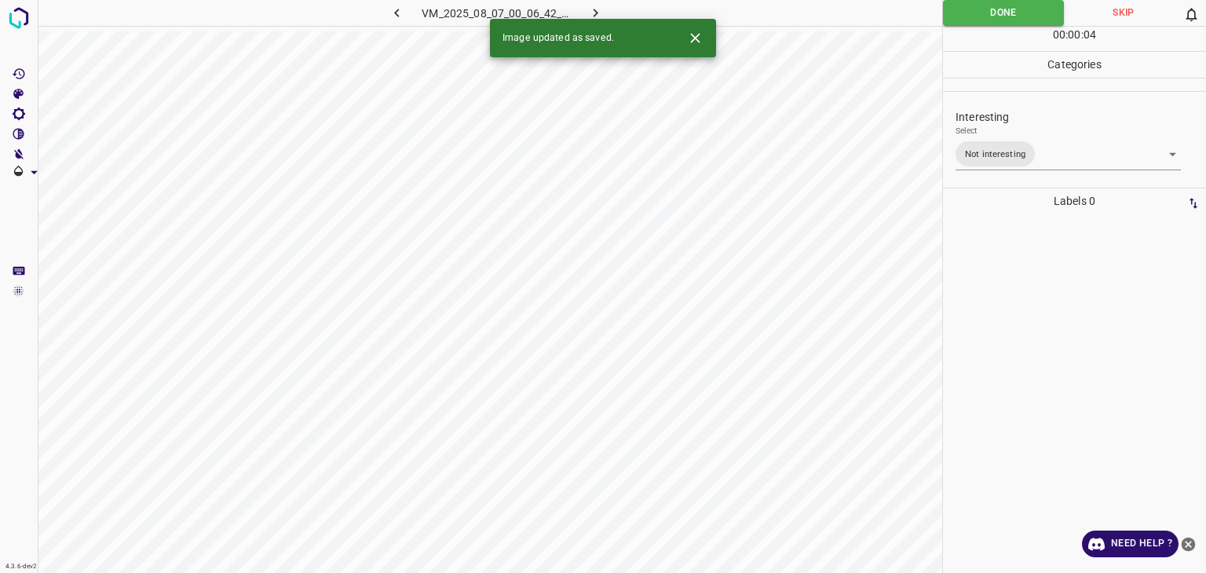
click at [594, 11] on icon "button" at bounding box center [595, 13] width 16 height 16
click at [1036, 148] on body "4.3.6-dev2 VM_2025_08_06_23_19_12_577_06.gif Done Skip 0 00 : 00 : 01 Categorie…" at bounding box center [603, 286] width 1206 height 573
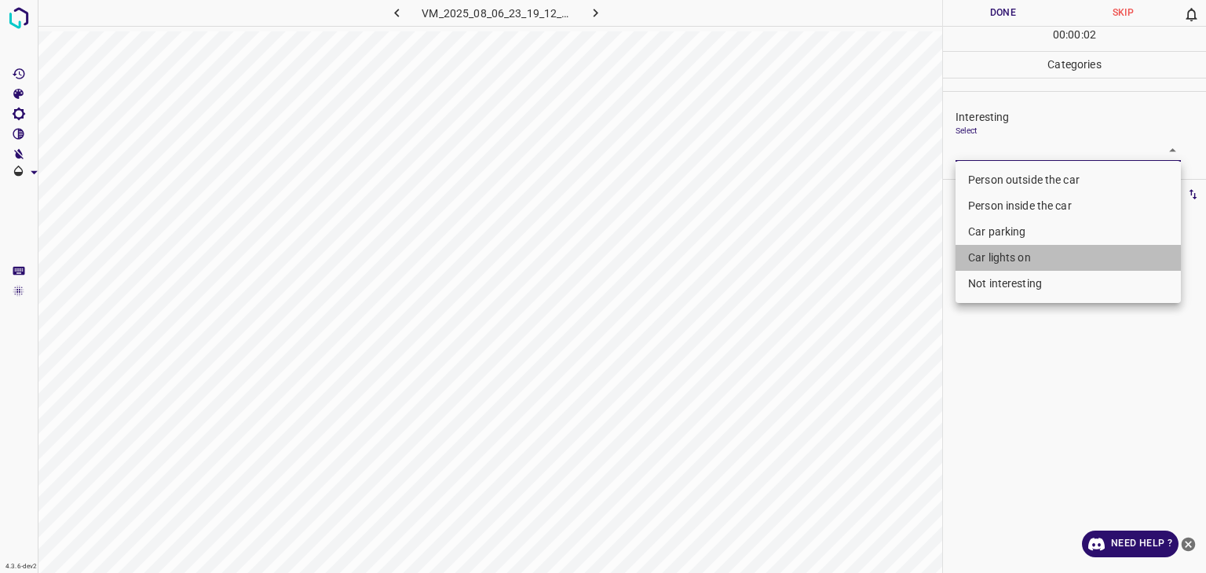
drag, startPoint x: 1003, startPoint y: 256, endPoint x: 1005, endPoint y: 242, distance: 14.2
click at [1005, 242] on ul "Person outside the car Person inside the car Car parking Car lights on Not inte…" at bounding box center [1068, 232] width 225 height 142
click at [1005, 242] on li "Car parking" at bounding box center [1068, 232] width 225 height 26
type input "Car parking"
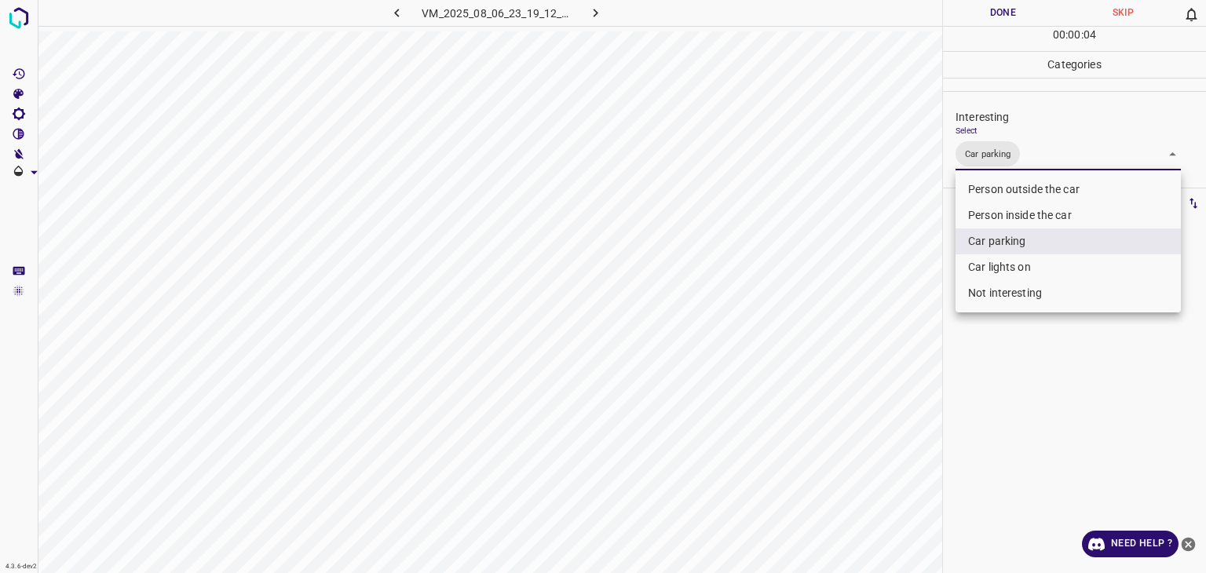
click at [985, 20] on div at bounding box center [603, 286] width 1206 height 573
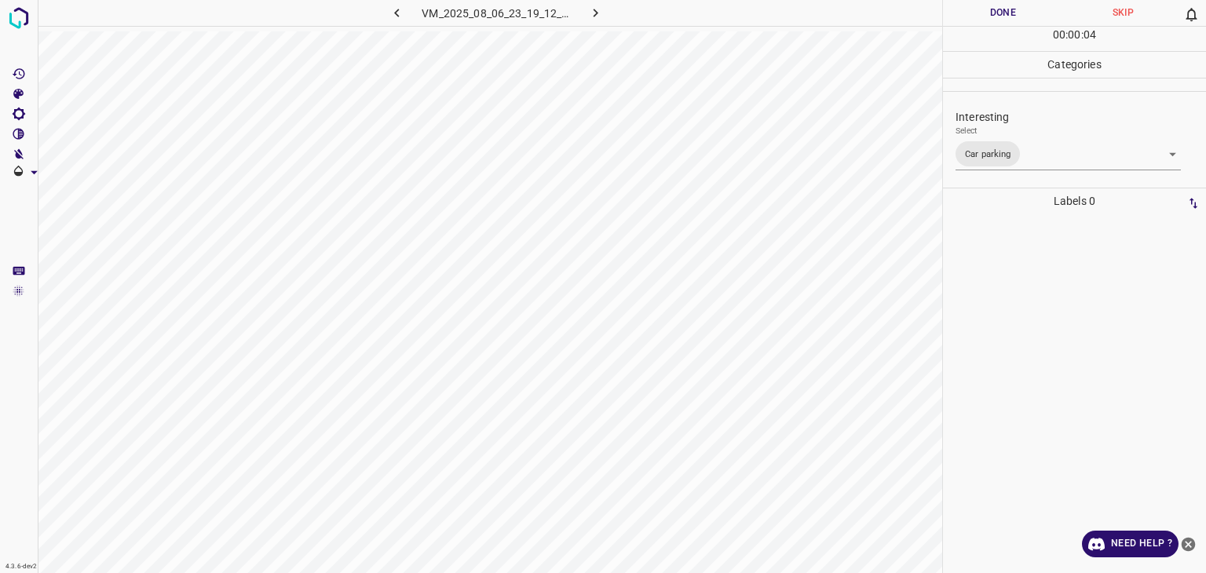
click at [985, 20] on div "Person outside the car Person inside the car Car parking Car lights on Not inte…" at bounding box center [603, 286] width 1206 height 573
click at [985, 20] on button "Done" at bounding box center [1003, 13] width 120 height 26
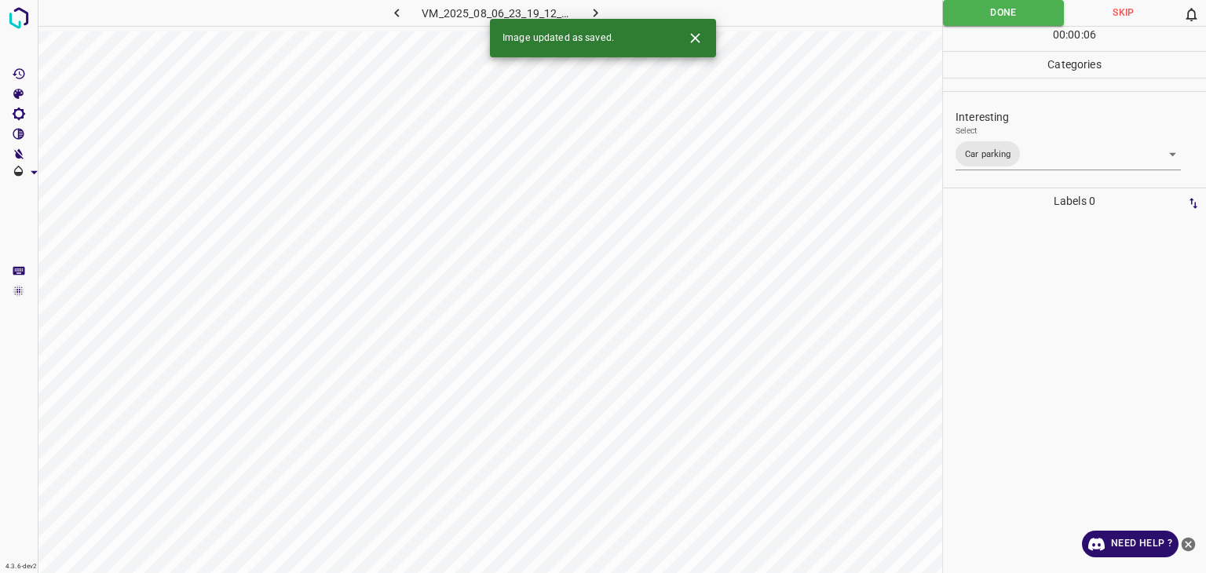
click at [603, 11] on icon "button" at bounding box center [595, 13] width 16 height 16
click at [1005, 145] on body "4.3.6-dev2 VM_2025_08_07_00_39_24_624_03.gif Done Skip 0 00 : 00 : 06 Categorie…" at bounding box center [603, 286] width 1206 height 573
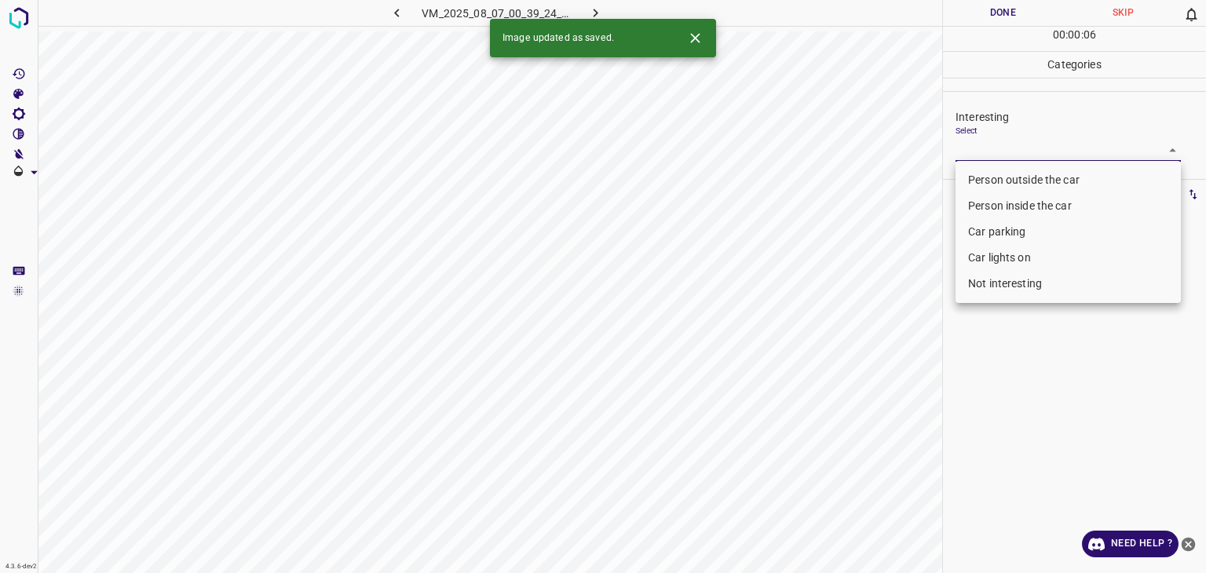
click at [1015, 186] on li "Person outside the car" at bounding box center [1068, 180] width 225 height 26
type input "Person outside the car"
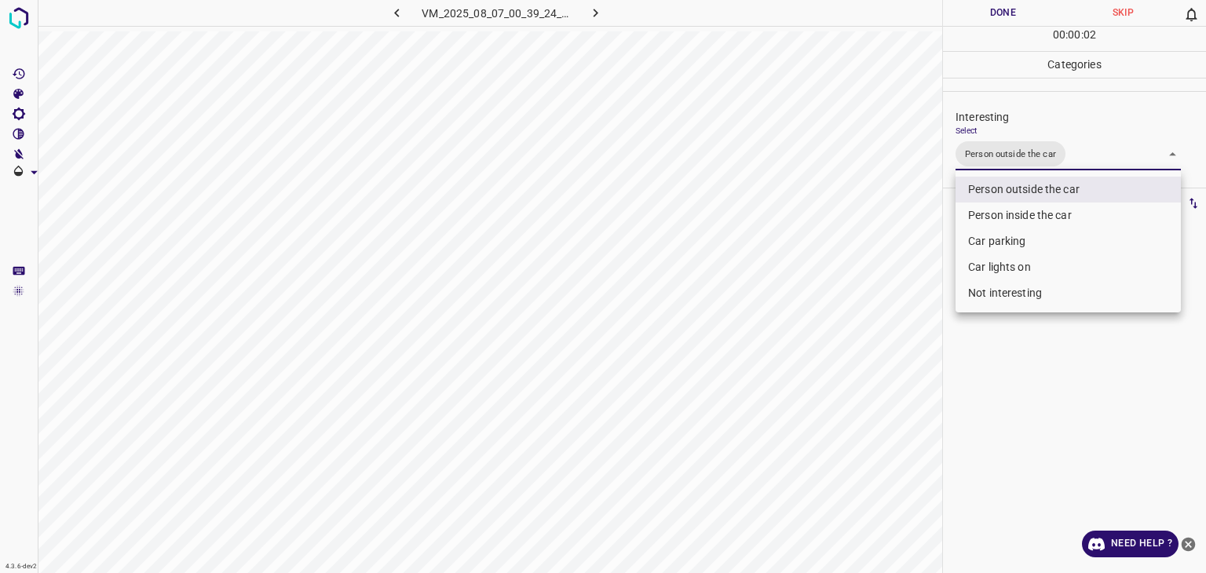
click at [999, 19] on div at bounding box center [603, 286] width 1206 height 573
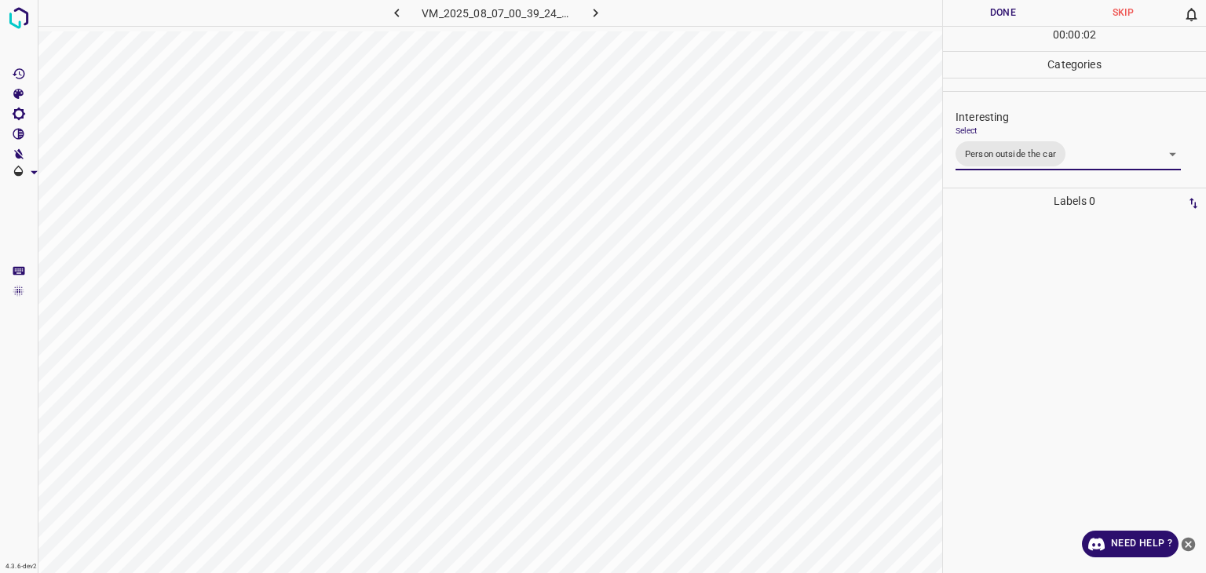
click at [1001, 18] on div "Person outside the car Person inside the car Car parking Car lights on Not inte…" at bounding box center [603, 286] width 1206 height 573
click at [1001, 18] on button "Done" at bounding box center [1003, 13] width 120 height 26
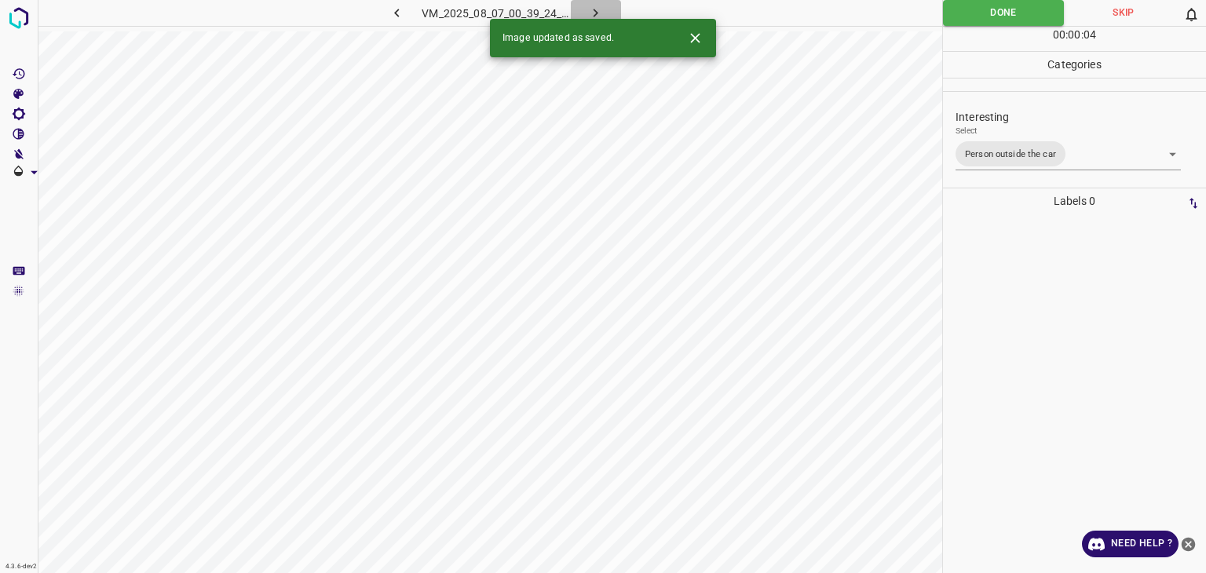
click at [595, 13] on icon "button" at bounding box center [596, 13] width 5 height 9
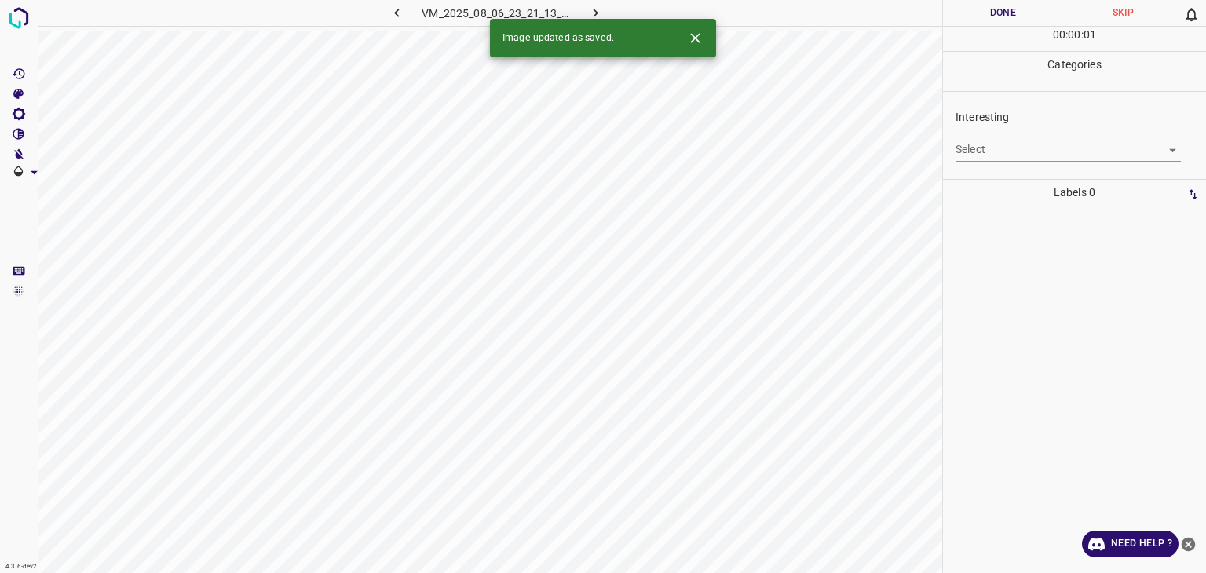
click at [1029, 156] on body "4.3.6-dev2 VM_2025_08_06_23_21_13_373_03.gif Done Skip 0 00 : 00 : 01 Categorie…" at bounding box center [603, 286] width 1206 height 573
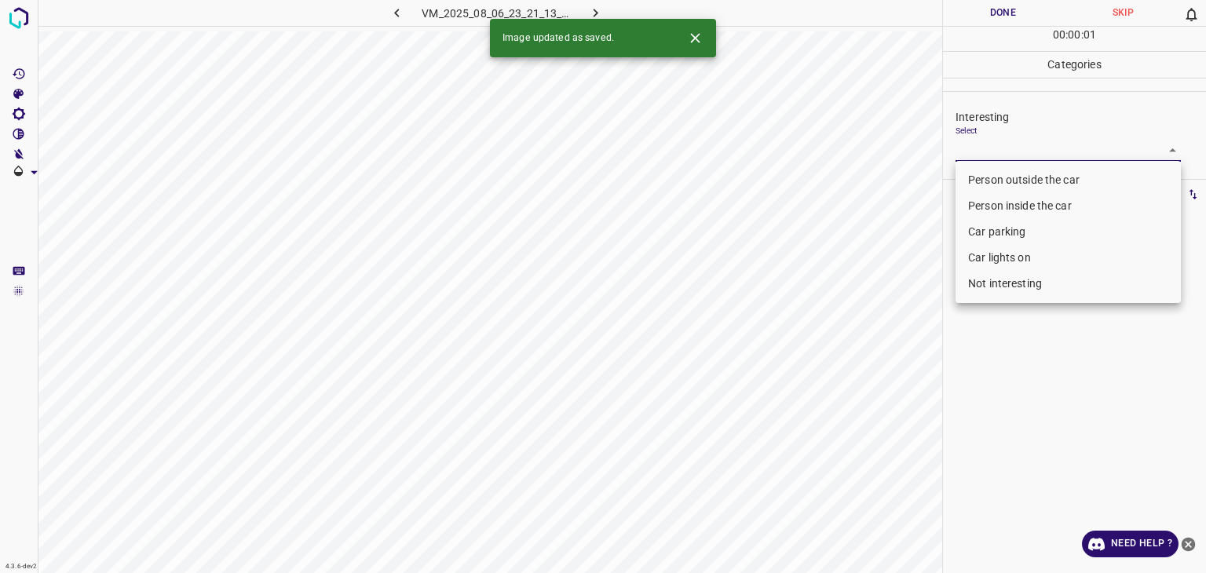
click at [1033, 178] on li "Person outside the car" at bounding box center [1068, 180] width 225 height 26
type input "Person outside the car"
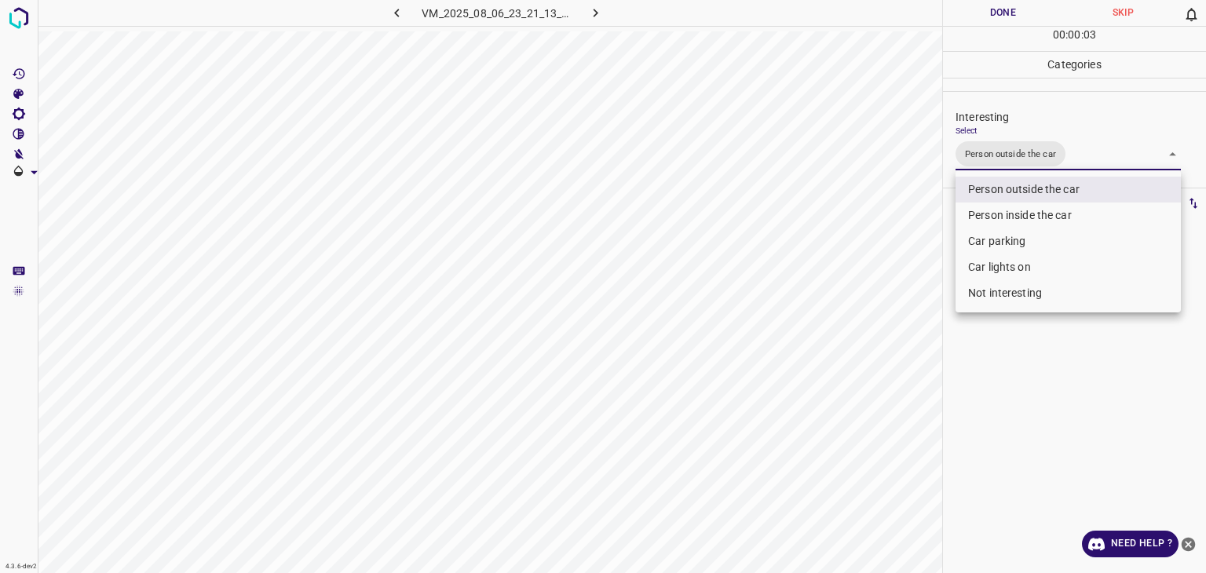
click at [996, 15] on div at bounding box center [603, 286] width 1206 height 573
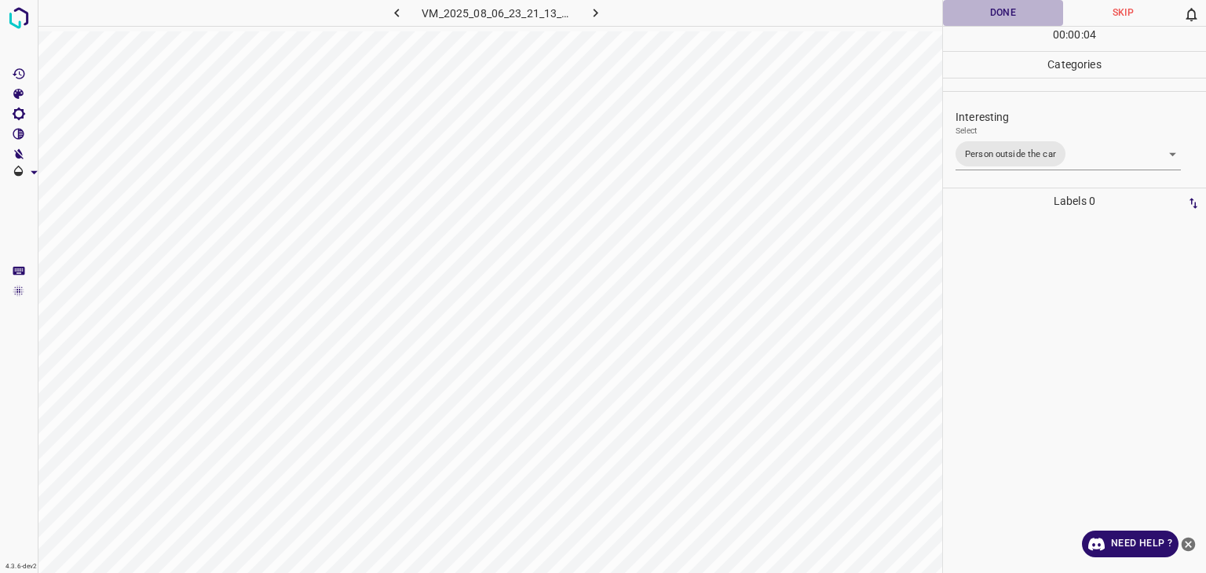
click at [996, 15] on button "Done" at bounding box center [1003, 13] width 120 height 26
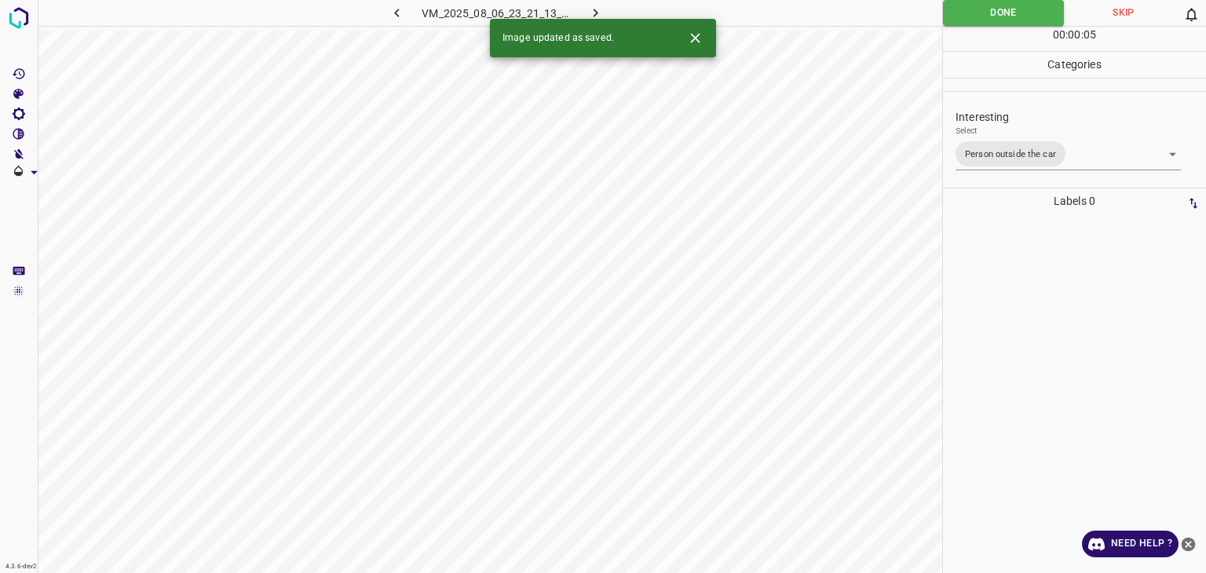
click at [590, 13] on icon "button" at bounding box center [595, 13] width 16 height 16
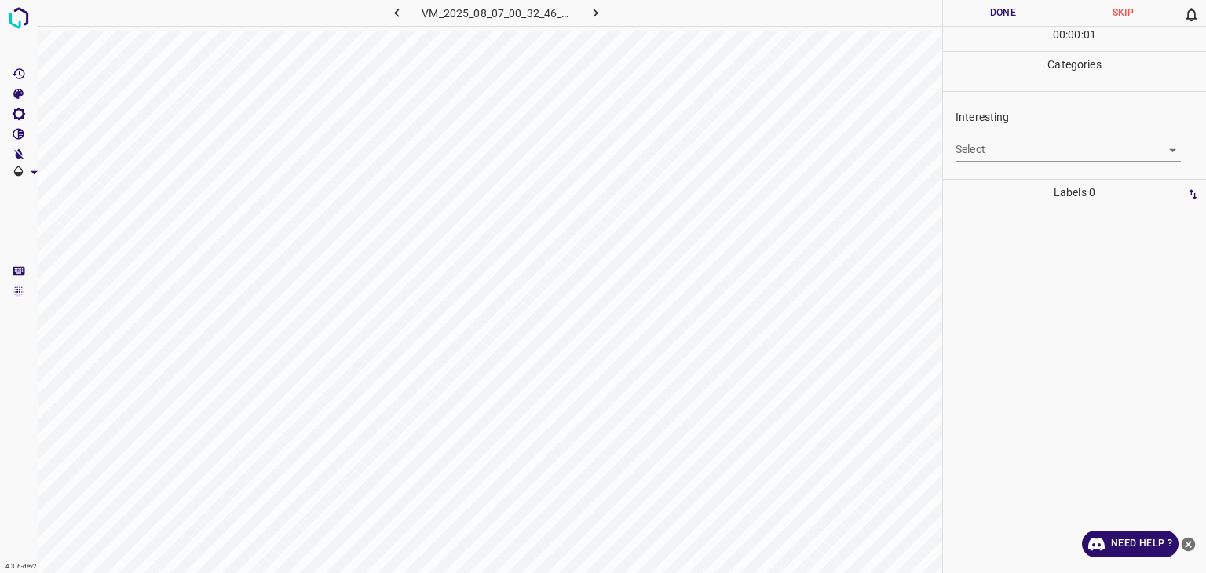
click at [992, 136] on div "Select ​" at bounding box center [1068, 143] width 225 height 35
click at [989, 161] on div "Interesting Select ​" at bounding box center [1074, 135] width 263 height 74
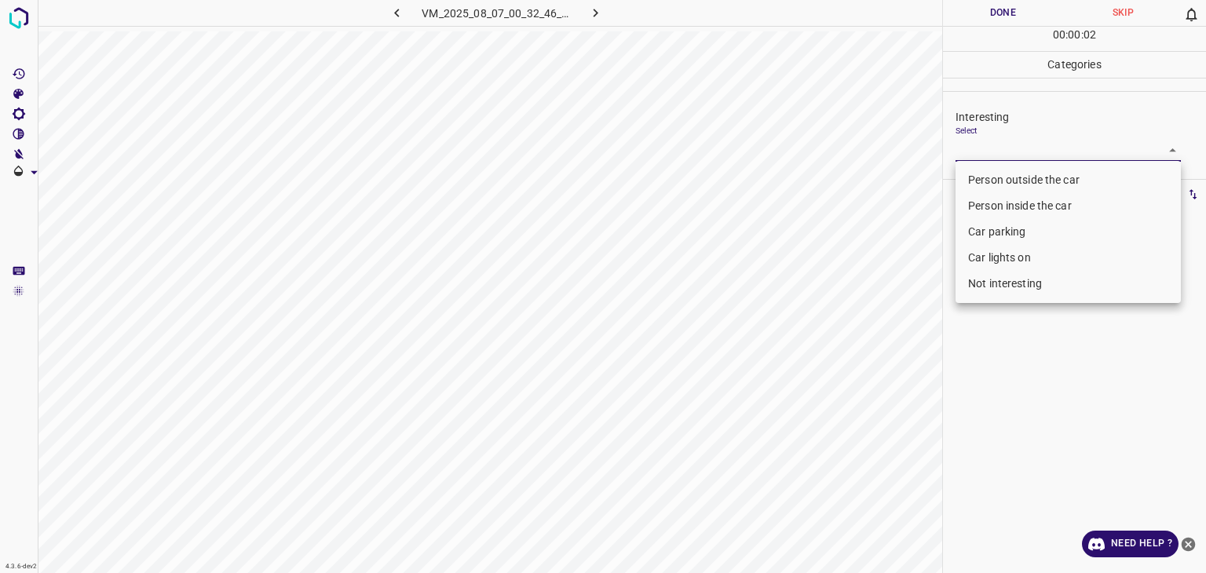
click at [992, 152] on body "4.3.6-dev2 VM_2025_08_07_00_32_46_592_04.gif Done Skip 0 00 : 00 : 02 Categorie…" at bounding box center [603, 286] width 1206 height 573
click at [998, 173] on li "Person outside the car" at bounding box center [1068, 180] width 225 height 26
type input "Person outside the car"
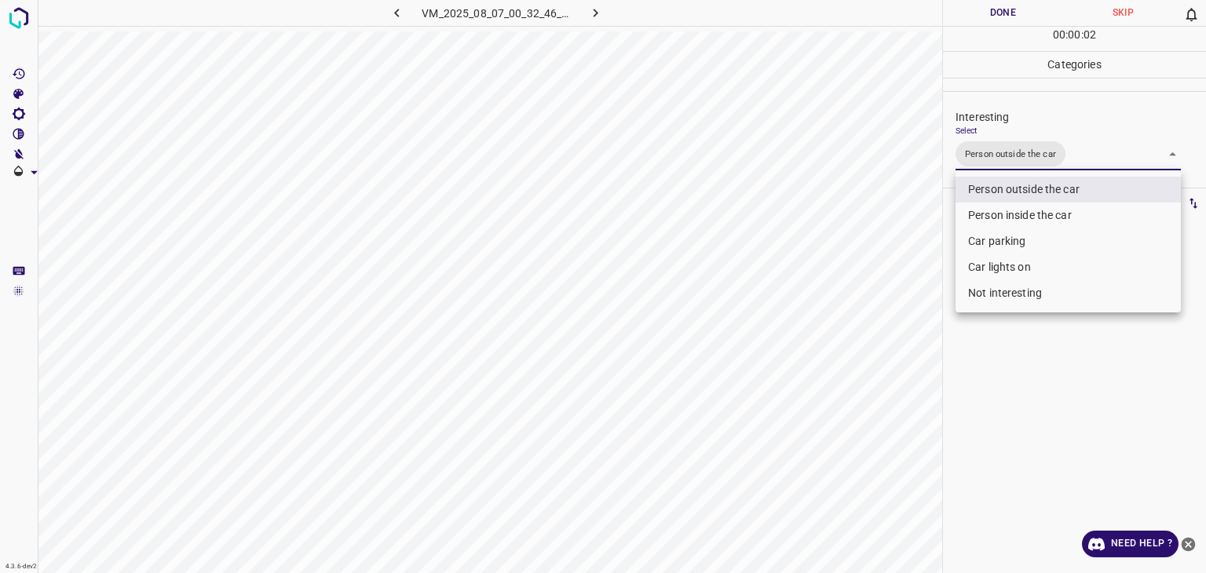
click at [977, 21] on div at bounding box center [603, 286] width 1206 height 573
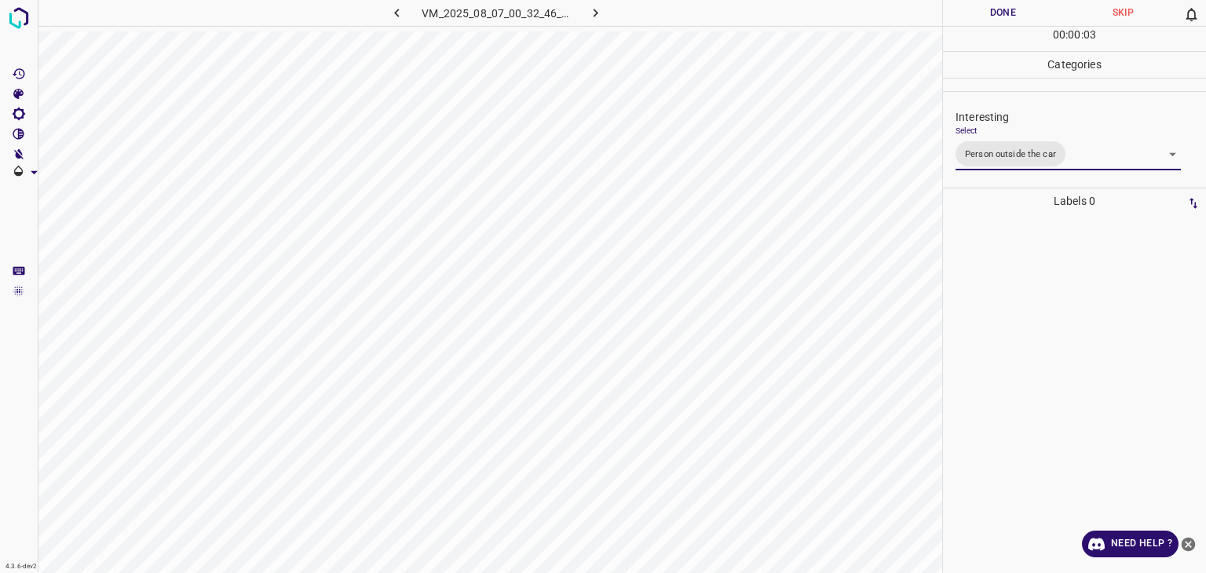
click at [980, 18] on div "Person outside the car Person inside the car Car parking Car lights on Not inte…" at bounding box center [603, 286] width 1206 height 573
click at [980, 18] on button "Done" at bounding box center [1003, 13] width 120 height 26
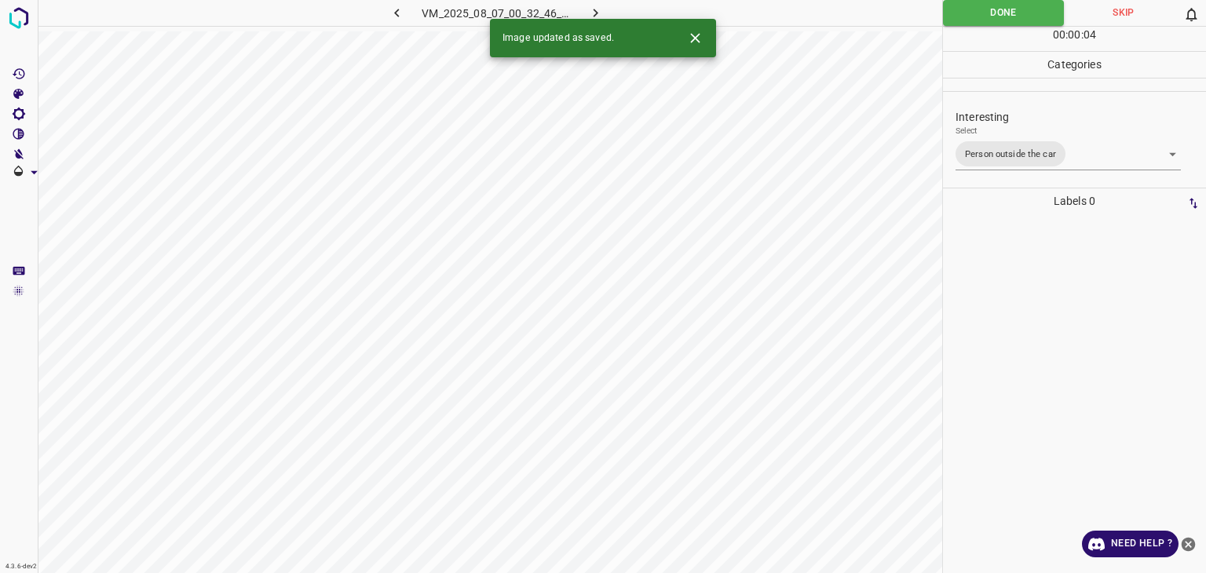
click at [598, 9] on icon "button" at bounding box center [595, 13] width 16 height 16
click at [966, 147] on body "4.3.6-dev2 VM_2025_08_06_23_21_44_019_07.gif Done Skip 0 00 : 00 : 04 Categorie…" at bounding box center [603, 286] width 1206 height 573
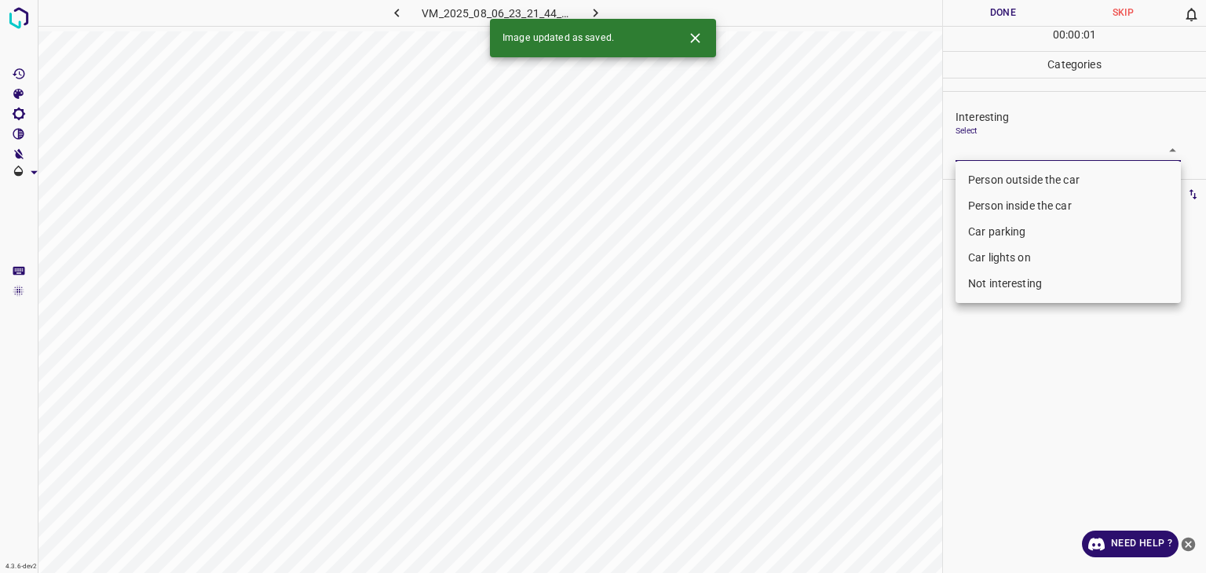
click at [978, 174] on li "Person outside the car" at bounding box center [1068, 180] width 225 height 26
type input "Person outside the car"
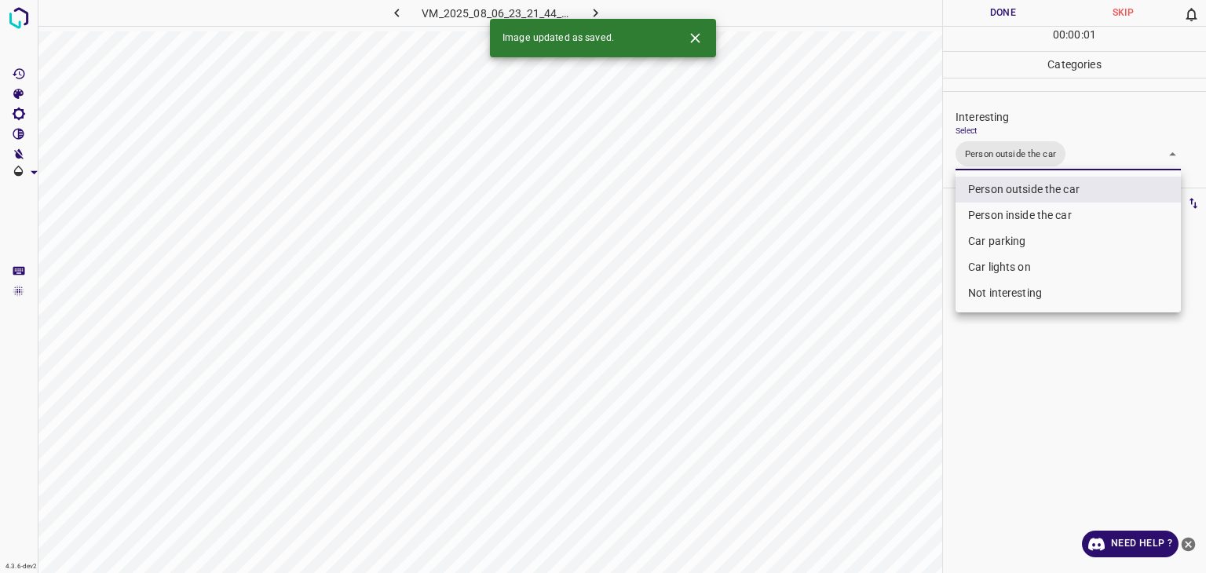
click at [979, 9] on div at bounding box center [603, 286] width 1206 height 573
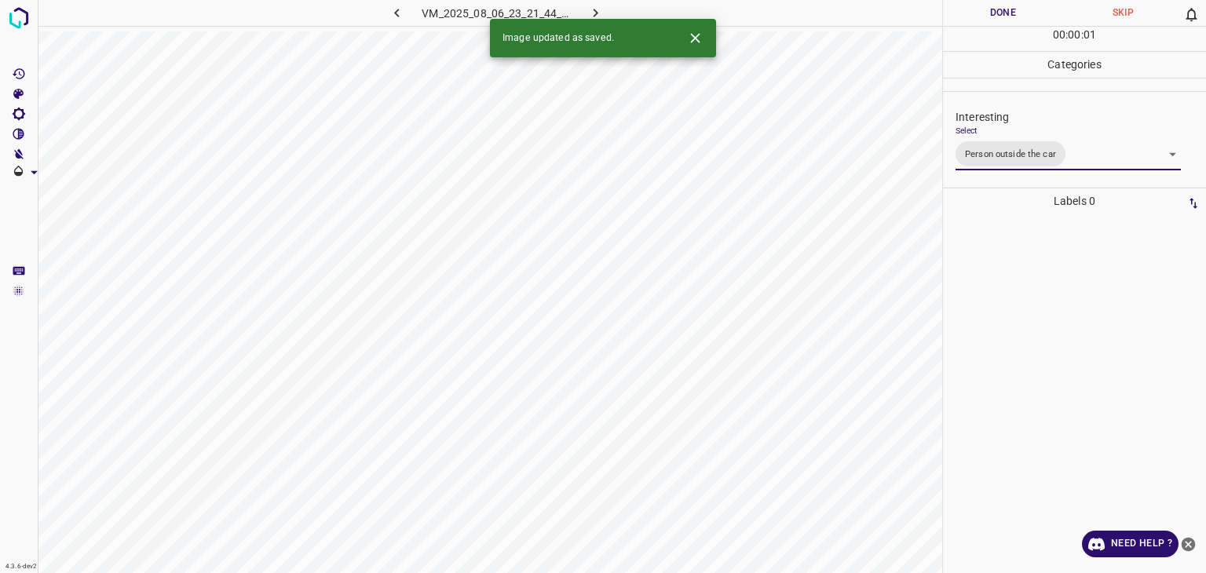
click at [980, 8] on div "Person outside the car Person inside the car Car parking Car lights on Not inte…" at bounding box center [603, 286] width 1206 height 573
click at [980, 8] on button "Done" at bounding box center [1003, 13] width 120 height 26
click at [604, 7] on button "button" at bounding box center [596, 13] width 50 height 26
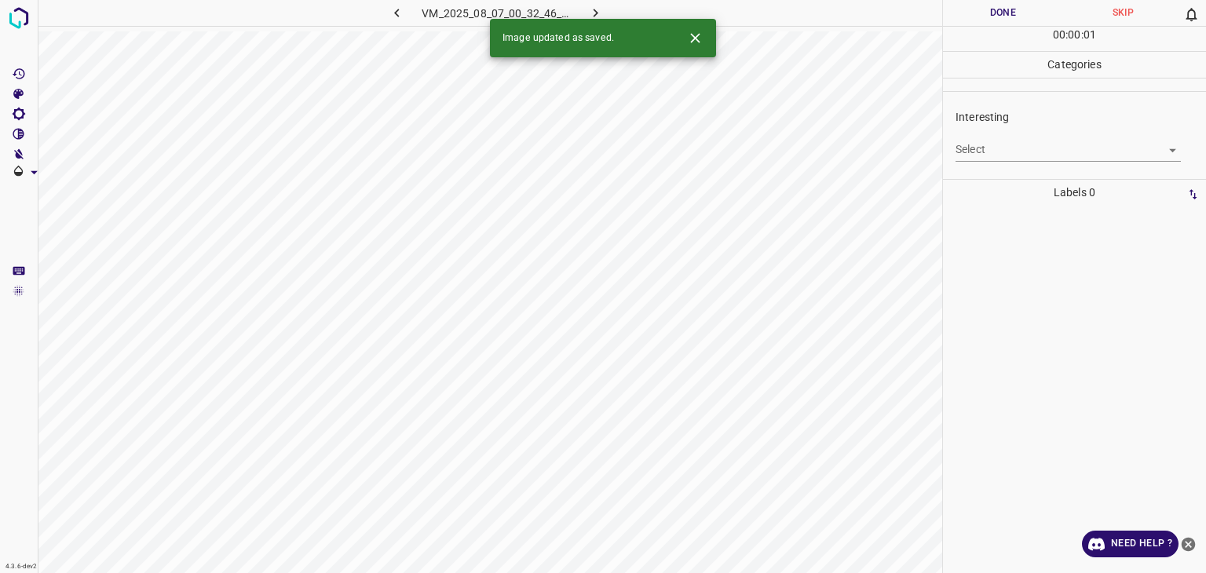
click at [693, 30] on icon "Close" at bounding box center [695, 38] width 16 height 16
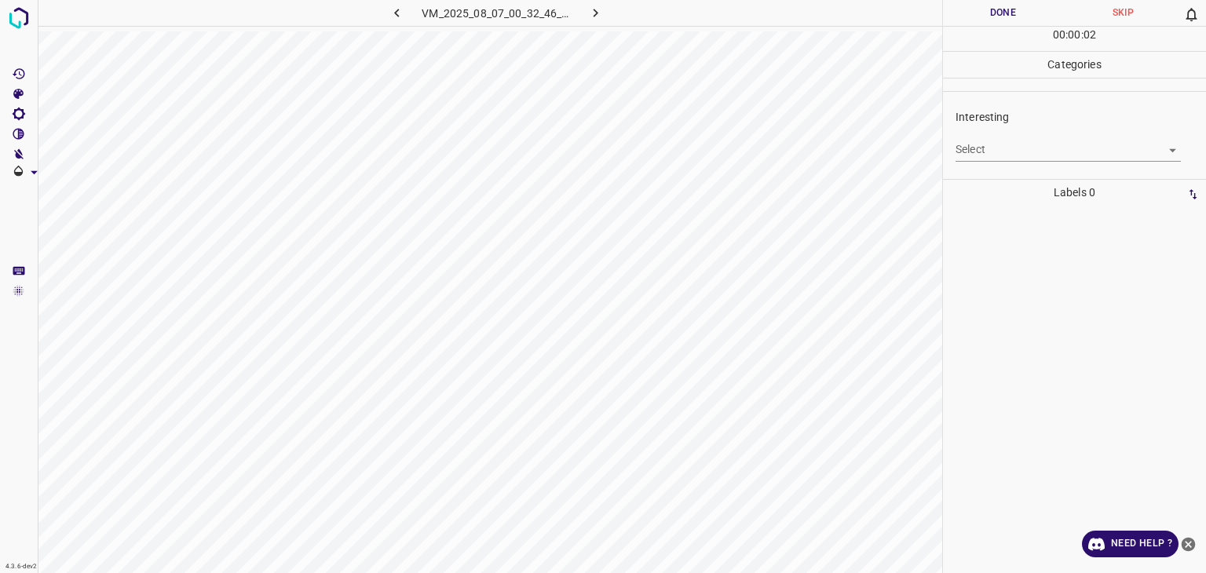
click at [1053, 145] on body "4.3.6-dev2 VM_2025_08_07_00_32_46_592_07.gif Done Skip 0 00 : 00 : 02 Categorie…" at bounding box center [603, 286] width 1206 height 573
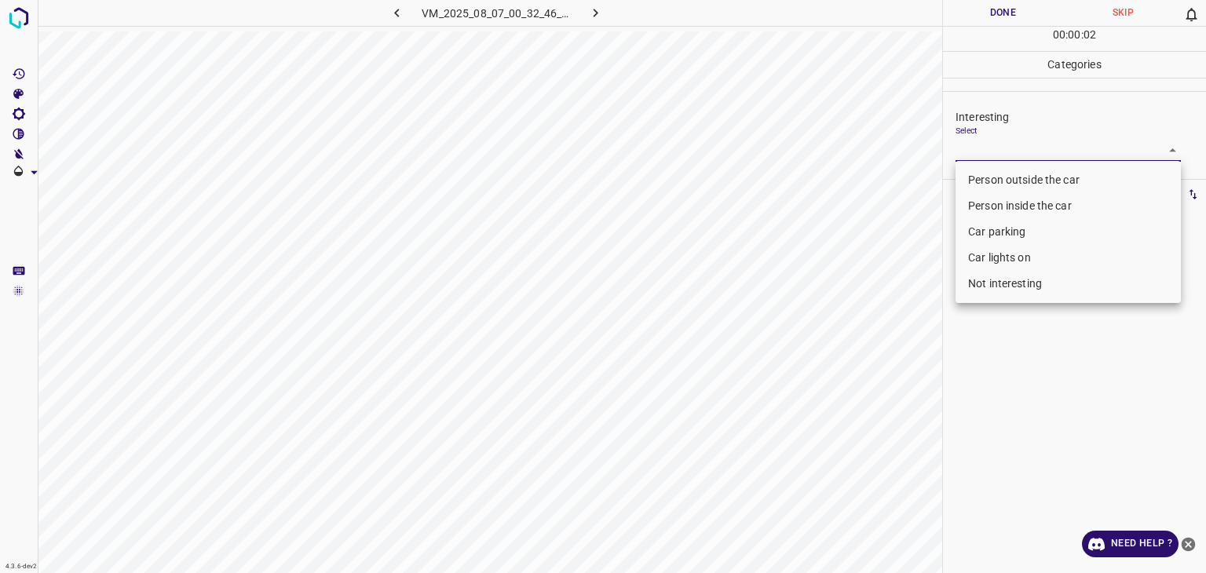
click at [1044, 183] on li "Person outside the car" at bounding box center [1068, 180] width 225 height 26
type input "Person outside the car"
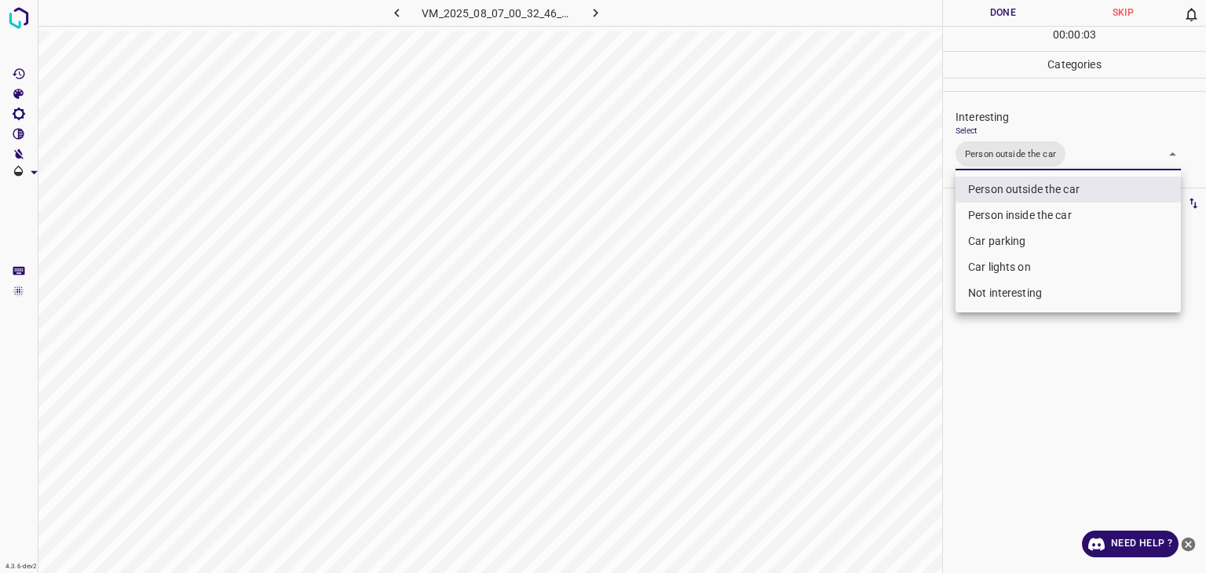
click at [1001, 24] on div at bounding box center [603, 286] width 1206 height 573
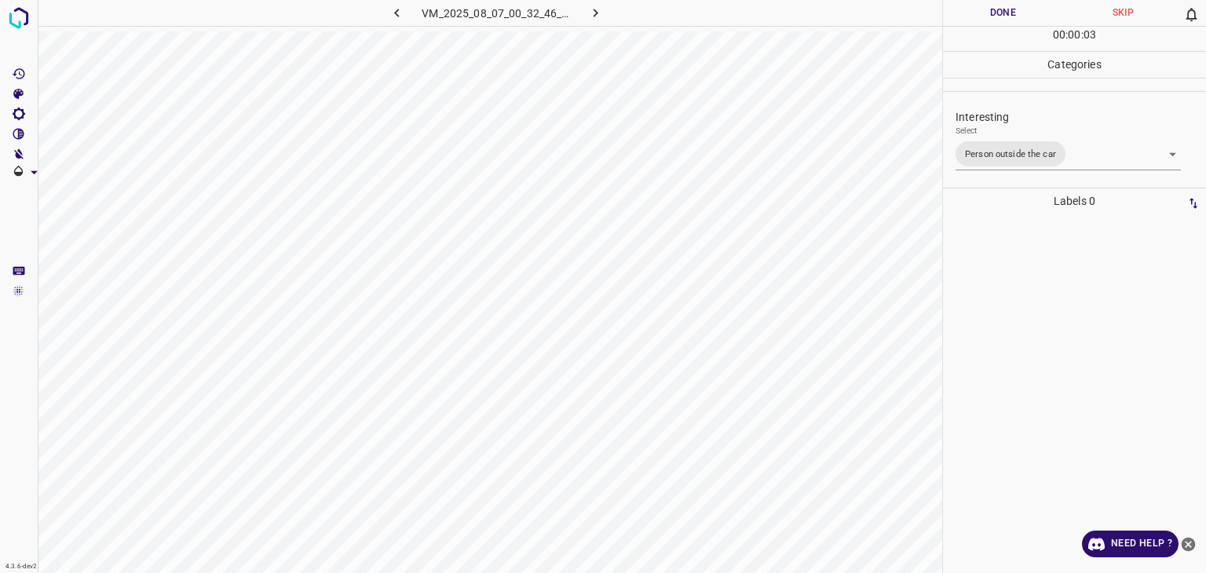
click at [1001, 24] on div "Person outside the car Person inside the car Car parking Car lights on Not inte…" at bounding box center [603, 286] width 1206 height 573
click at [1004, 16] on button "Done" at bounding box center [1003, 13] width 120 height 26
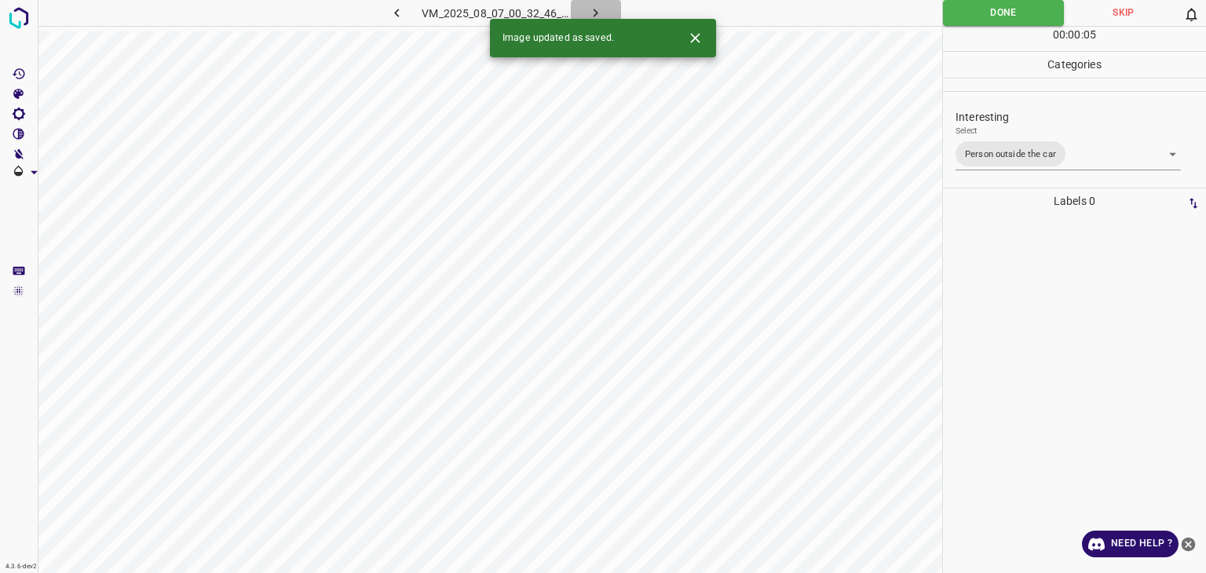
click at [600, 13] on icon "button" at bounding box center [595, 13] width 16 height 16
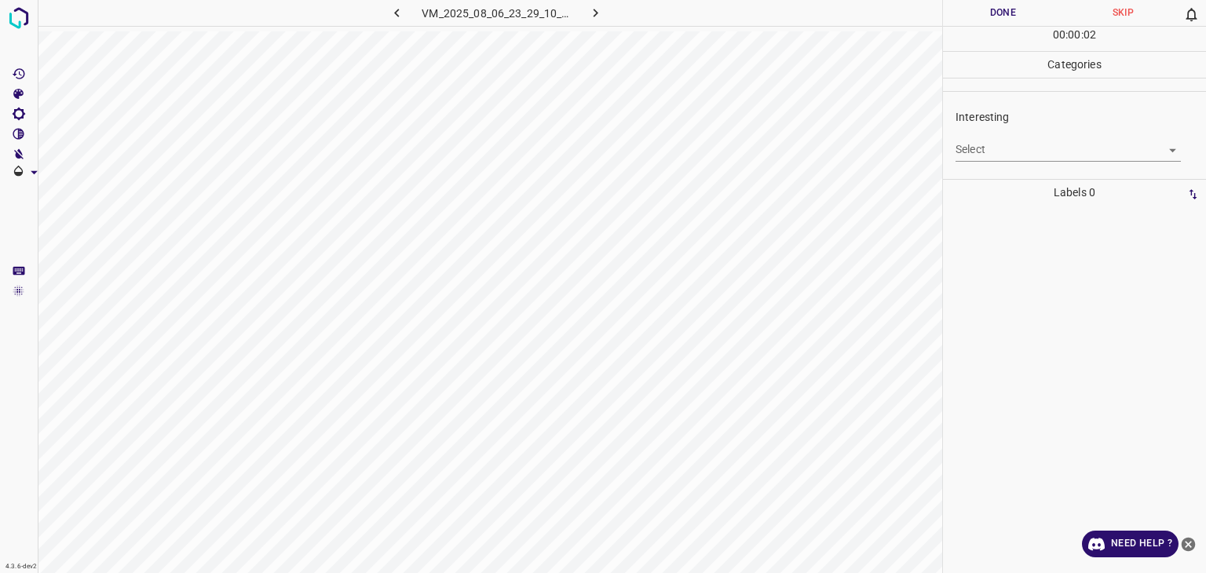
click at [952, 150] on div "Interesting Select ​" at bounding box center [1074, 135] width 263 height 74
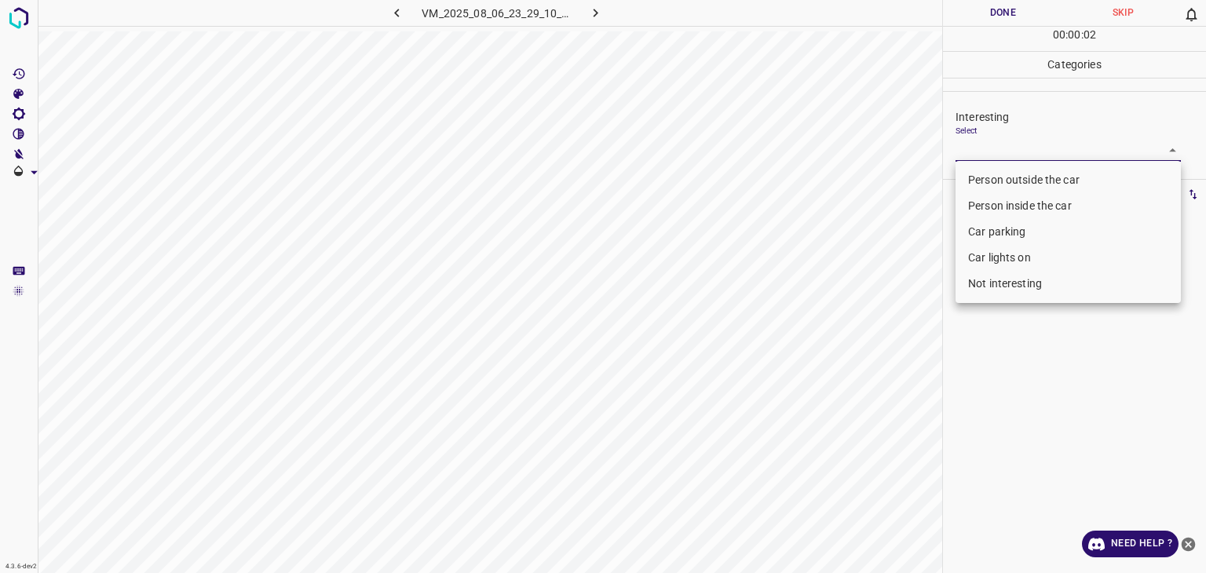
click at [971, 152] on body "4.3.6-dev2 VM_2025_08_06_23_29_10_496_04.gif Done Skip 0 00 : 00 : 02 Categorie…" at bounding box center [603, 286] width 1206 height 573
click at [984, 272] on li "Not interesting" at bounding box center [1068, 284] width 225 height 26
type input "Not interesting"
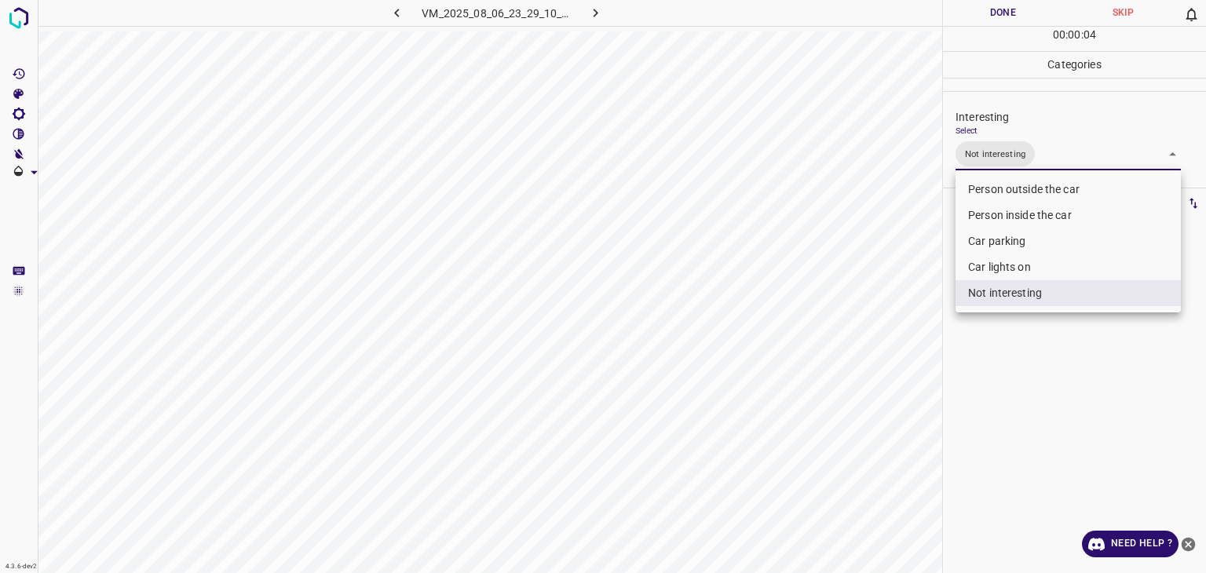
click at [1007, 16] on div at bounding box center [603, 286] width 1206 height 573
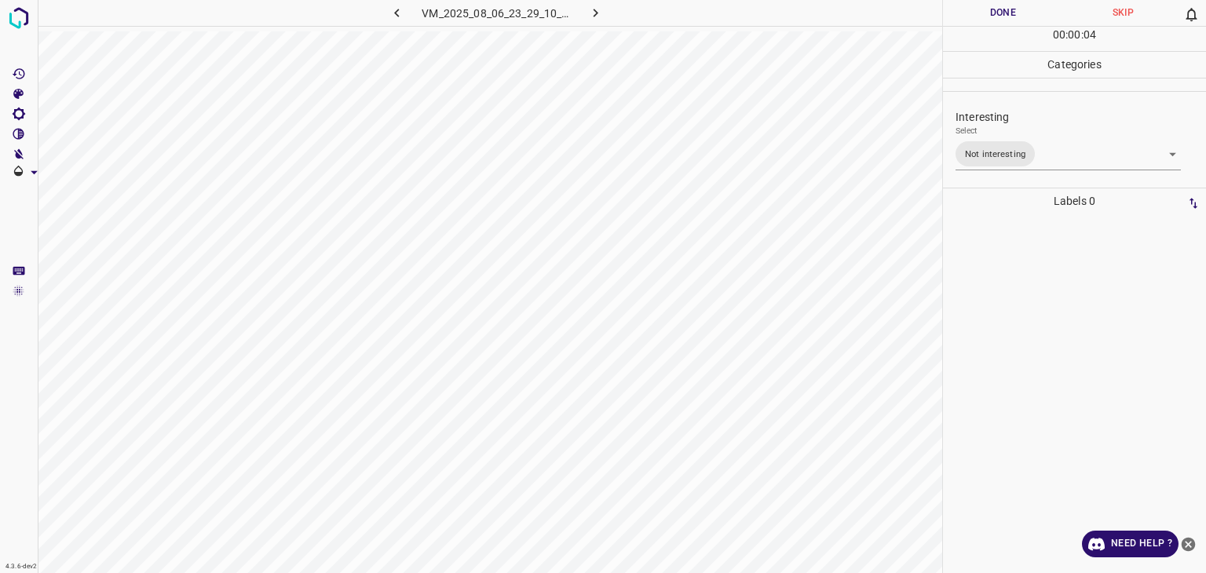
click at [1007, 16] on div "Person outside the car Person inside the car Car parking Car lights on Not inte…" at bounding box center [603, 286] width 1206 height 573
click at [1007, 16] on button "Done" at bounding box center [1003, 13] width 120 height 26
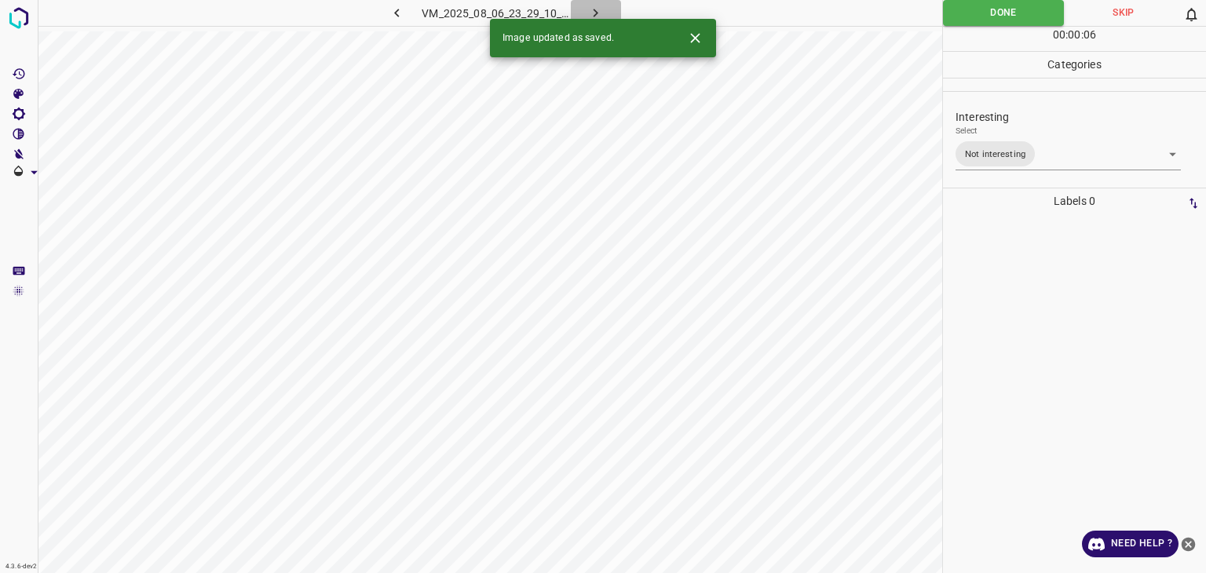
click at [603, 11] on icon "button" at bounding box center [595, 13] width 16 height 16
click at [1004, 147] on body "4.3.6-dev2 VM_2025_08_07_00_30_31_837_05.gif Done Skip 0 00 : 00 : 01 Categorie…" at bounding box center [603, 286] width 1206 height 573
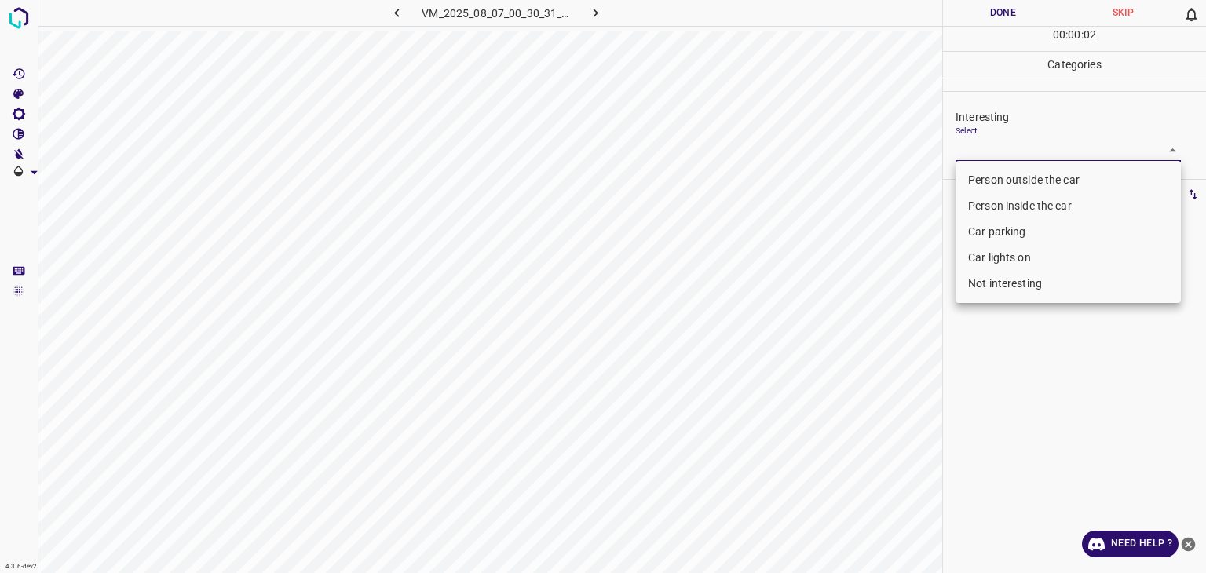
click at [1003, 189] on li "Person outside the car" at bounding box center [1068, 180] width 225 height 26
type input "Person outside the car"
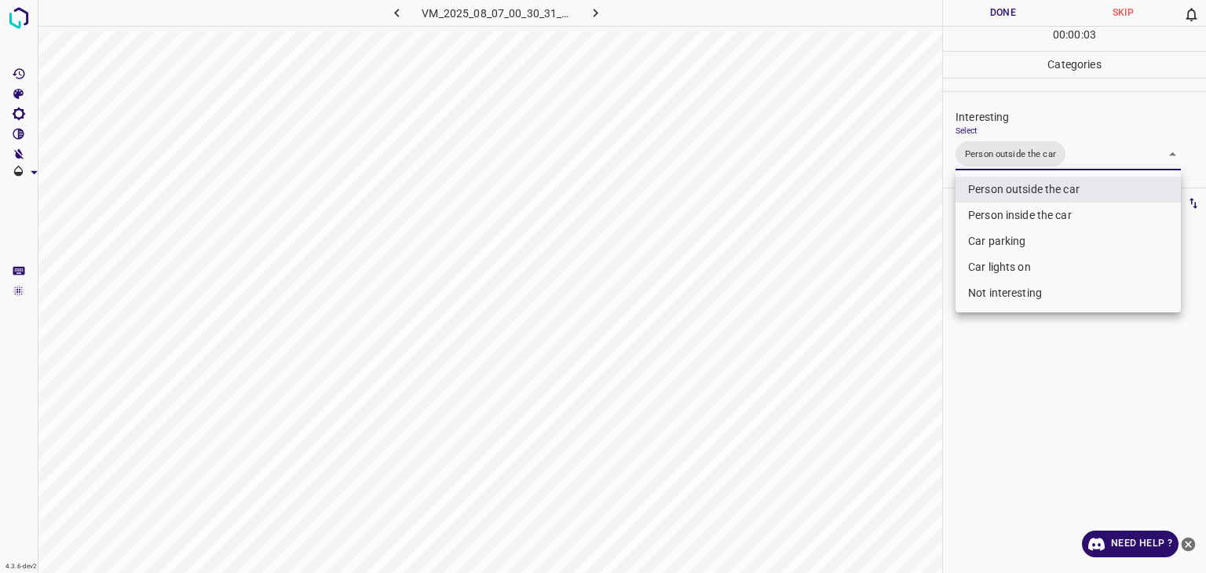
click at [1009, 15] on div at bounding box center [603, 286] width 1206 height 573
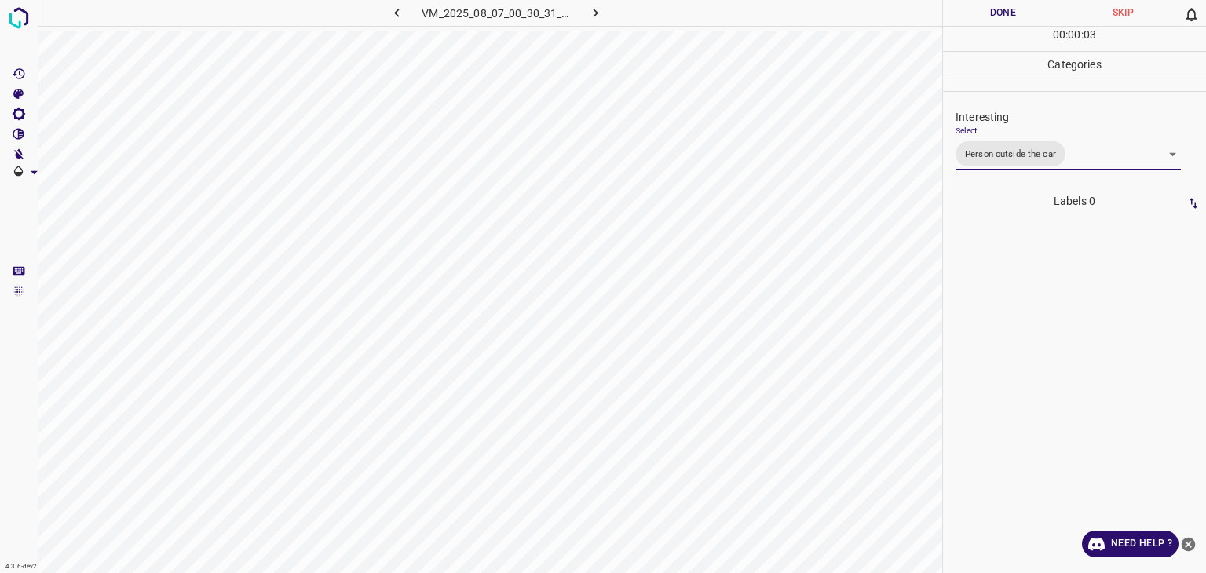
click at [1009, 15] on div "Person outside the car Person inside the car Car parking Car lights on Not inte…" at bounding box center [603, 286] width 1206 height 573
click at [1009, 15] on button "Done" at bounding box center [1003, 13] width 120 height 26
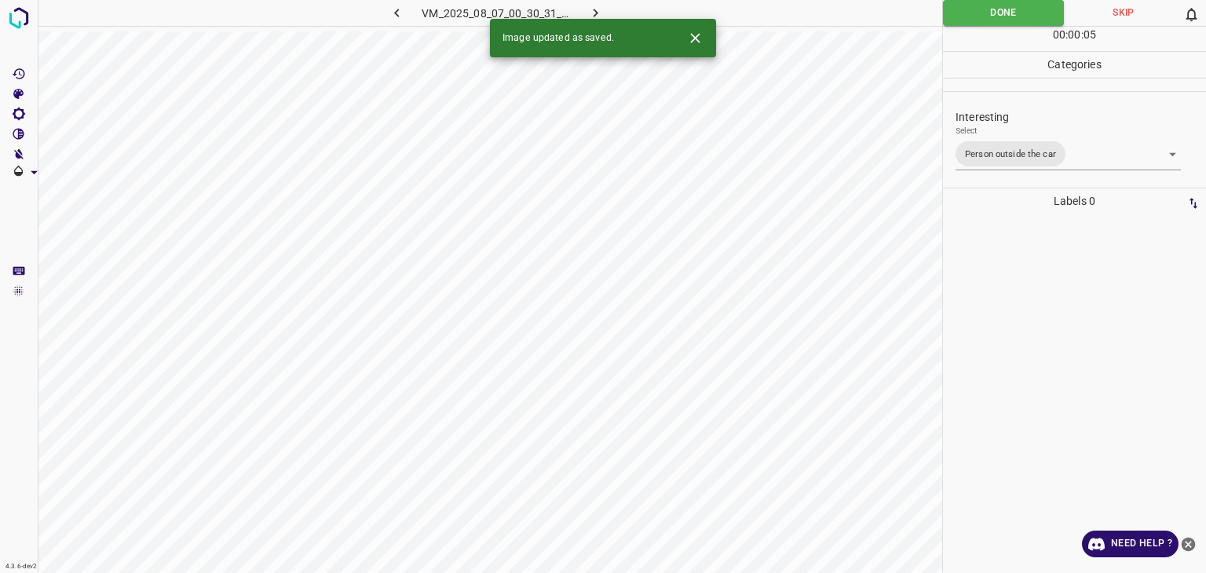
click at [600, 11] on icon "button" at bounding box center [595, 13] width 16 height 16
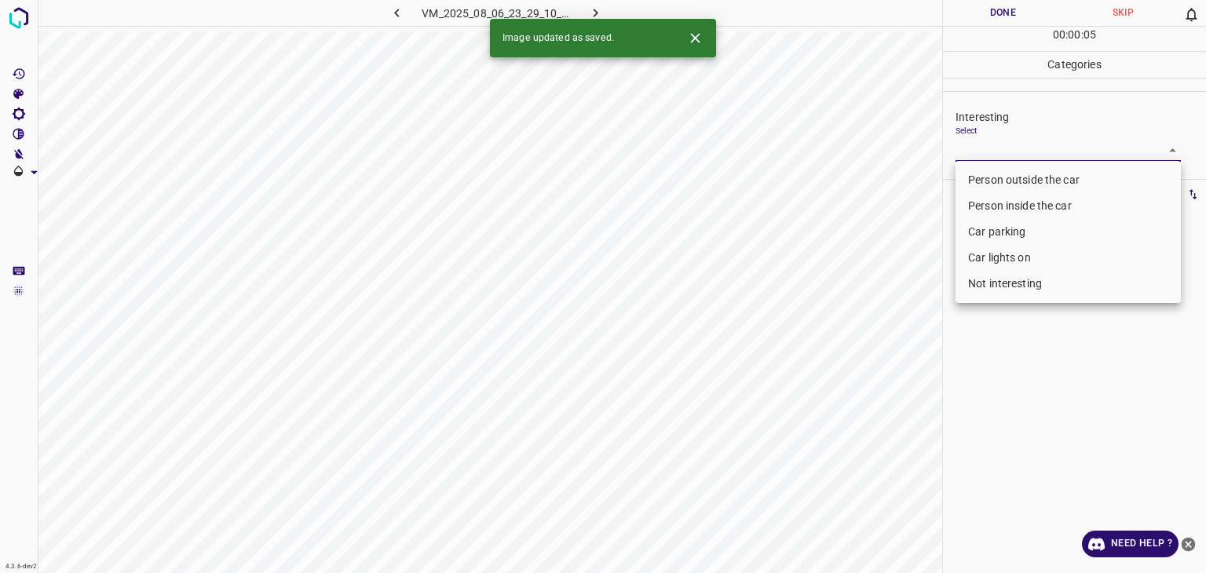
click at [1058, 149] on body "4.3.6-dev2 VM_2025_08_06_23_29_10_496_00.gif Done Skip 0 00 : 00 : 05 Categorie…" at bounding box center [603, 286] width 1206 height 573
click at [1052, 176] on li "Person outside the car" at bounding box center [1068, 180] width 225 height 26
type input "Person outside the car"
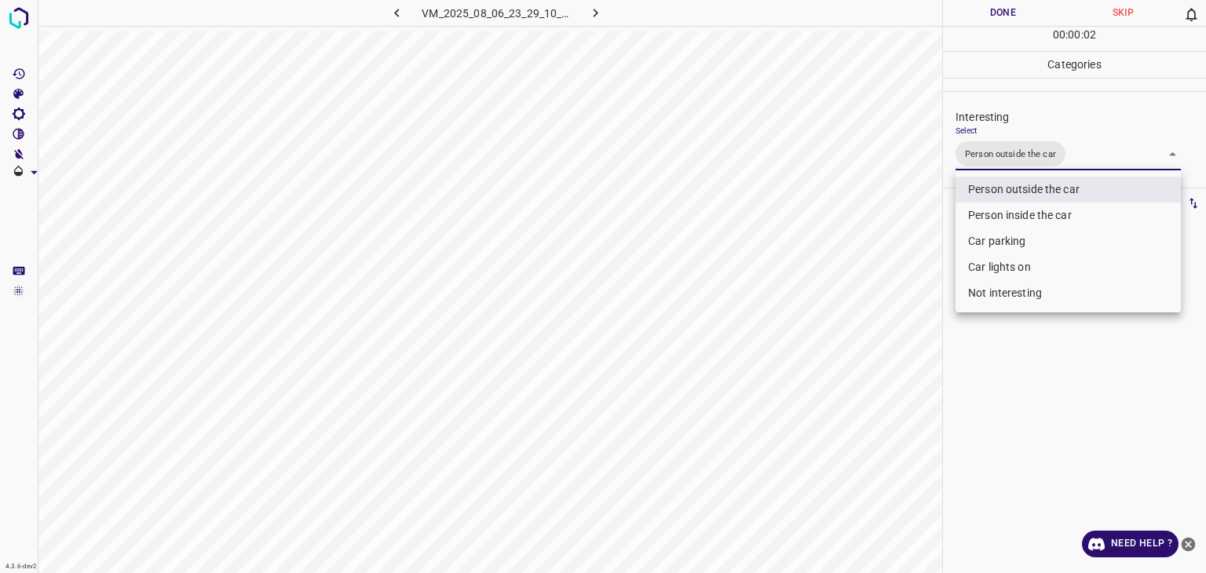
click at [1000, 16] on div at bounding box center [603, 286] width 1206 height 573
click at [1001, 16] on div at bounding box center [603, 286] width 1206 height 573
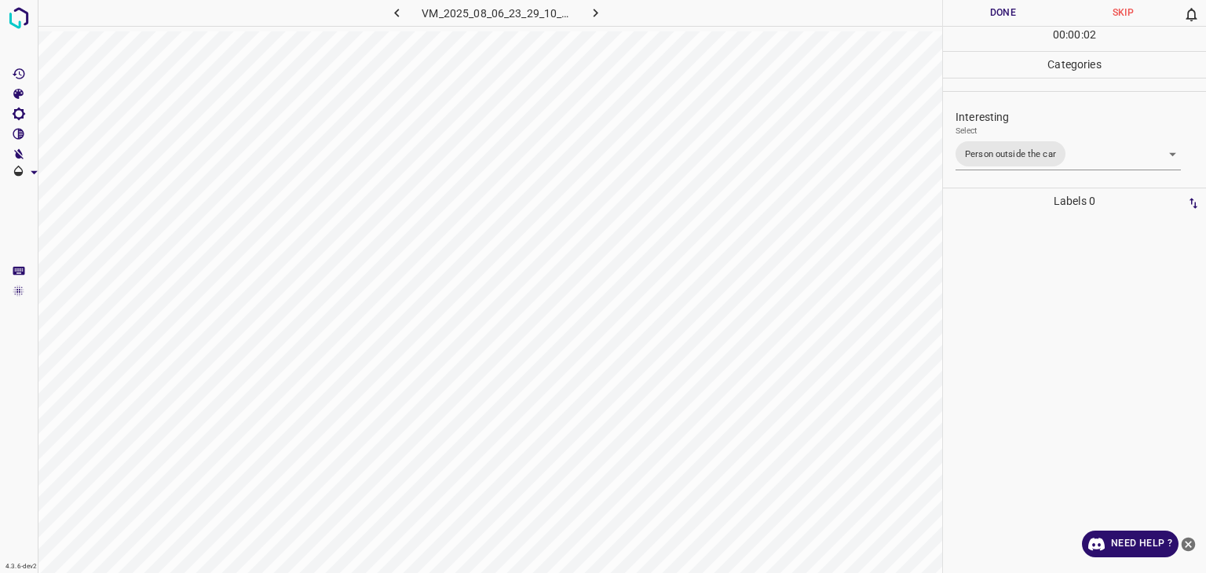
click at [1001, 16] on button "Done" at bounding box center [1003, 13] width 120 height 26
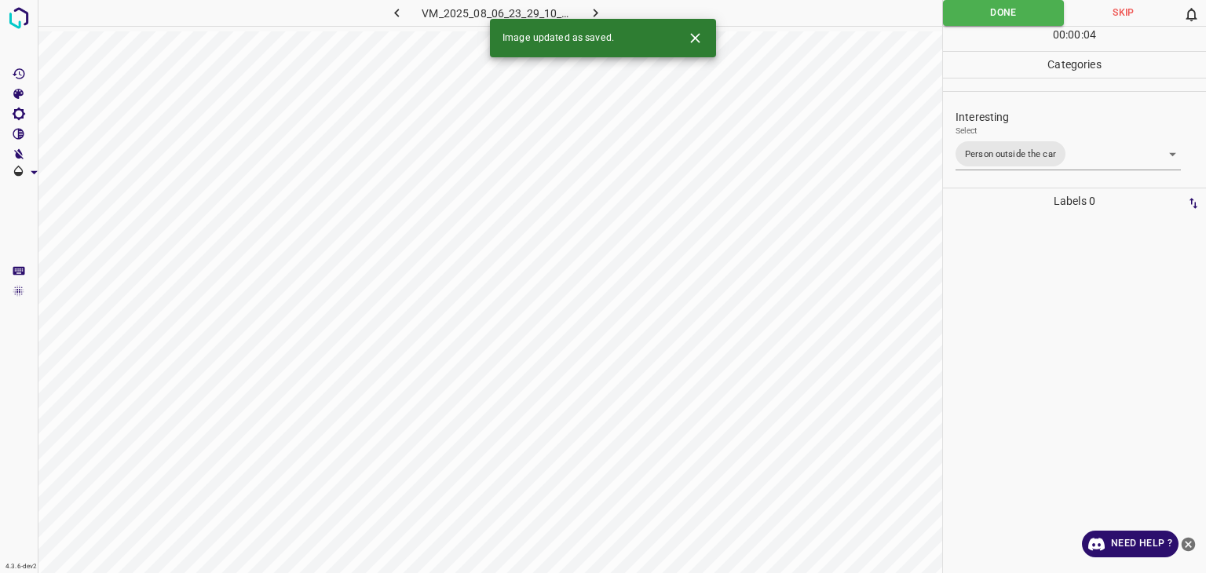
click at [602, 11] on icon "button" at bounding box center [595, 13] width 16 height 16
click at [993, 138] on body "4.3.6-dev2 VM_2025_08_07_00_39_24_624_01.gif Done Skip 0 00 : 00 : 04 Categorie…" at bounding box center [603, 286] width 1206 height 573
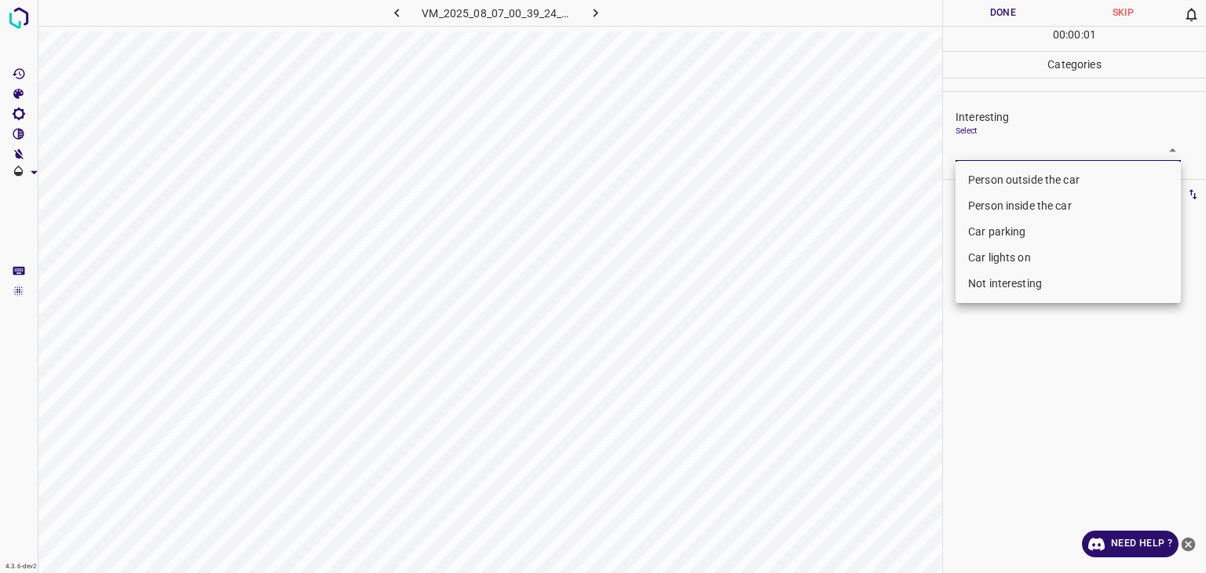
click at [989, 179] on li "Person outside the car" at bounding box center [1068, 180] width 225 height 26
type input "Person outside the car"
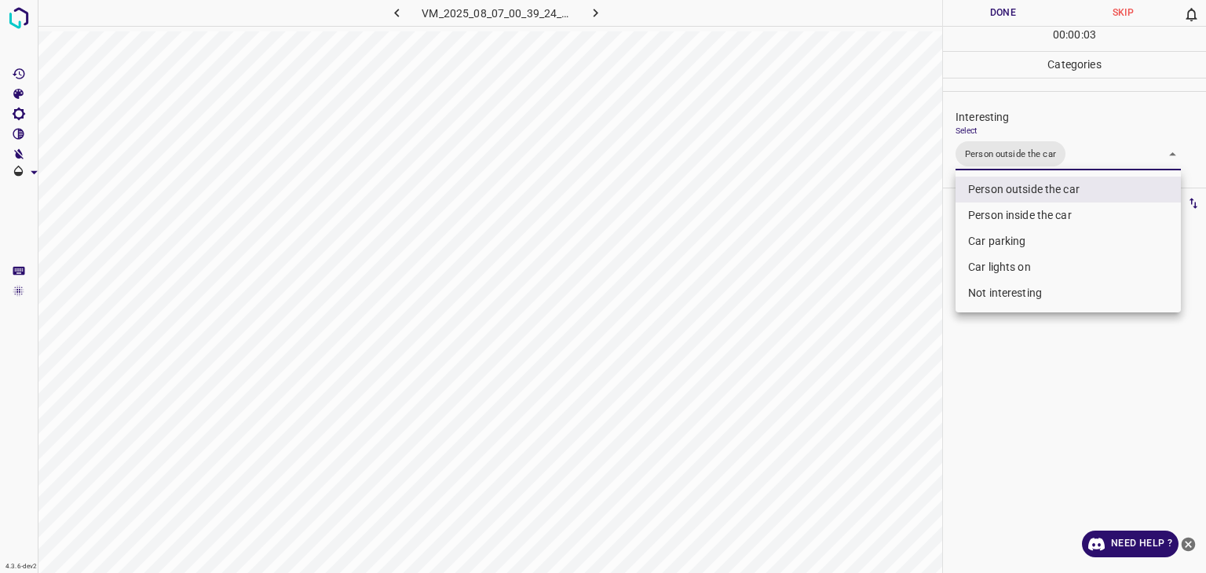
click at [996, 20] on div at bounding box center [603, 286] width 1206 height 573
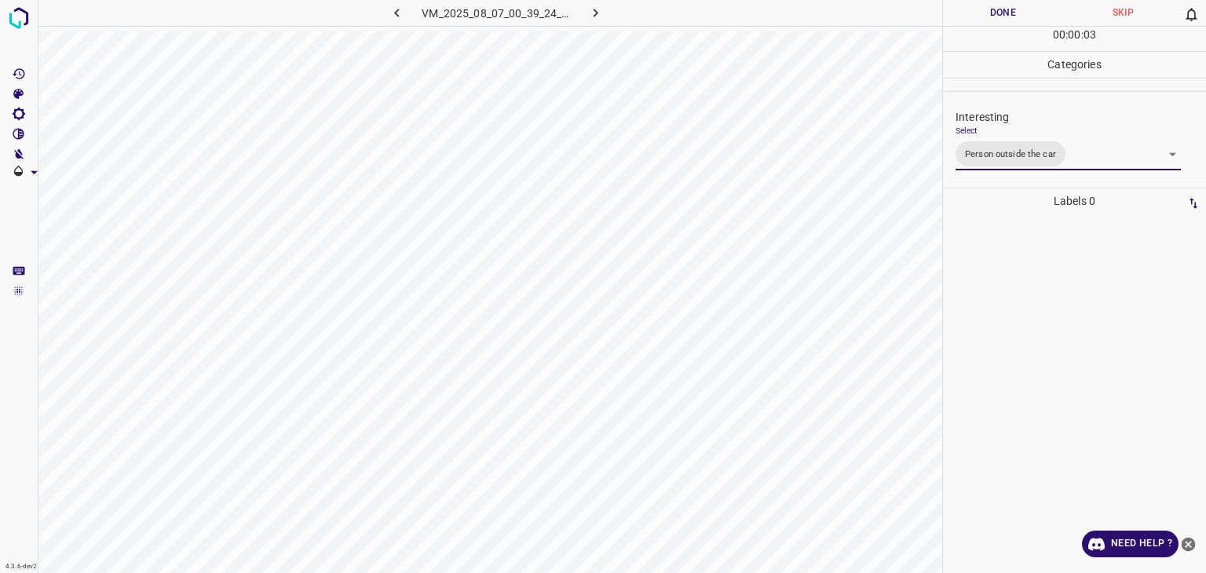
click at [999, 14] on div "Person outside the car Person inside the car Car parking Car lights on Not inte…" at bounding box center [603, 286] width 1206 height 573
click at [999, 14] on button "Done" at bounding box center [1003, 13] width 120 height 26
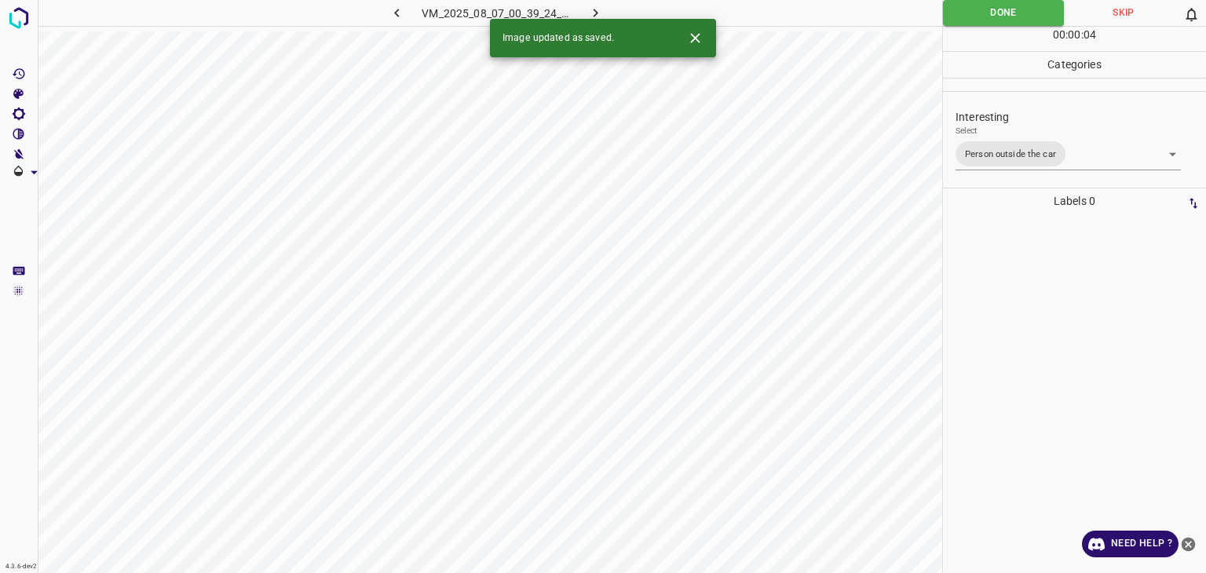
click at [602, 8] on icon "button" at bounding box center [595, 13] width 16 height 16
drag, startPoint x: 945, startPoint y: 152, endPoint x: 958, endPoint y: 152, distance: 12.6
click at [947, 152] on div "Interesting Select ​" at bounding box center [1074, 135] width 263 height 74
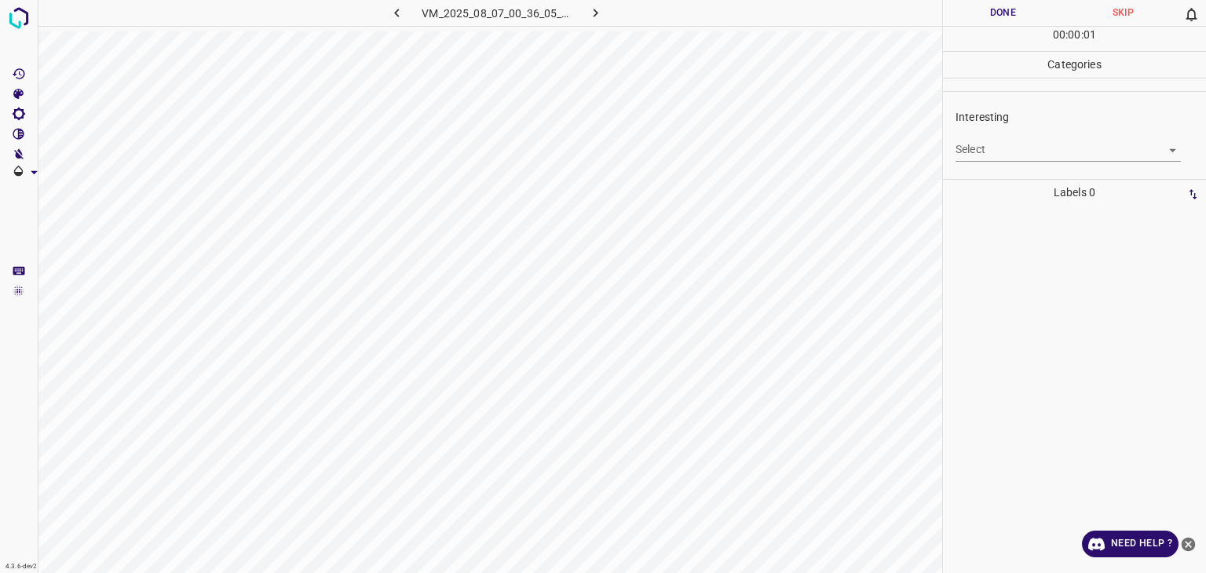
click at [961, 151] on body "4.3.6-dev2 VM_2025_08_07_00_36_05_642_03.gif Done Skip 0 00 : 00 : 01 Categorie…" at bounding box center [603, 286] width 1206 height 573
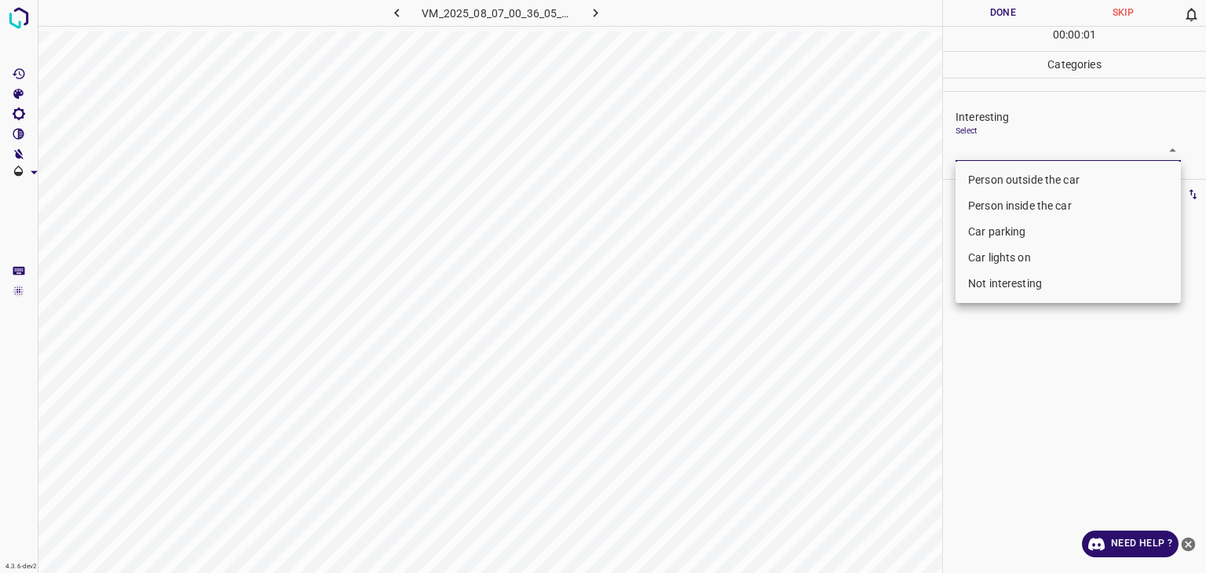
click at [977, 173] on li "Person outside the car" at bounding box center [1068, 180] width 225 height 26
type input "Person outside the car"
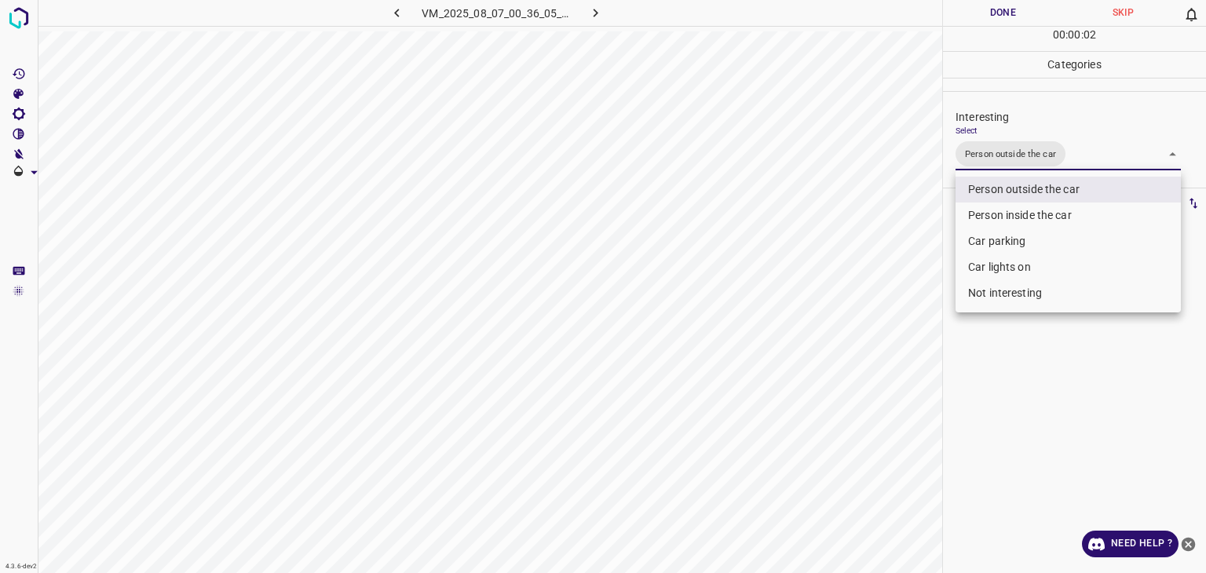
click at [973, 7] on div at bounding box center [603, 286] width 1206 height 573
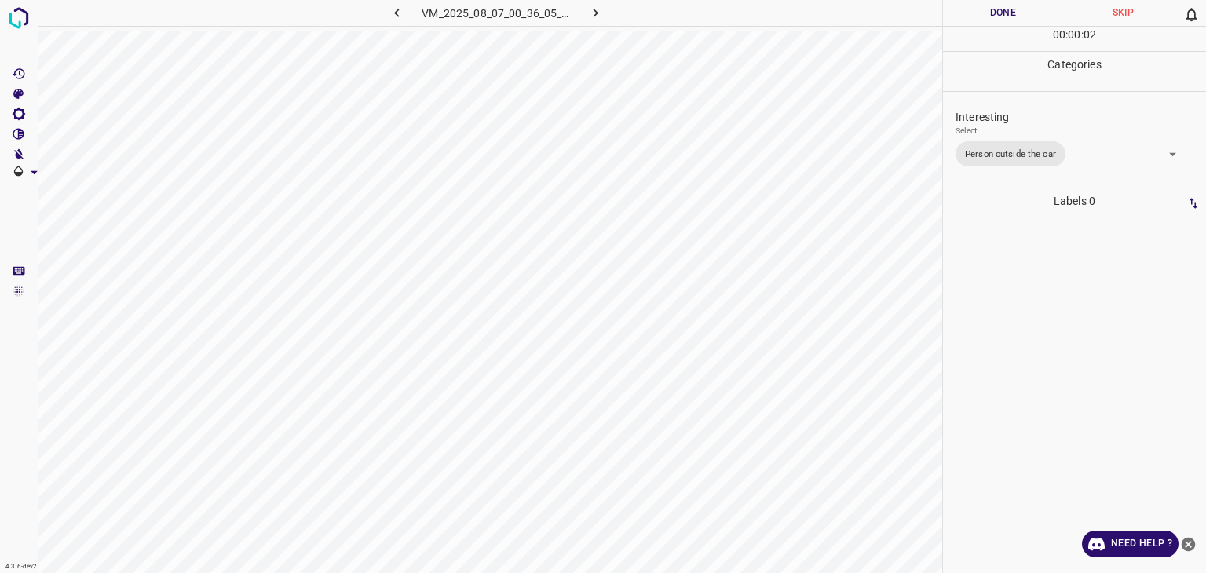
click at [977, 22] on div "Person outside the car Person inside the car Car parking Car lights on Not inte…" at bounding box center [603, 286] width 1206 height 573
click at [977, 22] on button "Done" at bounding box center [1003, 13] width 120 height 26
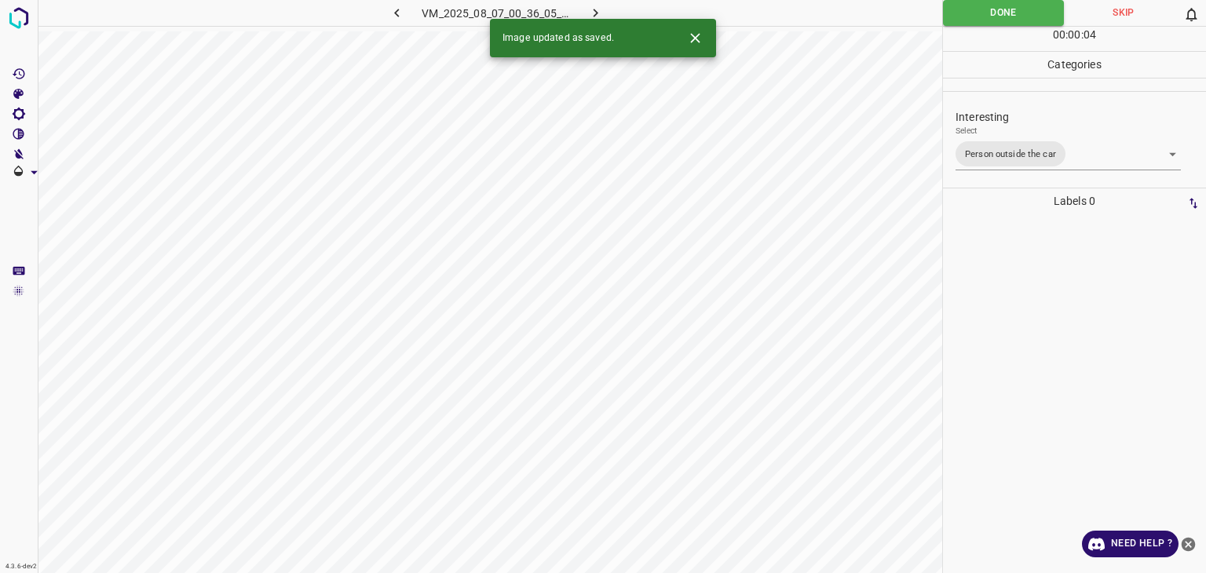
click at [596, 8] on icon "button" at bounding box center [595, 13] width 16 height 16
click at [704, 39] on button "Close" at bounding box center [695, 38] width 29 height 29
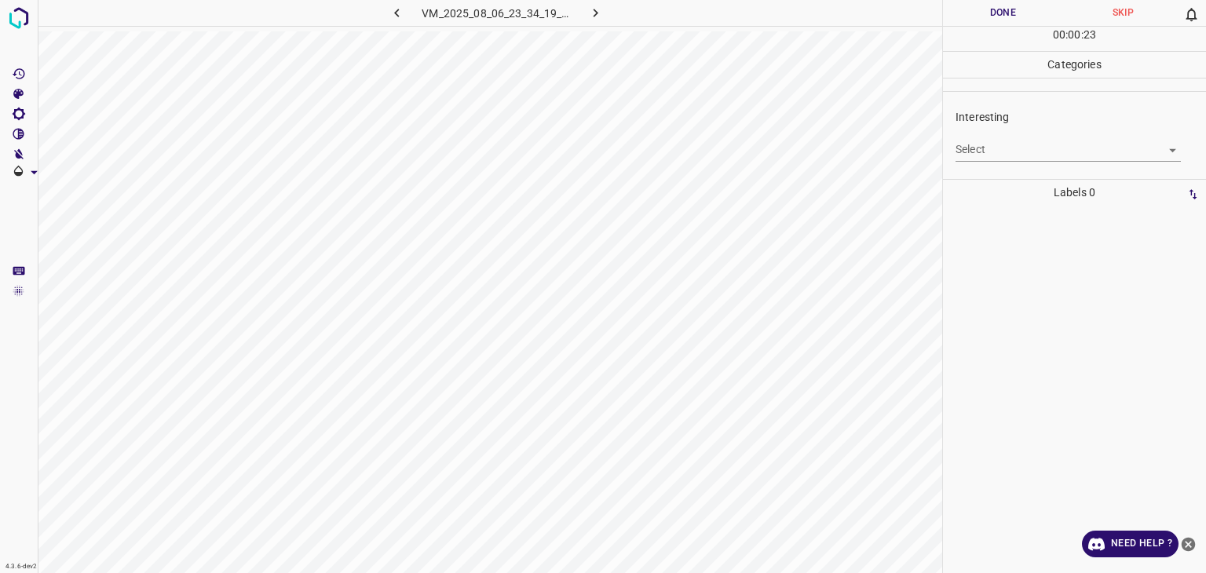
click at [1017, 152] on body "4.3.6-dev2 VM_2025_08_06_23_34_19_240_00.gif Done Skip 0 00 : 00 : 23 Categorie…" at bounding box center [603, 286] width 1206 height 573
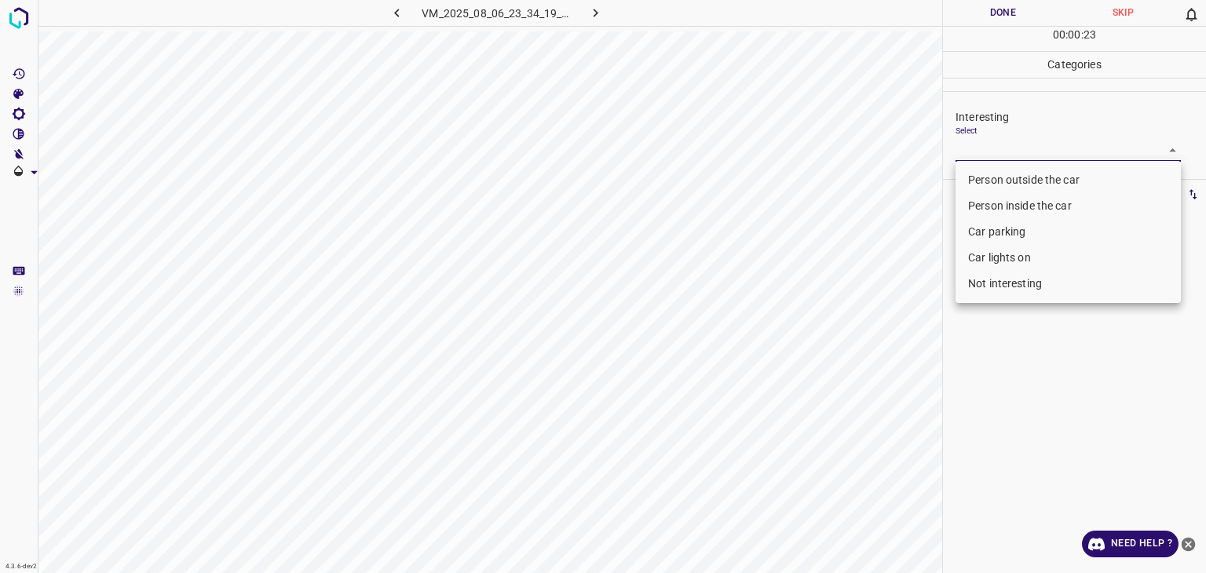
click at [1027, 252] on li "Car lights on" at bounding box center [1068, 258] width 225 height 26
type input "Car lights on"
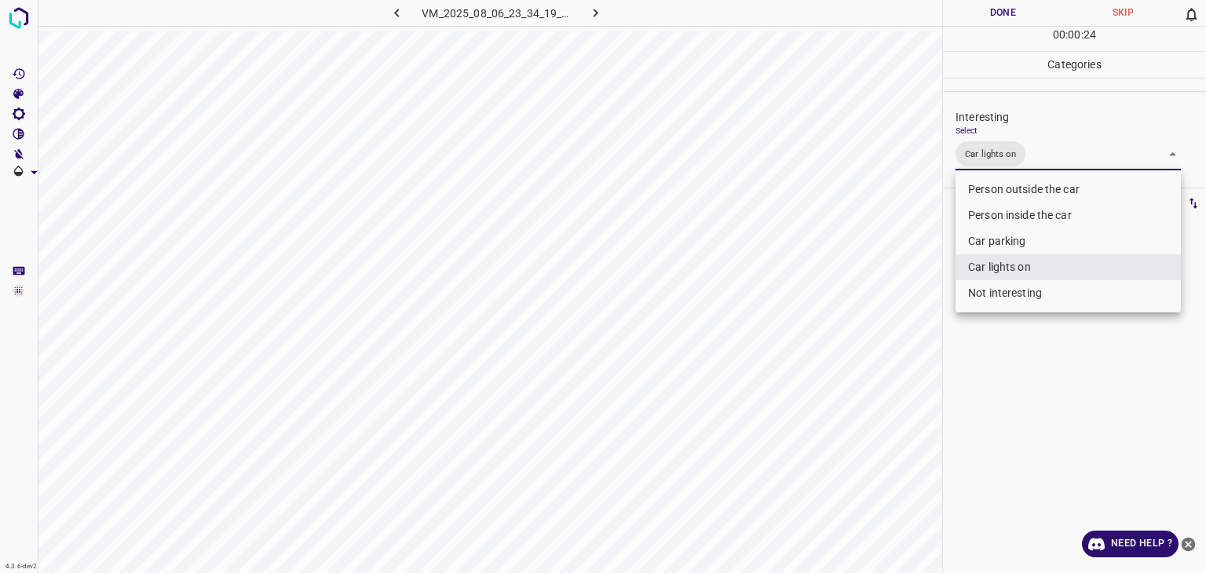
click at [992, 8] on div at bounding box center [603, 286] width 1206 height 573
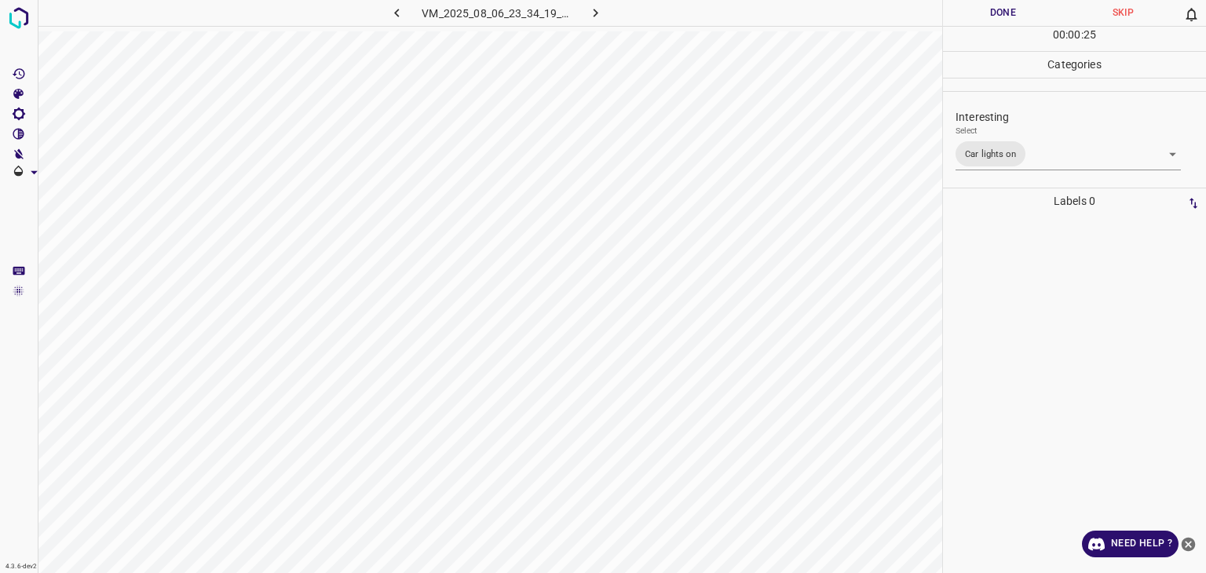
click at [992, 8] on div at bounding box center [603, 286] width 1206 height 573
click at [992, 7] on button "Done" at bounding box center [1003, 13] width 120 height 26
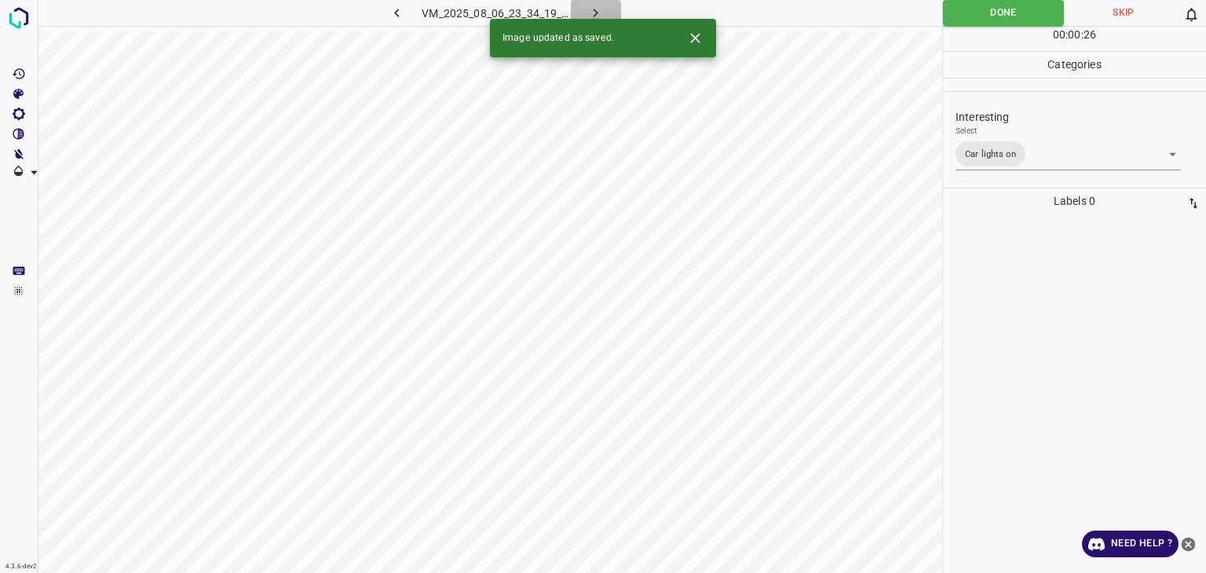
click at [597, 12] on icon "button" at bounding box center [596, 13] width 5 height 9
click at [1003, 152] on body "4.3.6-dev2 VM_2025_08_07_00_48_20_317_00.gif Done Skip 0 00 : 00 : 27 Categorie…" at bounding box center [603, 286] width 1206 height 573
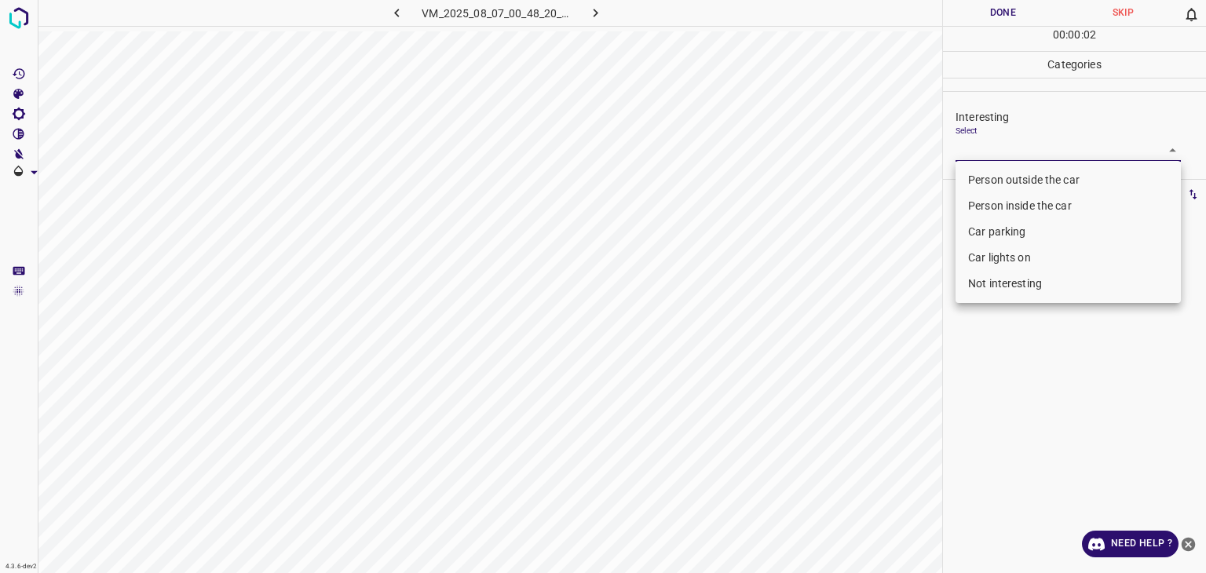
drag, startPoint x: 1002, startPoint y: 228, endPoint x: 1005, endPoint y: 257, distance: 28.4
click at [1005, 257] on ul "Person outside the car Person inside the car Car parking Car lights on Not inte…" at bounding box center [1068, 232] width 225 height 142
click at [1005, 257] on li "Car lights on" at bounding box center [1068, 258] width 225 height 26
type input "Car lights on"
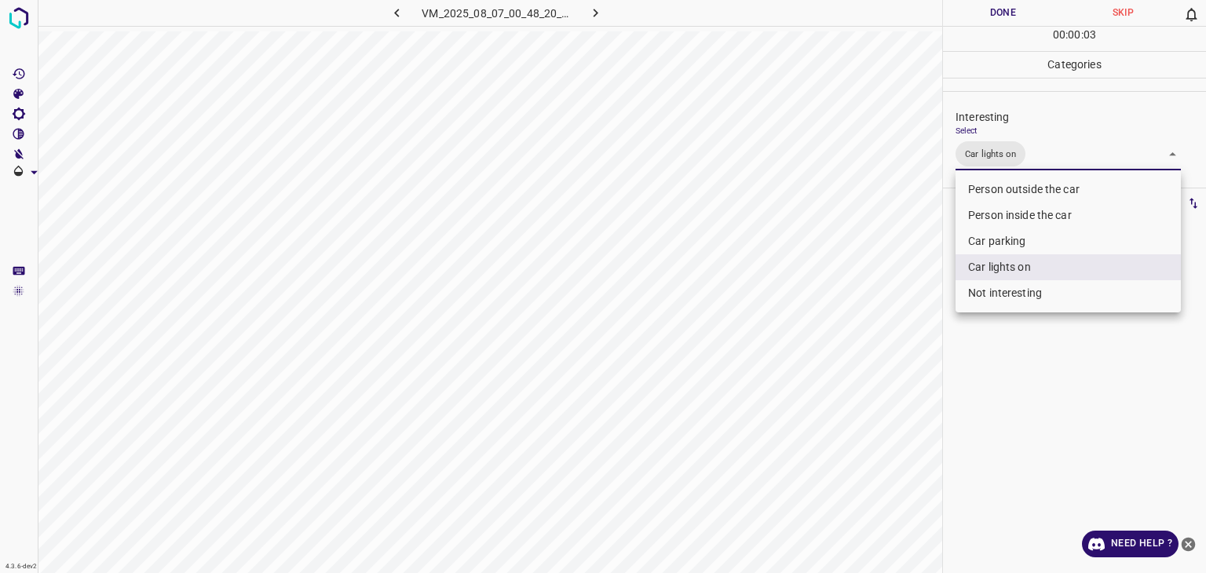
click at [995, 20] on div at bounding box center [603, 286] width 1206 height 573
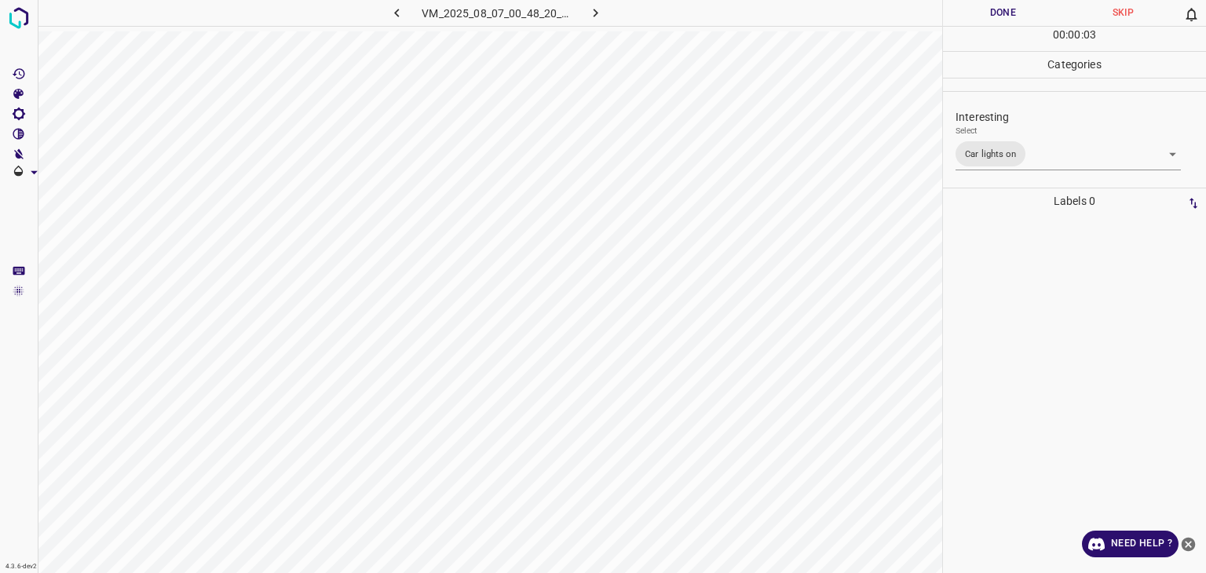
click at [995, 20] on div "Person outside the car Person inside the car Car parking Car lights on Not inte…" at bounding box center [603, 286] width 1206 height 573
click at [995, 20] on button "Done" at bounding box center [1003, 13] width 120 height 26
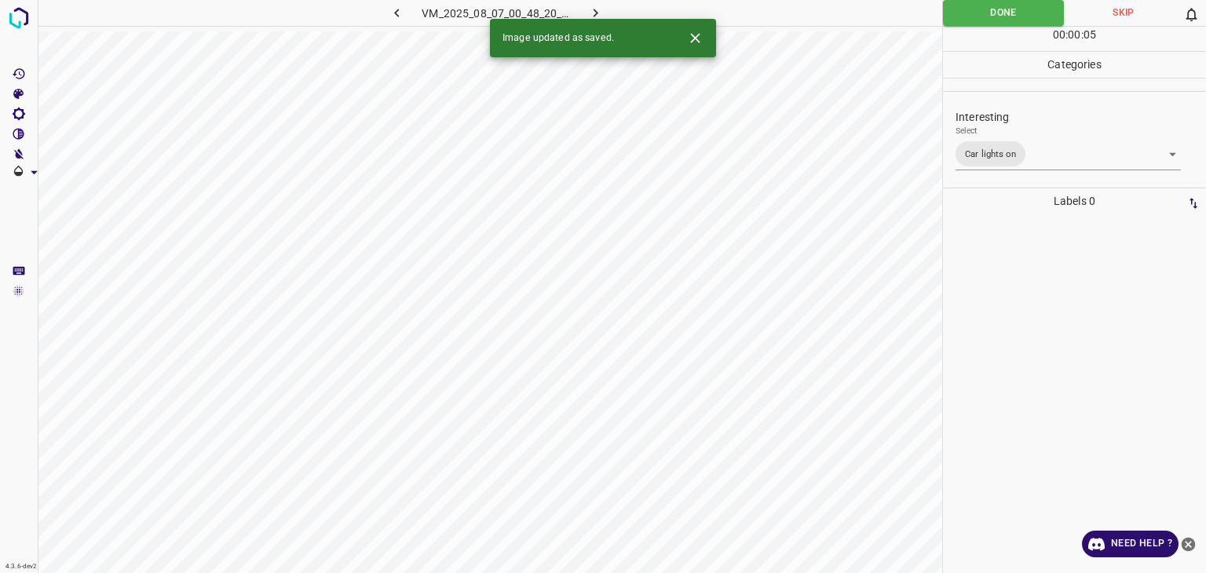
click at [592, 5] on icon "button" at bounding box center [595, 13] width 16 height 16
click at [1052, 160] on body "4.3.6-dev2 VM_2025_08_06_23_48_07_573_10.gif Done Skip 0 00 : 00 : 05 Categorie…" at bounding box center [603, 286] width 1206 height 573
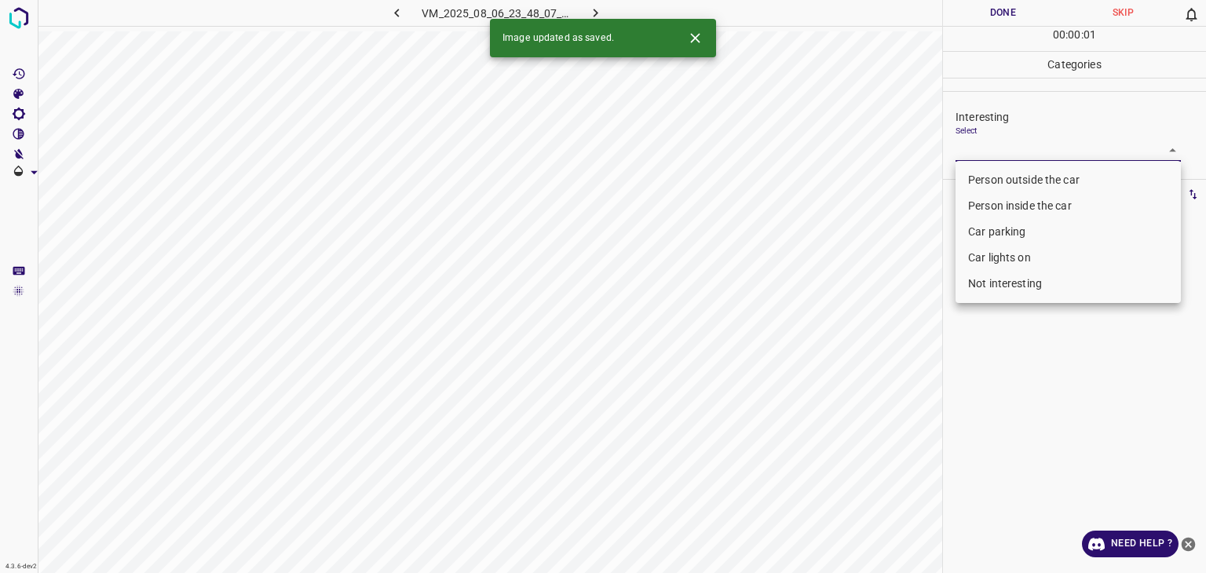
click at [1060, 209] on li "Person inside the car" at bounding box center [1068, 206] width 225 height 26
type input "Person inside the car"
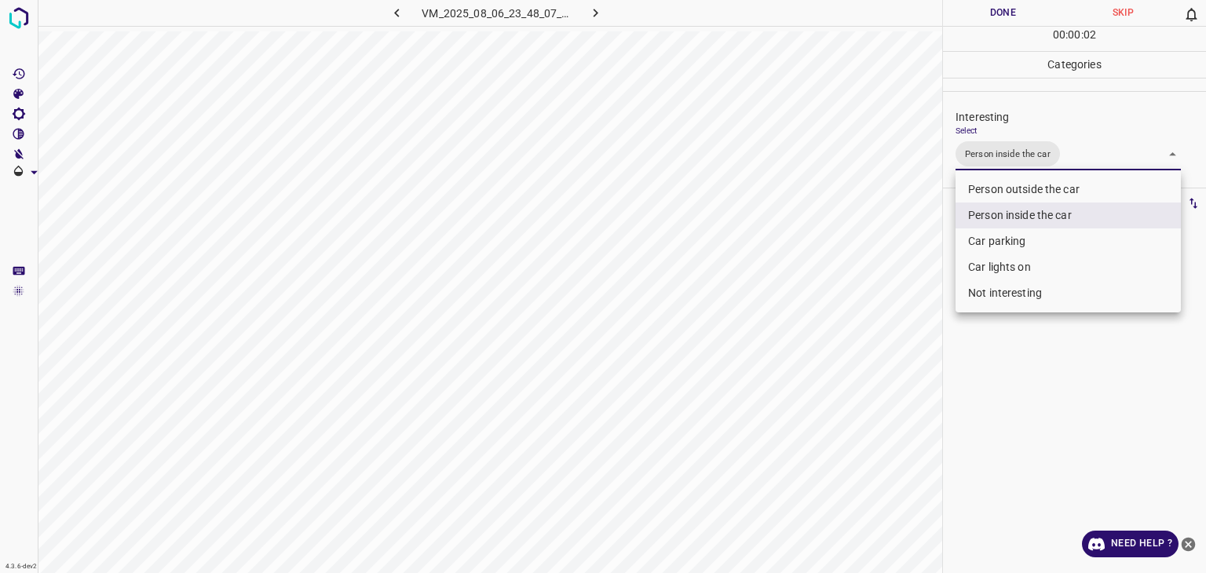
click at [1011, 20] on div at bounding box center [603, 286] width 1206 height 573
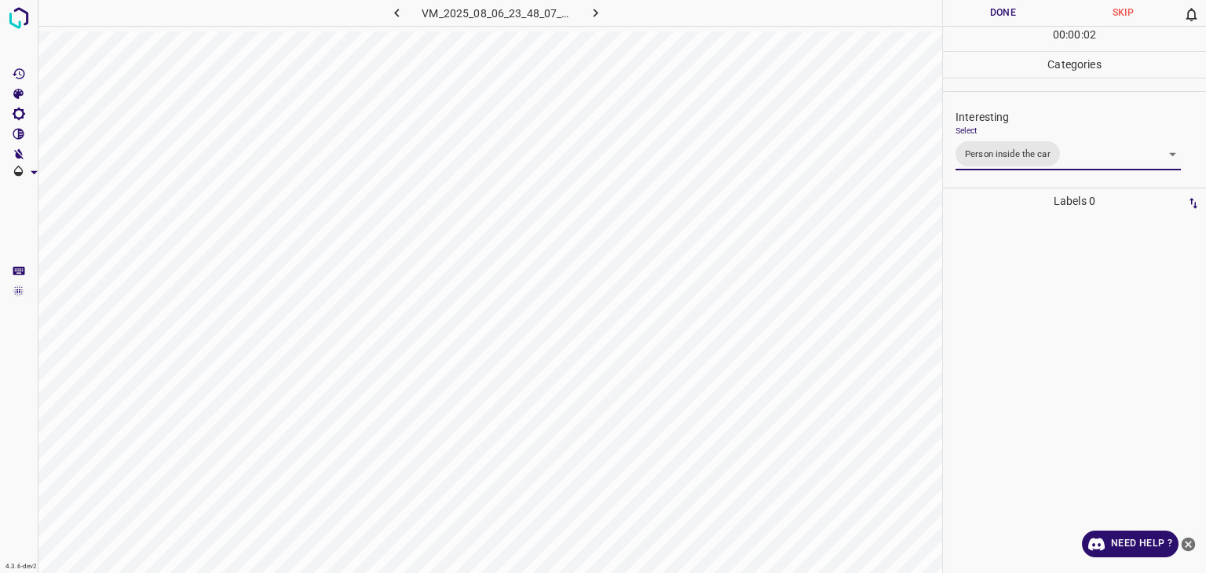
click at [1008, 20] on div "Person outside the car Person inside the car Car parking Car lights on Not inte…" at bounding box center [603, 286] width 1206 height 573
click at [1008, 20] on button "Done" at bounding box center [1003, 13] width 120 height 26
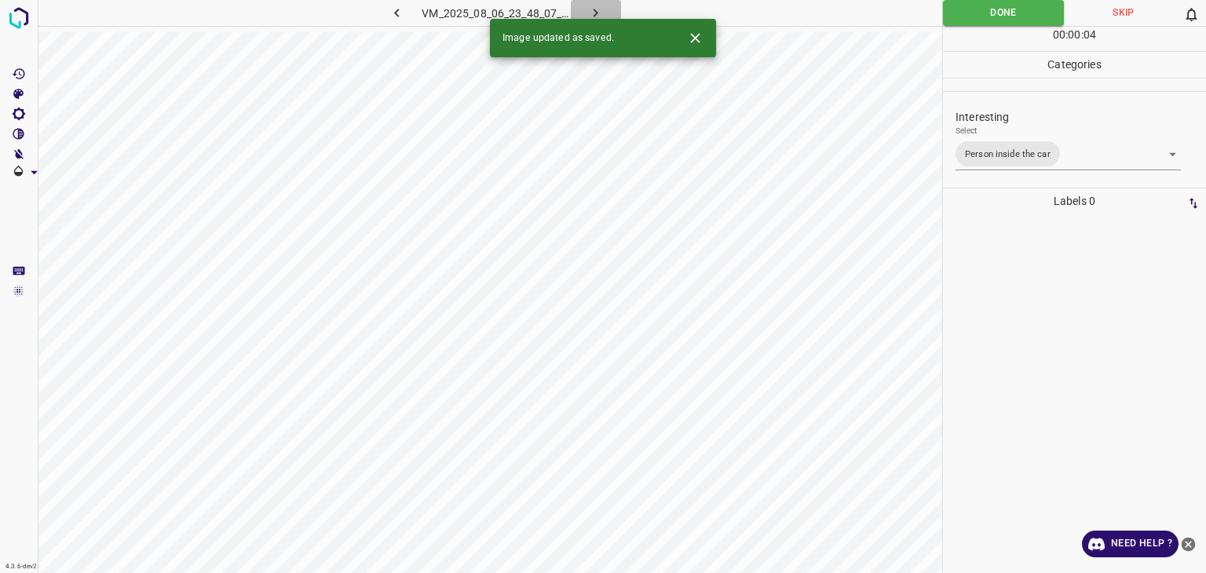
click at [587, 13] on icon "button" at bounding box center [595, 13] width 16 height 16
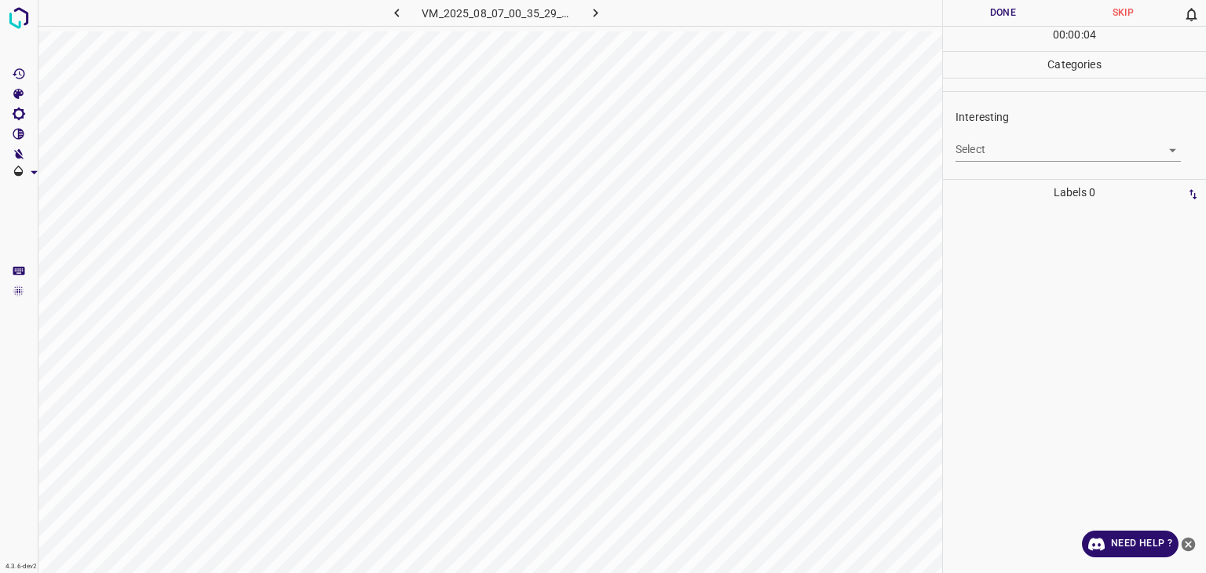
click at [1011, 139] on body "4.3.6-dev2 VM_2025_08_07_00_35_29_511_07.gif Done Skip 0 00 : 00 : 04 Categorie…" at bounding box center [603, 286] width 1206 height 573
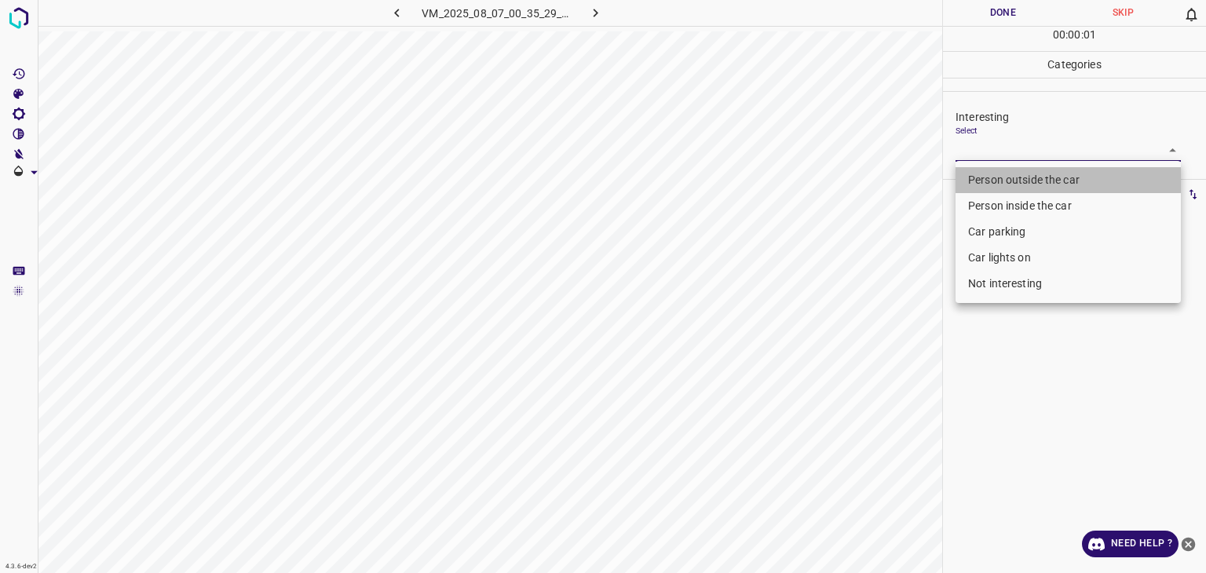
click at [1014, 180] on li "Person outside the car" at bounding box center [1068, 180] width 225 height 26
type input "Person outside the car"
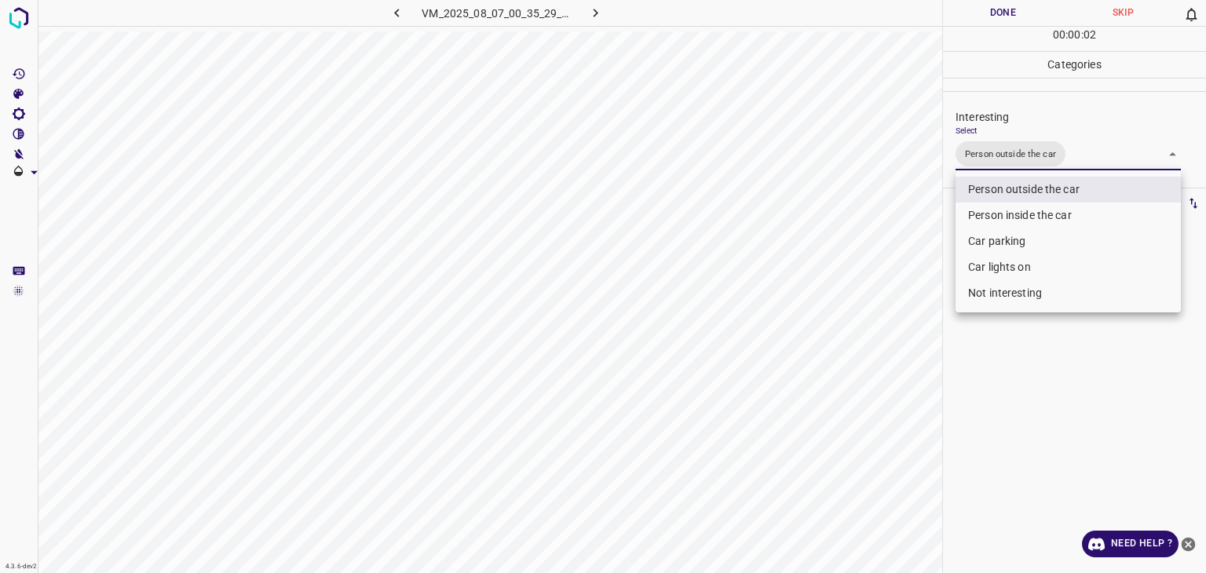
click at [990, 15] on div at bounding box center [603, 286] width 1206 height 573
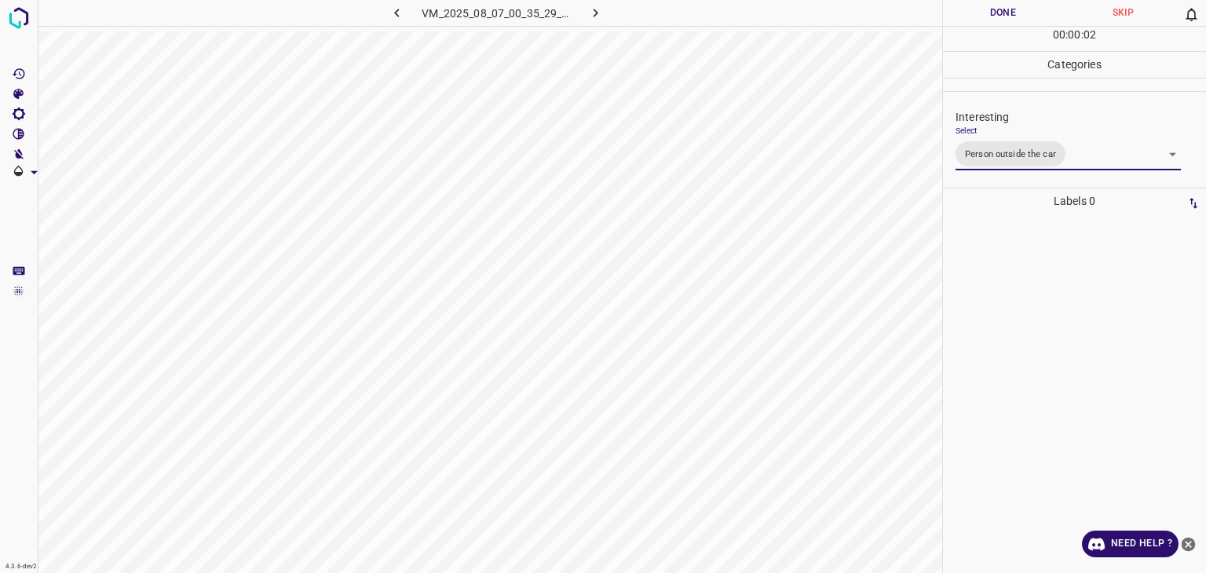
click at [990, 15] on div at bounding box center [603, 286] width 1206 height 573
click at [990, 15] on button "Done" at bounding box center [1003, 13] width 120 height 26
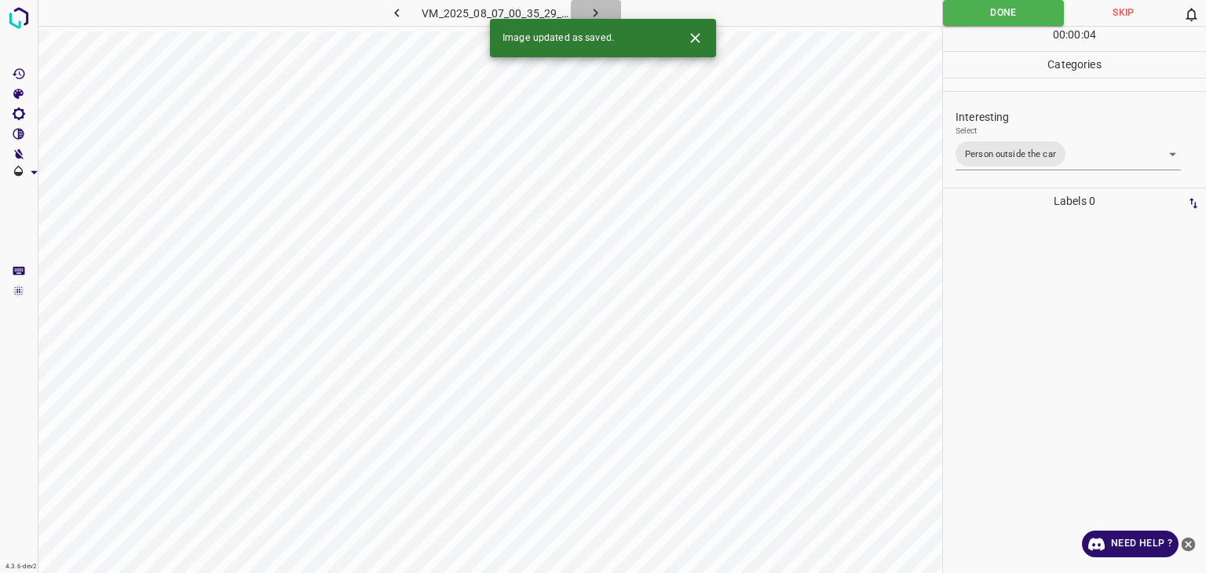
click at [597, 11] on icon "button" at bounding box center [596, 13] width 5 height 9
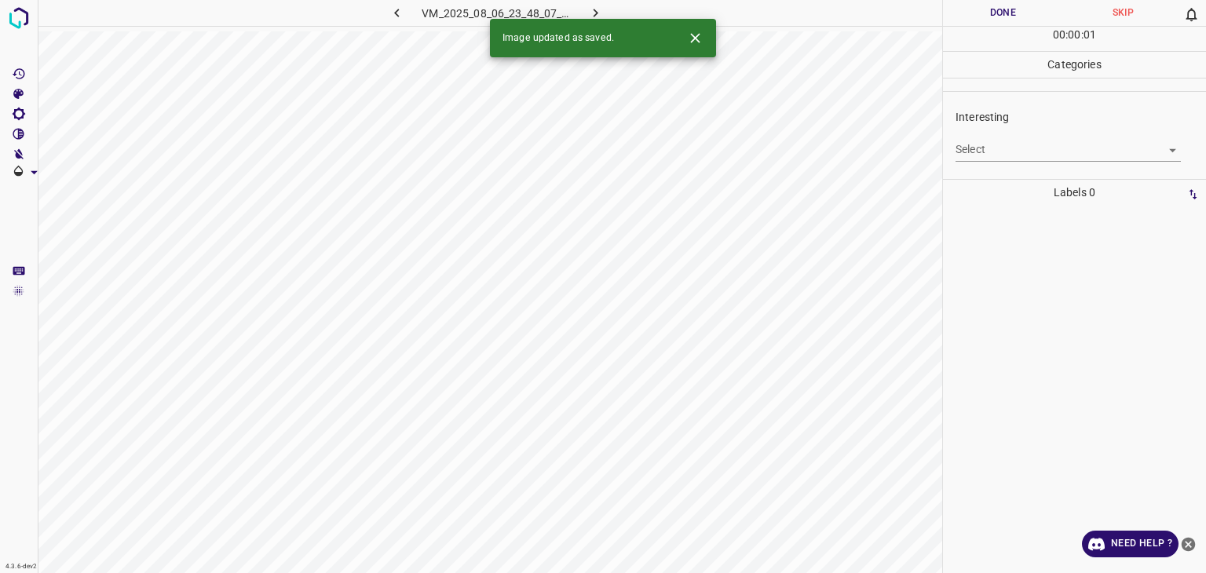
click at [1011, 147] on body "4.3.6-dev2 VM_2025_08_06_23_48_07_573_09.gif Done Skip 0 00 : 00 : 01 Categorie…" at bounding box center [603, 286] width 1206 height 573
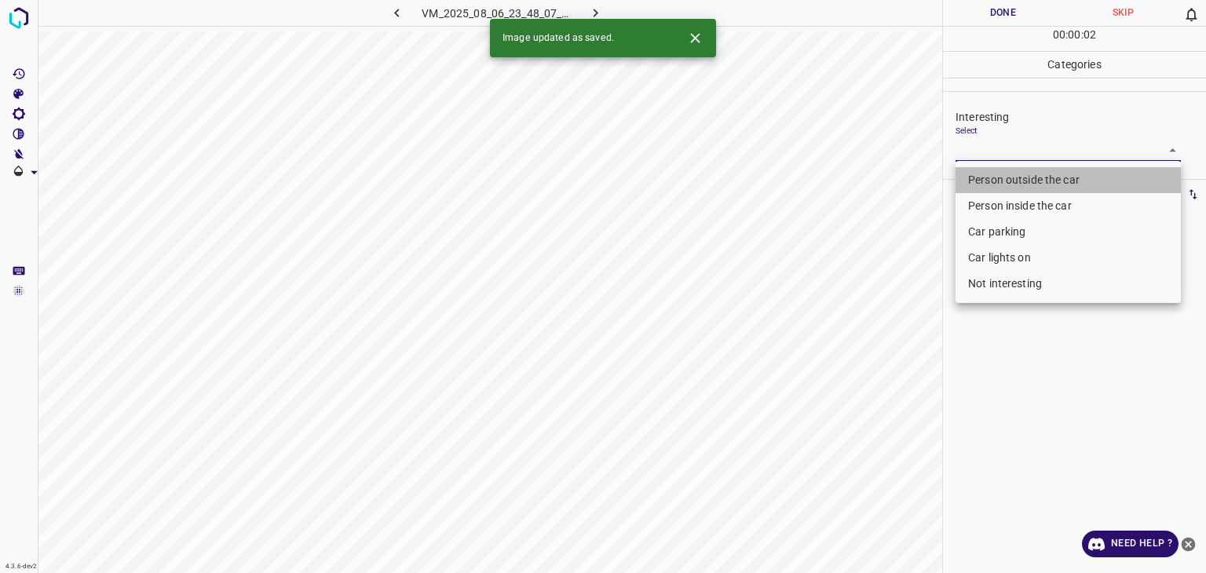
click at [1019, 174] on li "Person outside the car" at bounding box center [1068, 180] width 225 height 26
type input "Person outside the car"
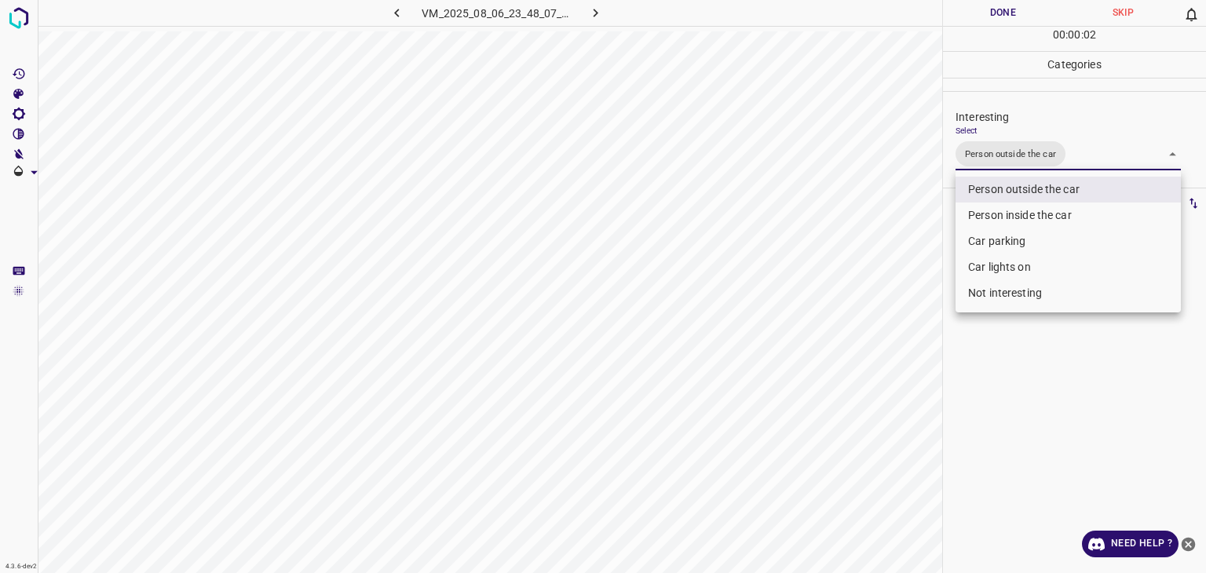
click
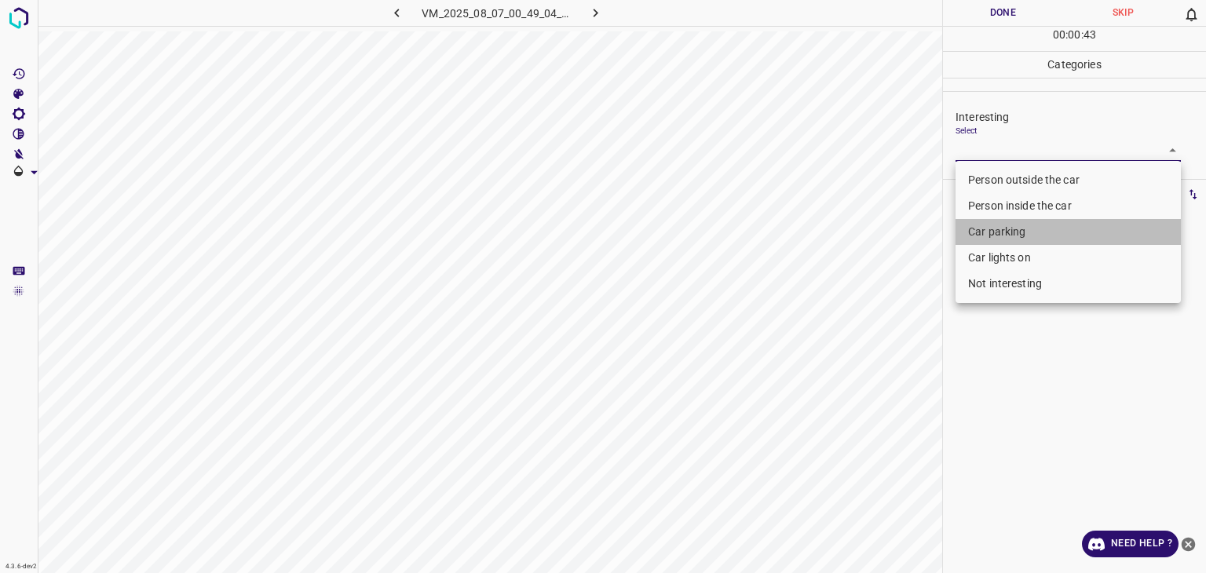
type input "Car parking"
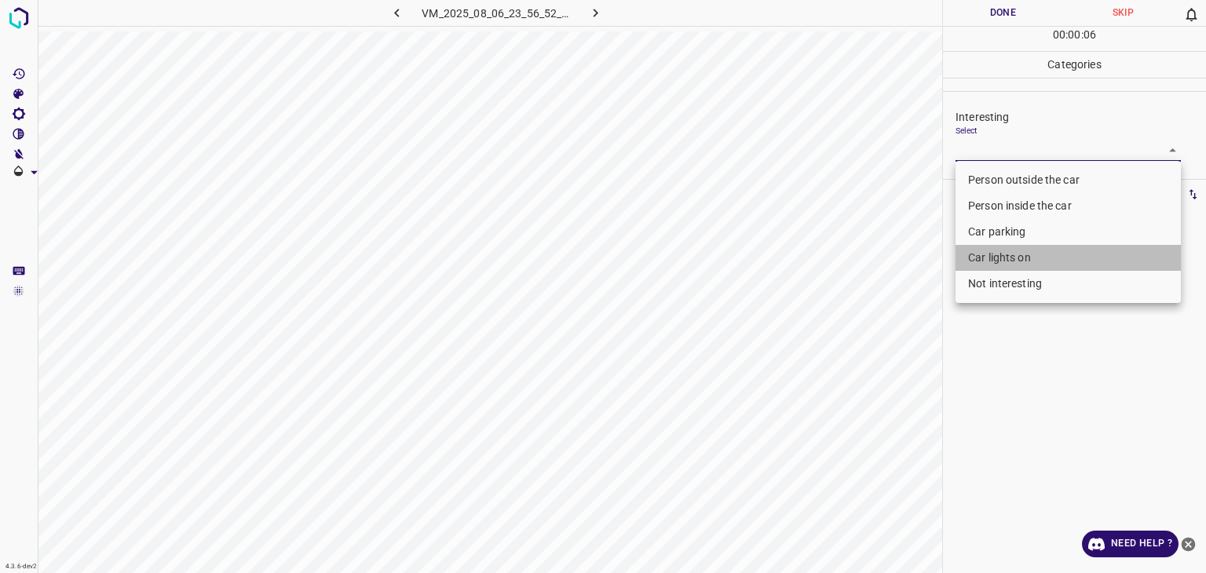
type input "Car lights on"
type input "Person outside the car"
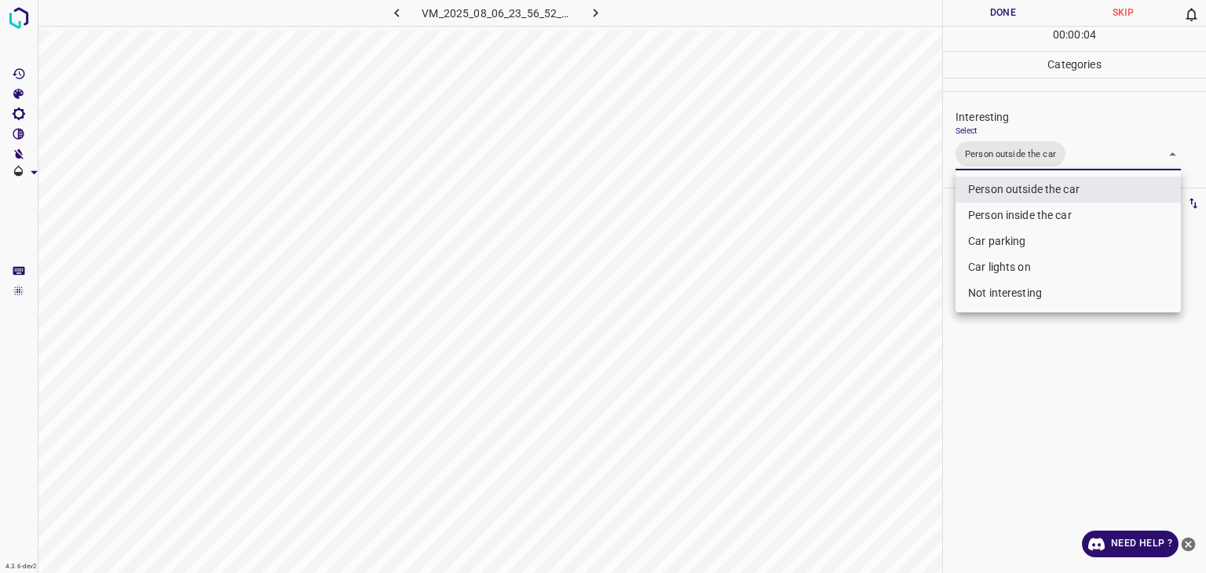
type input "Person outside the car,Car lights on"
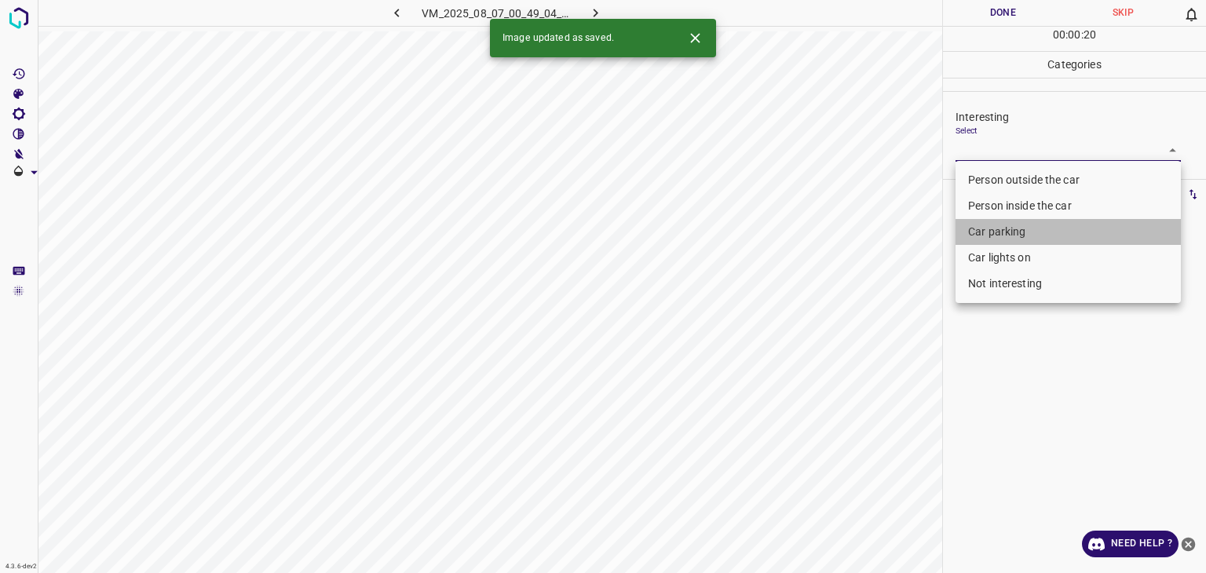
type input "Car parking"
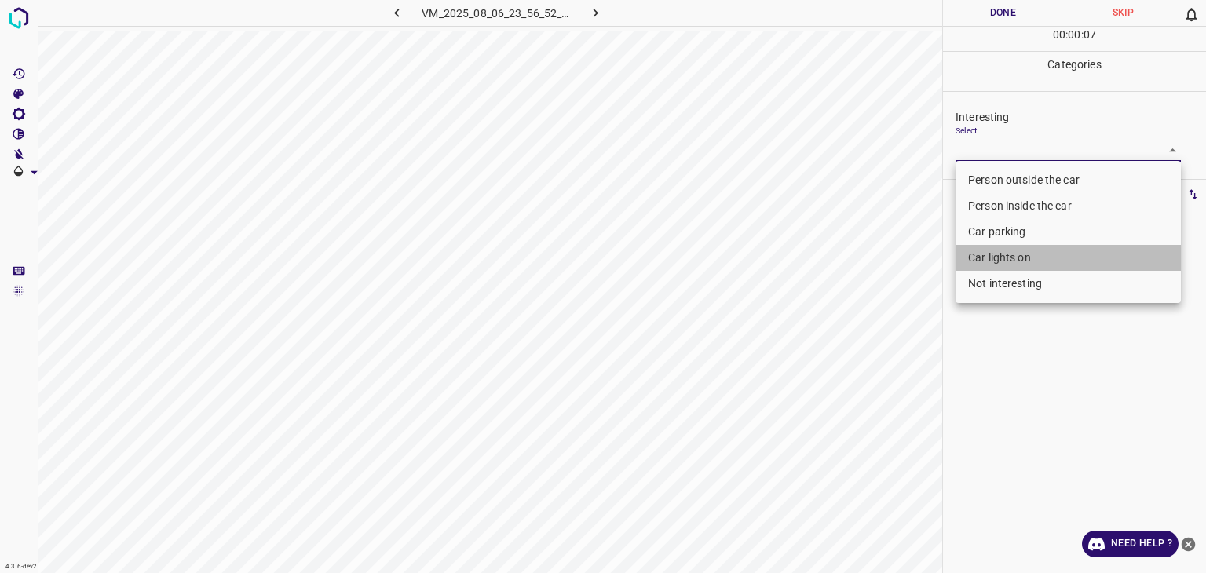
type input "Car lights on"
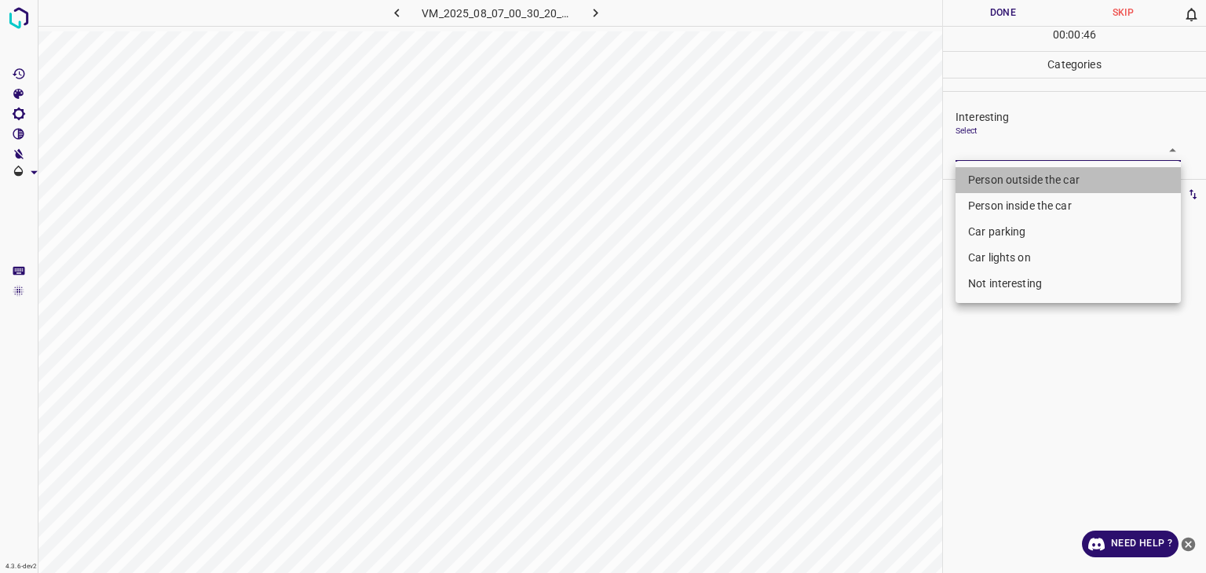
type input "Person outside the car"
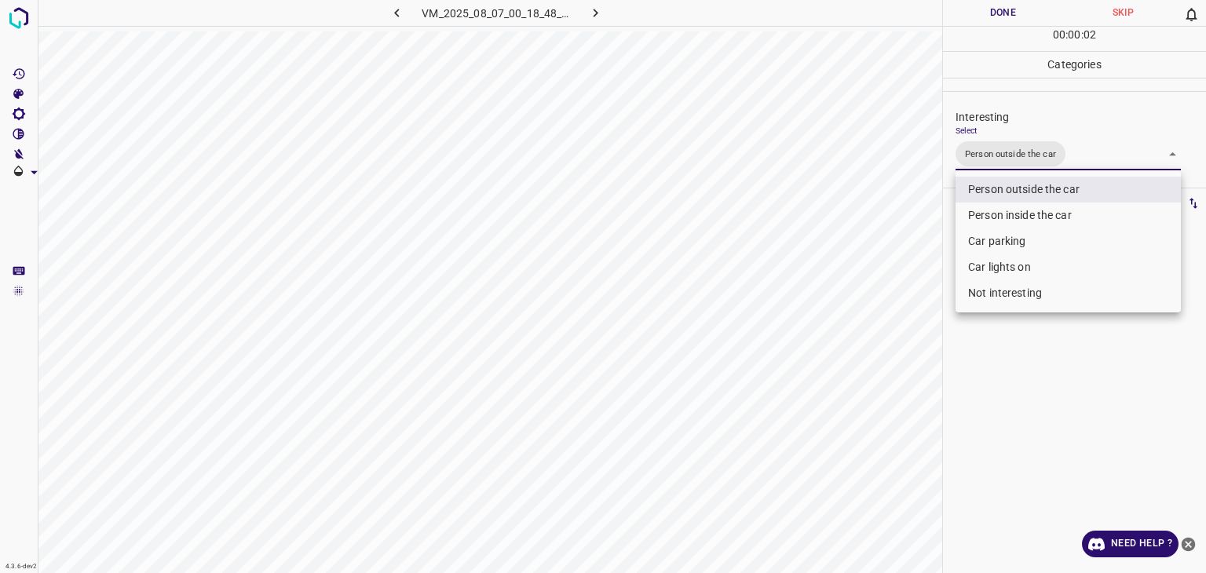
type input "Person outside the car"
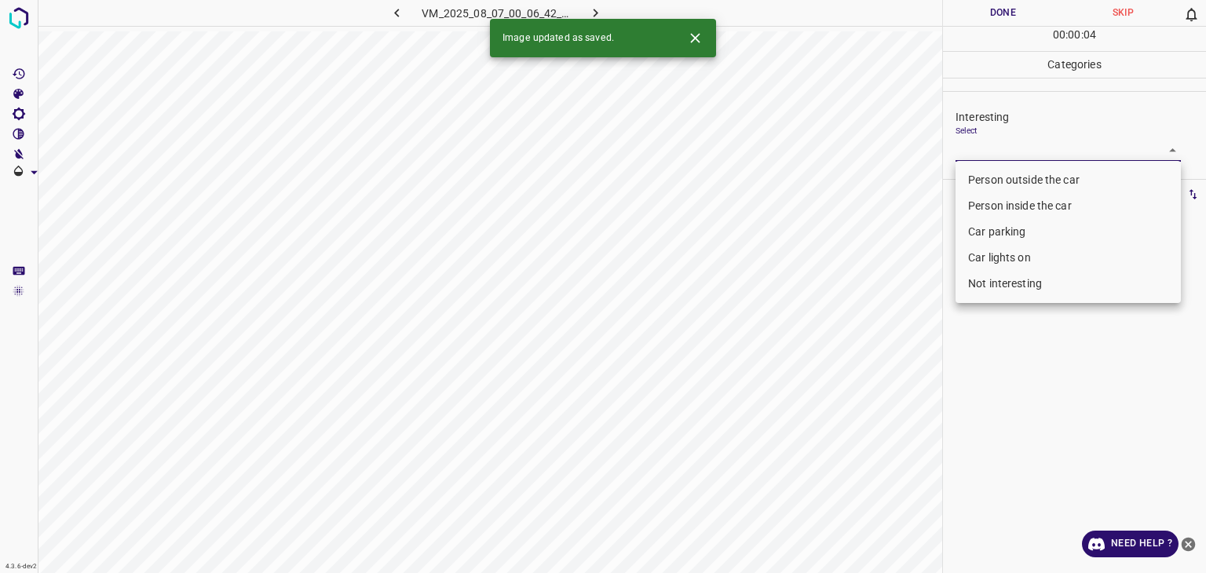
type input "Car parking"
type input "Not interesting"
type input "Person outside the car"
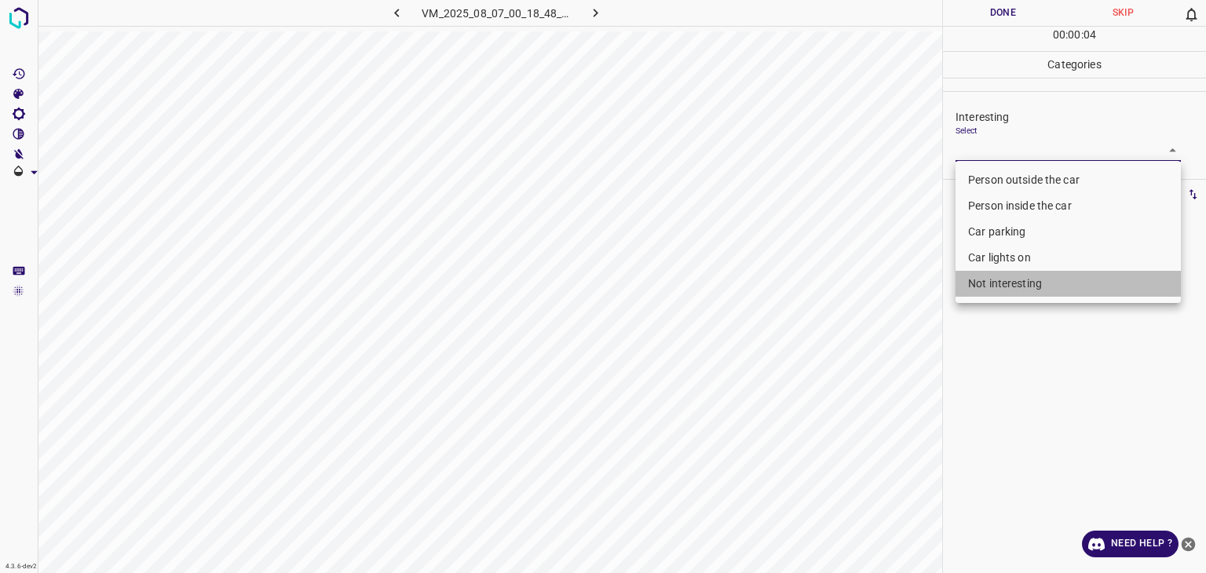
type input "Not interesting"
type input "Person outside the car"
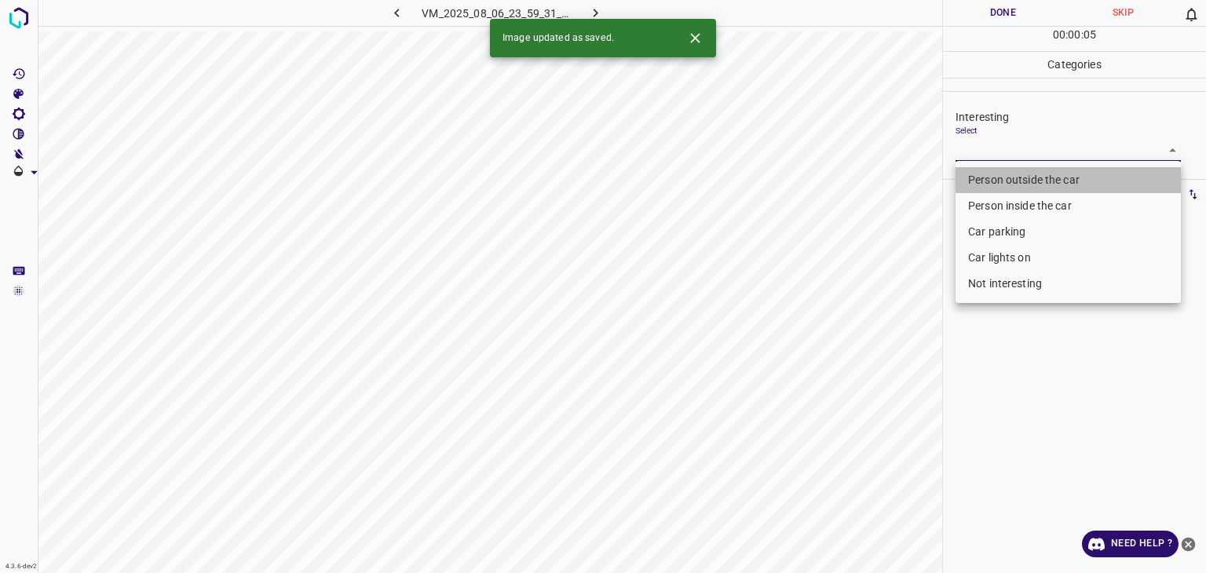
type input "Person outside the car"
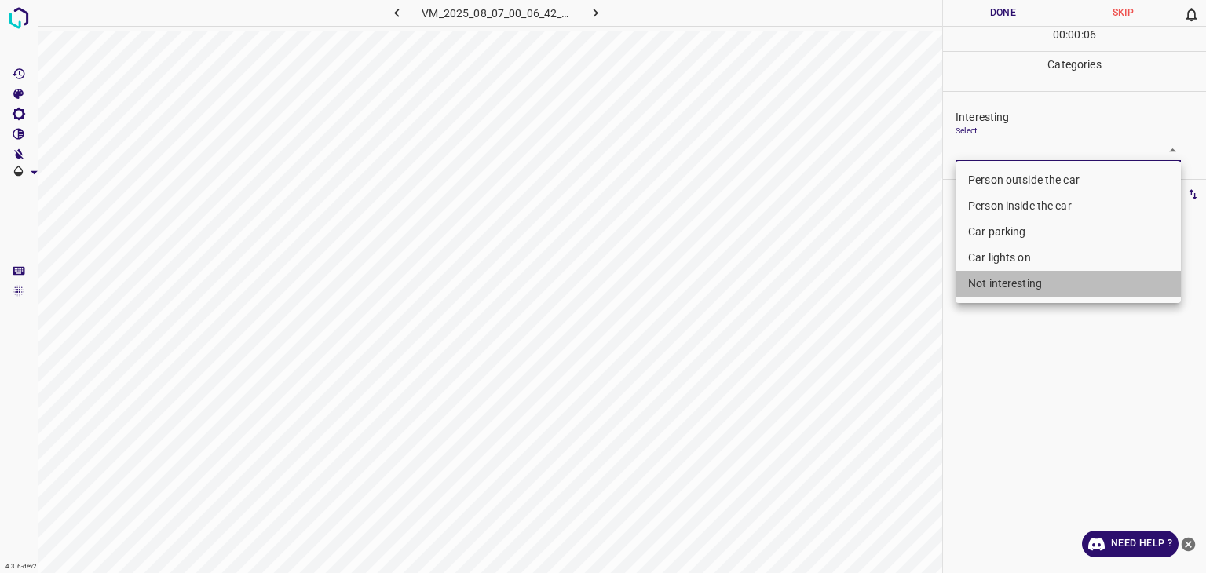
type input "Not interesting"
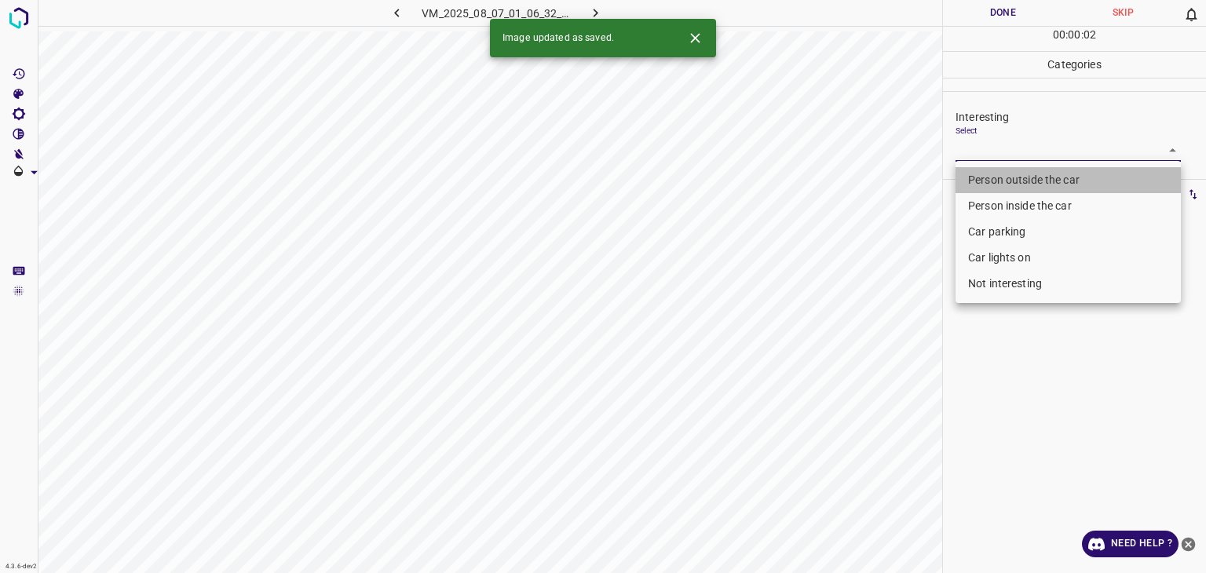
type input "Person outside the car"
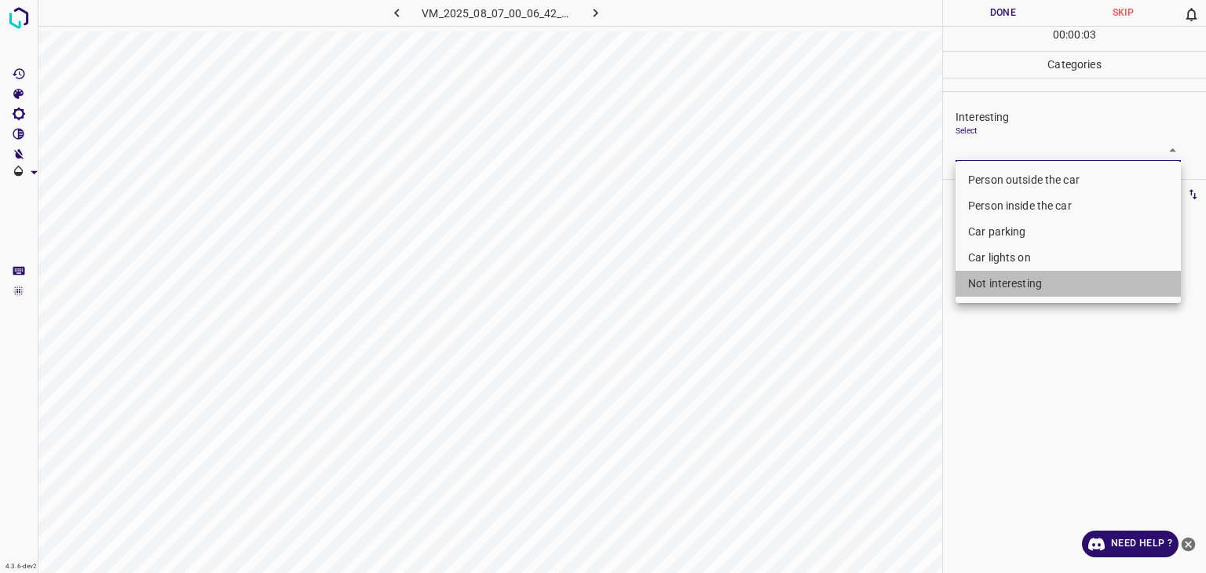
type input "Not interesting"
type input "Person outside the car"
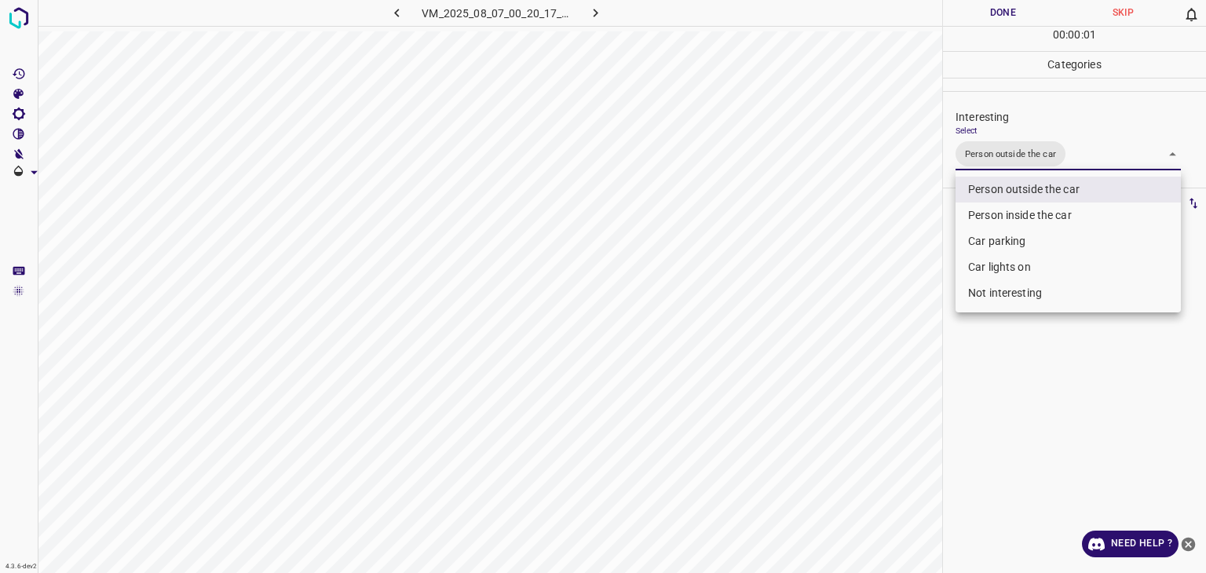
type input "Person outside the car,Car lights on"
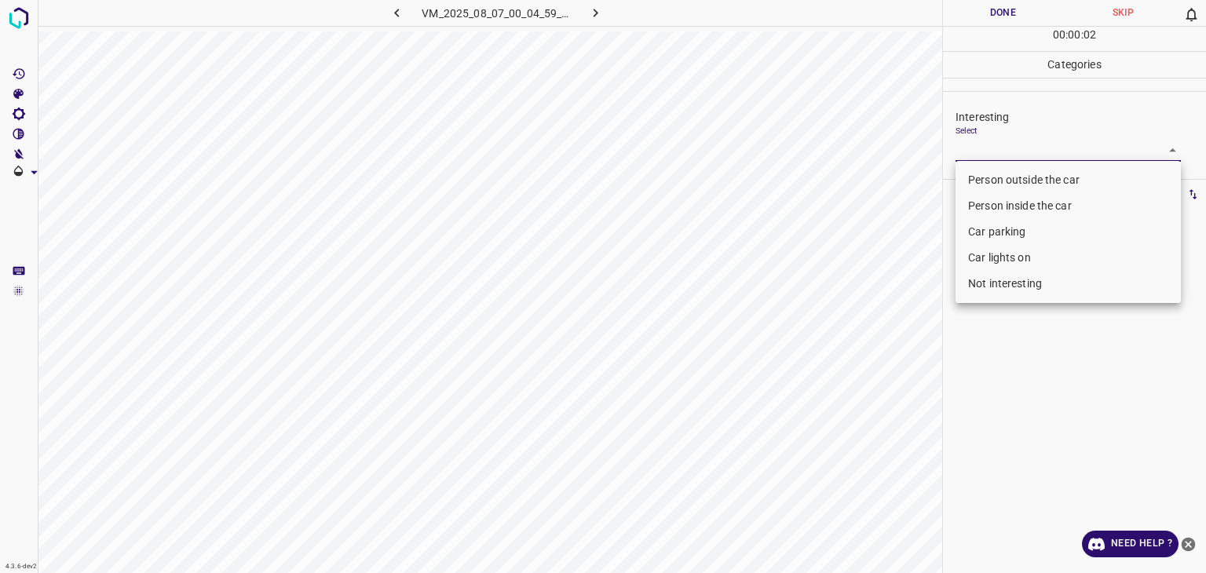
type input "Person outside the car"
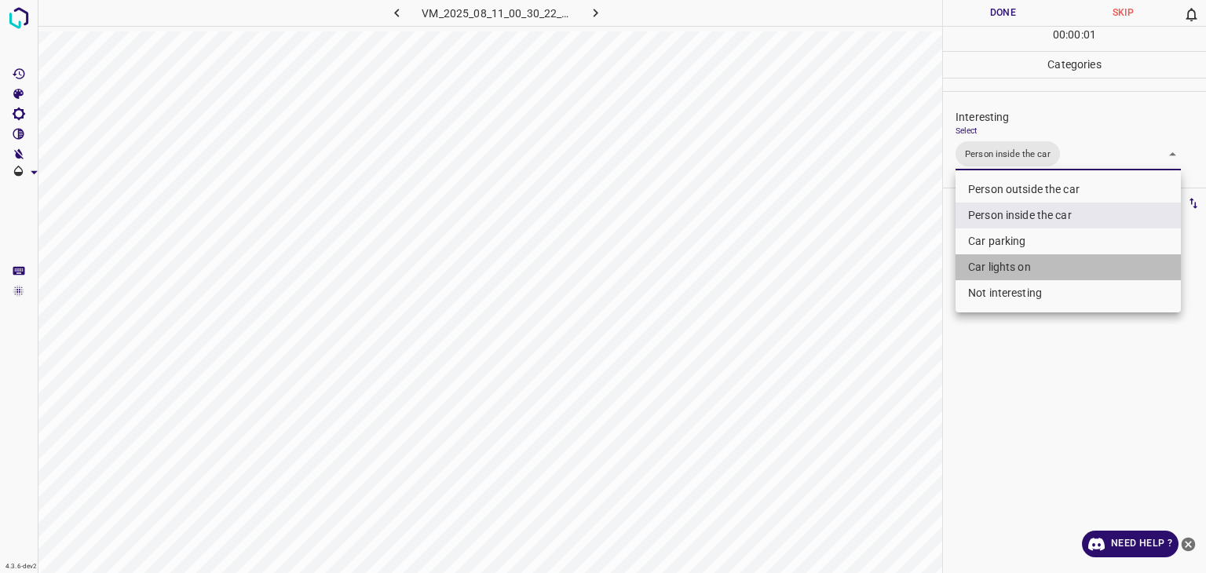
type input "Person inside the car,Car lights on"
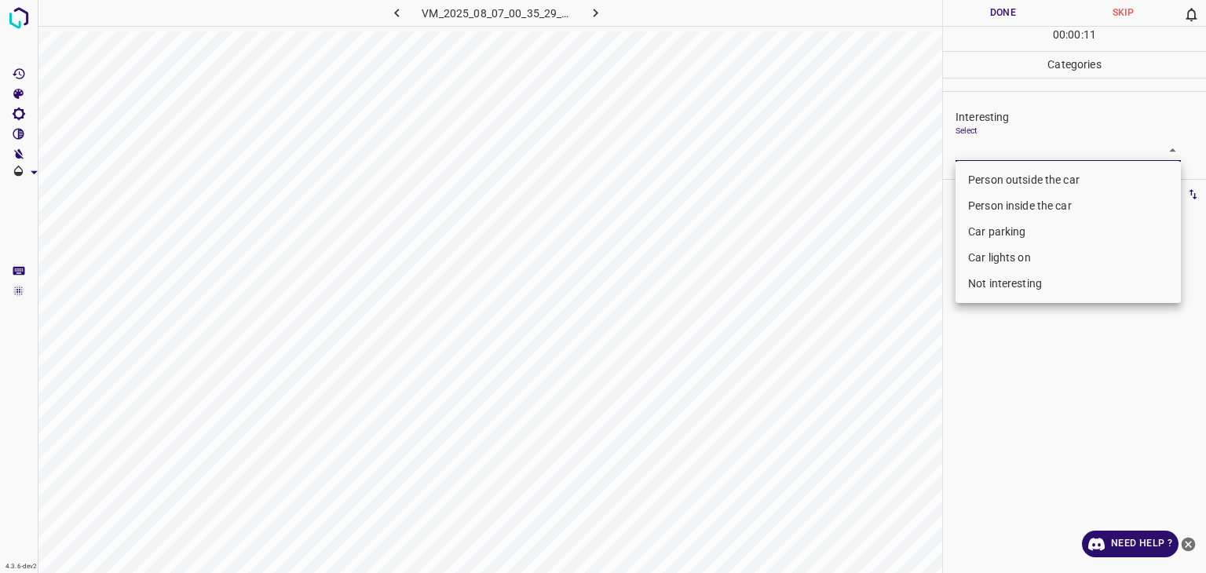
type input "Person outside the car"
drag, startPoint x: 996, startPoint y: 174, endPoint x: 1012, endPoint y: 279, distance: 105.6
type input "Not interesting"
